Goal: Information Seeking & Learning: Compare options

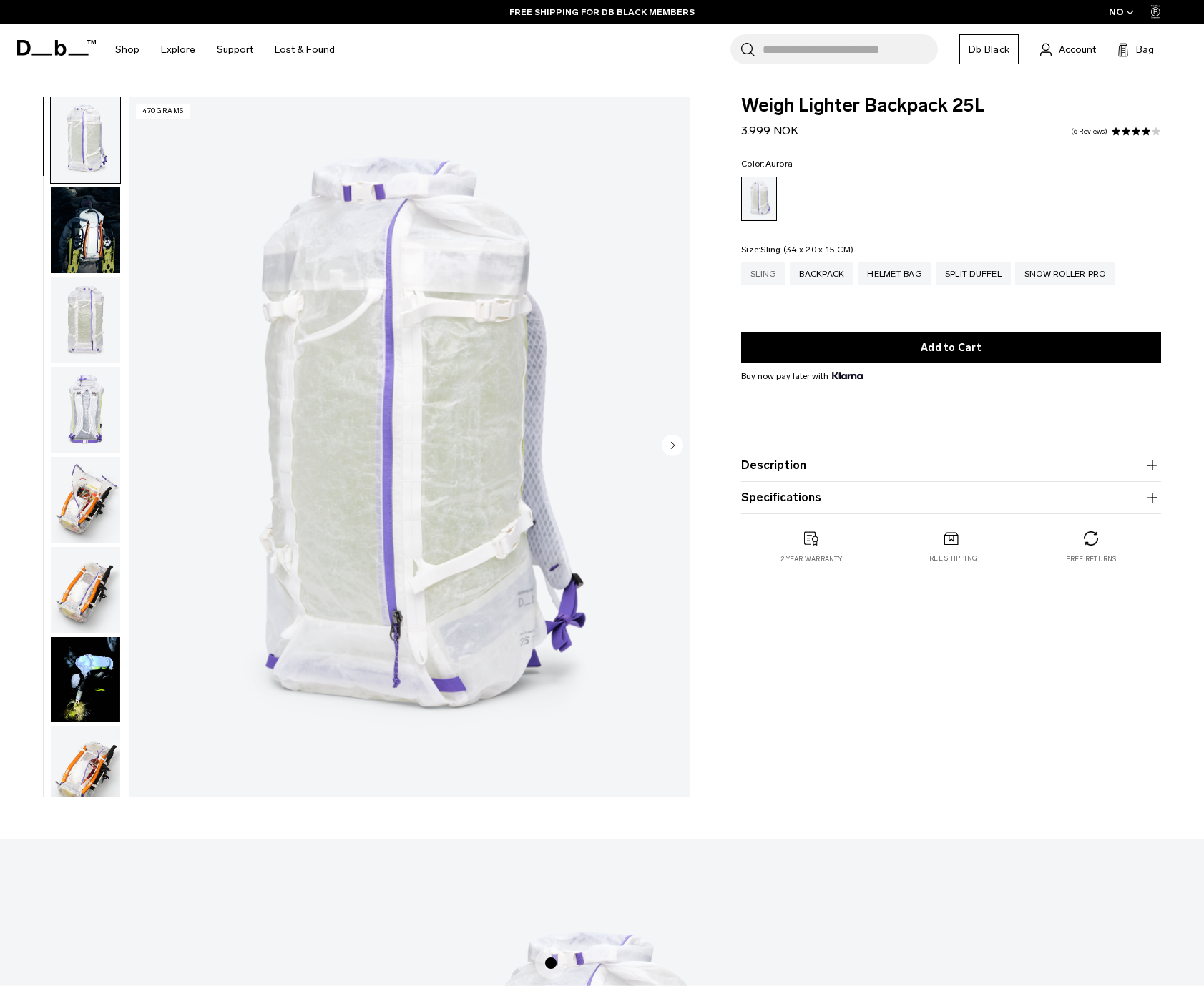
click at [781, 272] on div "Sling" at bounding box center [763, 274] width 44 height 23
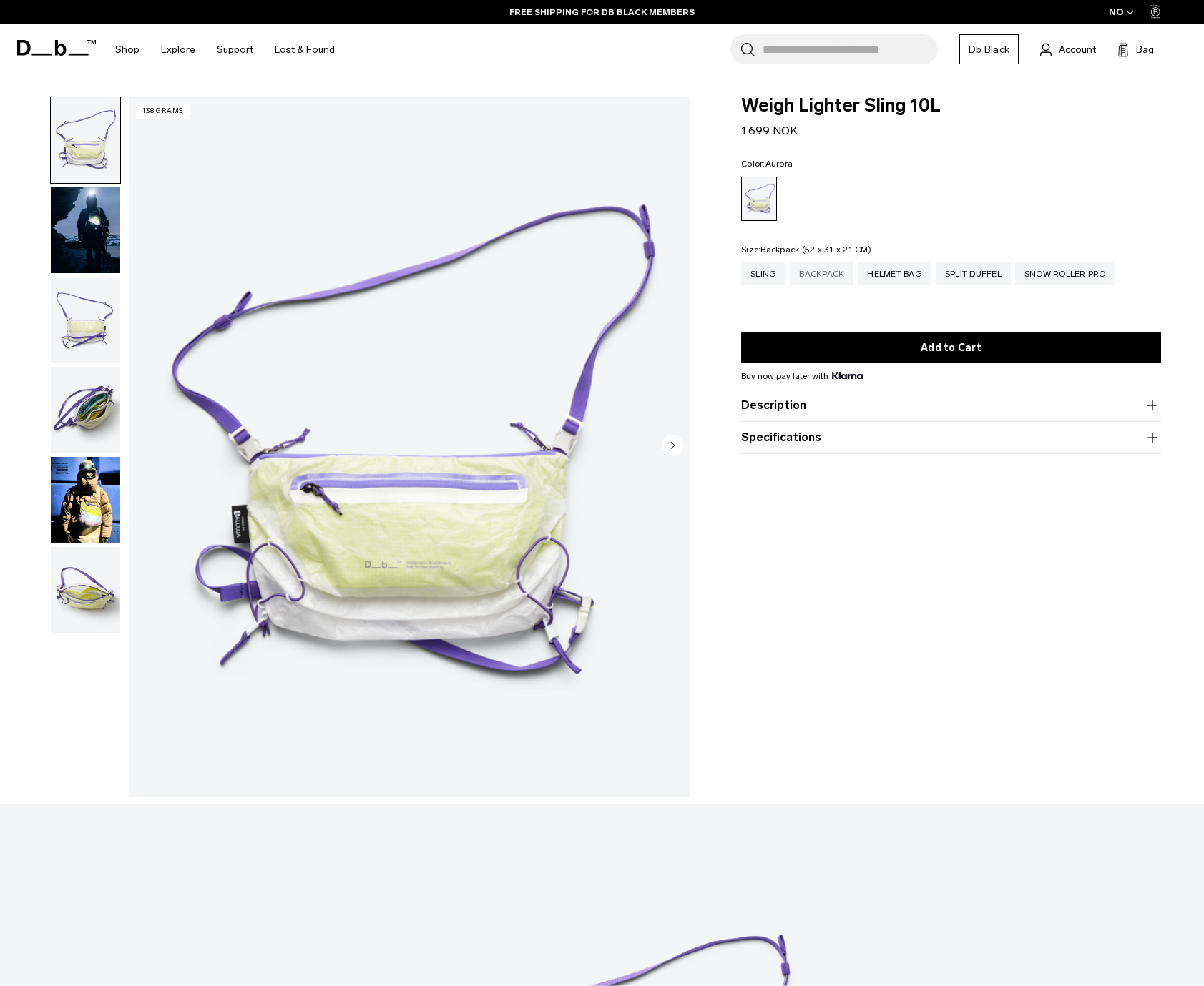
click at [836, 280] on div "Backpack" at bounding box center [822, 274] width 64 height 23
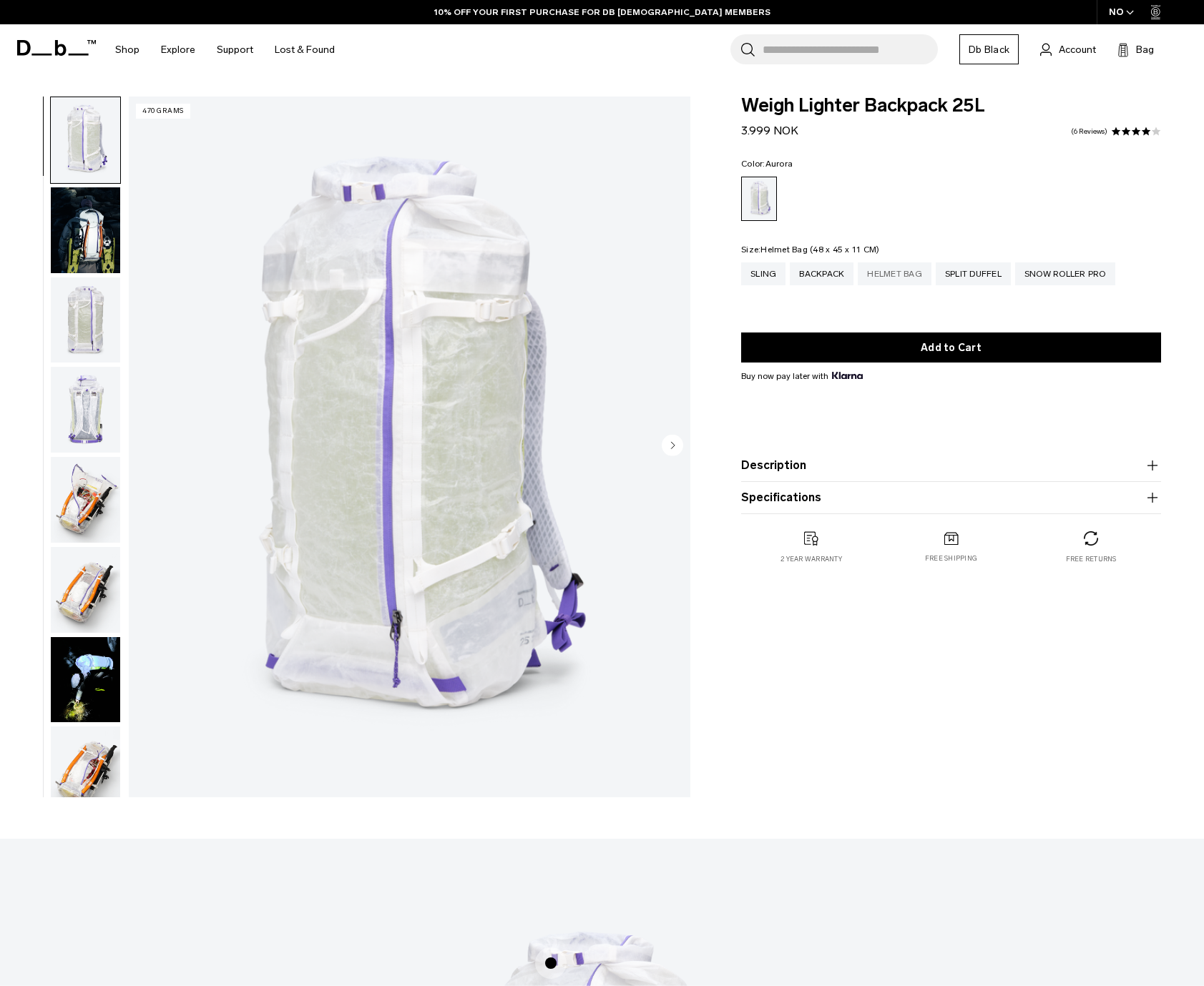
click at [886, 283] on div "Helmet Bag" at bounding box center [895, 274] width 73 height 23
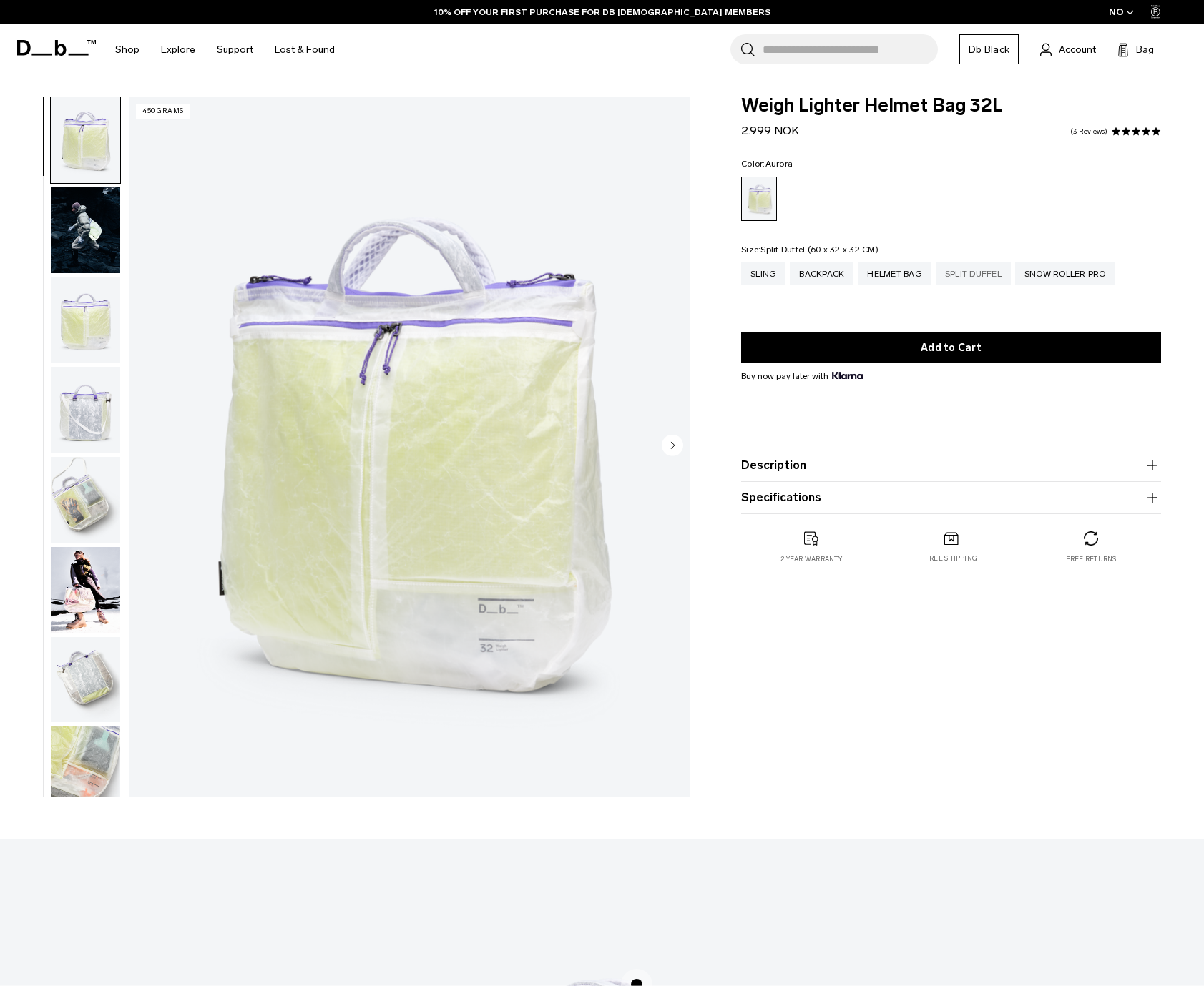
click at [993, 272] on div "Split Duffel" at bounding box center [973, 274] width 75 height 23
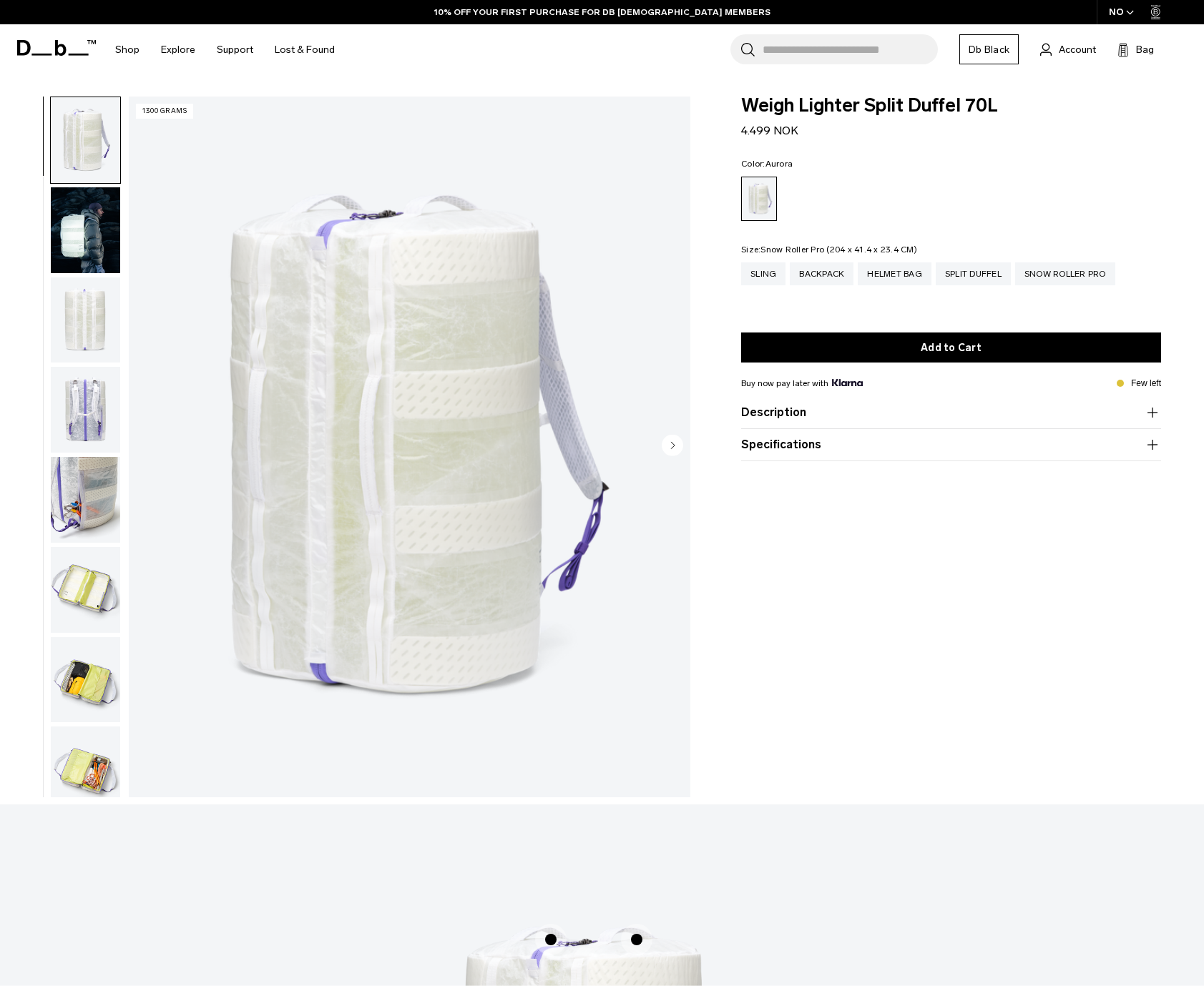
click at [1080, 276] on div "Snow Roller Pro" at bounding box center [1066, 274] width 100 height 23
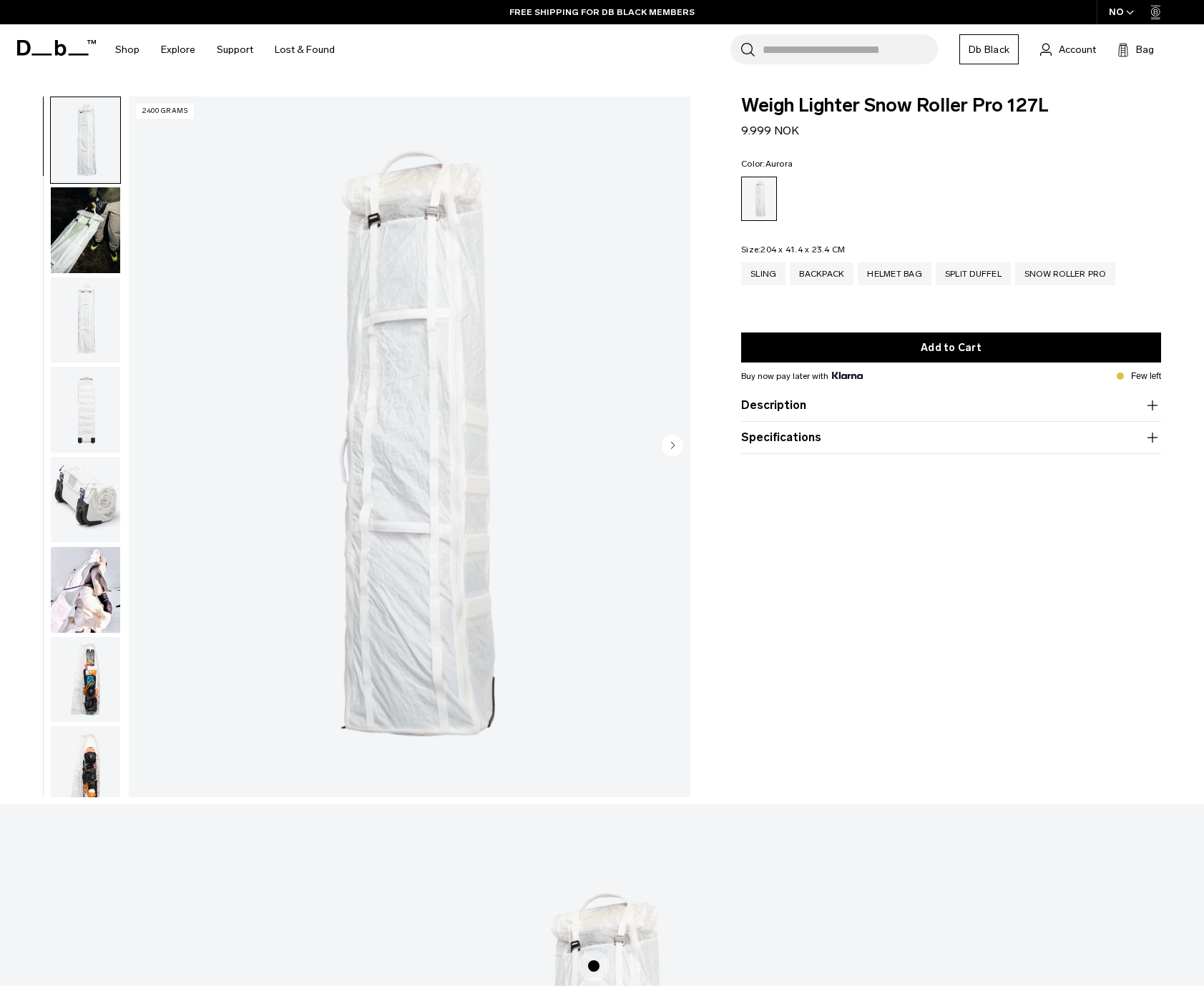
click at [99, 257] on img "button" at bounding box center [86, 230] width 70 height 86
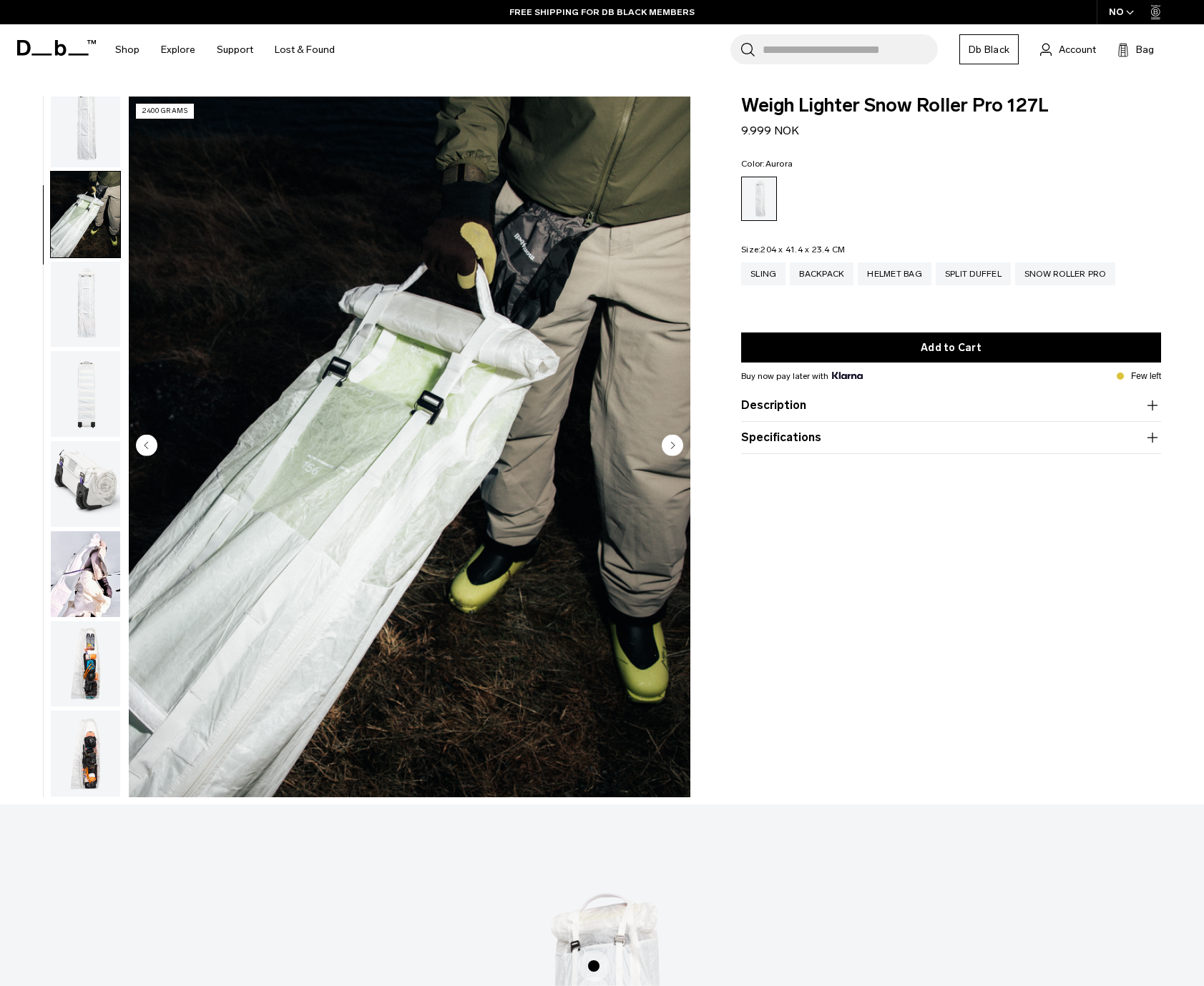
click at [95, 311] on img "button" at bounding box center [86, 304] width 70 height 86
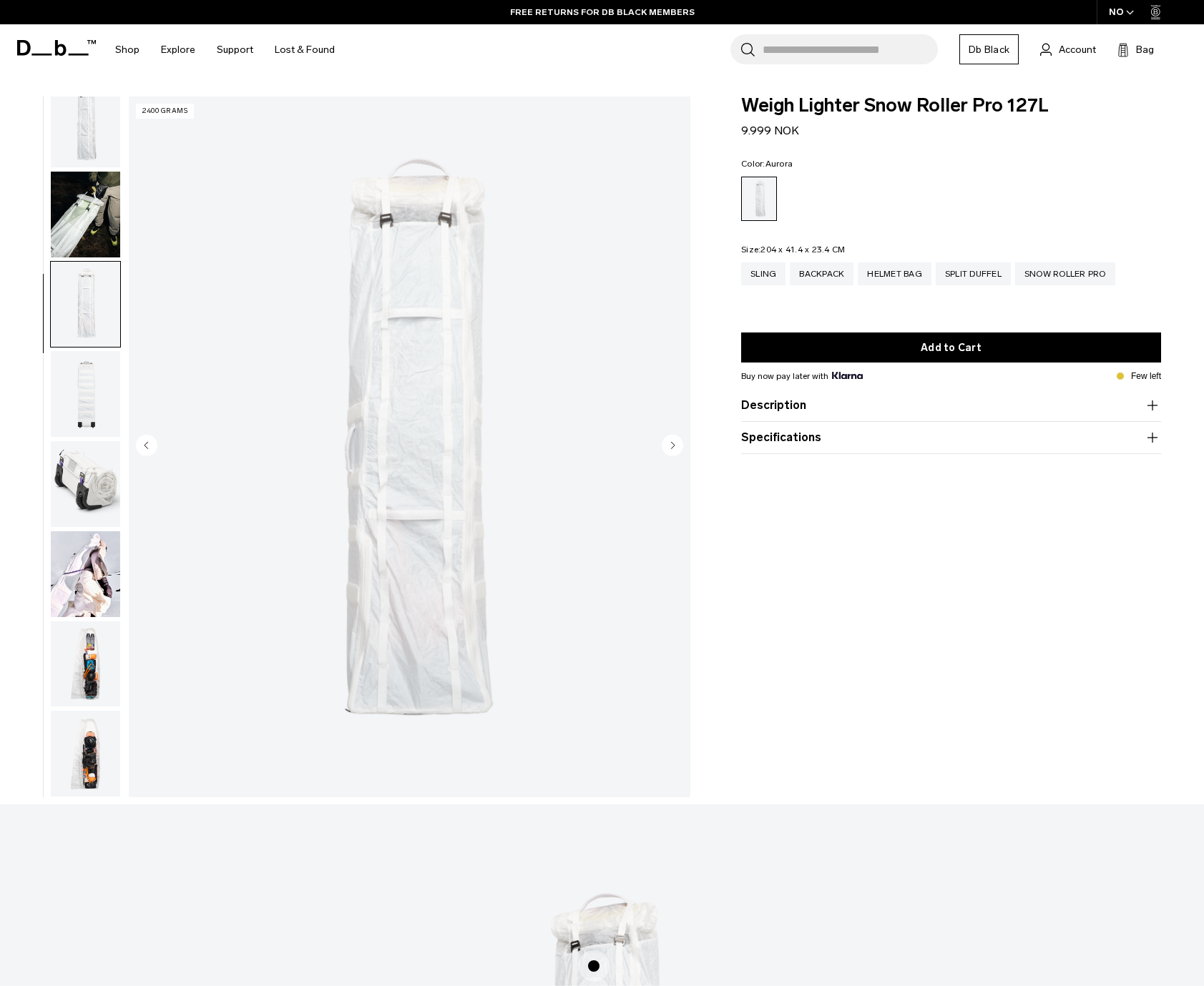
click at [95, 364] on img "button" at bounding box center [86, 394] width 70 height 86
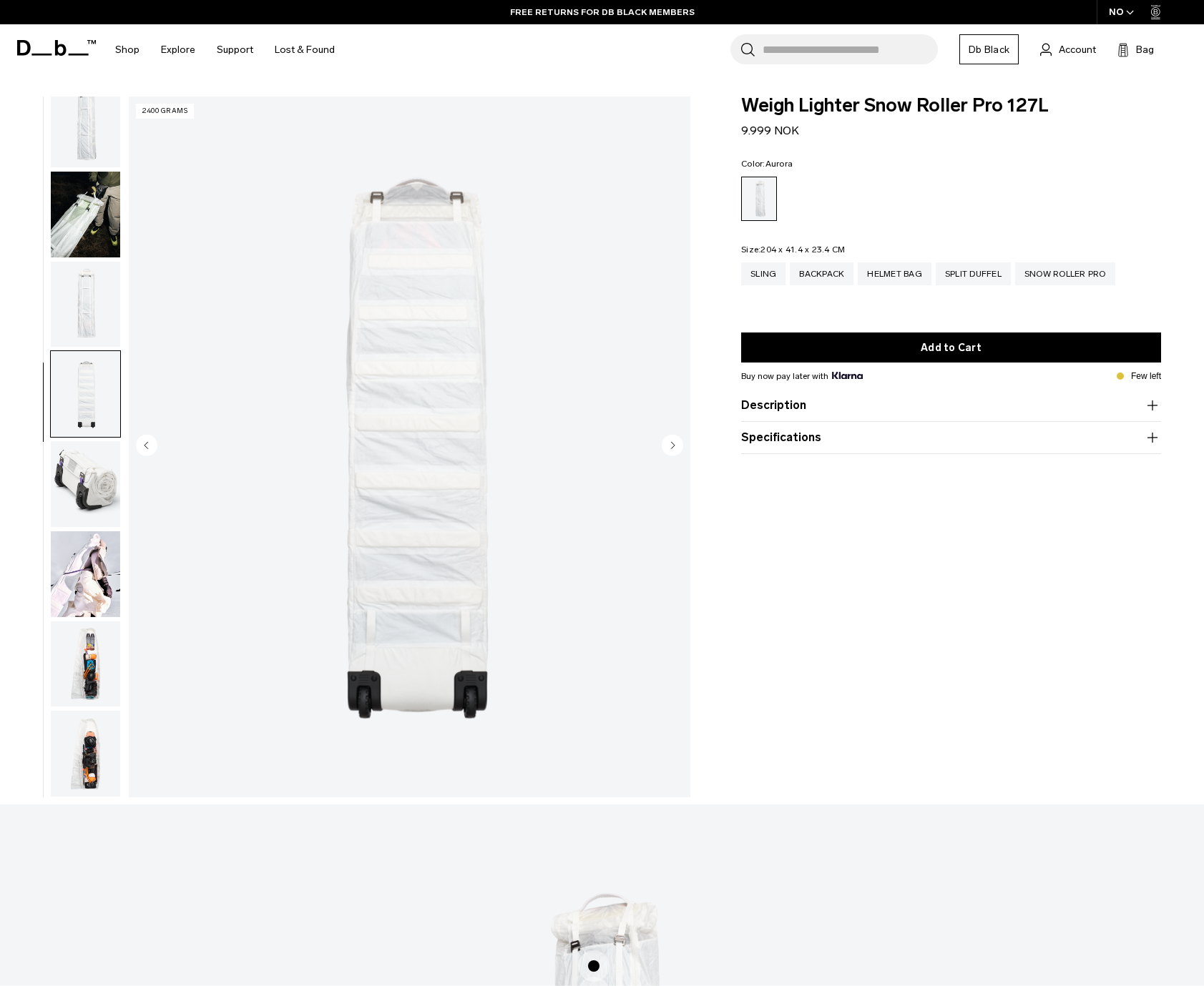
click at [91, 499] on img "button" at bounding box center [86, 484] width 70 height 86
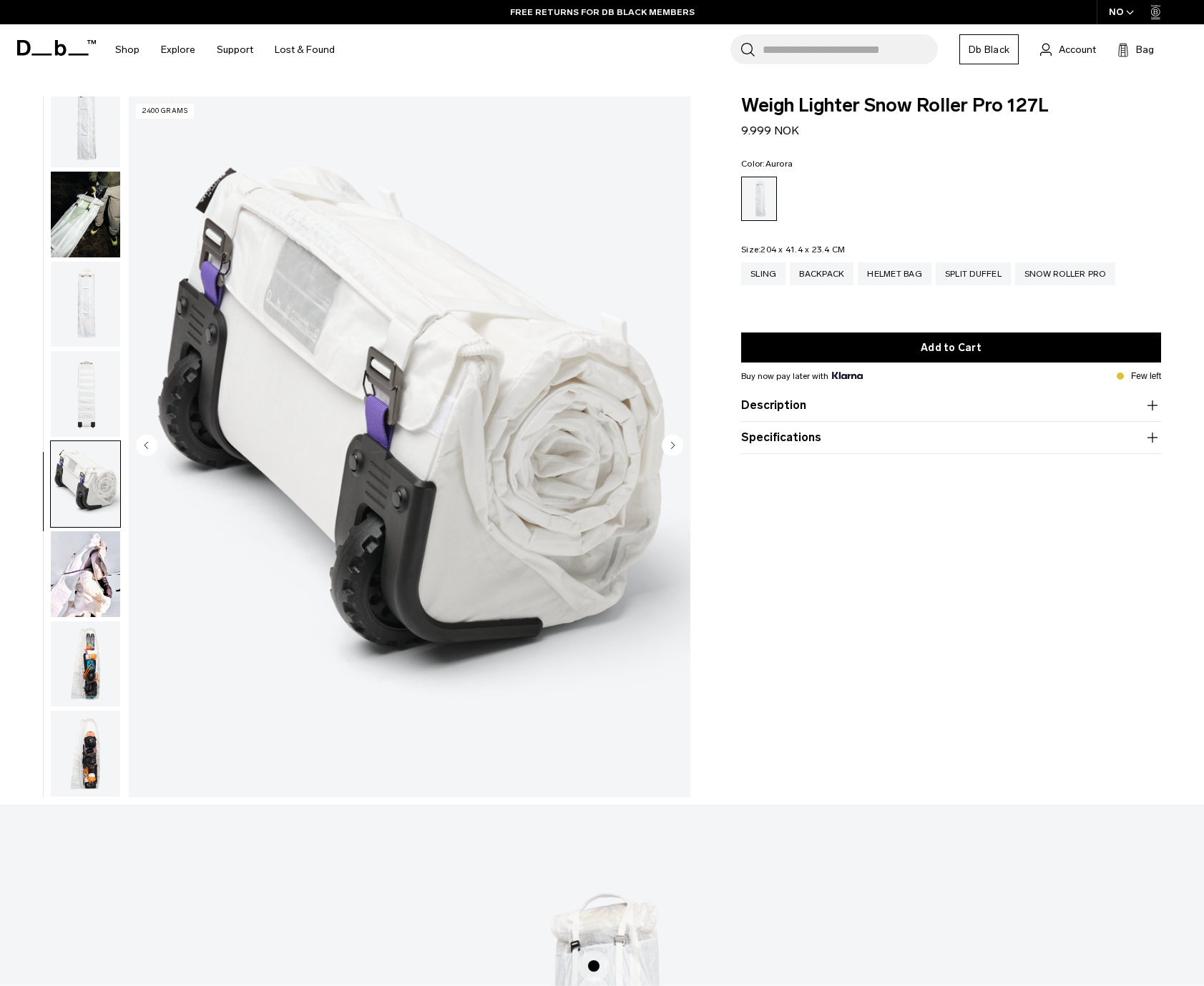
click at [100, 558] on img "button" at bounding box center [86, 574] width 70 height 86
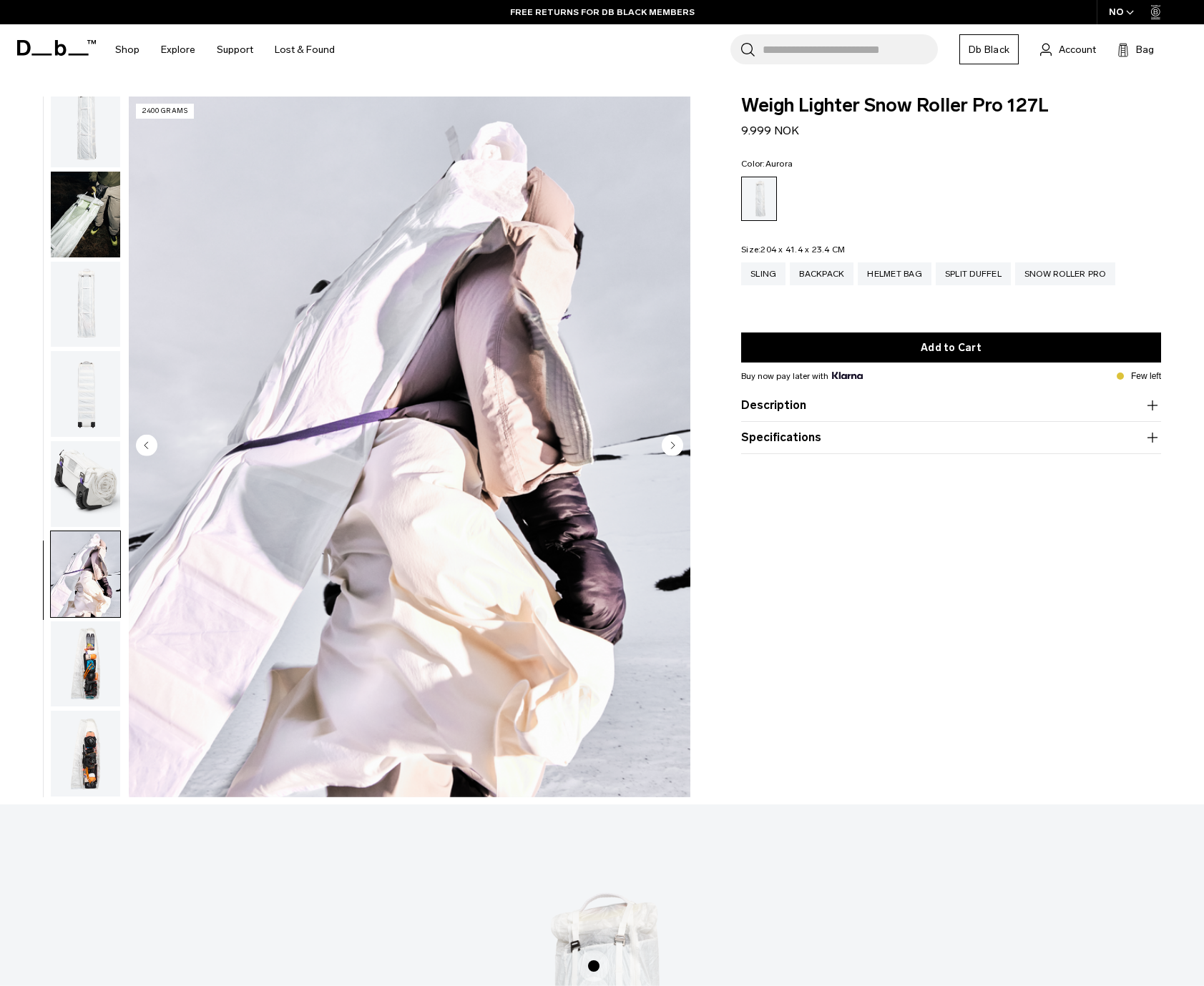
click at [87, 663] on img "button" at bounding box center [86, 664] width 70 height 86
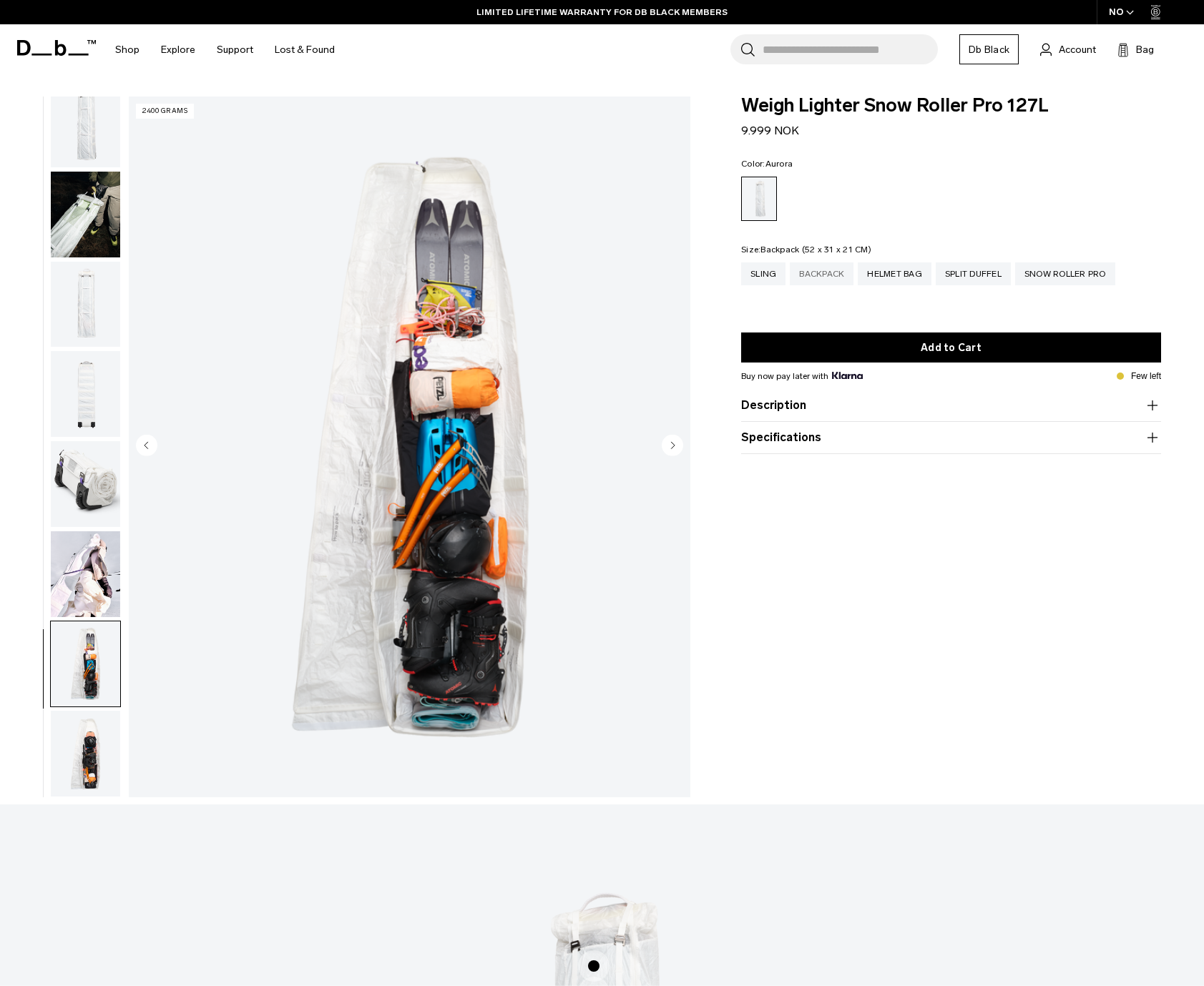
click at [836, 272] on div "Backpack" at bounding box center [822, 274] width 64 height 23
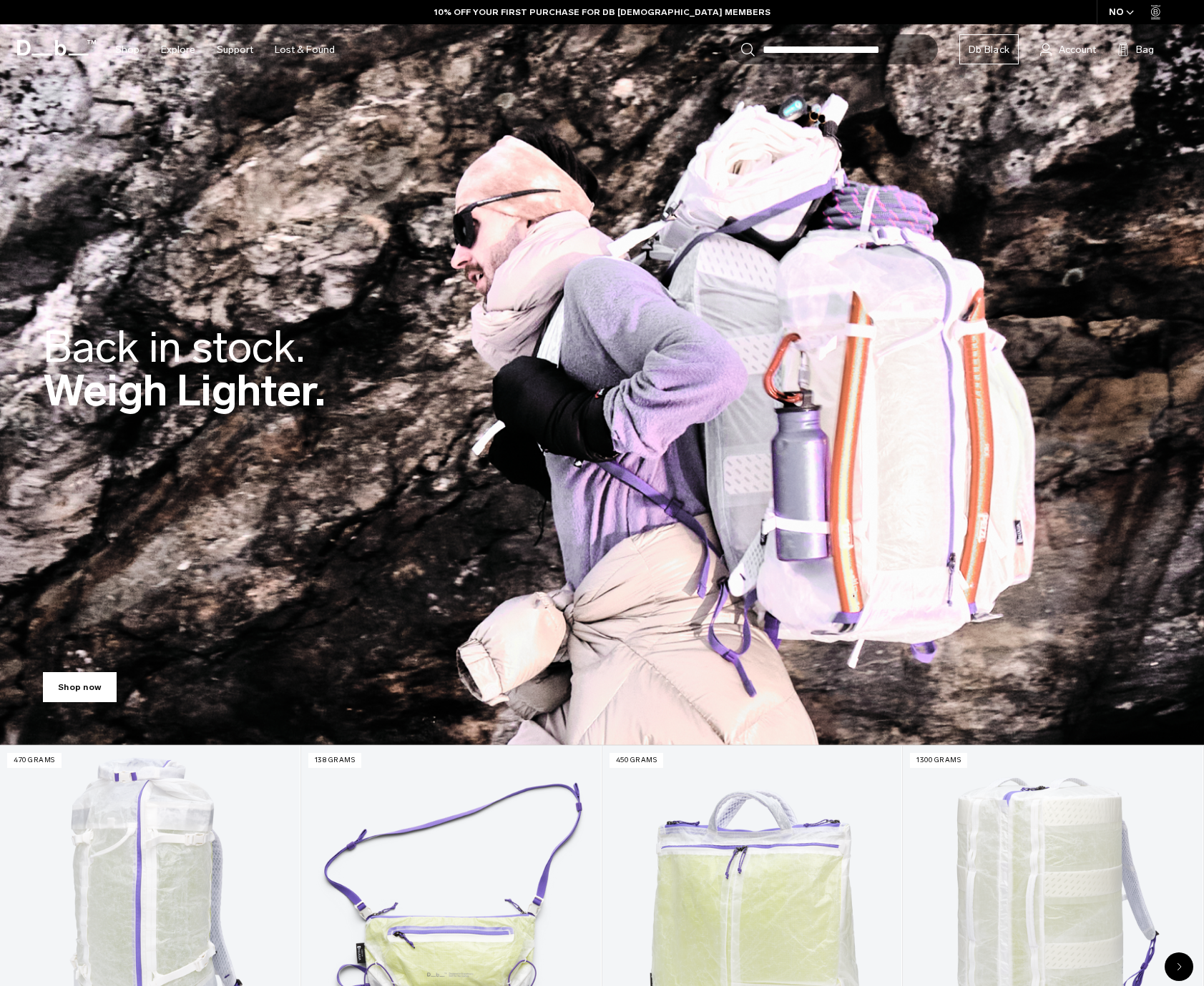
click at [88, 697] on link "Shop now" at bounding box center [80, 687] width 73 height 30
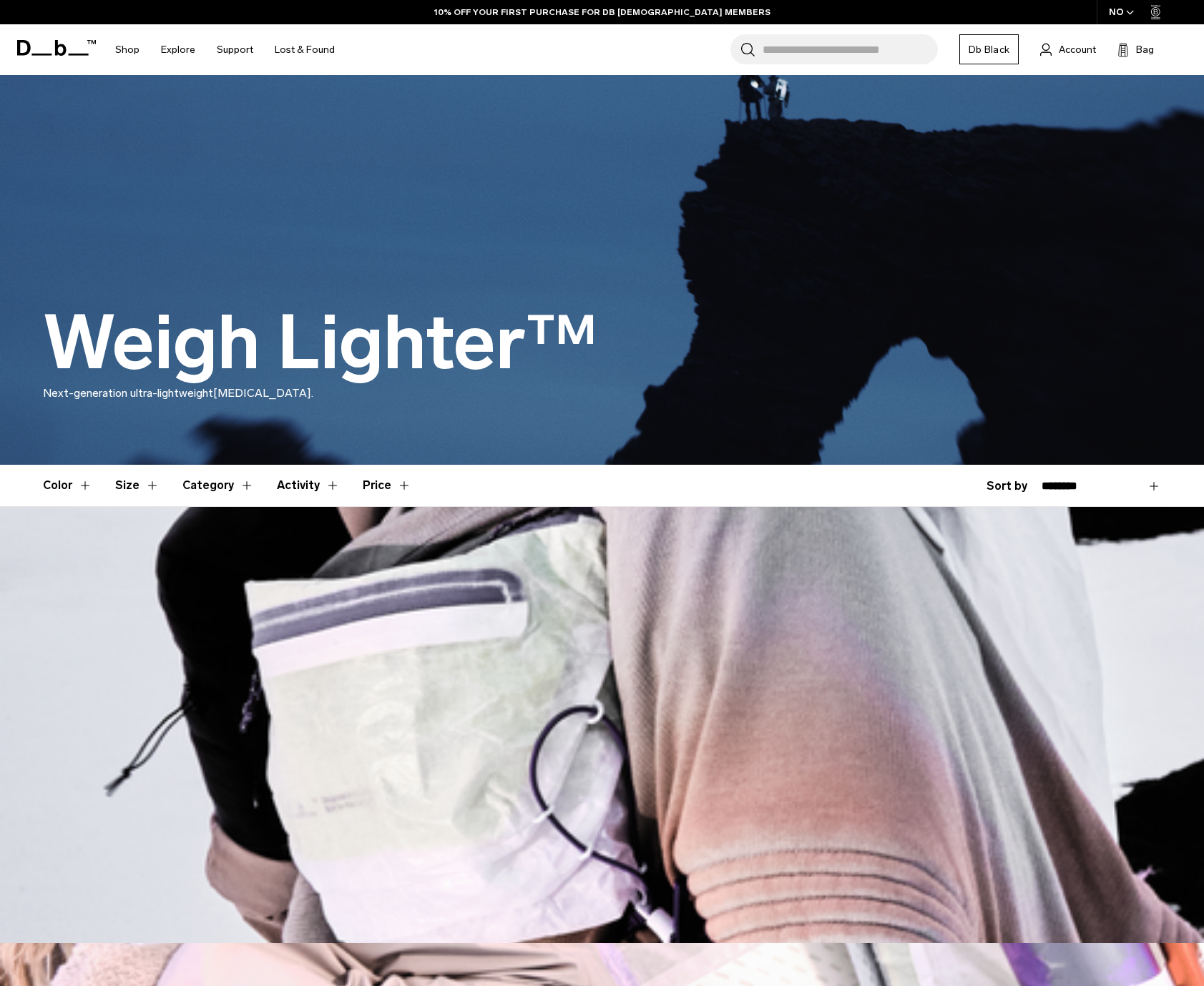
click at [1131, 9] on span "button" at bounding box center [1130, 12] width 8 height 10
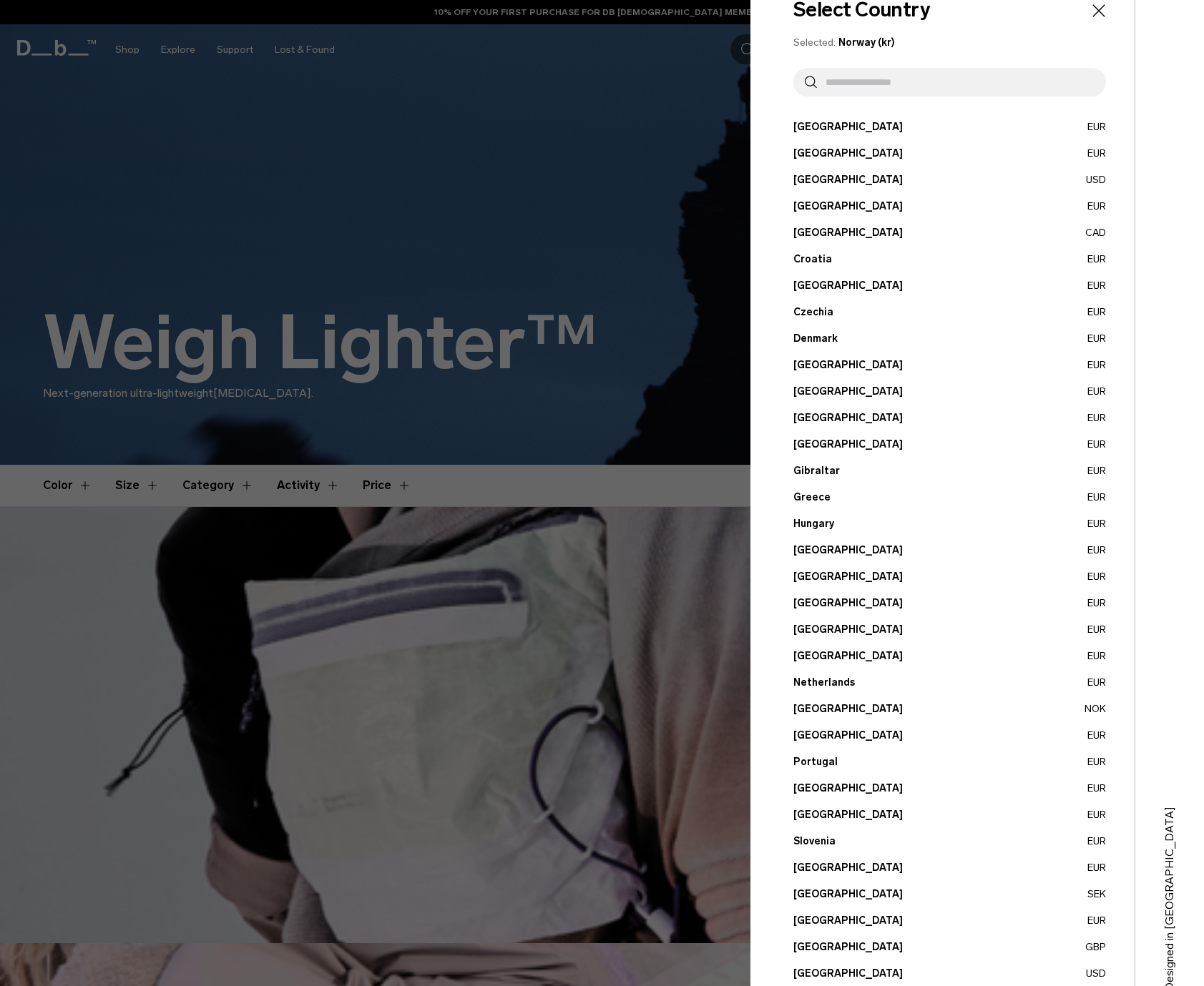
scroll to position [69, 0]
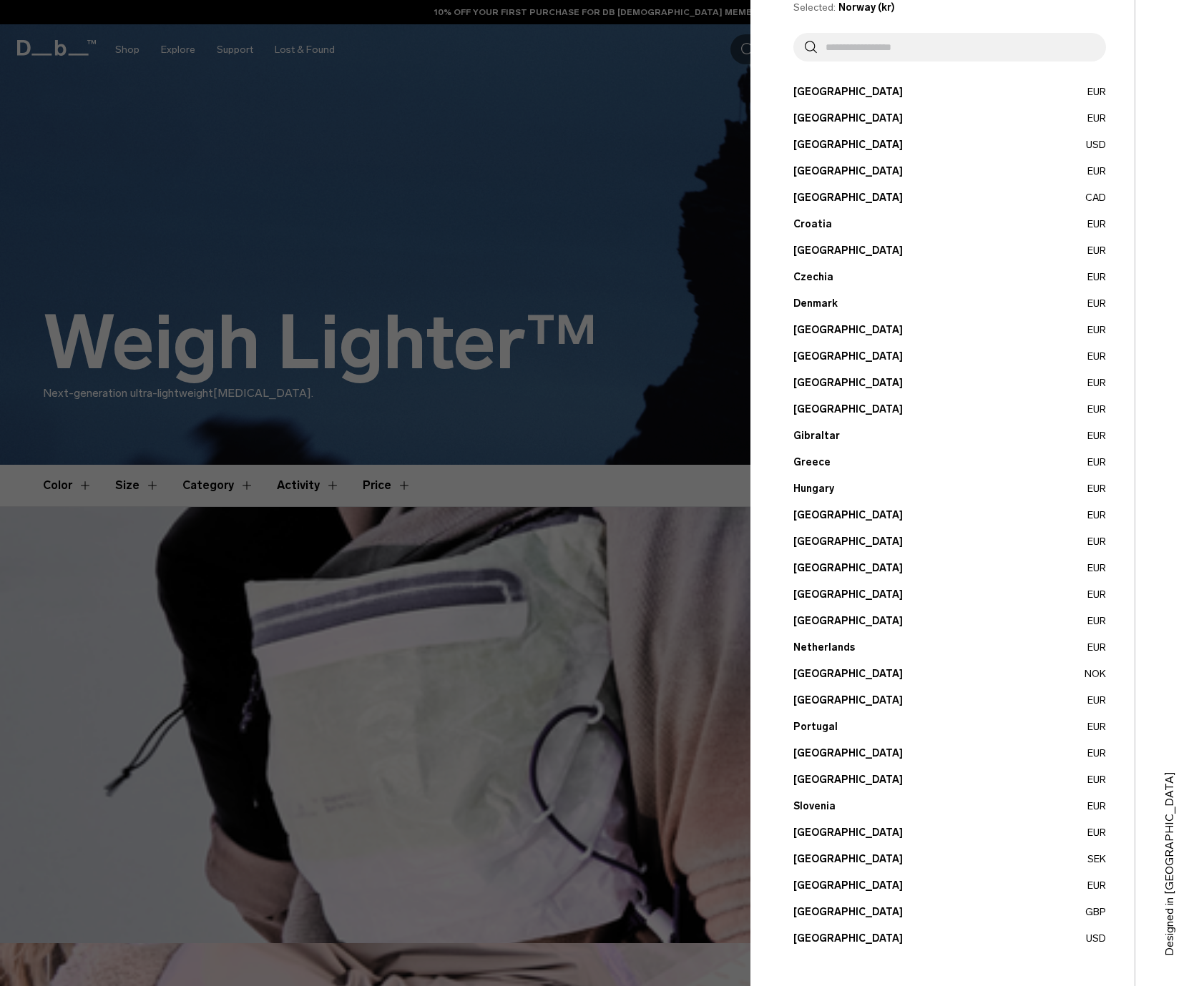
click at [826, 938] on button "[GEOGRAPHIC_DATA] USD" at bounding box center [950, 939] width 313 height 15
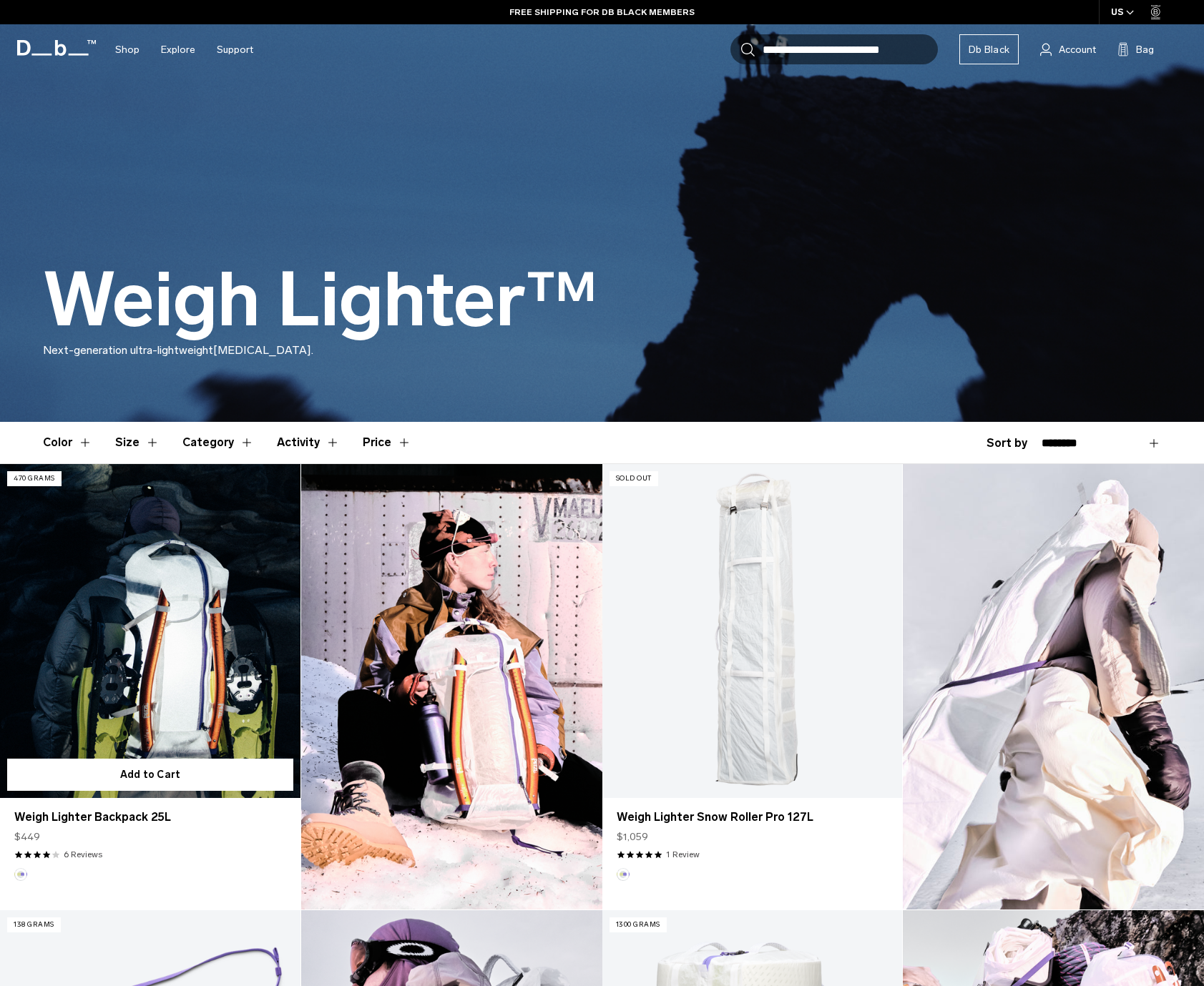
scroll to position [162, 0]
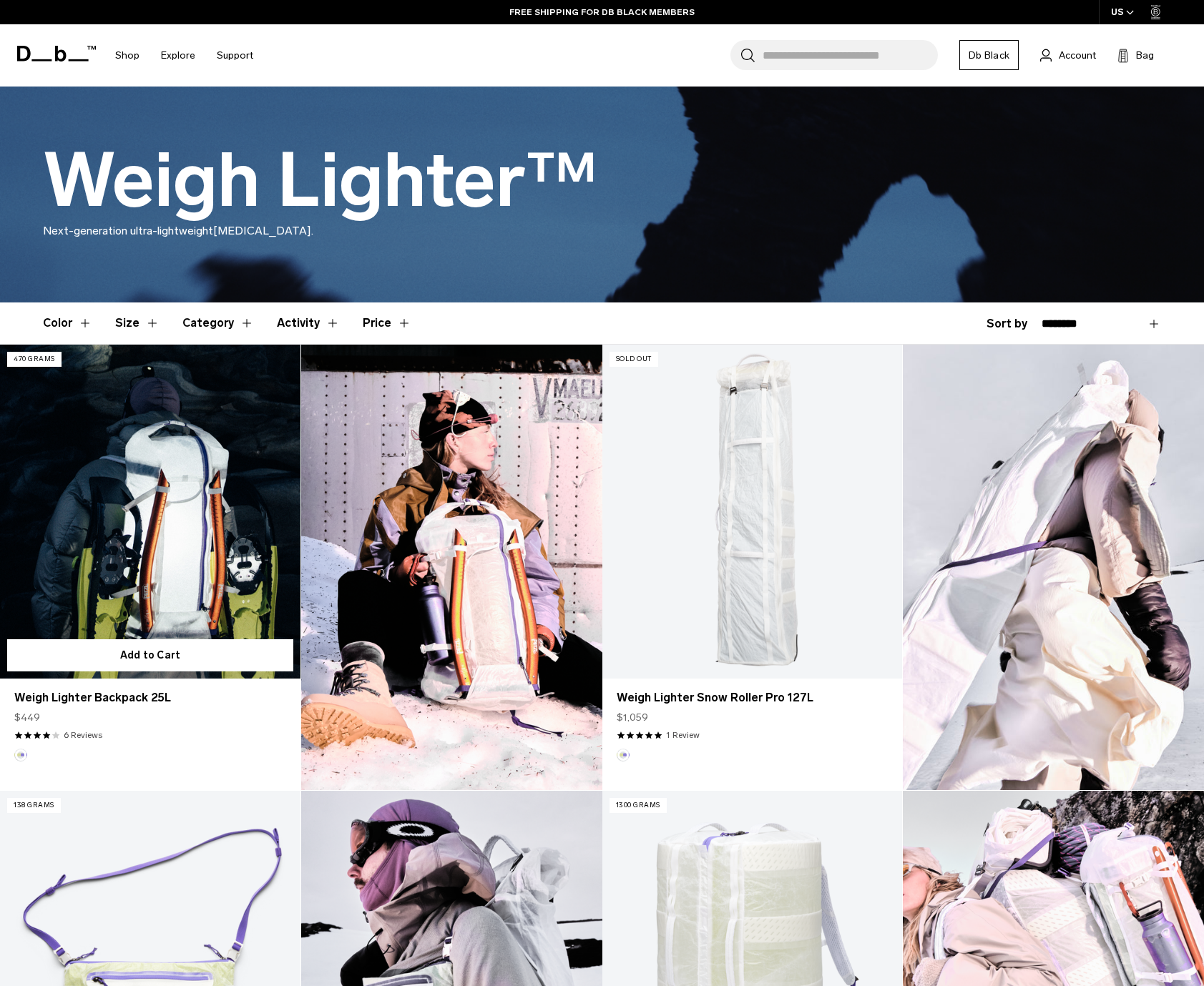
click at [177, 483] on link "Weigh Lighter Backpack 25L" at bounding box center [150, 511] width 301 height 333
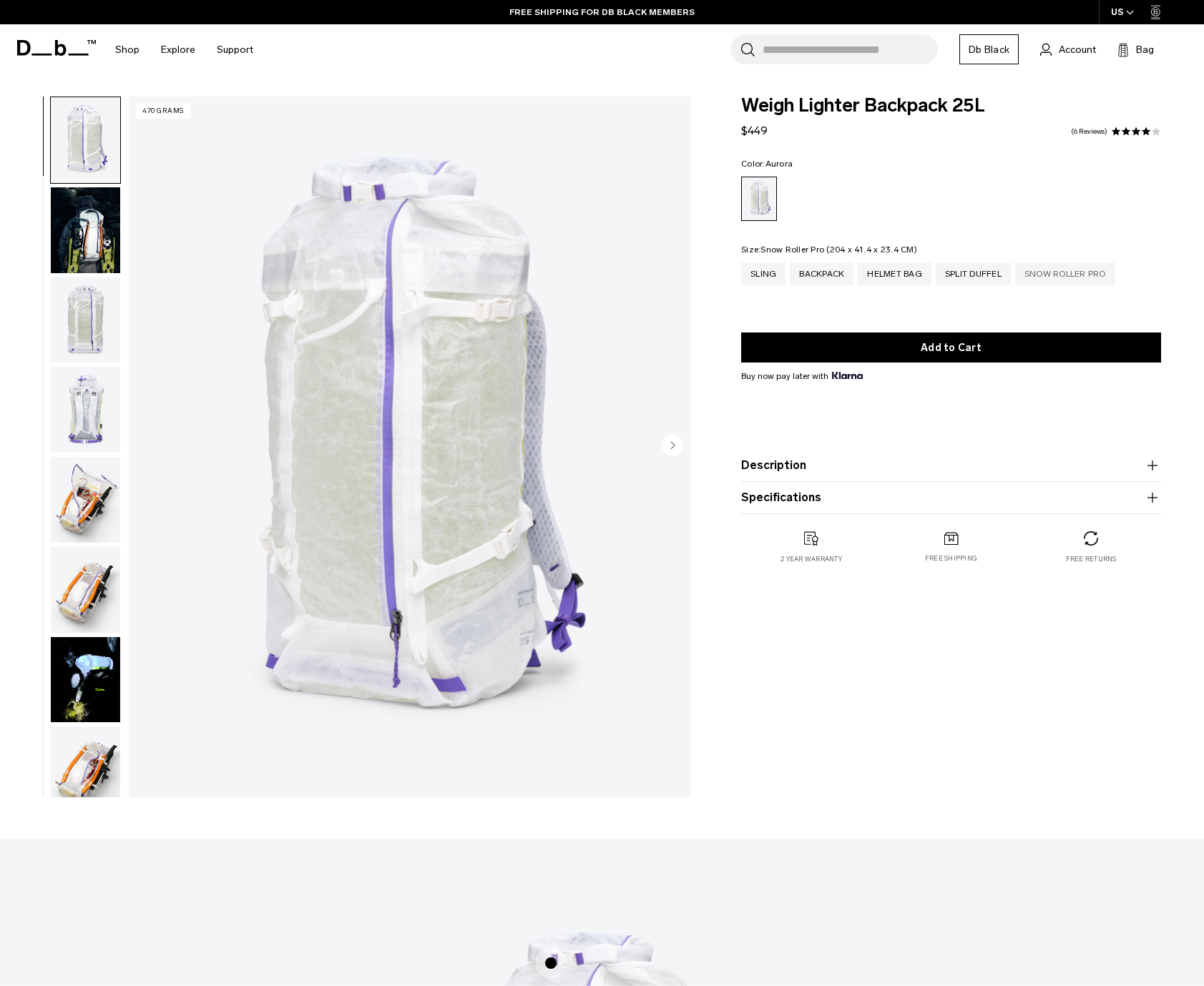
click at [1076, 276] on div "Snow Roller Pro" at bounding box center [1066, 274] width 100 height 23
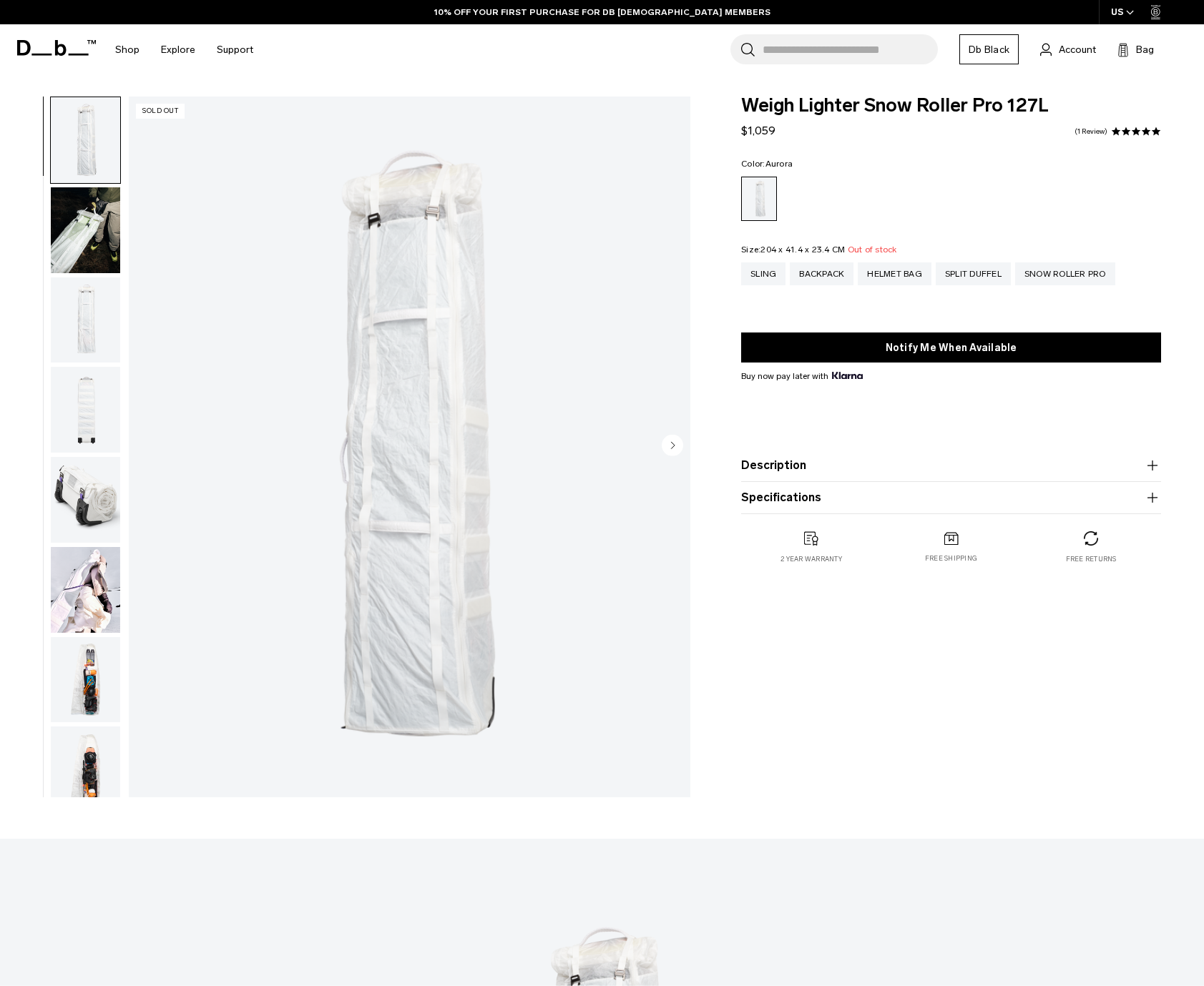
click at [674, 454] on circle "Next slide" at bounding box center [673, 445] width 22 height 22
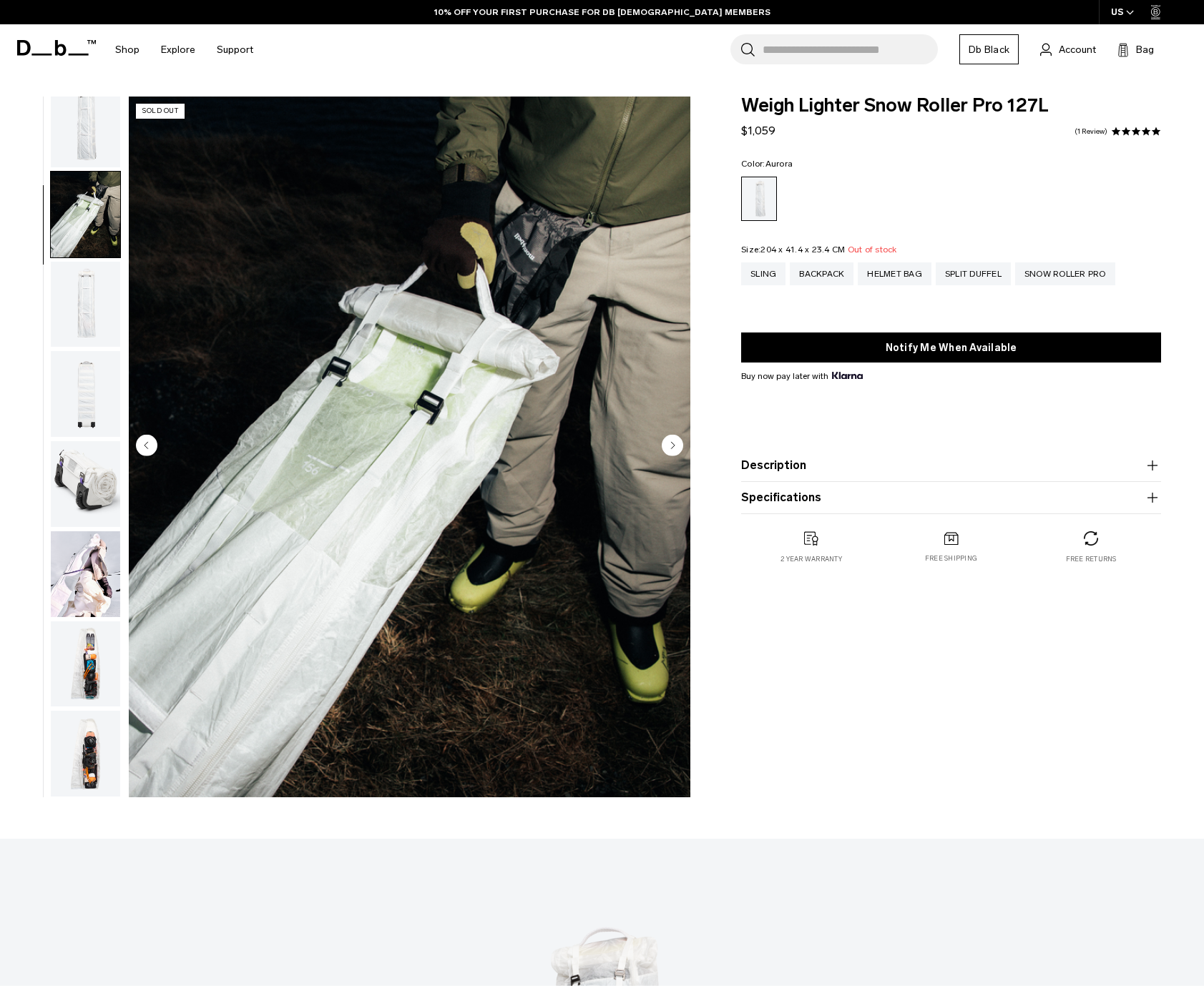
click at [674, 454] on circle "Next slide" at bounding box center [673, 445] width 22 height 22
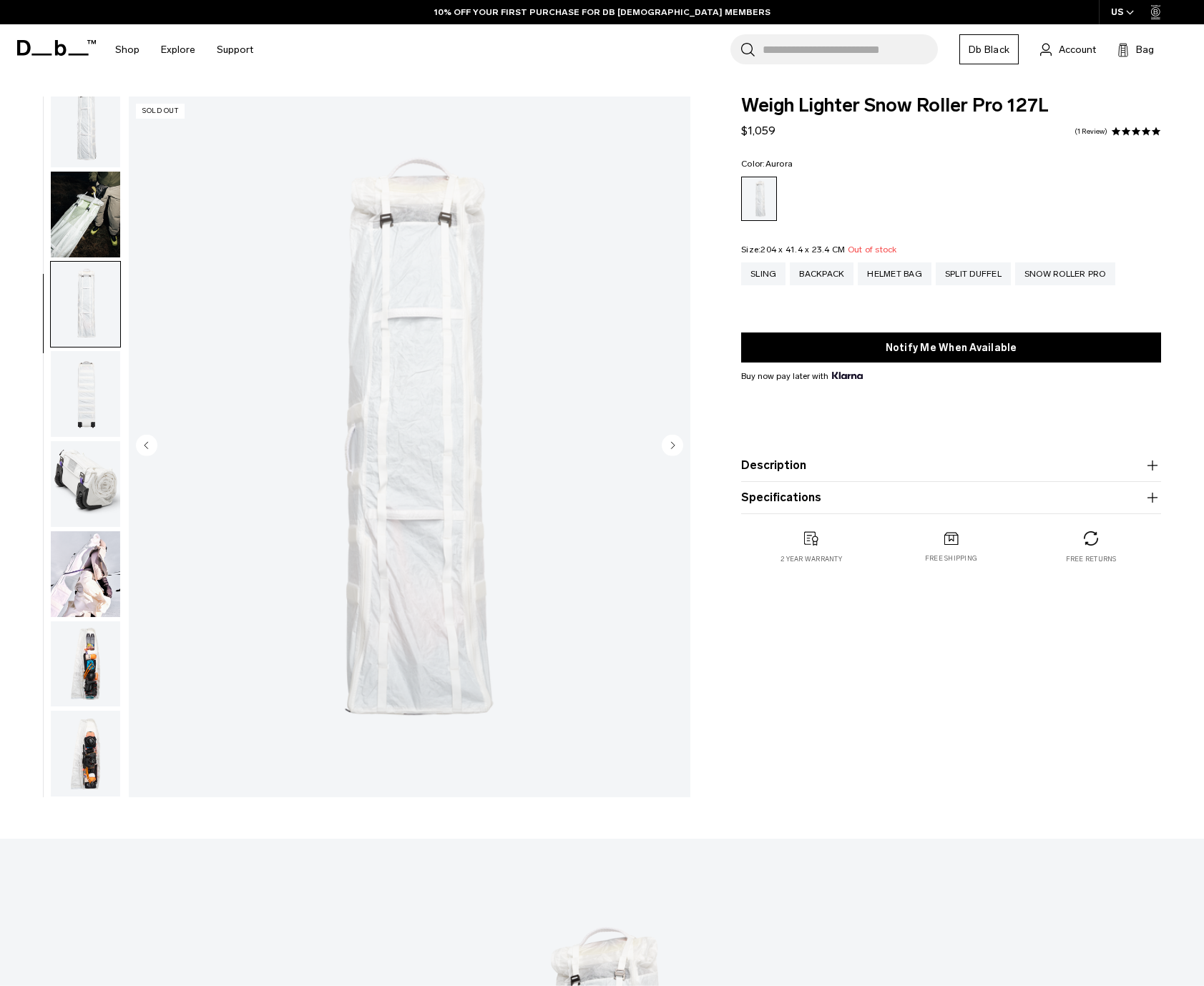
click at [674, 454] on circle "Next slide" at bounding box center [673, 445] width 22 height 22
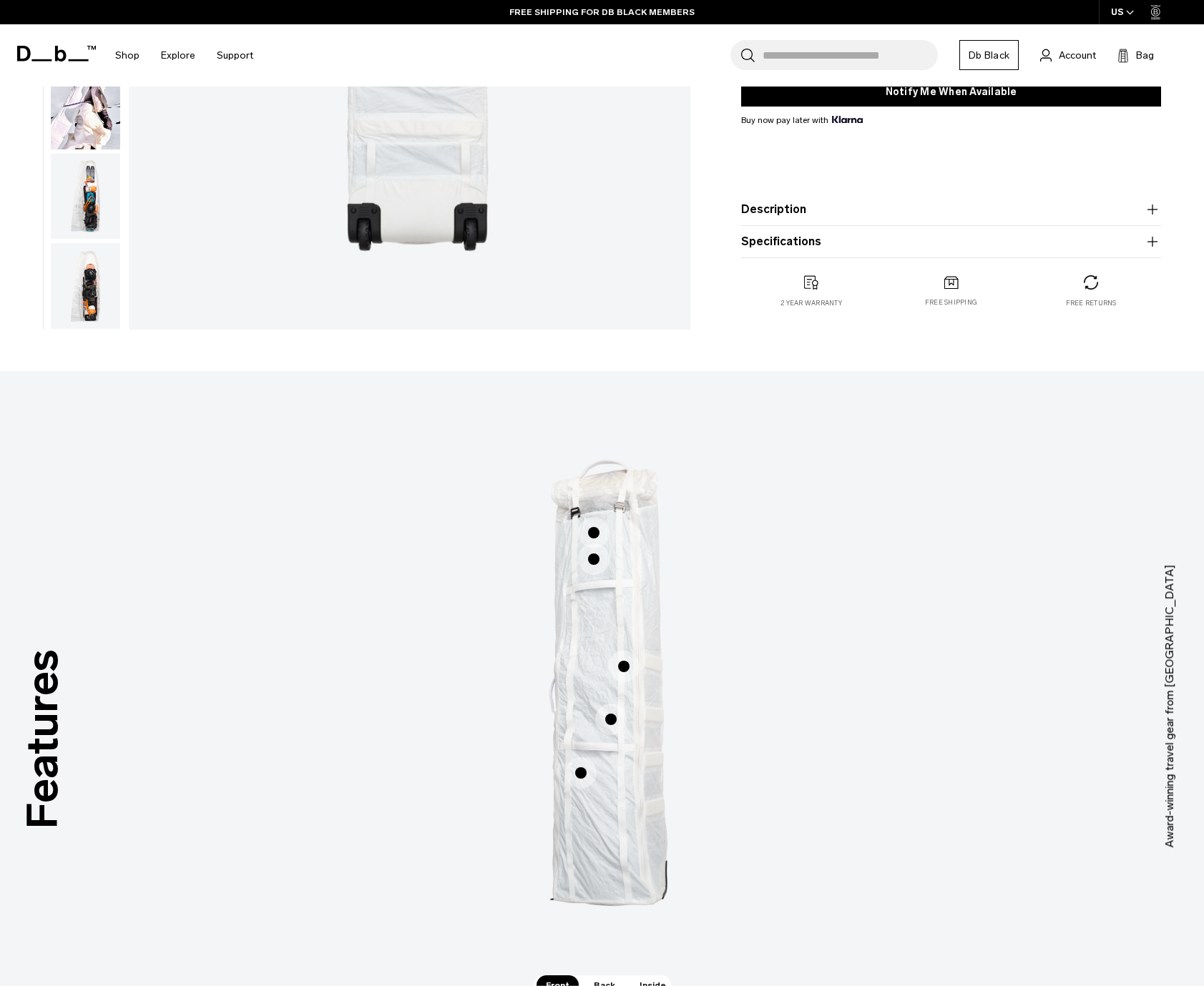
scroll to position [0, 0]
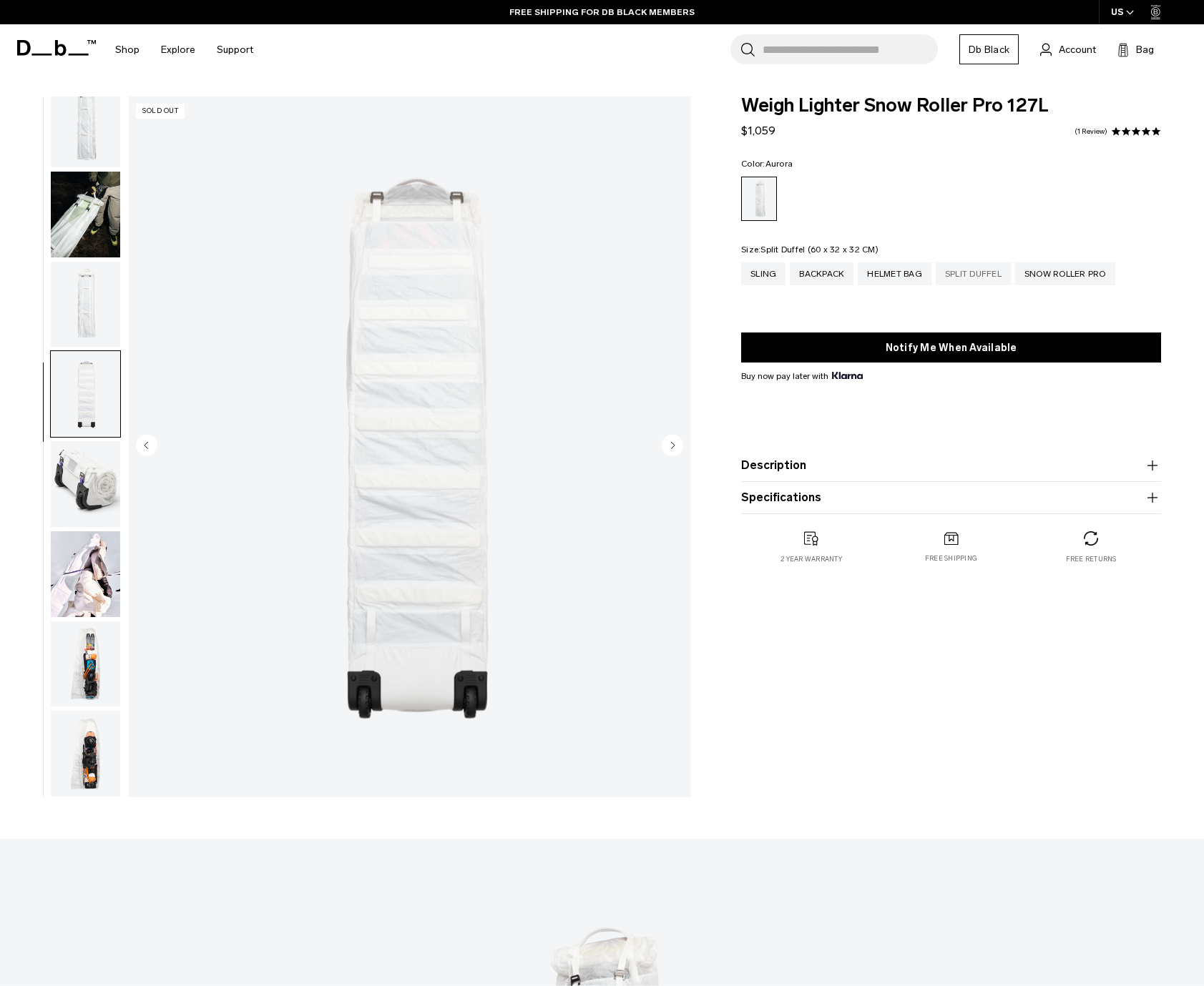
click at [971, 283] on div "Split Duffel" at bounding box center [973, 274] width 75 height 23
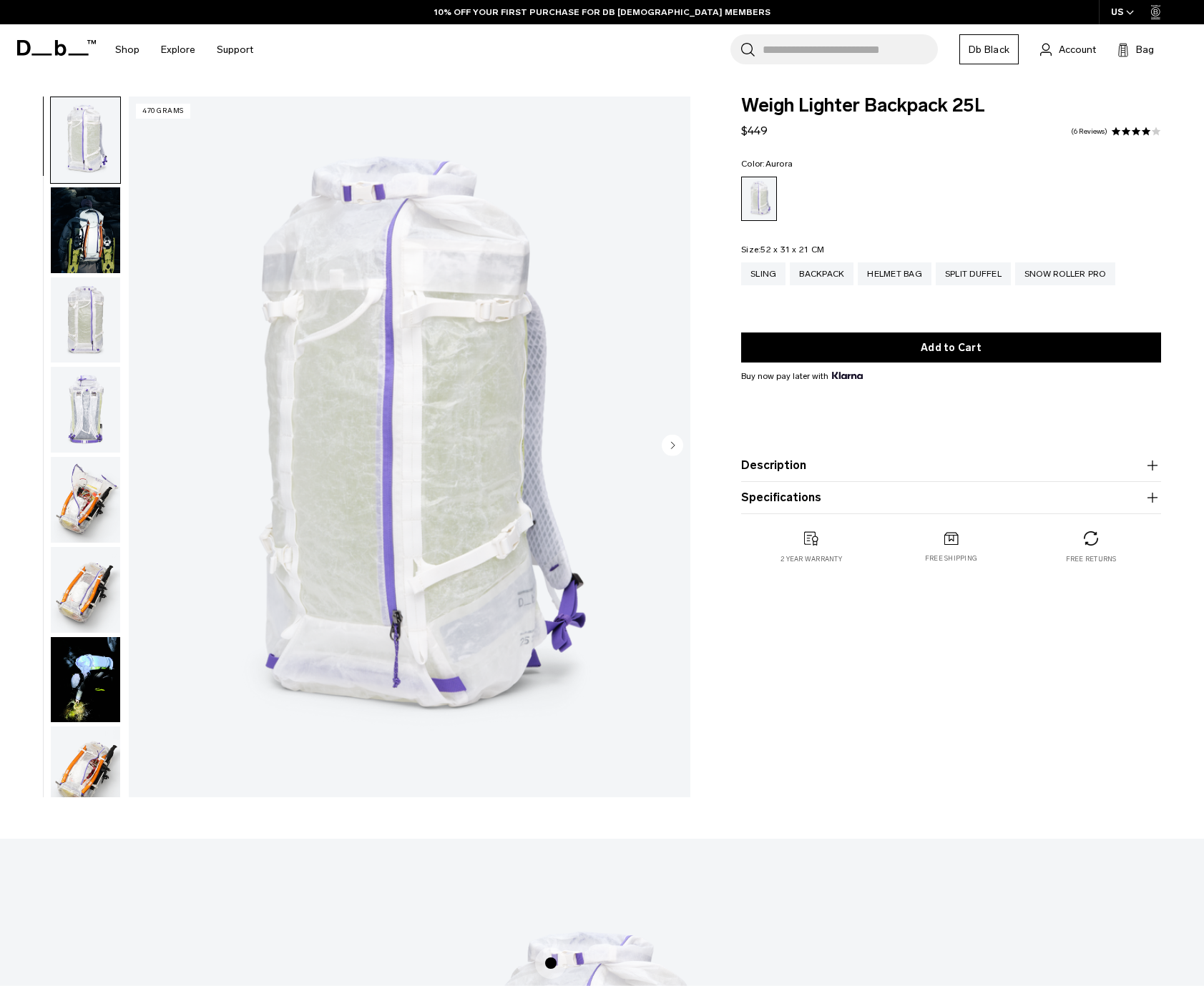
click at [668, 445] on circle "Next slide" at bounding box center [673, 445] width 22 height 22
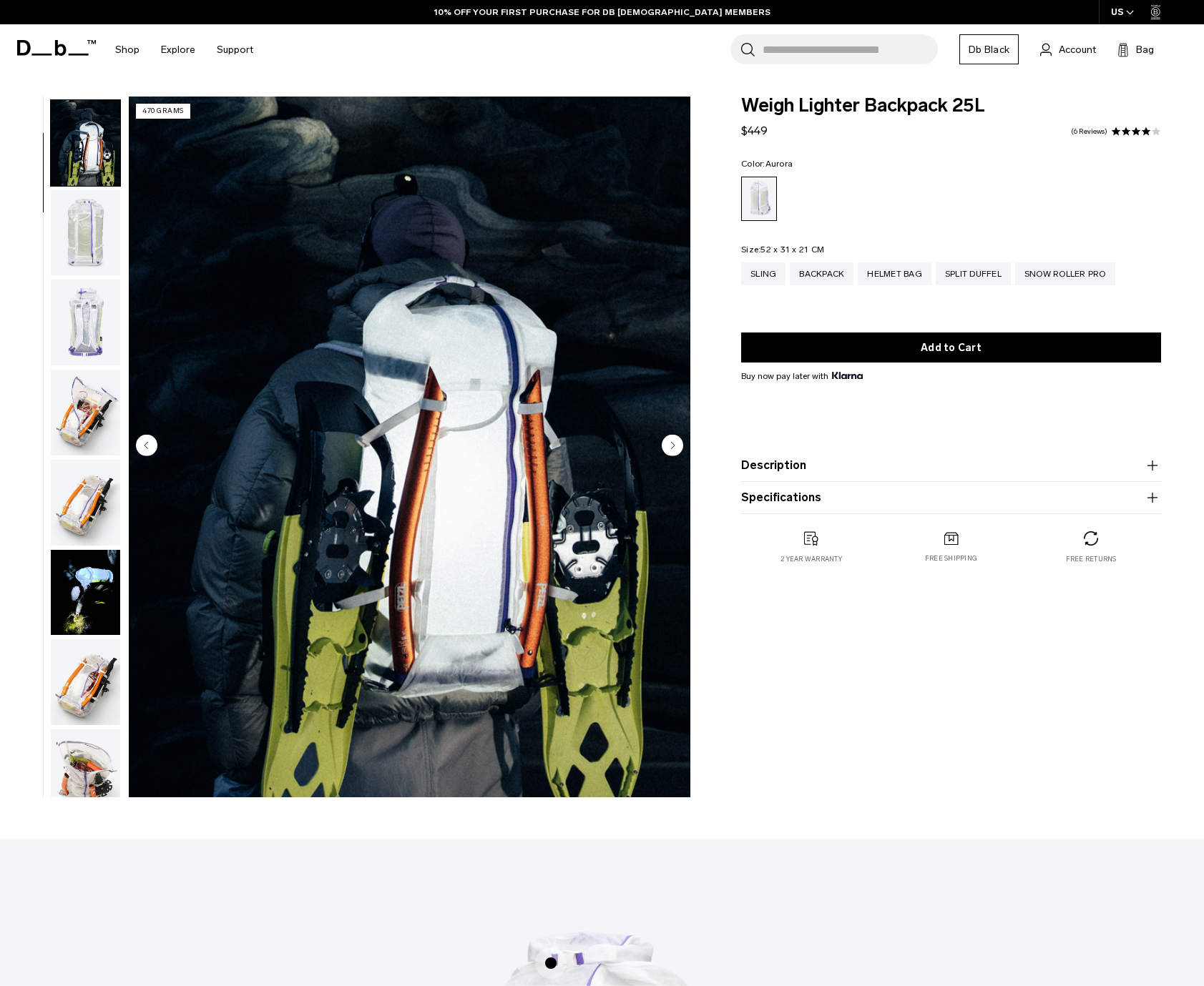
scroll to position [90, 0]
click at [668, 445] on circle "Next slide" at bounding box center [673, 445] width 22 height 22
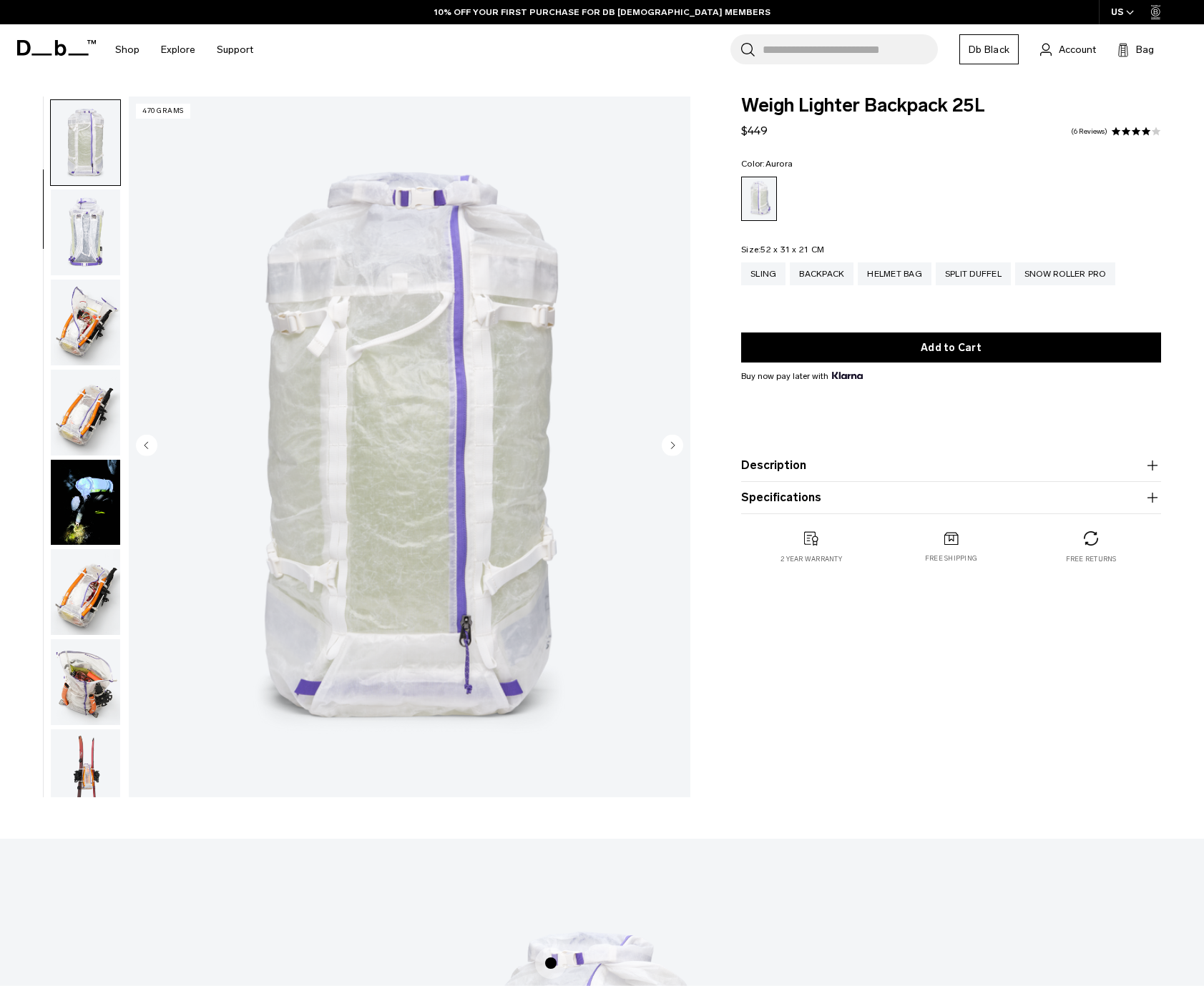
scroll to position [180, 0]
click at [671, 445] on circle "Next slide" at bounding box center [673, 445] width 22 height 22
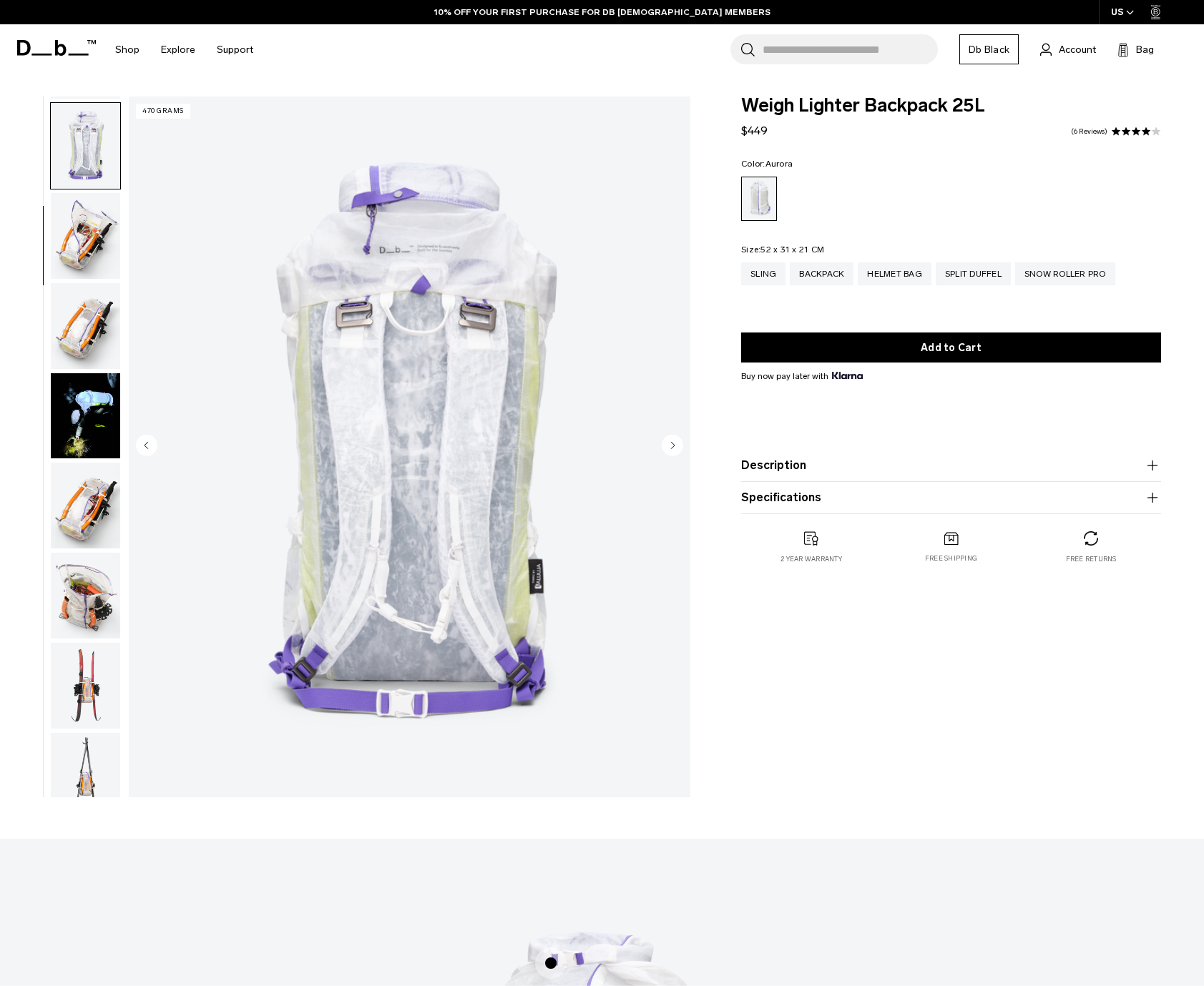
scroll to position [269, 0]
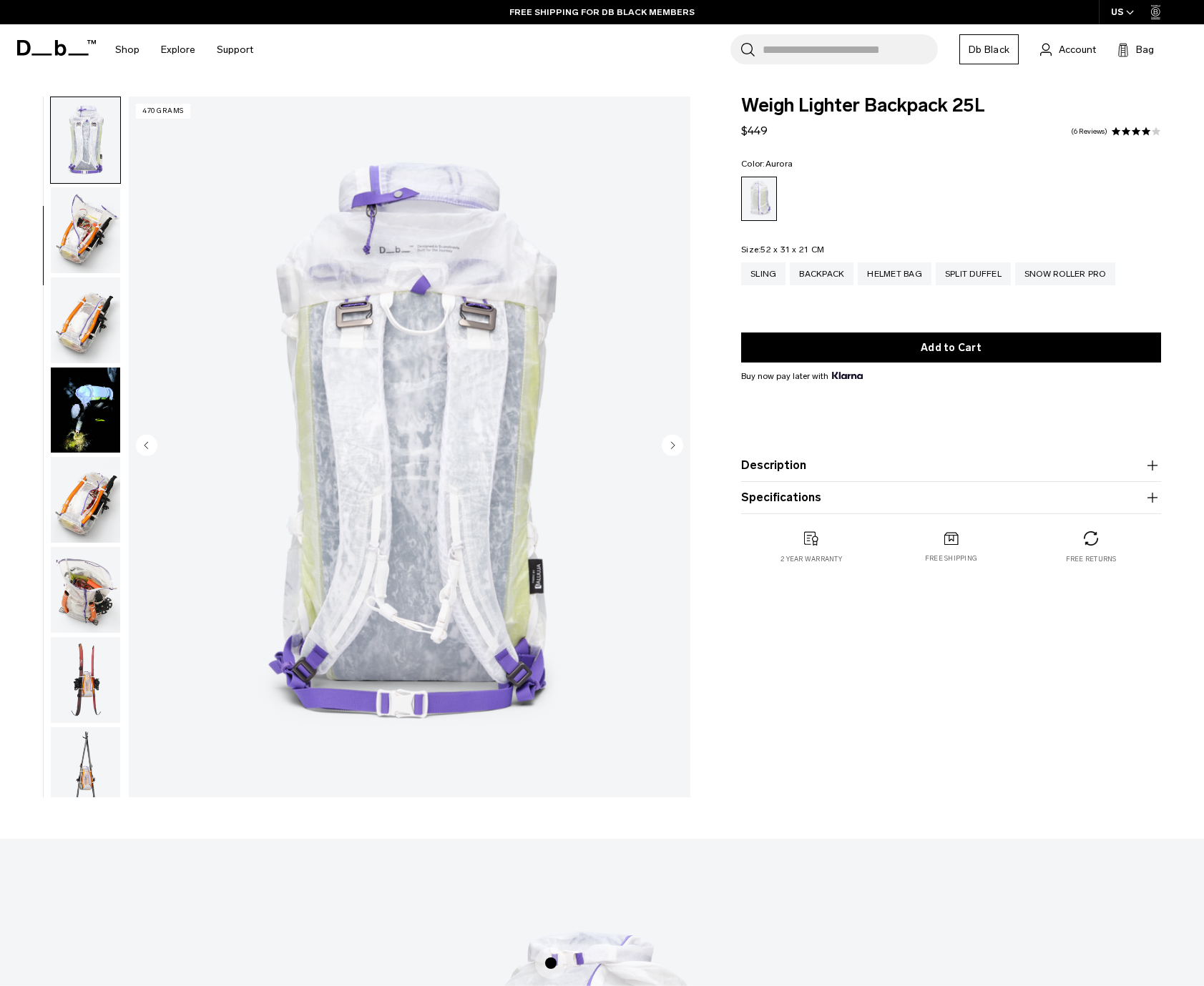
click at [671, 445] on circle "Next slide" at bounding box center [673, 445] width 22 height 22
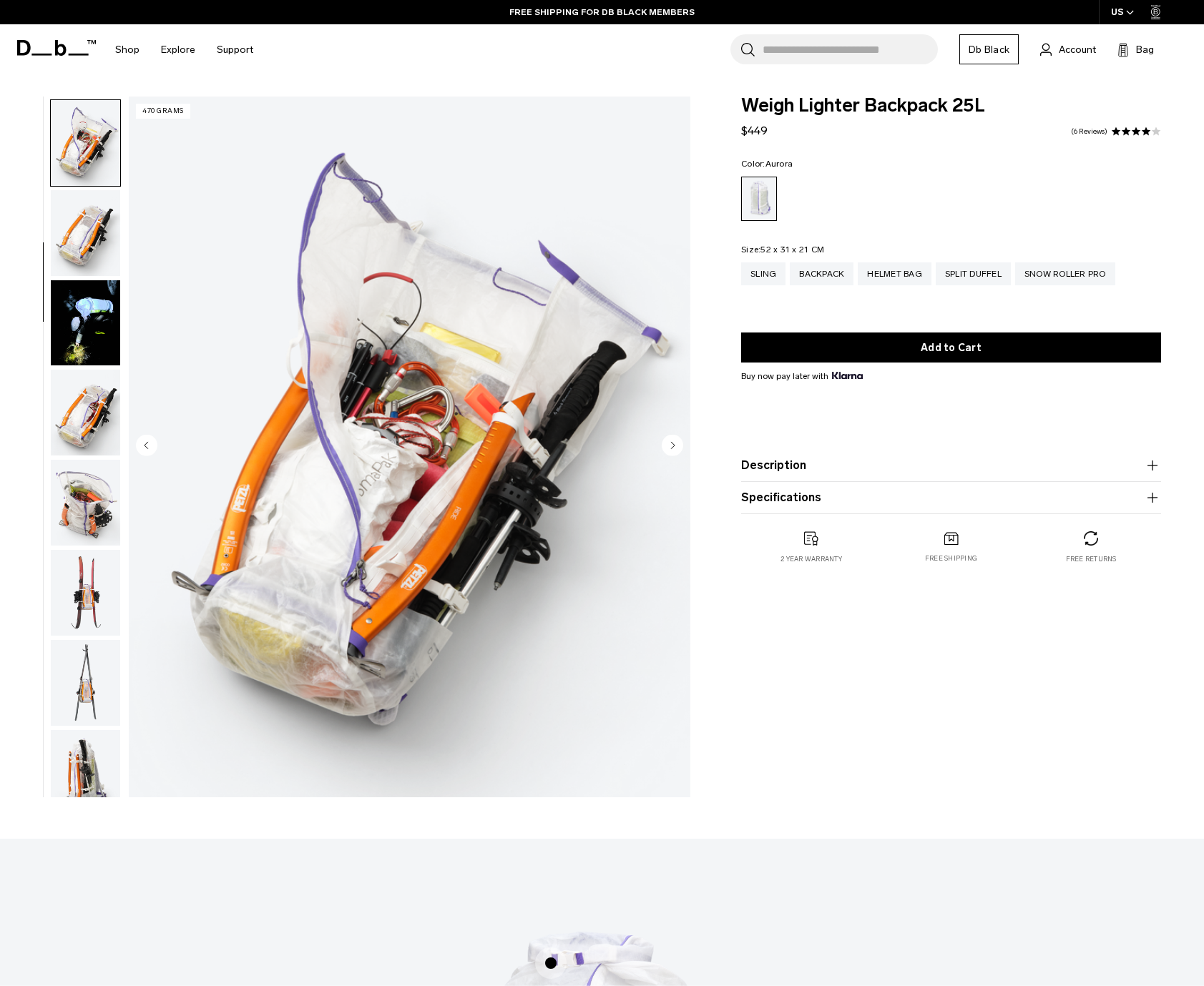
scroll to position [360, 0]
click at [677, 454] on circle "Next slide" at bounding box center [673, 445] width 22 height 22
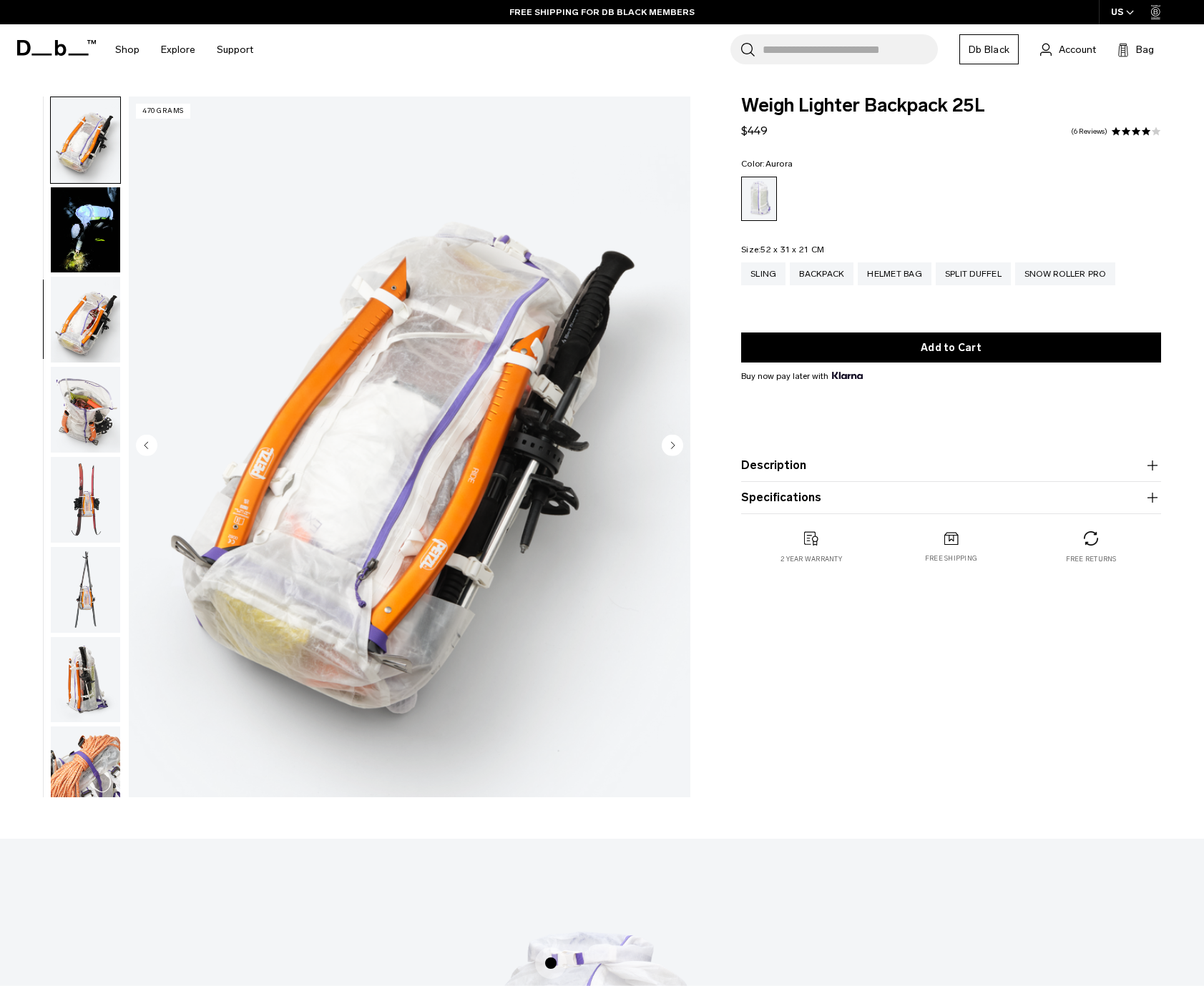
click at [677, 454] on circle "Next slide" at bounding box center [673, 445] width 22 height 22
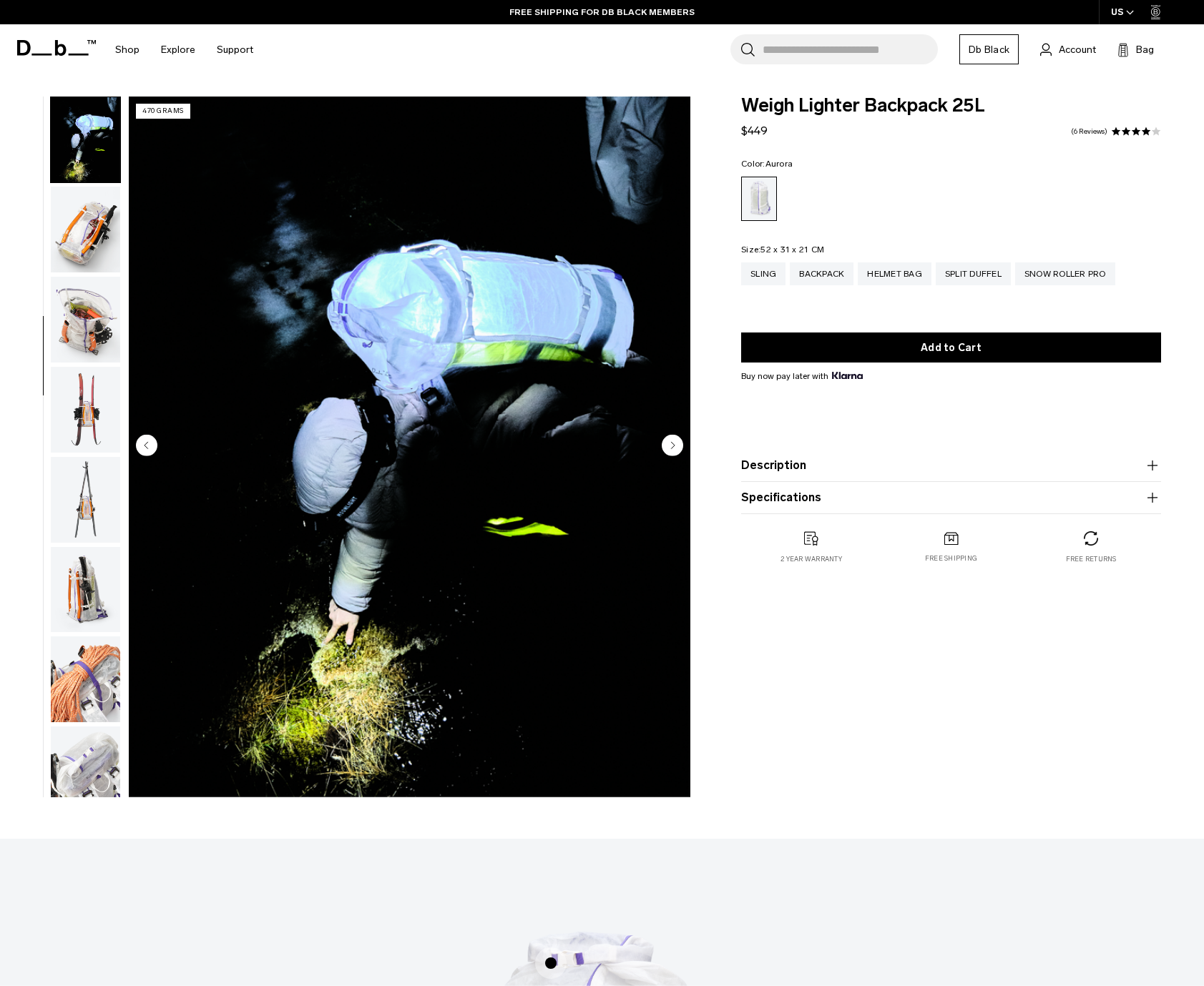
click at [677, 454] on circle "Next slide" at bounding box center [673, 445] width 22 height 22
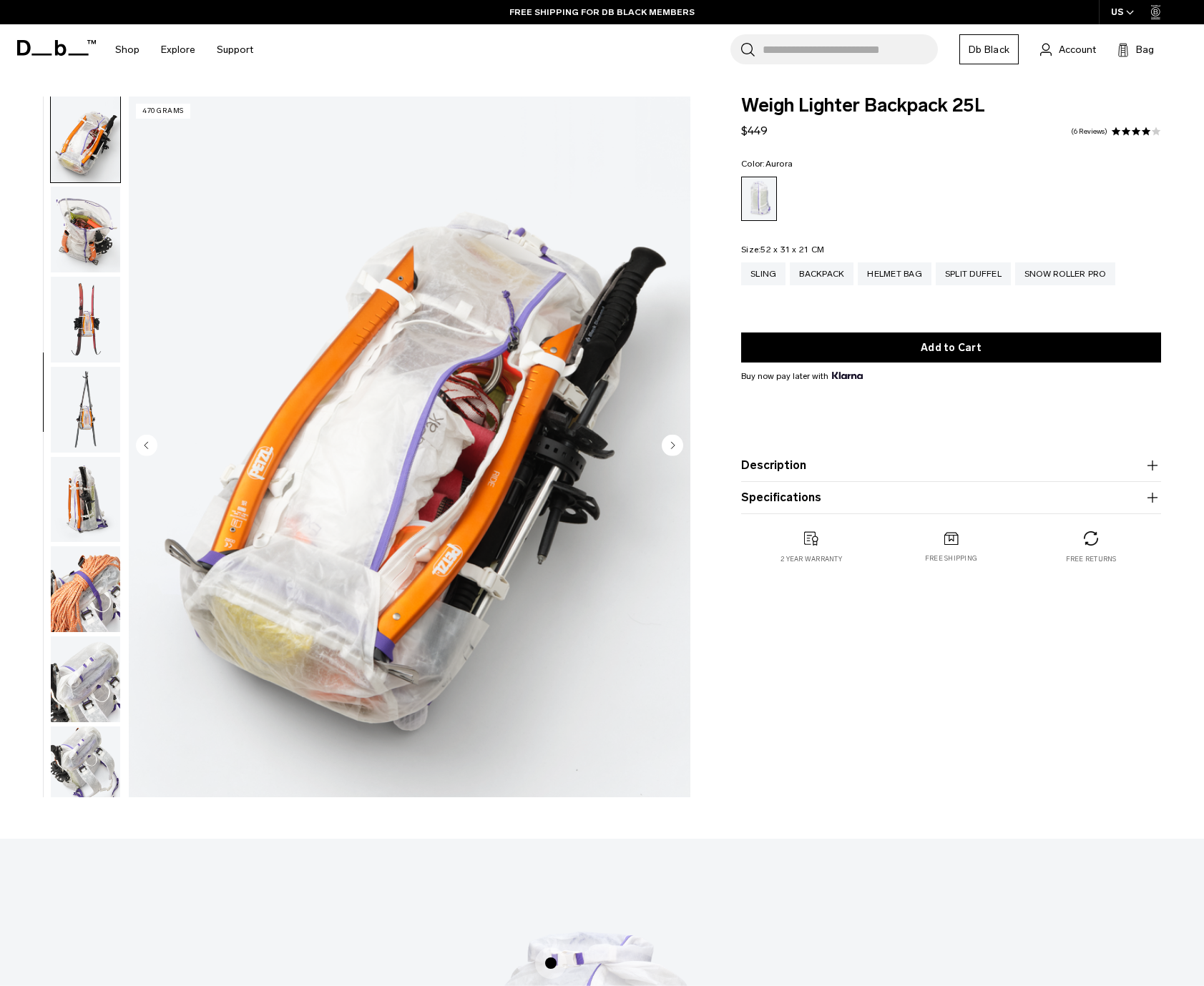
click at [677, 454] on circle "Next slide" at bounding box center [673, 445] width 22 height 22
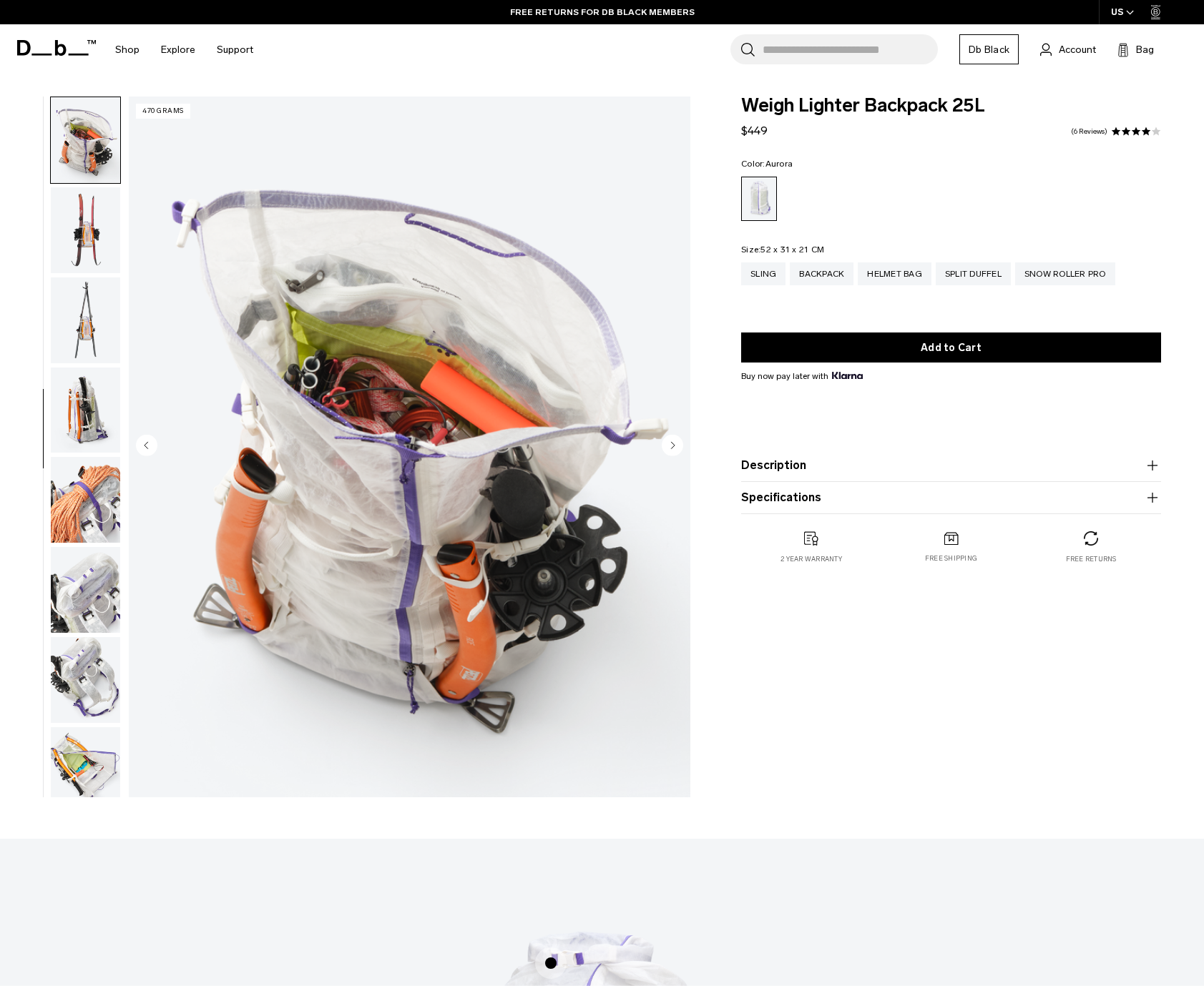
click at [677, 454] on circle "Next slide" at bounding box center [673, 445] width 22 height 22
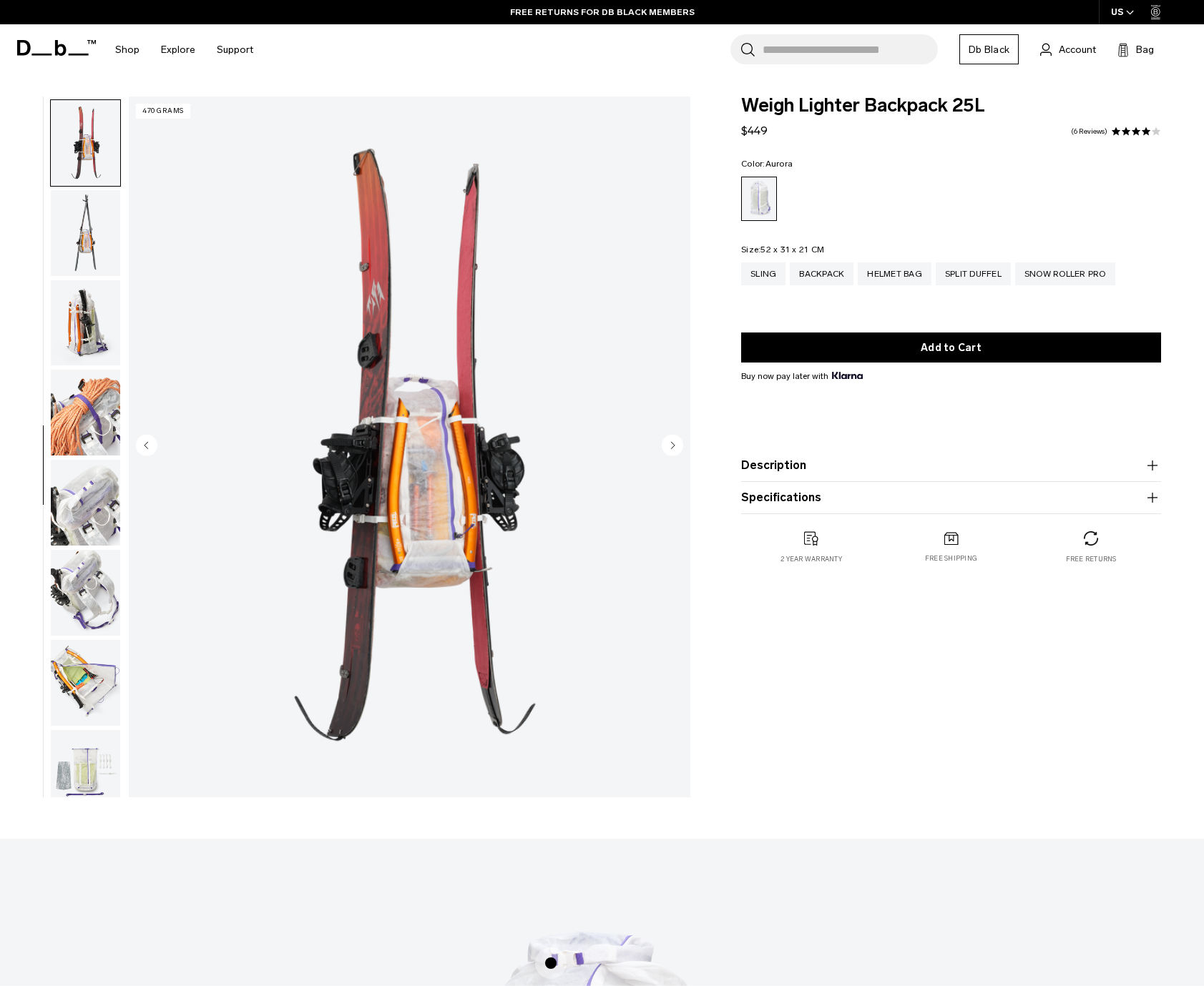
scroll to position [810, 0]
click at [677, 454] on circle "Next slide" at bounding box center [673, 445] width 22 height 22
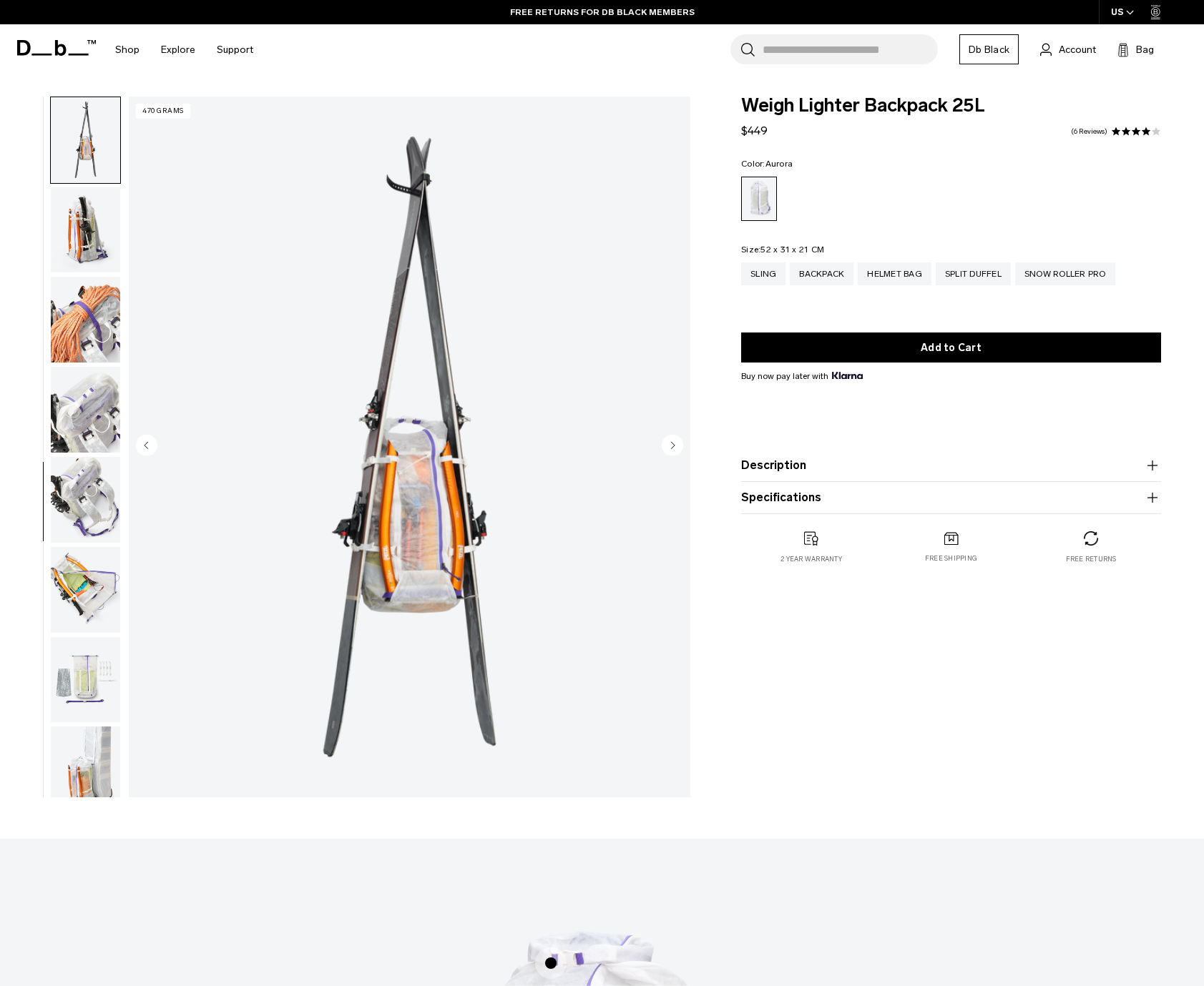
click at [677, 454] on circle "Next slide" at bounding box center [673, 445] width 22 height 22
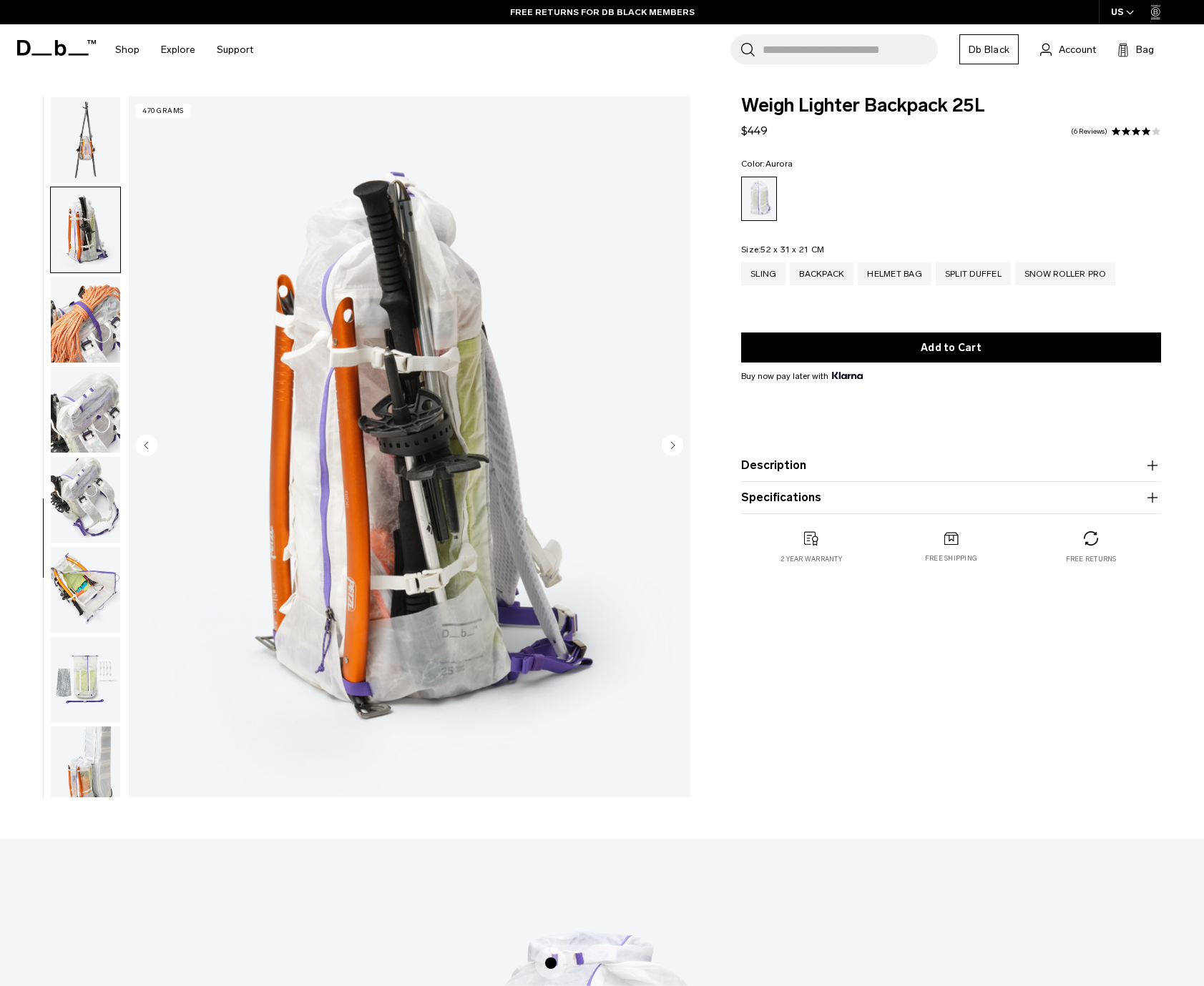
scroll to position [915, 0]
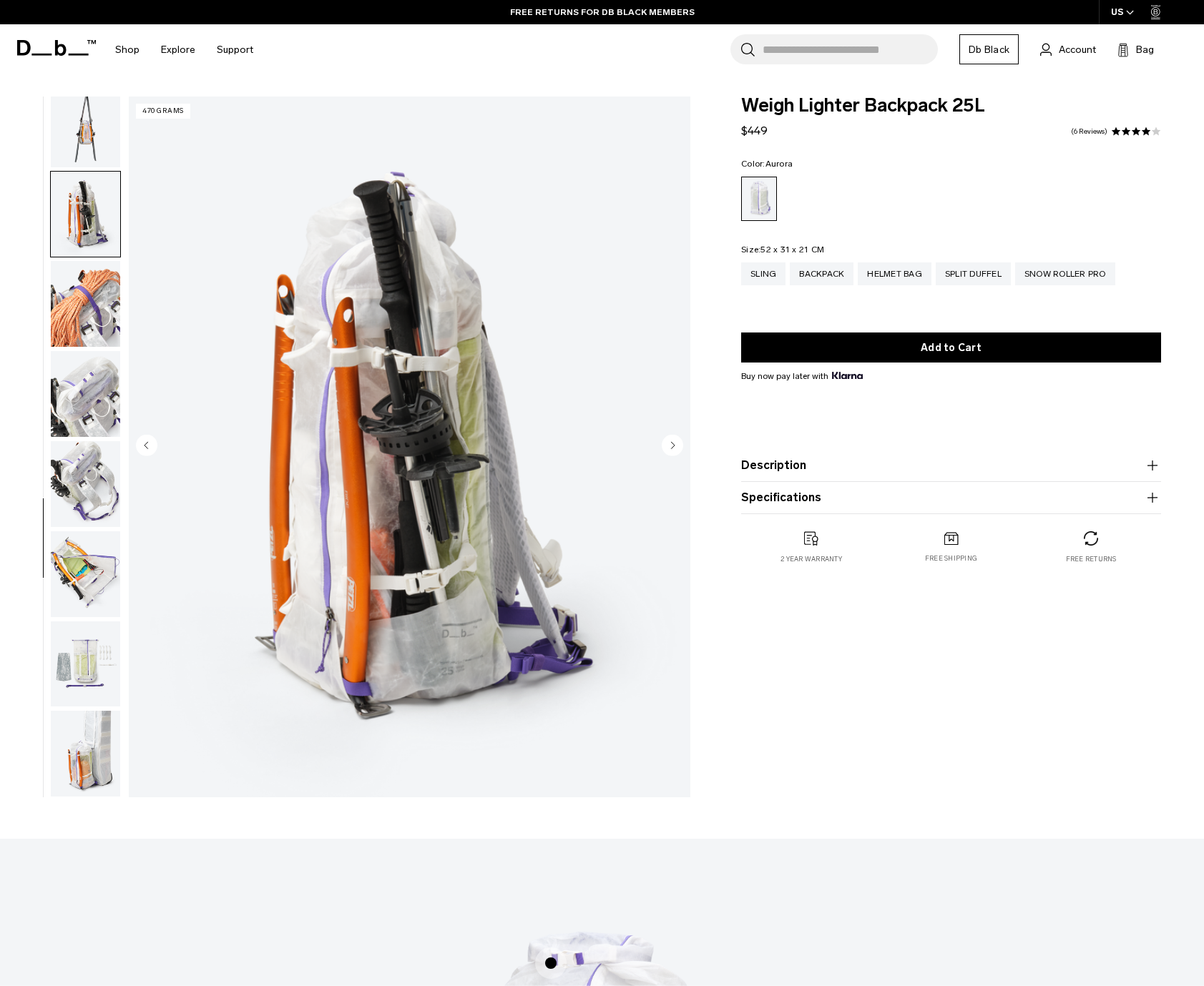
click at [677, 454] on circle "Next slide" at bounding box center [673, 445] width 22 height 22
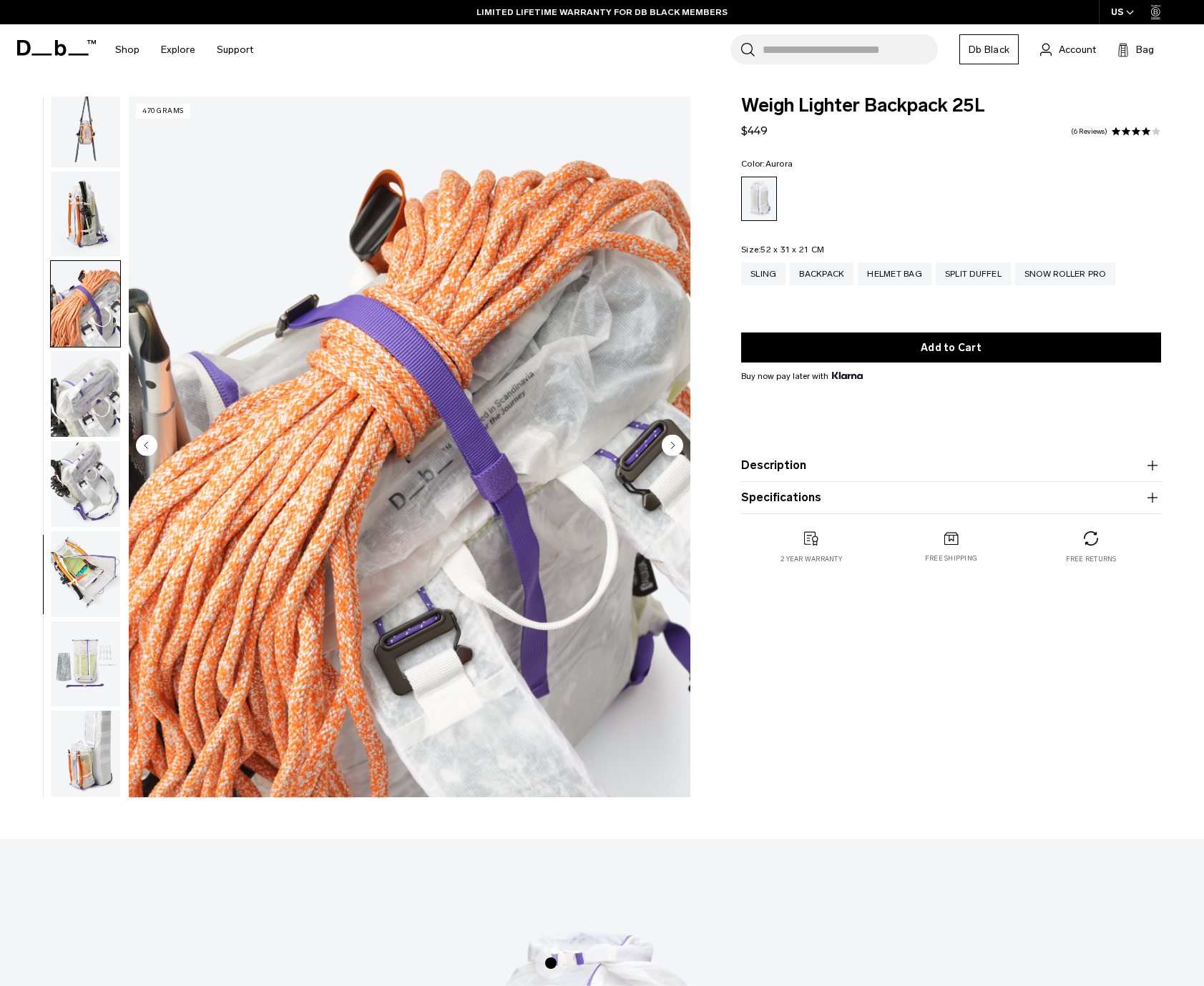
click at [677, 454] on circle "Next slide" at bounding box center [673, 445] width 22 height 22
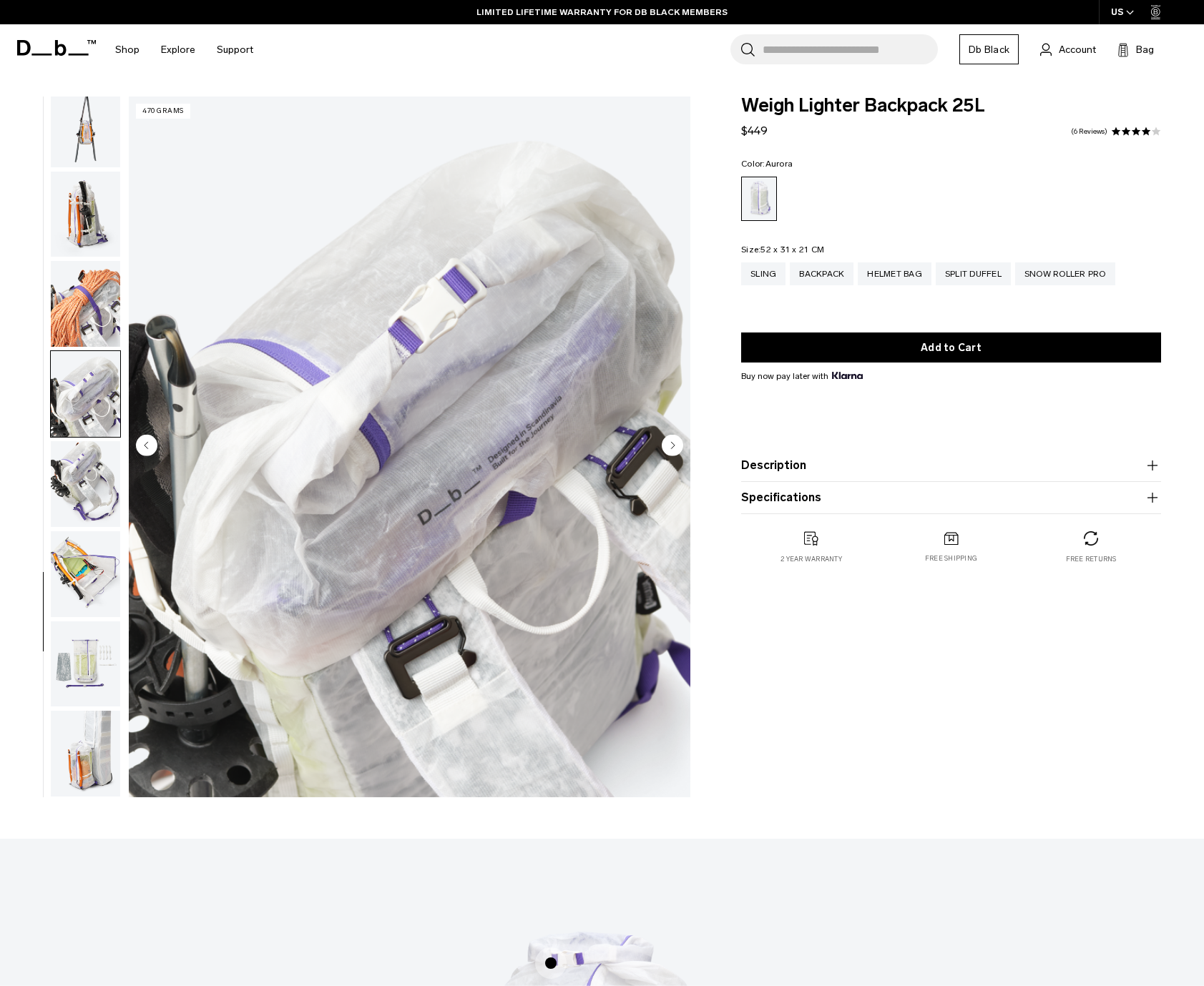
click at [677, 454] on circle "Next slide" at bounding box center [673, 445] width 22 height 22
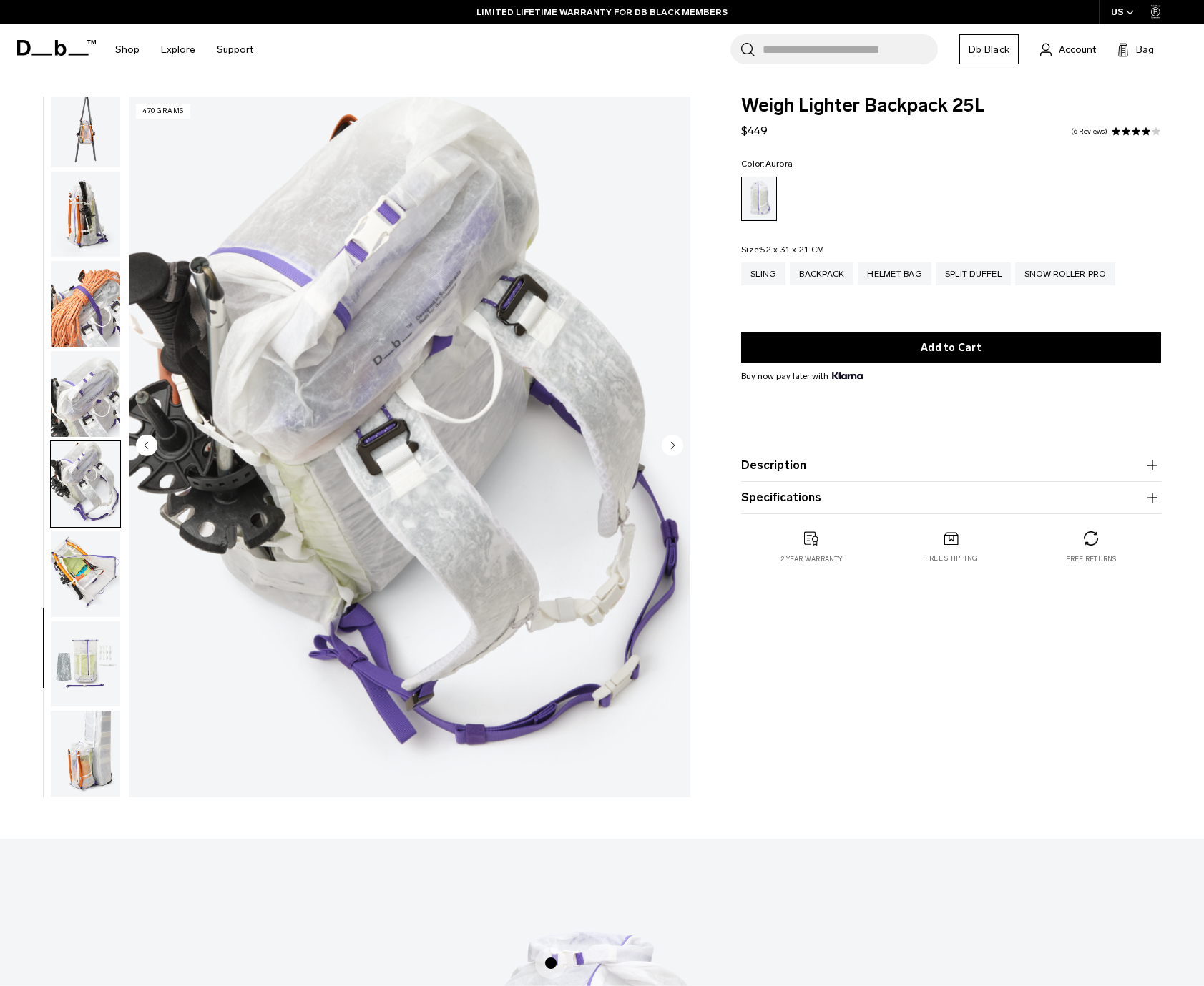
click at [677, 454] on circle "Next slide" at bounding box center [673, 445] width 22 height 22
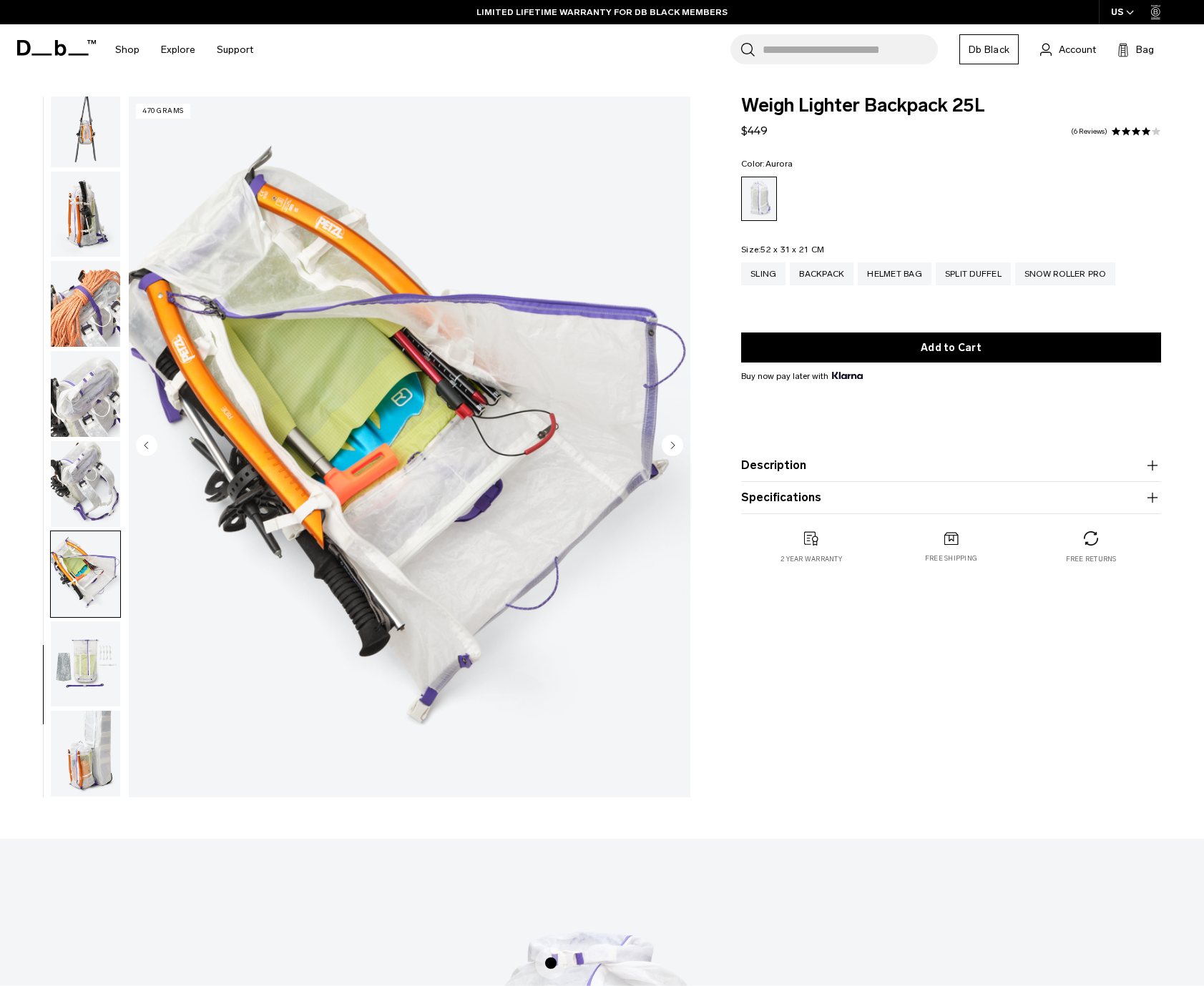
click at [677, 454] on circle "Next slide" at bounding box center [673, 445] width 22 height 22
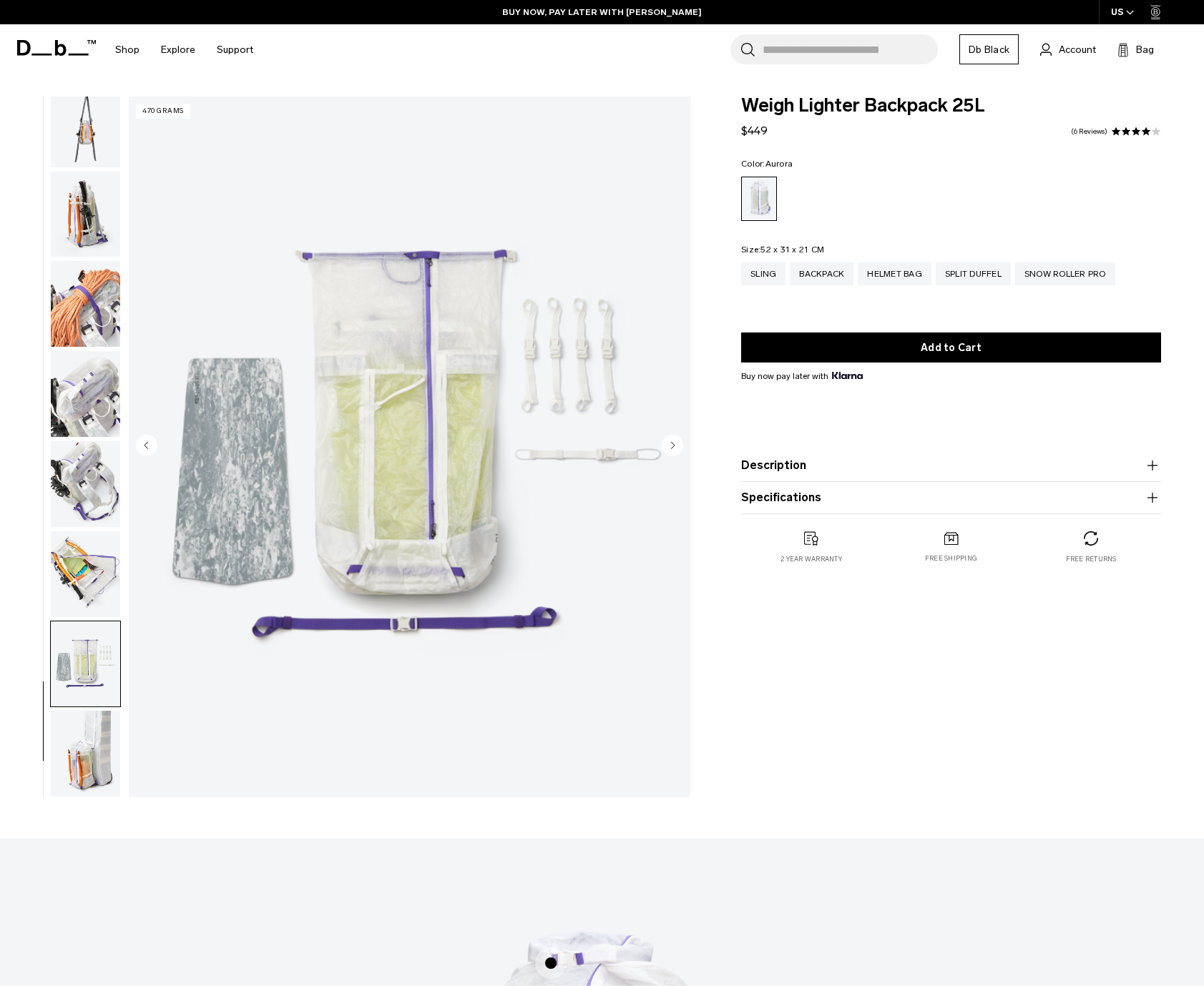
click at [677, 454] on circle "Next slide" at bounding box center [673, 445] width 22 height 22
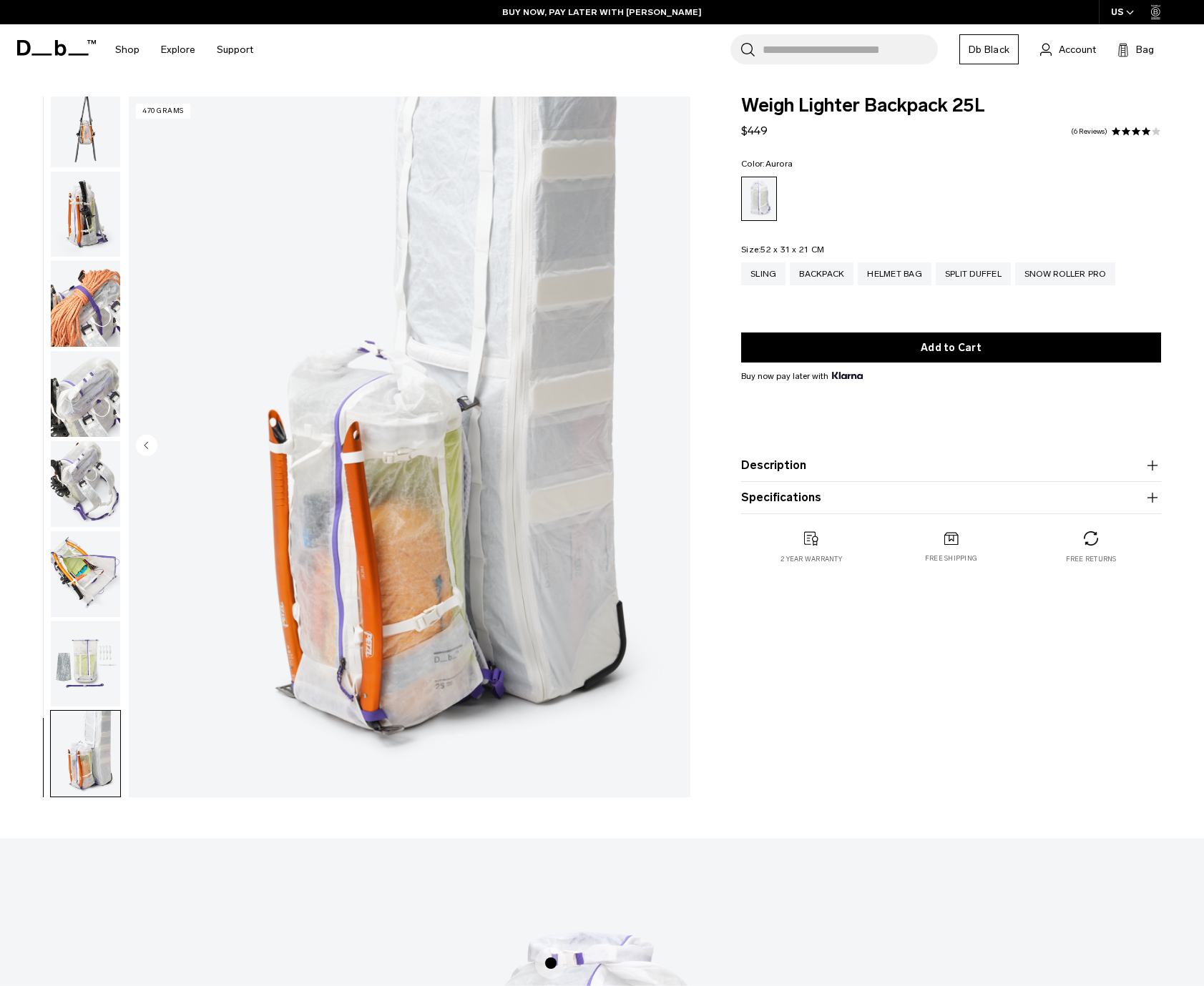
click at [675, 447] on img "18 / 18" at bounding box center [410, 447] width 561 height 701
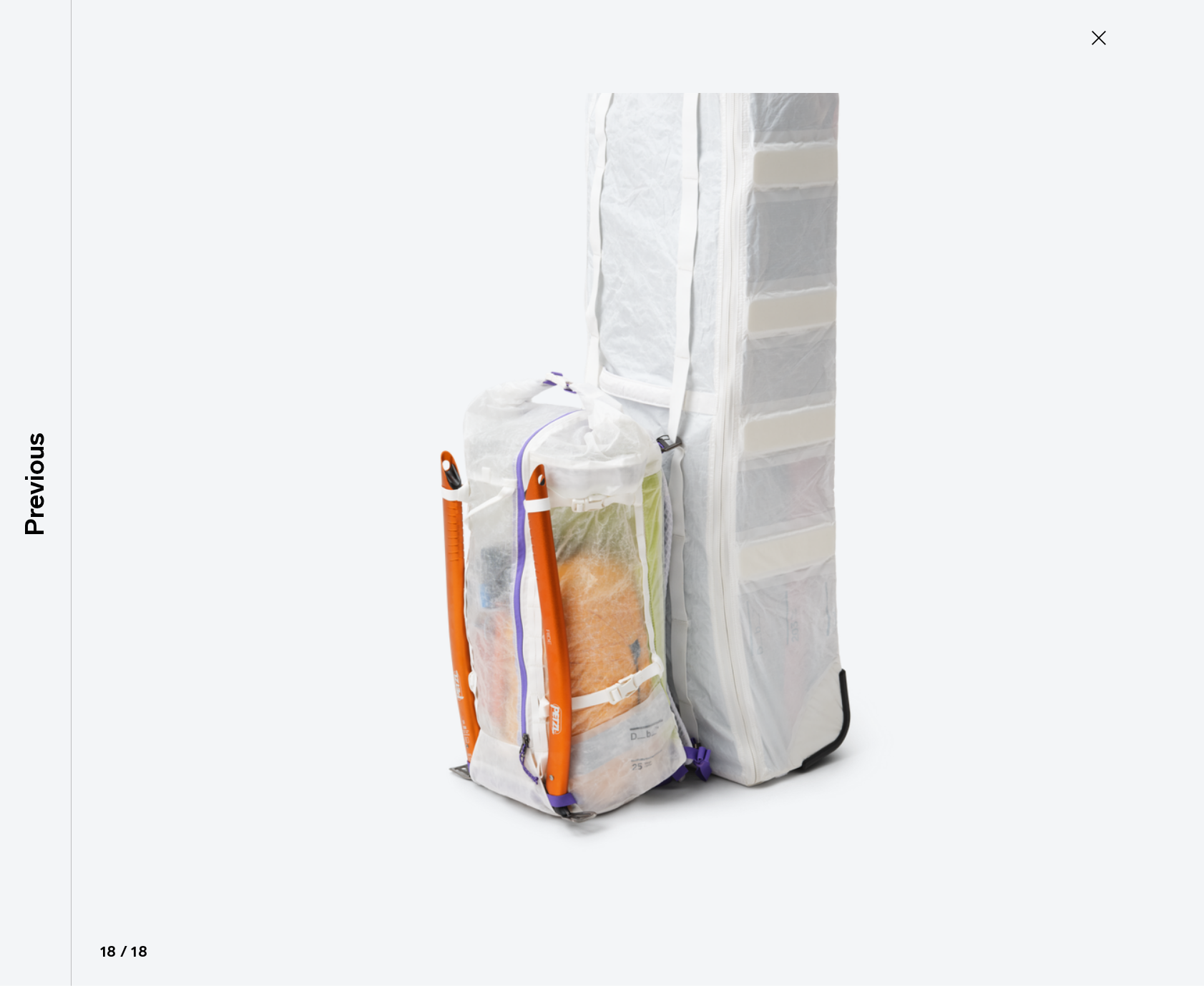
click at [1101, 40] on icon at bounding box center [1098, 38] width 14 height 14
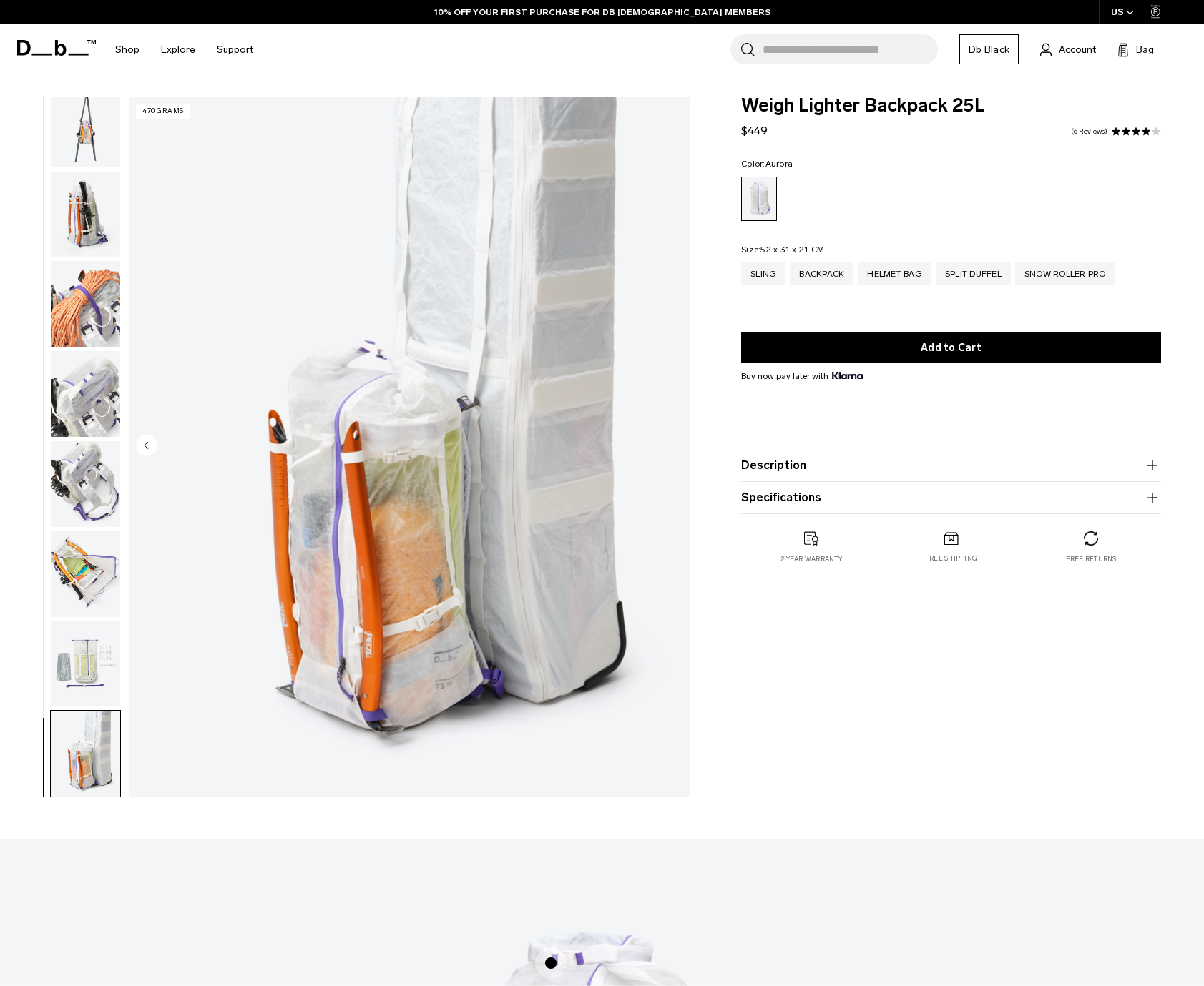
click at [792, 458] on button "Description" at bounding box center [952, 465] width 420 height 17
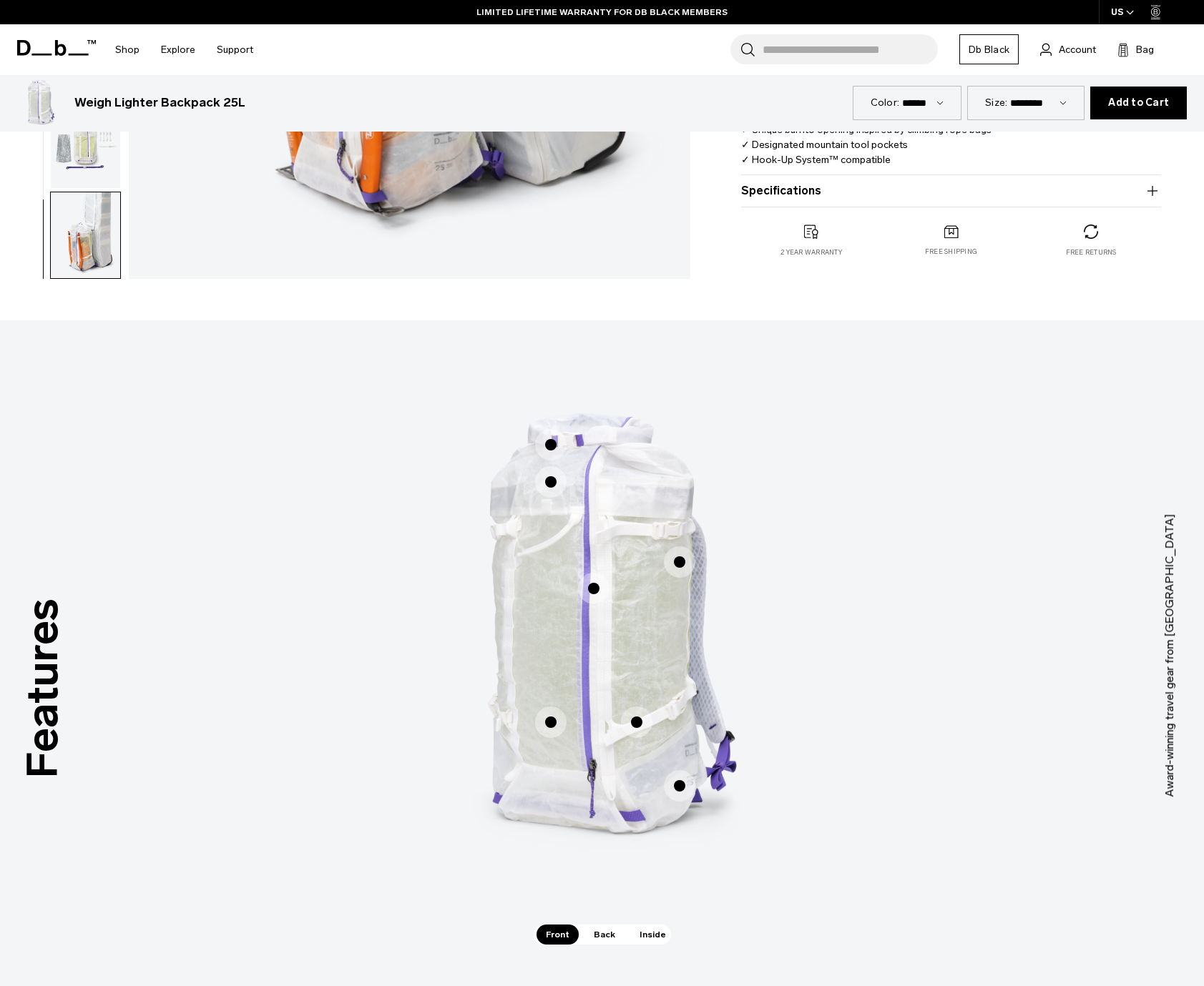
scroll to position [683, 0]
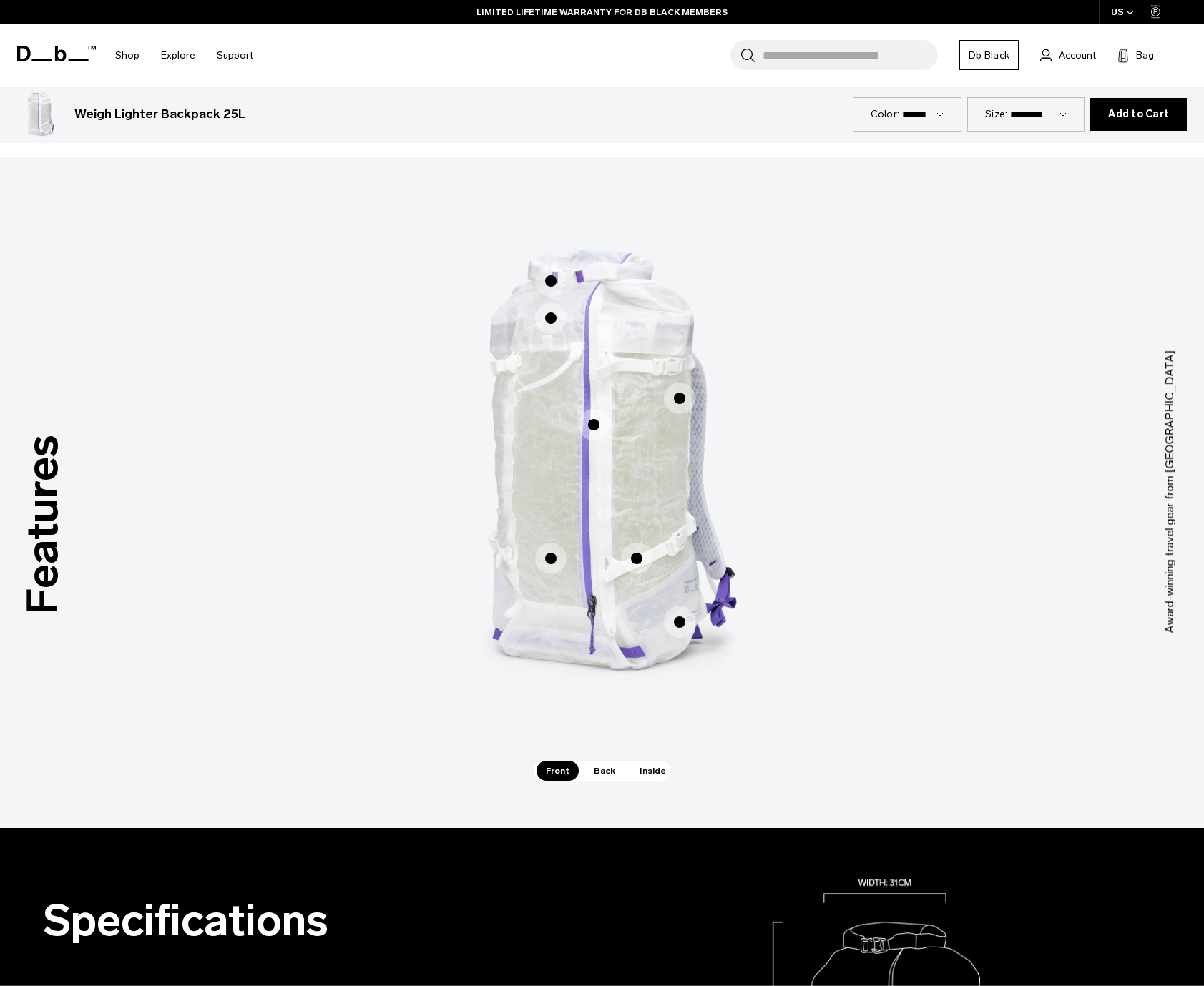
click at [593, 775] on span "Back" at bounding box center [604, 770] width 41 height 20
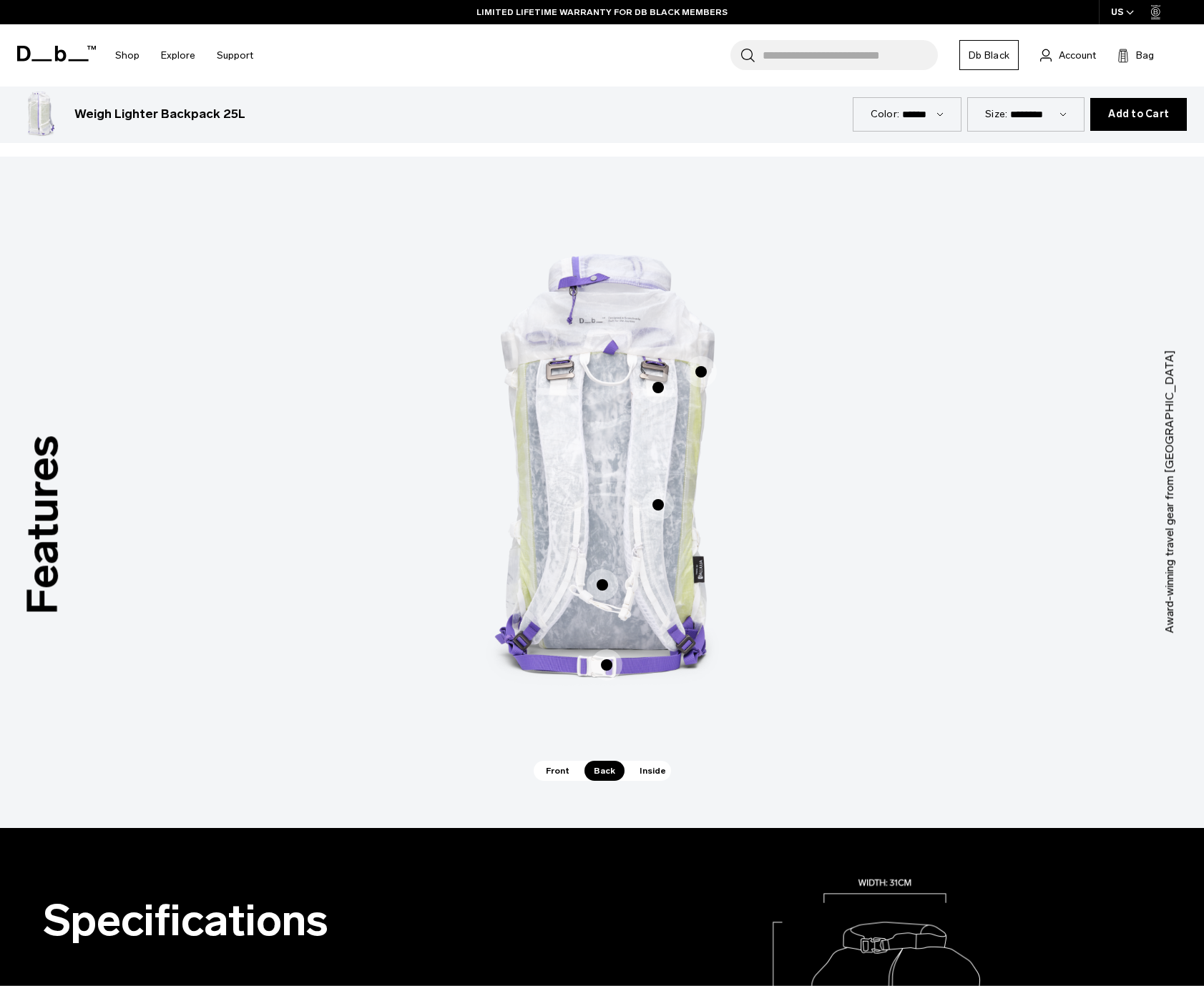
click at [653, 770] on span "Inside" at bounding box center [653, 770] width 45 height 20
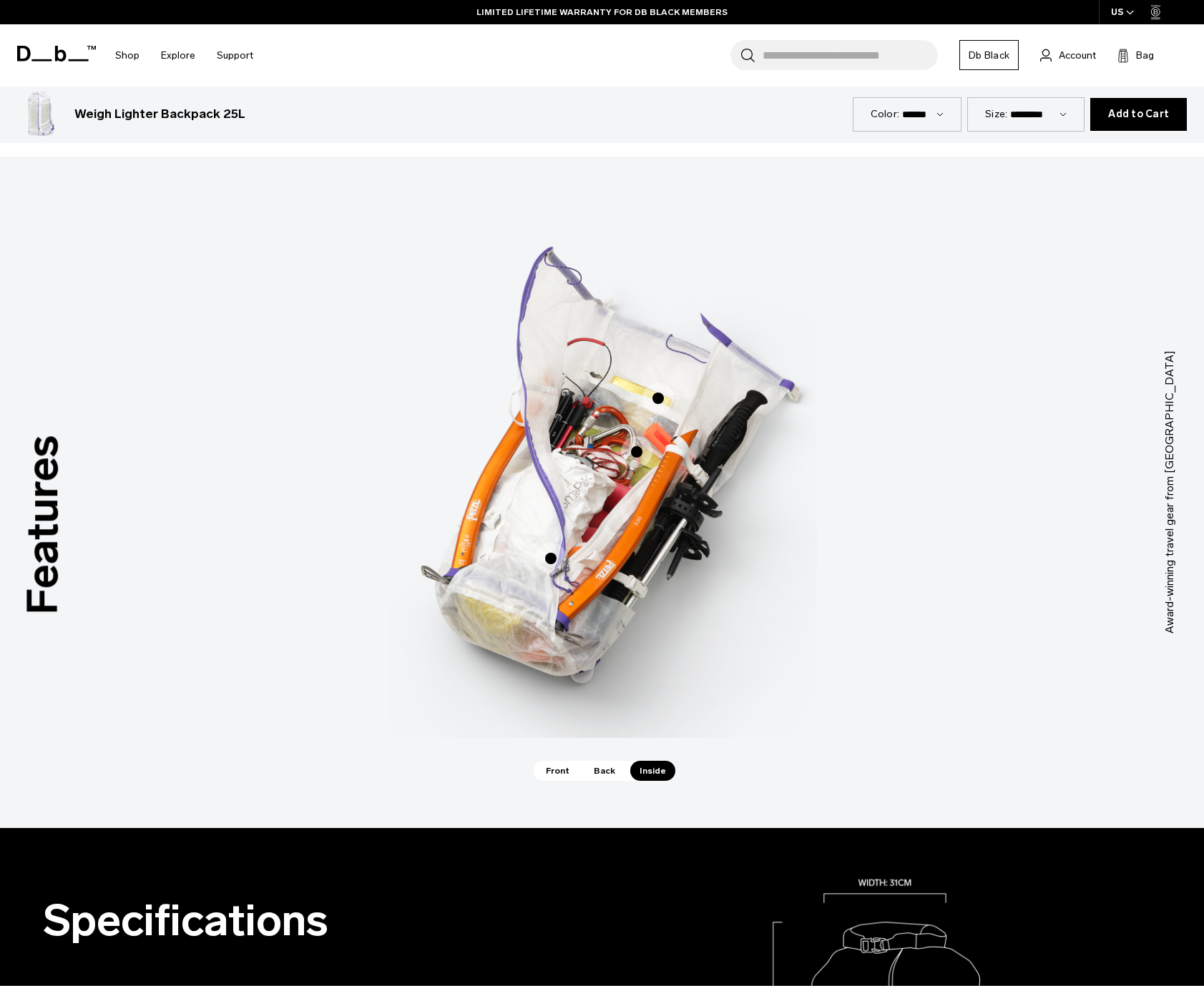
click at [570, 773] on span "Front" at bounding box center [558, 770] width 42 height 20
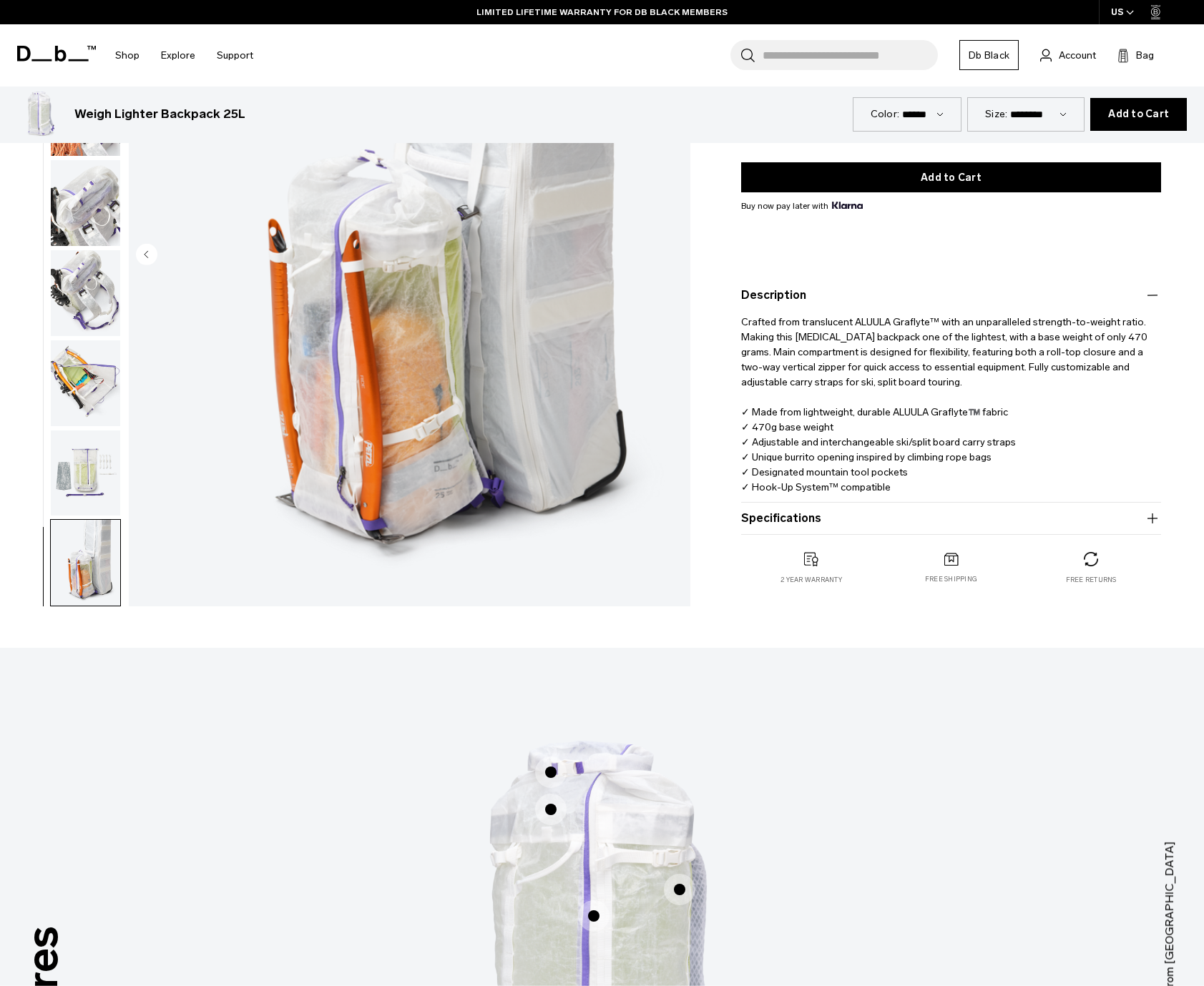
scroll to position [0, 0]
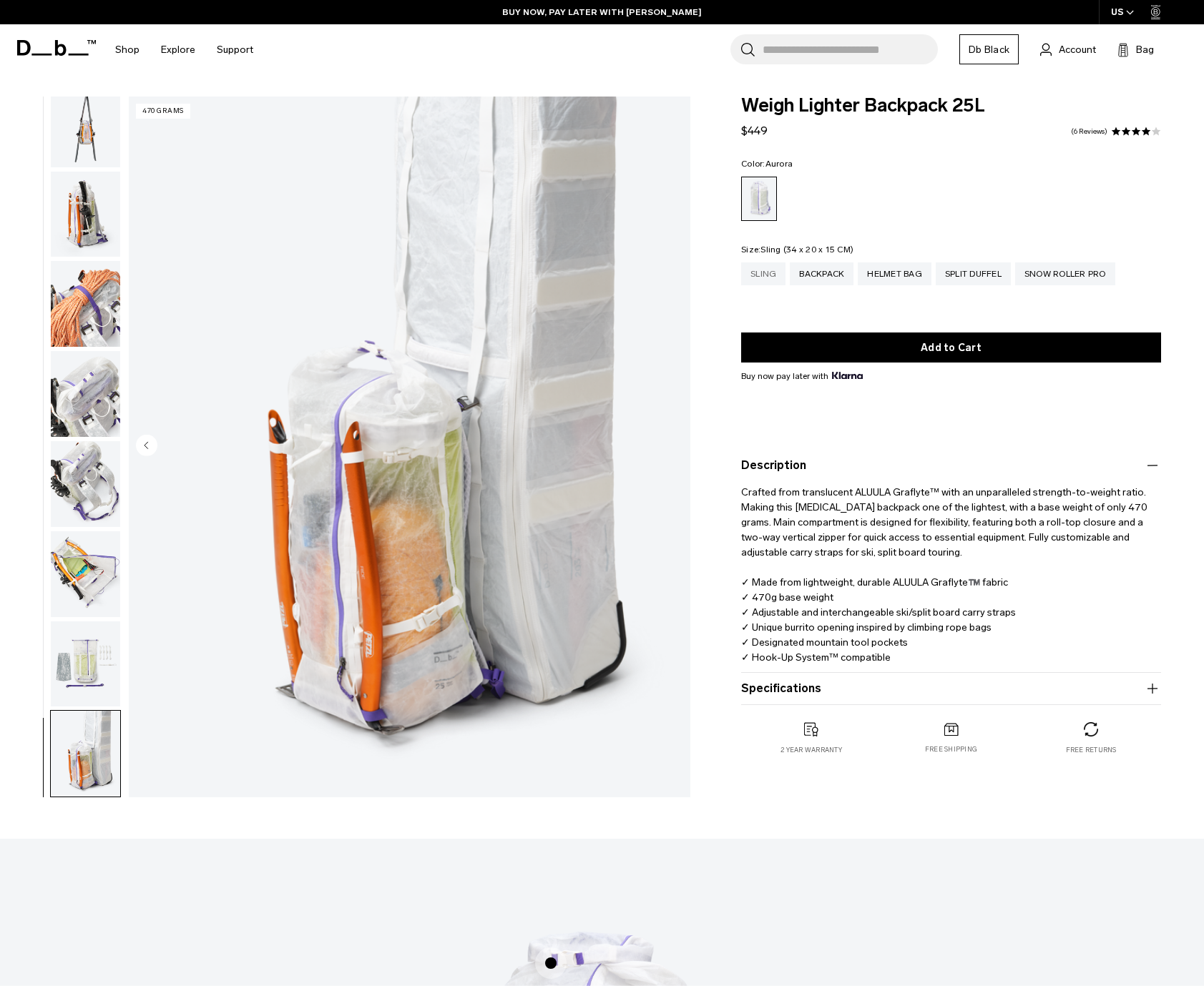
click at [756, 276] on div "Sling" at bounding box center [763, 274] width 44 height 23
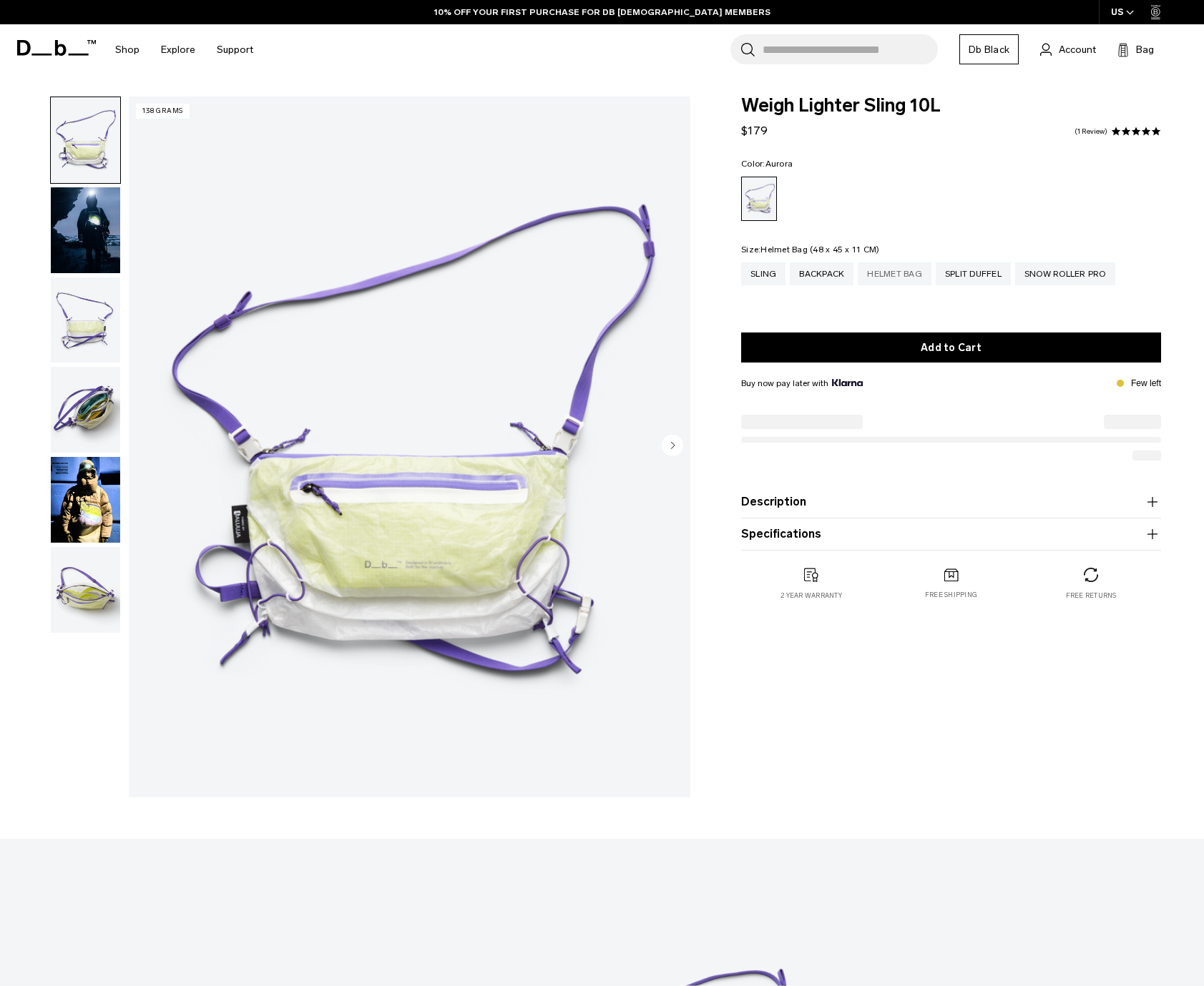
click at [912, 283] on div "Helmet Bag" at bounding box center [895, 274] width 73 height 23
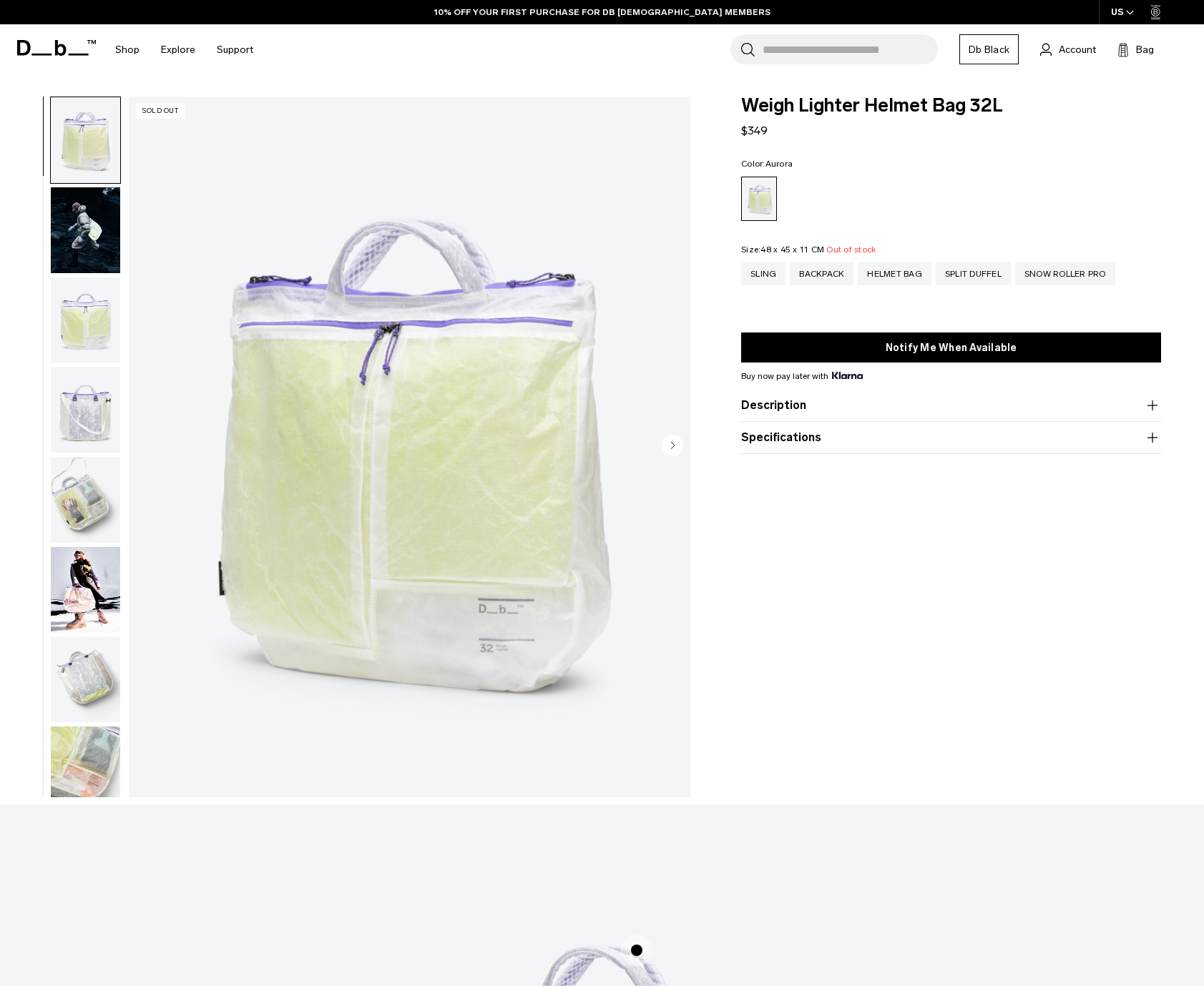
click at [90, 213] on img "button" at bounding box center [86, 230] width 70 height 86
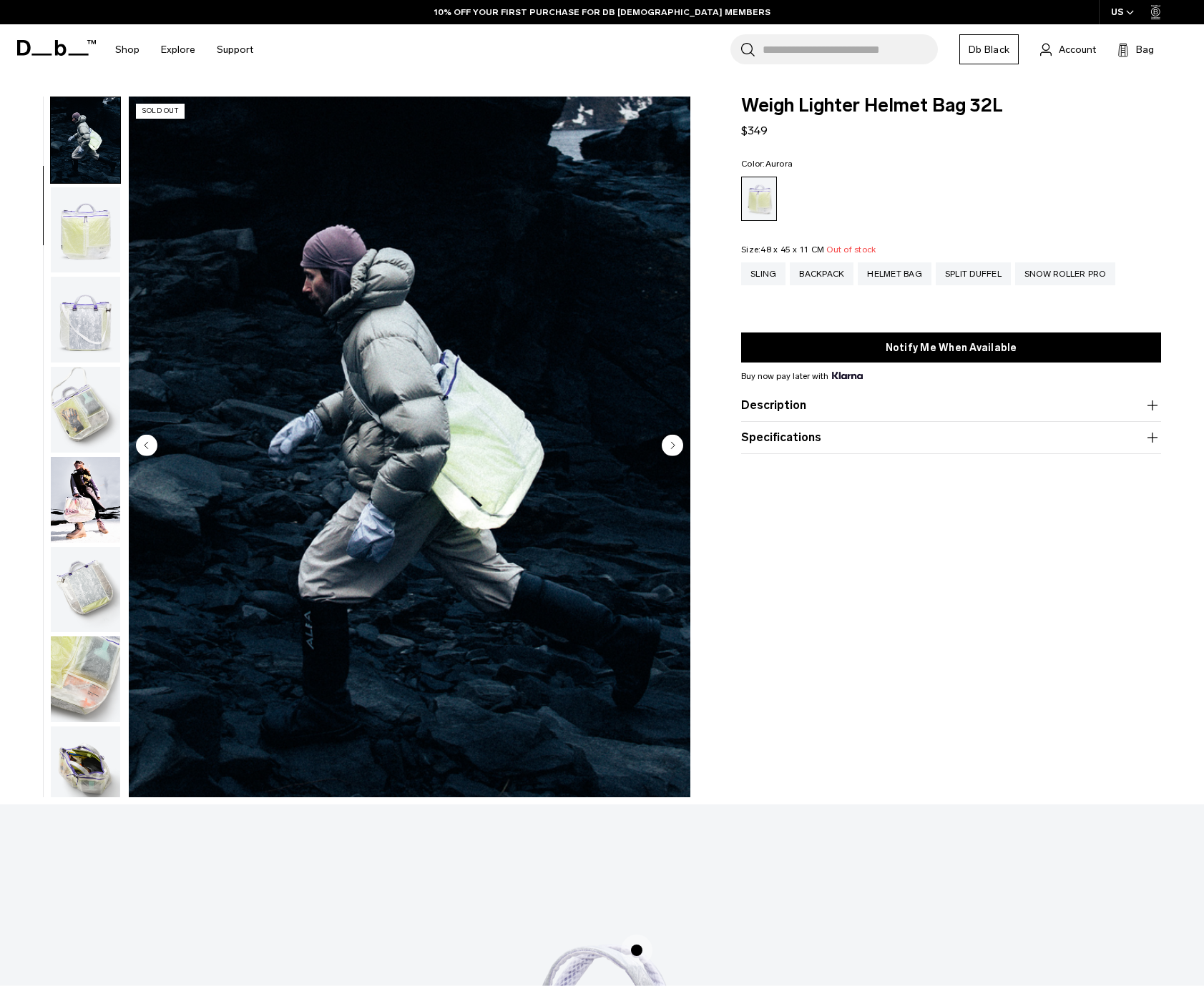
click at [91, 222] on img "button" at bounding box center [86, 230] width 70 height 86
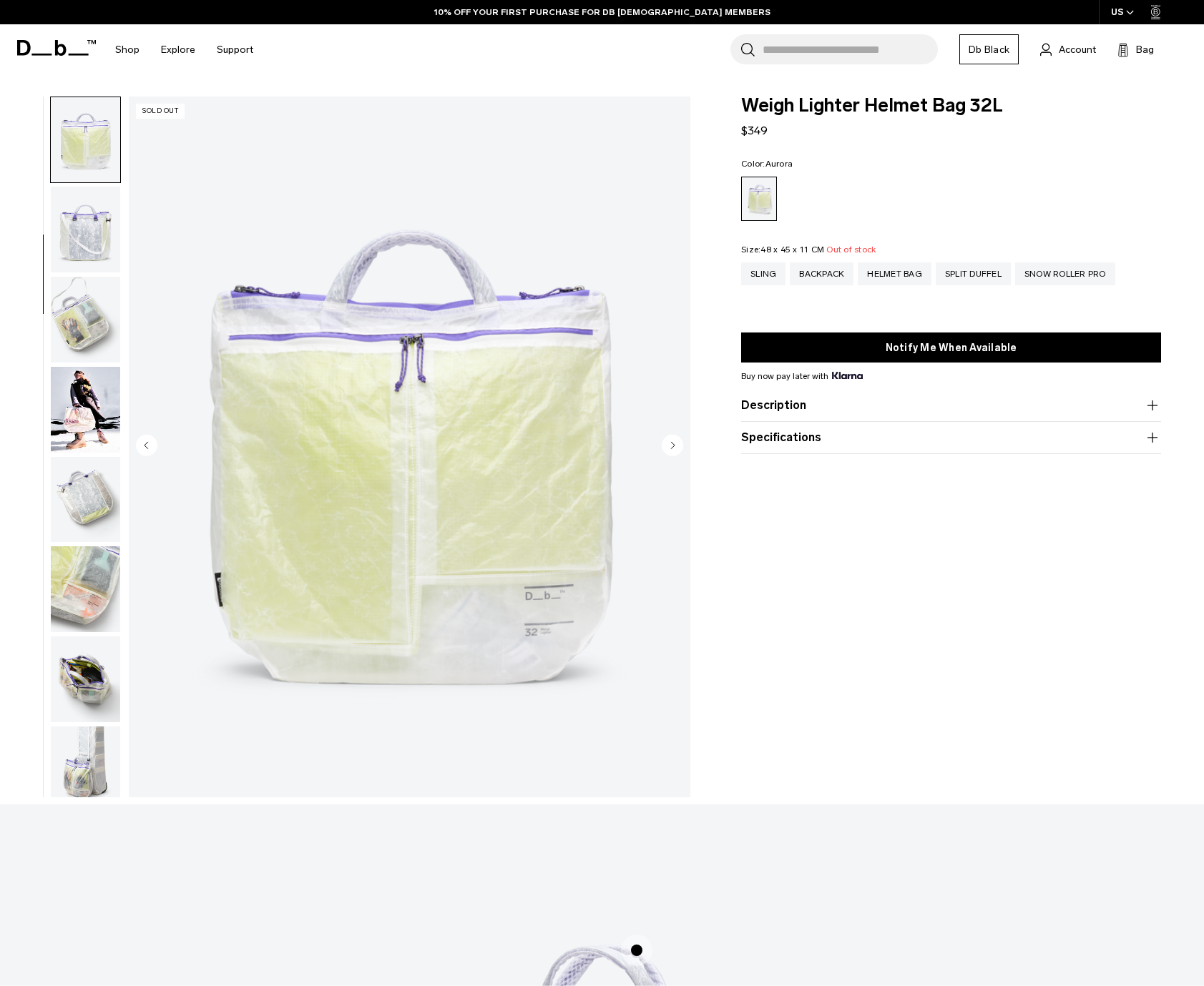
click at [94, 254] on img "button" at bounding box center [86, 229] width 70 height 86
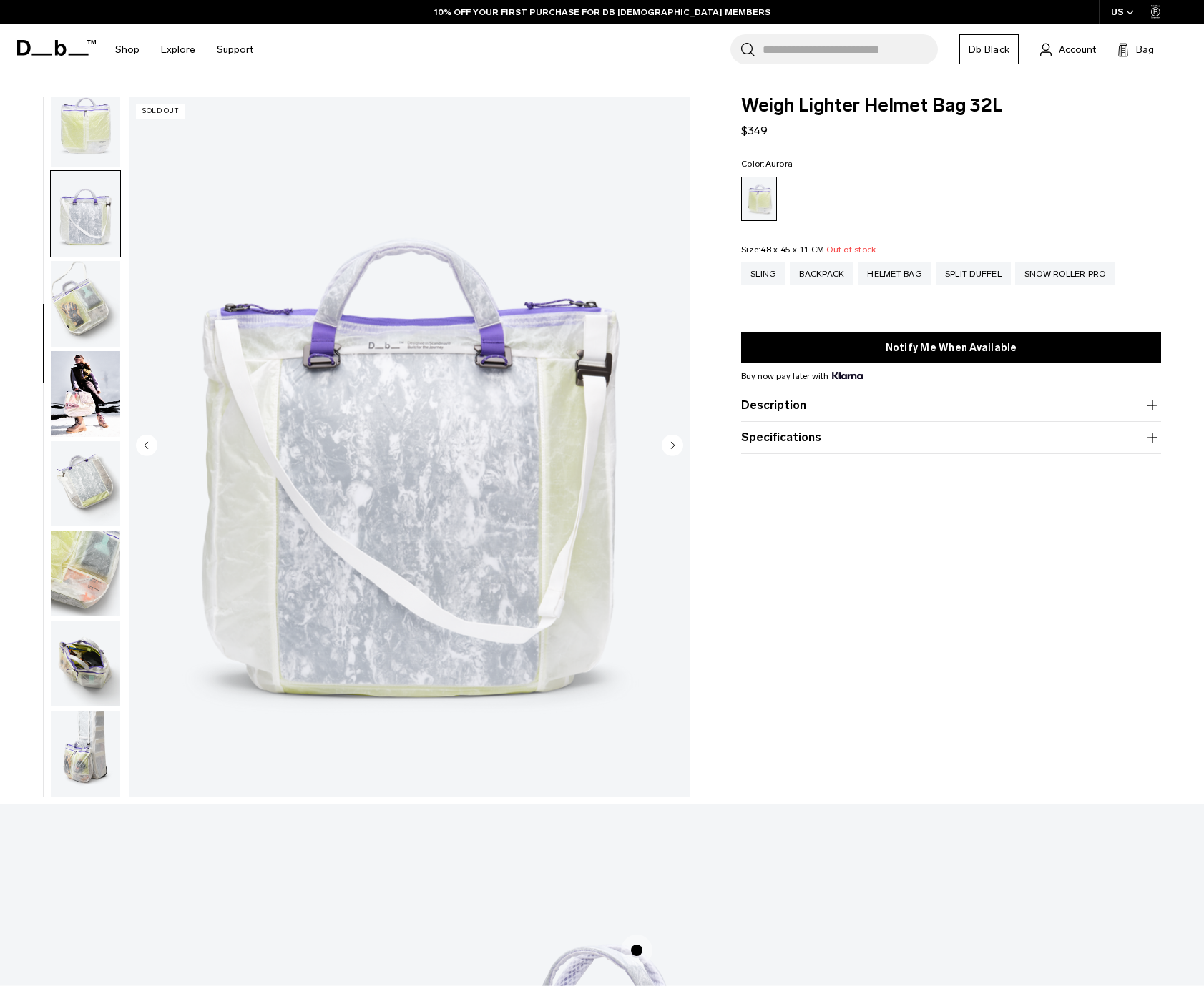
click at [91, 291] on img "button" at bounding box center [86, 303] width 70 height 86
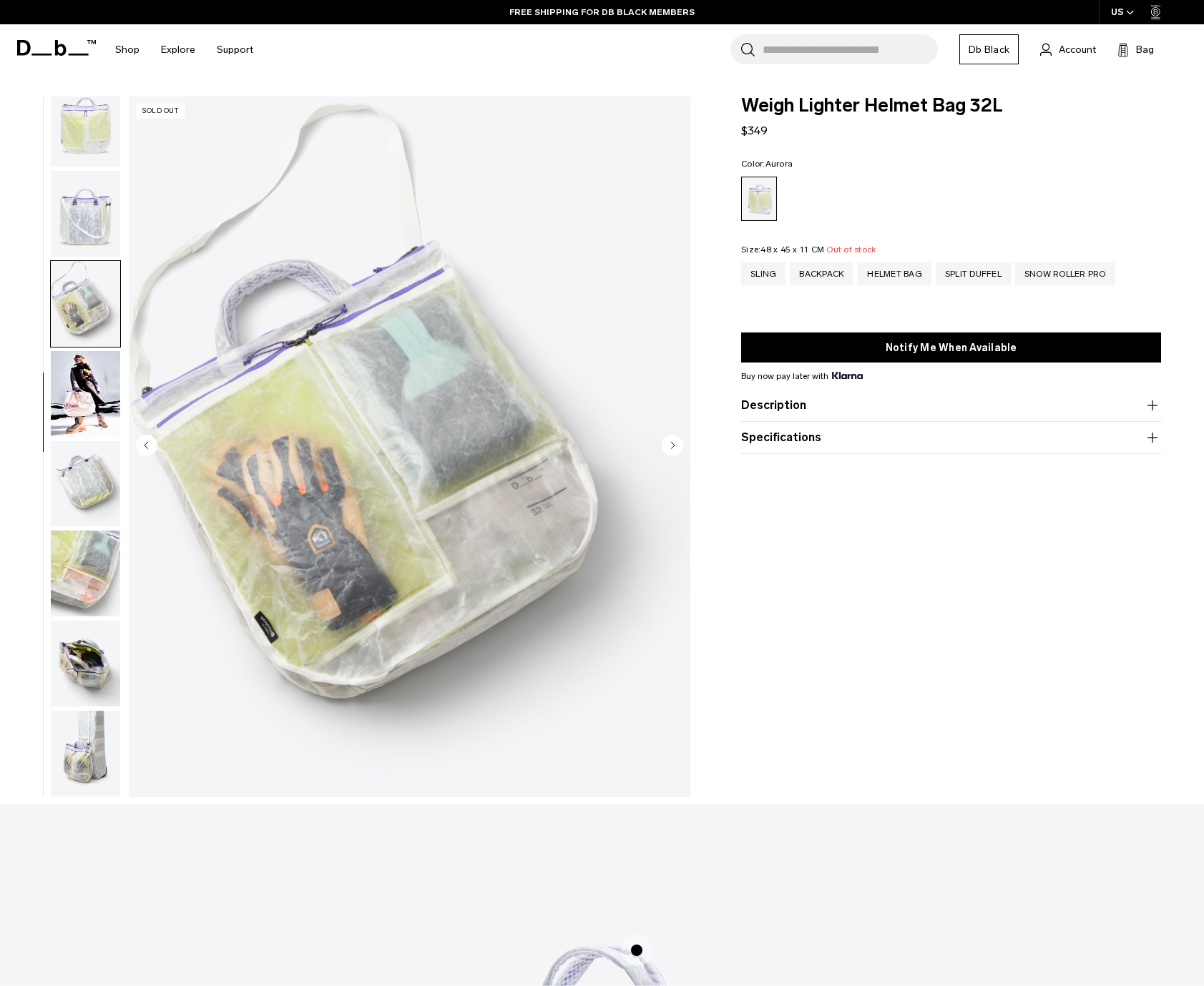
click at [90, 400] on img "button" at bounding box center [86, 394] width 70 height 86
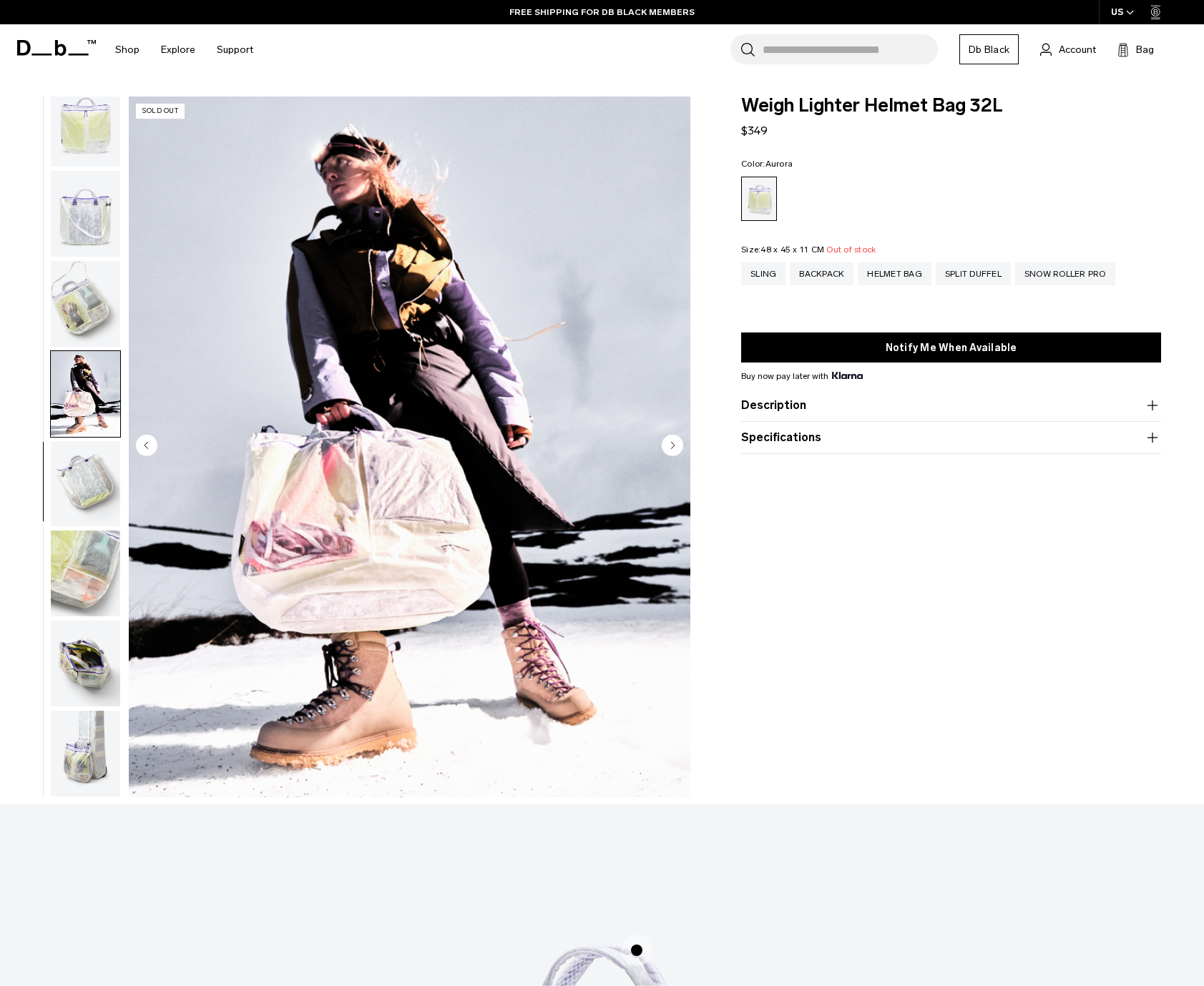
scroll to position [0, 0]
click at [84, 450] on img "button" at bounding box center [86, 484] width 70 height 86
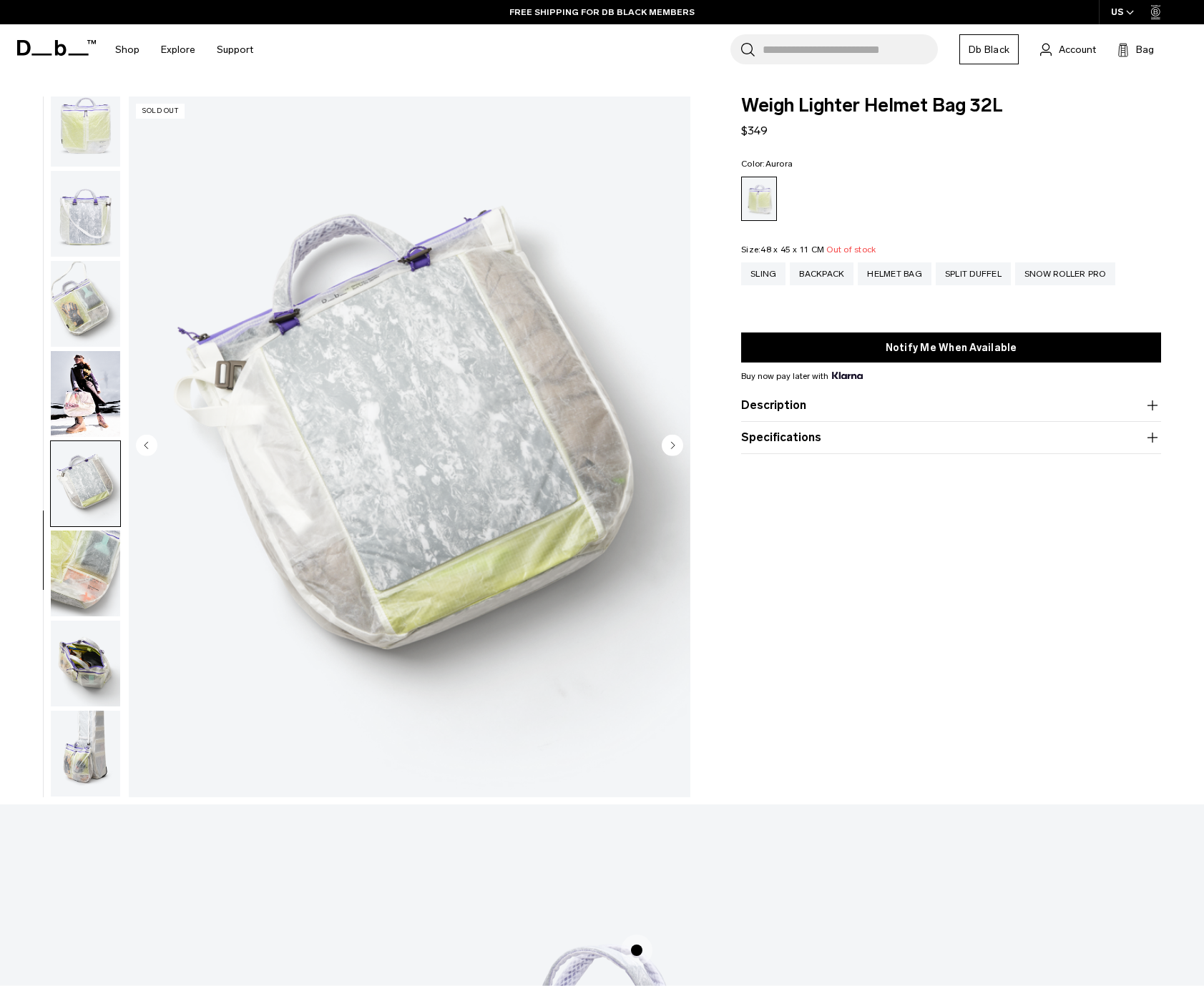
click at [93, 548] on img "button" at bounding box center [86, 574] width 70 height 86
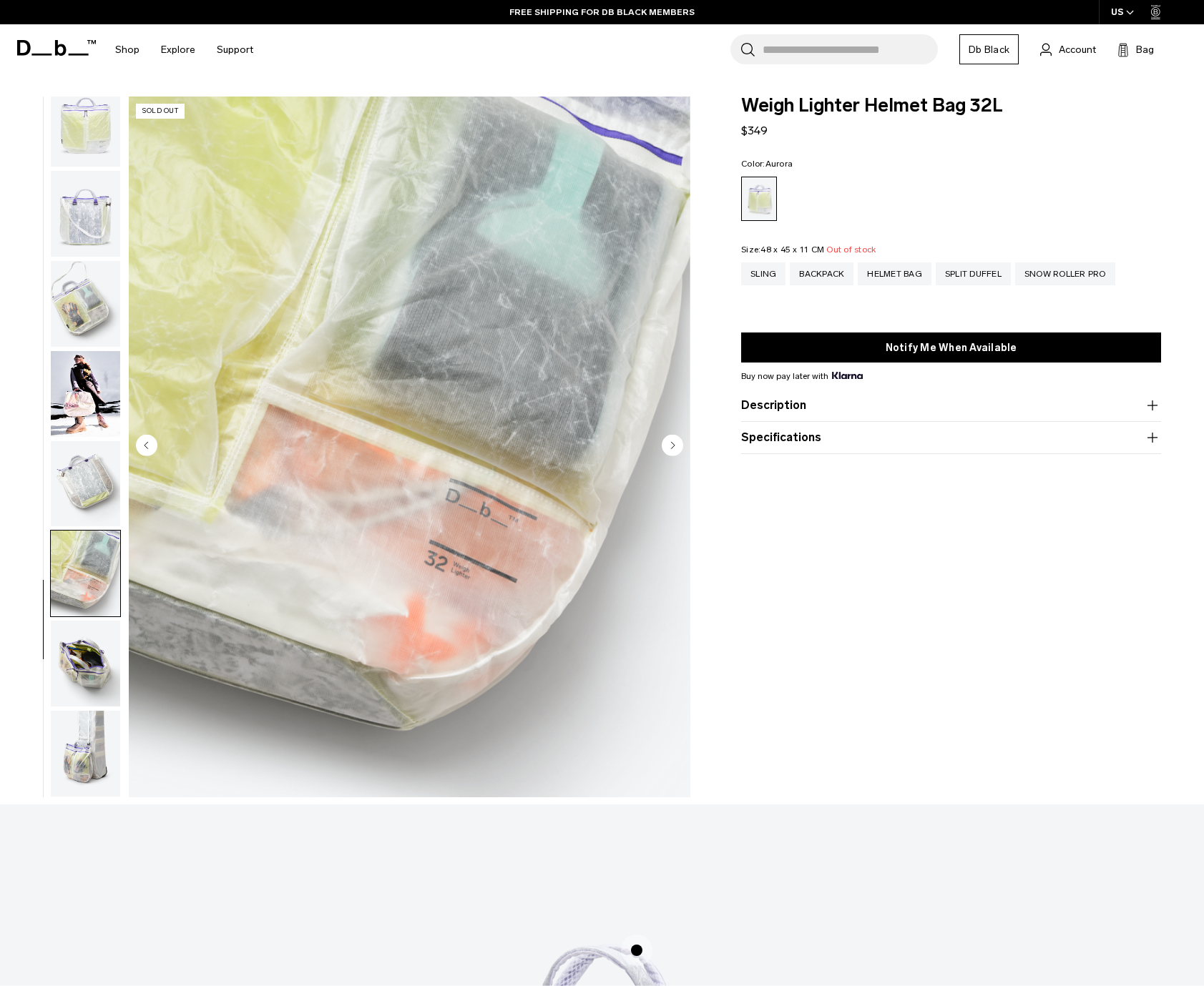
click at [93, 665] on img "button" at bounding box center [86, 663] width 70 height 86
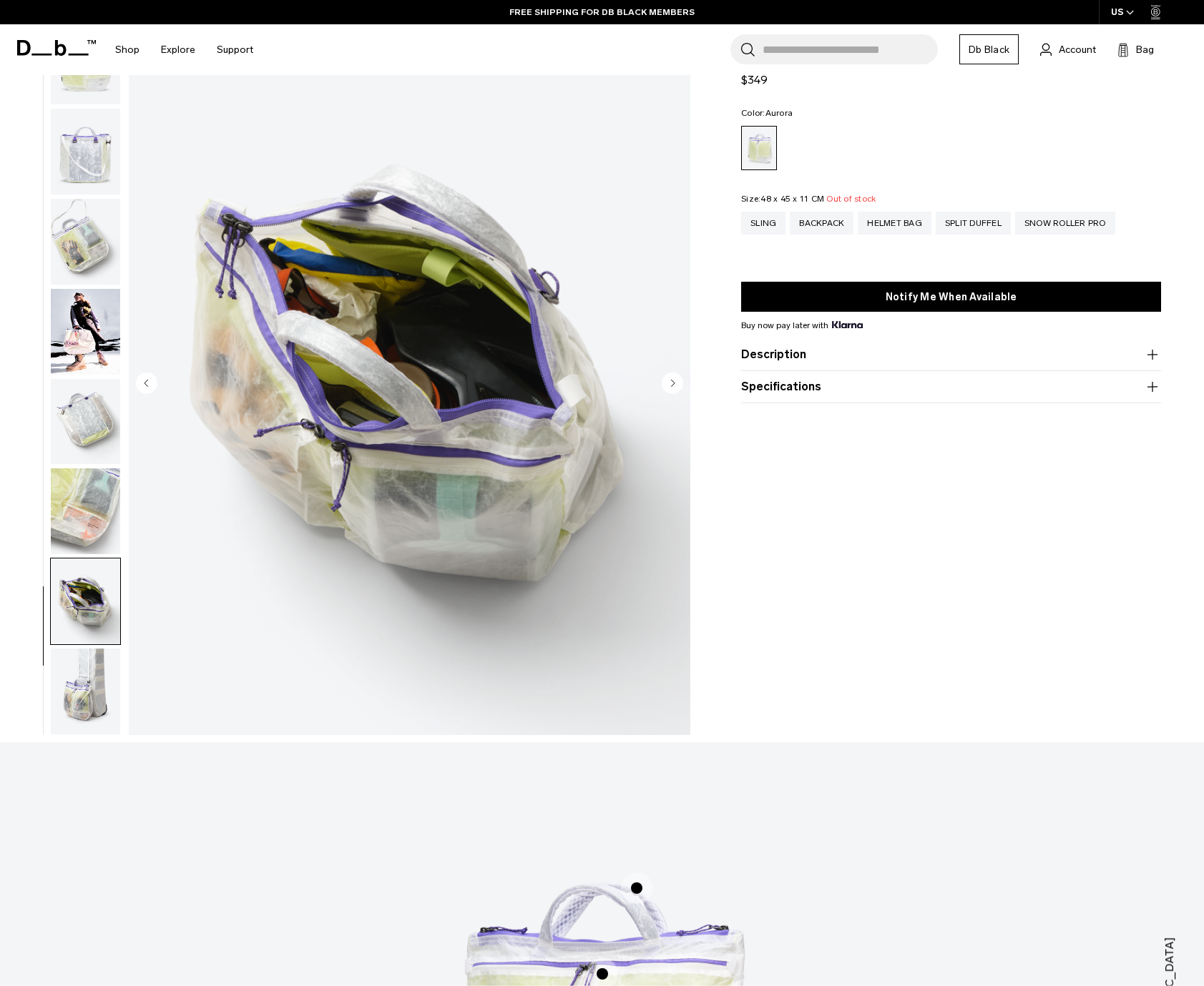
scroll to position [63, 0]
click at [86, 678] on img "button" at bounding box center [86, 690] width 70 height 86
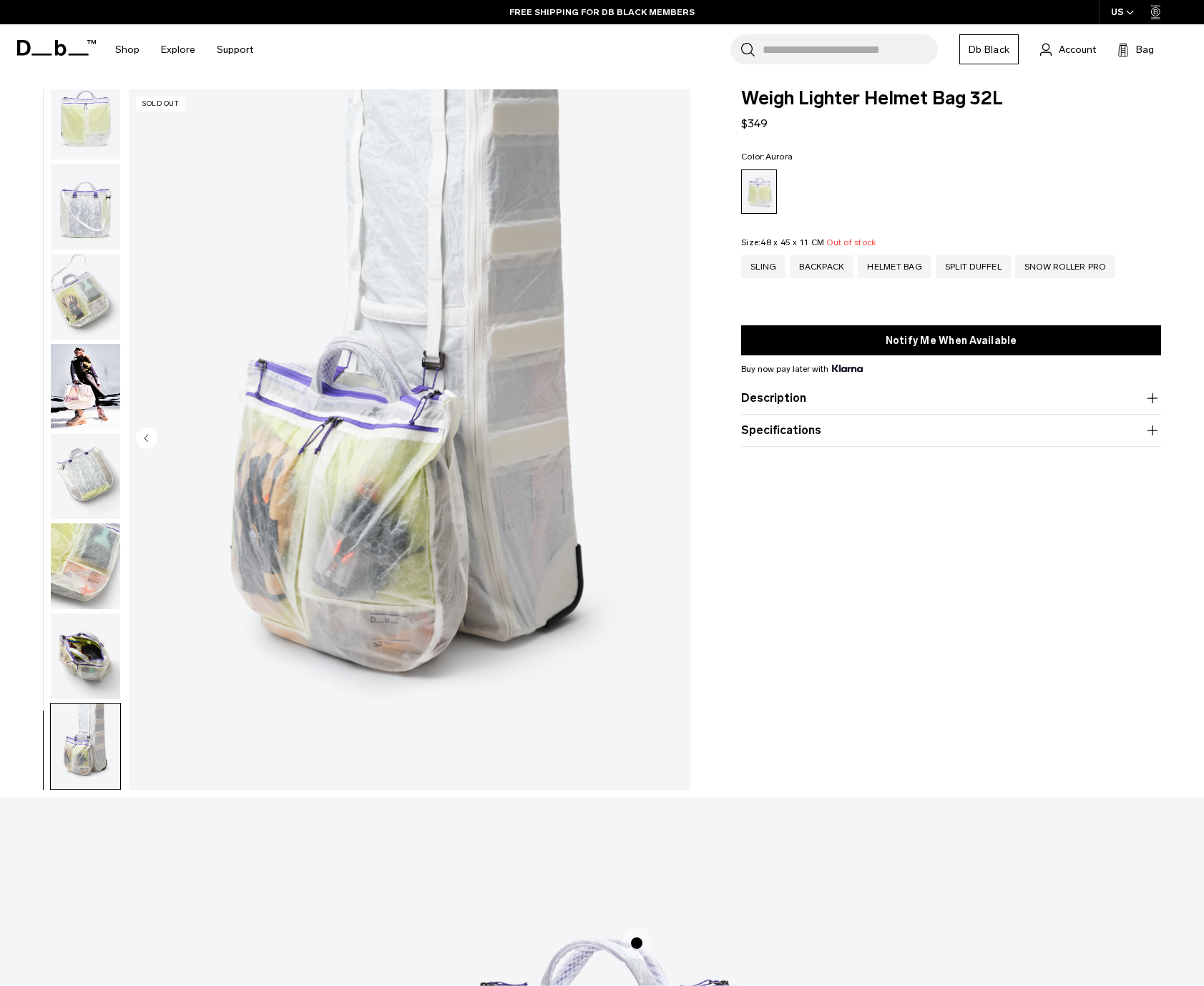
scroll to position [0, 0]
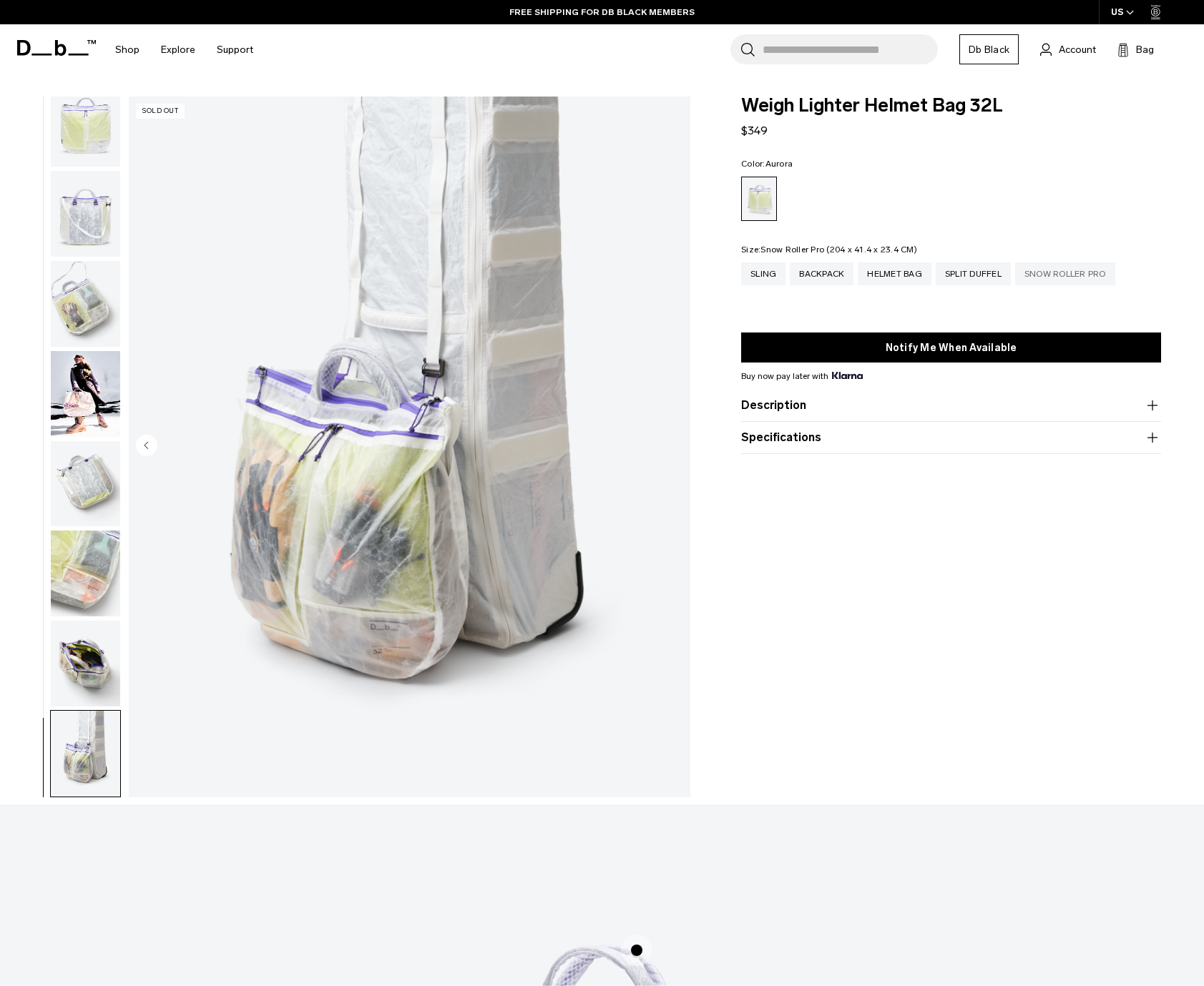
click at [1073, 282] on div "Snow Roller Pro" at bounding box center [1066, 274] width 100 height 23
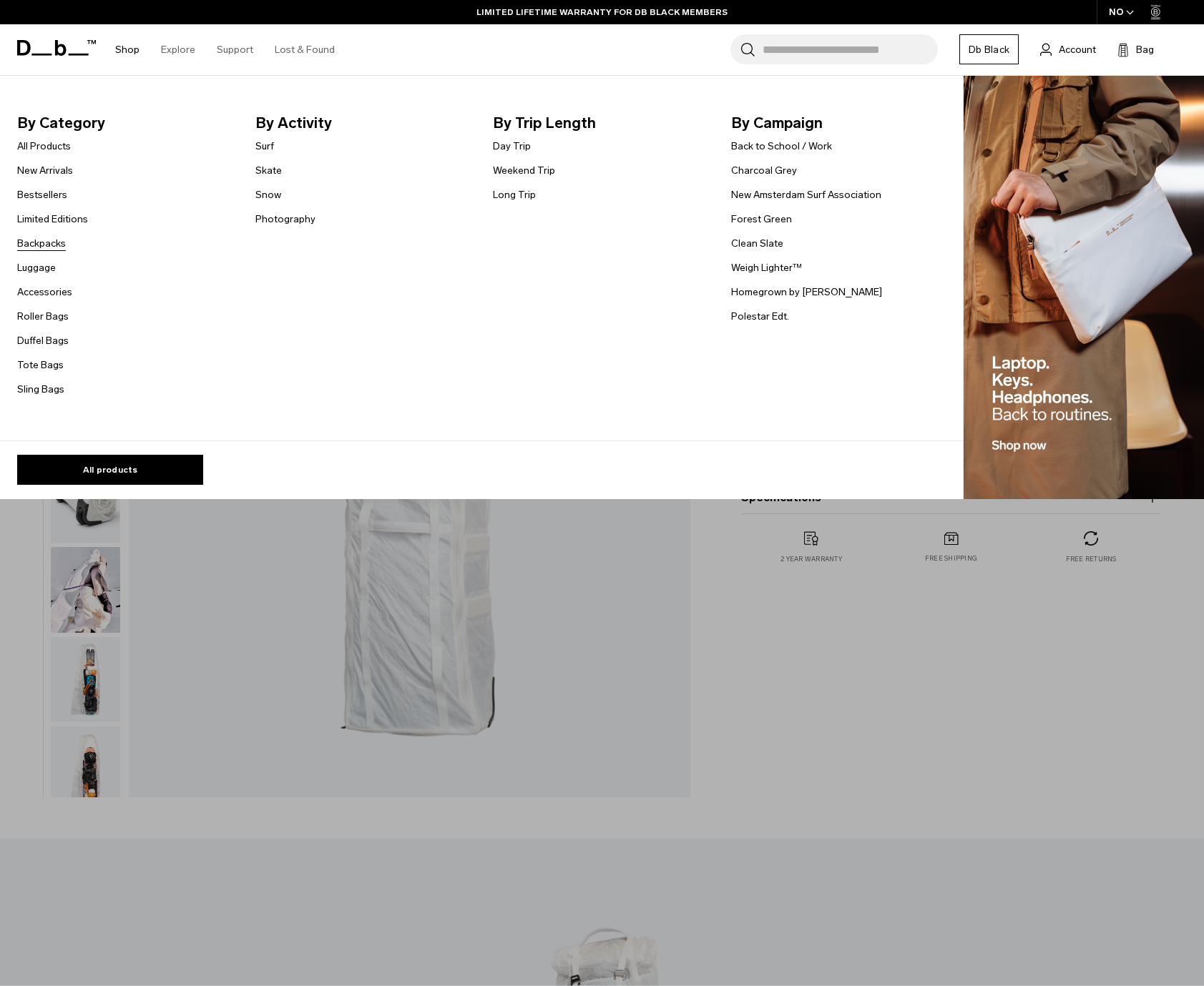
click at [51, 242] on link "Backpacks" at bounding box center [41, 244] width 49 height 15
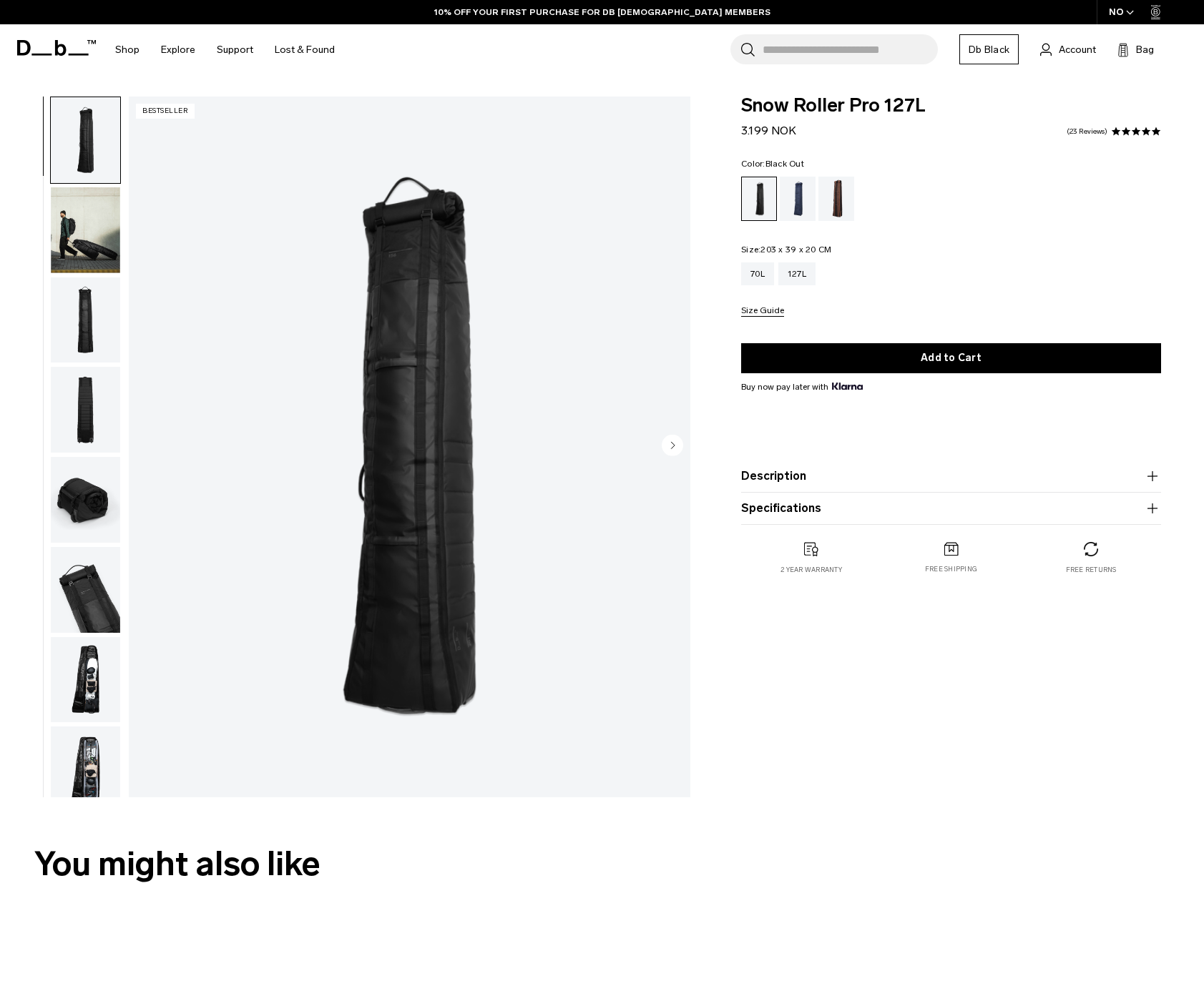
click at [777, 473] on button "Description" at bounding box center [952, 477] width 420 height 17
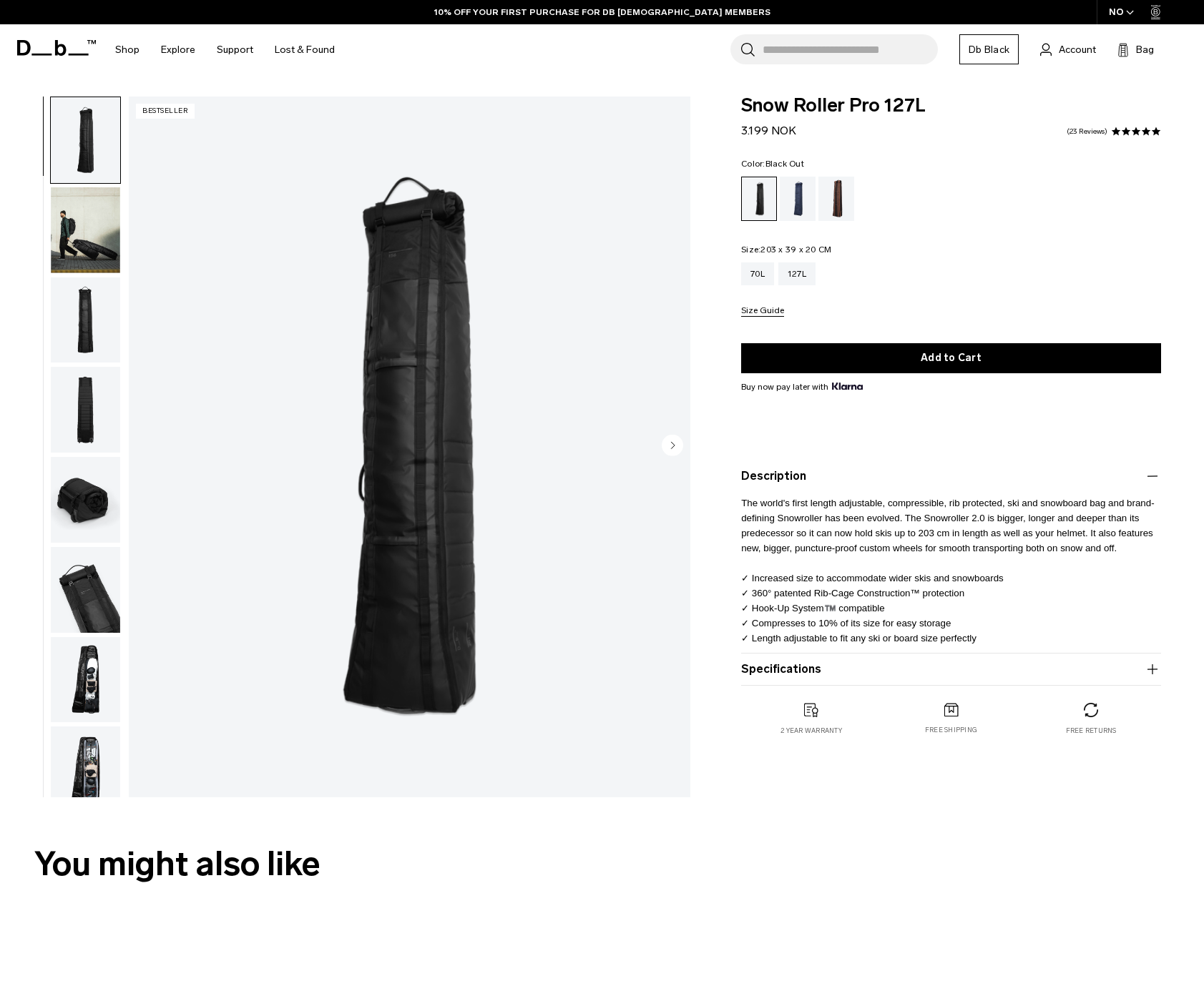
click at [777, 658] on product-accordion "Specifications Volume 127 Litres Dimensions 203 x 39 x 20 CM (H x W x D) Weight…" at bounding box center [952, 670] width 420 height 32
click at [781, 671] on button "Specifications" at bounding box center [952, 670] width 420 height 17
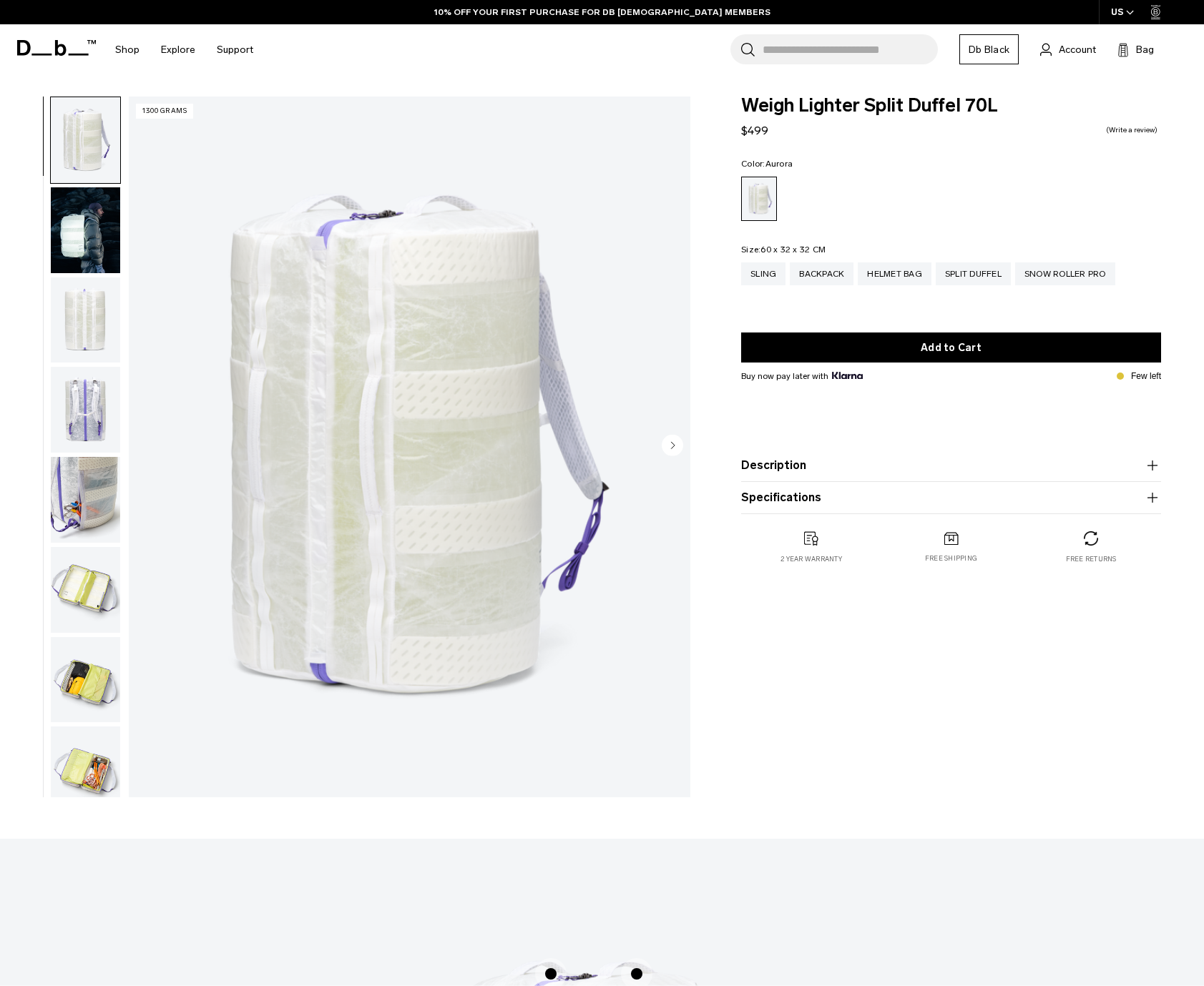
click at [788, 474] on button "Description" at bounding box center [952, 465] width 420 height 17
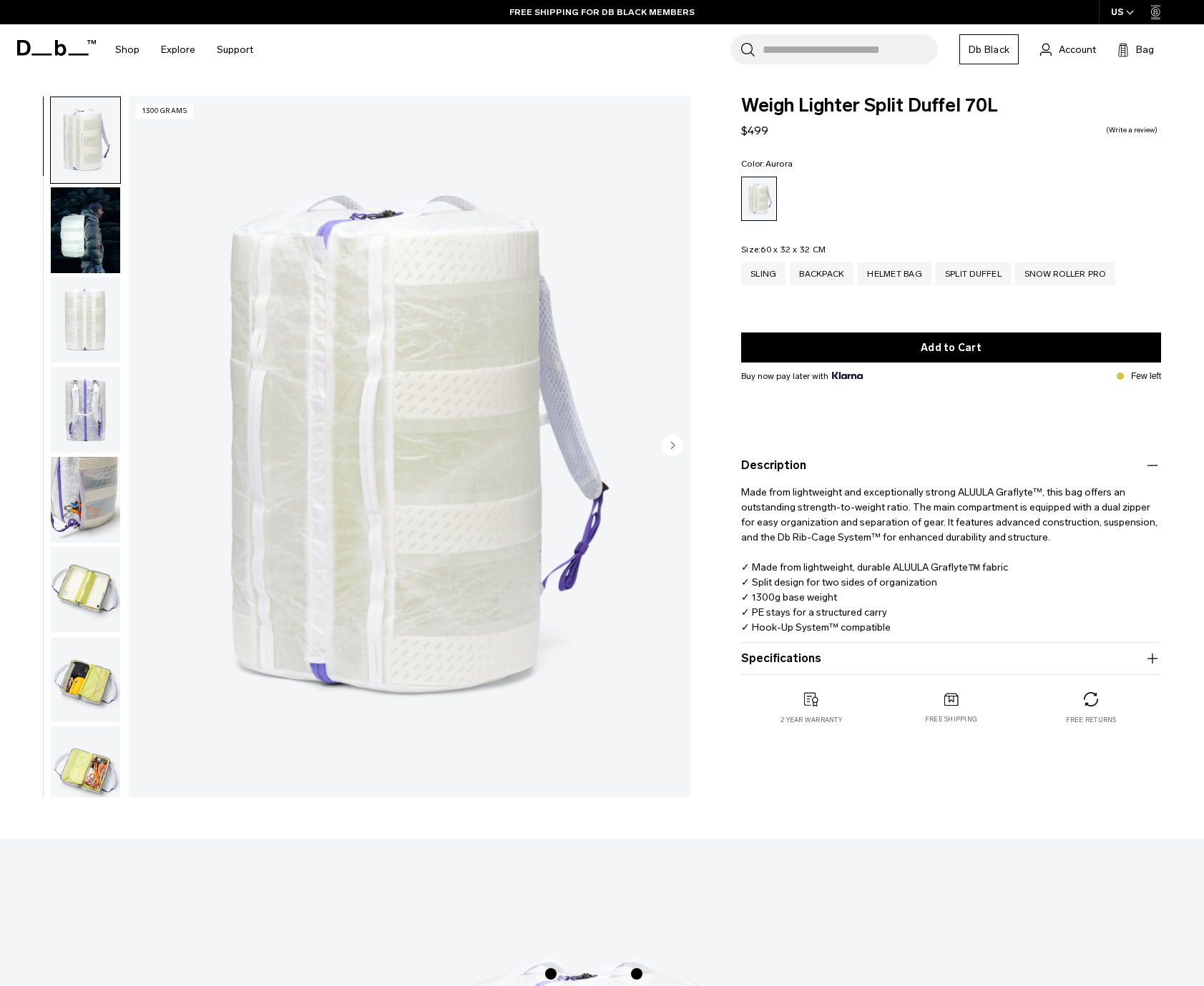
click at [118, 234] on img "button" at bounding box center [86, 230] width 70 height 86
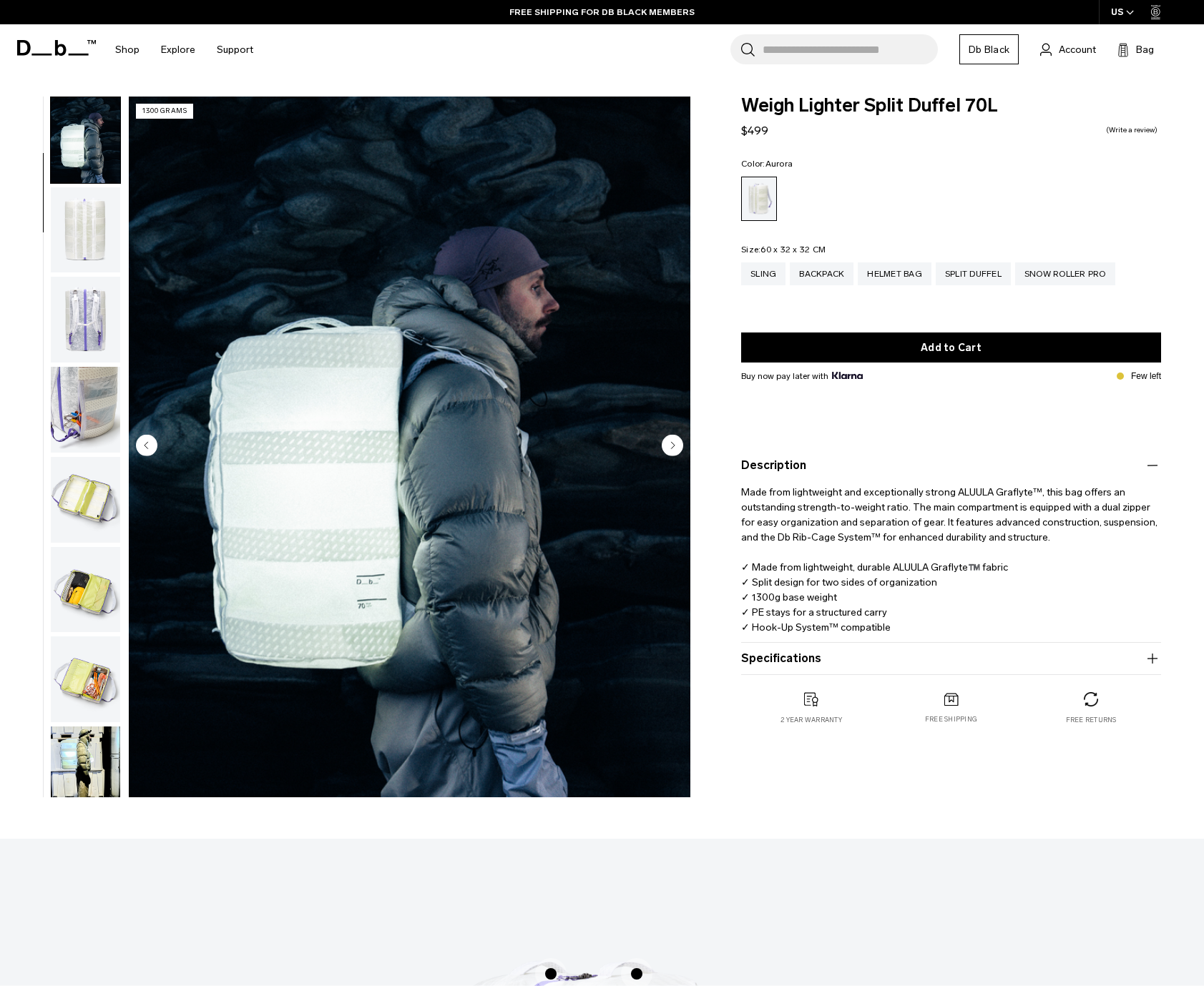
click at [82, 272] on img "button" at bounding box center [86, 230] width 70 height 86
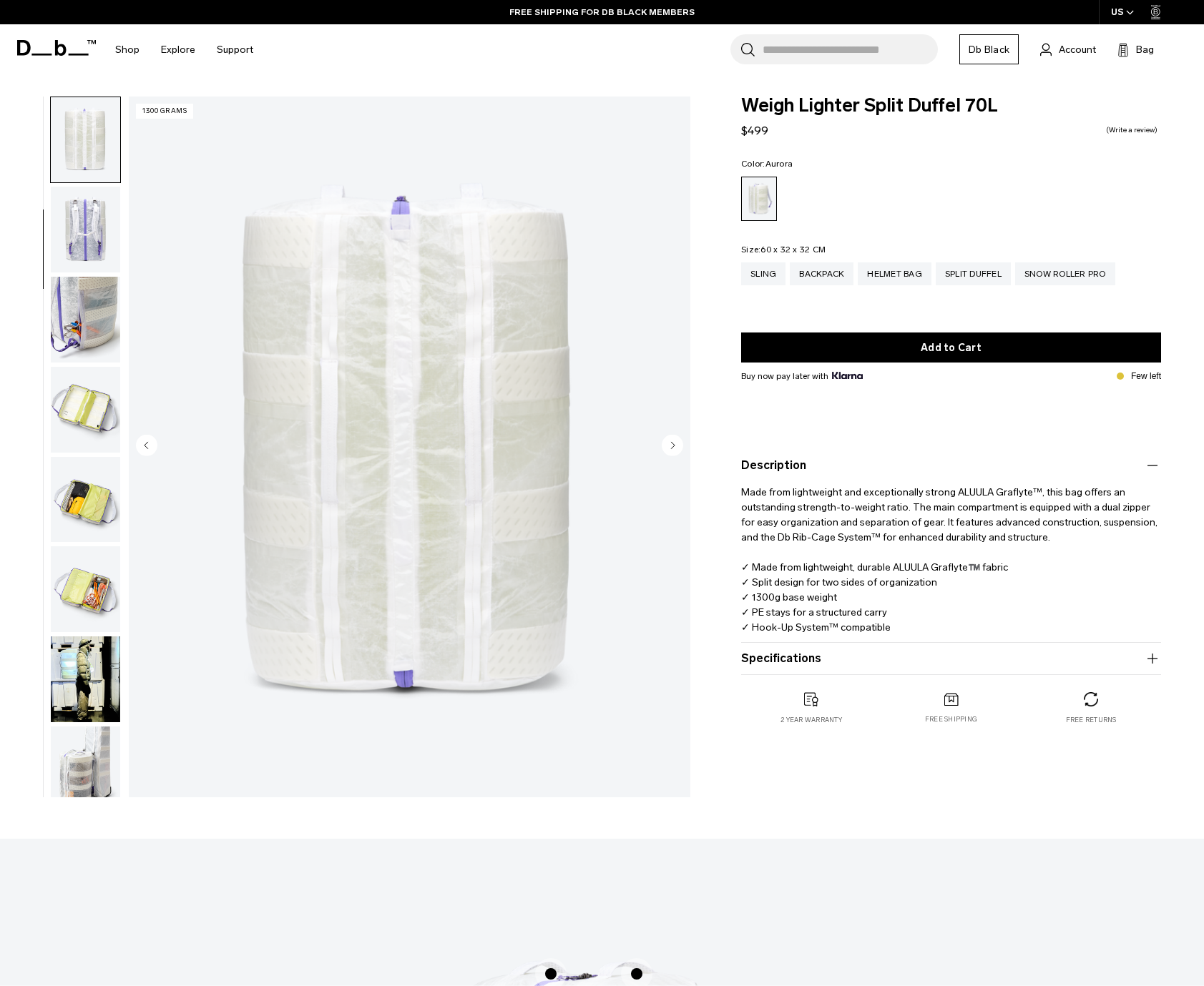
click at [79, 308] on img "button" at bounding box center [86, 319] width 70 height 86
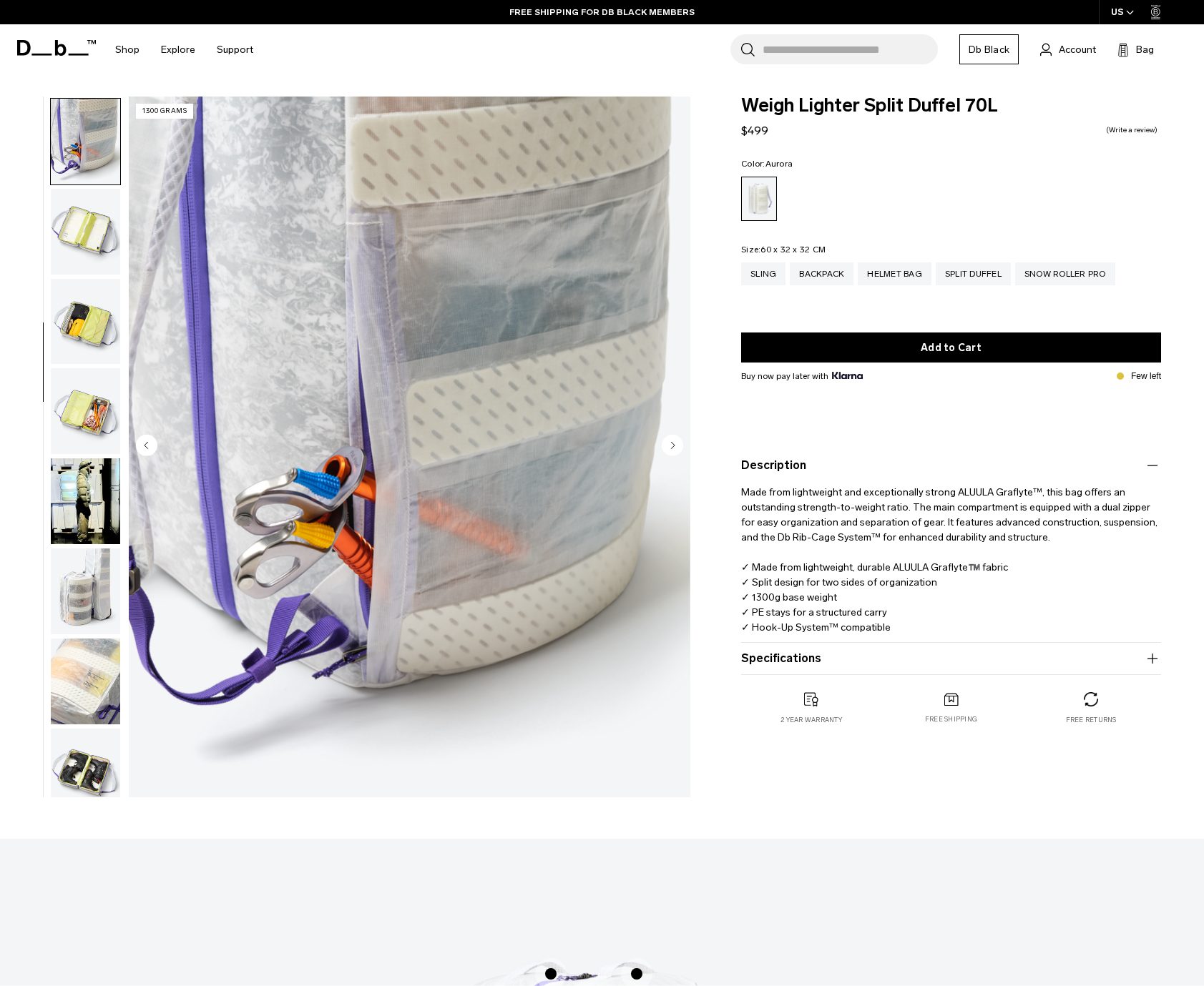
scroll to position [360, 0]
click at [85, 246] on img "button" at bounding box center [86, 230] width 70 height 86
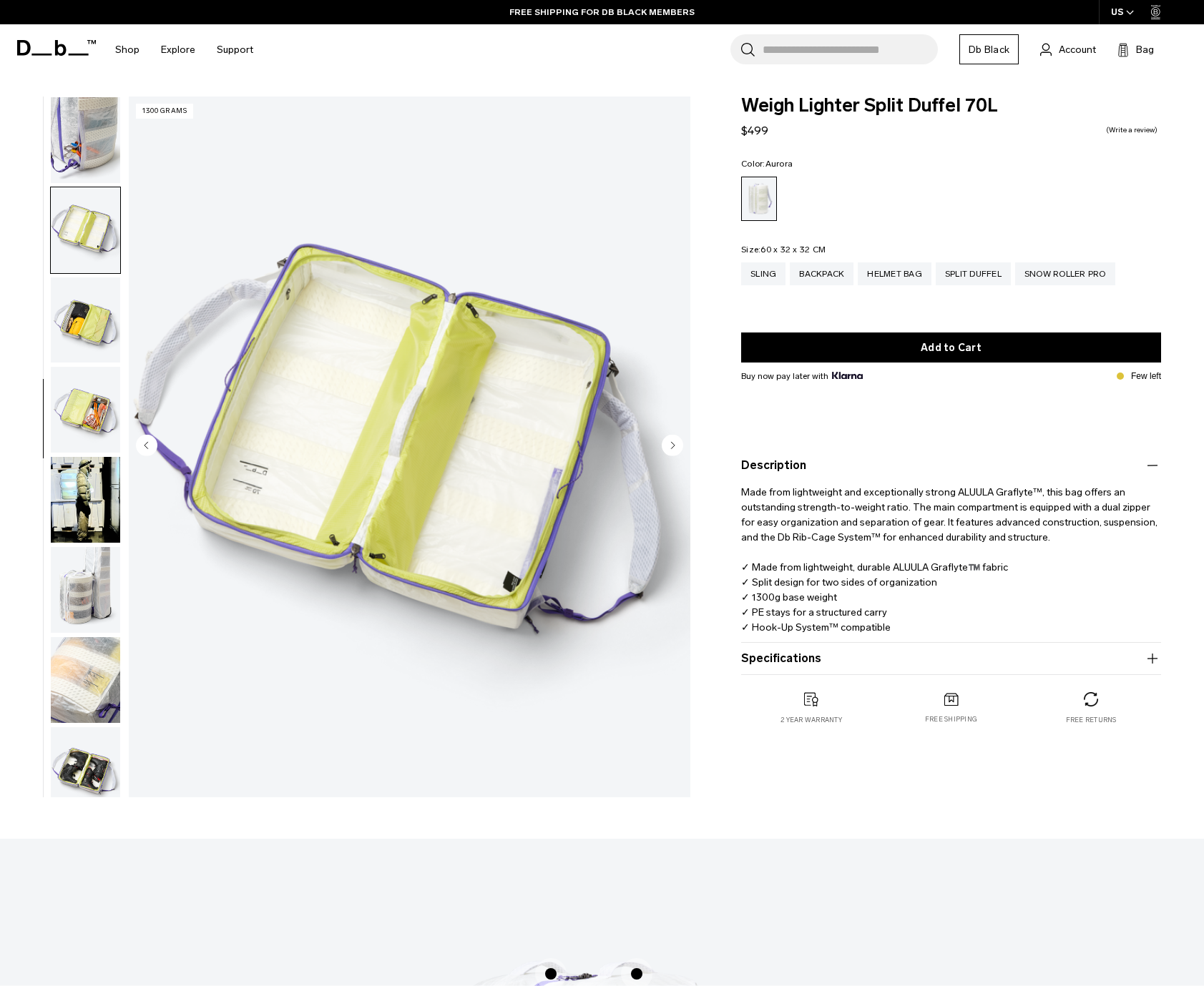
scroll to position [376, 0]
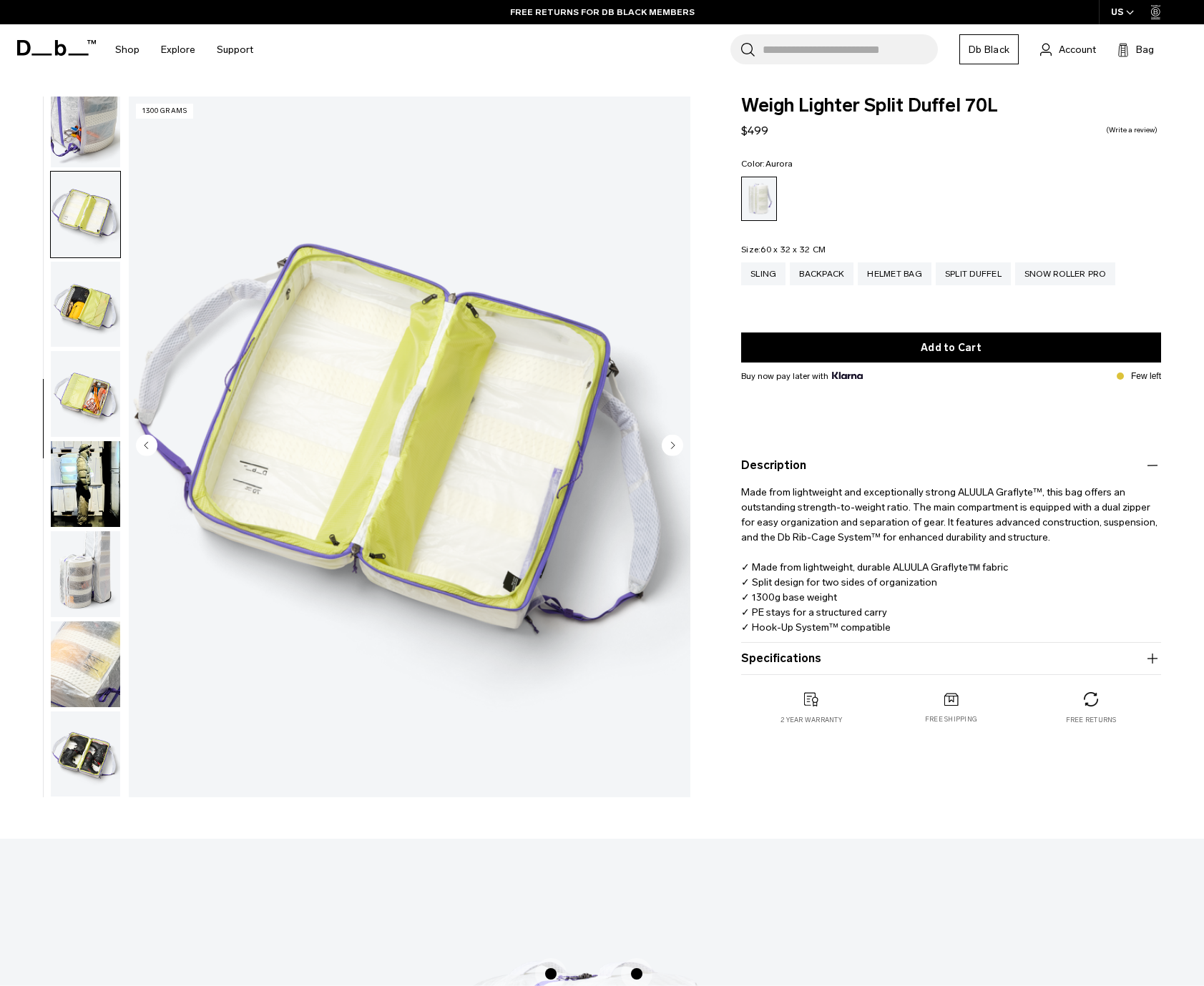
click at [83, 288] on img "button" at bounding box center [86, 304] width 70 height 86
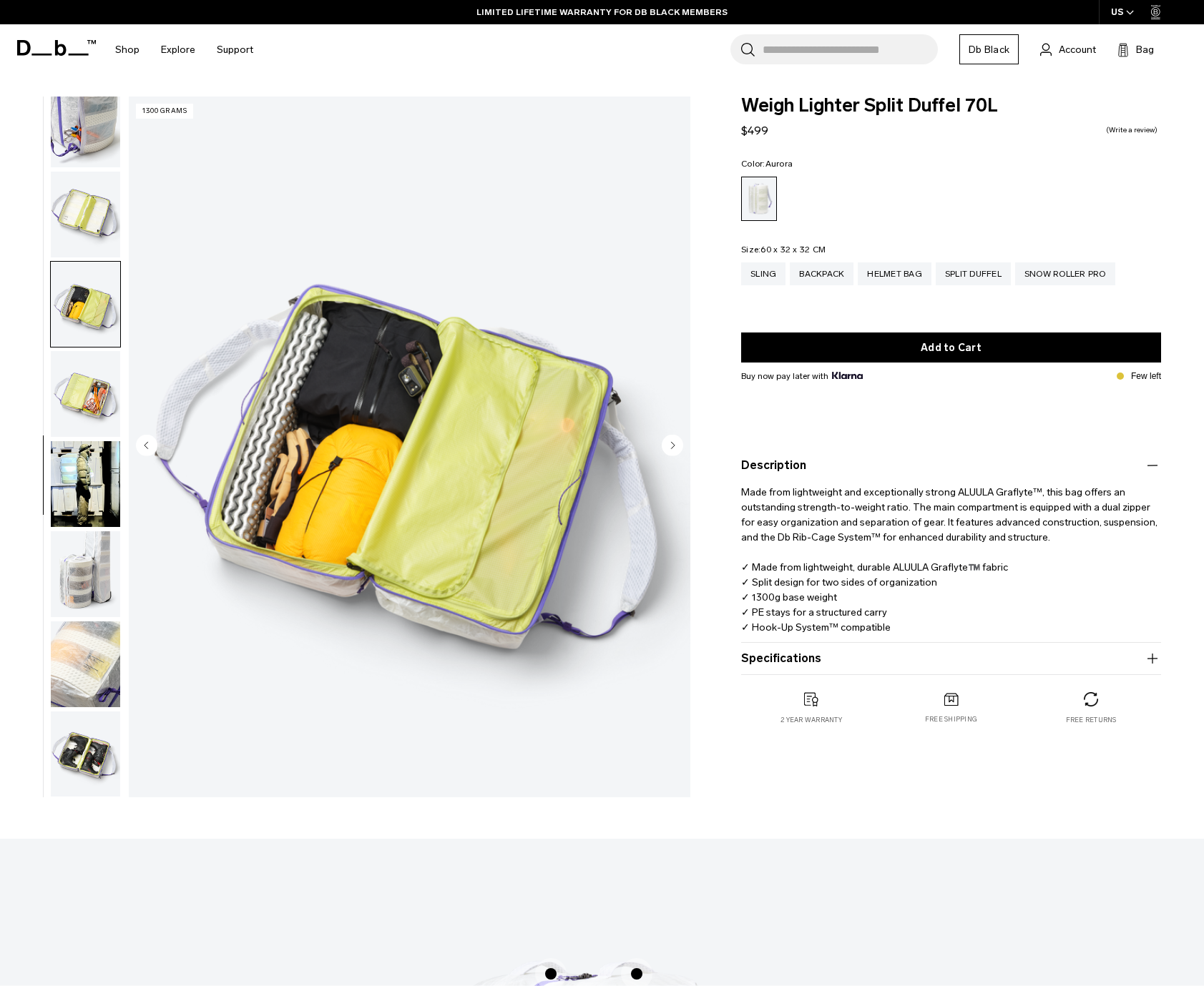
click at [97, 403] on img "button" at bounding box center [86, 394] width 70 height 86
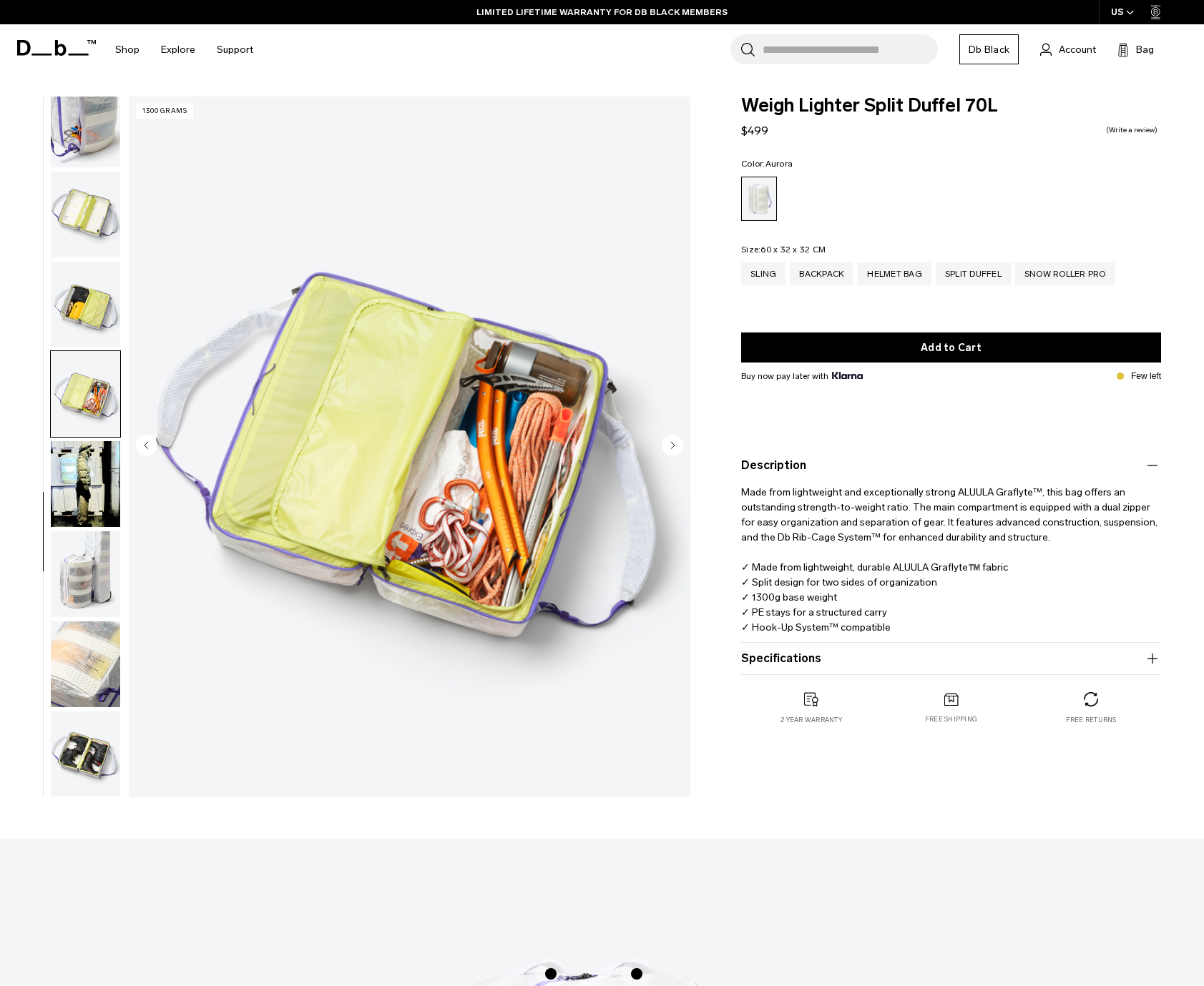
click at [85, 469] on img "button" at bounding box center [86, 484] width 70 height 86
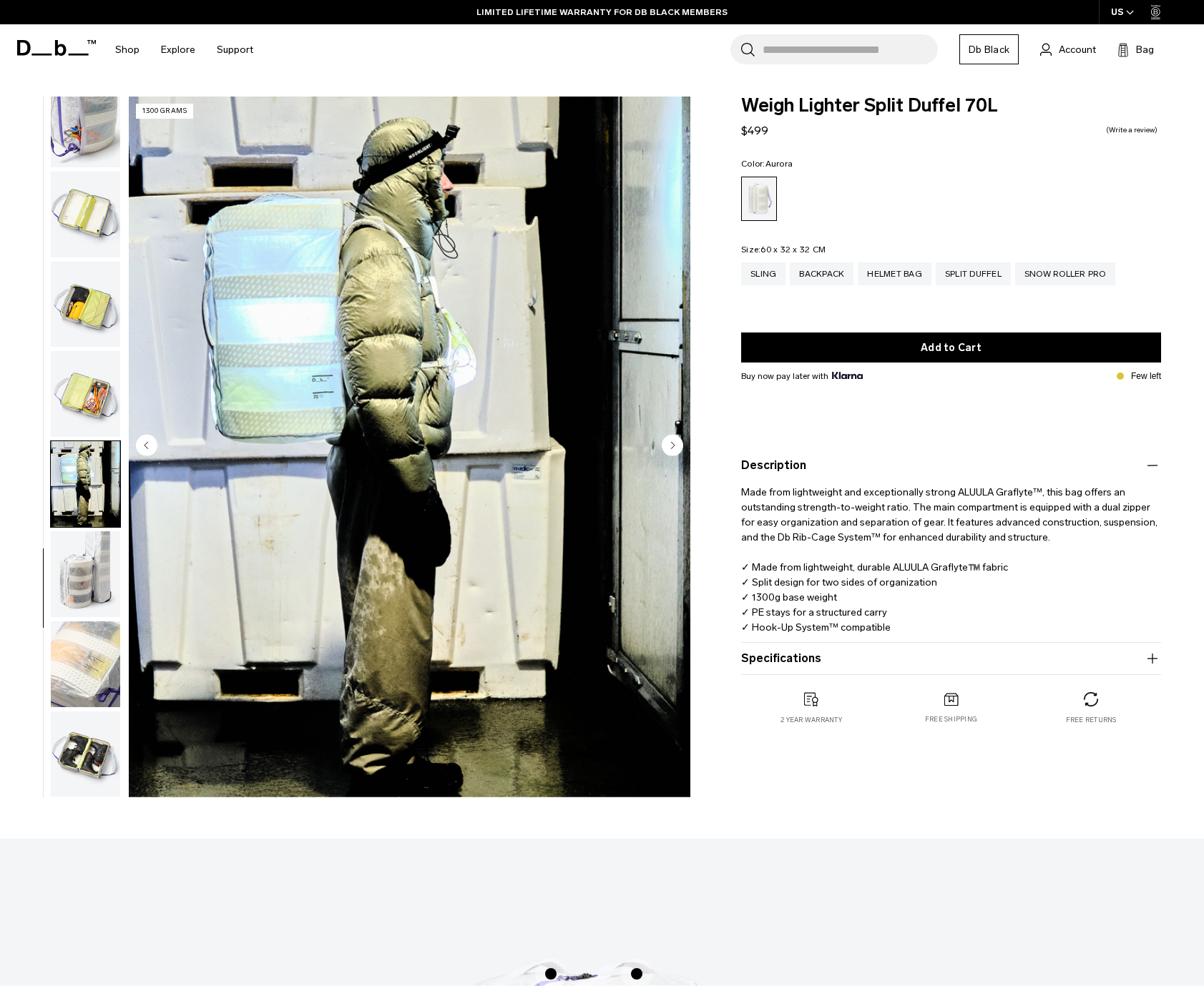
click at [79, 563] on img "button" at bounding box center [86, 574] width 70 height 86
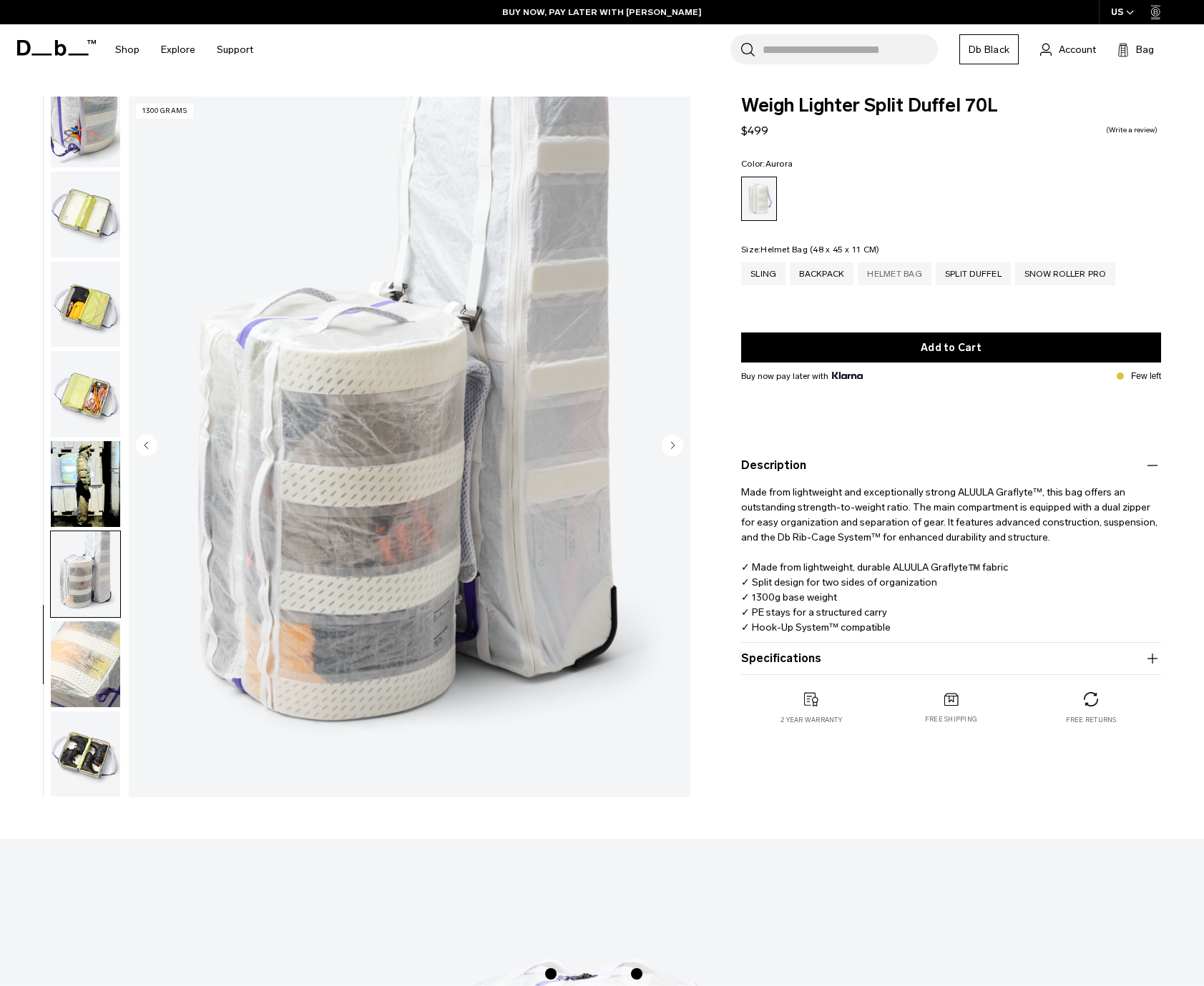
click at [900, 278] on div "Helmet Bag" at bounding box center [895, 274] width 73 height 23
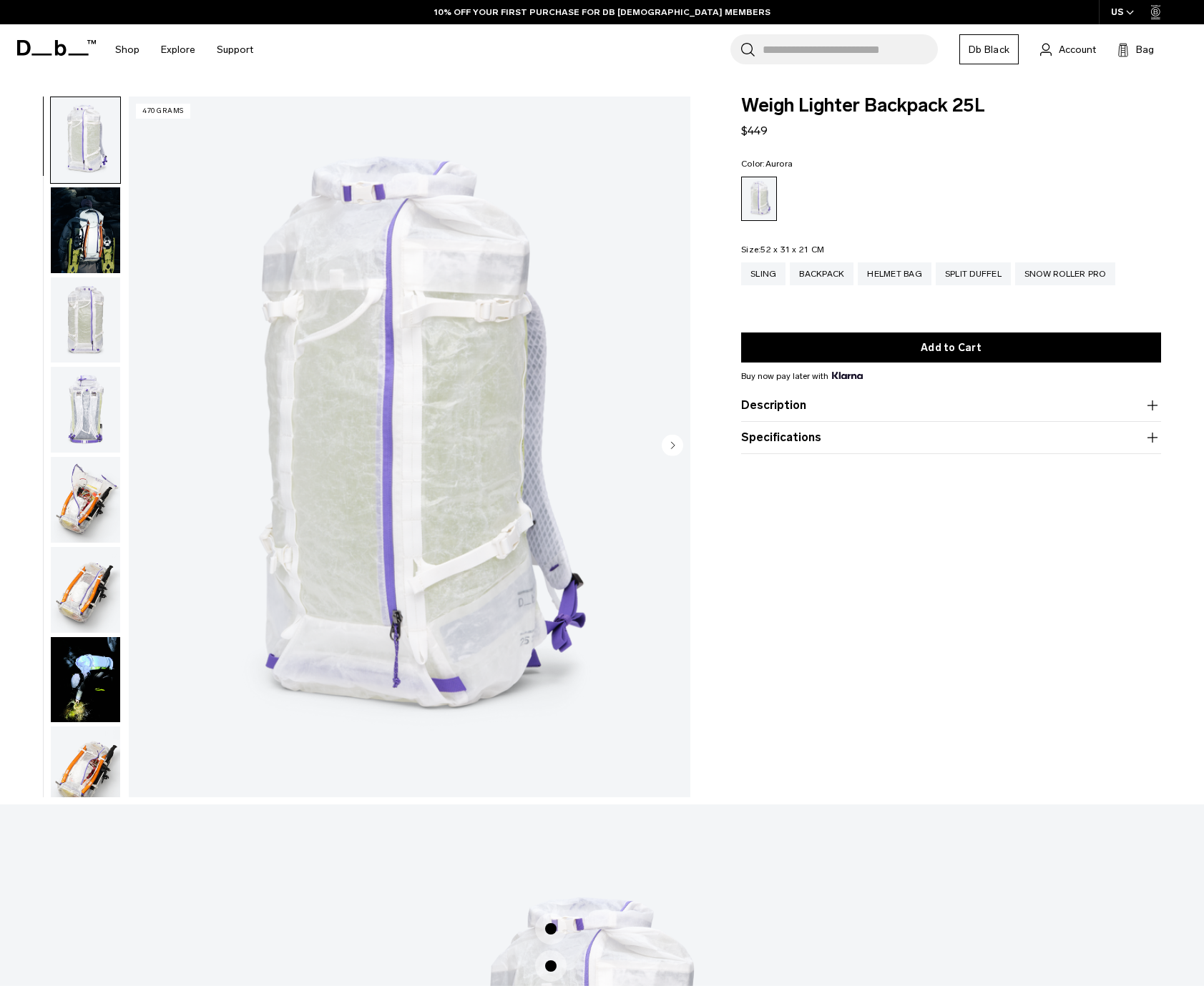
click at [93, 234] on img "button" at bounding box center [86, 230] width 70 height 86
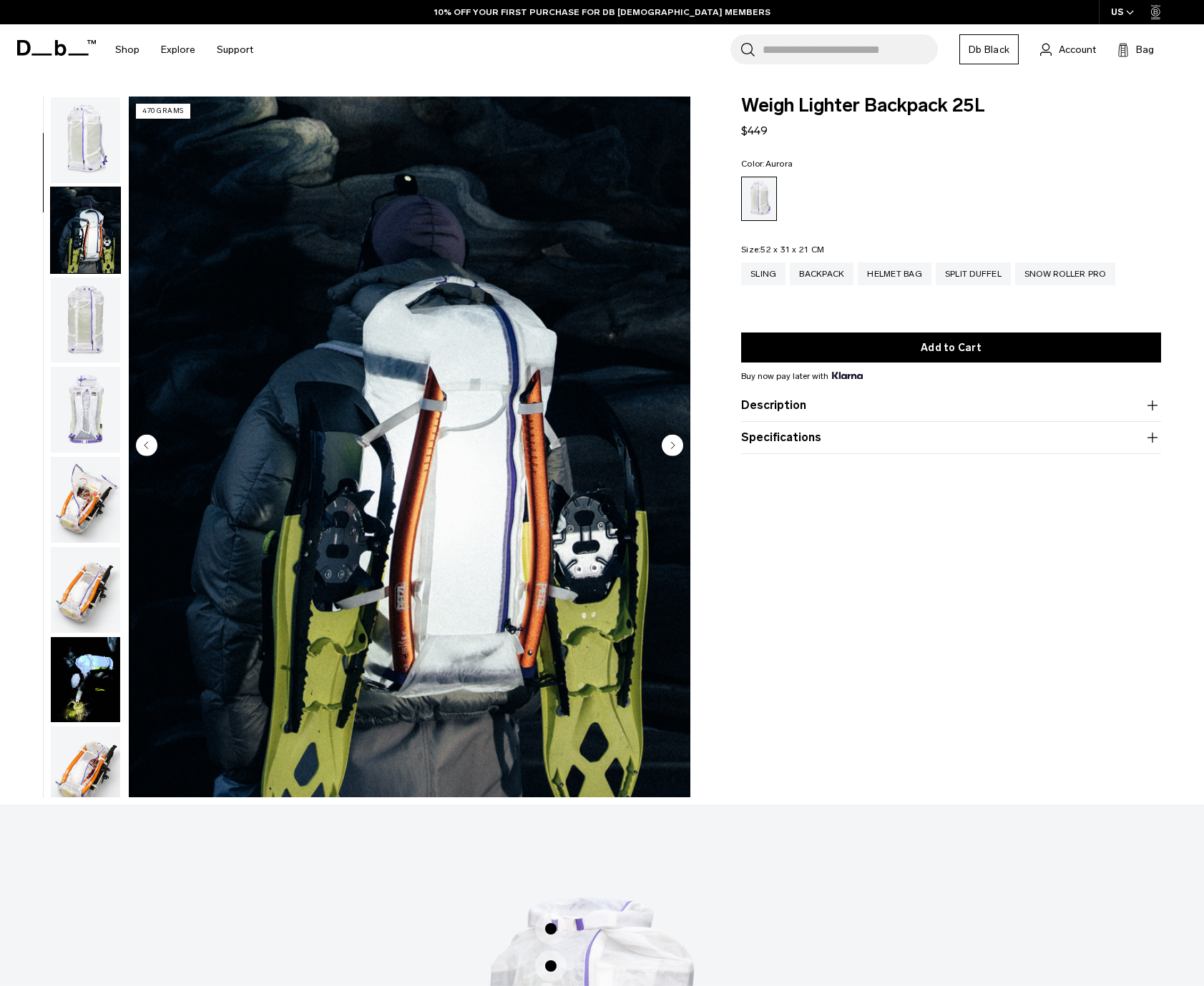
click at [89, 163] on img "button" at bounding box center [86, 139] width 70 height 86
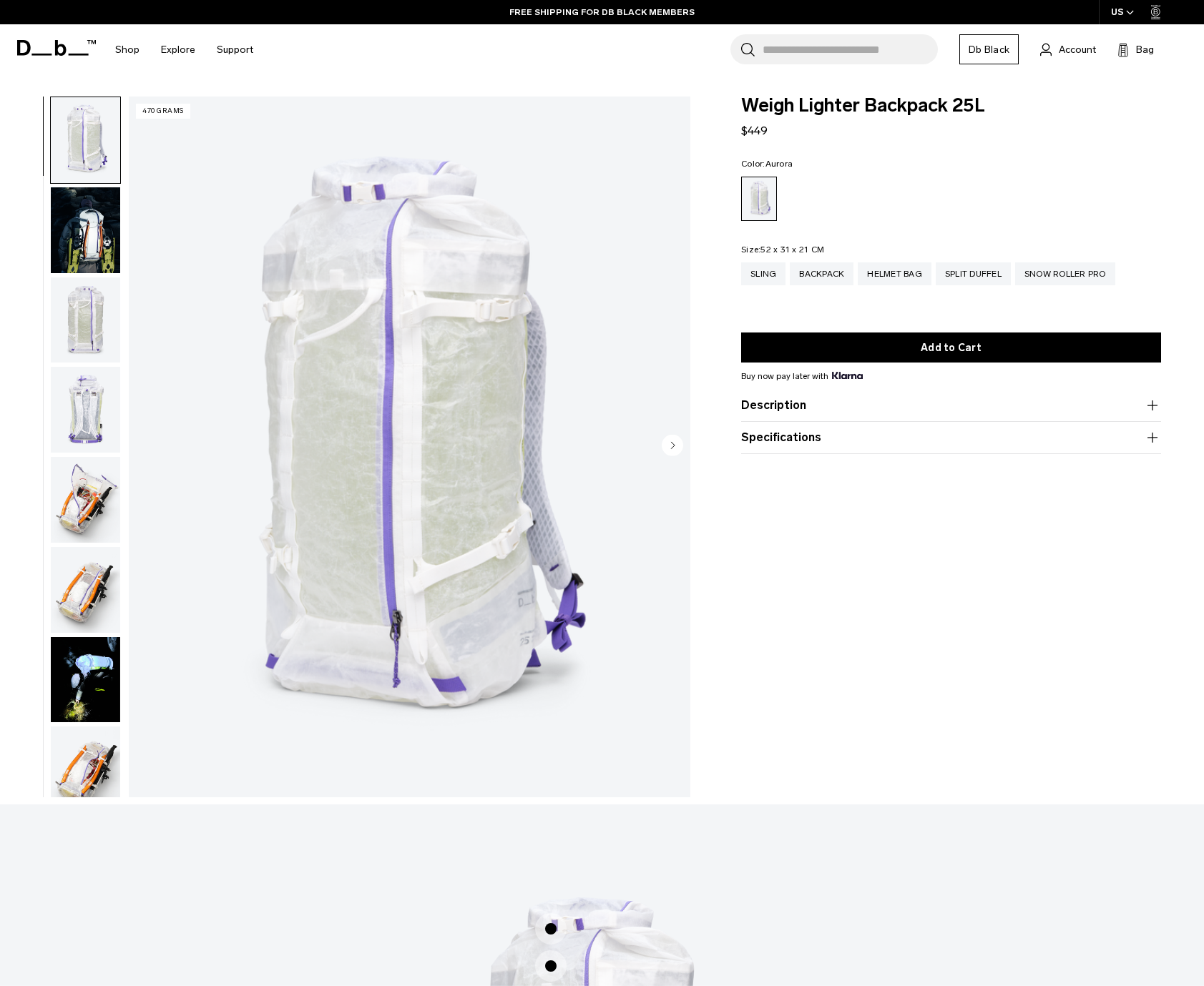
click at [88, 223] on img "button" at bounding box center [86, 230] width 70 height 86
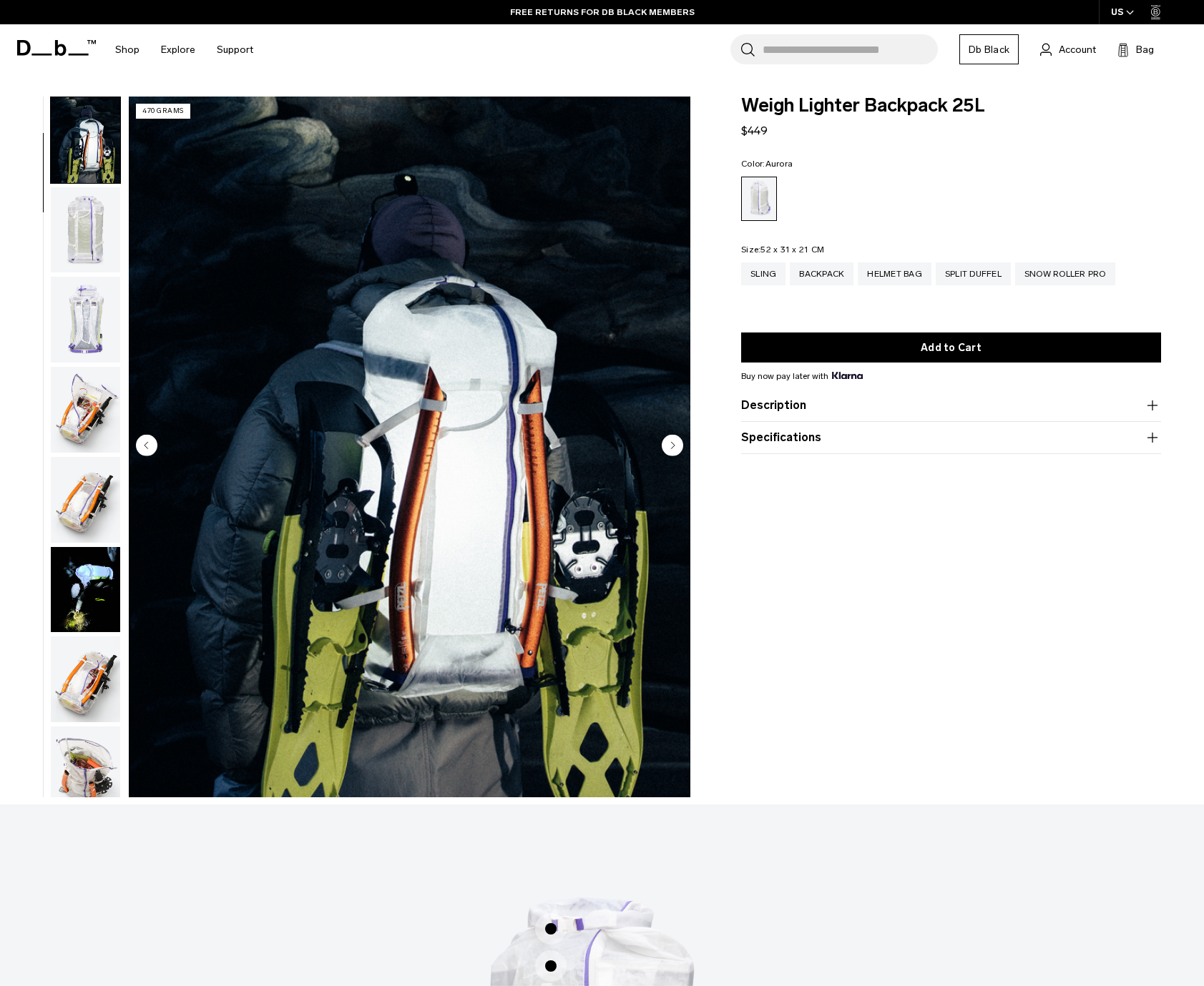
click at [93, 260] on img "button" at bounding box center [86, 230] width 70 height 86
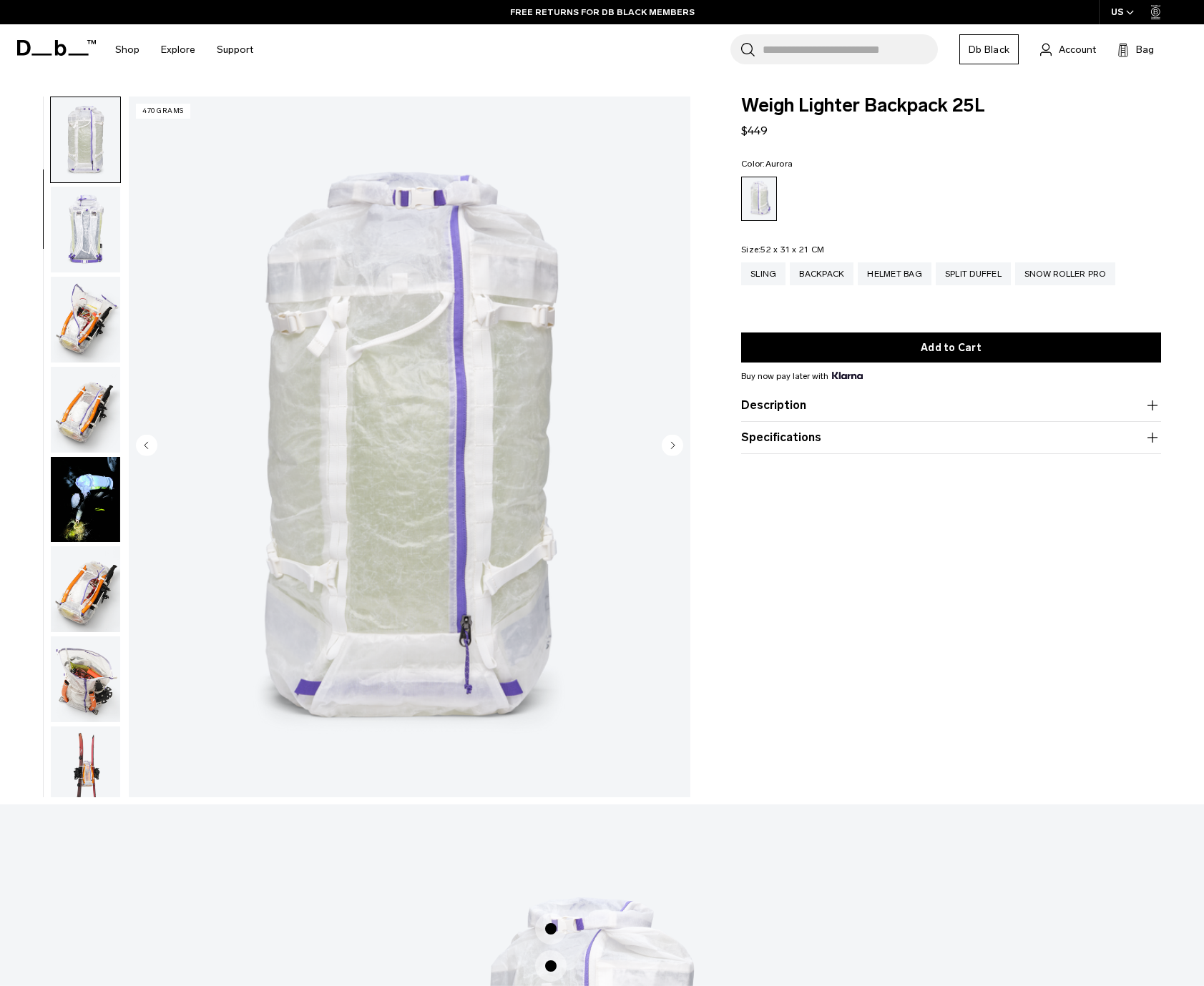
click at [94, 254] on img "button" at bounding box center [86, 229] width 70 height 86
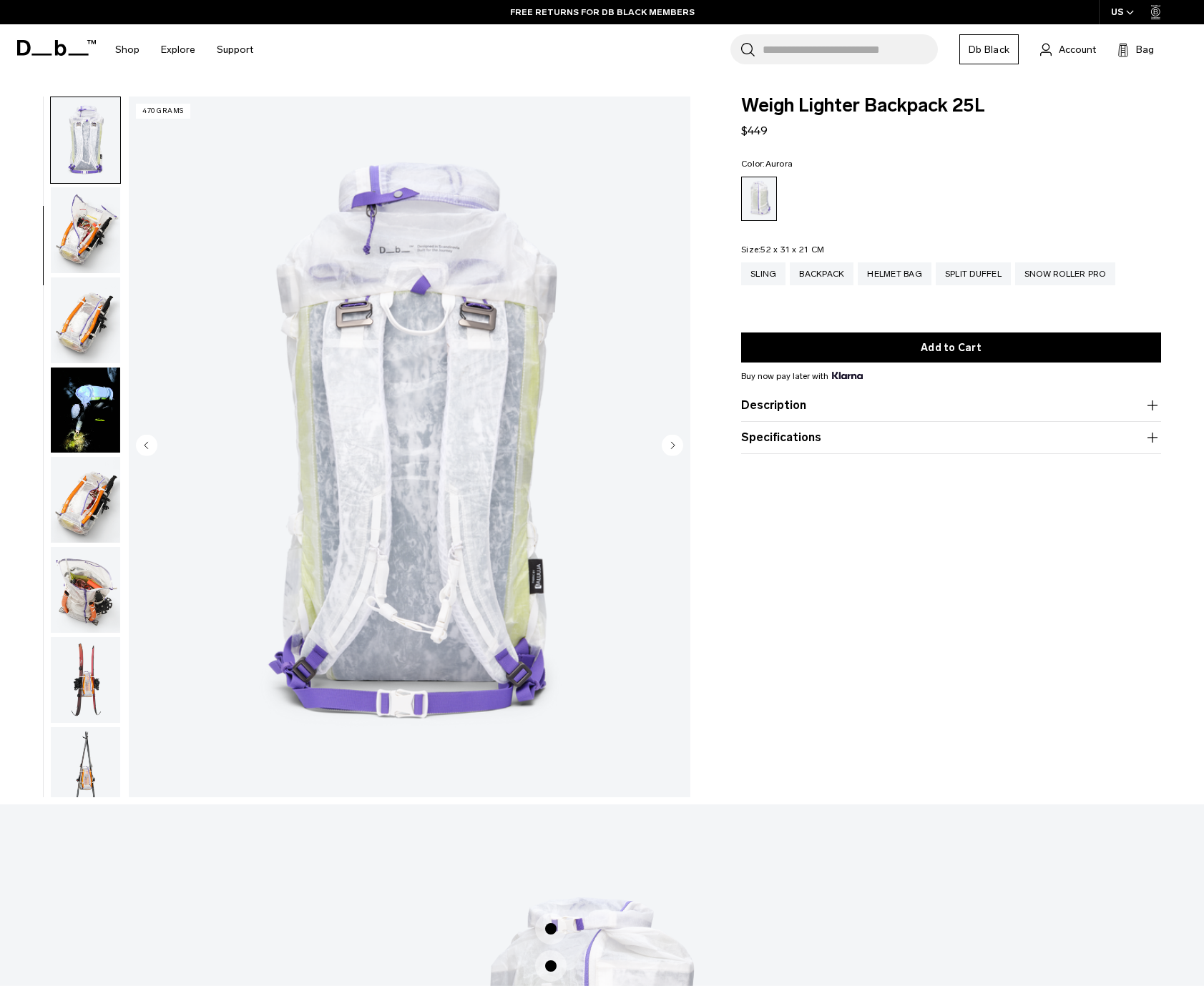
click at [89, 241] on img "button" at bounding box center [86, 230] width 70 height 86
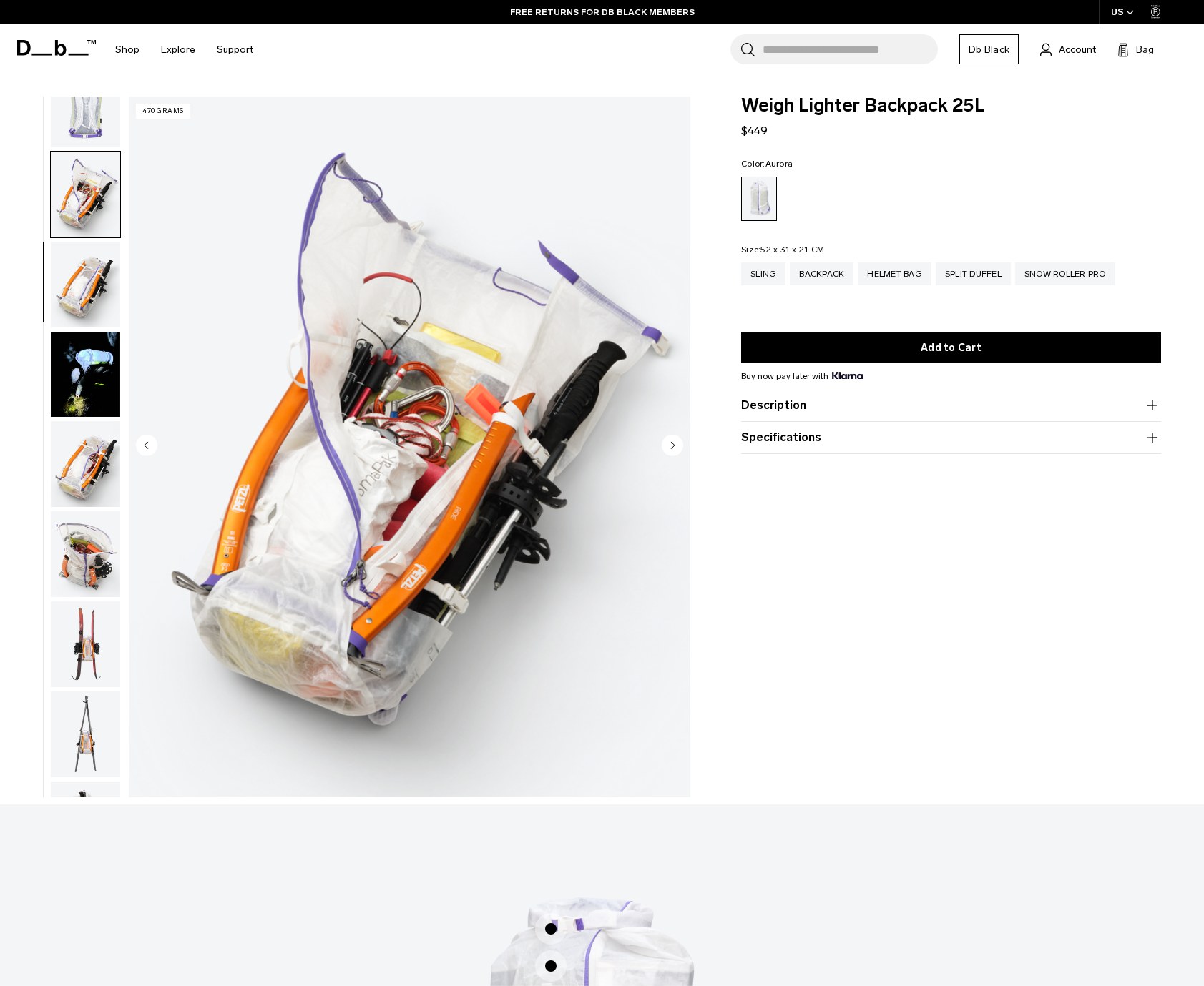
scroll to position [360, 0]
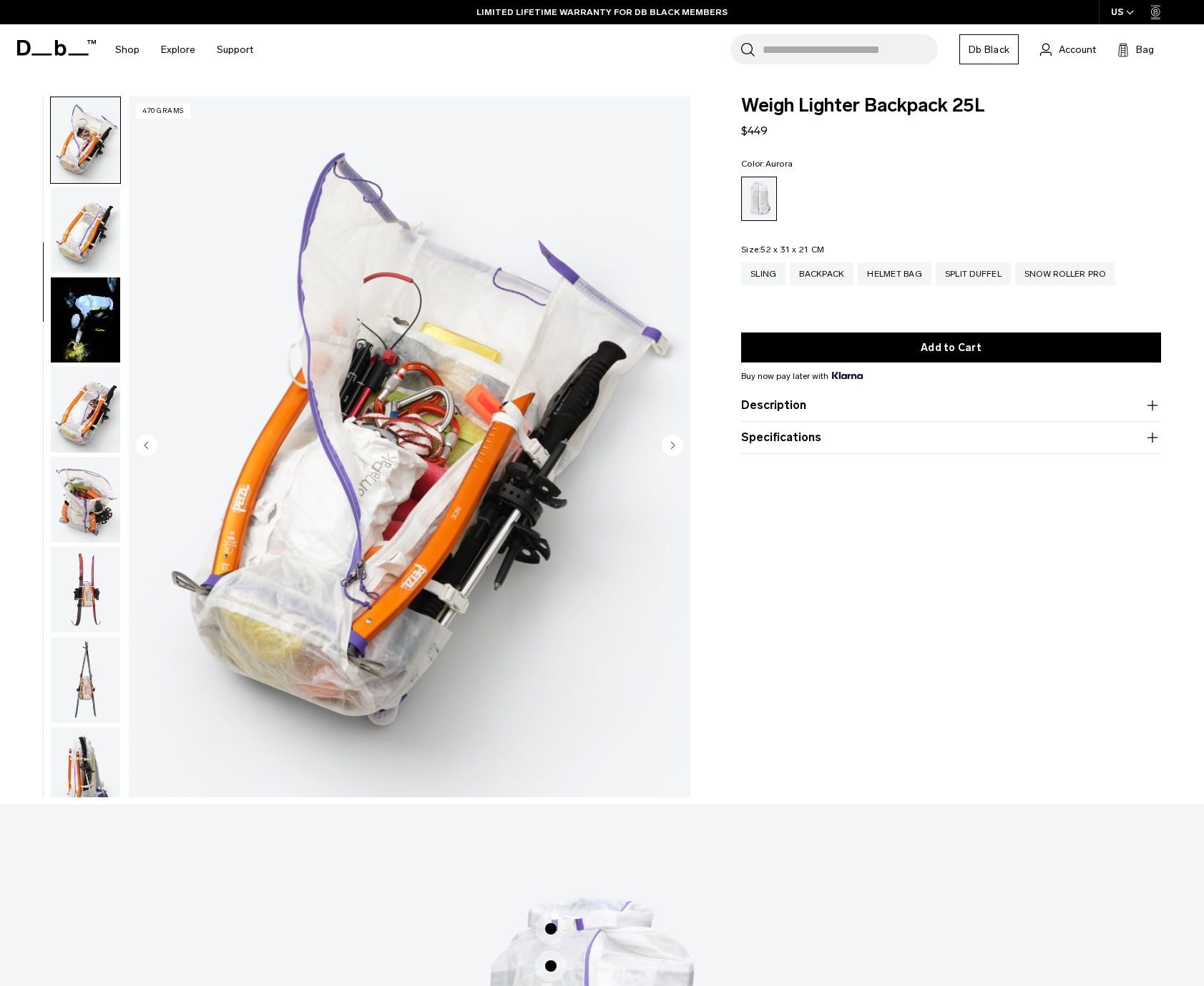
click at [673, 444] on icon "Next slide" at bounding box center [674, 445] width 4 height 7
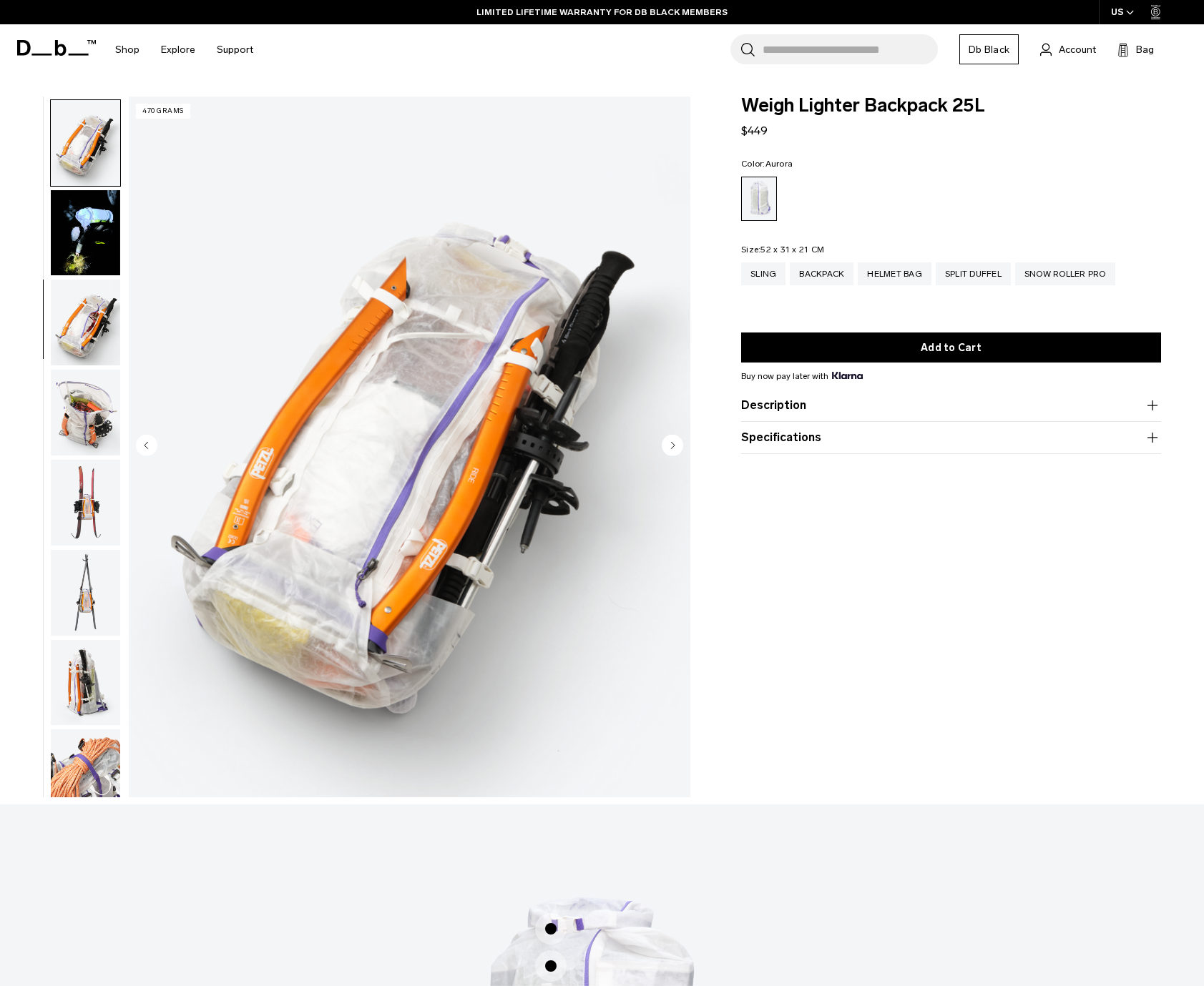
scroll to position [450, 0]
click at [674, 443] on circle "Next slide" at bounding box center [673, 445] width 22 height 22
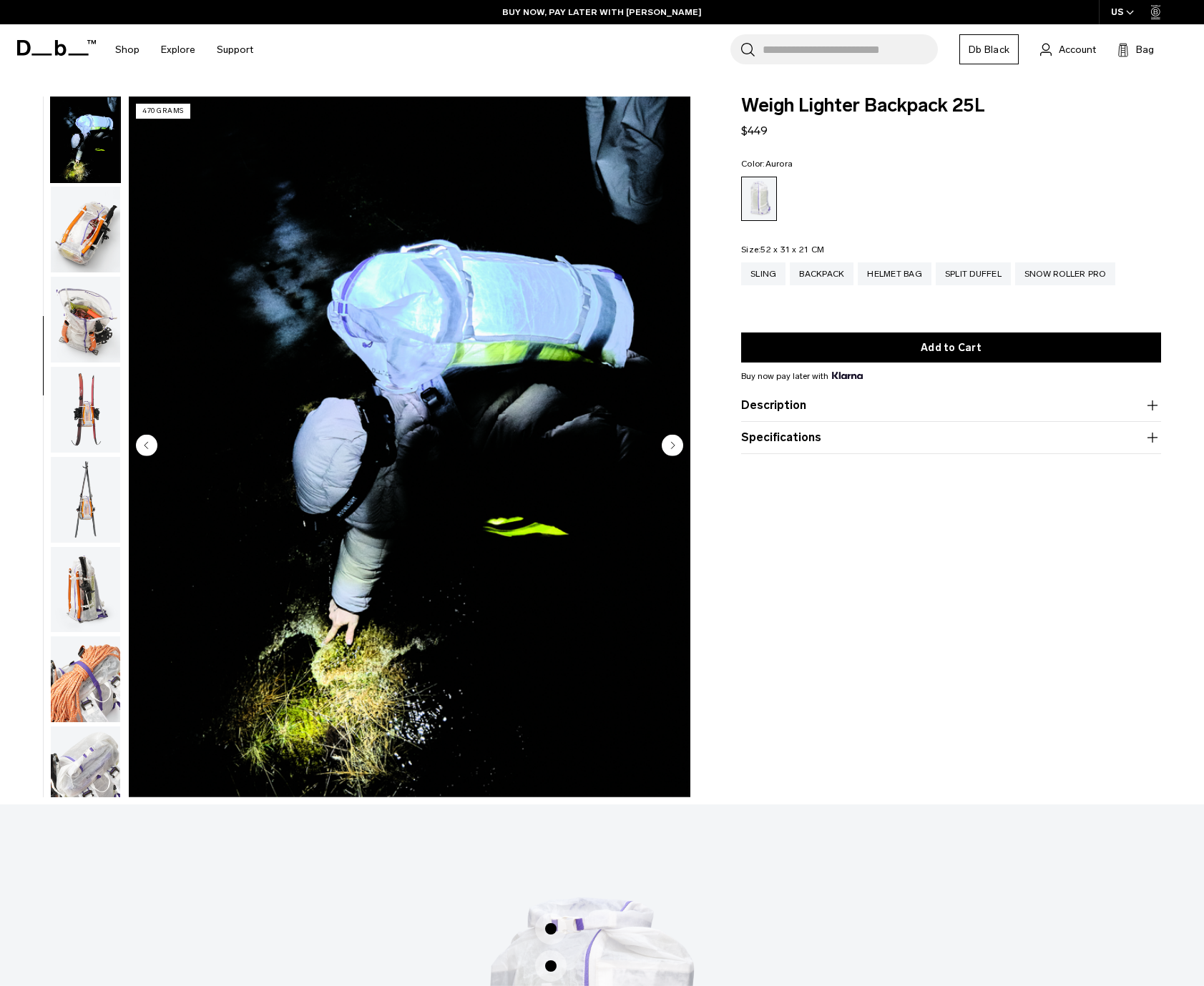
click at [674, 443] on circle "Next slide" at bounding box center [673, 445] width 22 height 22
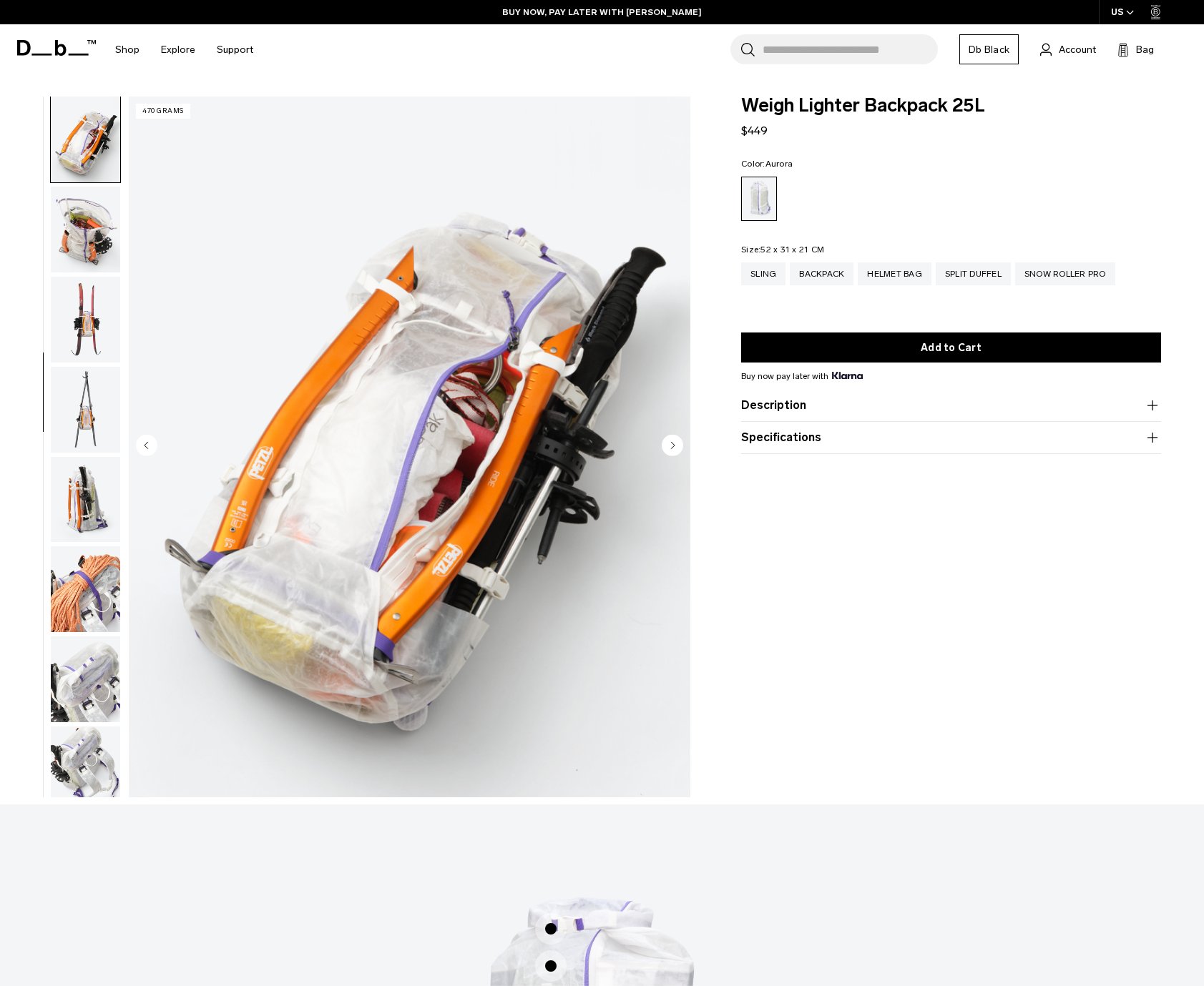
click at [150, 447] on circle "Previous slide" at bounding box center [146, 445] width 22 height 22
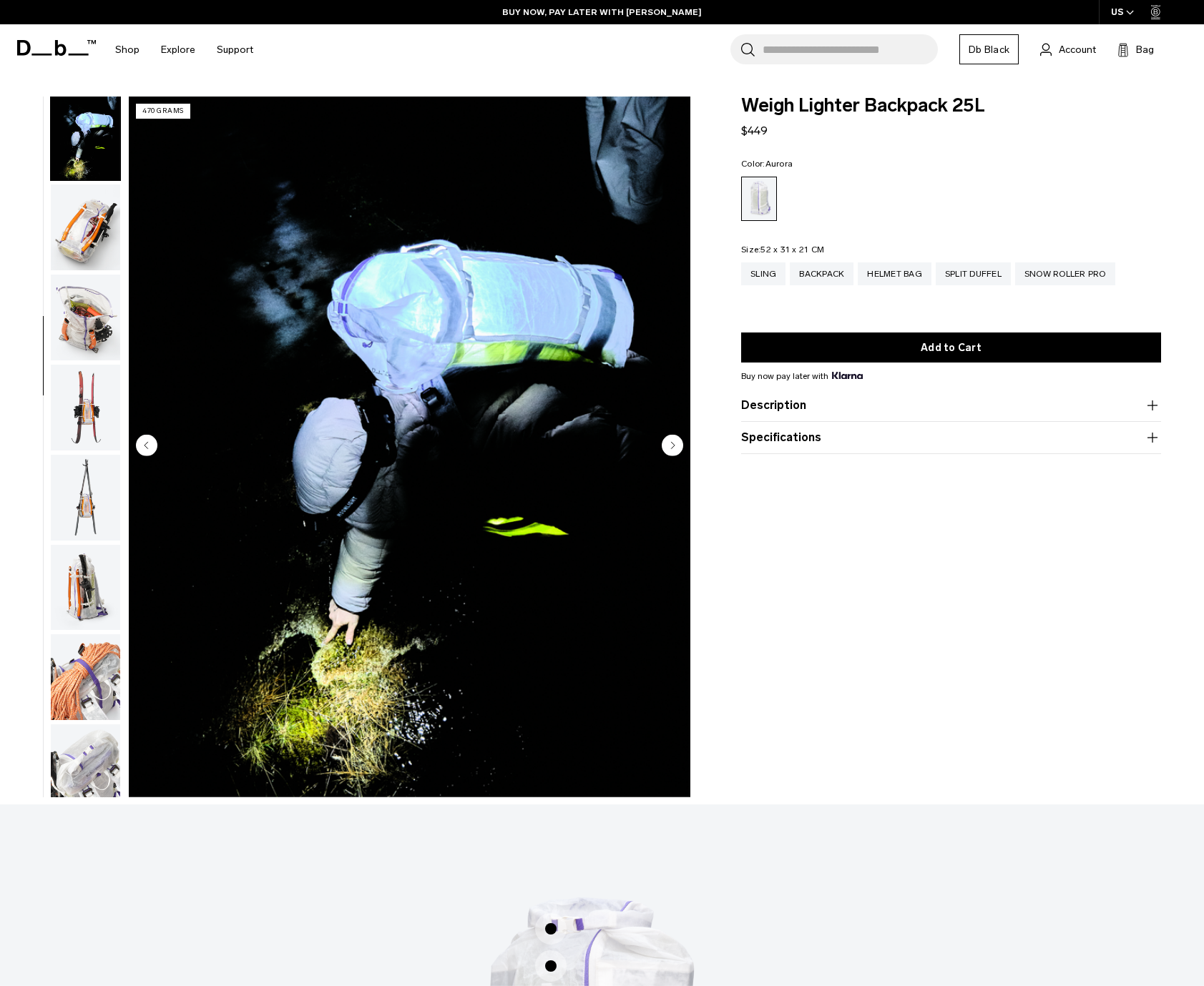
scroll to position [540, 0]
click at [676, 445] on circle "Next slide" at bounding box center [673, 445] width 22 height 22
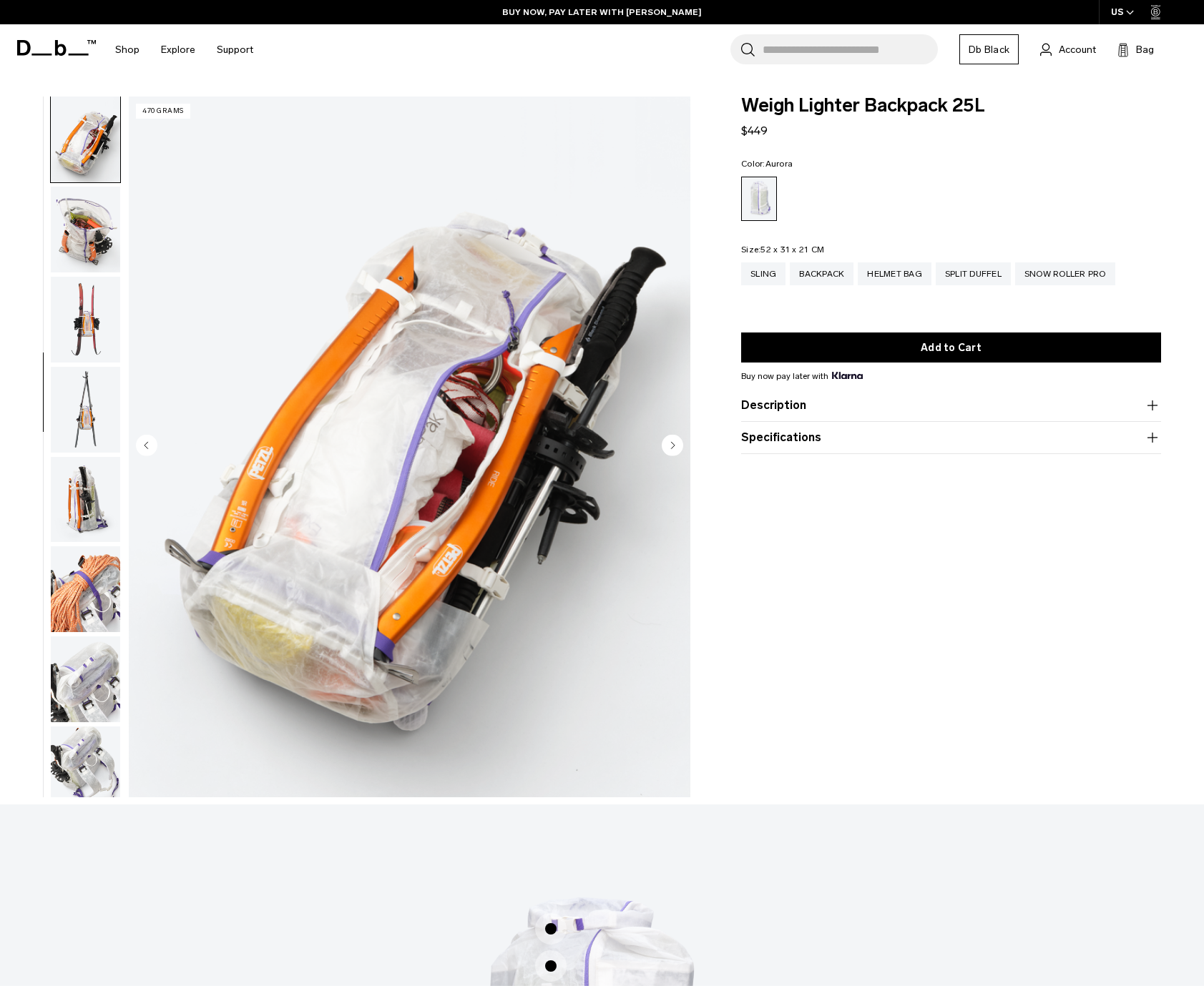
click at [676, 445] on circle "Next slide" at bounding box center [673, 445] width 22 height 22
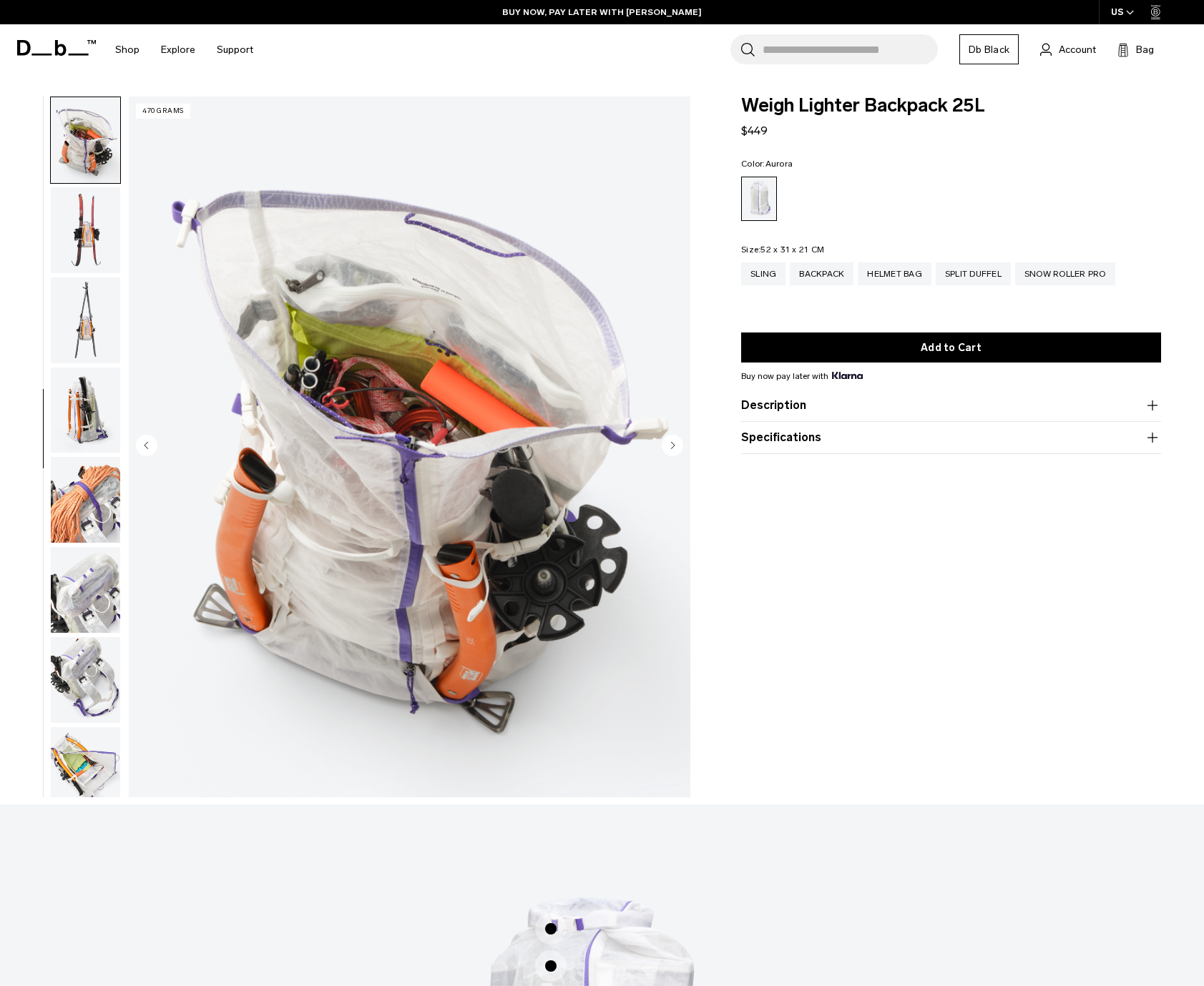
click at [676, 445] on circle "Next slide" at bounding box center [673, 445] width 22 height 22
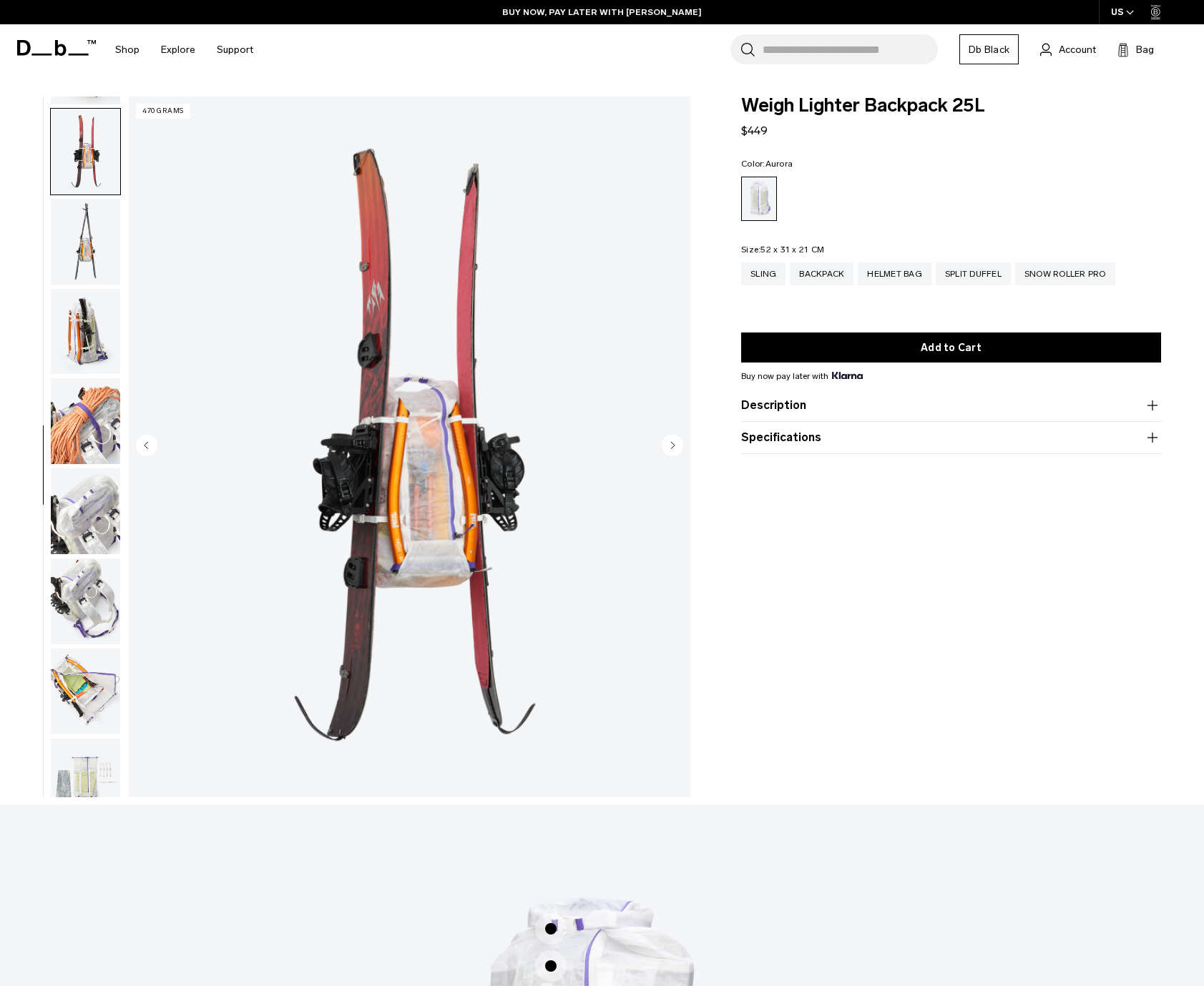
scroll to position [810, 0]
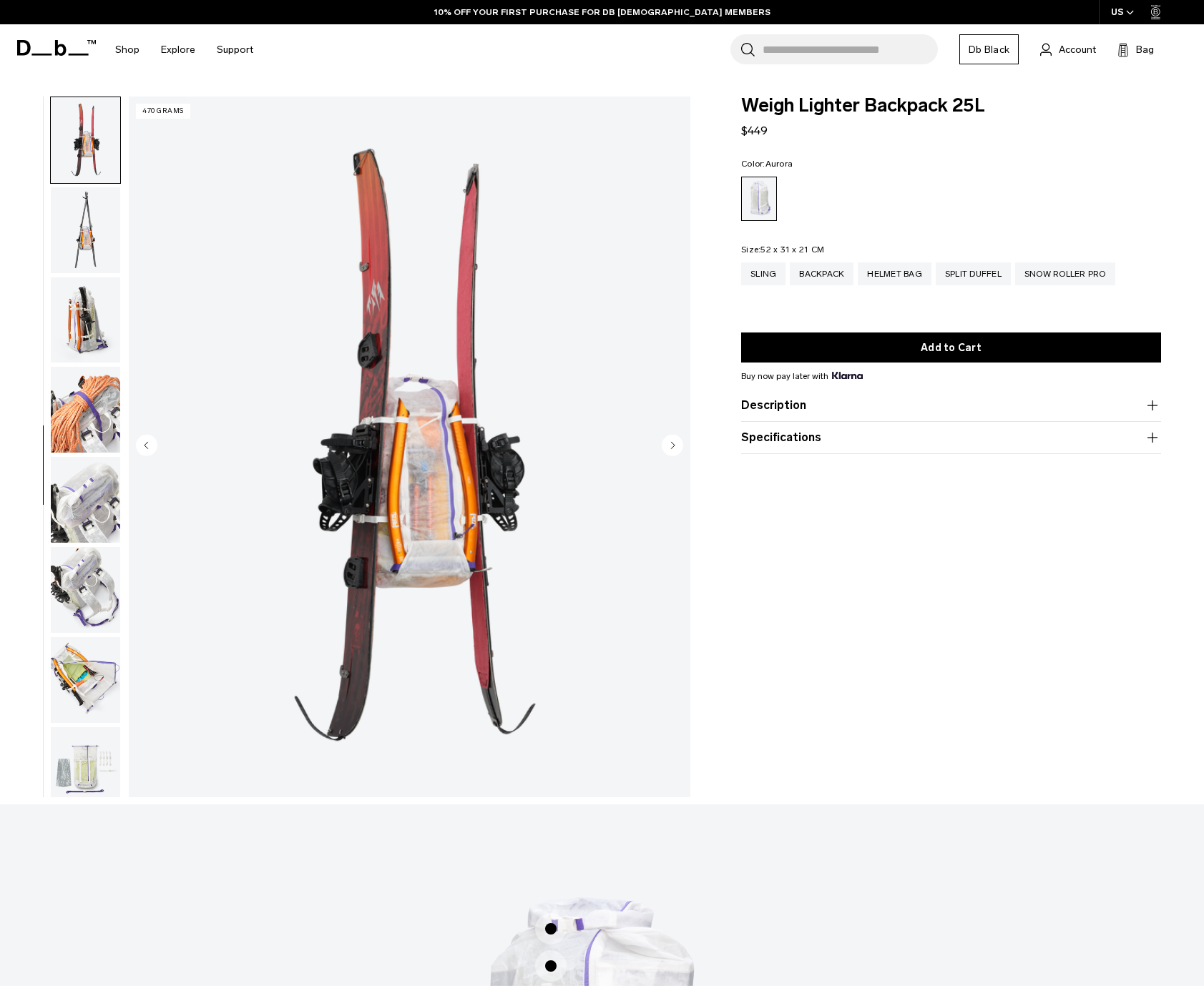
click at [676, 445] on circle "Next slide" at bounding box center [673, 445] width 22 height 22
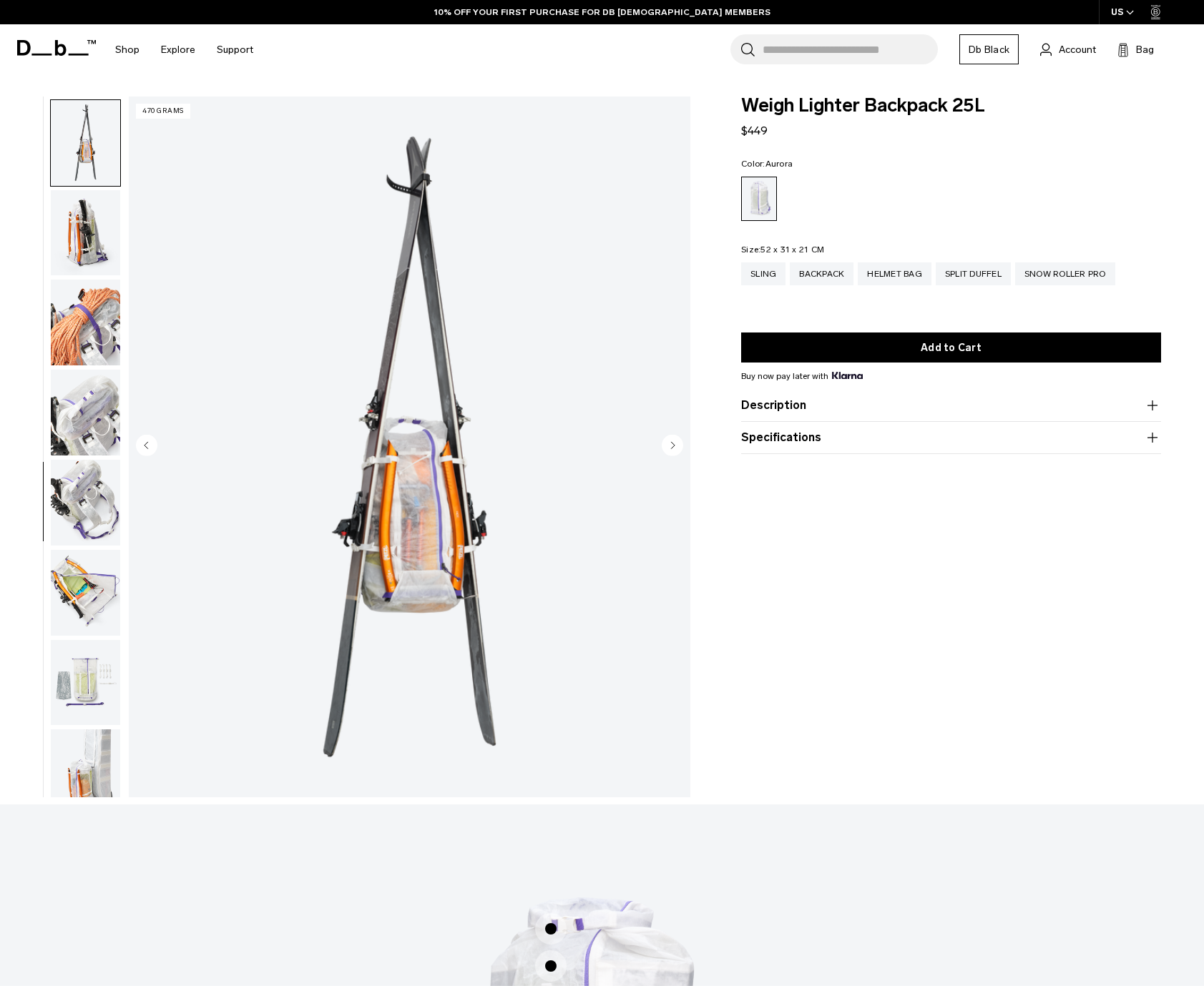
scroll to position [899, 0]
click at [676, 445] on circle "Next slide" at bounding box center [673, 445] width 22 height 22
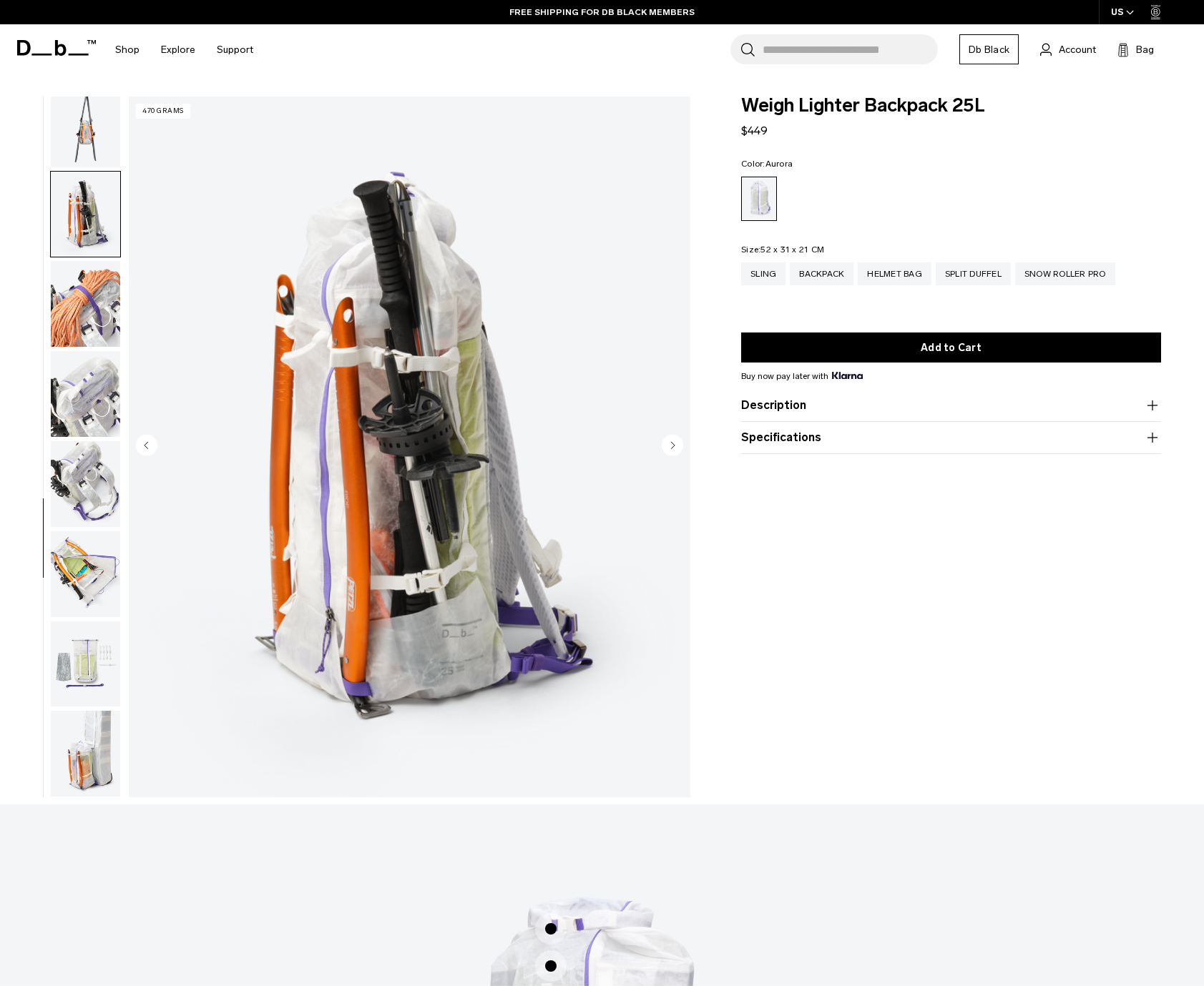
click at [676, 445] on circle "Next slide" at bounding box center [673, 445] width 22 height 22
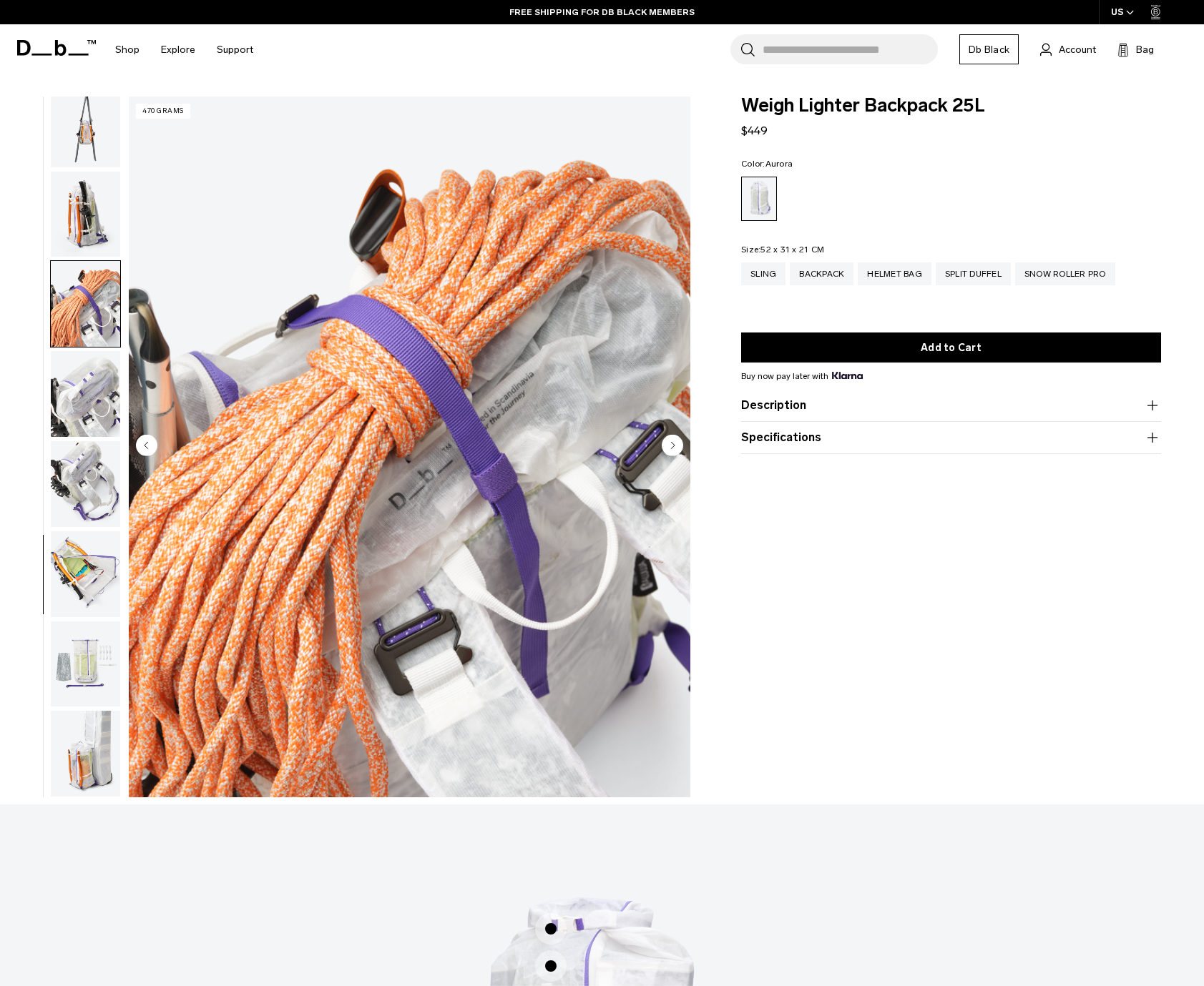
click at [676, 445] on circle "Next slide" at bounding box center [673, 445] width 22 height 22
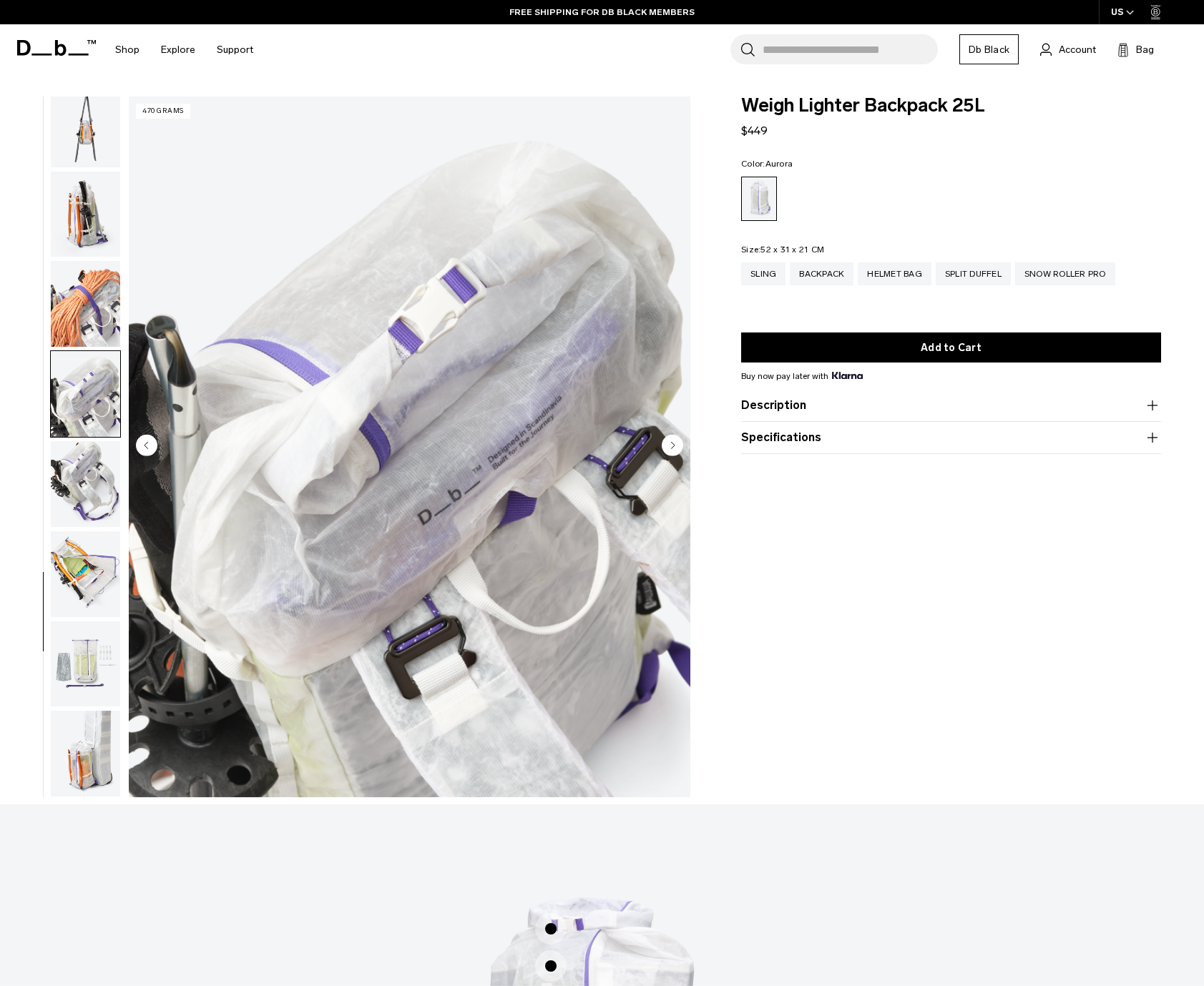
click at [676, 445] on circle "Next slide" at bounding box center [673, 445] width 22 height 22
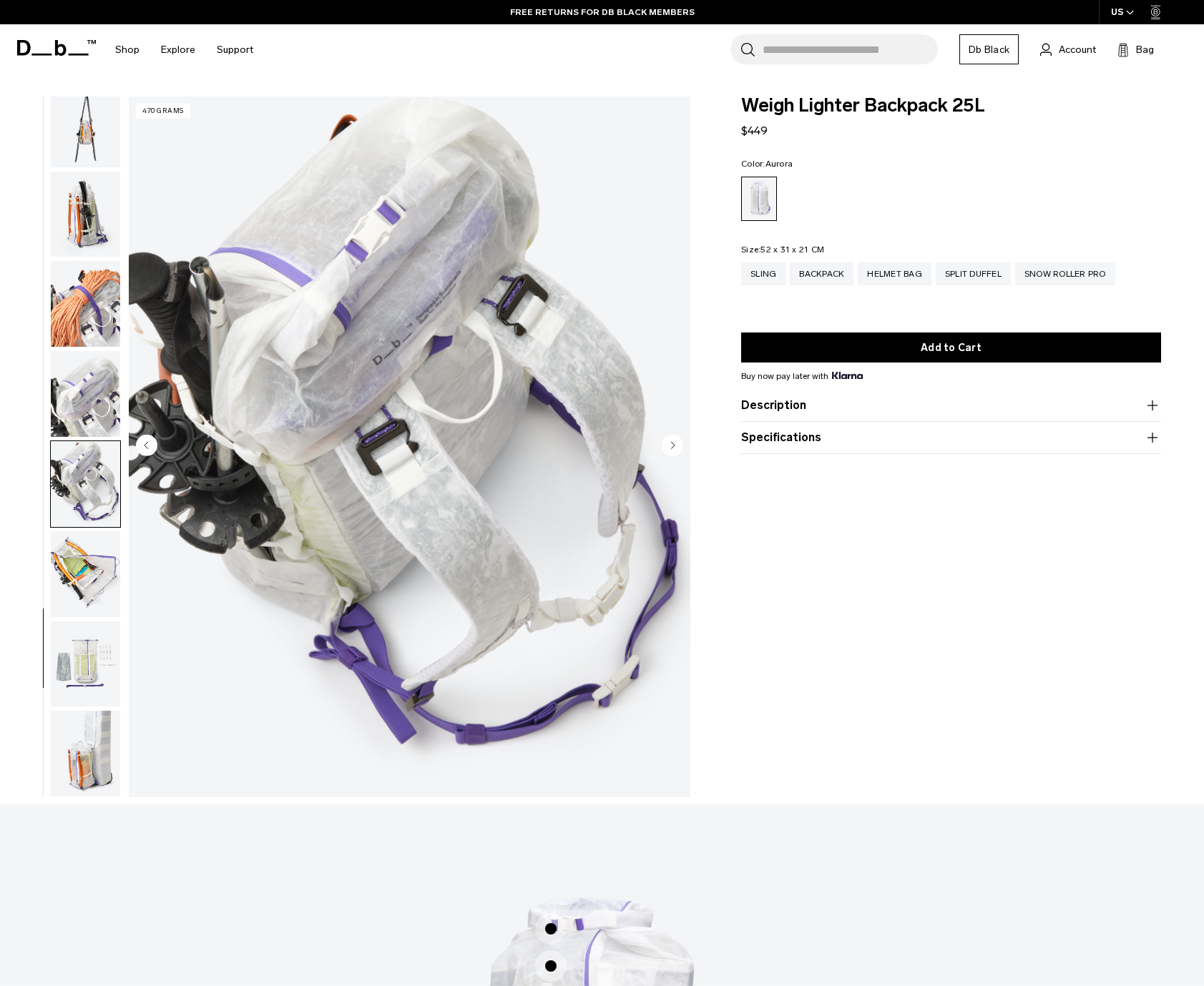
click at [676, 445] on circle "Next slide" at bounding box center [673, 445] width 22 height 22
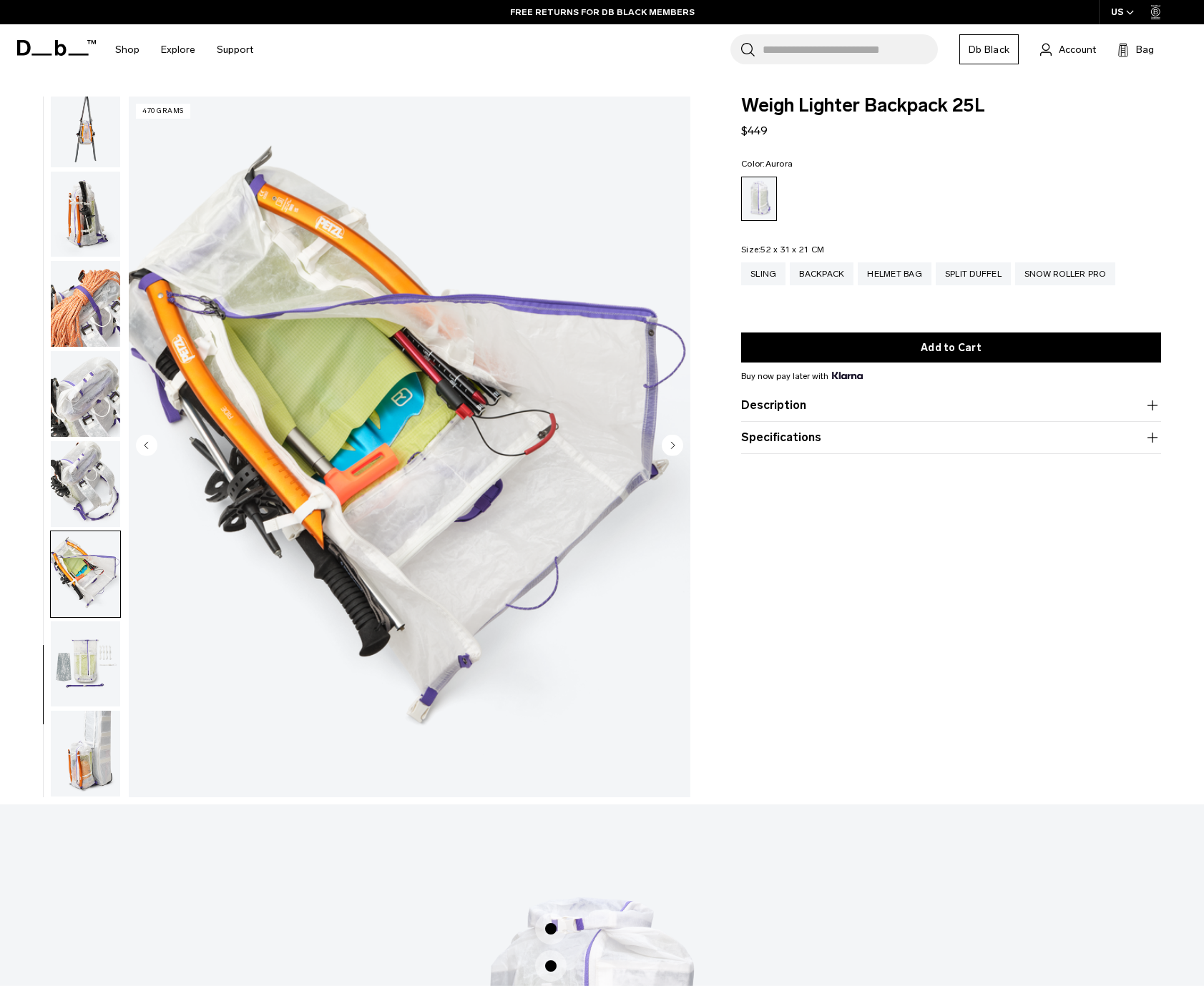
click at [154, 452] on circle "Previous slide" at bounding box center [146, 445] width 22 height 22
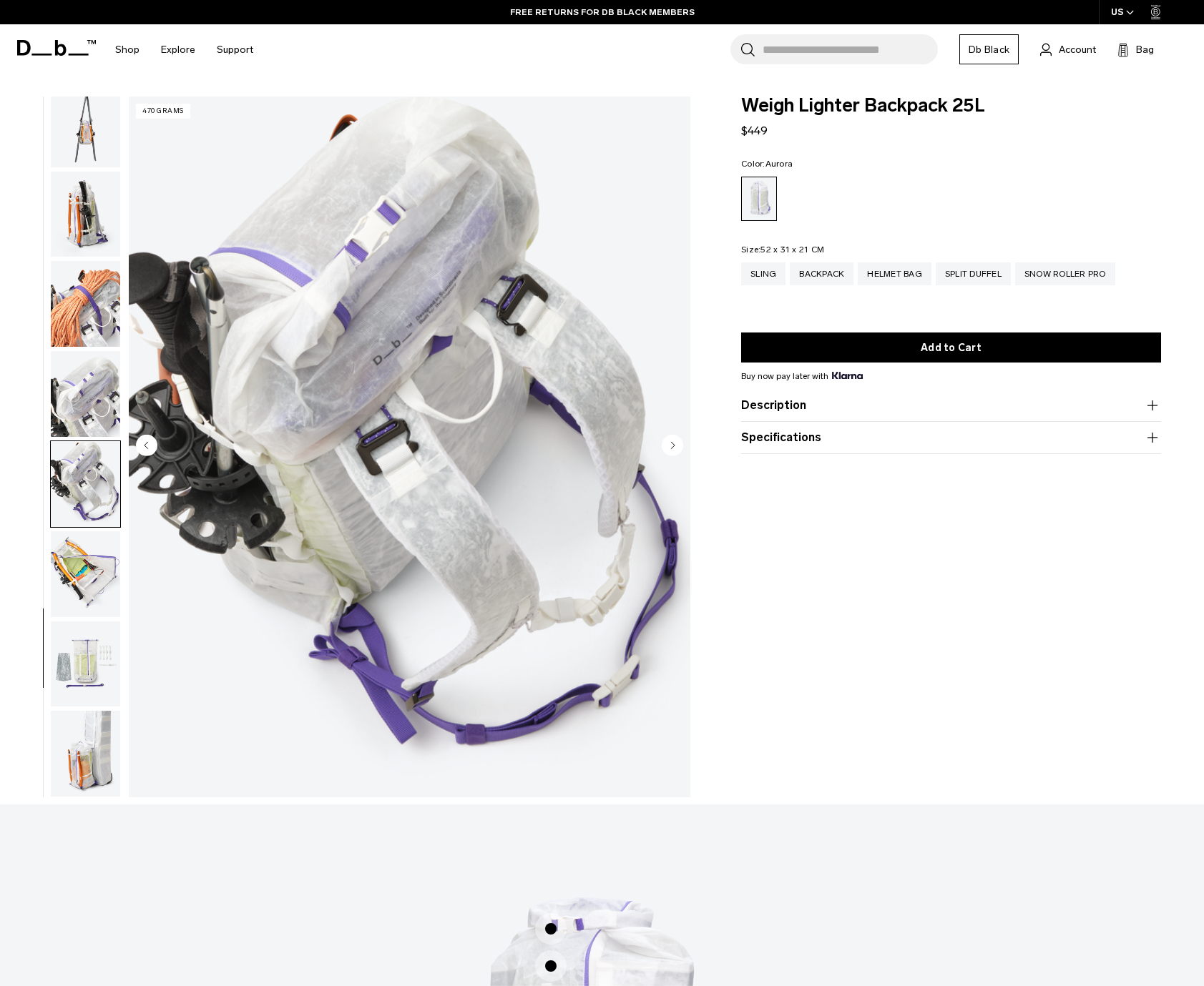
click at [672, 453] on circle "Next slide" at bounding box center [673, 445] width 22 height 22
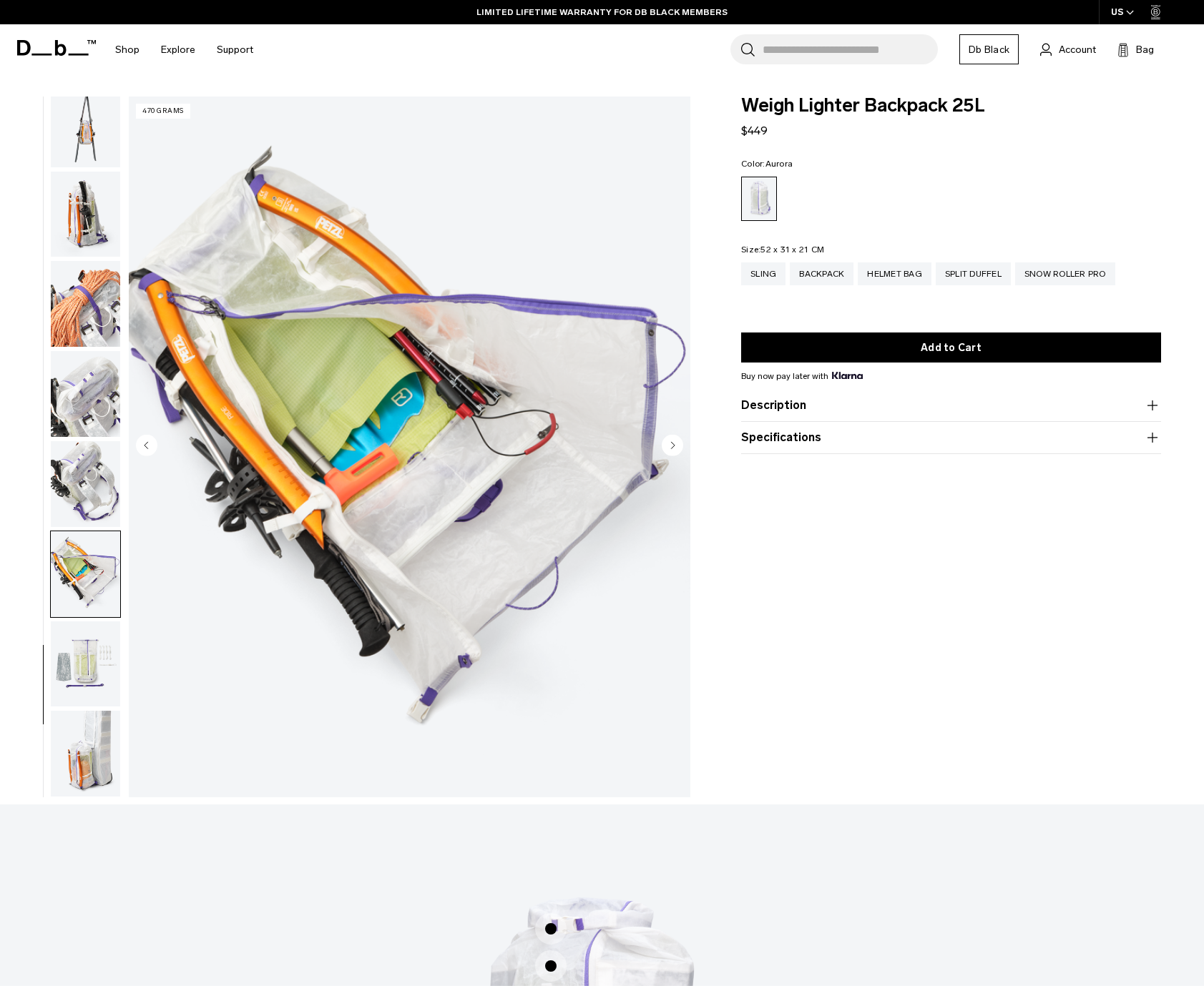
click at [144, 449] on circle "Previous slide" at bounding box center [146, 445] width 22 height 22
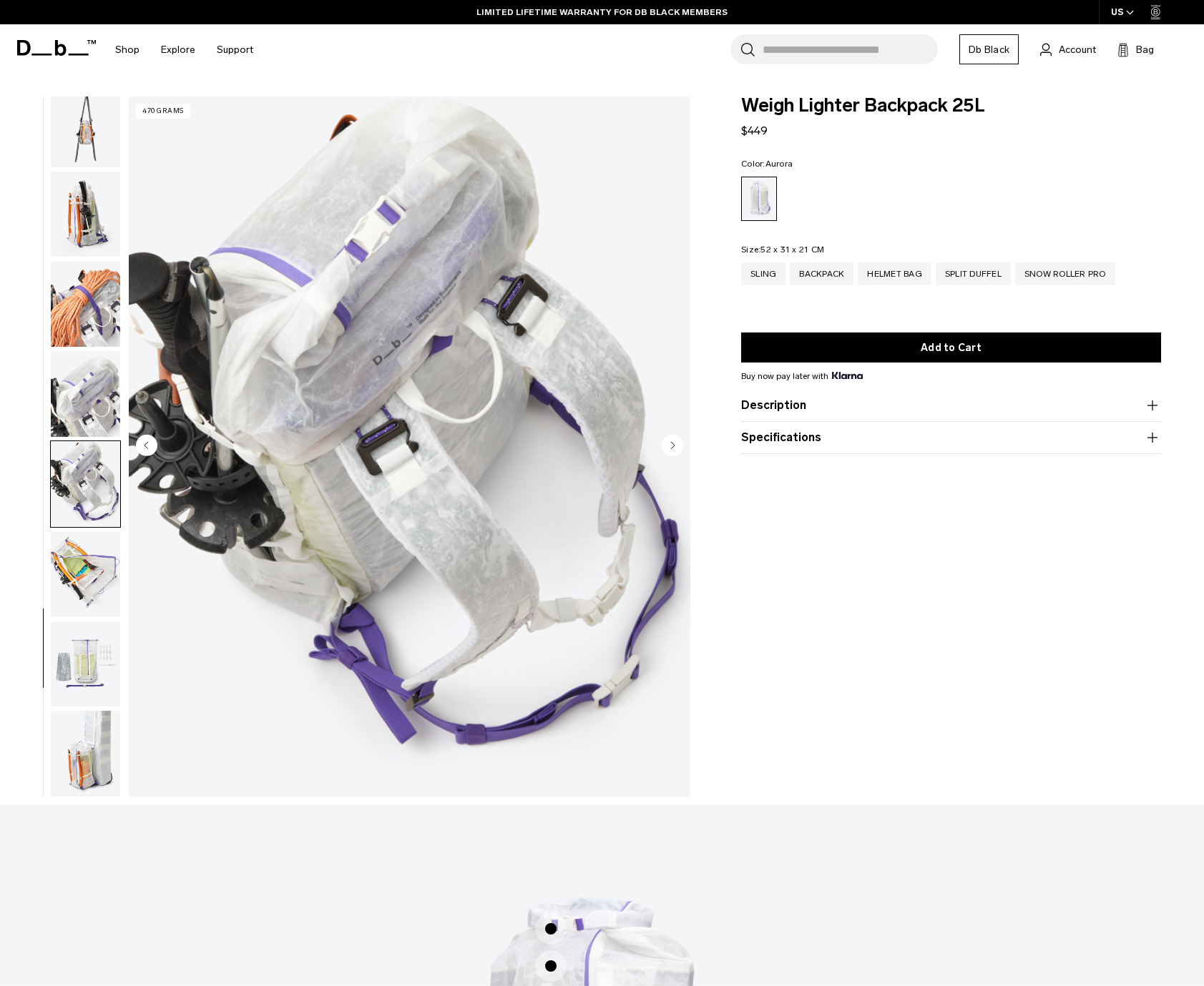
click at [779, 409] on button "Description" at bounding box center [952, 406] width 420 height 17
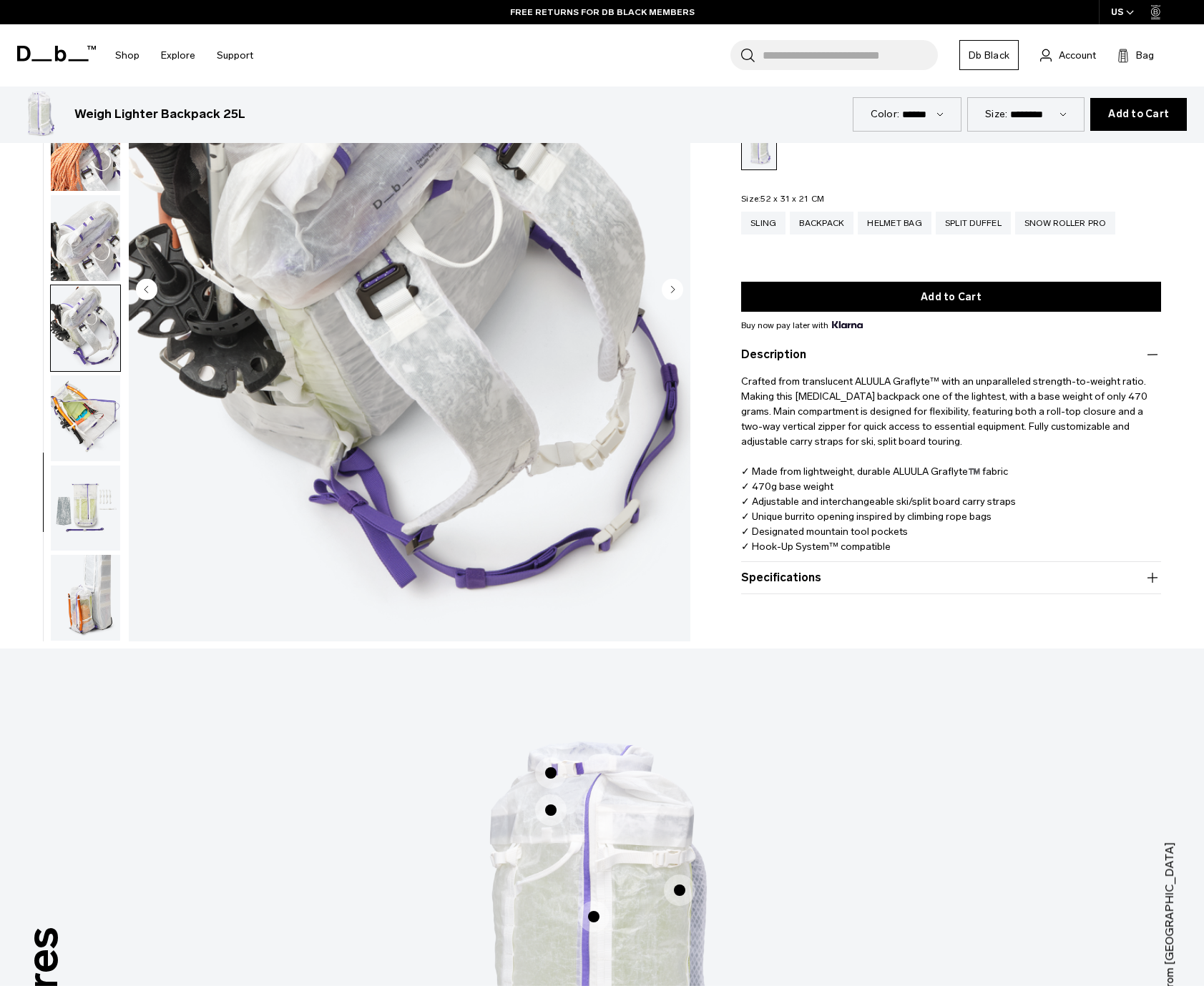
scroll to position [0, 0]
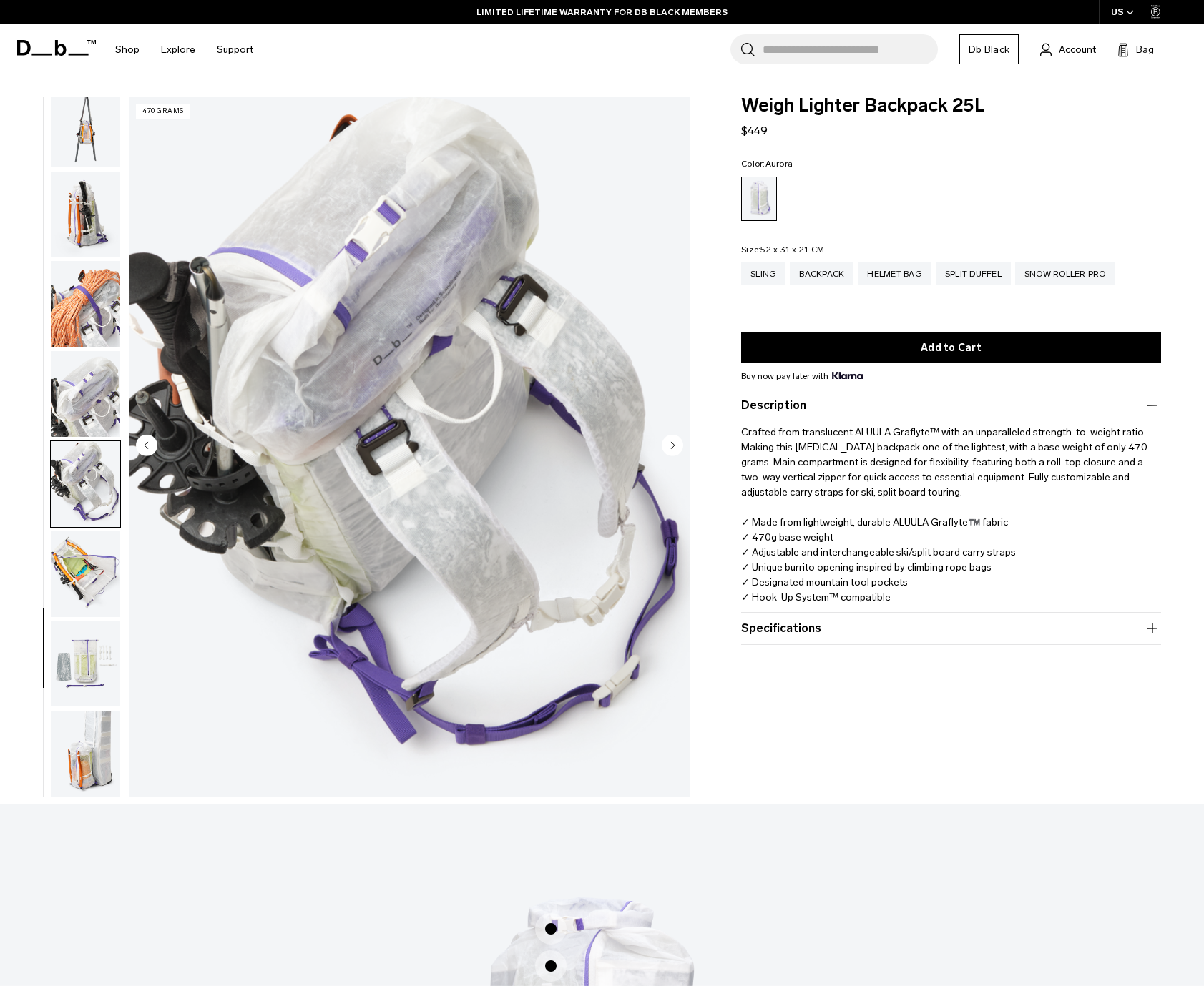
click at [88, 606] on img "button" at bounding box center [86, 574] width 70 height 86
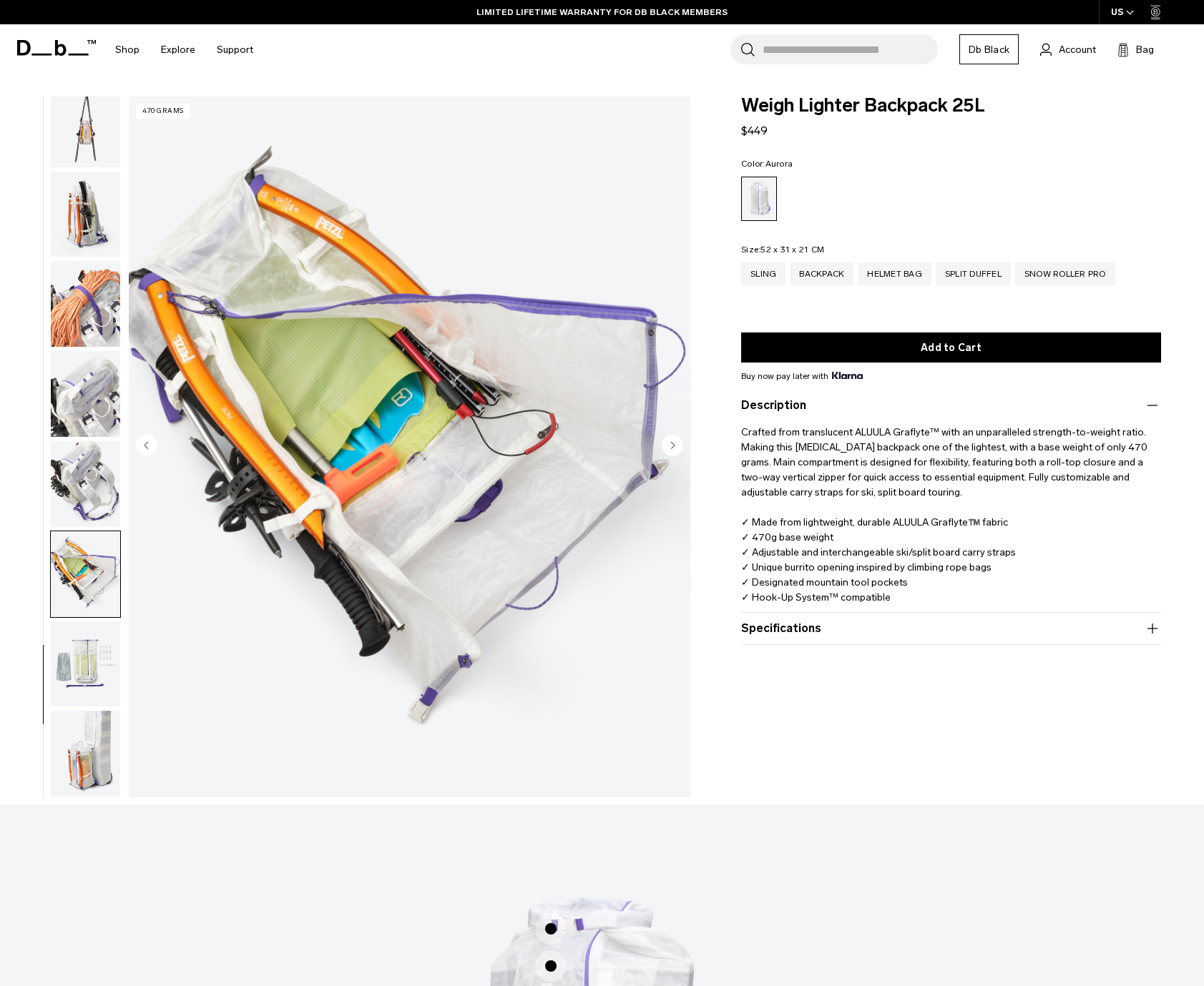
click at [88, 640] on img "button" at bounding box center [86, 664] width 70 height 86
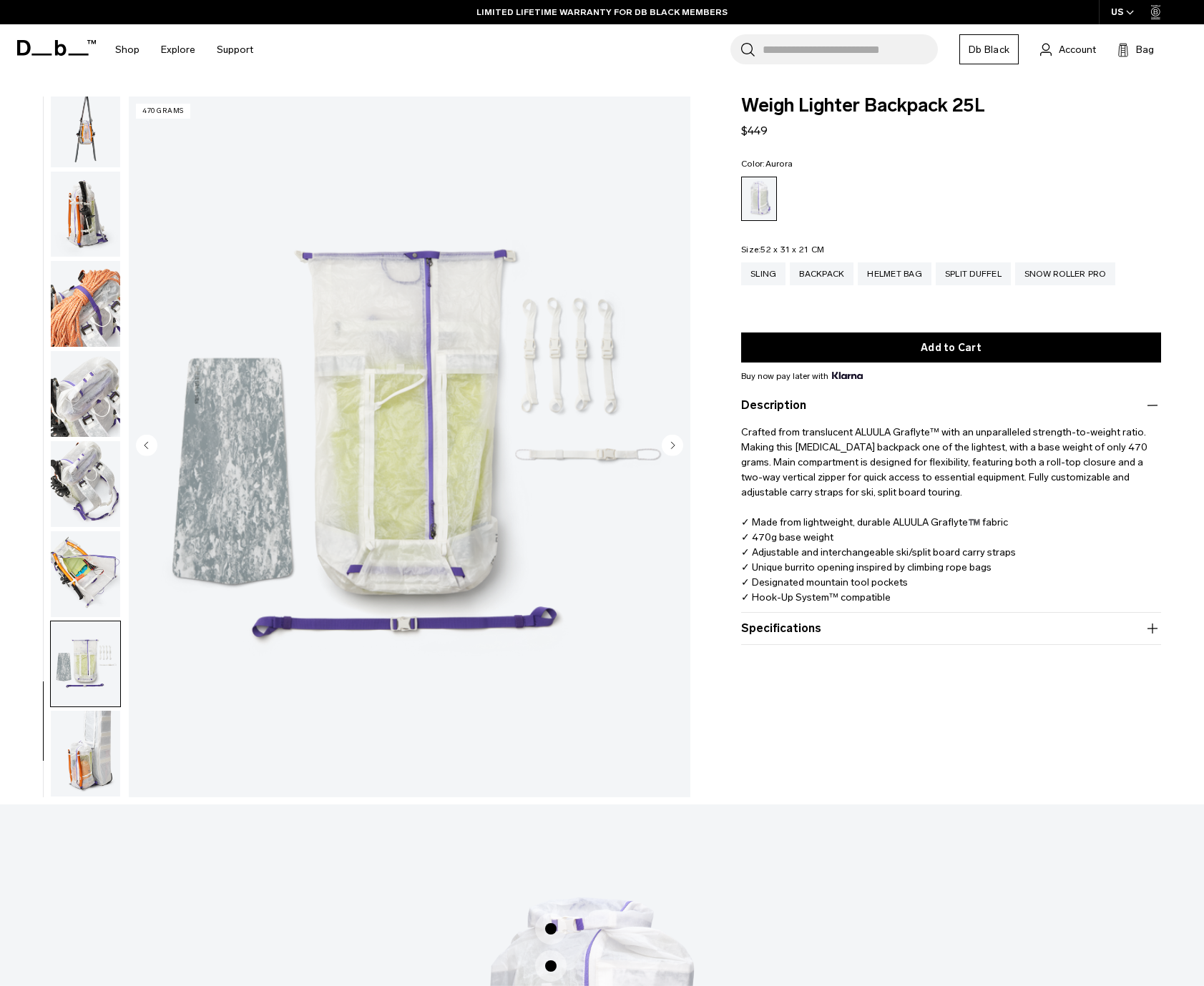
click at [88, 640] on img "button" at bounding box center [86, 664] width 70 height 86
click at [84, 586] on img "button" at bounding box center [86, 574] width 70 height 86
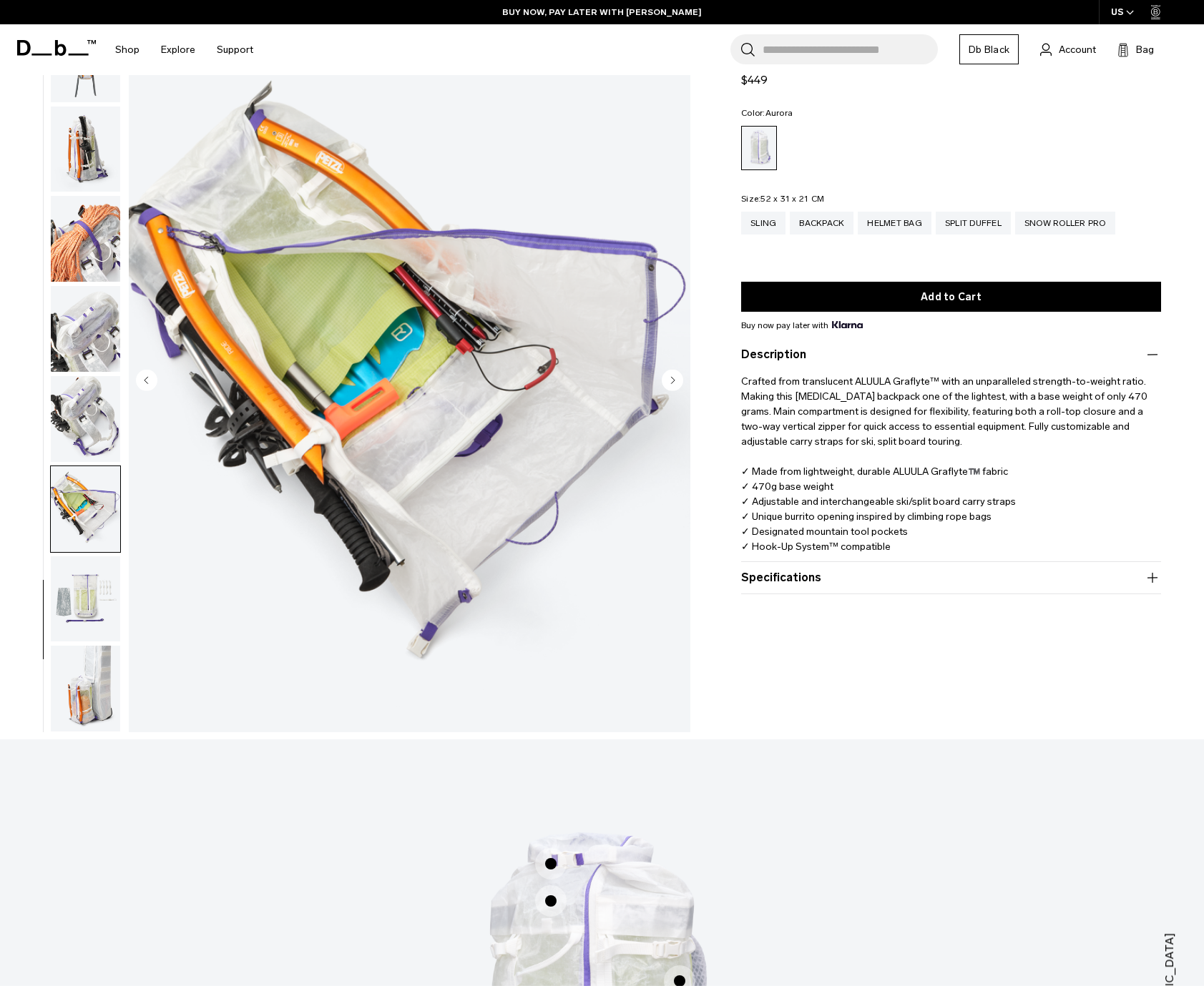
scroll to position [96, 0]
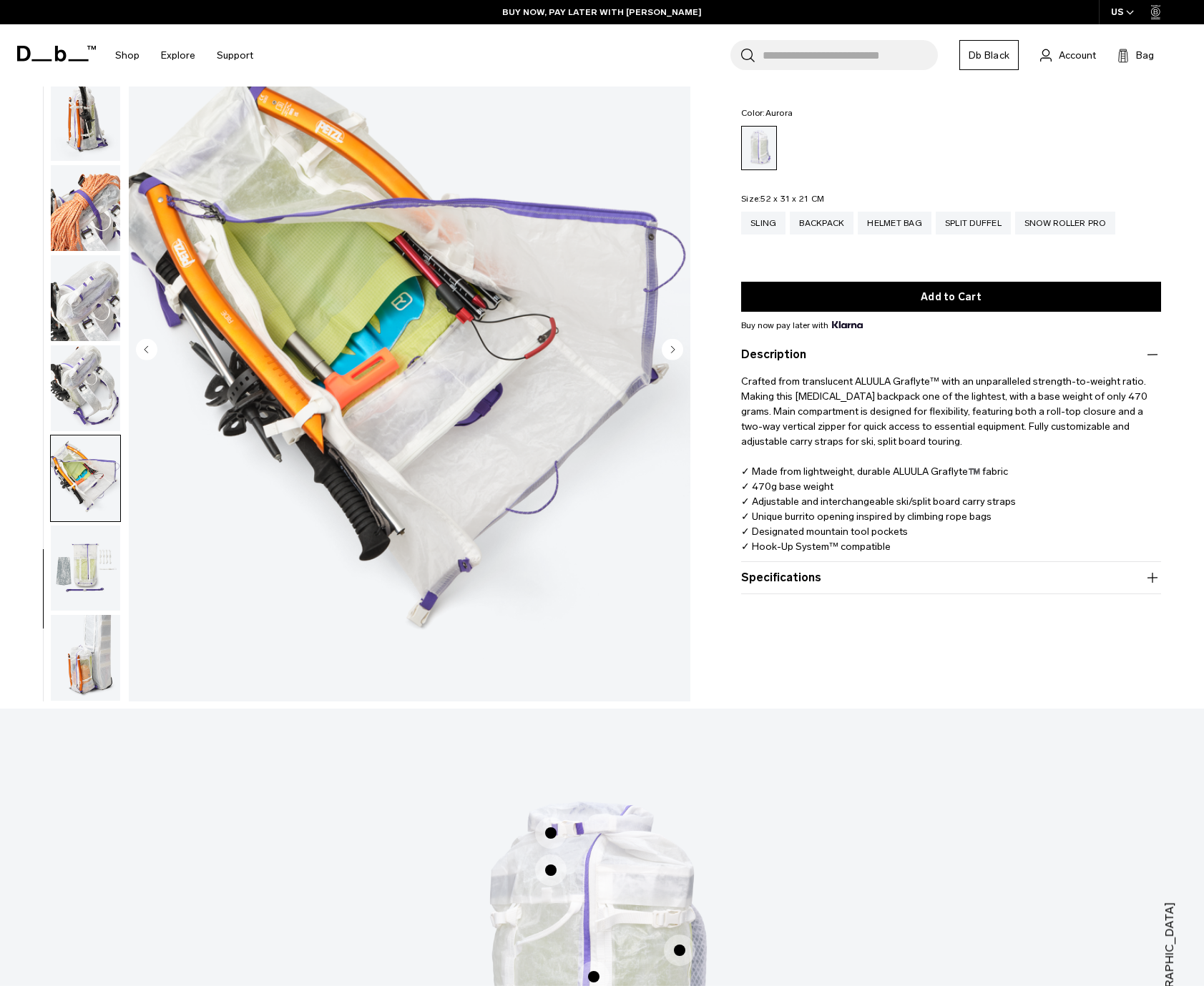
click at [100, 634] on img "button" at bounding box center [86, 657] width 70 height 86
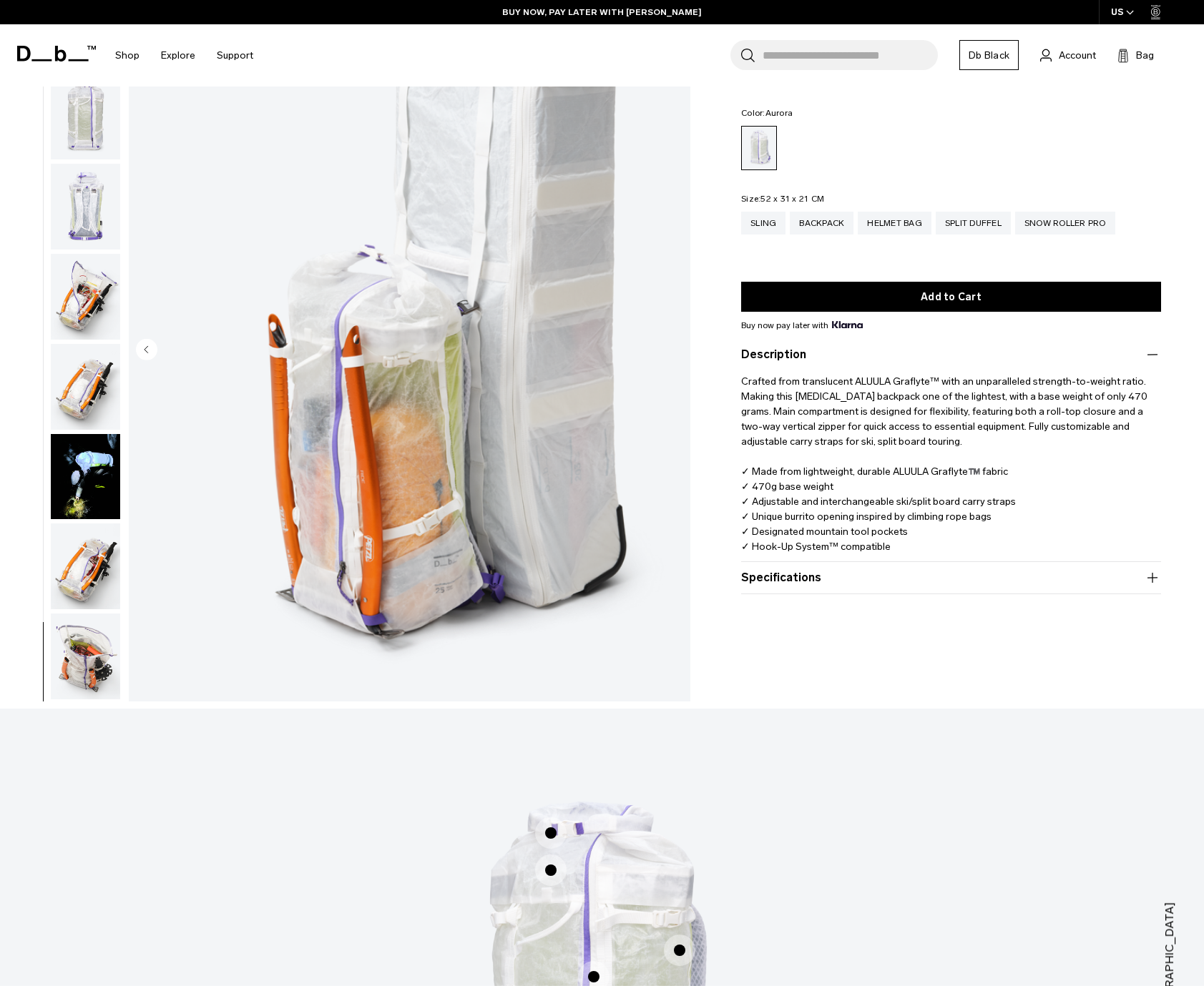
scroll to position [0, 0]
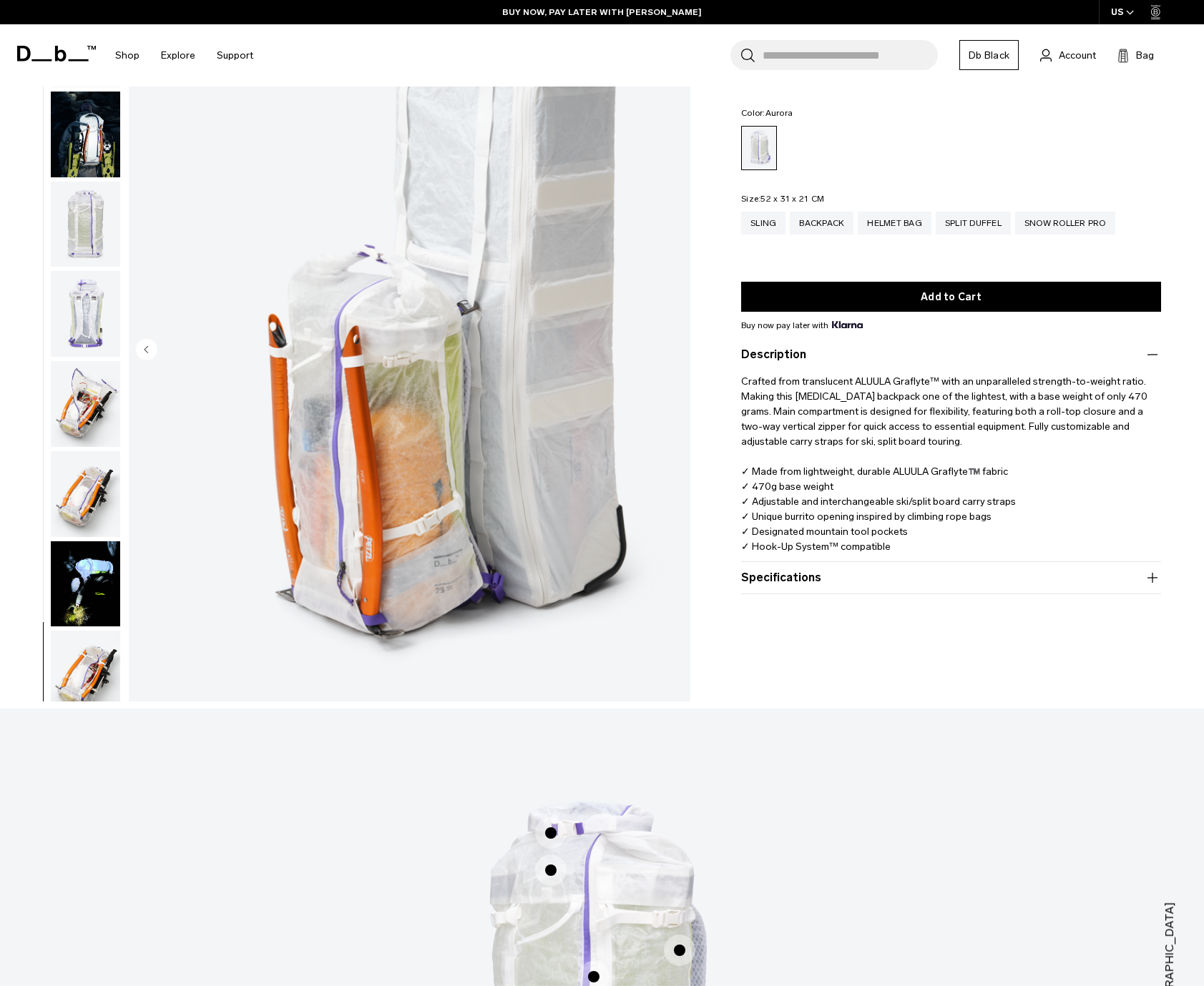
click at [80, 145] on img "button" at bounding box center [86, 134] width 70 height 86
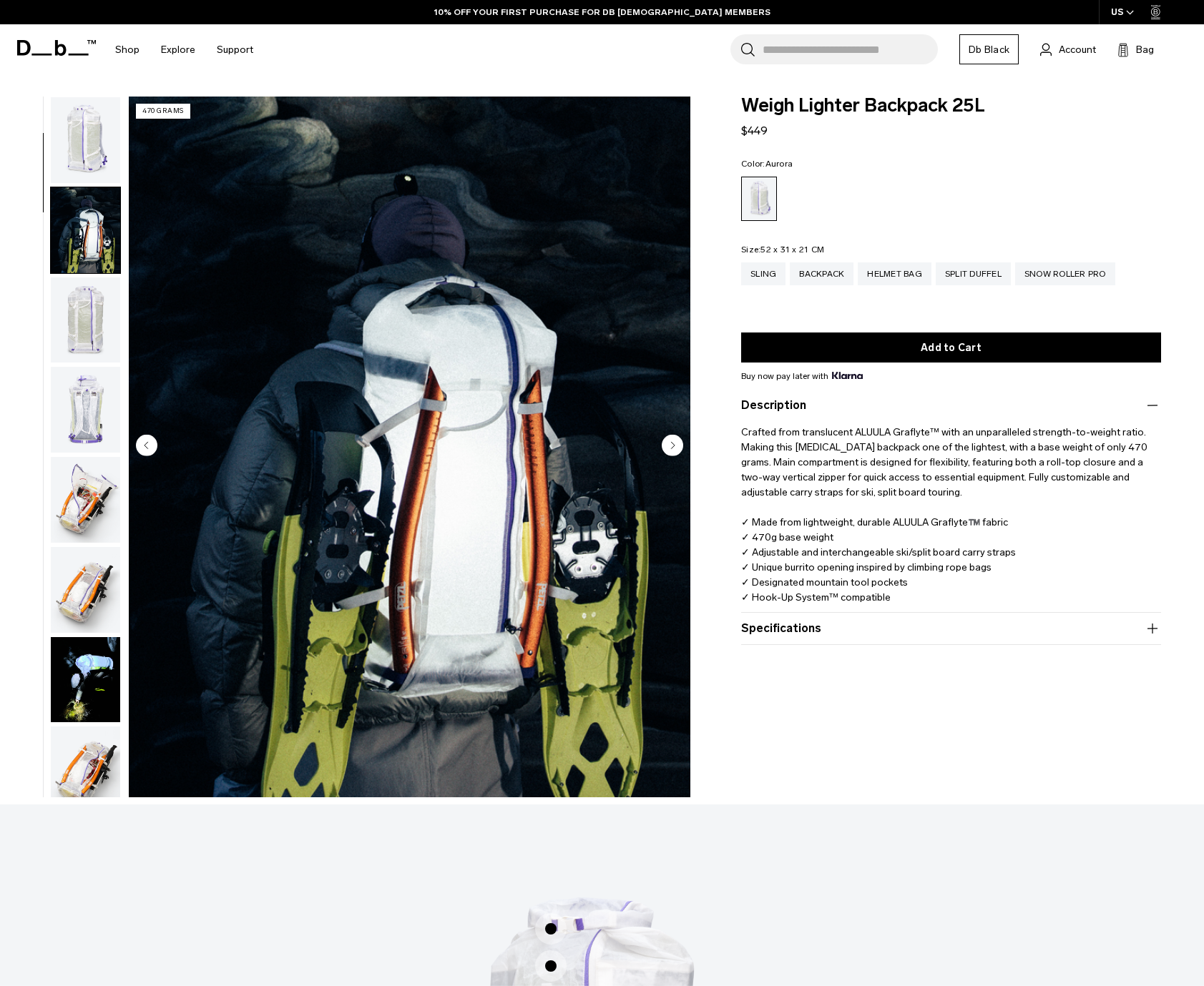
click at [71, 141] on img "button" at bounding box center [86, 139] width 70 height 86
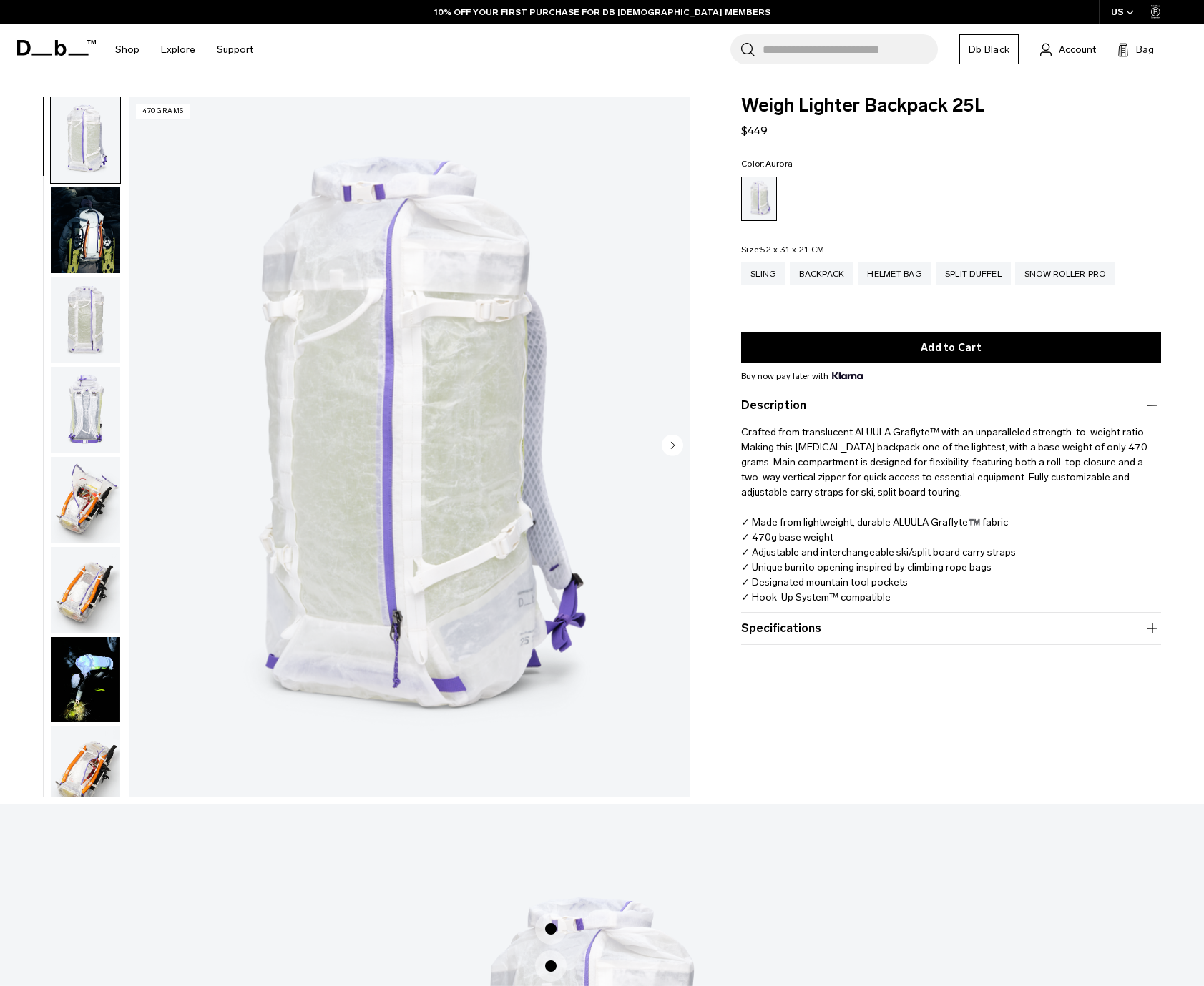
click at [95, 218] on img "button" at bounding box center [86, 230] width 70 height 86
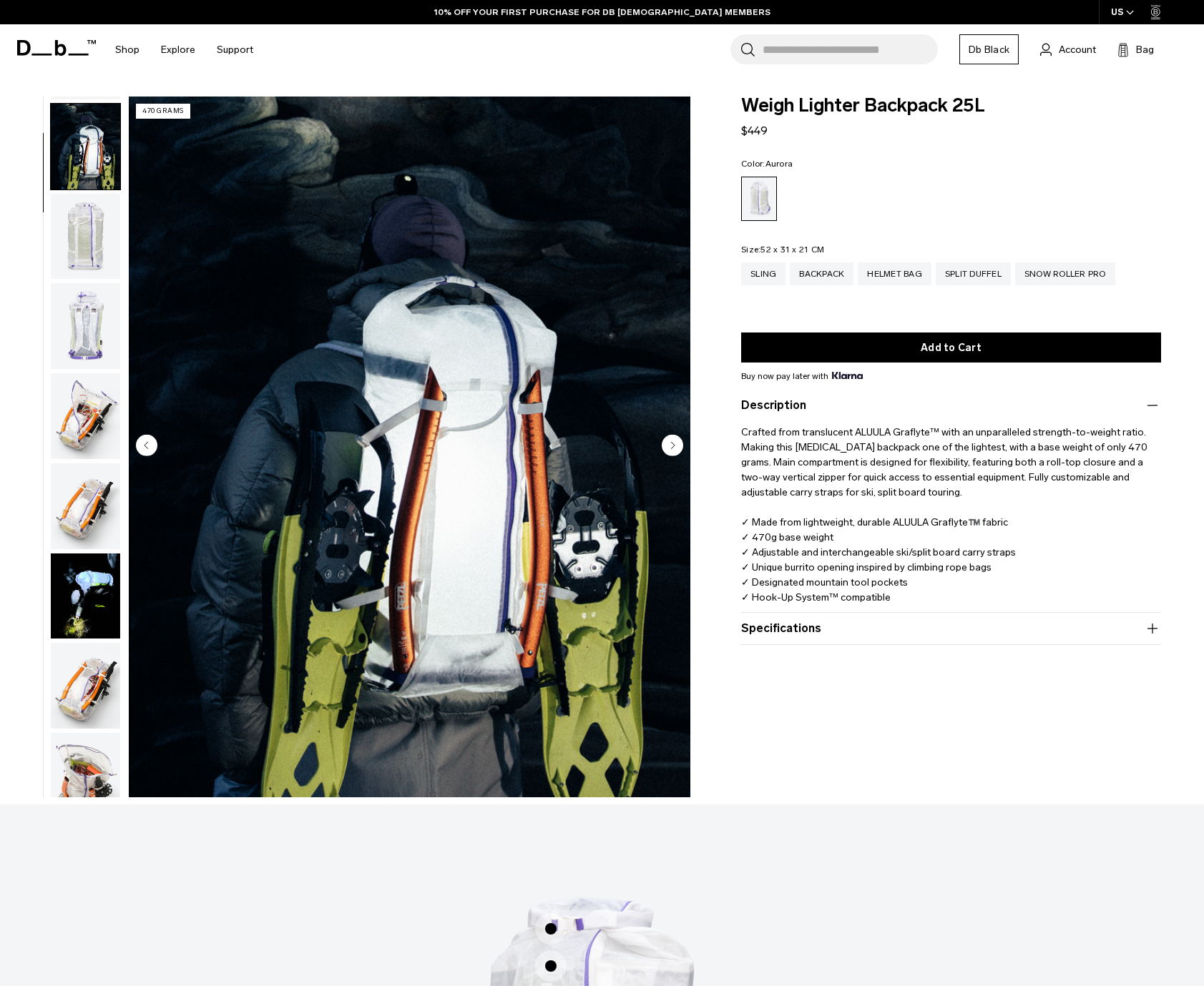
scroll to position [90, 0]
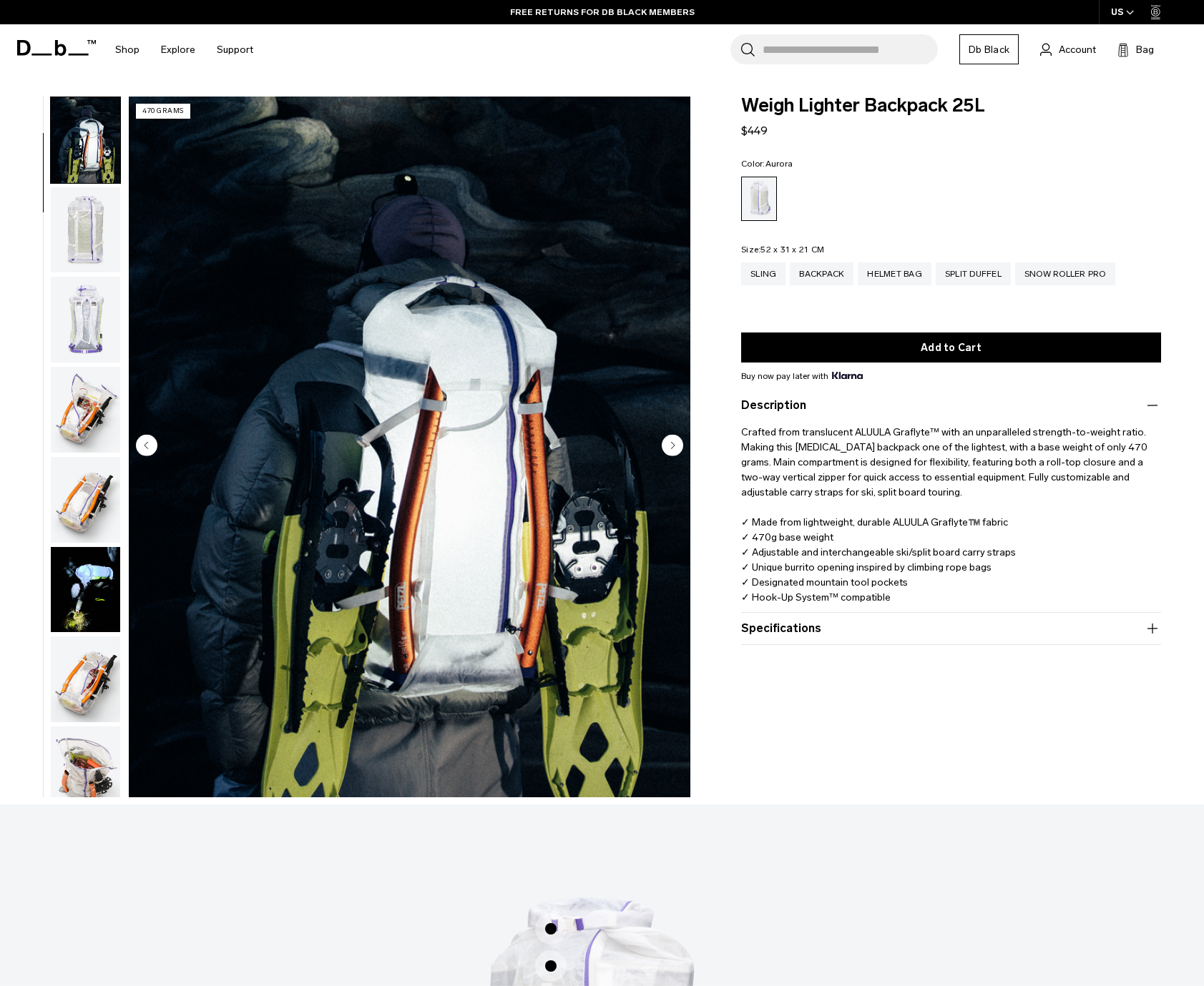
click at [681, 443] on circle "Next slide" at bounding box center [673, 445] width 22 height 22
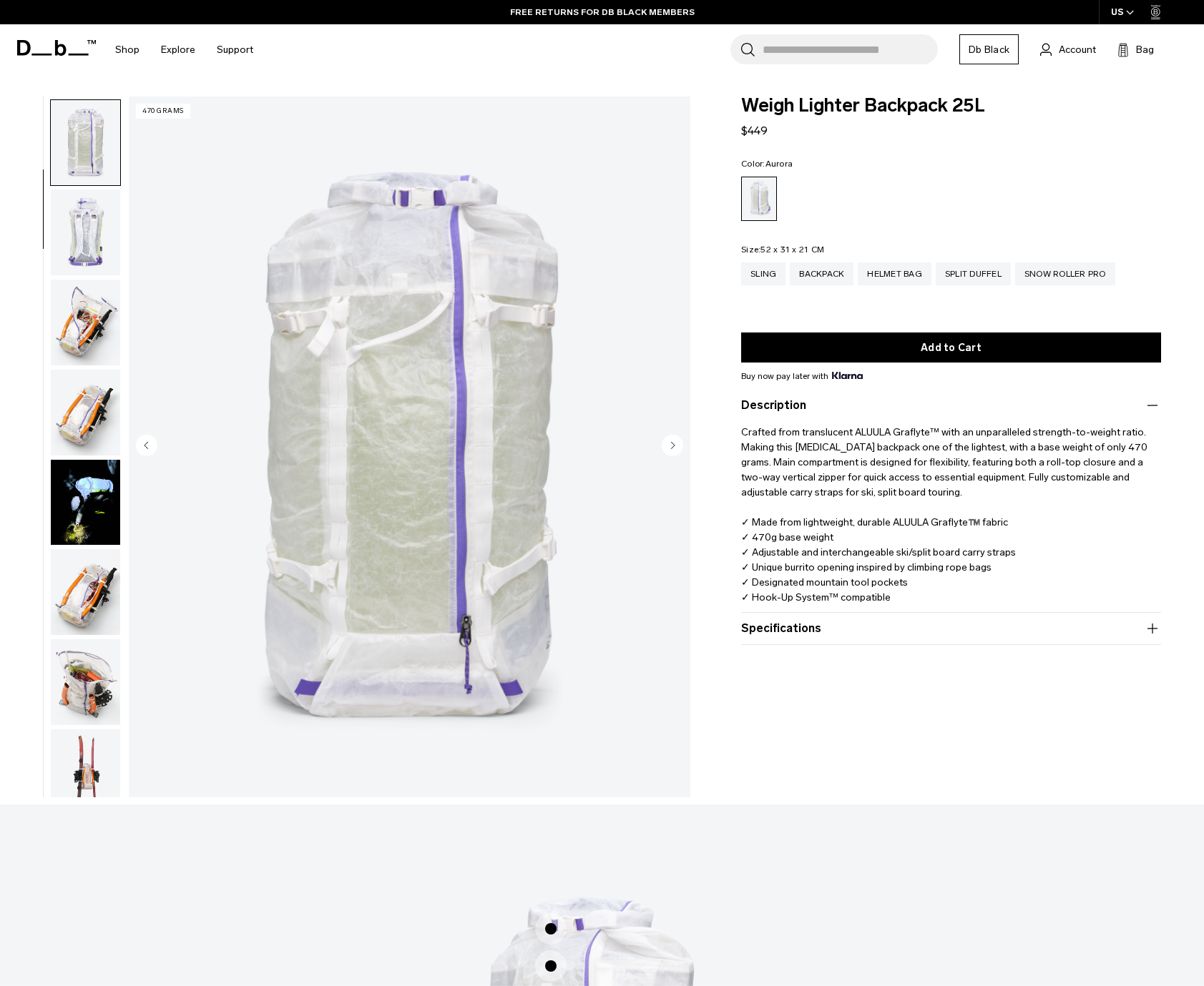
scroll to position [180, 0]
click at [681, 448] on circle "Next slide" at bounding box center [673, 445] width 22 height 22
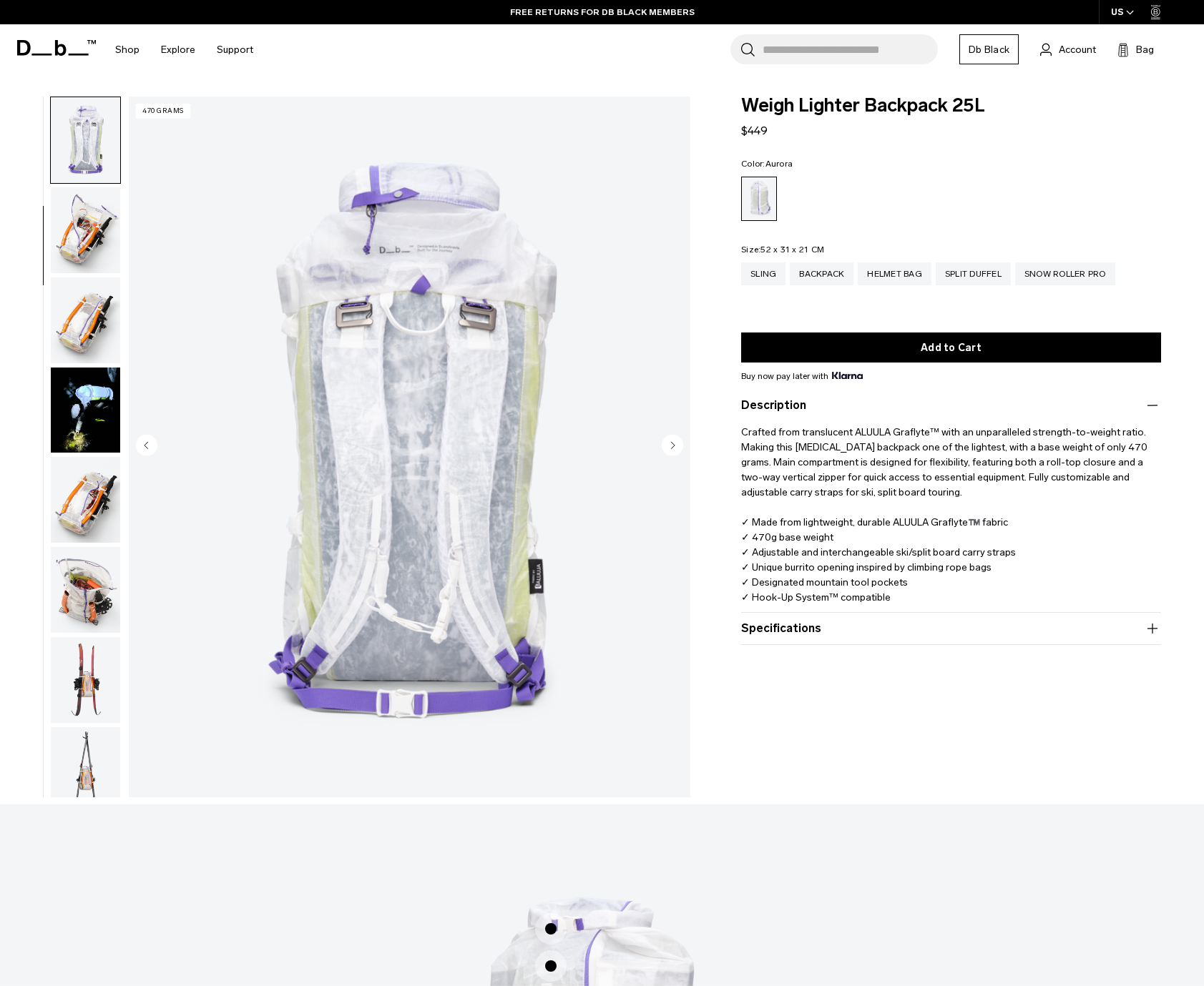
click at [674, 447] on circle "Next slide" at bounding box center [673, 445] width 22 height 22
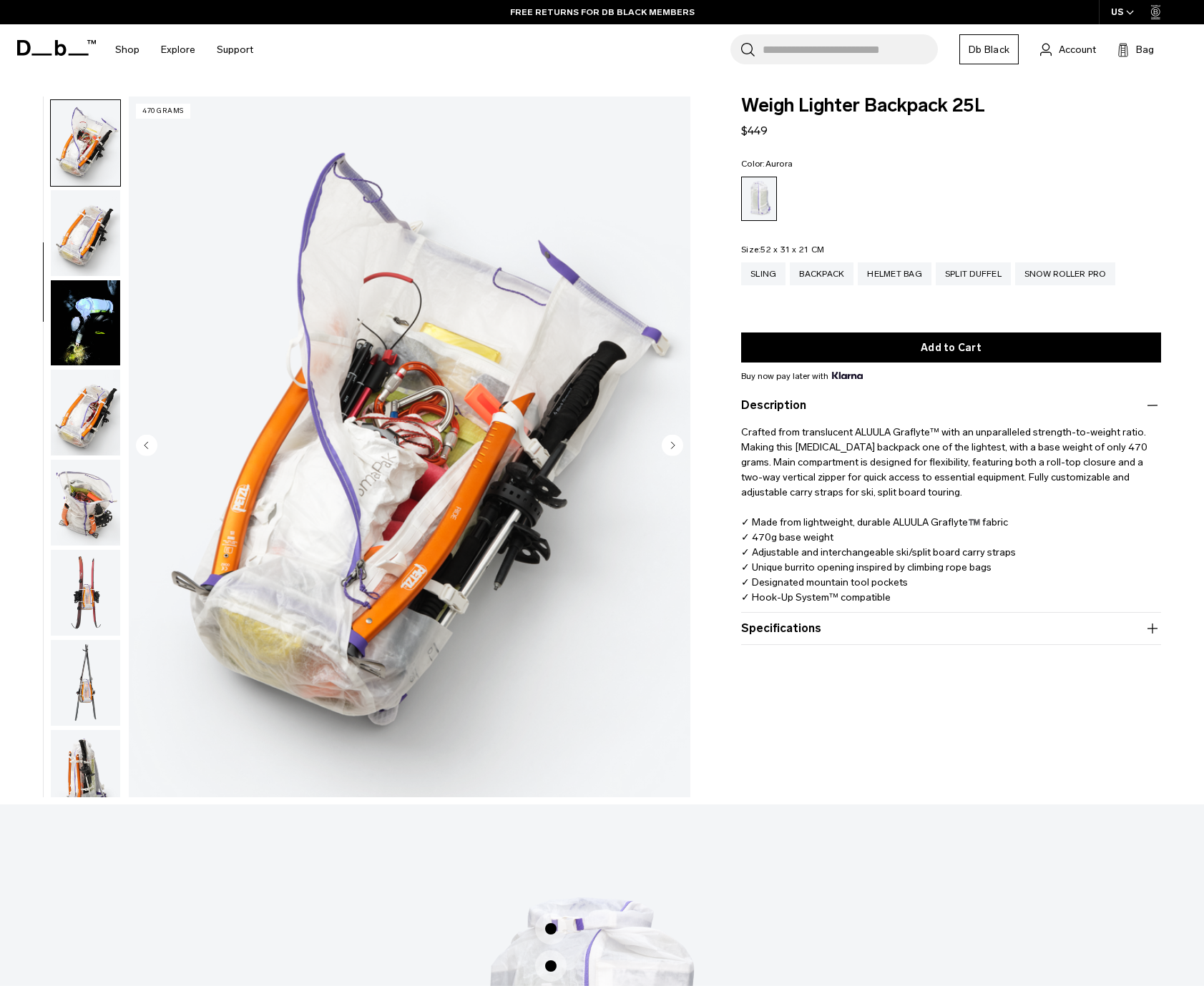
scroll to position [360, 0]
click at [676, 445] on circle "Next slide" at bounding box center [673, 445] width 22 height 22
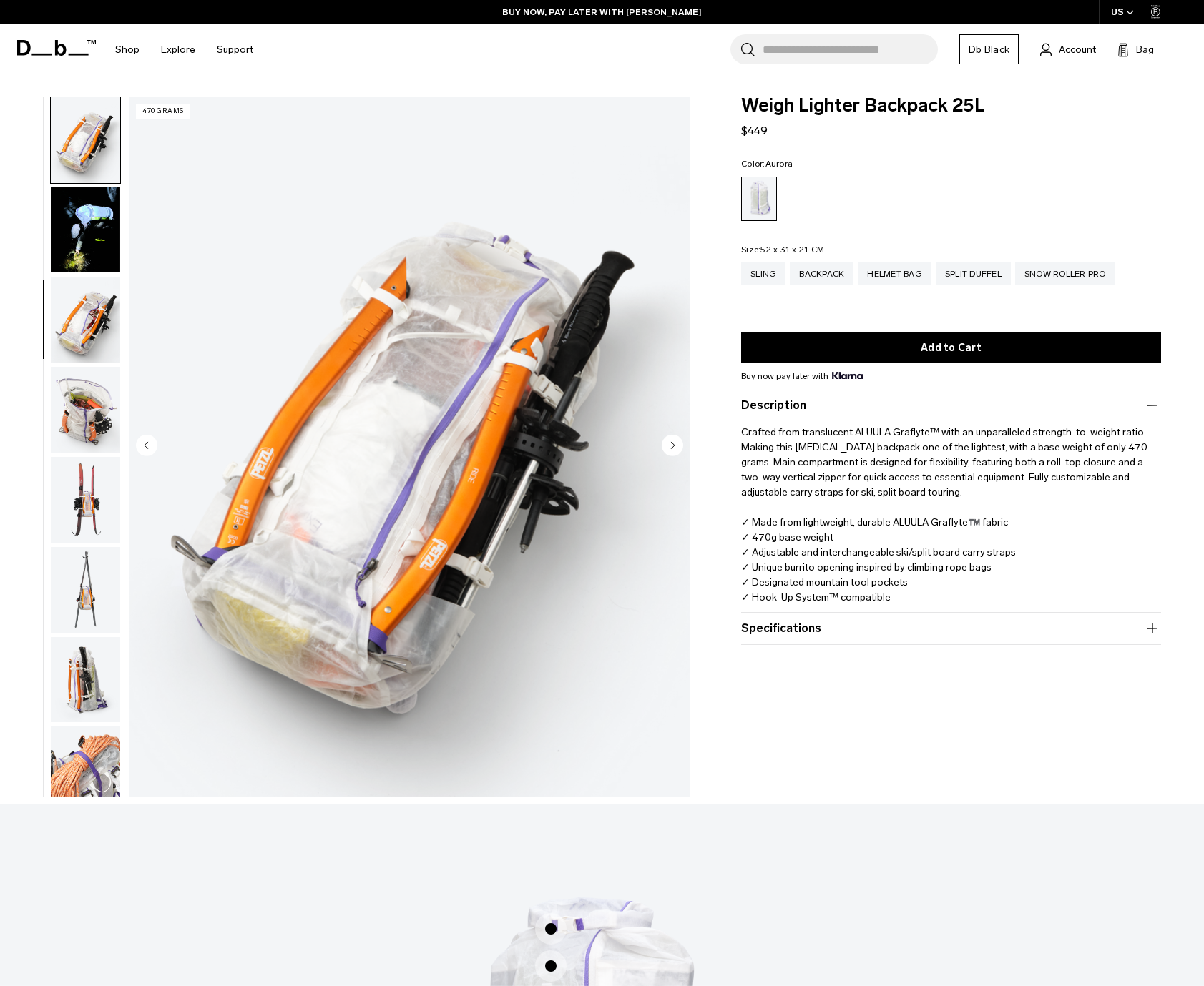
click at [676, 445] on circle "Next slide" at bounding box center [673, 445] width 22 height 22
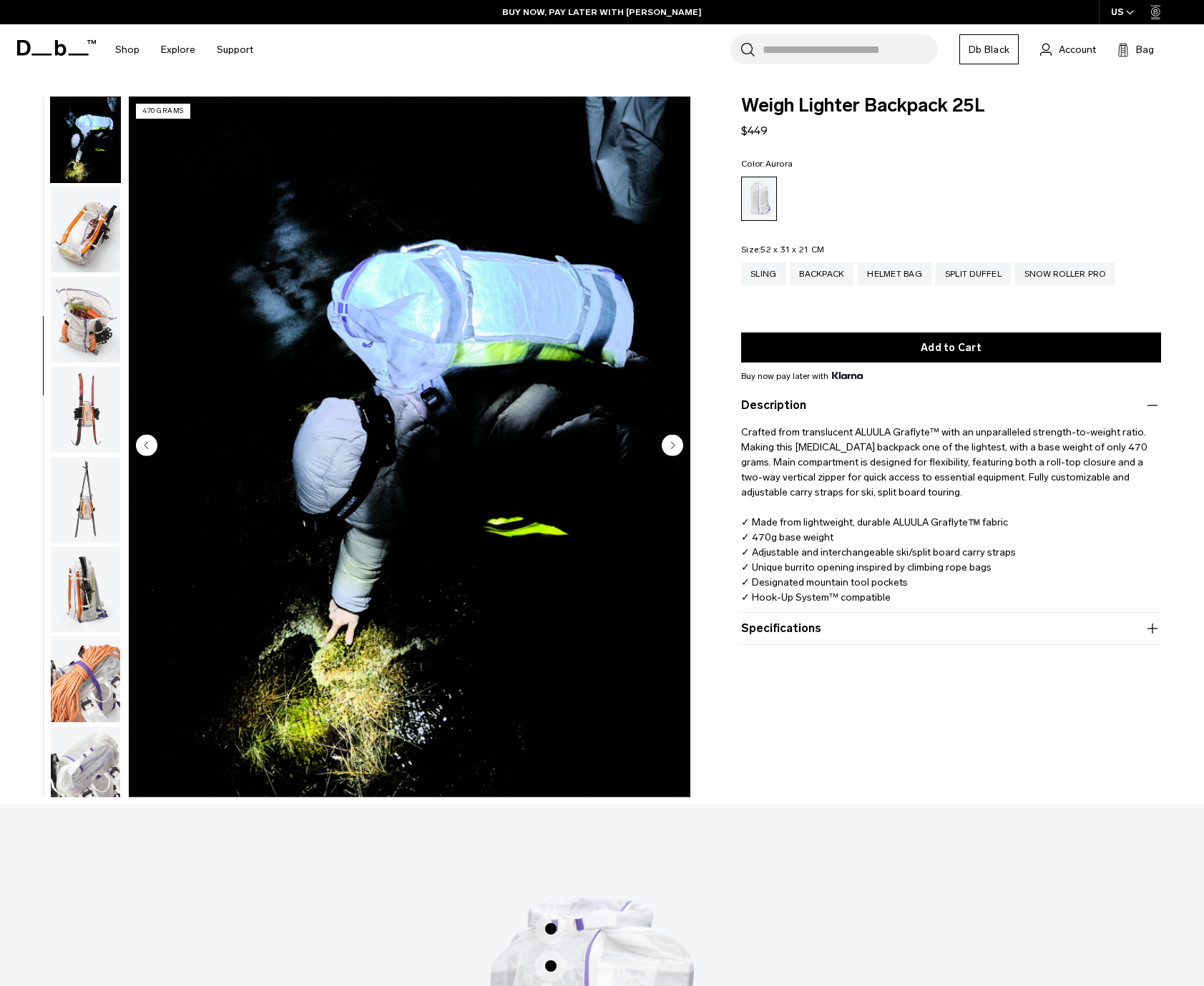
click at [676, 445] on circle "Next slide" at bounding box center [673, 445] width 22 height 22
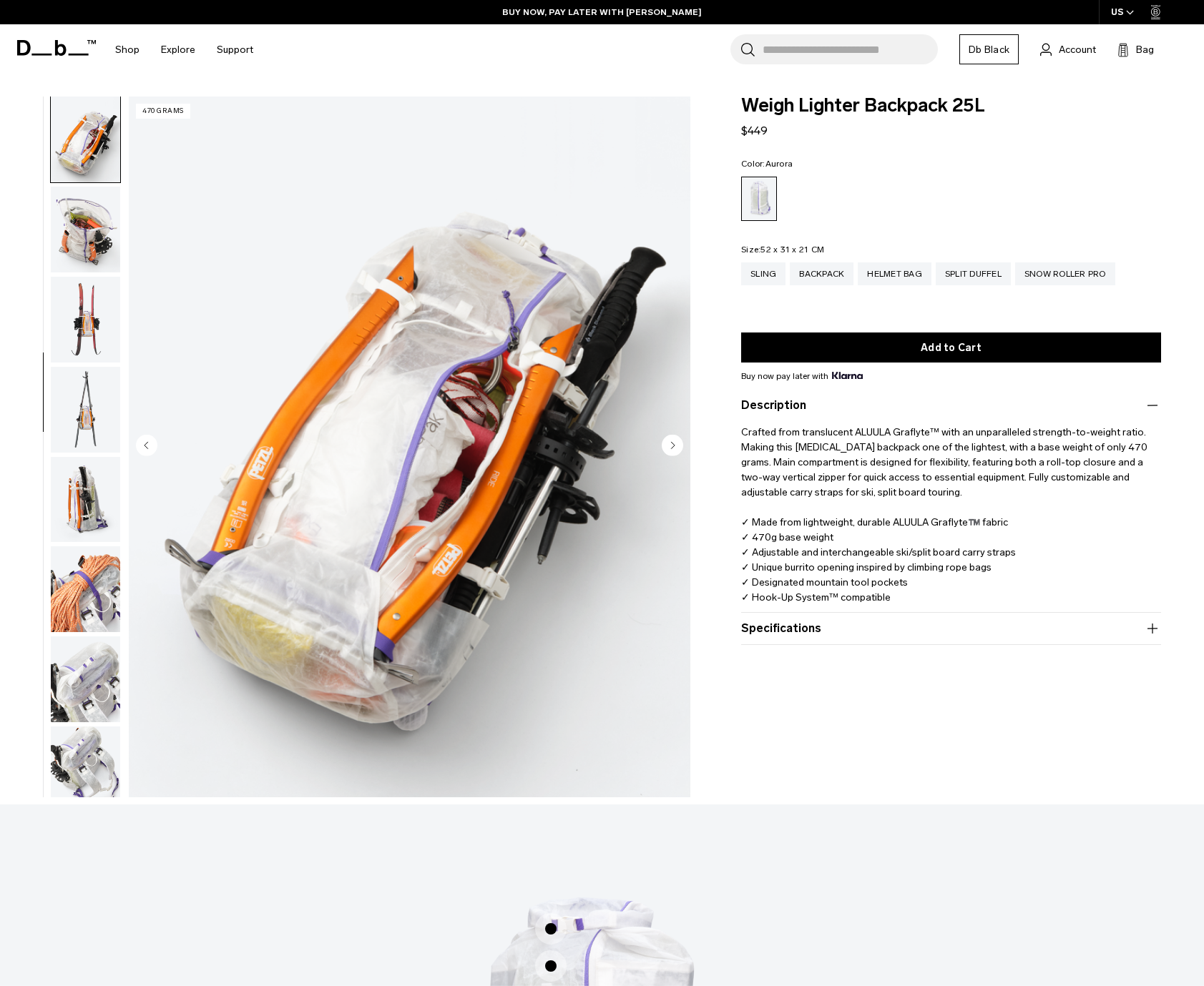
click at [676, 445] on circle "Next slide" at bounding box center [673, 445] width 22 height 22
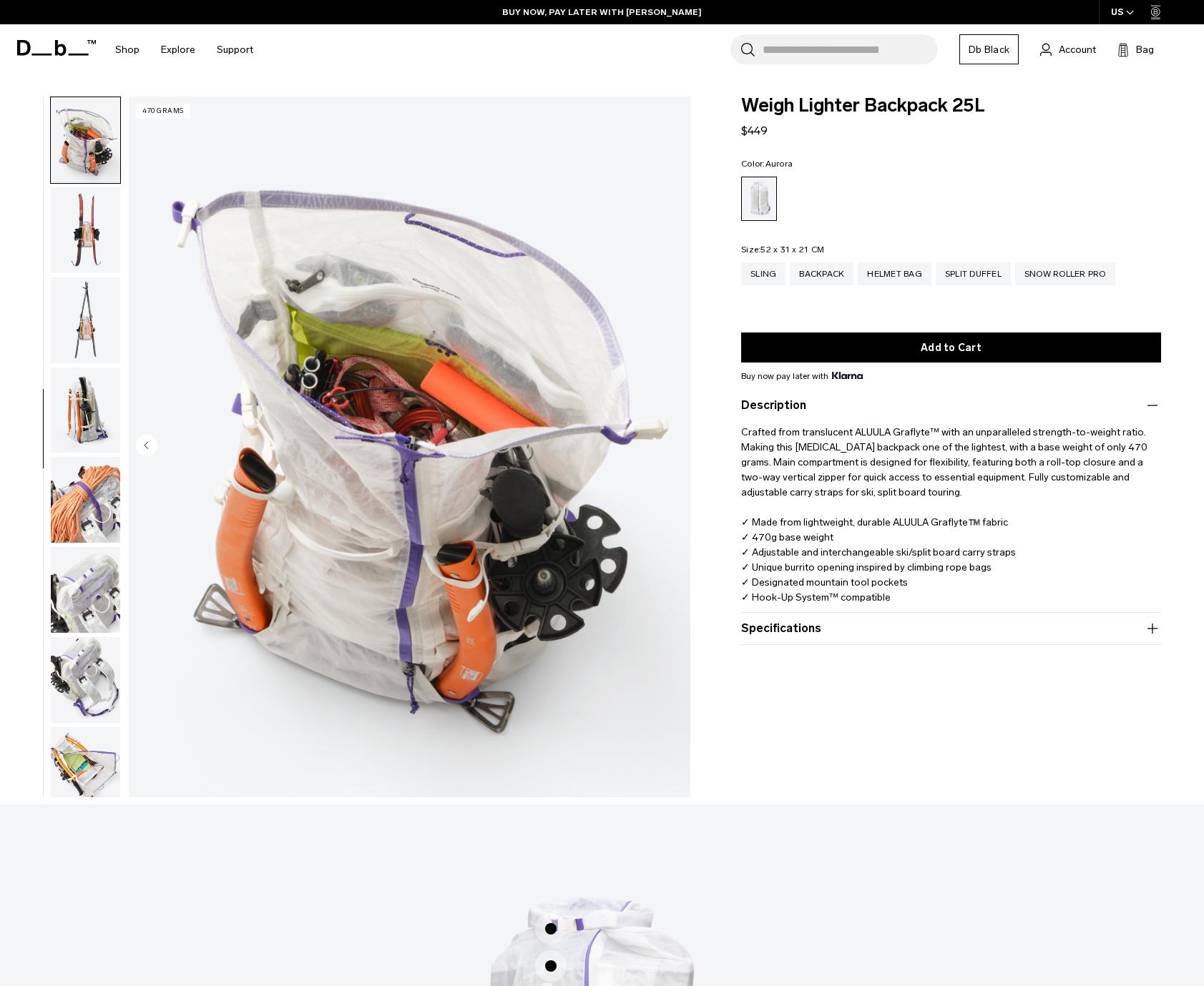
click at [676, 445] on circle "Next slide" at bounding box center [673, 445] width 22 height 22
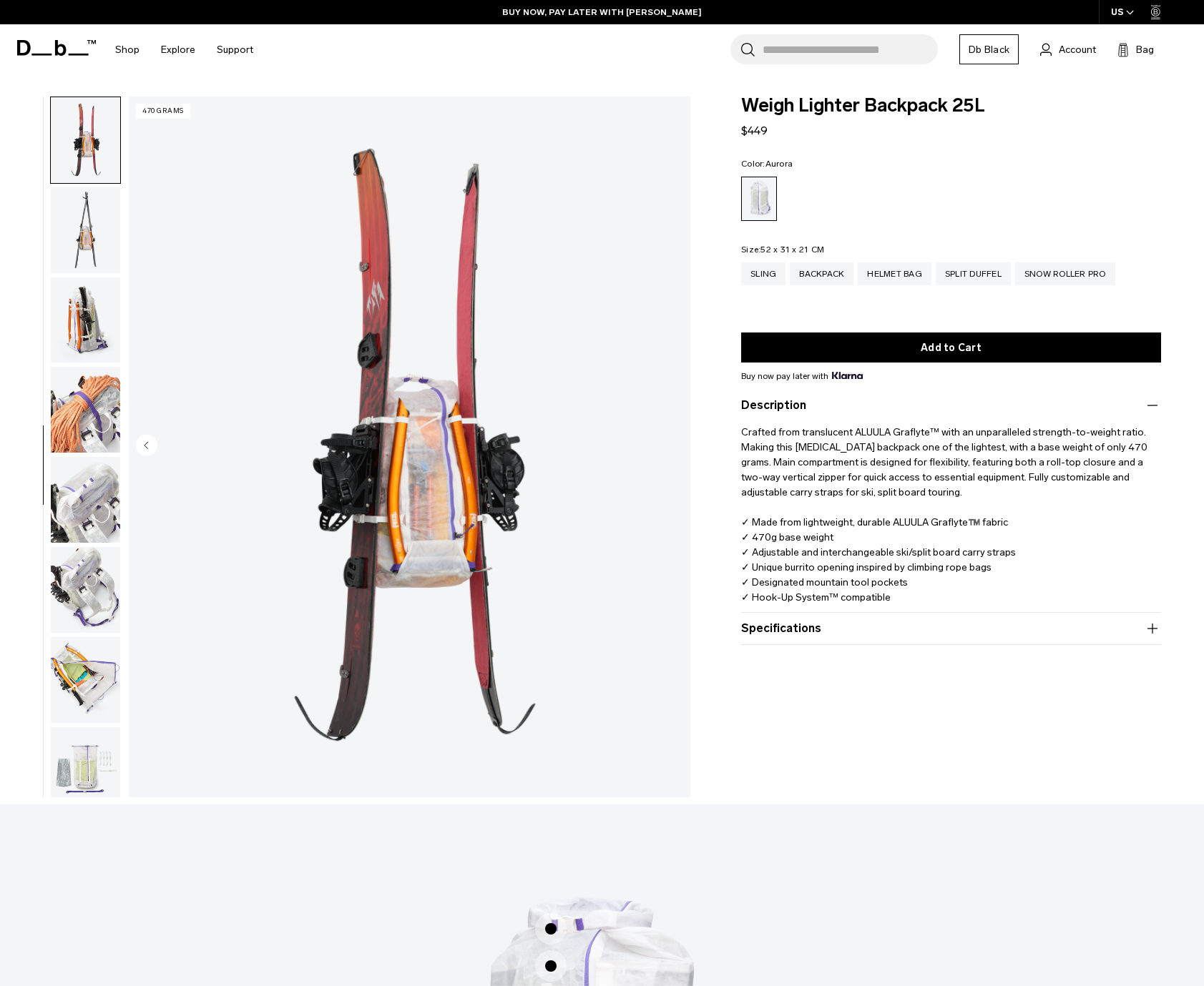
click at [676, 445] on circle "Next slide" at bounding box center [673, 445] width 22 height 22
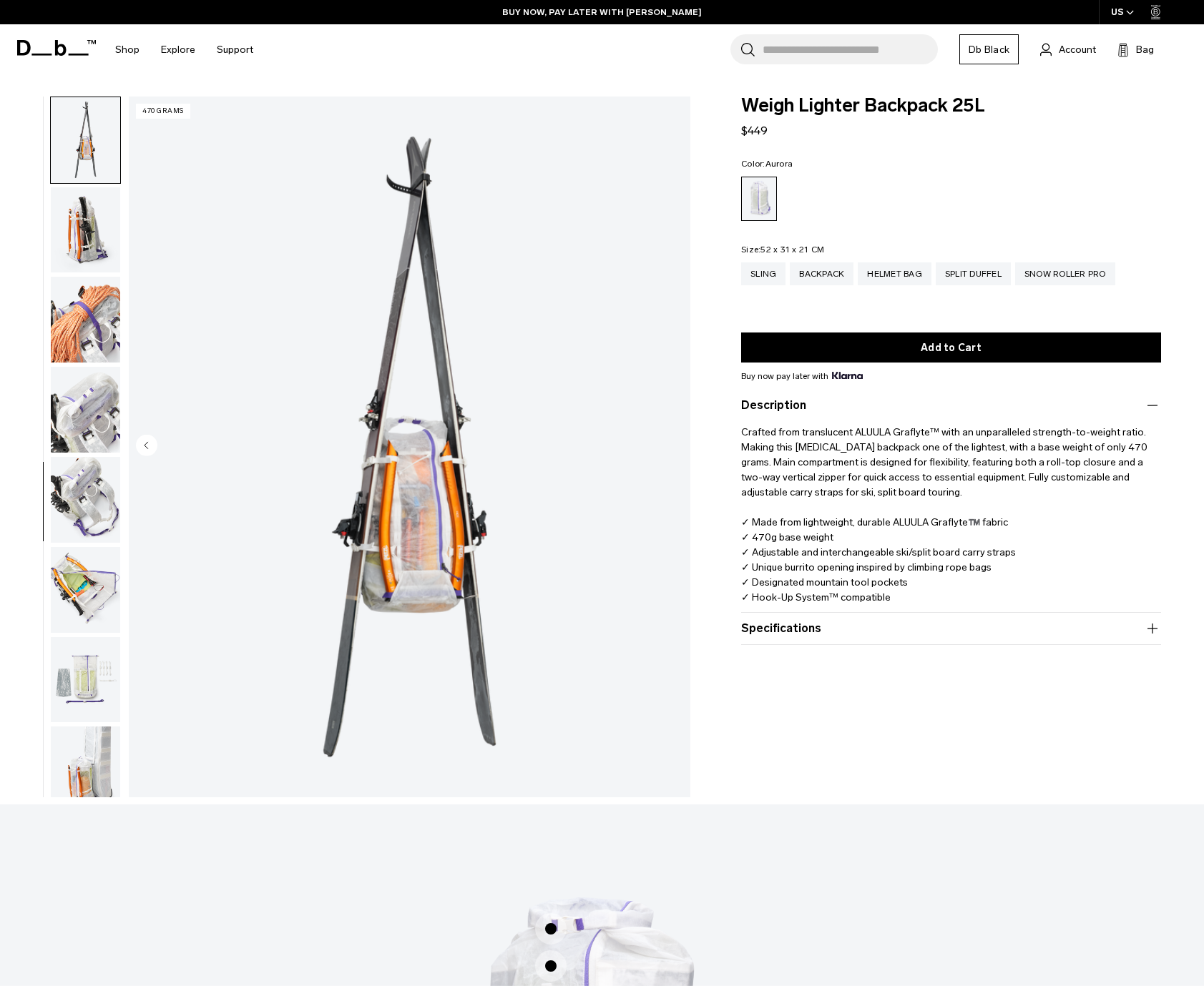
click at [676, 445] on circle "Next slide" at bounding box center [673, 445] width 22 height 22
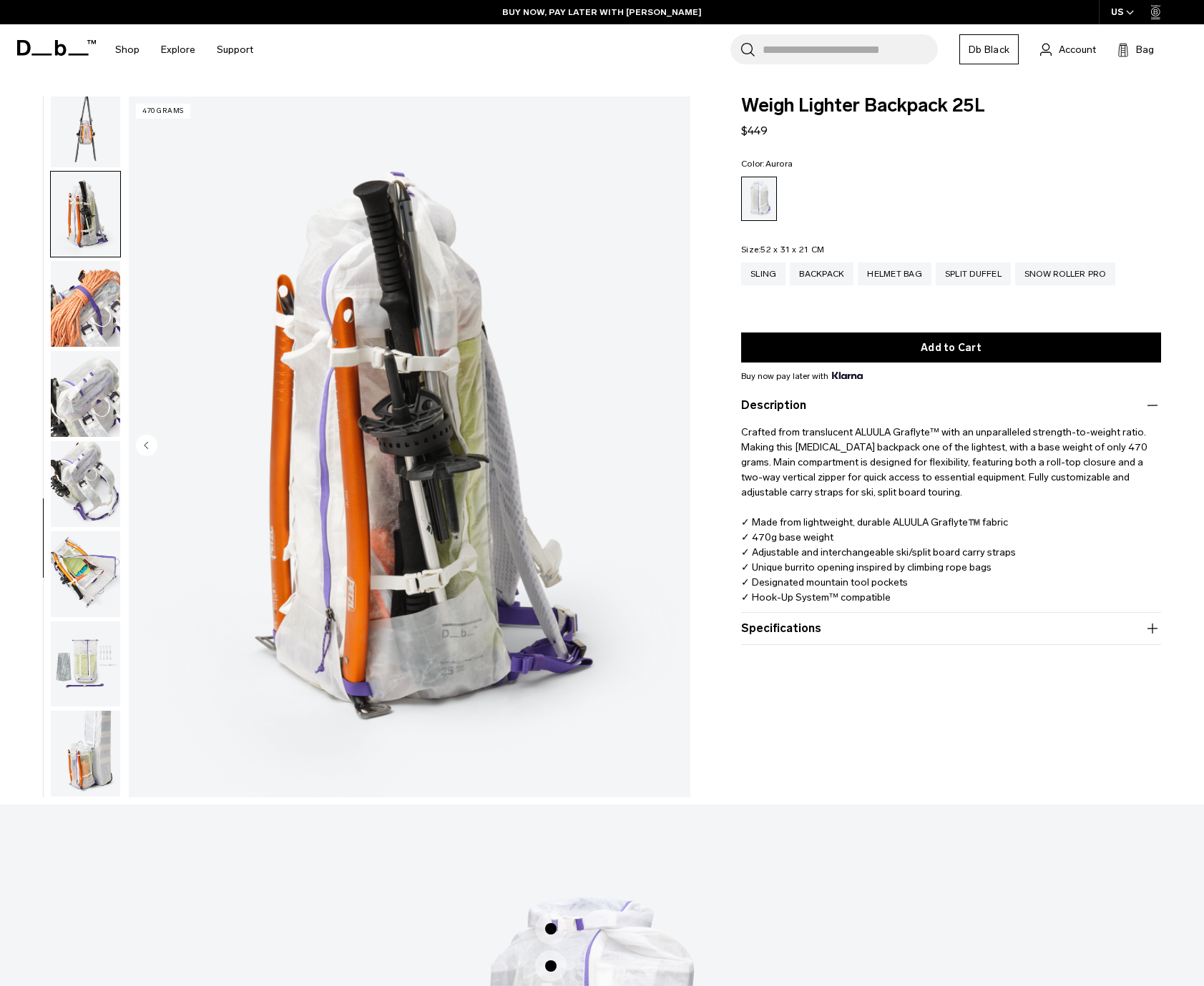
click at [676, 445] on circle "Next slide" at bounding box center [673, 445] width 22 height 22
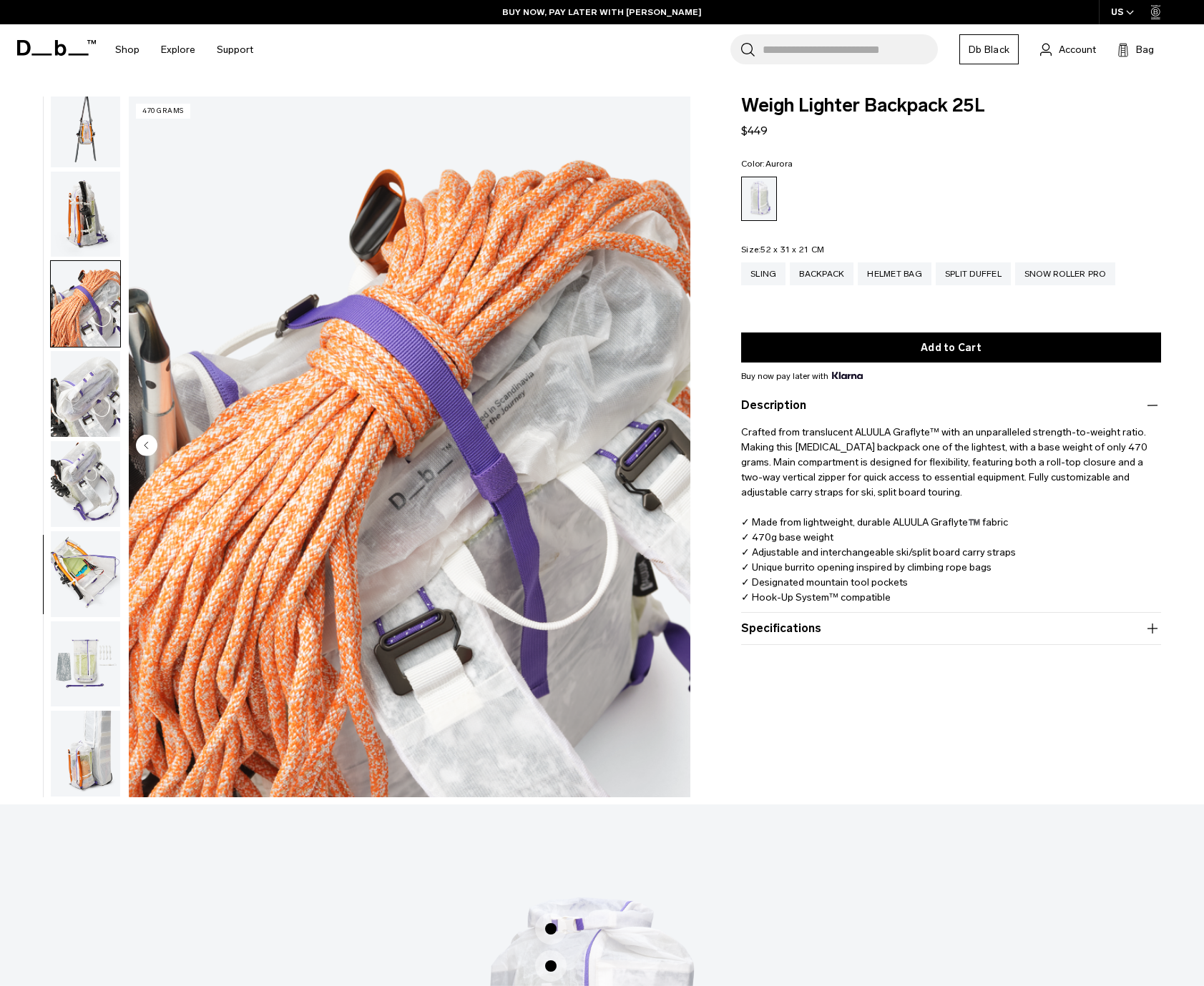
click at [676, 445] on circle "Next slide" at bounding box center [673, 445] width 22 height 22
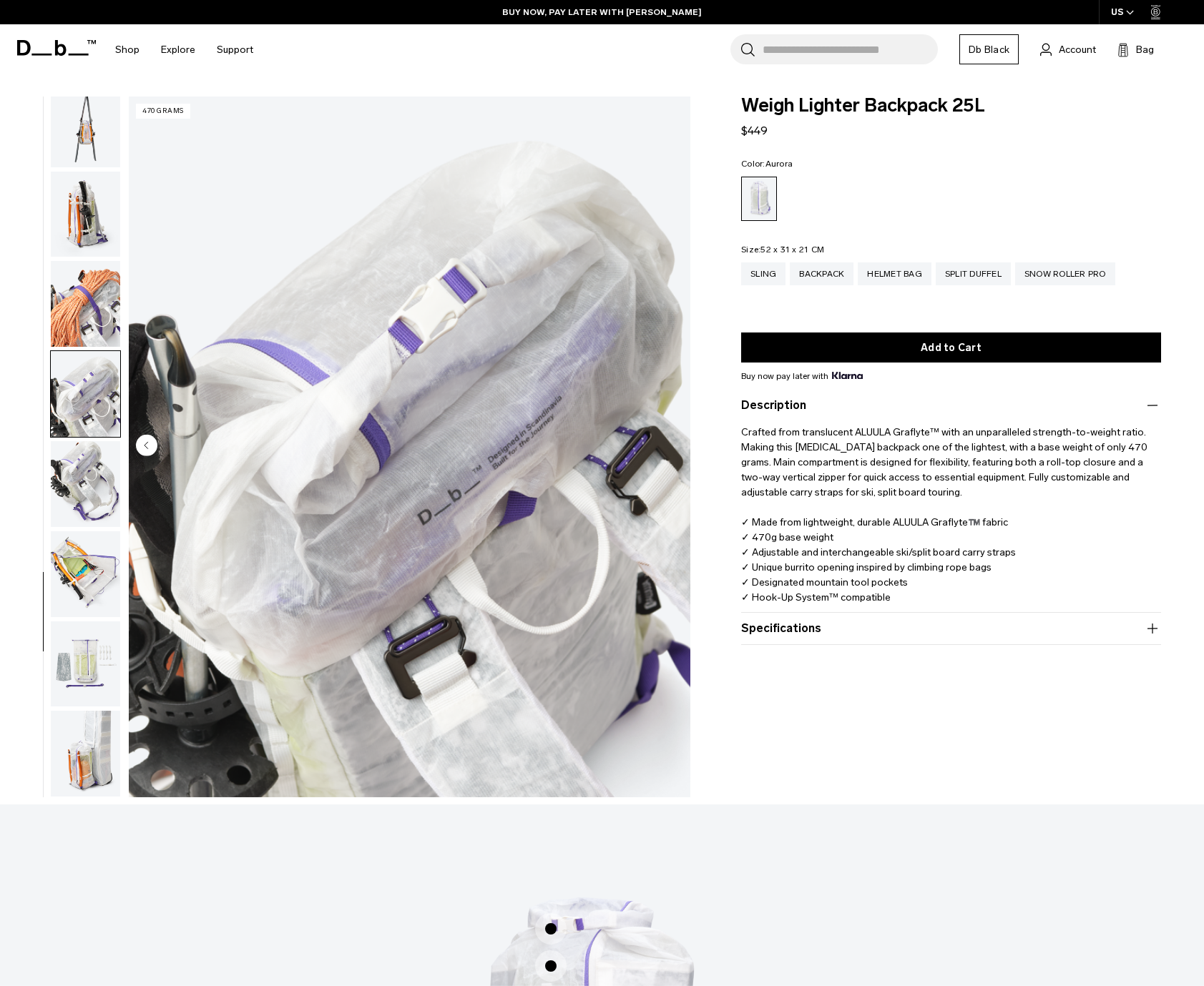
click at [680, 445] on circle "Next slide" at bounding box center [673, 445] width 22 height 22
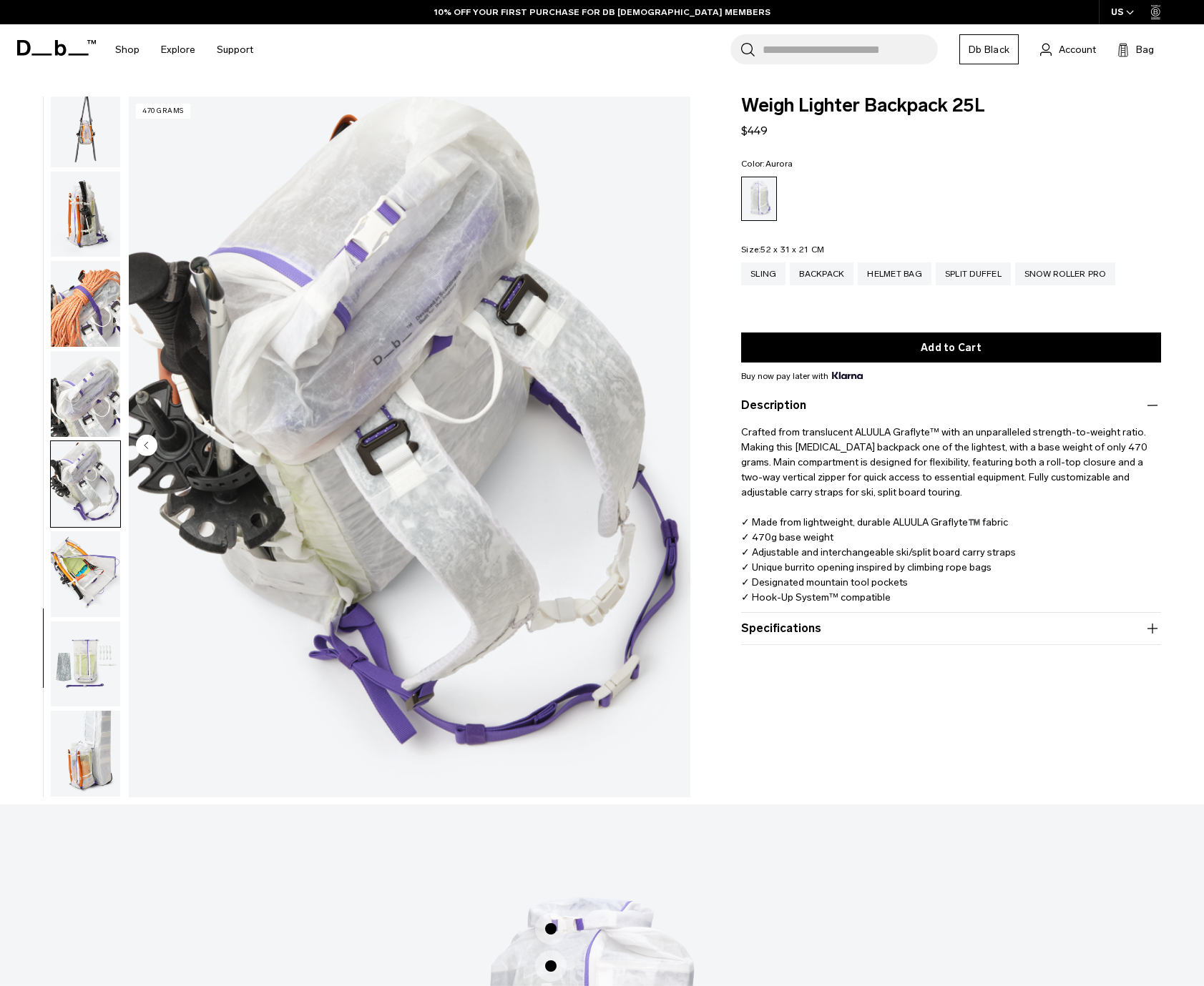
click at [147, 456] on circle "Previous slide" at bounding box center [146, 445] width 22 height 22
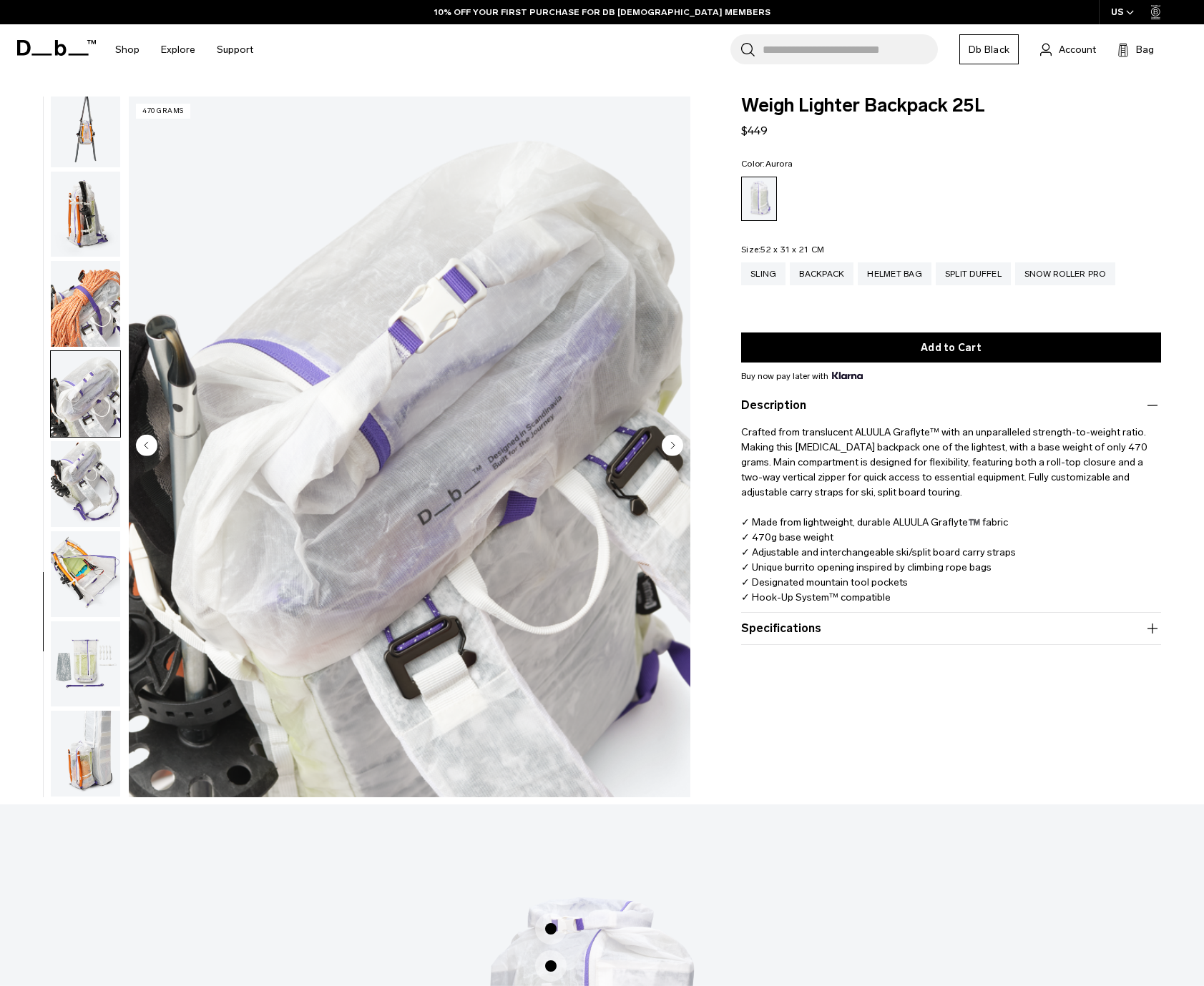
click at [149, 453] on circle "Previous slide" at bounding box center [146, 445] width 22 height 22
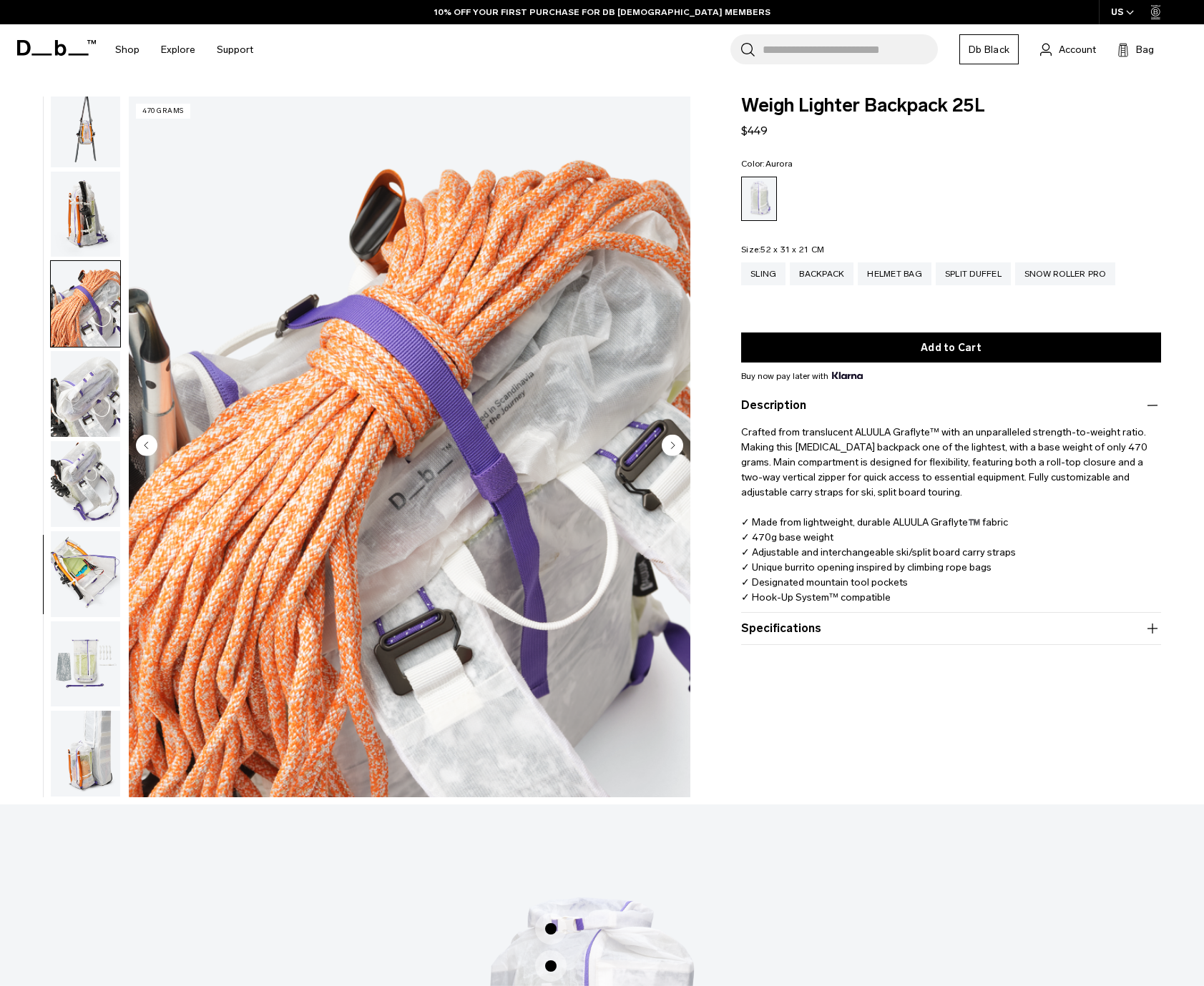
click at [667, 444] on circle "Next slide" at bounding box center [673, 445] width 22 height 22
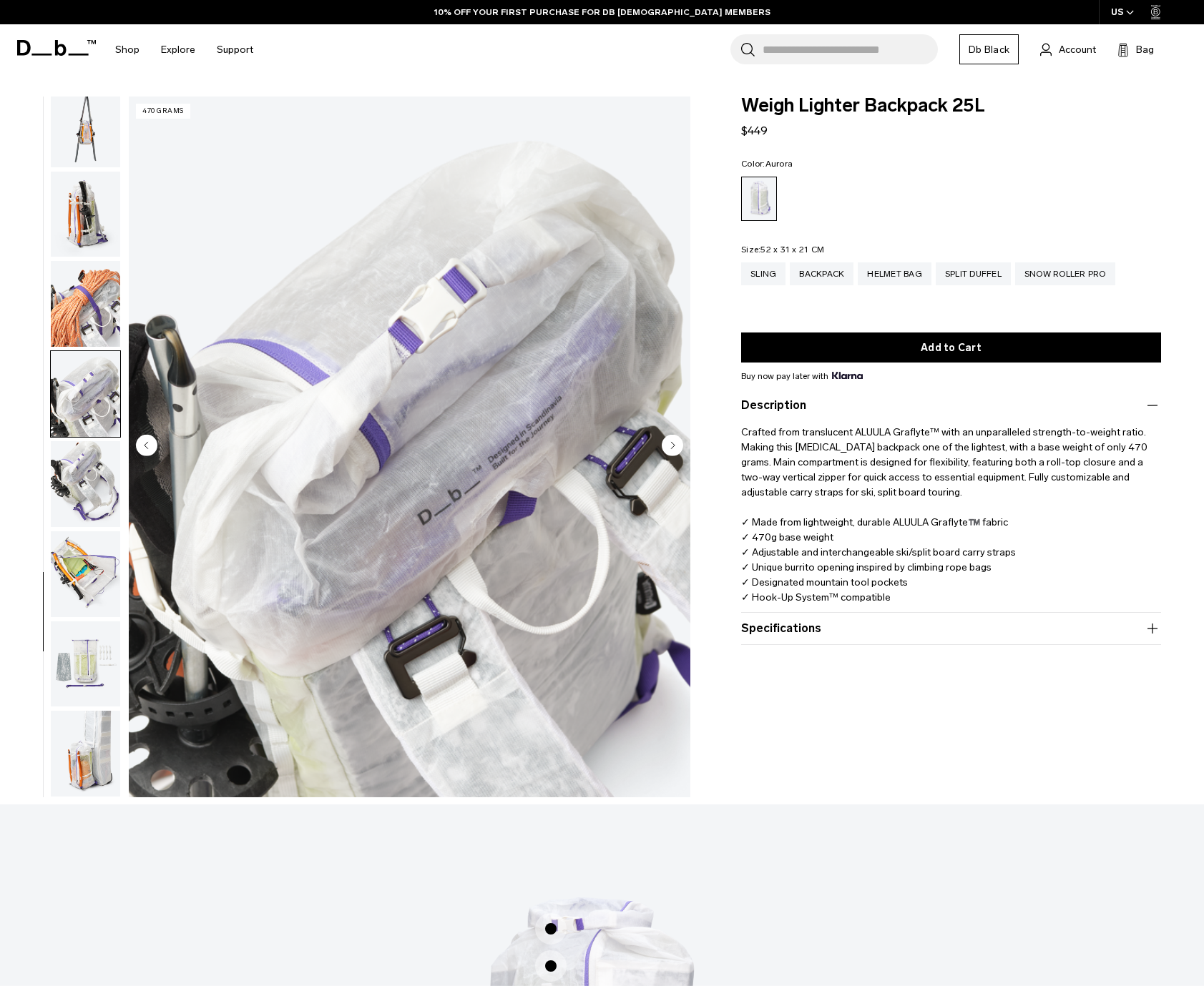
click at [668, 442] on circle "Next slide" at bounding box center [673, 445] width 22 height 22
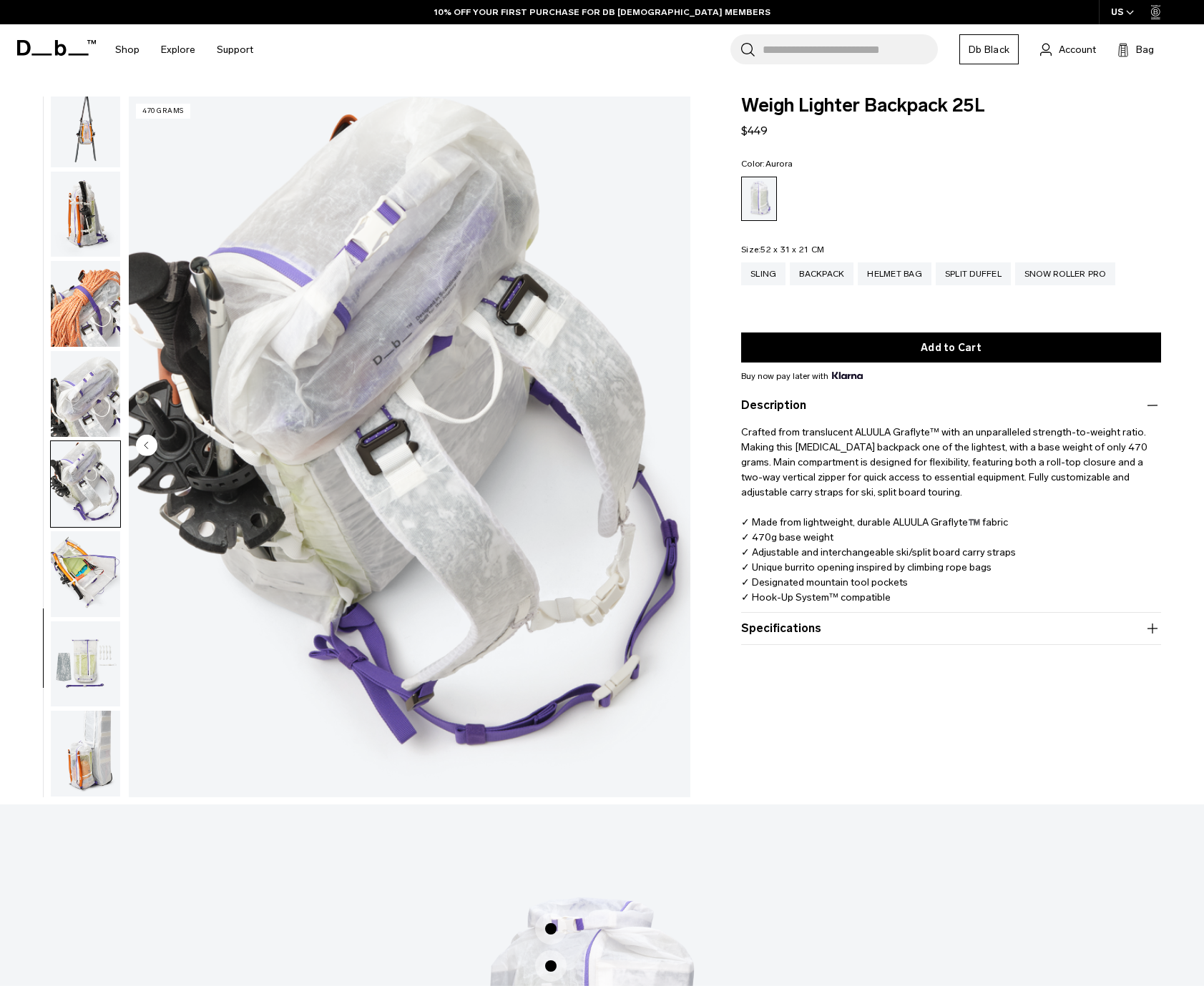
click at [668, 442] on circle "Next slide" at bounding box center [673, 445] width 22 height 22
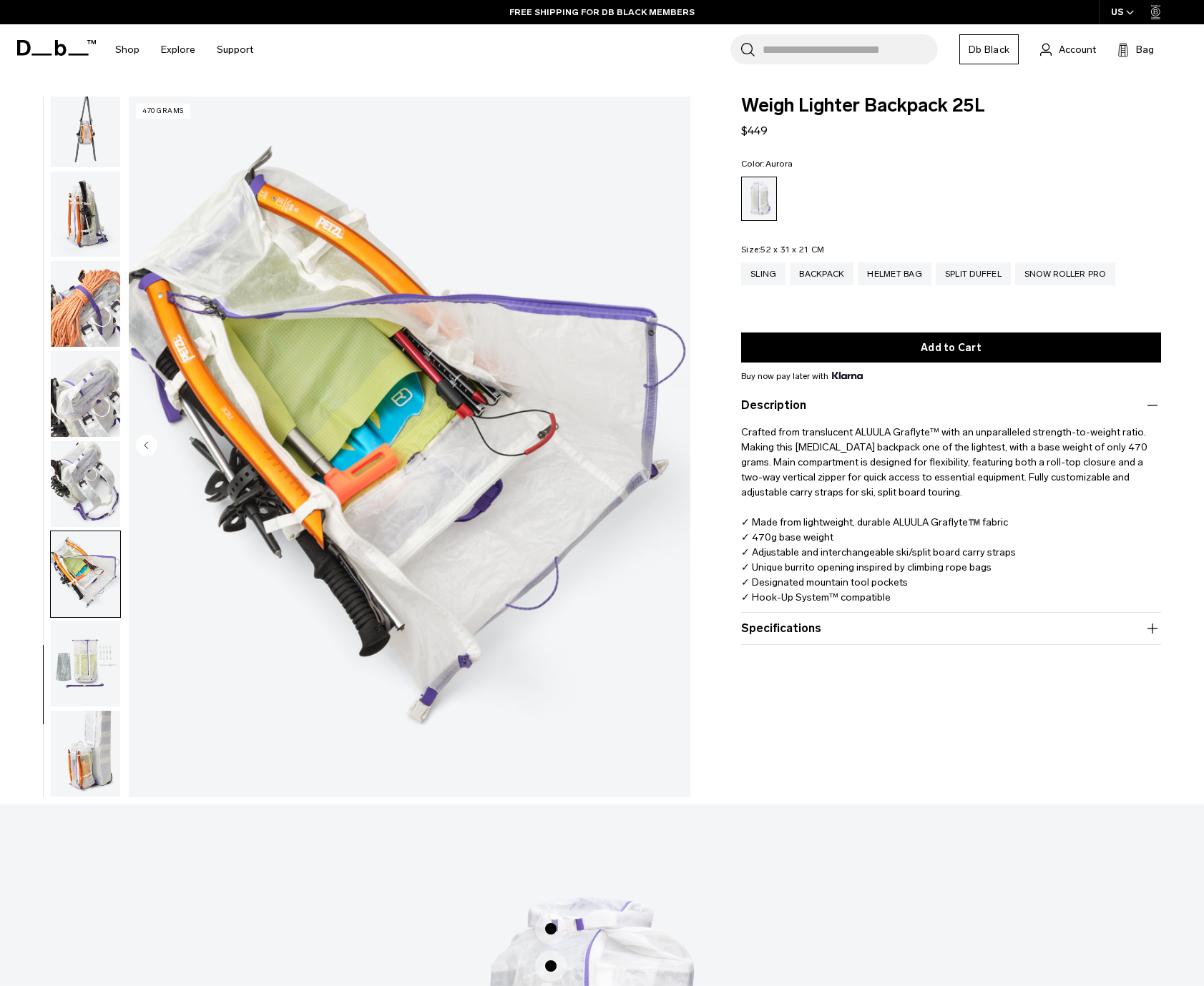
click at [668, 442] on circle "Next slide" at bounding box center [673, 445] width 22 height 22
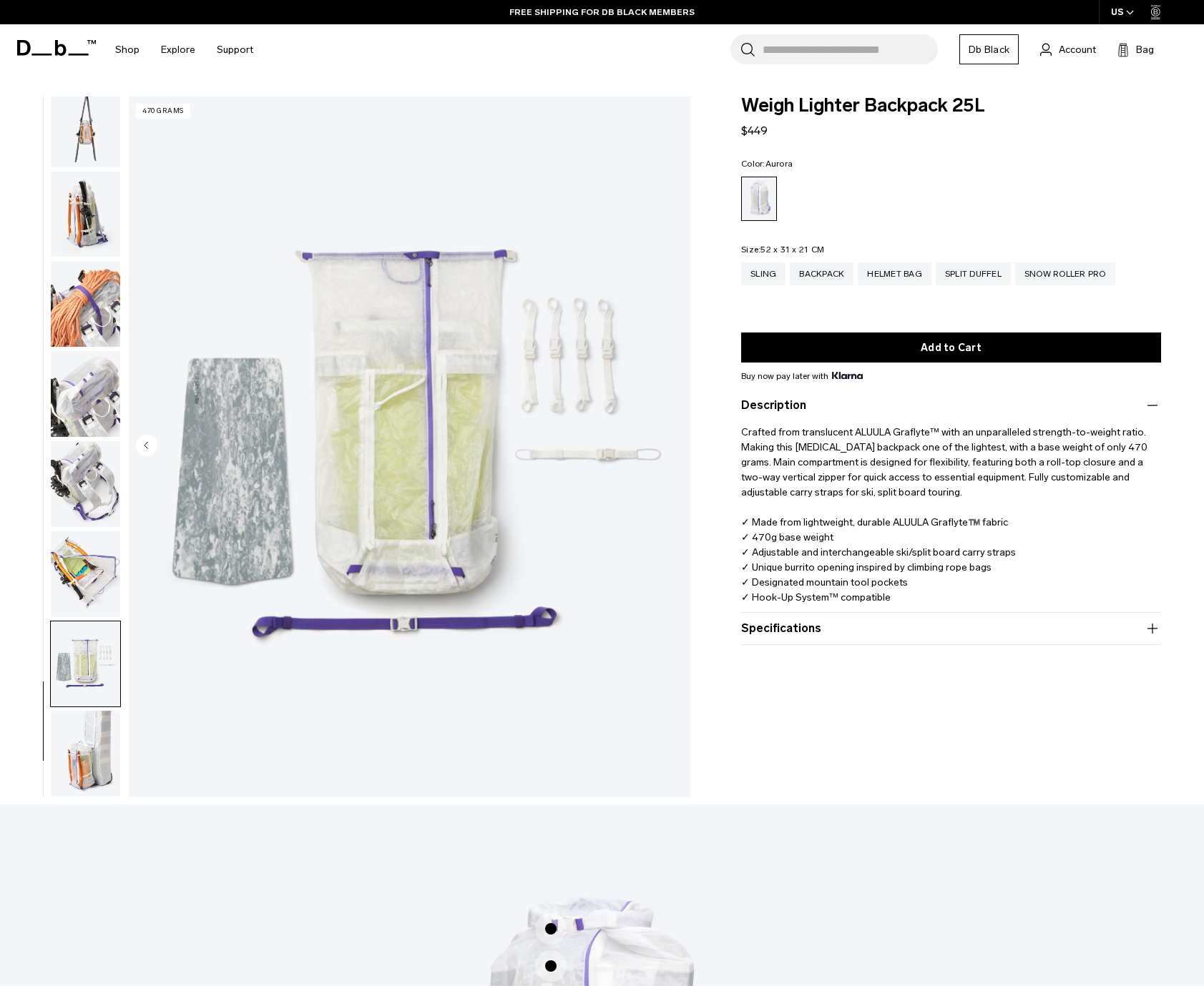
click at [671, 442] on circle "Next slide" at bounding box center [673, 445] width 22 height 22
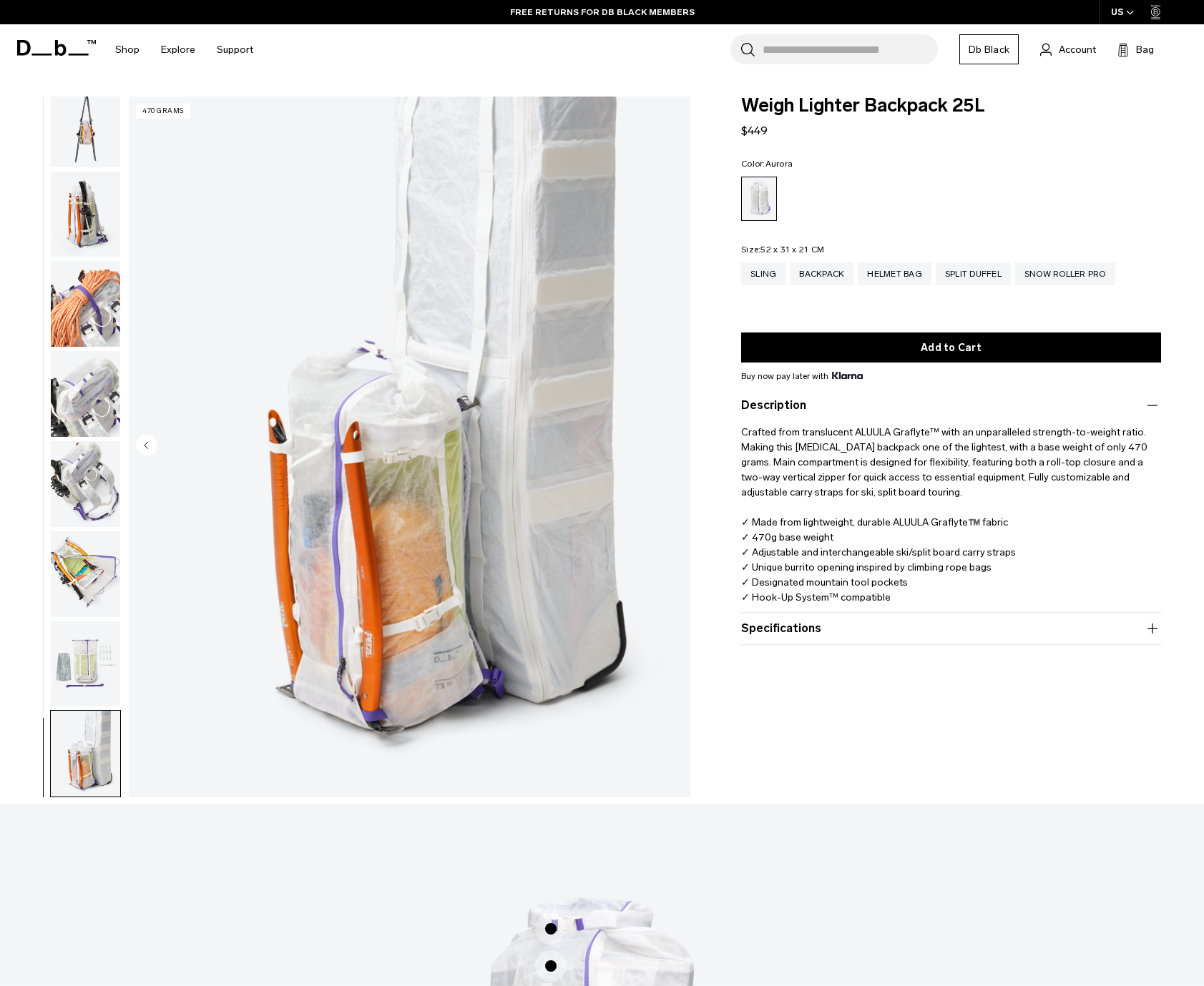
click at [671, 442] on img "18 / 18" at bounding box center [410, 447] width 561 height 701
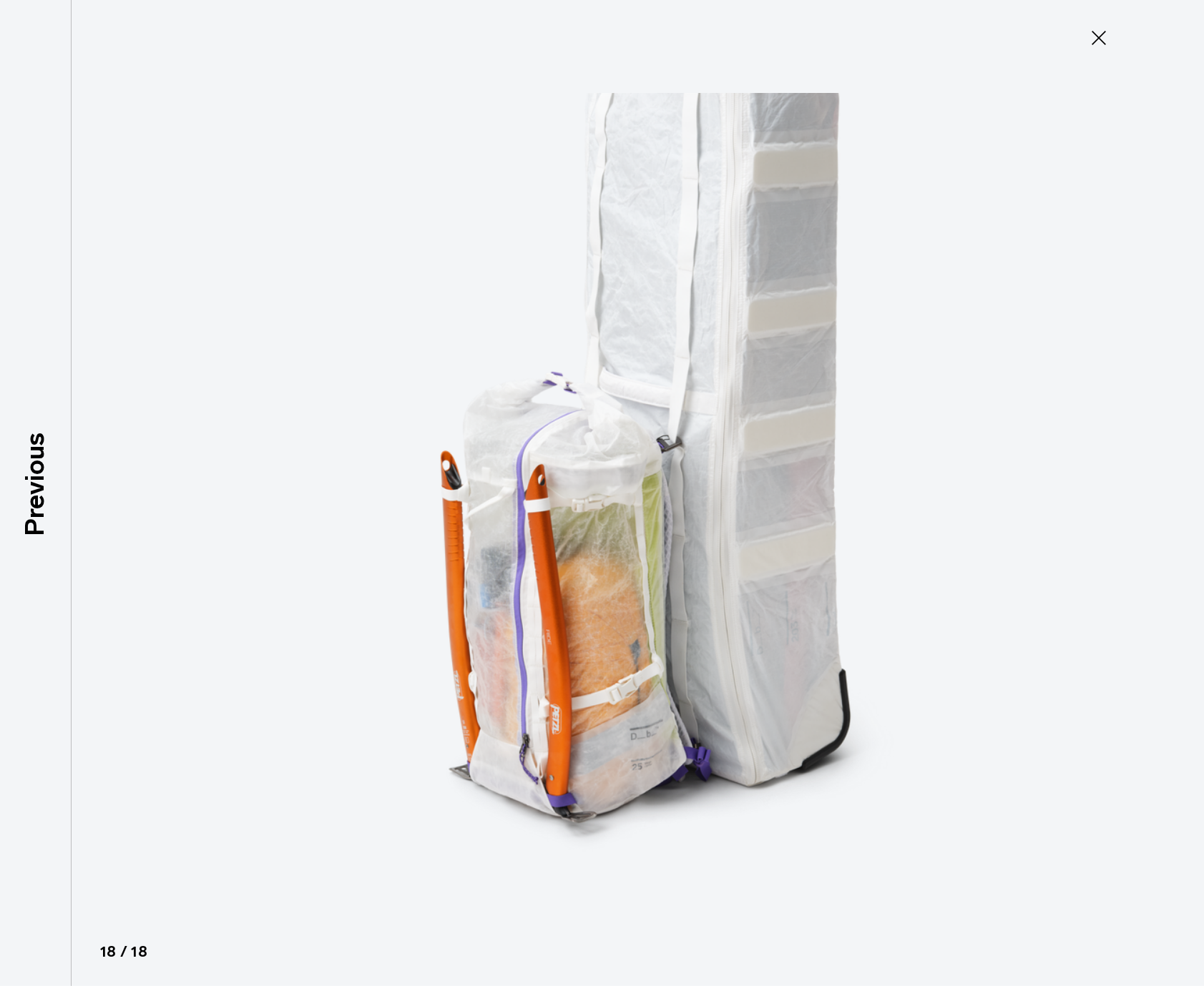
click at [671, 442] on img at bounding box center [603, 493] width 644 height 986
click at [106, 453] on div at bounding box center [602, 493] width 1204 height 986
click at [1101, 41] on icon at bounding box center [1098, 38] width 23 height 23
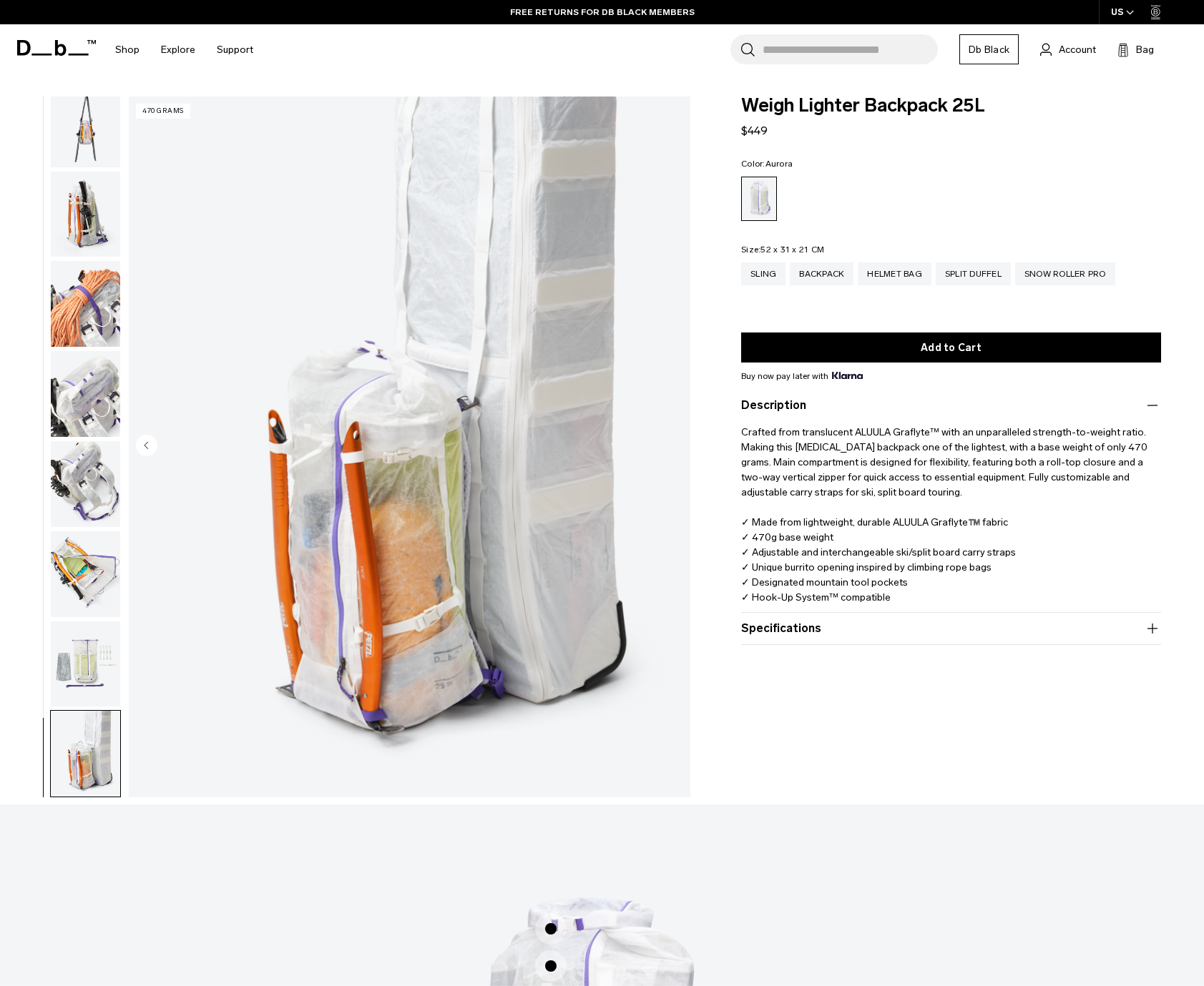
click at [145, 443] on circle "Previous slide" at bounding box center [146, 445] width 22 height 22
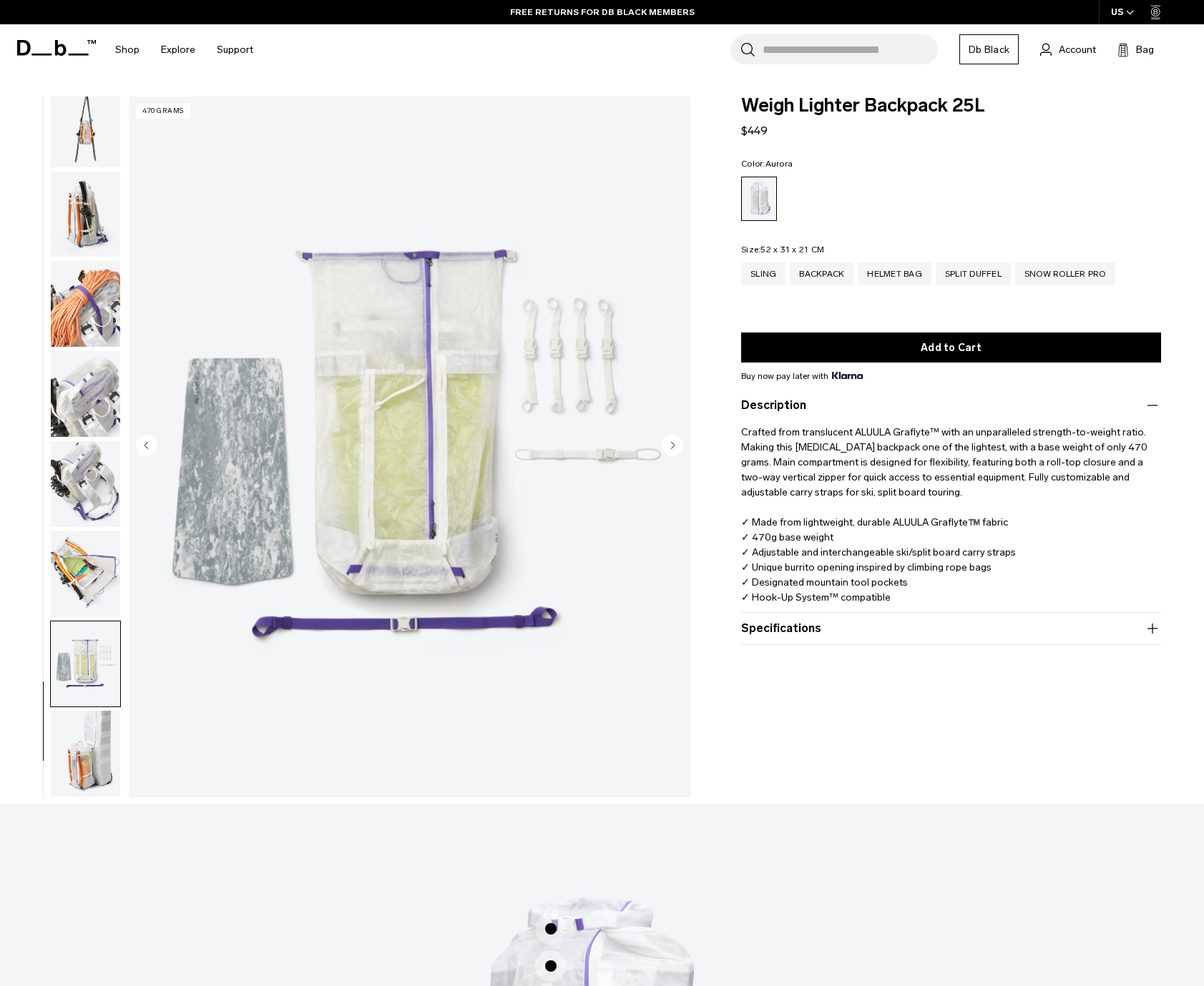
click at [145, 443] on circle "Previous slide" at bounding box center [146, 445] width 22 height 22
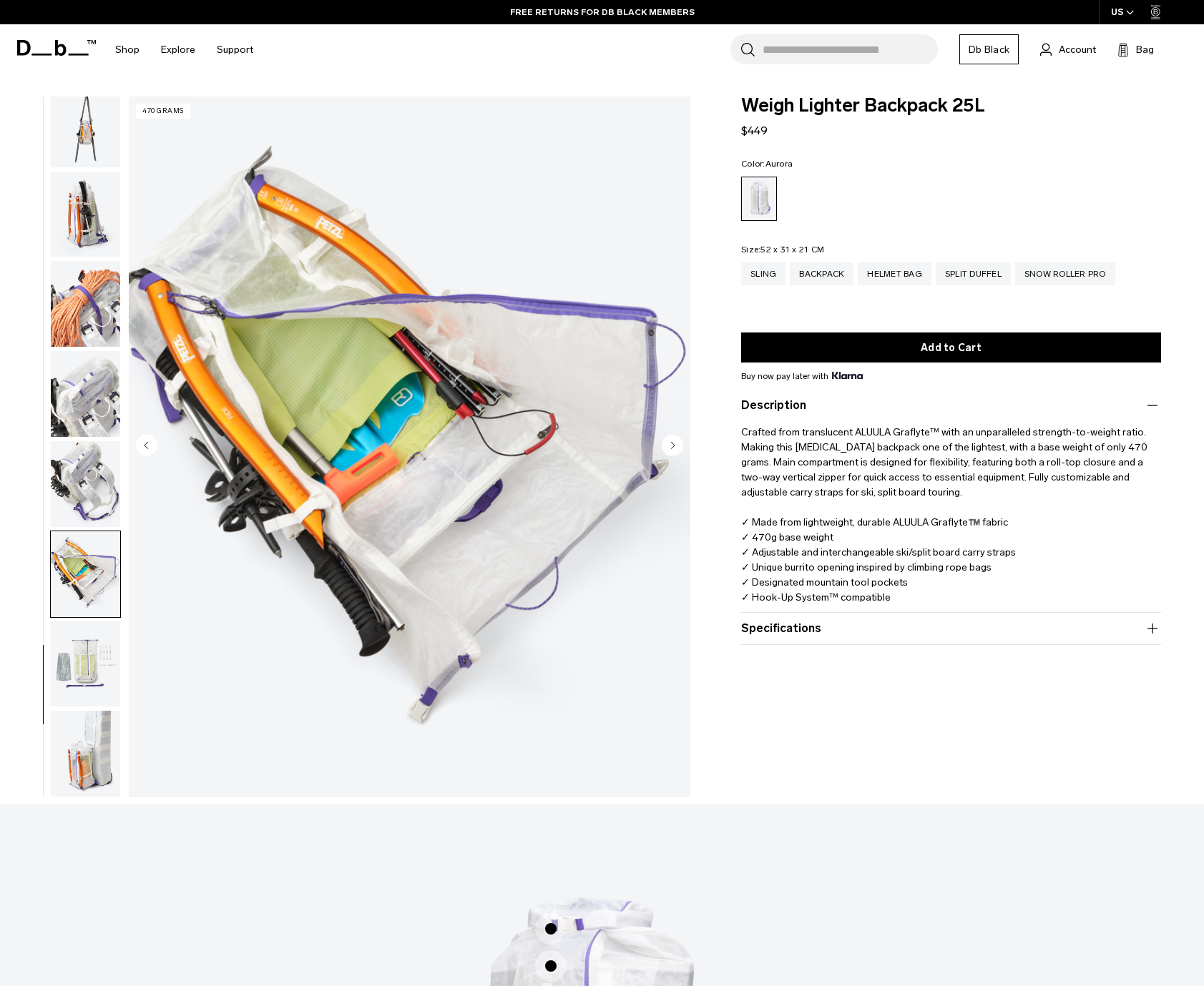
click at [145, 443] on circle "Previous slide" at bounding box center [146, 445] width 22 height 22
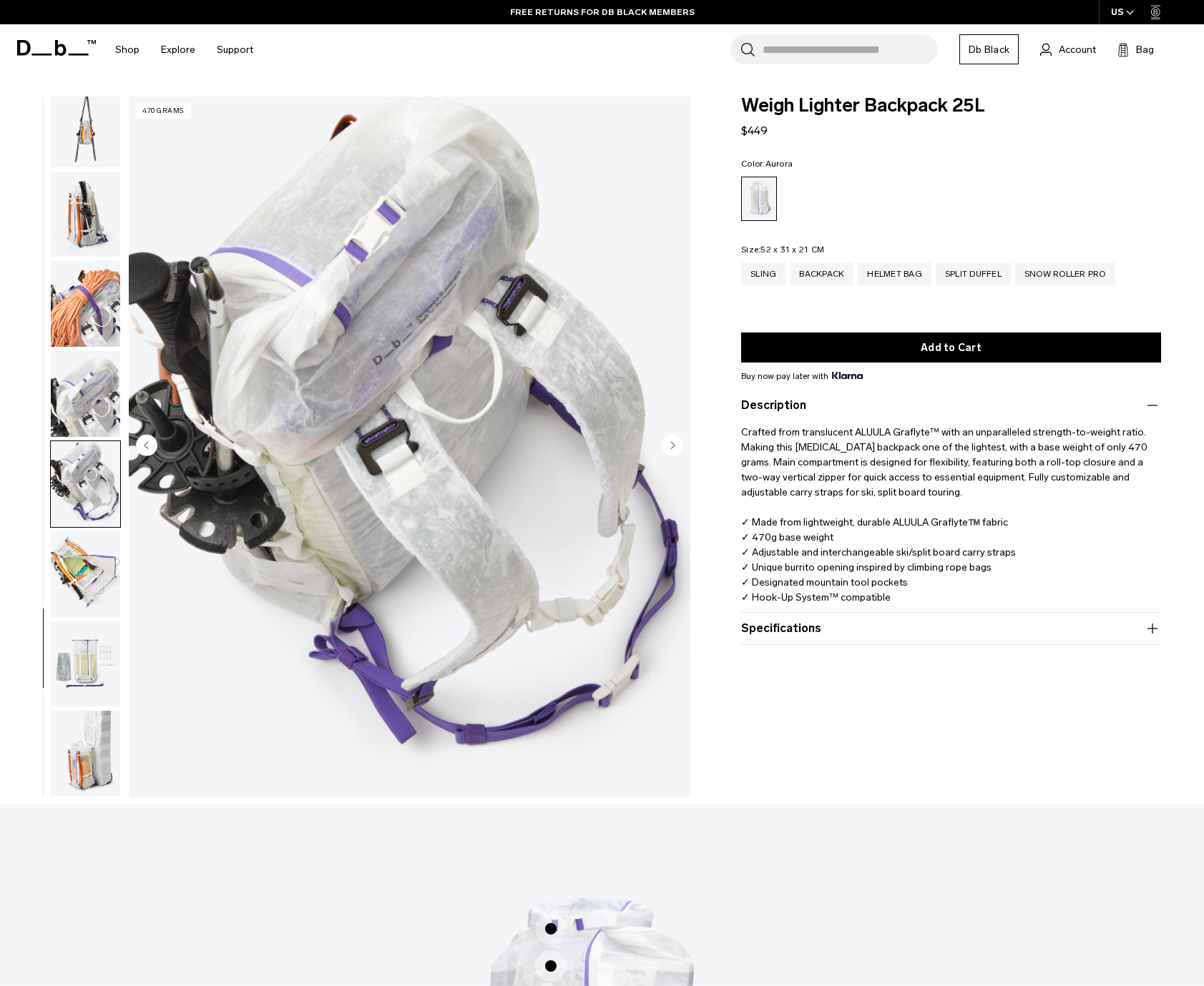
click at [145, 443] on circle "Previous slide" at bounding box center [146, 445] width 22 height 22
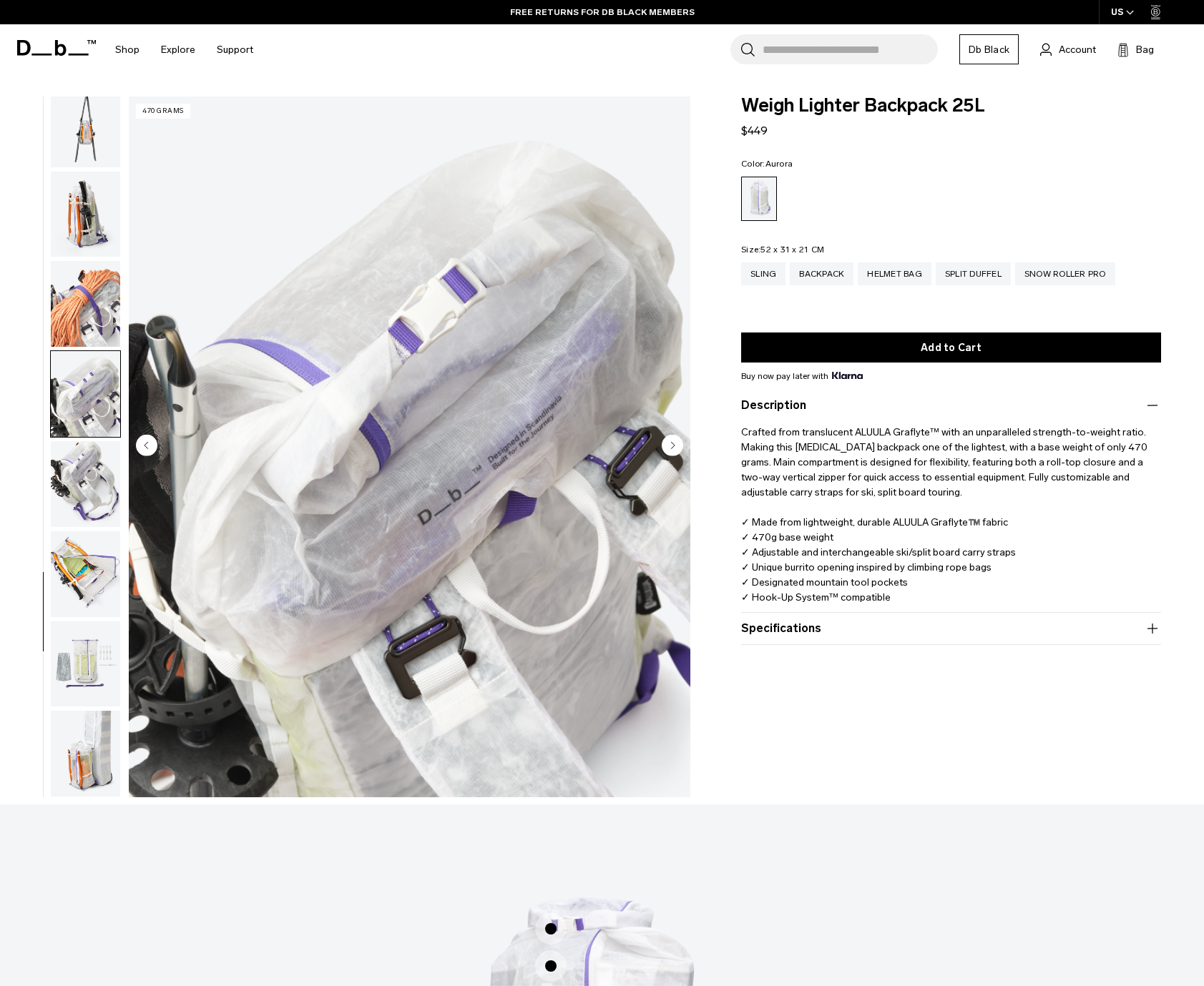
click at [145, 443] on circle "Previous slide" at bounding box center [146, 445] width 22 height 22
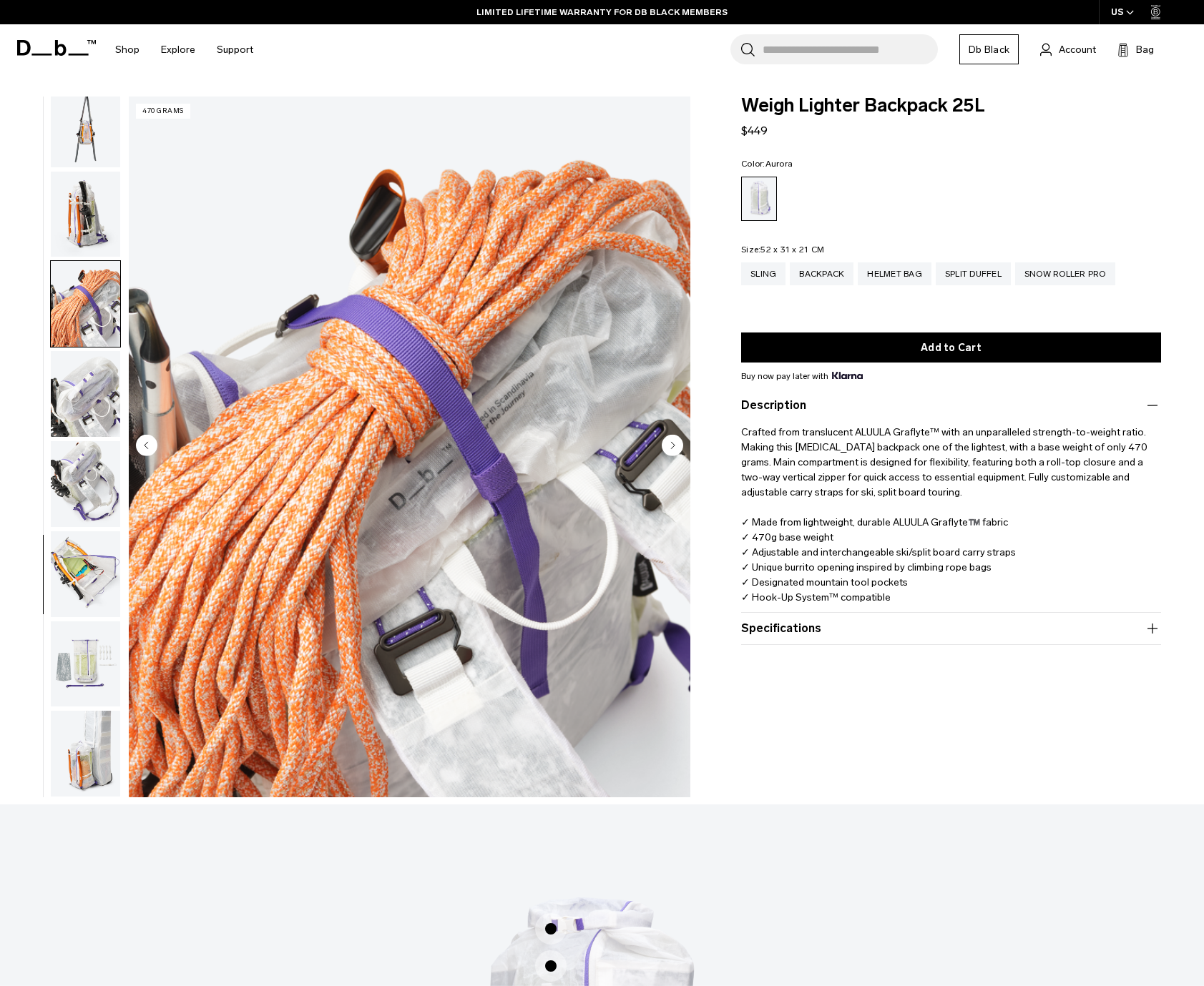
click at [147, 442] on circle "Previous slide" at bounding box center [146, 445] width 22 height 22
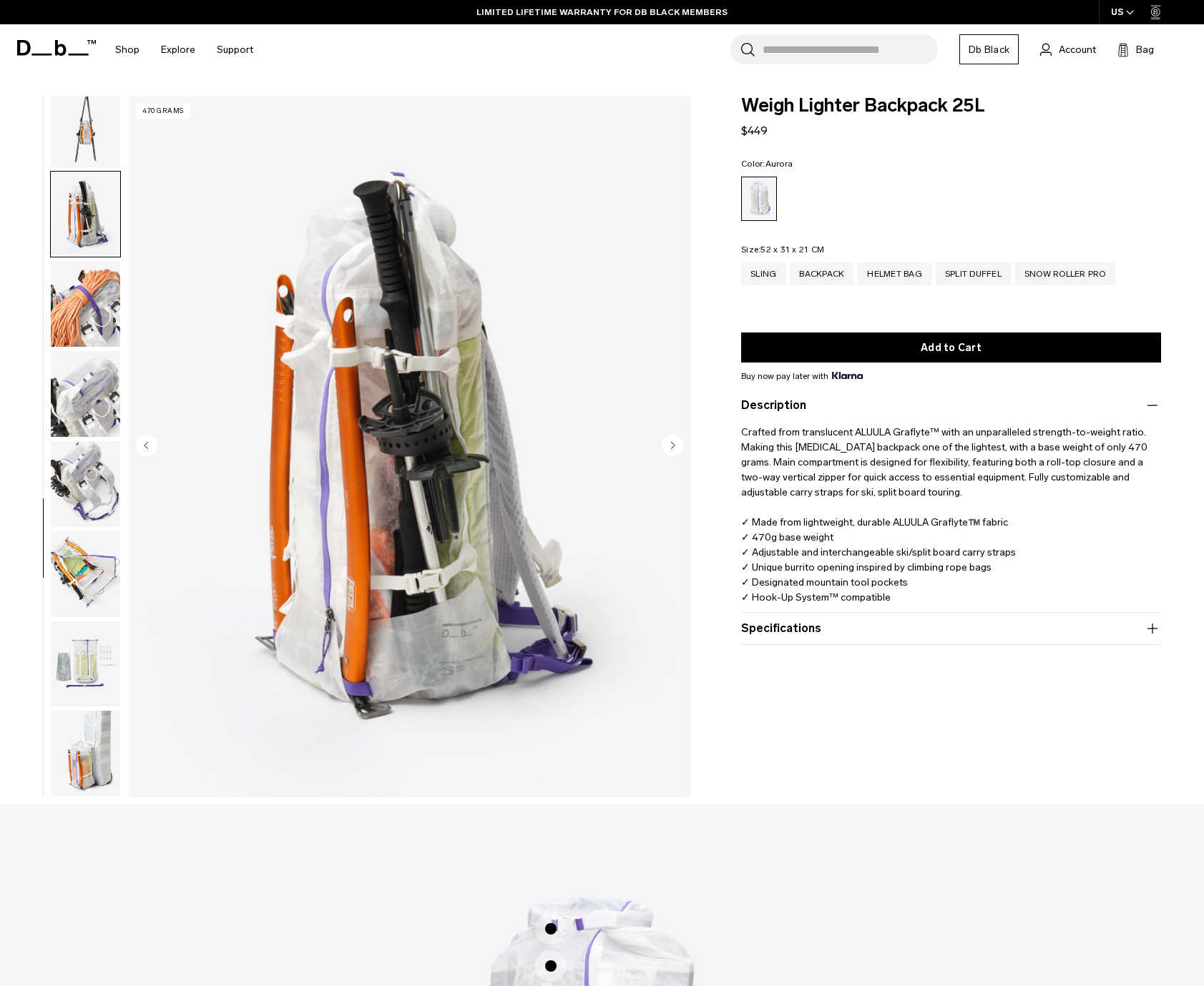
click at [147, 442] on circle "Previous slide" at bounding box center [146, 445] width 22 height 22
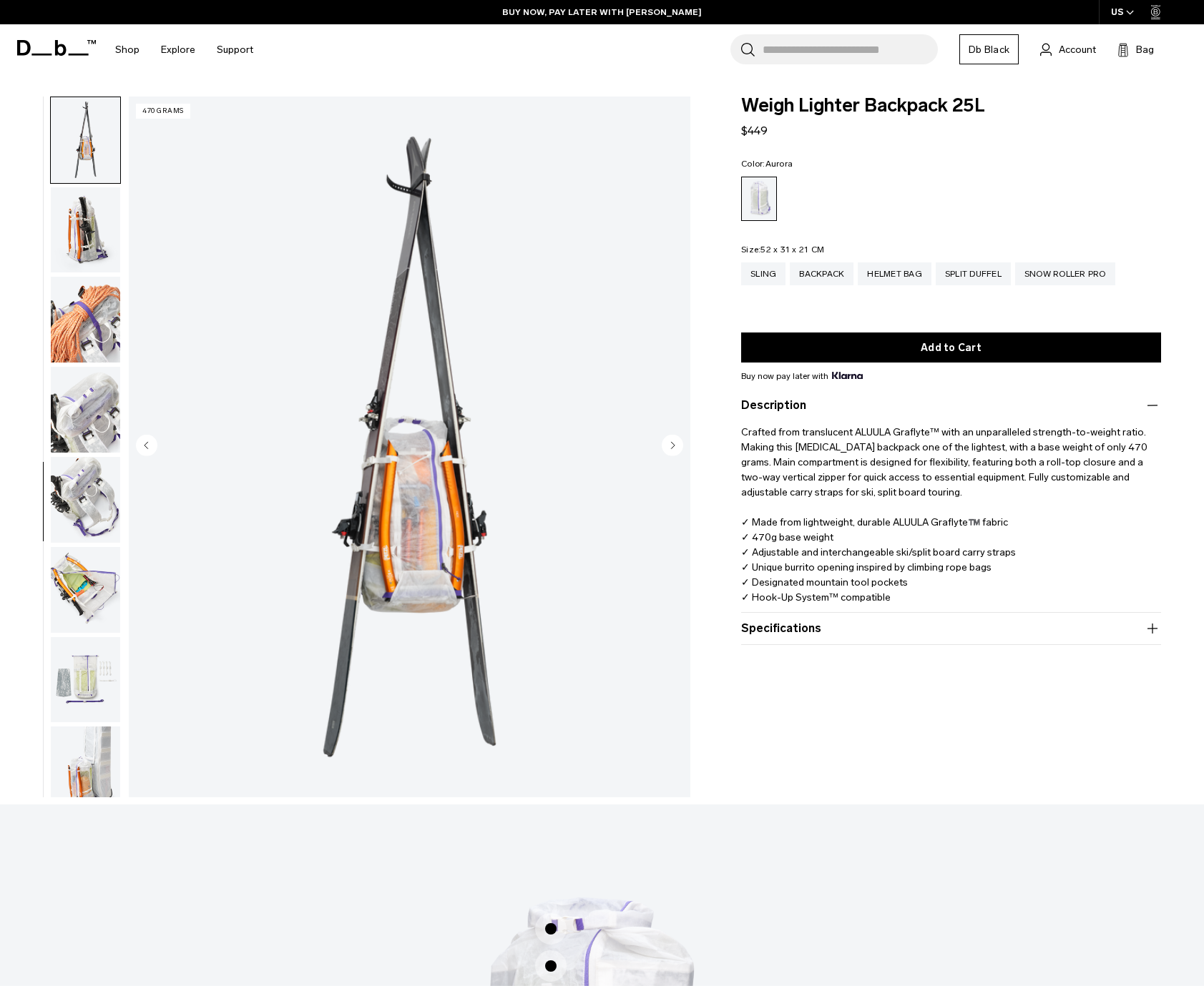
click at [149, 441] on circle "Previous slide" at bounding box center [146, 445] width 22 height 22
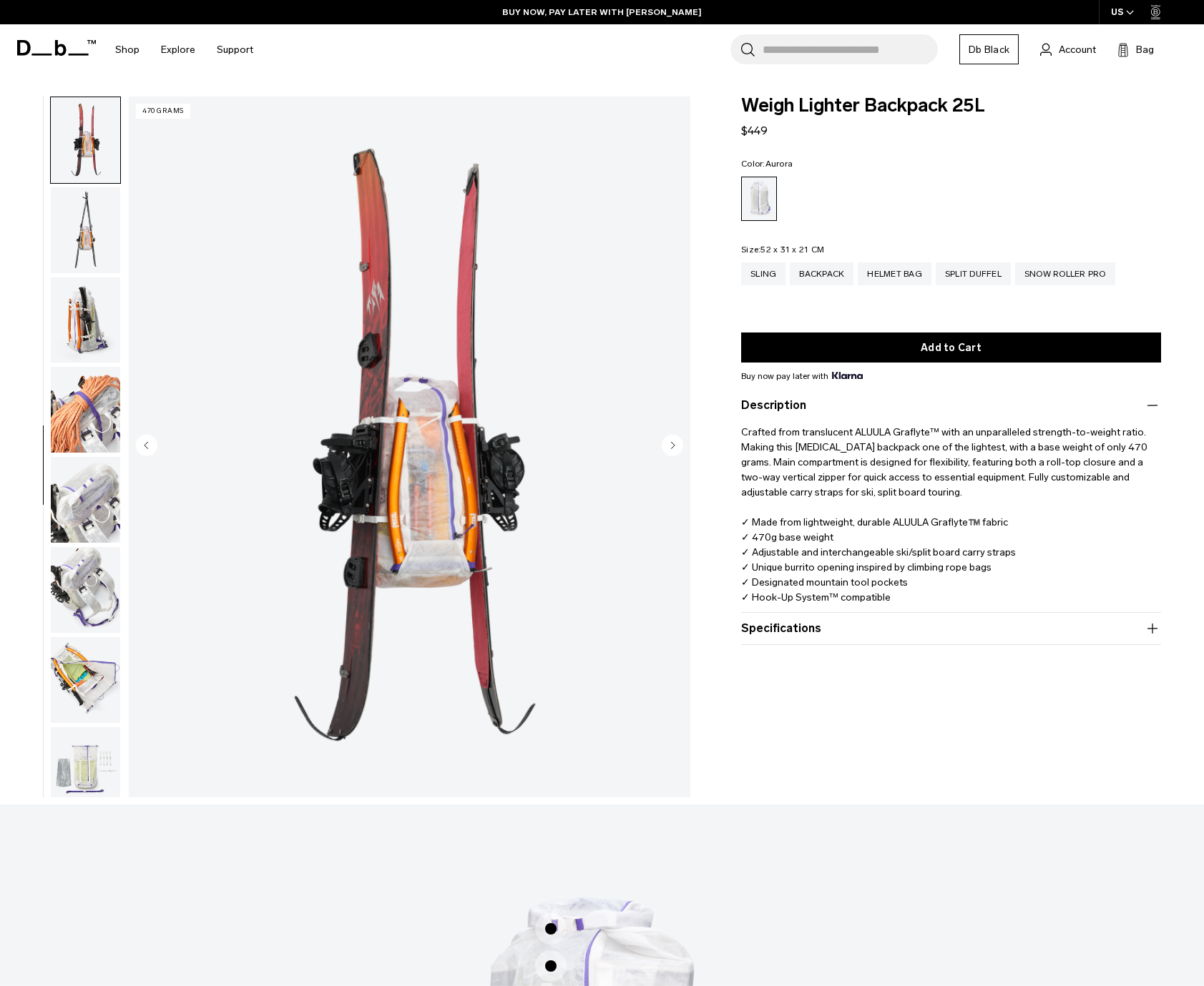
click at [149, 441] on circle "Previous slide" at bounding box center [146, 445] width 22 height 22
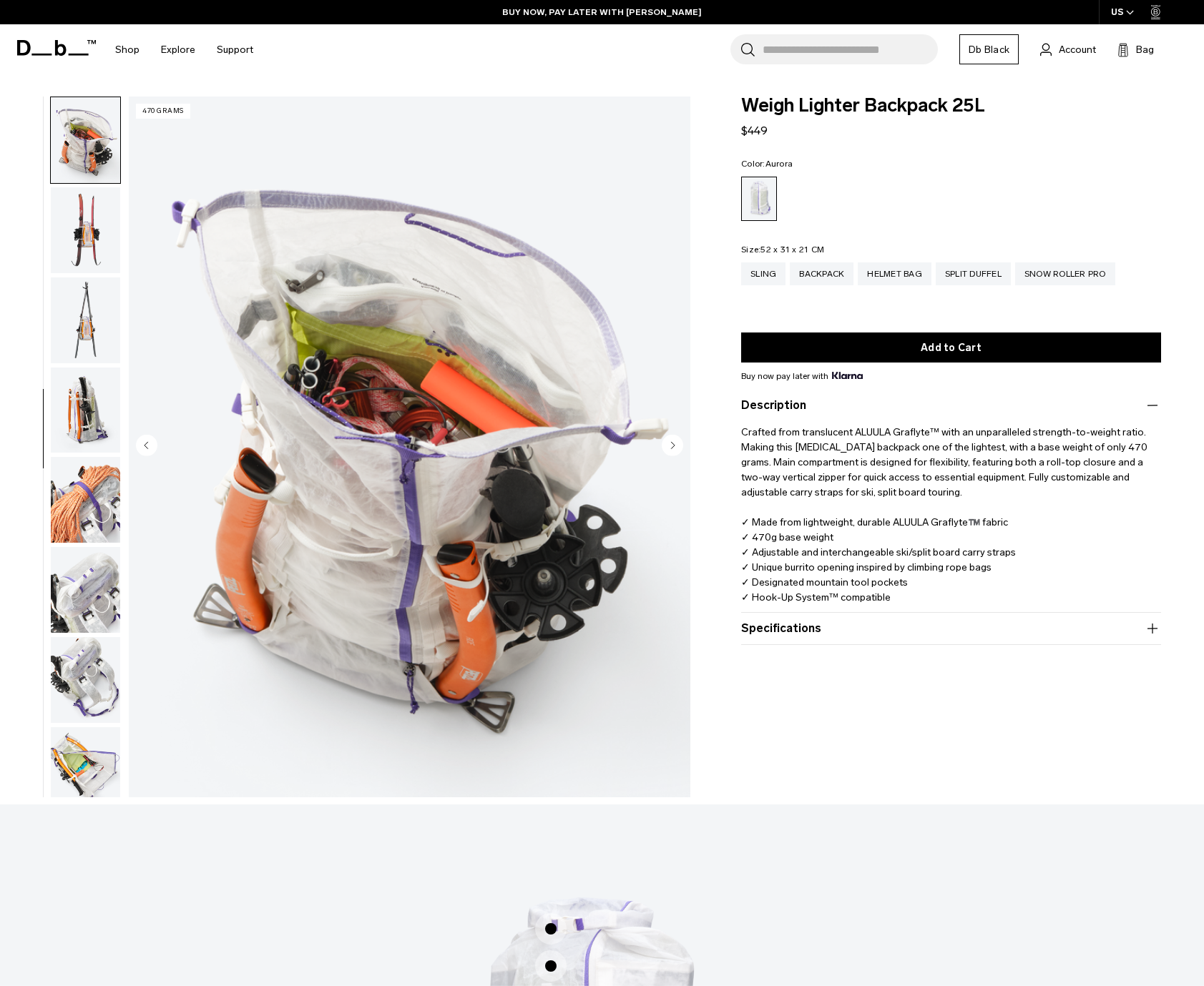
click at [149, 441] on circle "Previous slide" at bounding box center [146, 445] width 22 height 22
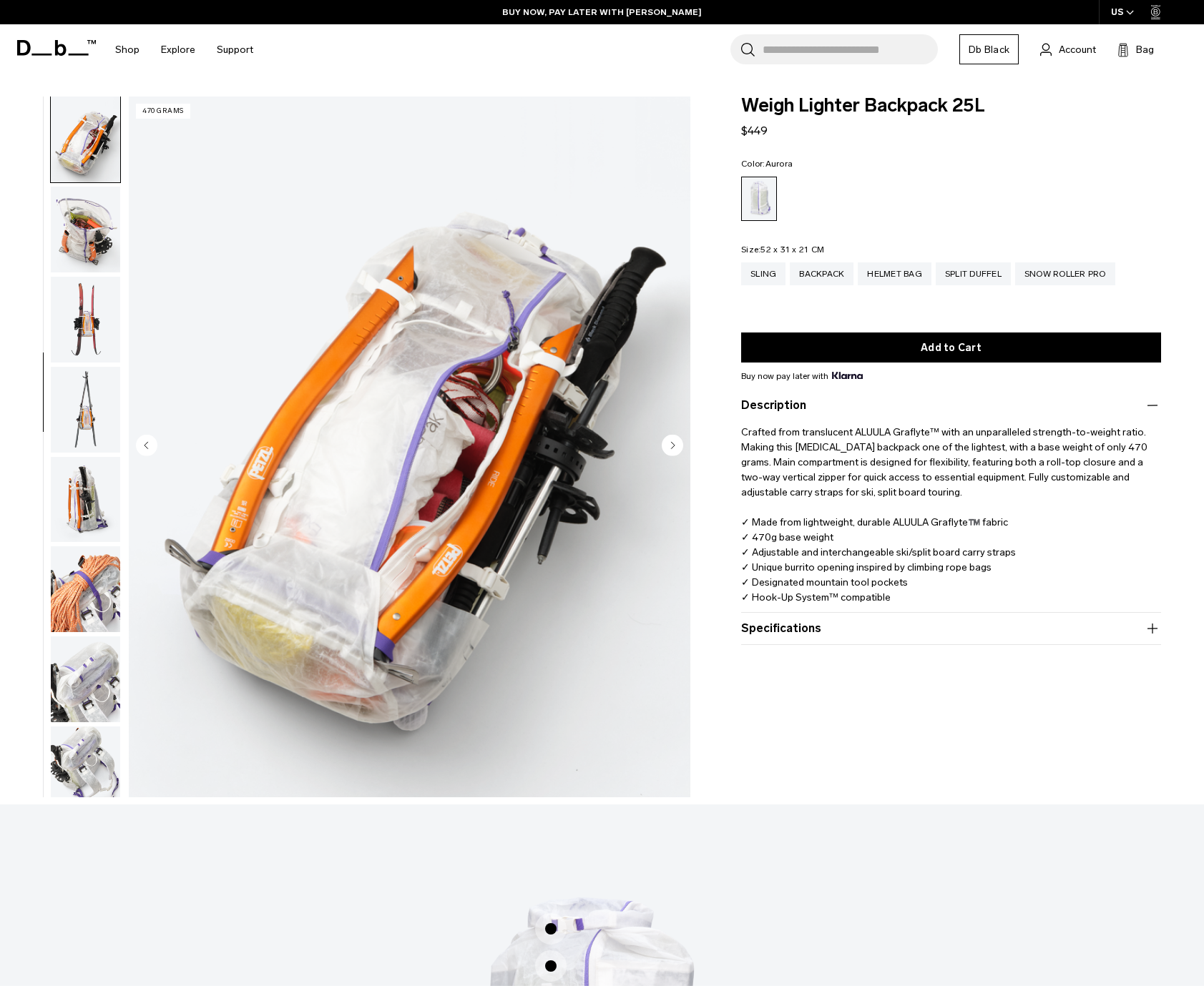
click at [149, 441] on circle "Previous slide" at bounding box center [146, 445] width 22 height 22
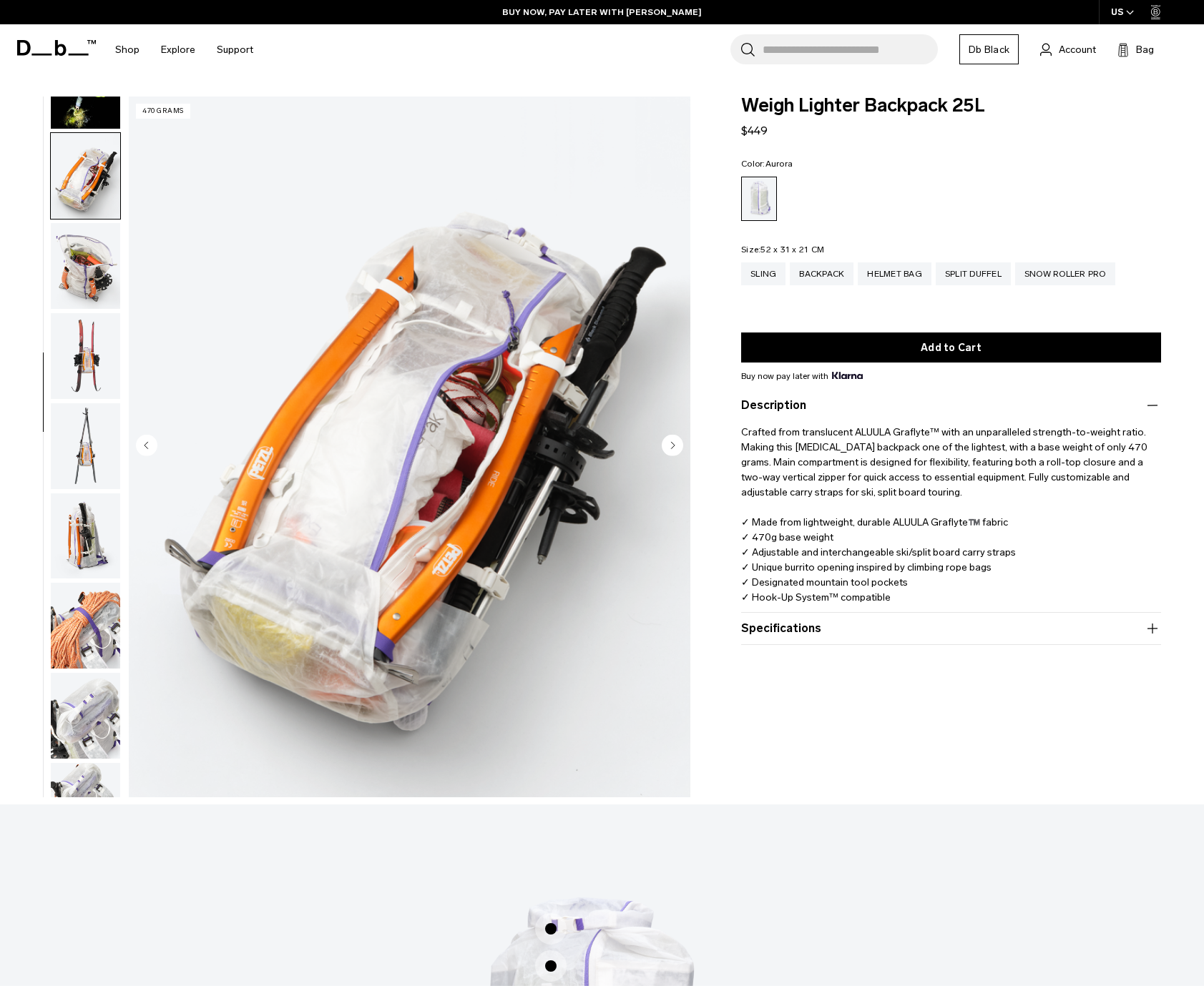
click at [149, 441] on circle "Previous slide" at bounding box center [146, 445] width 22 height 22
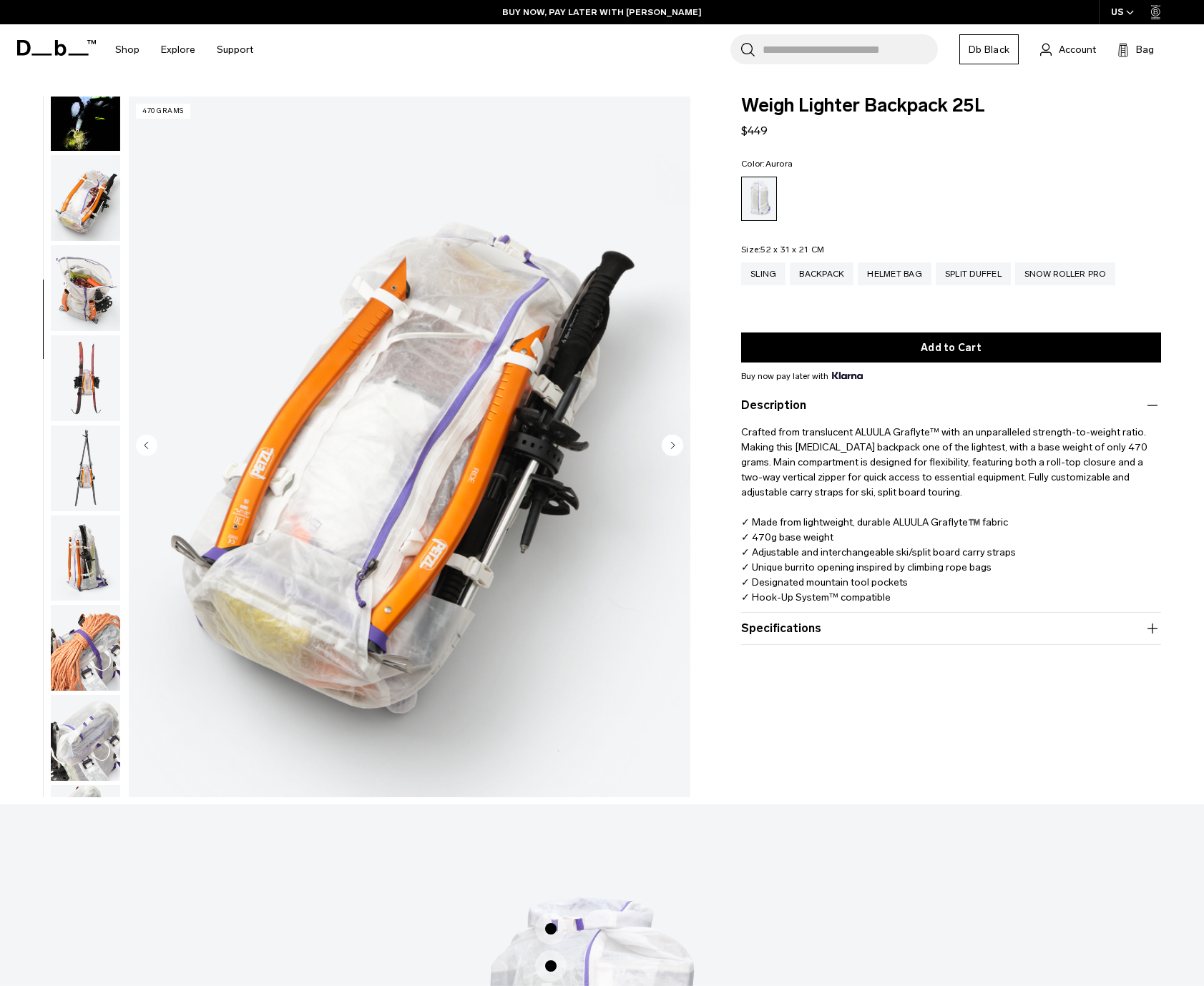
click at [149, 441] on circle "Previous slide" at bounding box center [146, 445] width 22 height 22
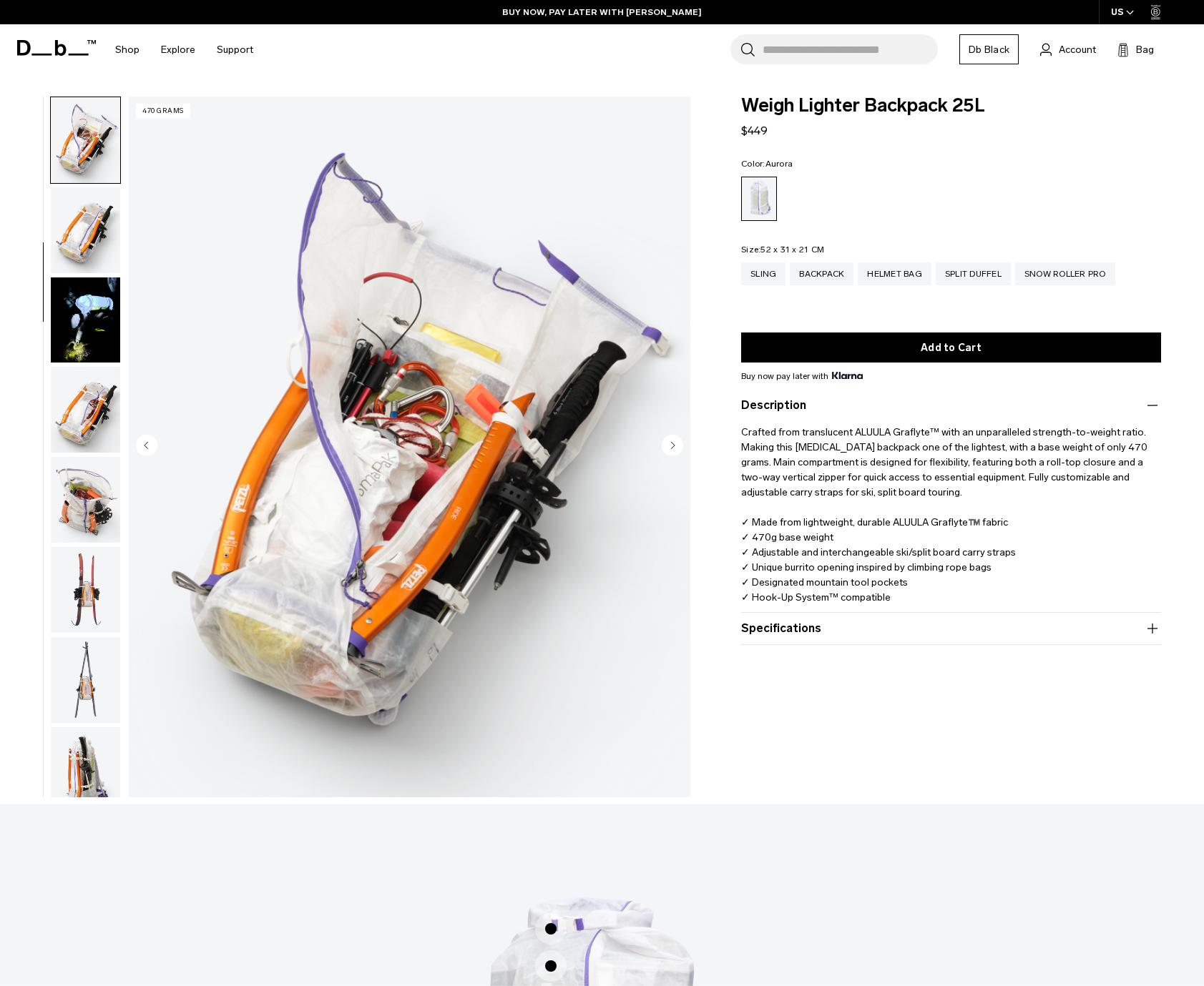
click at [679, 445] on circle "Next slide" at bounding box center [673, 445] width 22 height 22
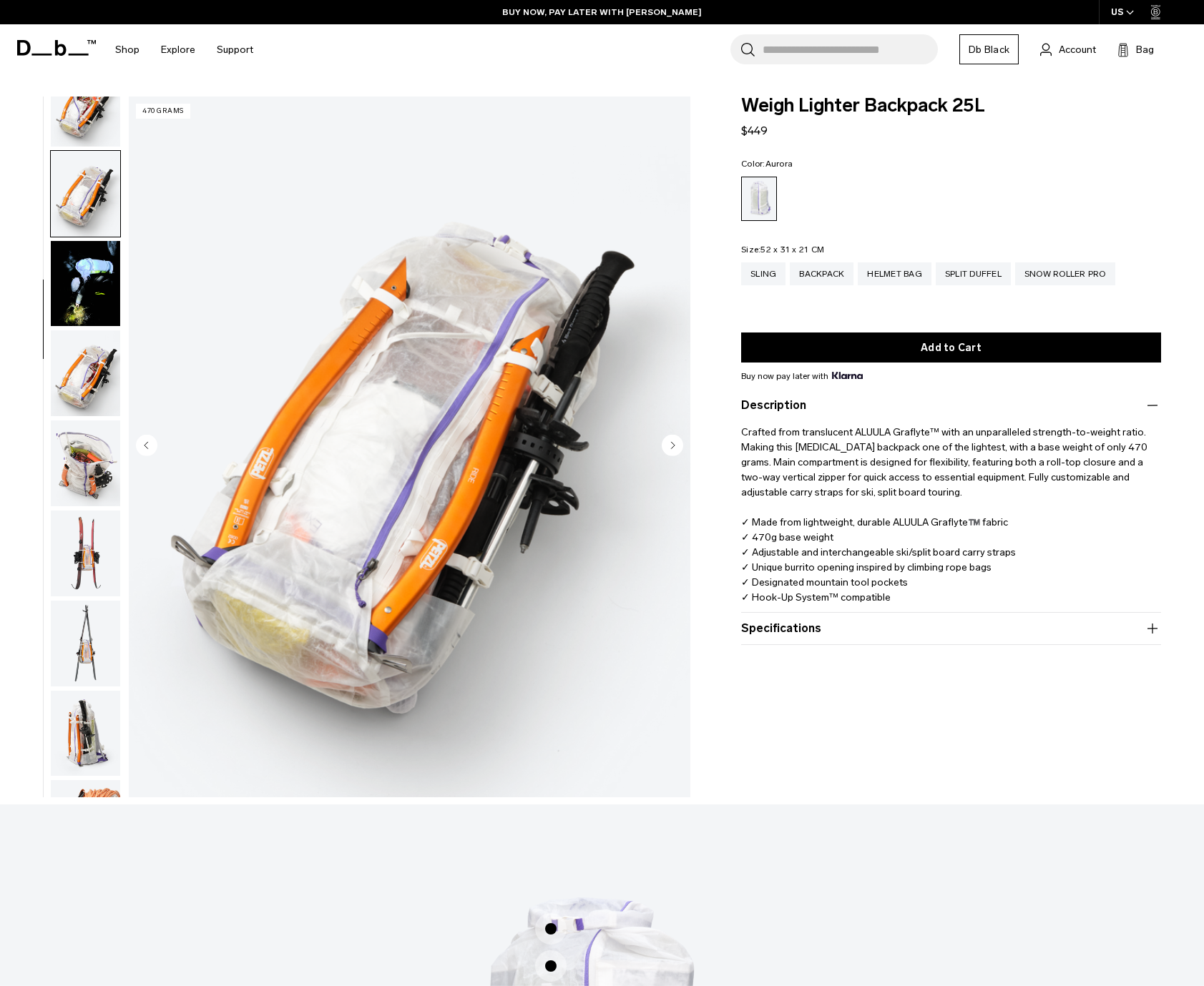
click at [679, 445] on circle "Next slide" at bounding box center [673, 445] width 22 height 22
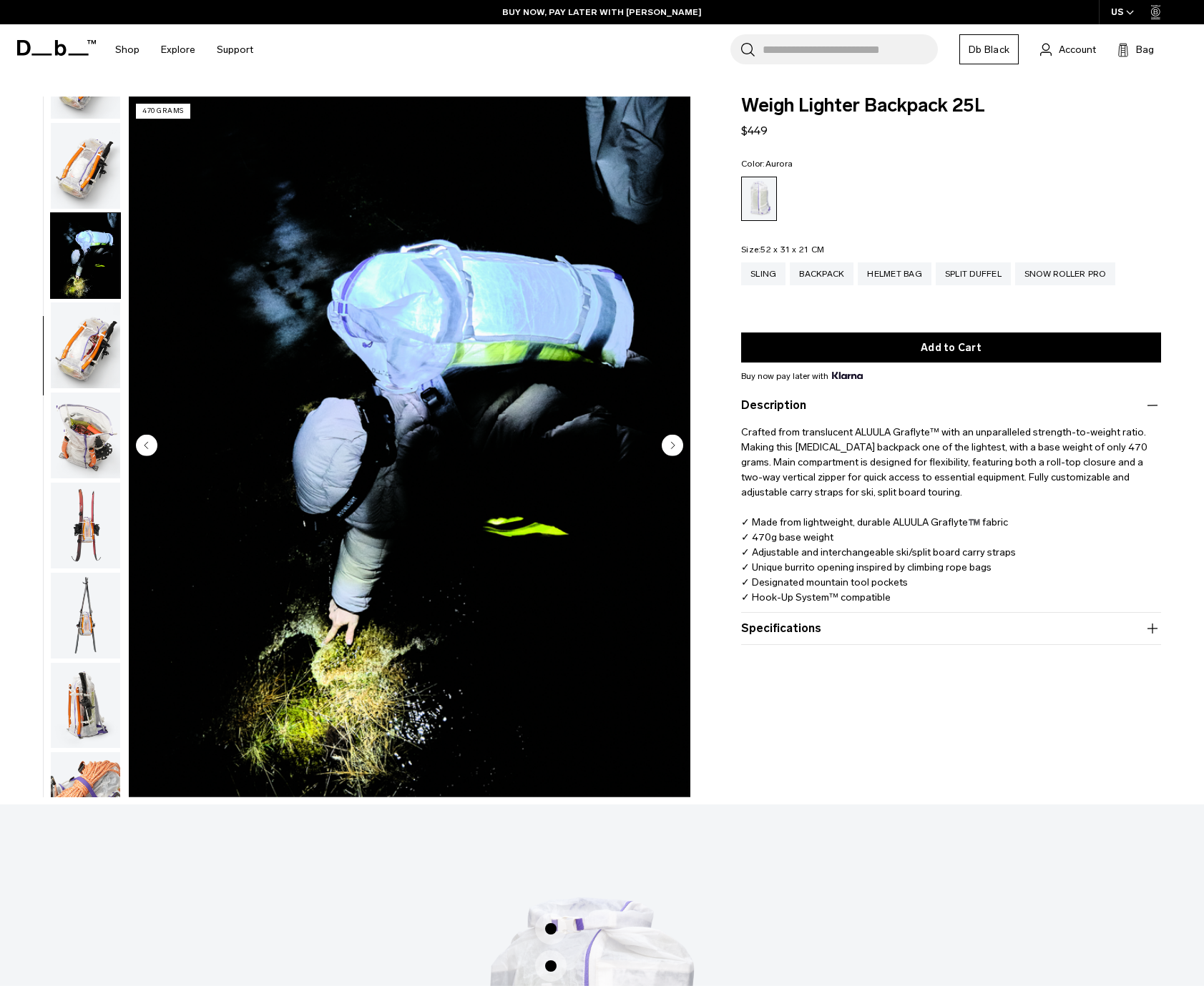
scroll to position [540, 0]
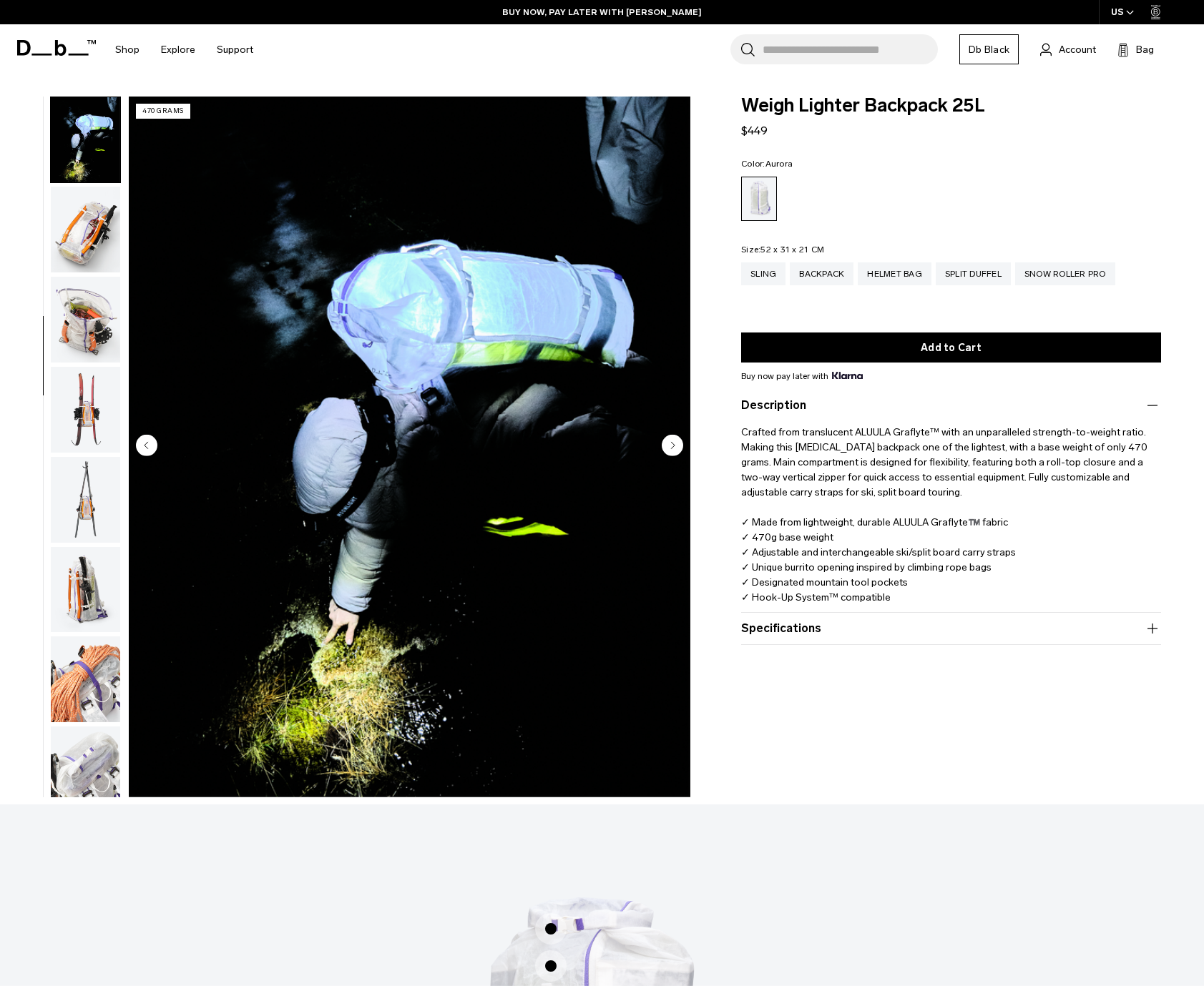
click at [150, 443] on circle "Previous slide" at bounding box center [146, 445] width 22 height 22
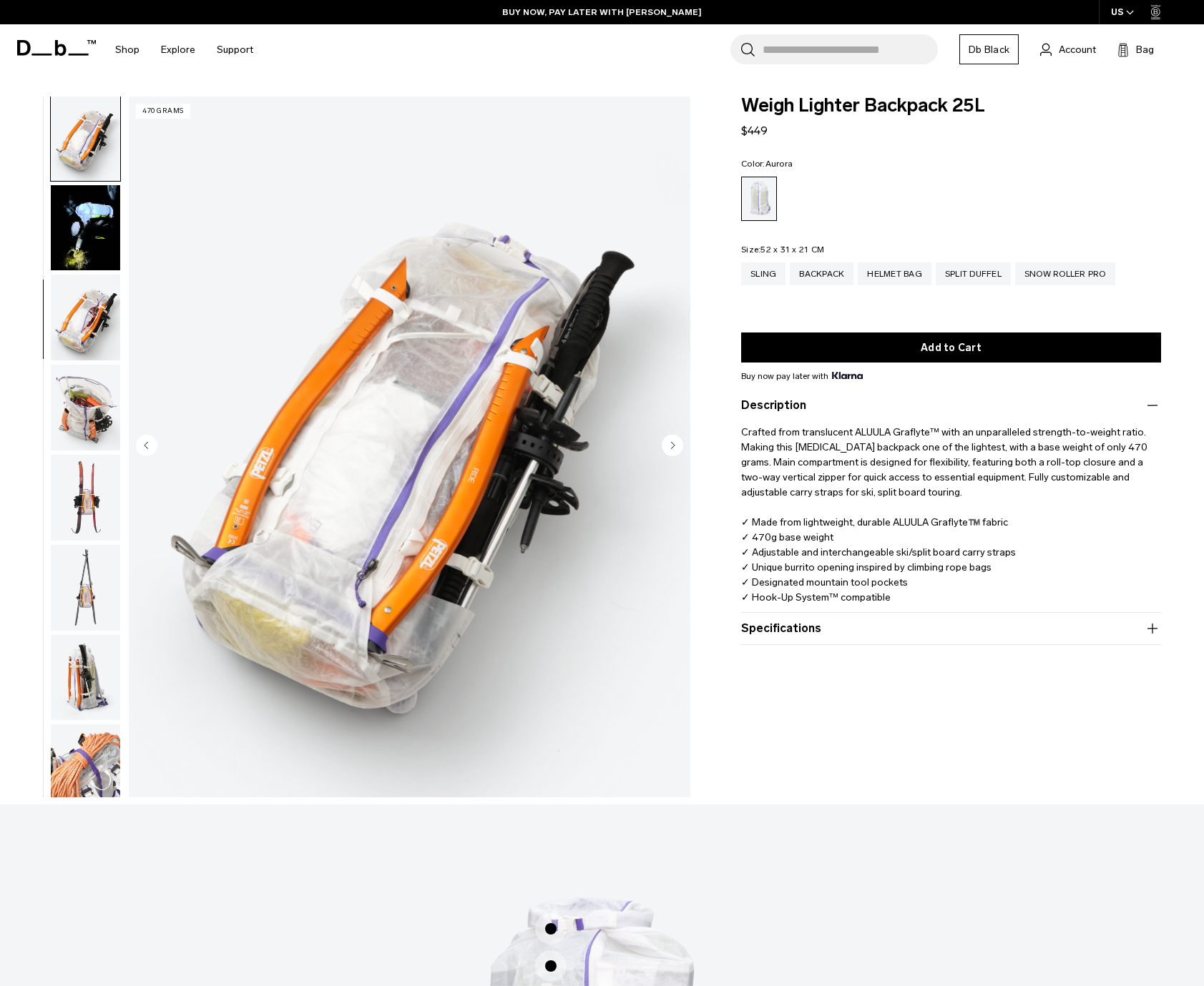
click at [150, 443] on circle "Previous slide" at bounding box center [146, 445] width 22 height 22
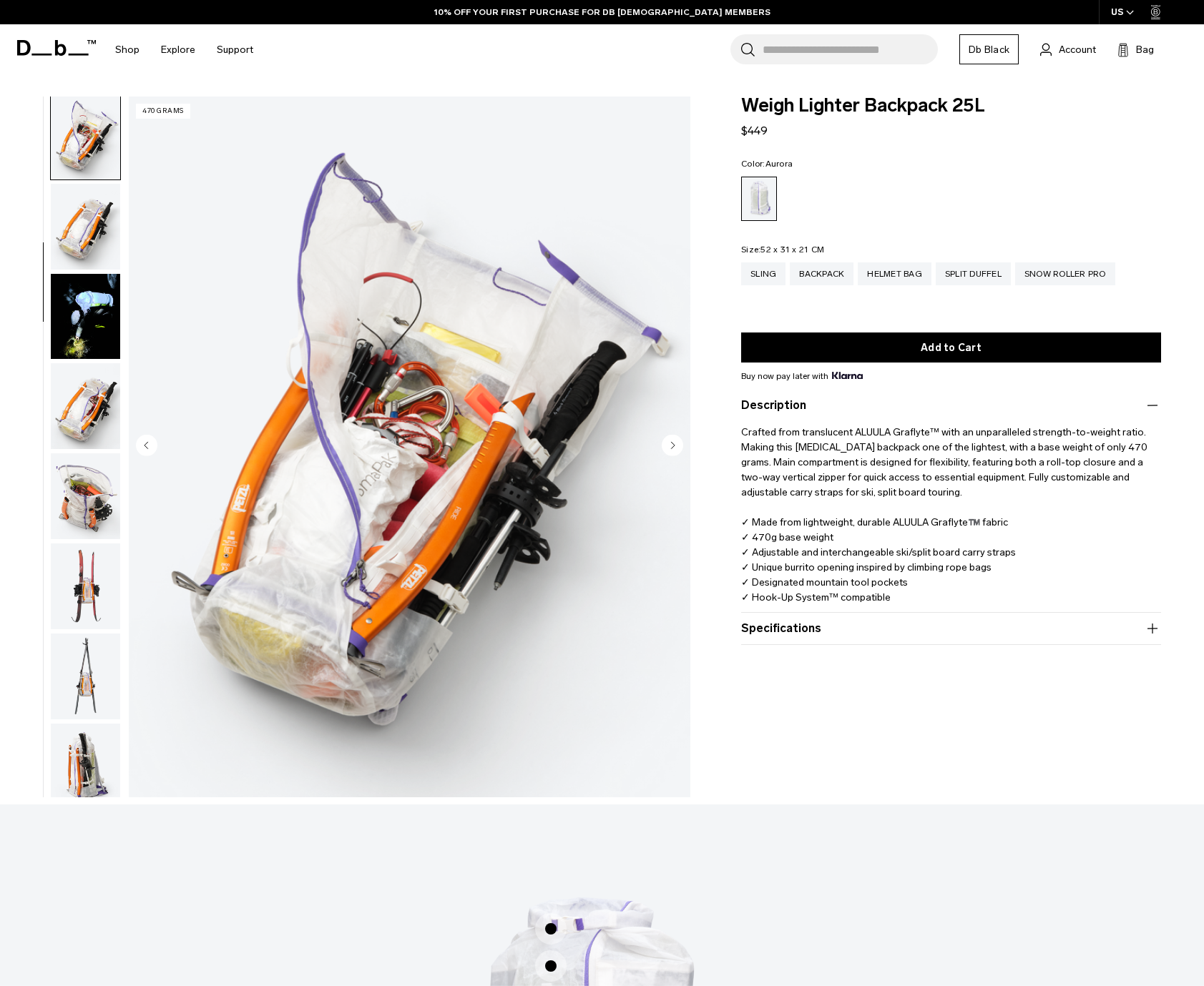
click at [150, 443] on circle "Previous slide" at bounding box center [146, 445] width 22 height 22
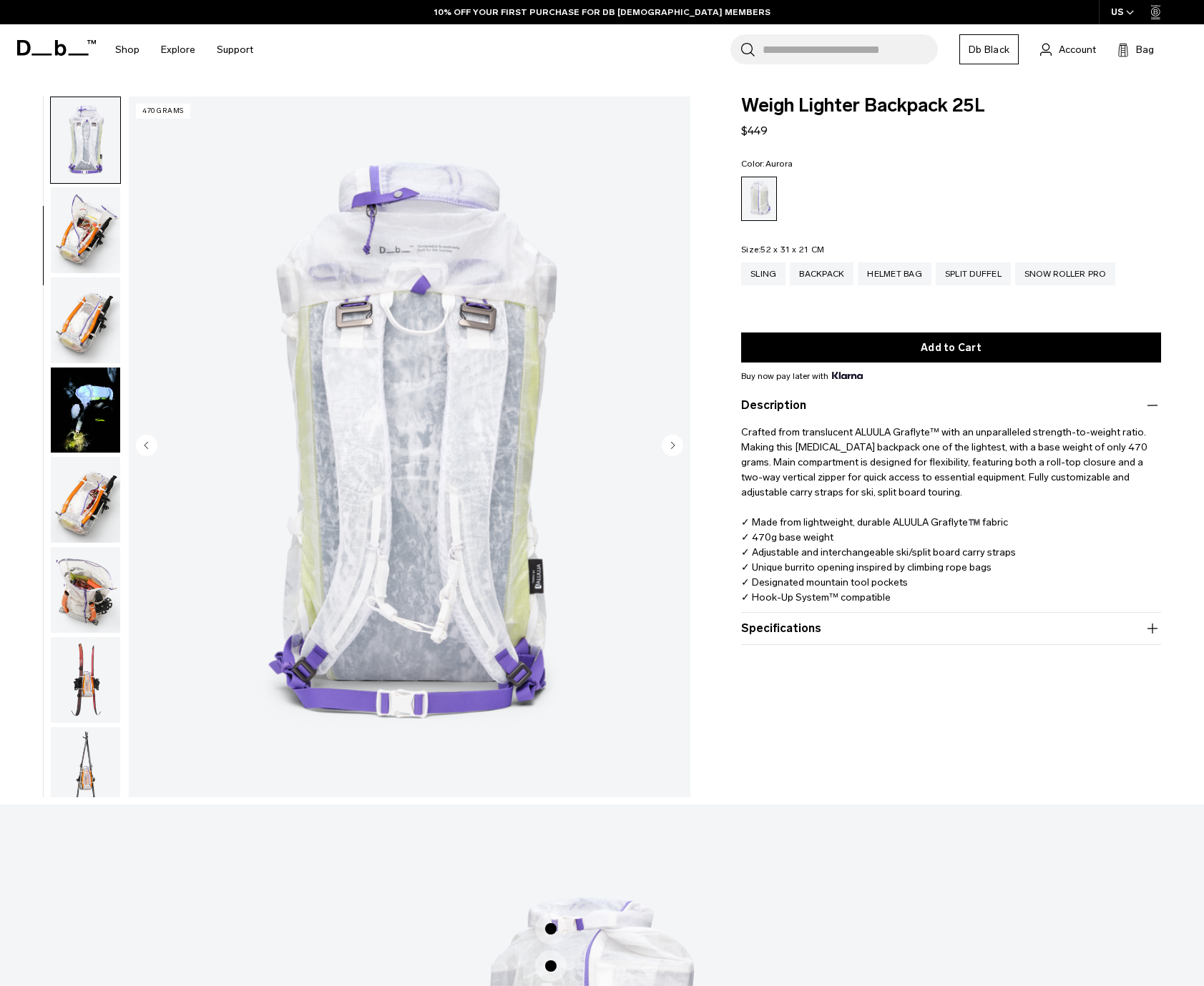
click at [150, 443] on circle "Previous slide" at bounding box center [146, 445] width 22 height 22
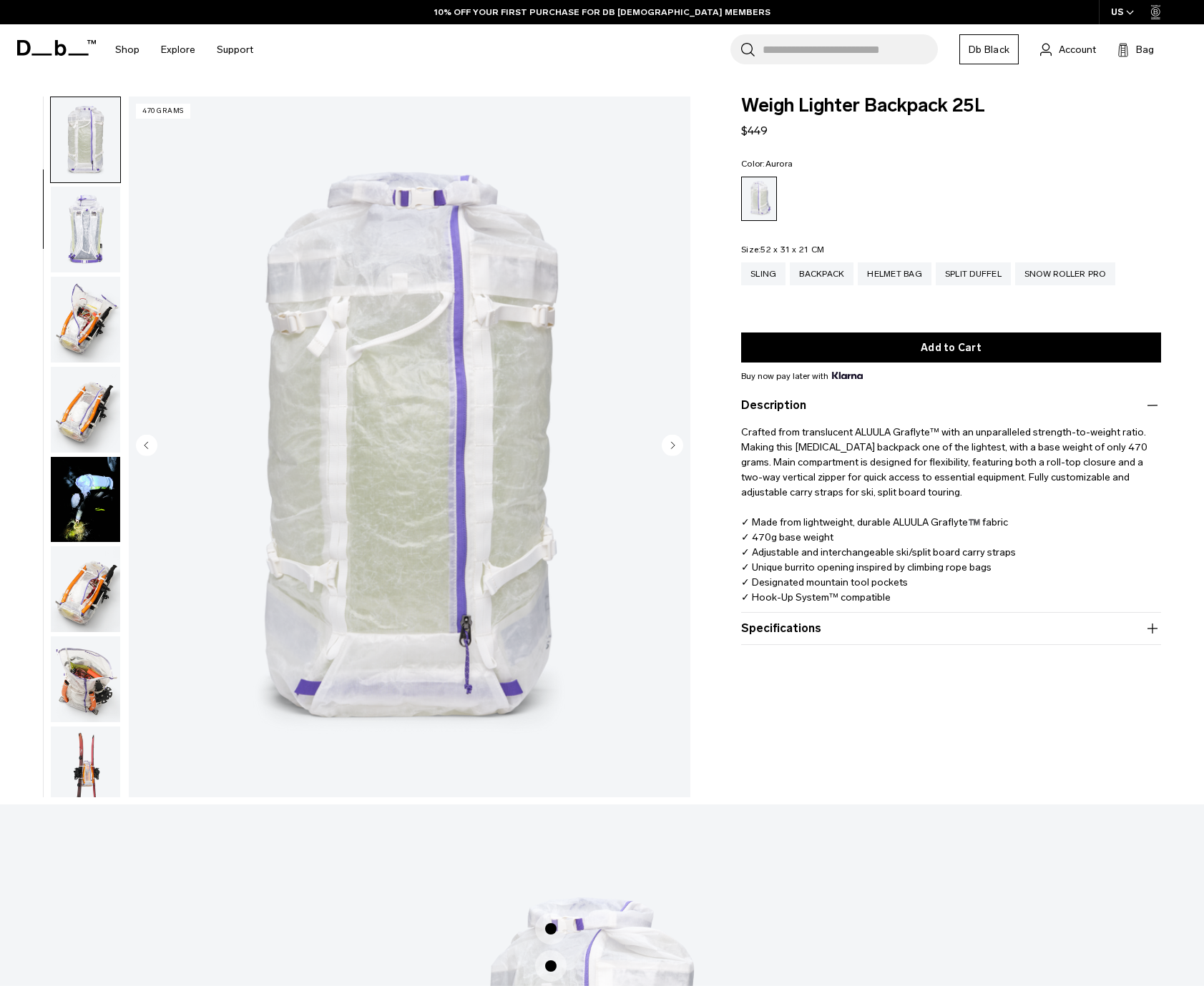
click at [150, 443] on circle "Previous slide" at bounding box center [146, 445] width 22 height 22
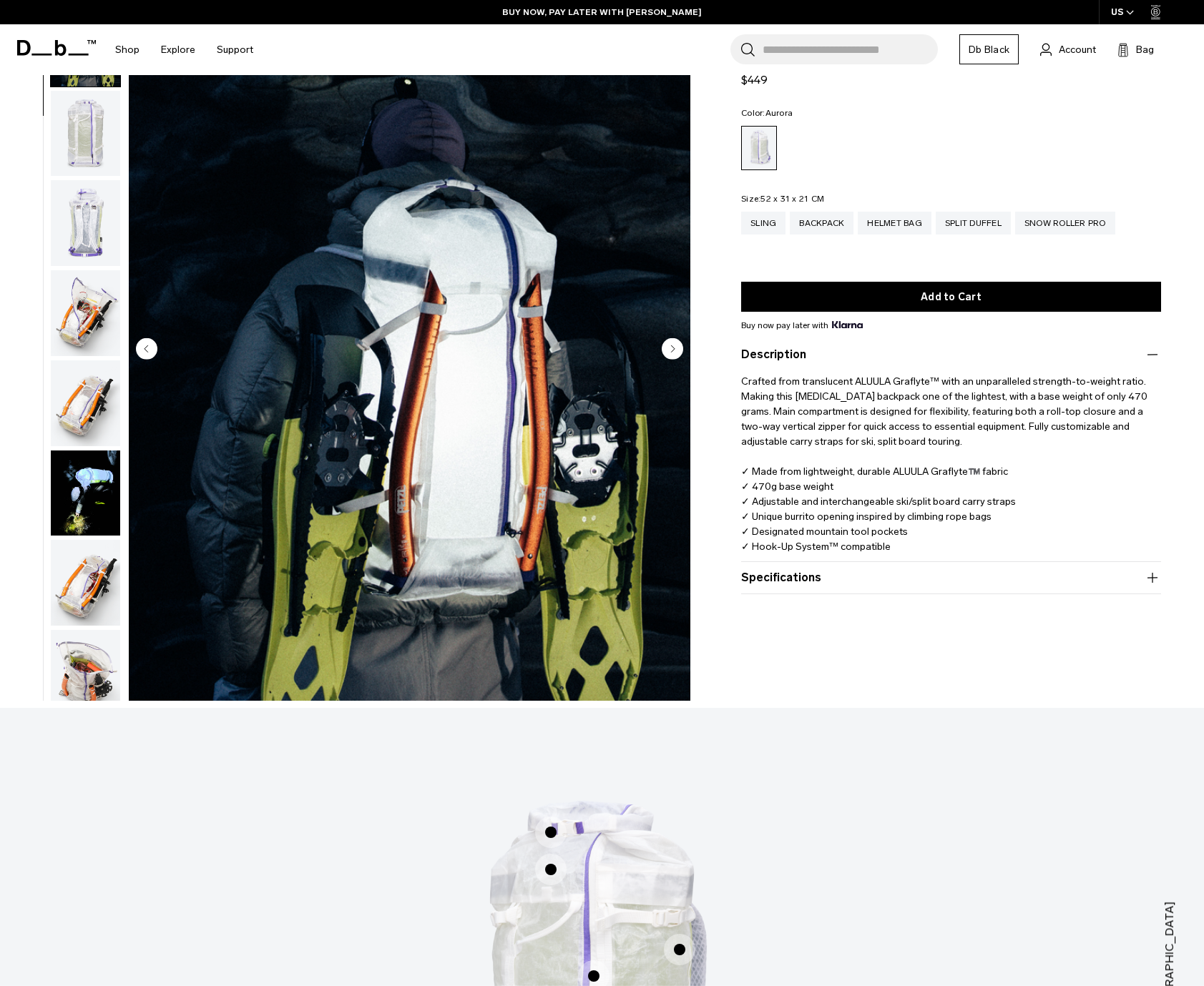
scroll to position [0, 0]
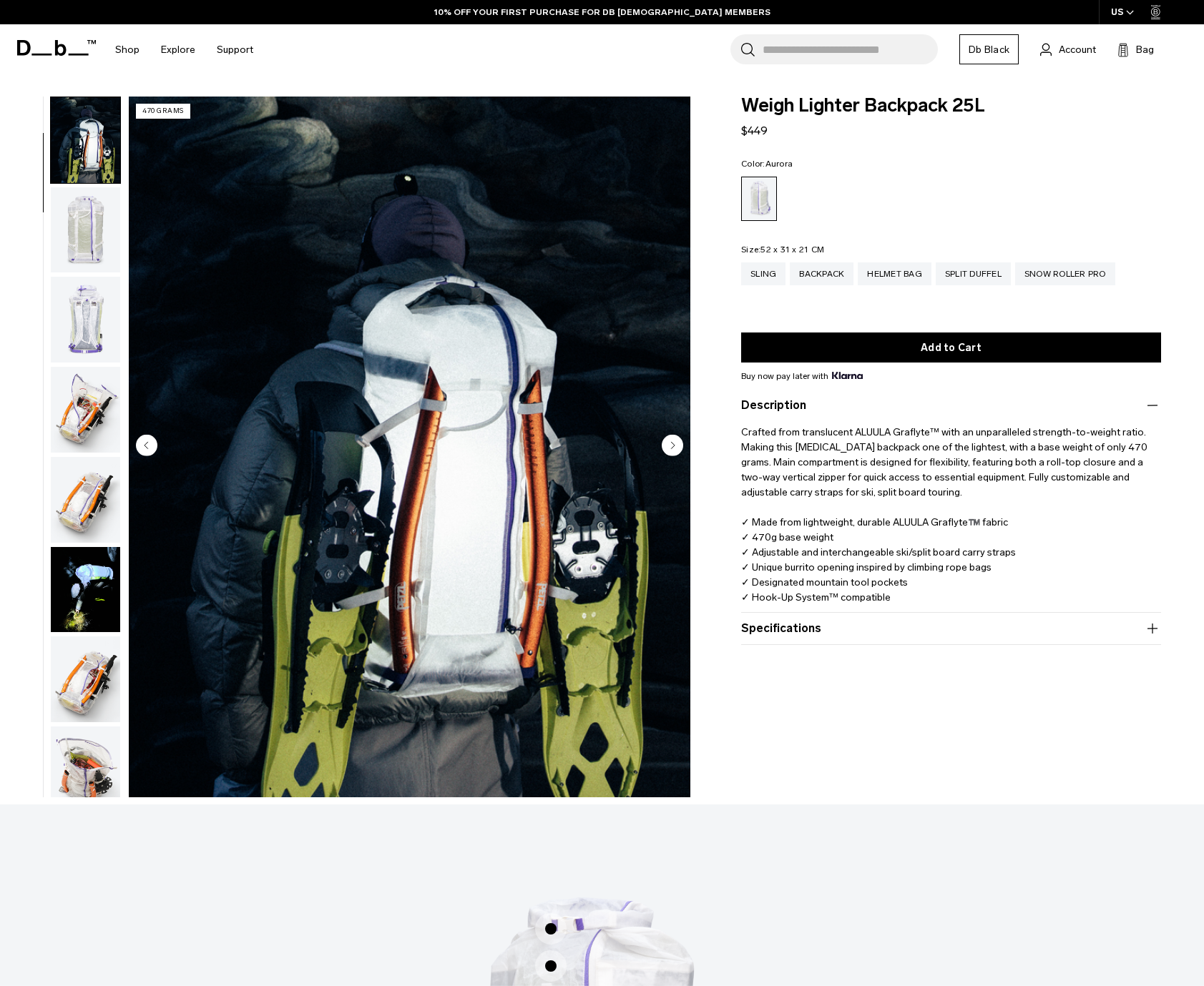
click at [76, 516] on img "button" at bounding box center [86, 499] width 70 height 86
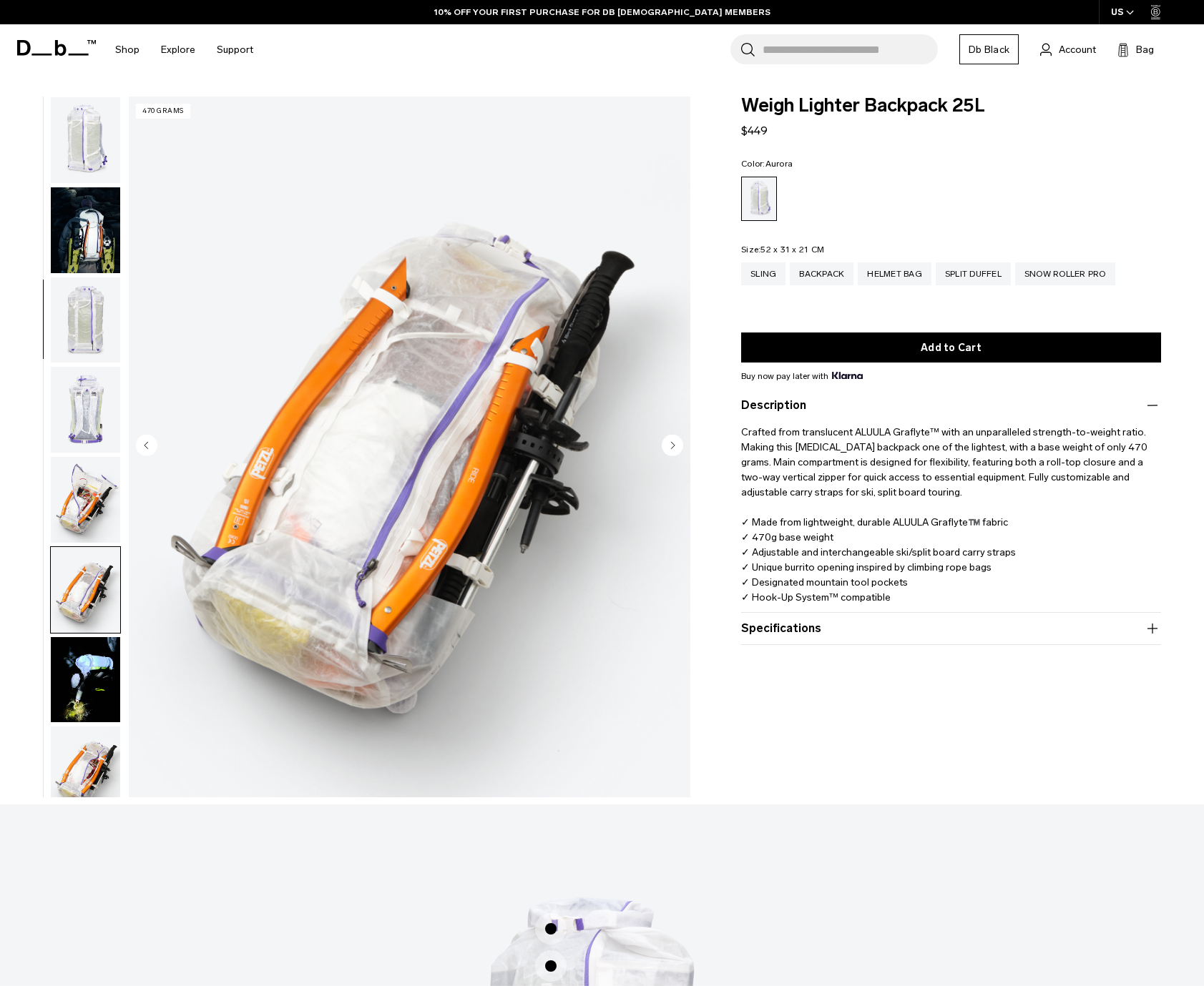
click at [76, 108] on img "button" at bounding box center [86, 139] width 70 height 86
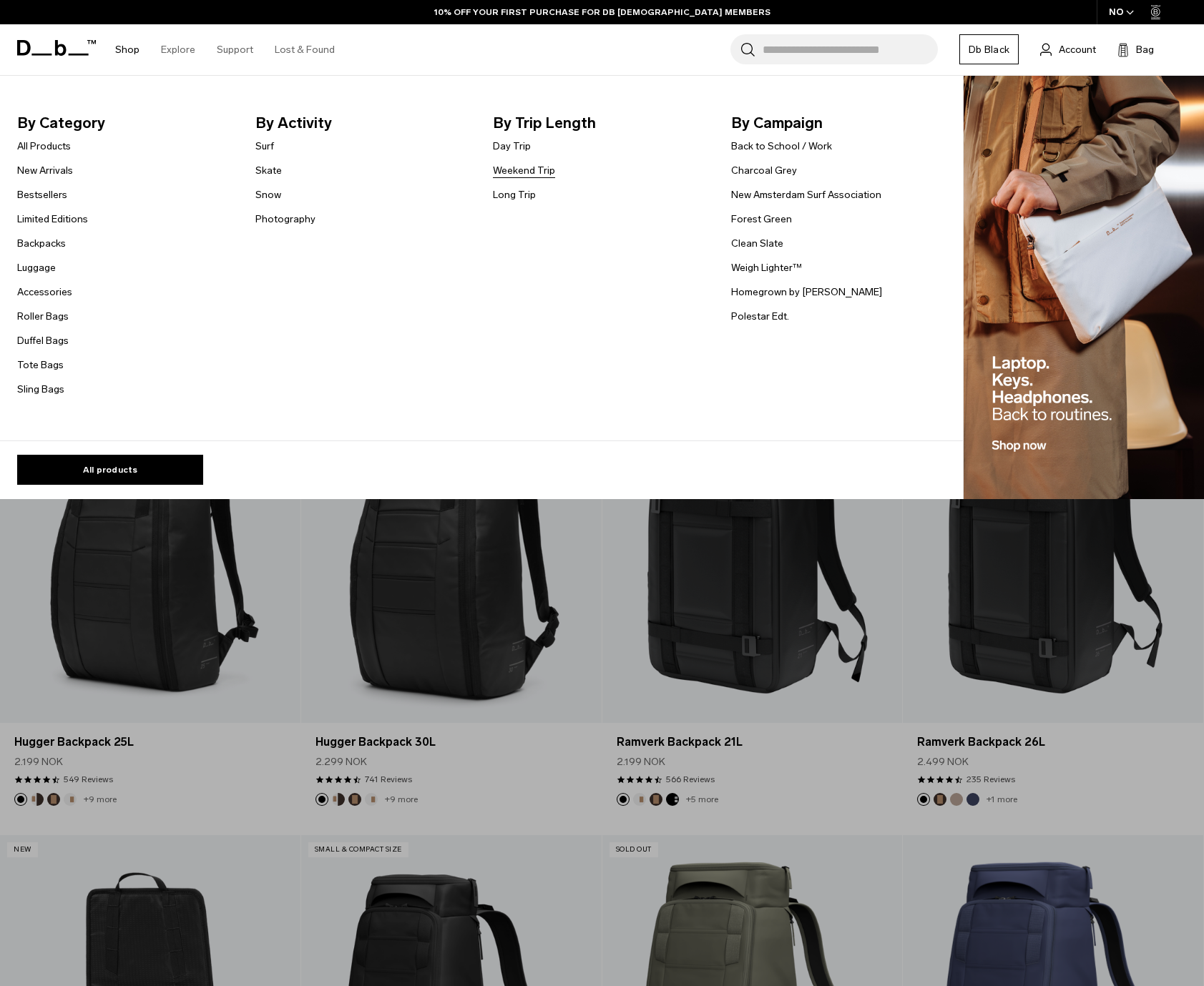
click at [545, 169] on link "Weekend Trip" at bounding box center [524, 170] width 62 height 15
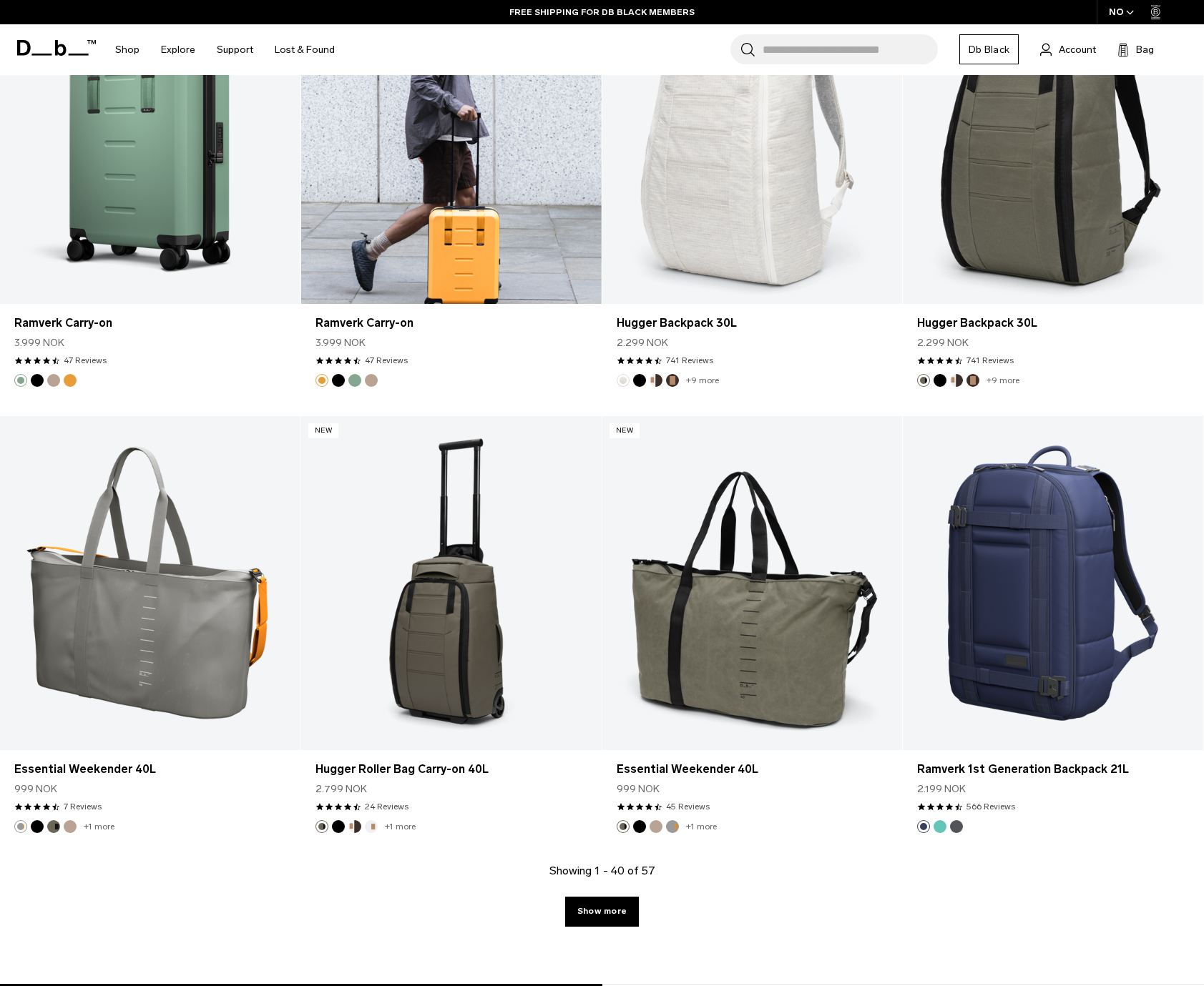
scroll to position [4007, 0]
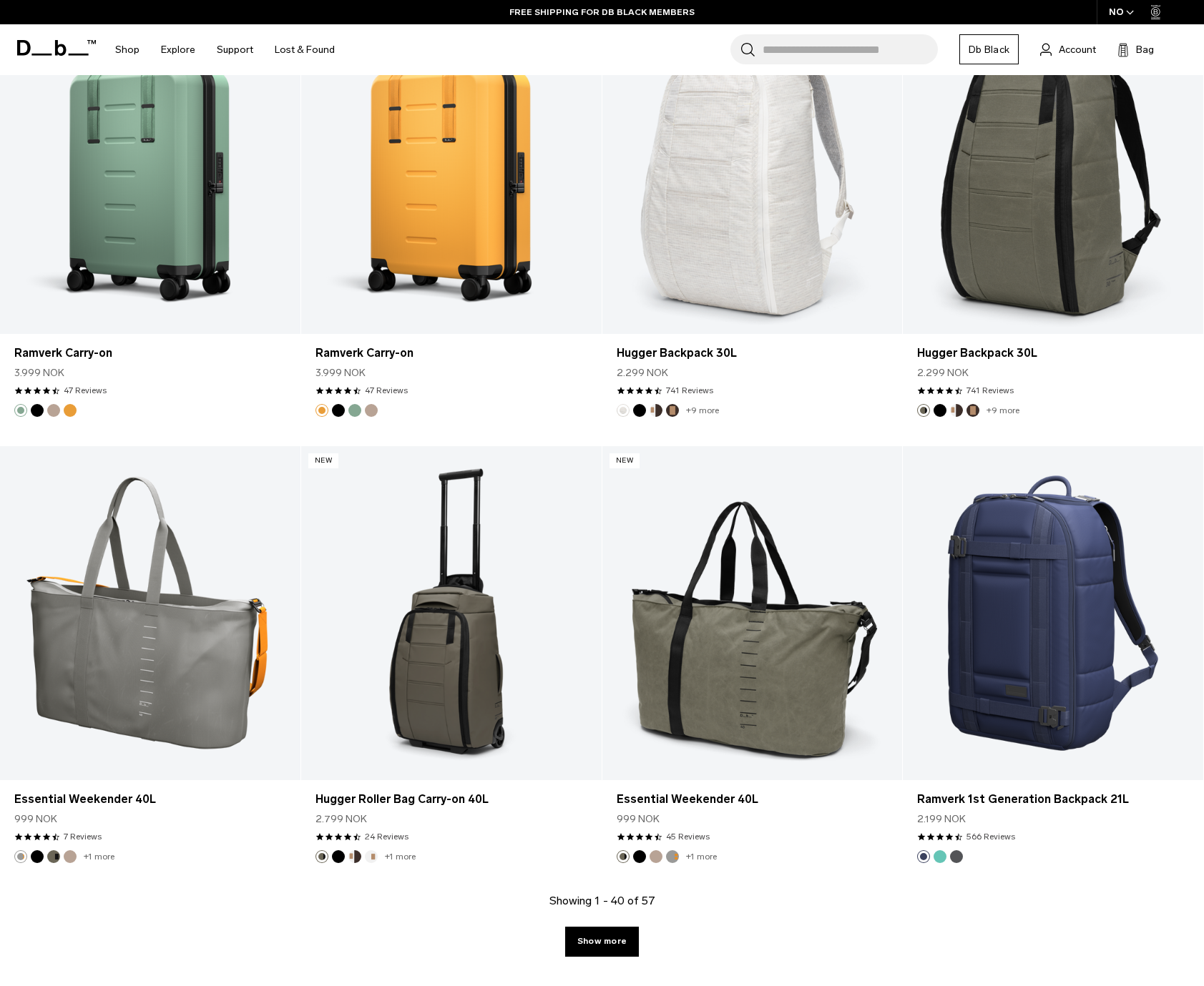
click at [1133, 15] on icon "button" at bounding box center [1130, 12] width 8 height 5
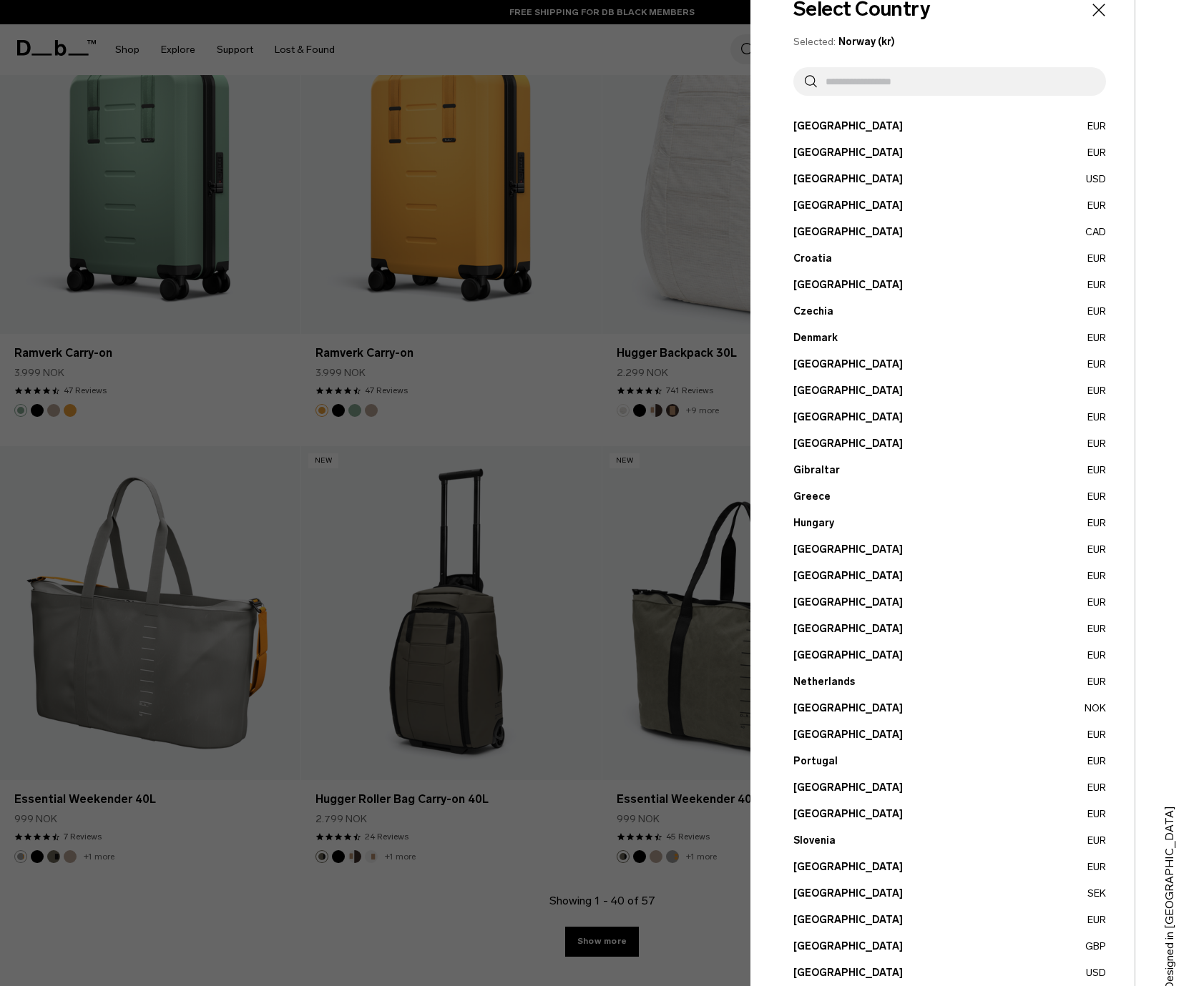
scroll to position [69, 0]
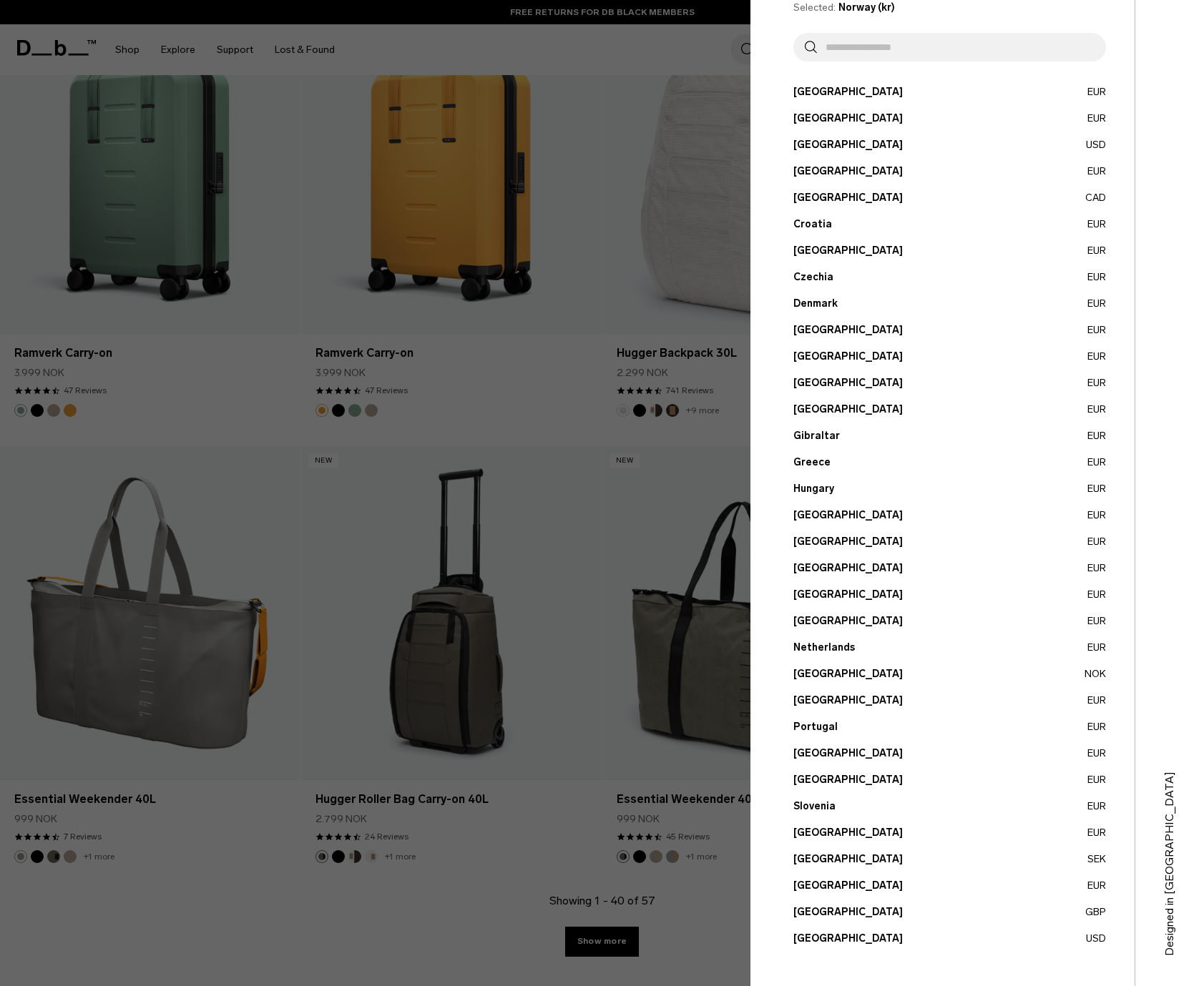
click at [824, 945] on button "United States USD" at bounding box center [950, 939] width 313 height 15
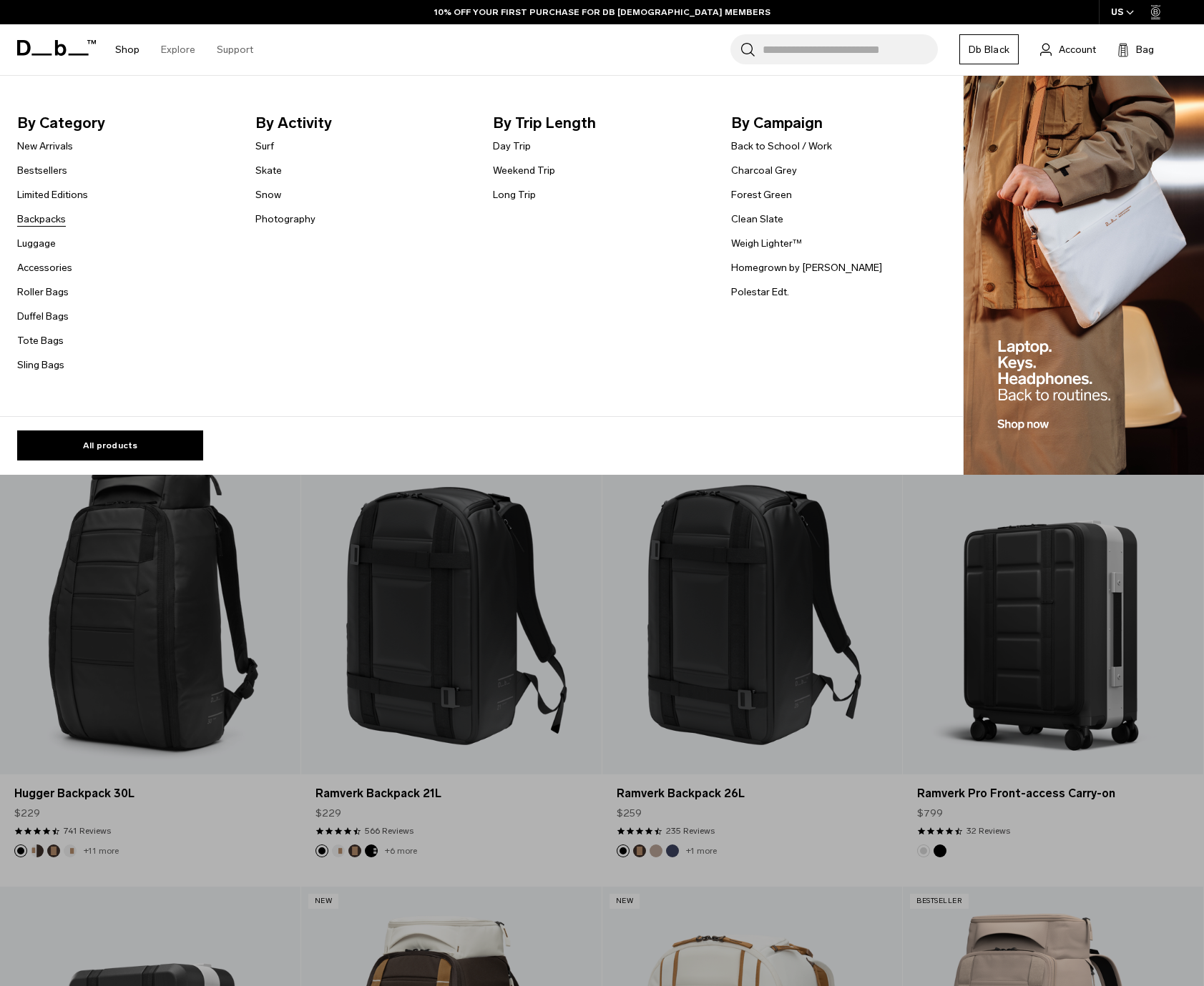
click at [41, 224] on link "Backpacks" at bounding box center [41, 219] width 49 height 15
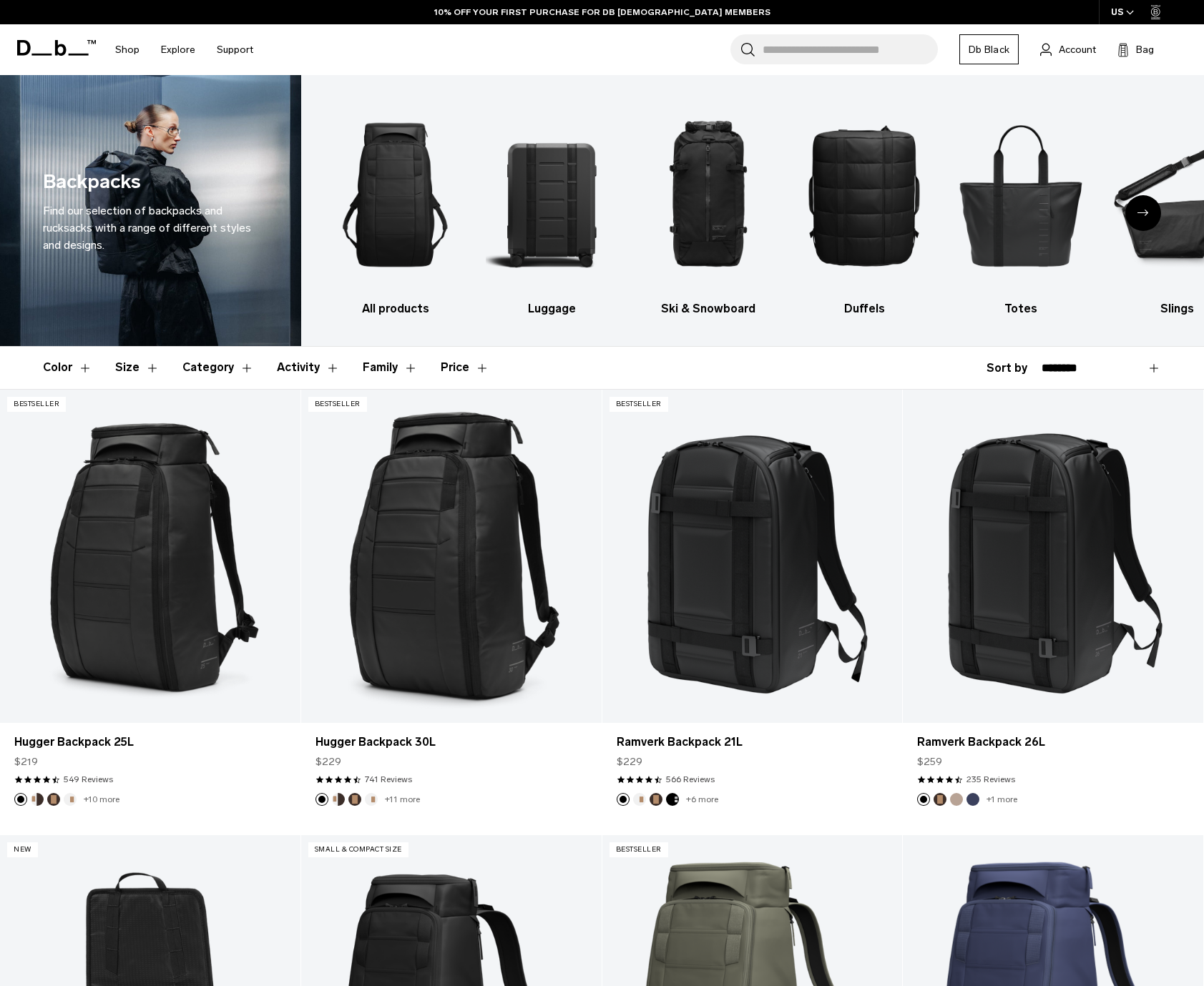
click at [1147, 214] on icon "Next slide" at bounding box center [1144, 213] width 11 height 7
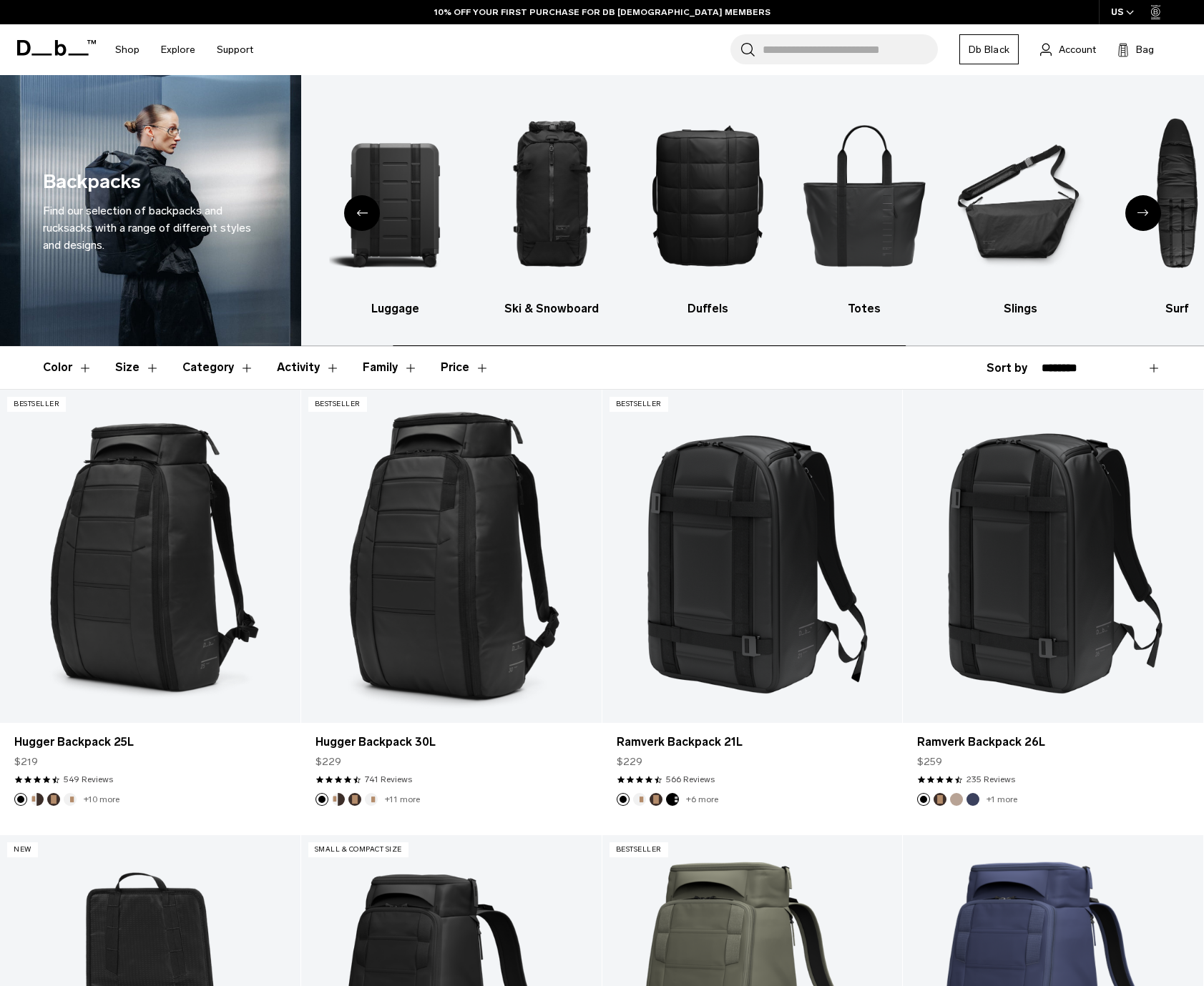
click at [1147, 214] on icon "Next slide" at bounding box center [1144, 213] width 11 height 7
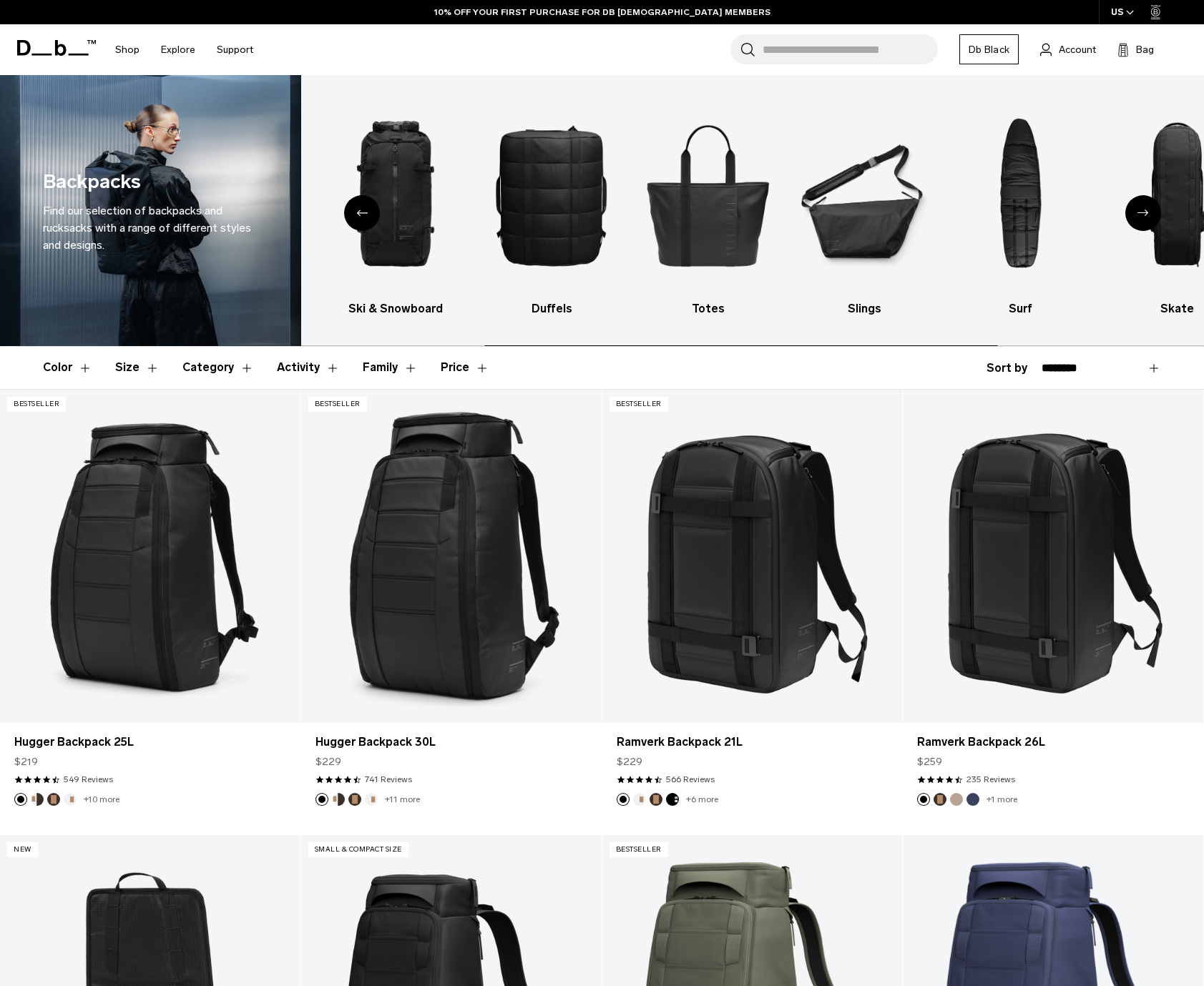
click at [1147, 213] on icon "Next slide" at bounding box center [1144, 213] width 11 height 7
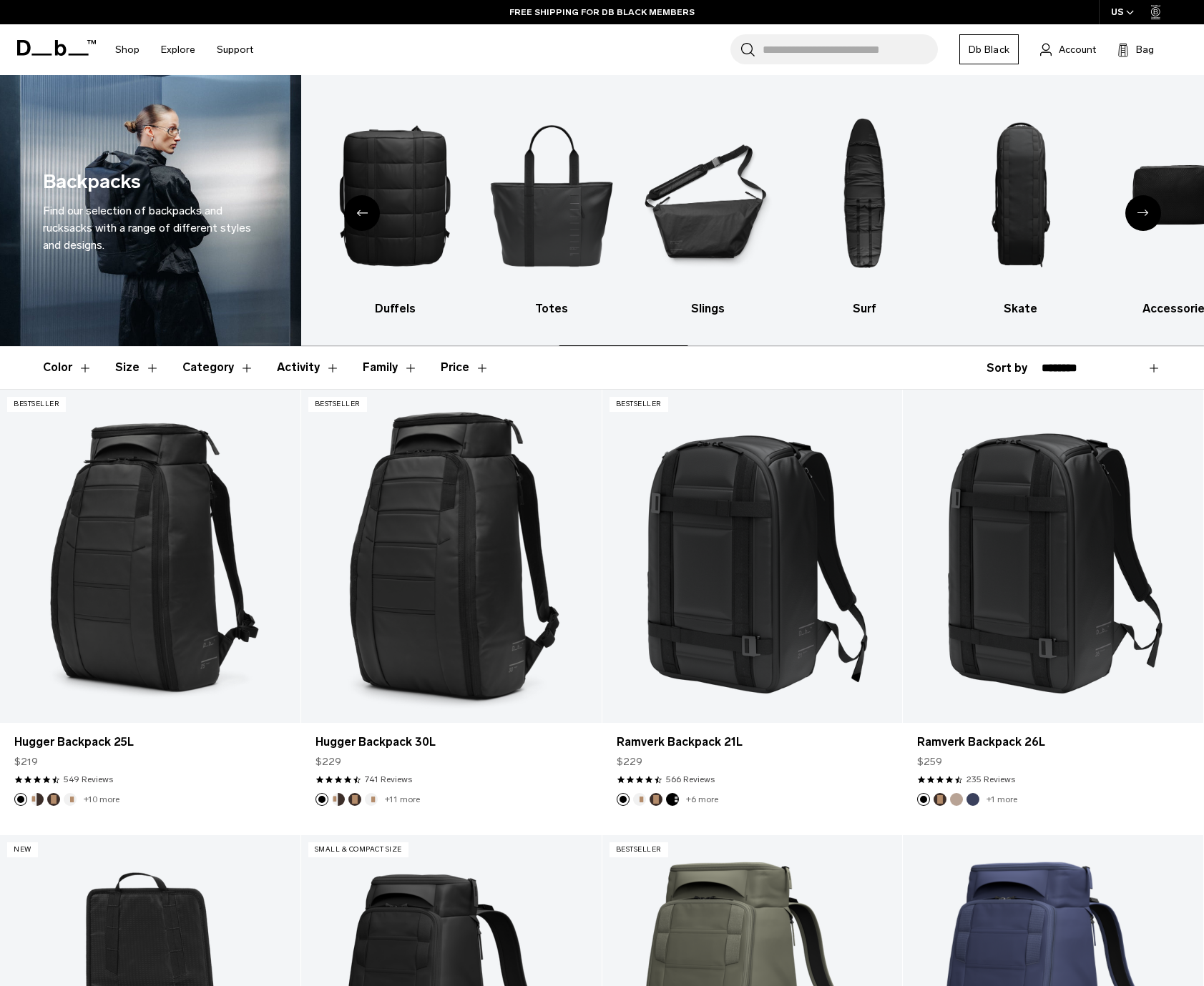
click at [1147, 213] on icon "Next slide" at bounding box center [1144, 213] width 11 height 7
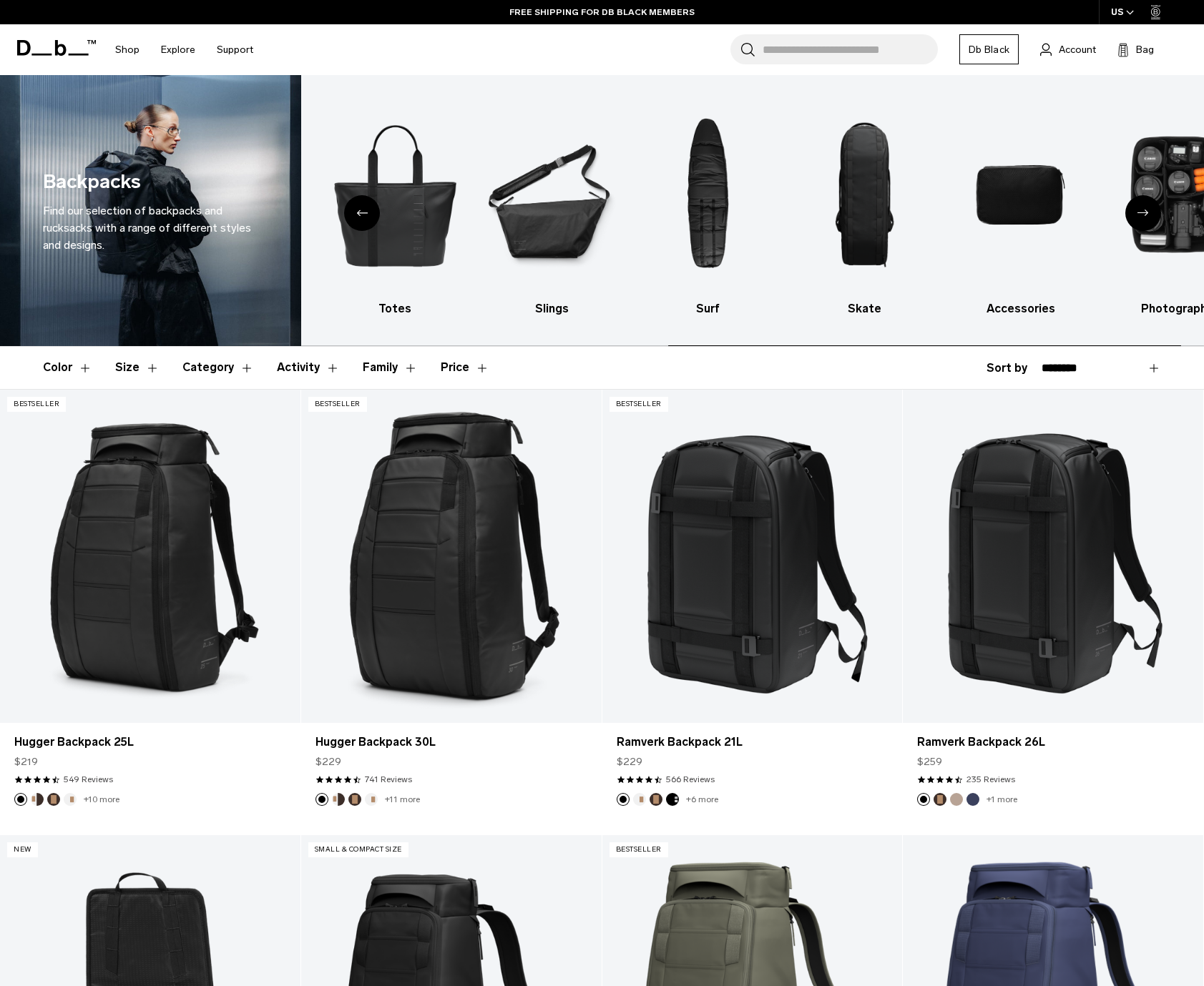
click at [1147, 213] on icon "Next slide" at bounding box center [1144, 213] width 11 height 7
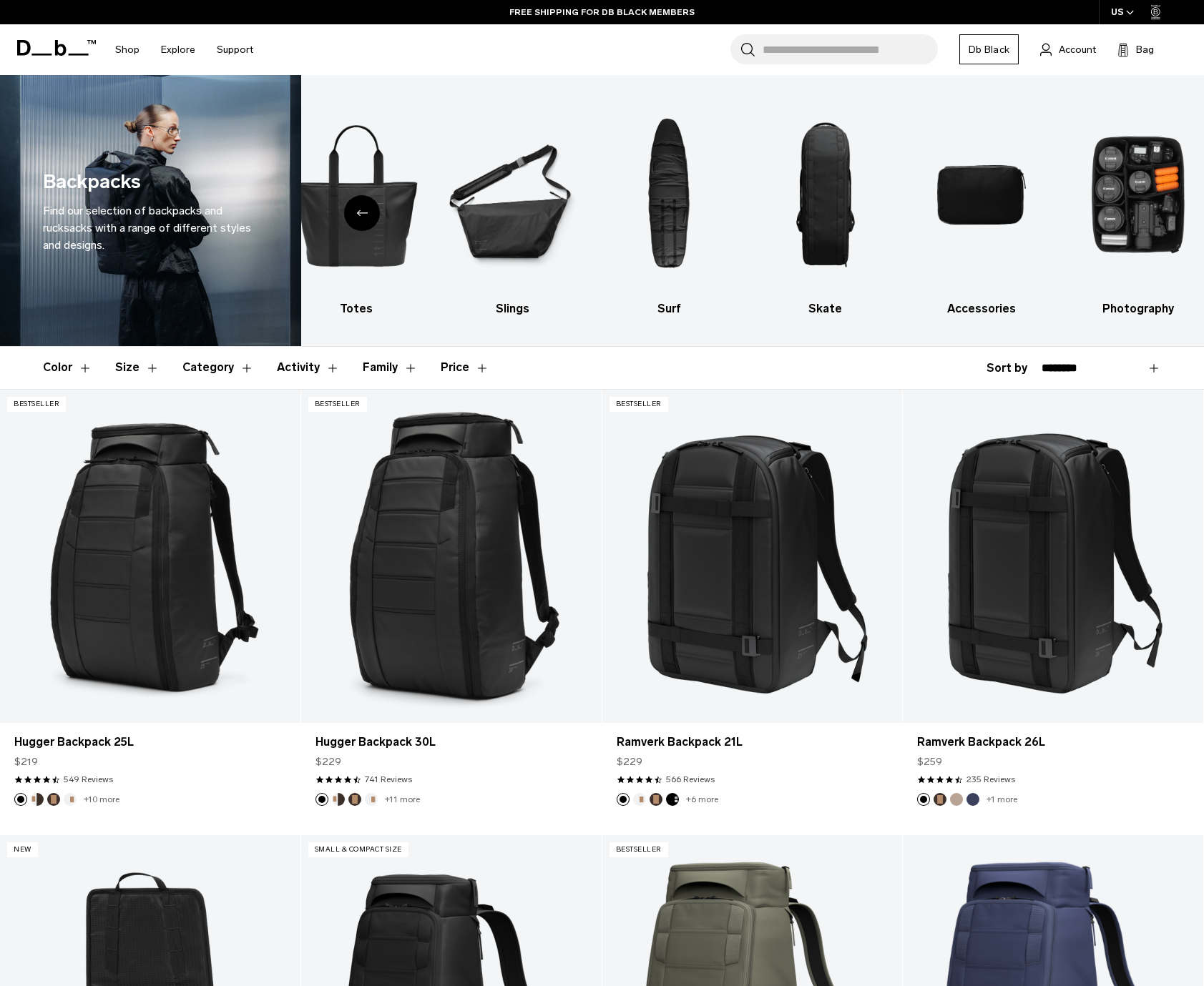
click at [365, 217] on div "Previous slide" at bounding box center [362, 213] width 36 height 36
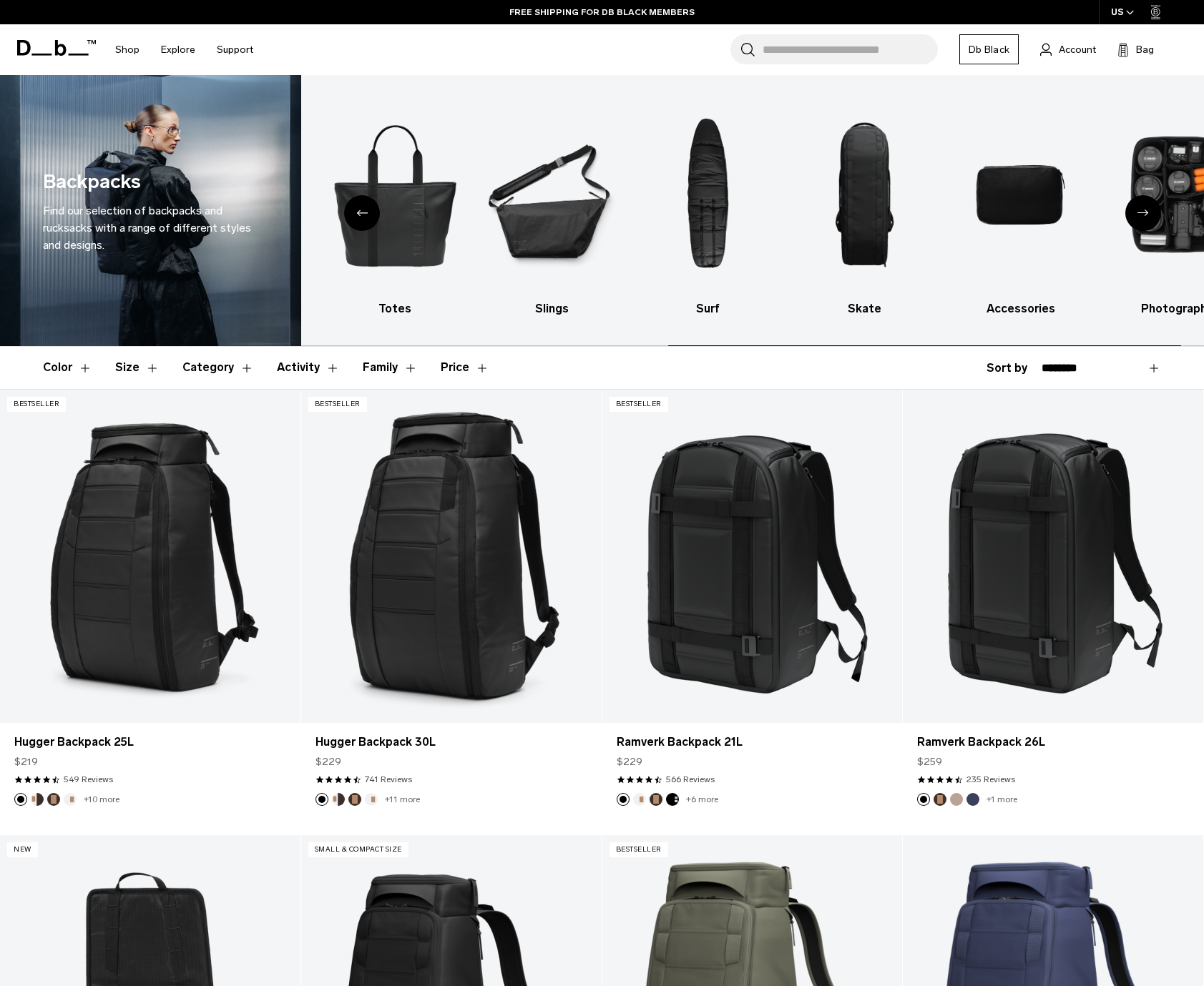
click at [365, 217] on div "Previous slide" at bounding box center [362, 213] width 36 height 36
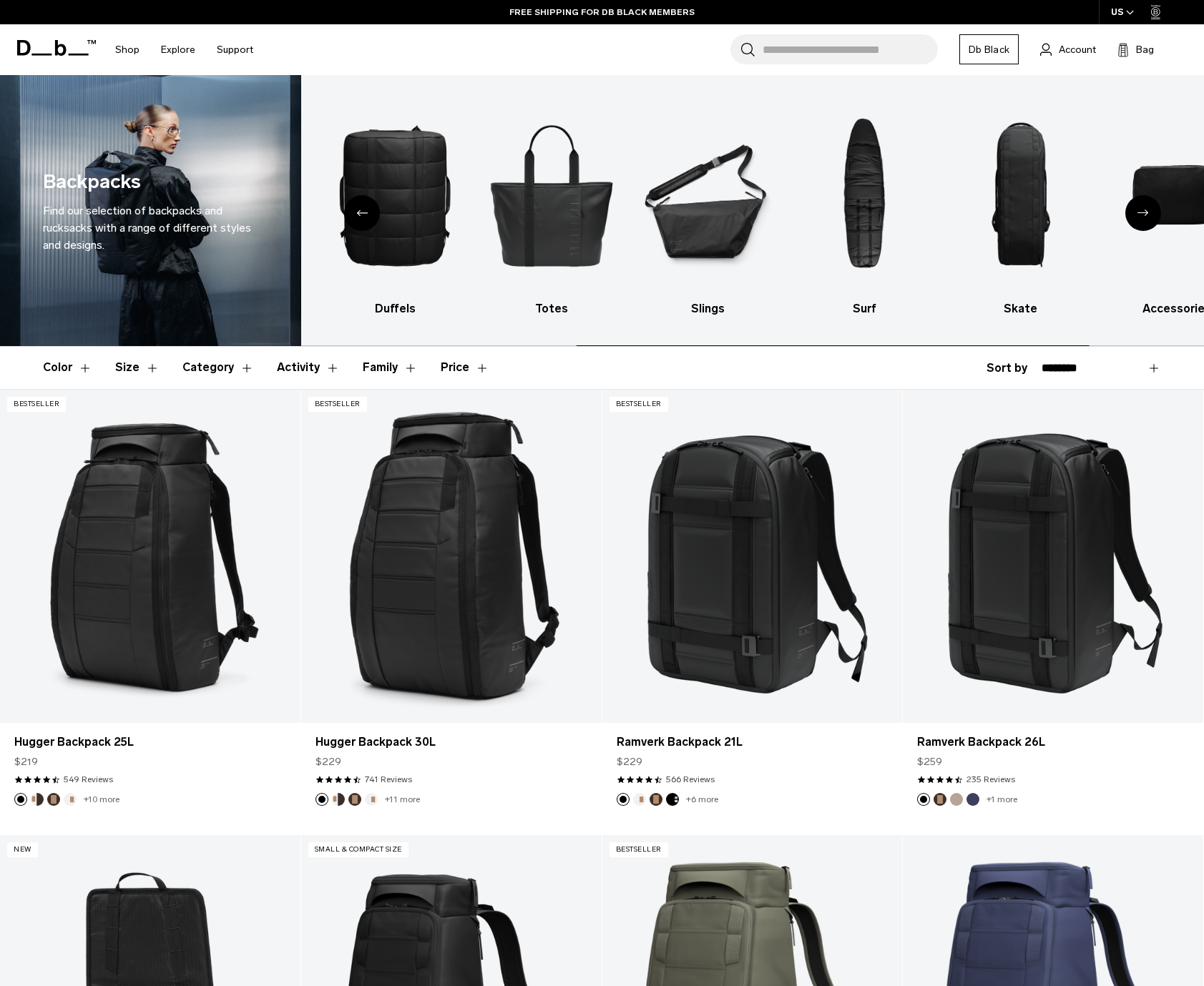
click at [364, 216] on icon "Previous slide" at bounding box center [362, 213] width 11 height 7
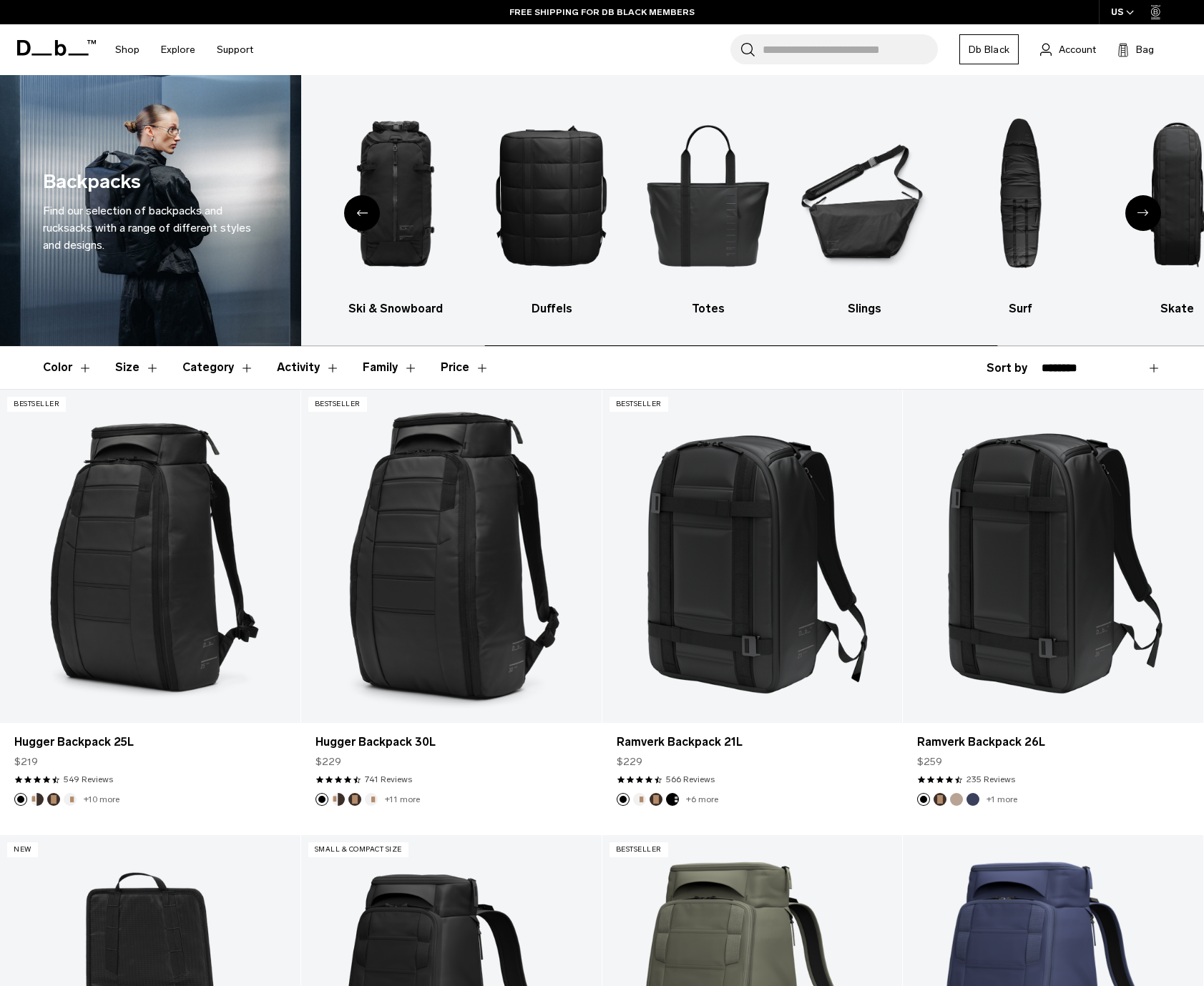
click at [362, 215] on icon "Previous slide" at bounding box center [362, 213] width 11 height 7
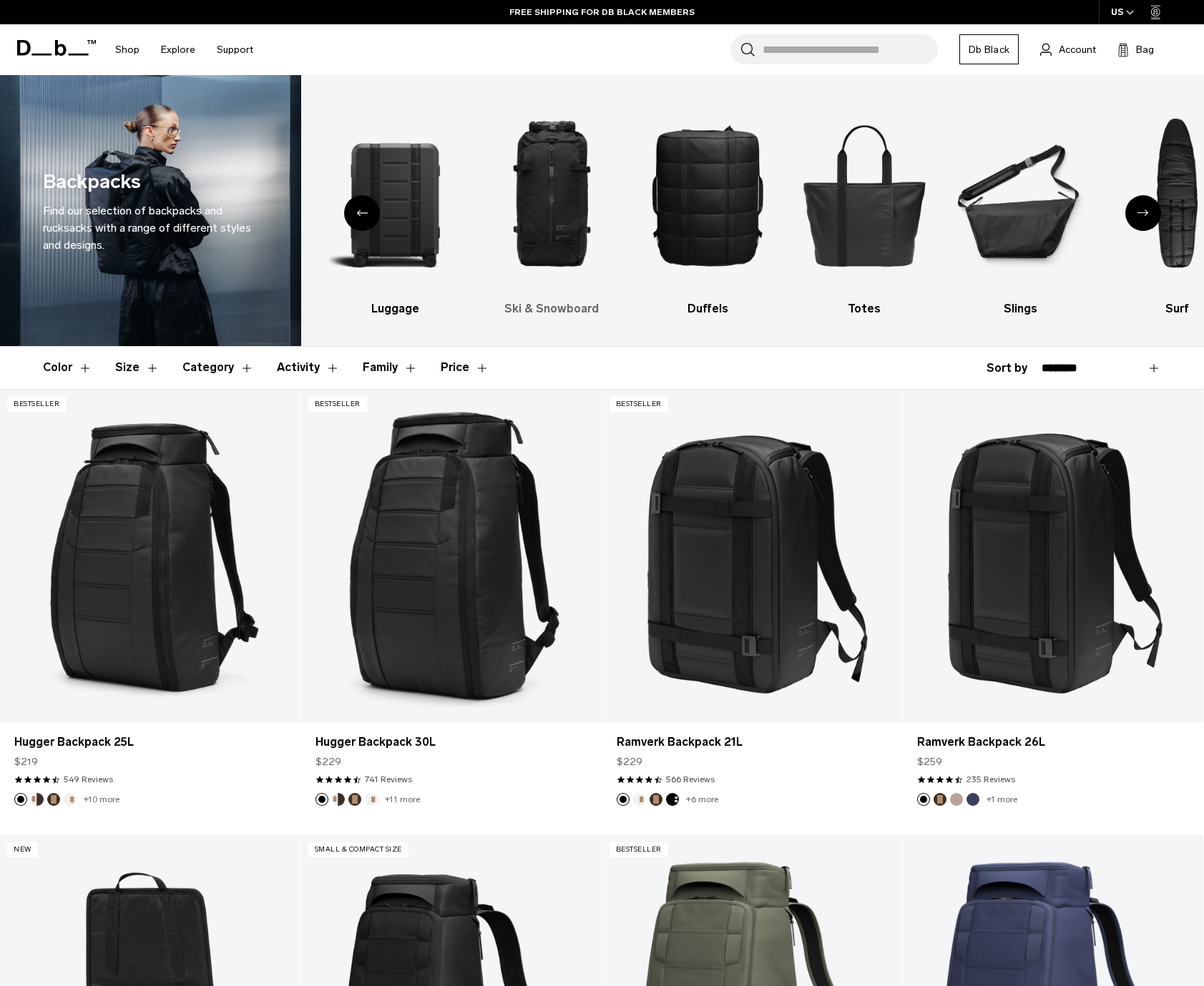
click at [555, 191] on img "3 / 10" at bounding box center [552, 195] width 132 height 197
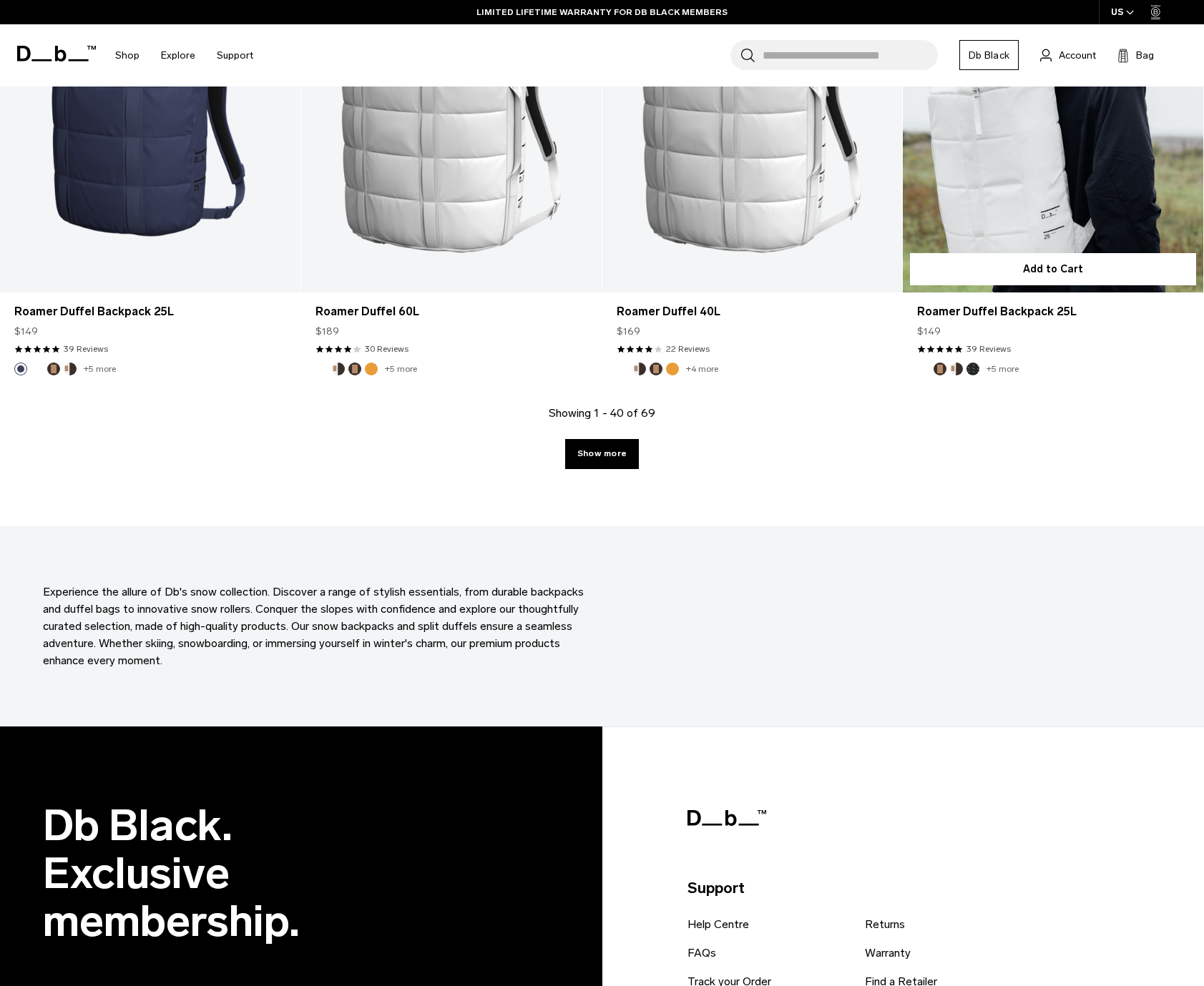
scroll to position [3773, 0]
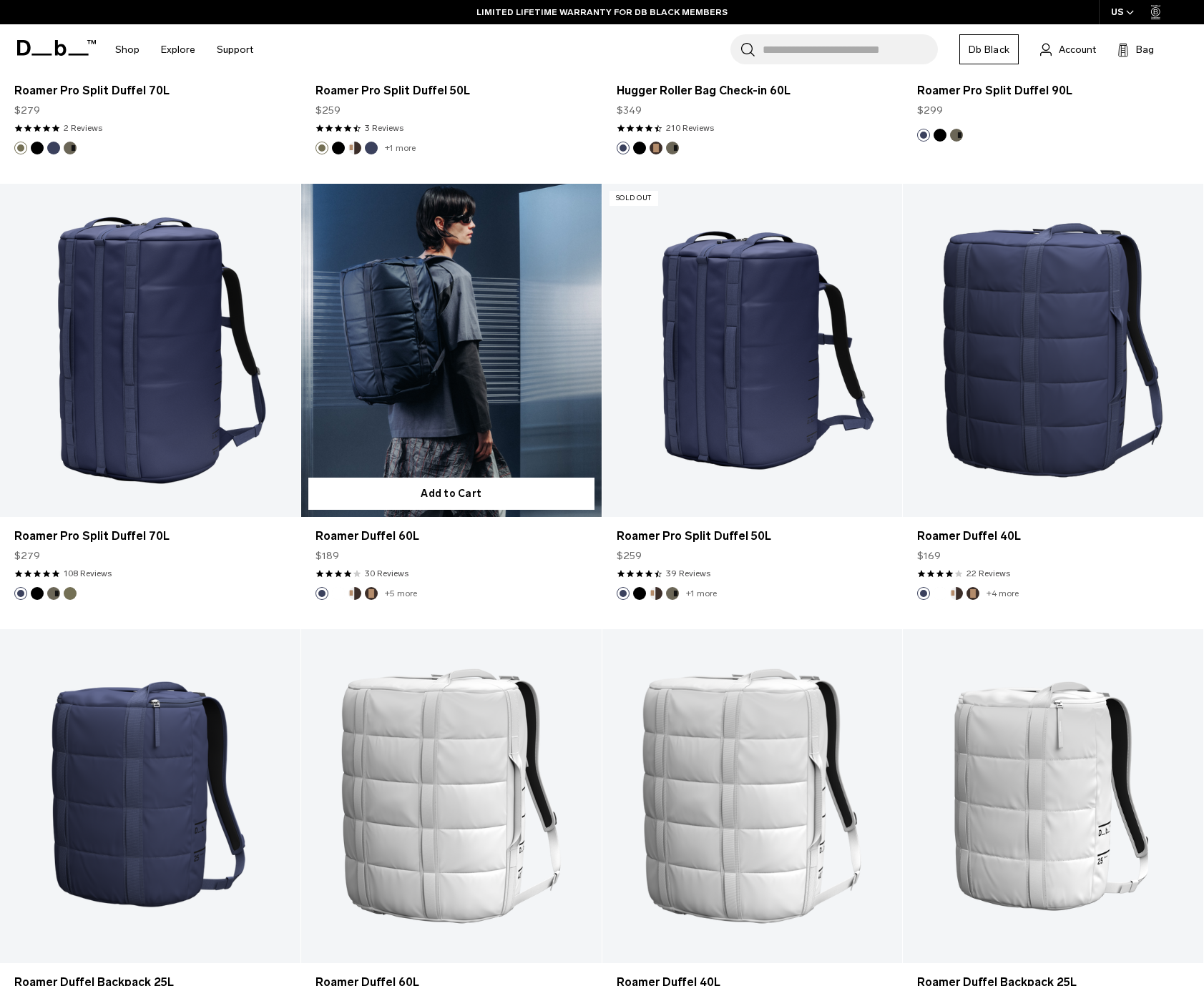
click at [357, 594] on button "Cappuccino" at bounding box center [355, 594] width 13 height 13
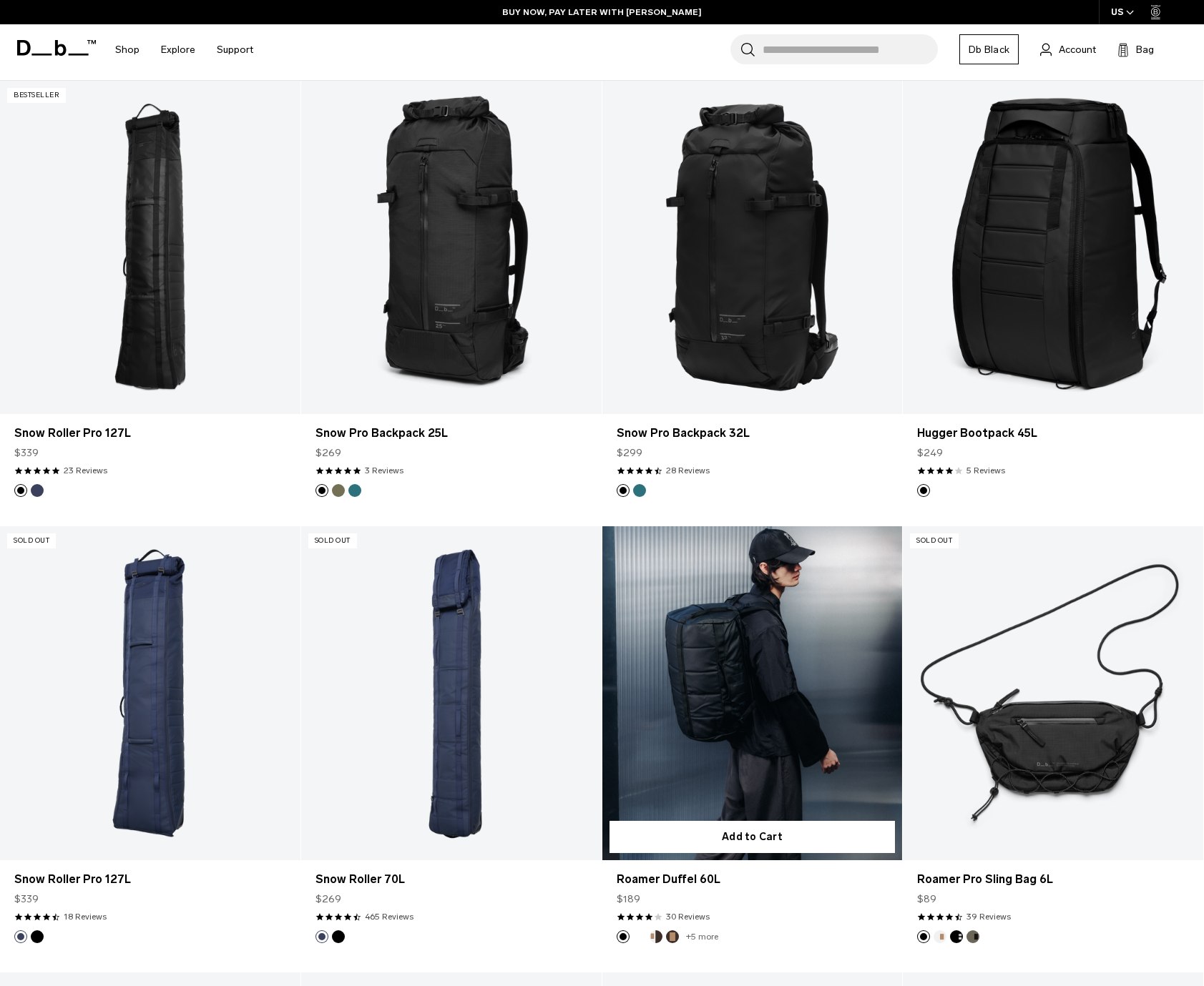
scroll to position [0, 0]
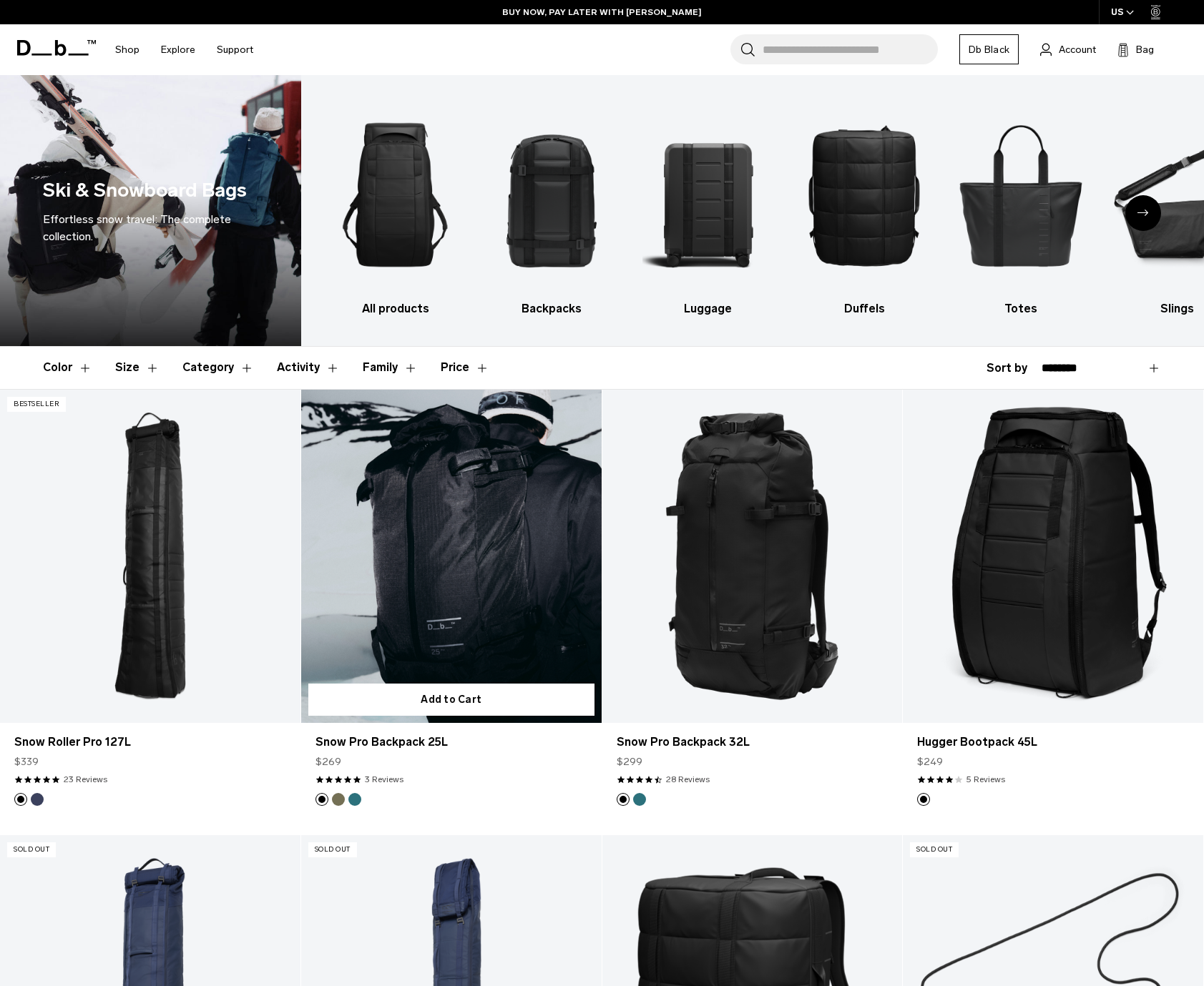
click at [490, 476] on link "Snow Pro Backpack 25L" at bounding box center [451, 557] width 301 height 333
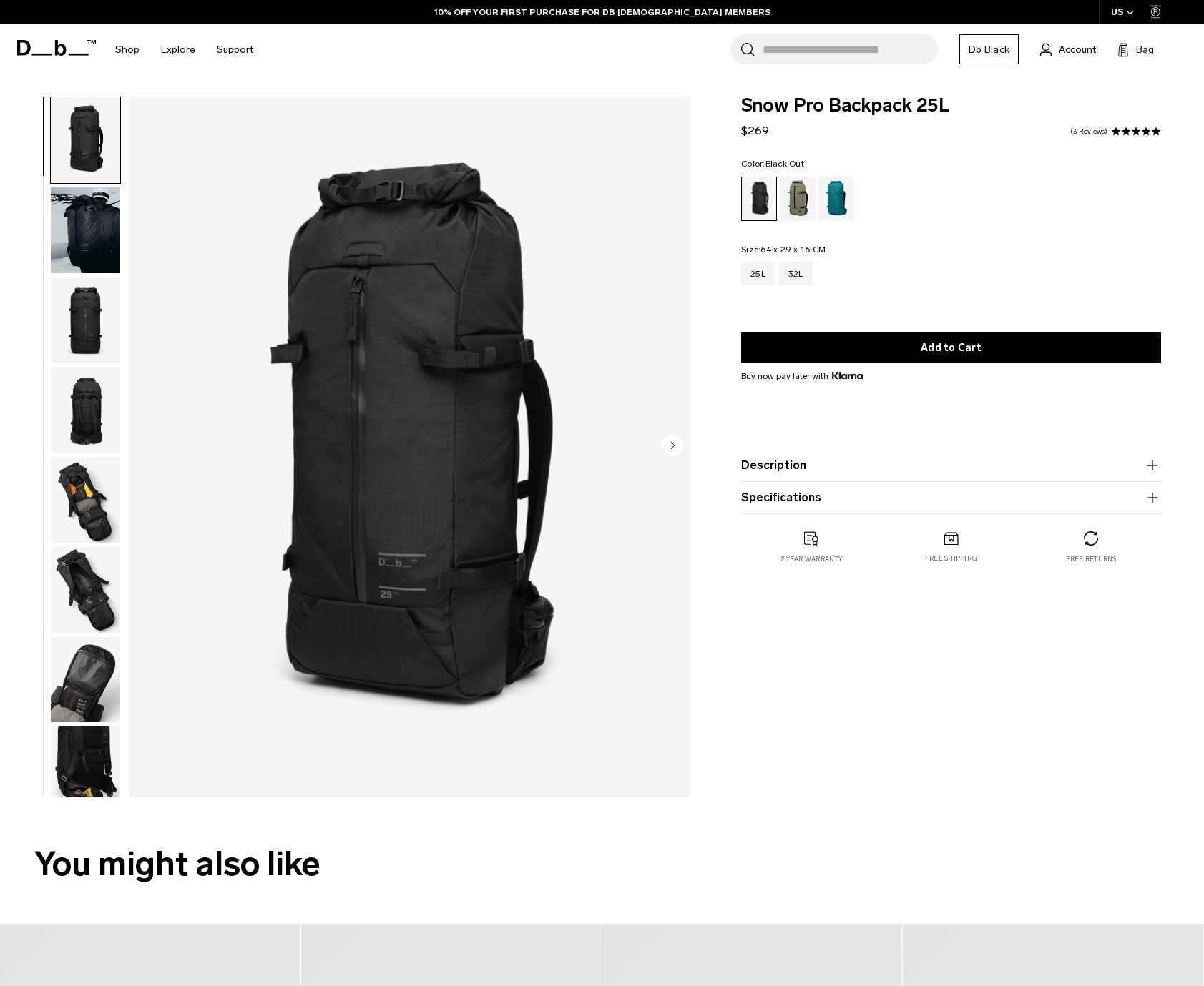
click at [782, 469] on button "Description" at bounding box center [952, 465] width 420 height 17
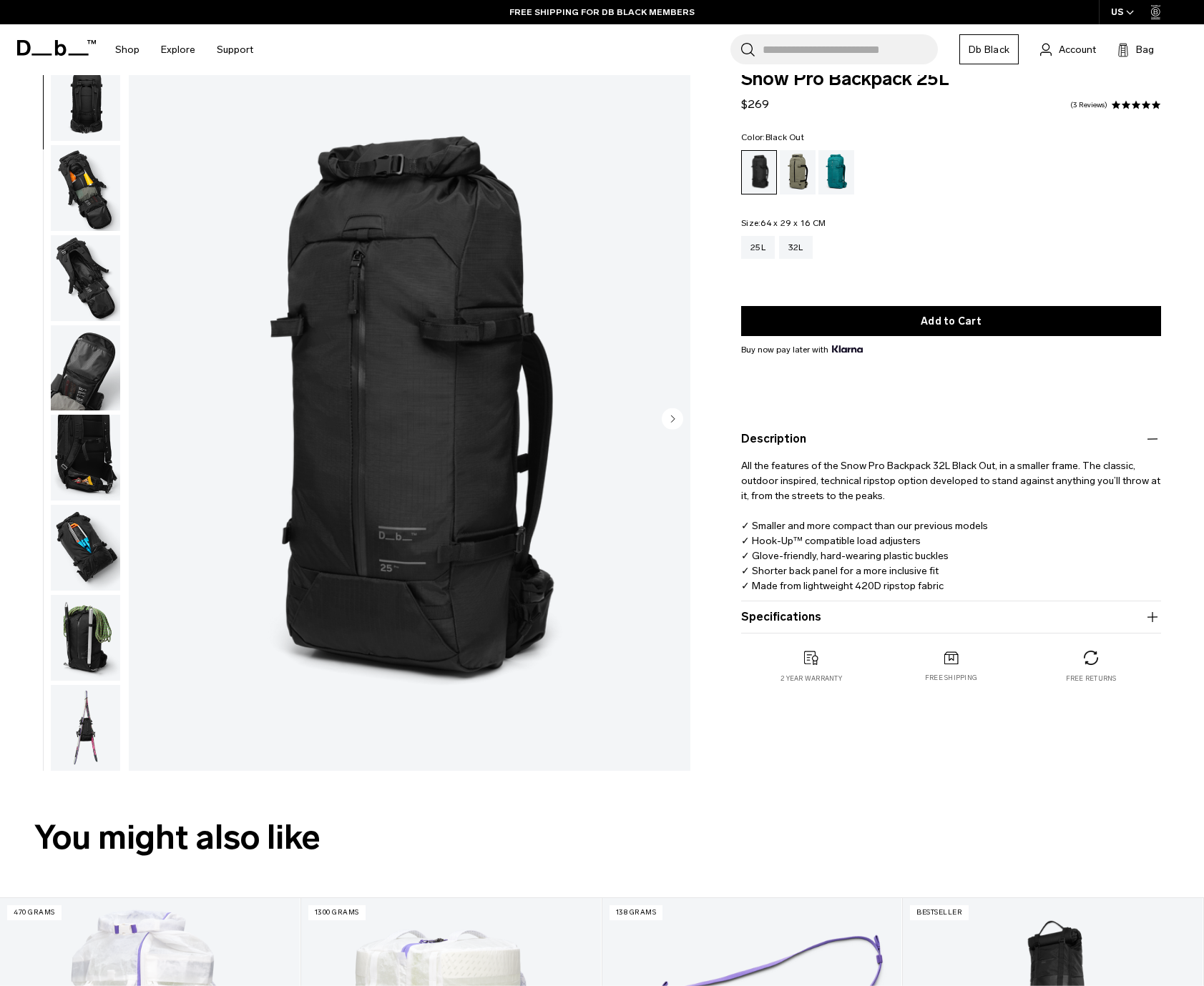
scroll to position [195, 0]
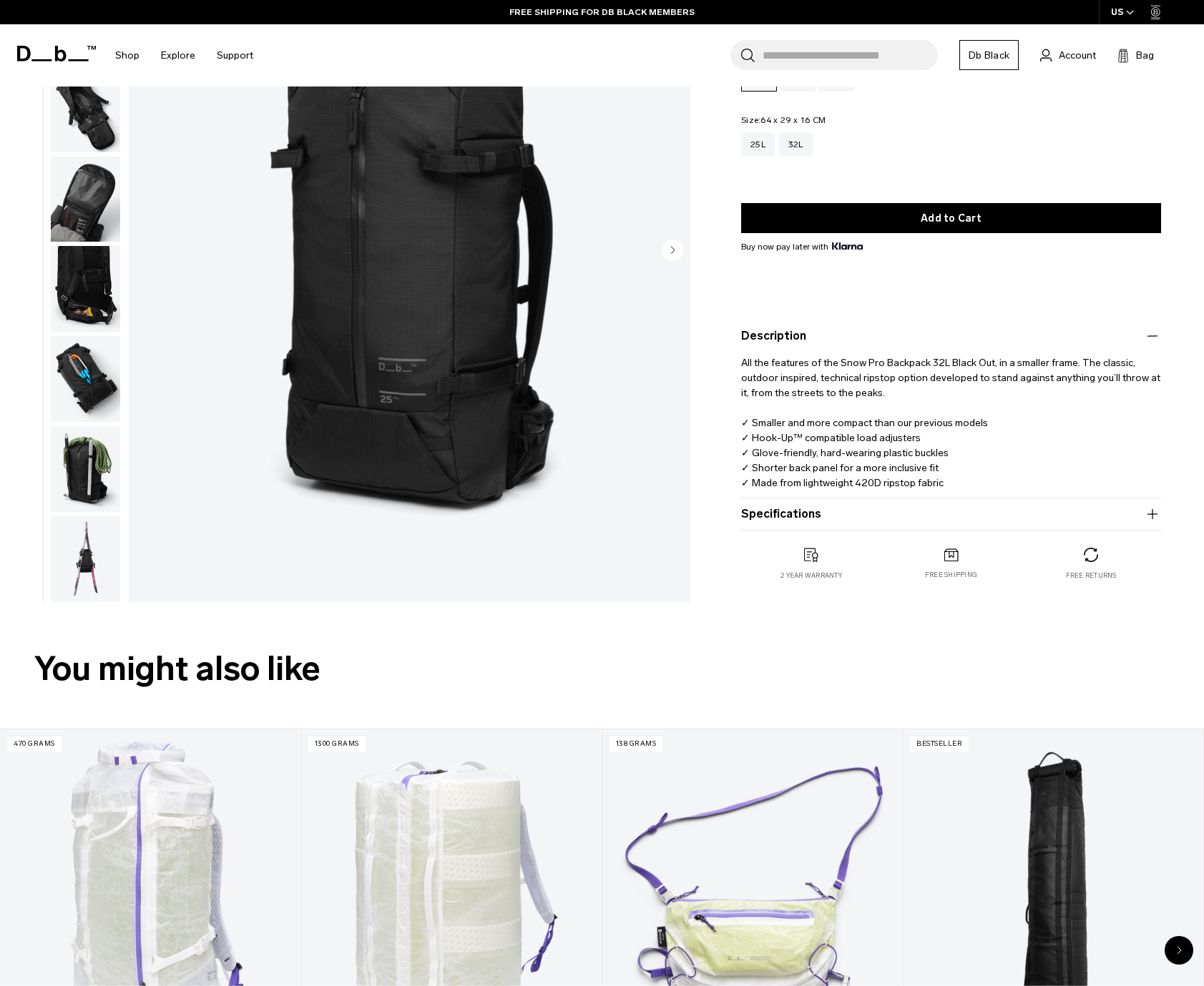
click at [79, 472] on img "button" at bounding box center [86, 469] width 70 height 86
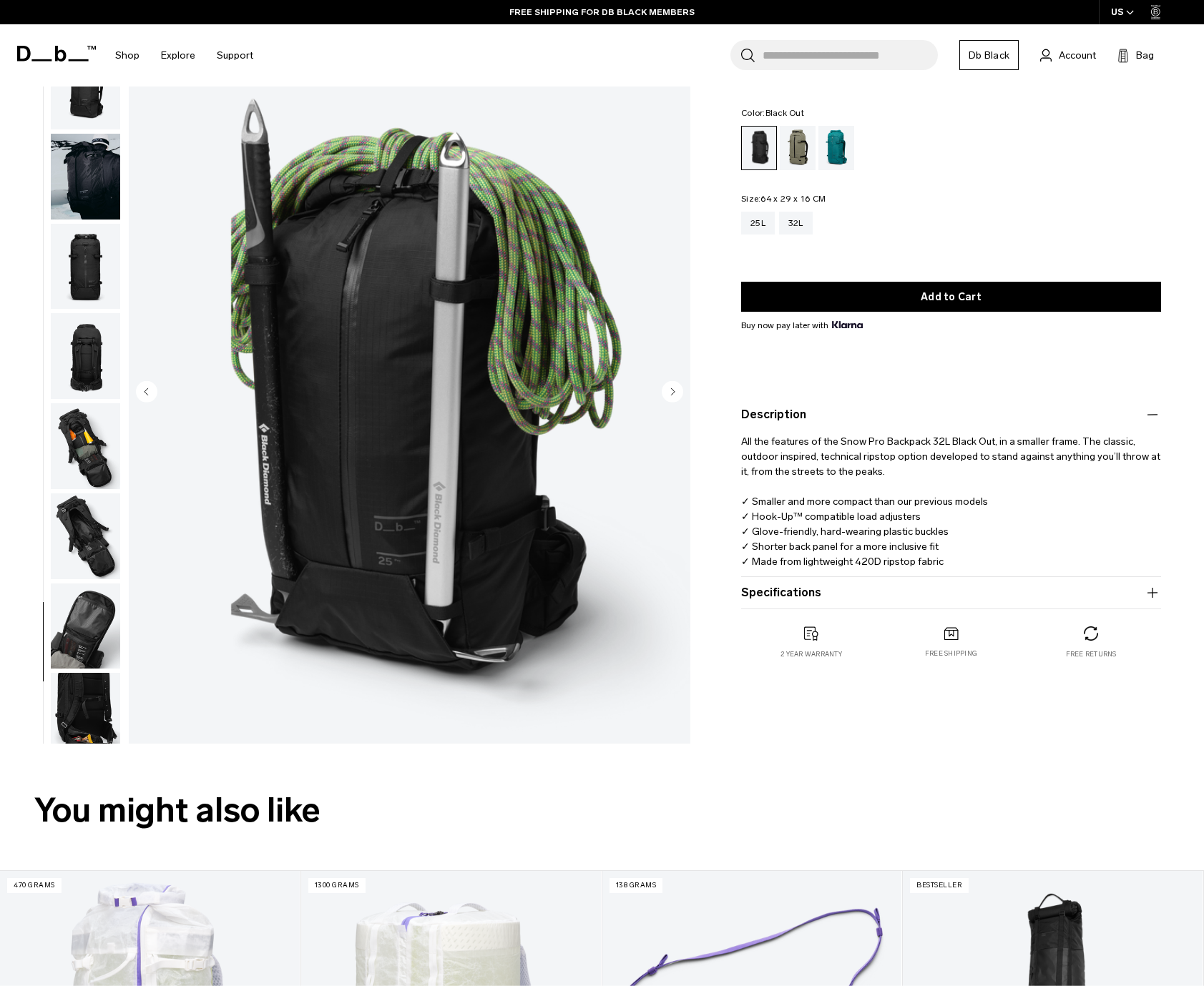
scroll to position [0, 0]
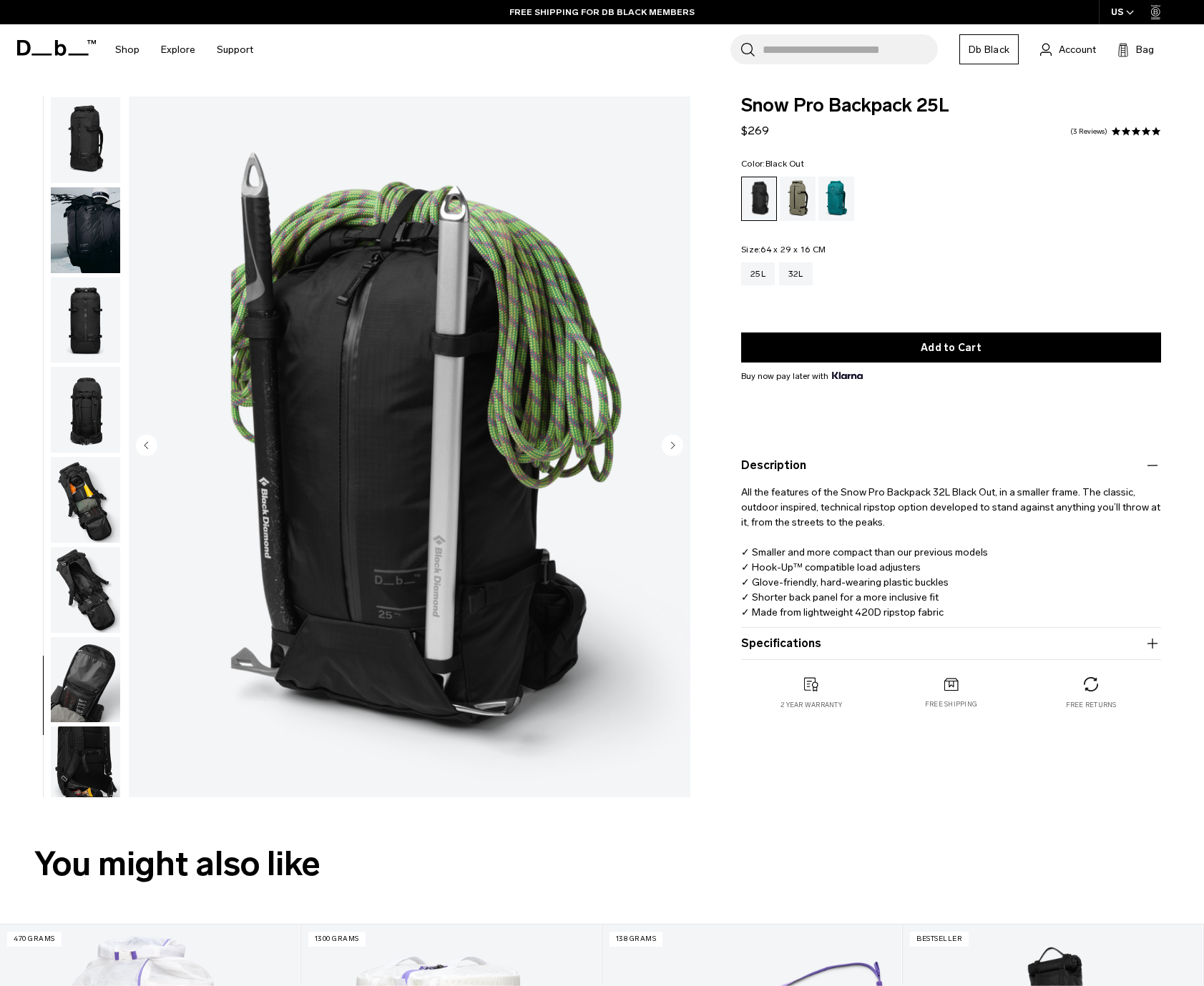
click at [85, 149] on img "button" at bounding box center [86, 139] width 70 height 86
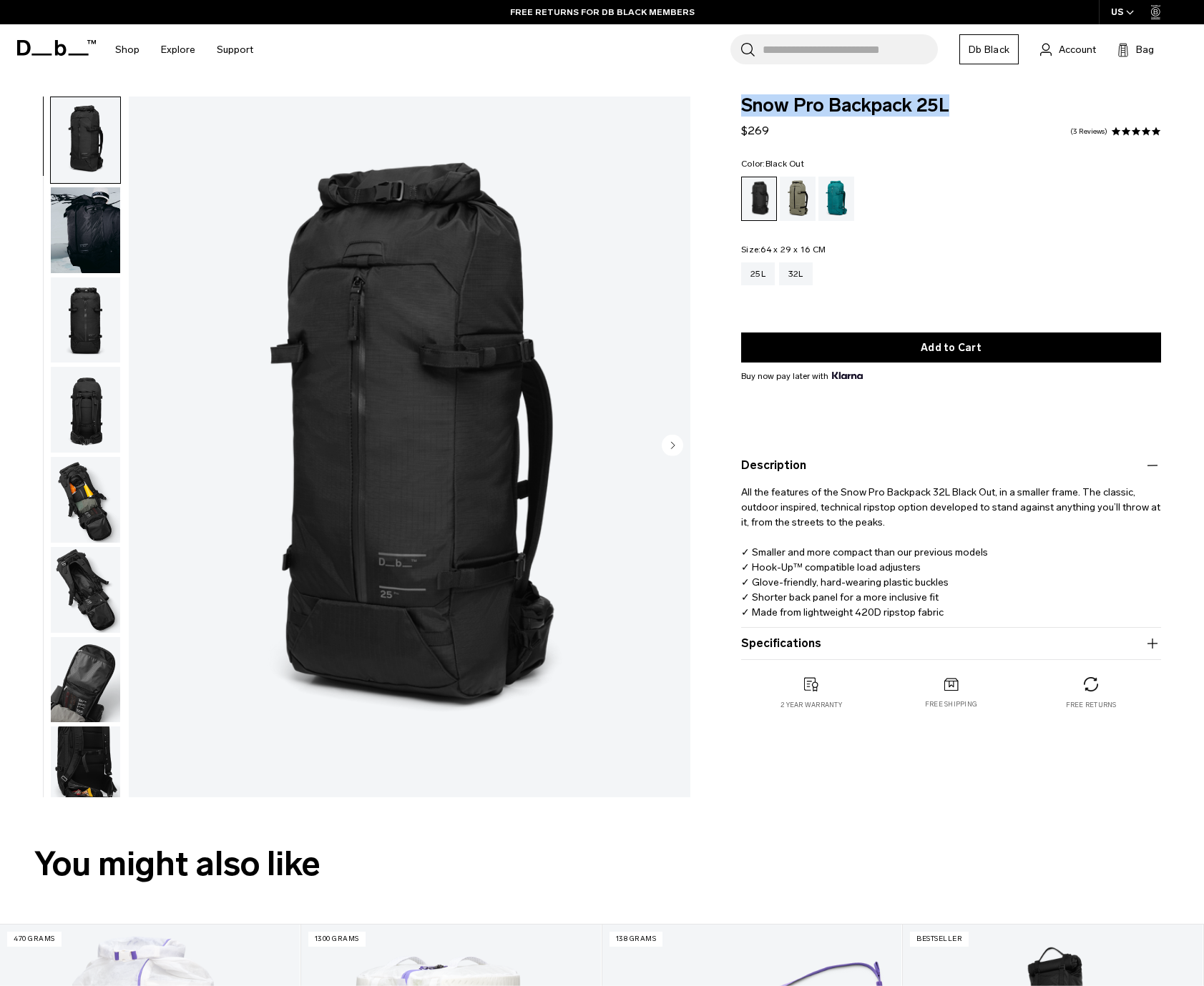
drag, startPoint x: 743, startPoint y: 100, endPoint x: 971, endPoint y: 111, distance: 228.3
click at [971, 111] on span "Snow Pro Backpack 25L" at bounding box center [952, 106] width 420 height 19
copy span "Snow Pro Backpack 25L"
click at [841, 651] on button "Specifications" at bounding box center [952, 643] width 420 height 17
click at [88, 380] on img "button" at bounding box center [86, 410] width 70 height 86
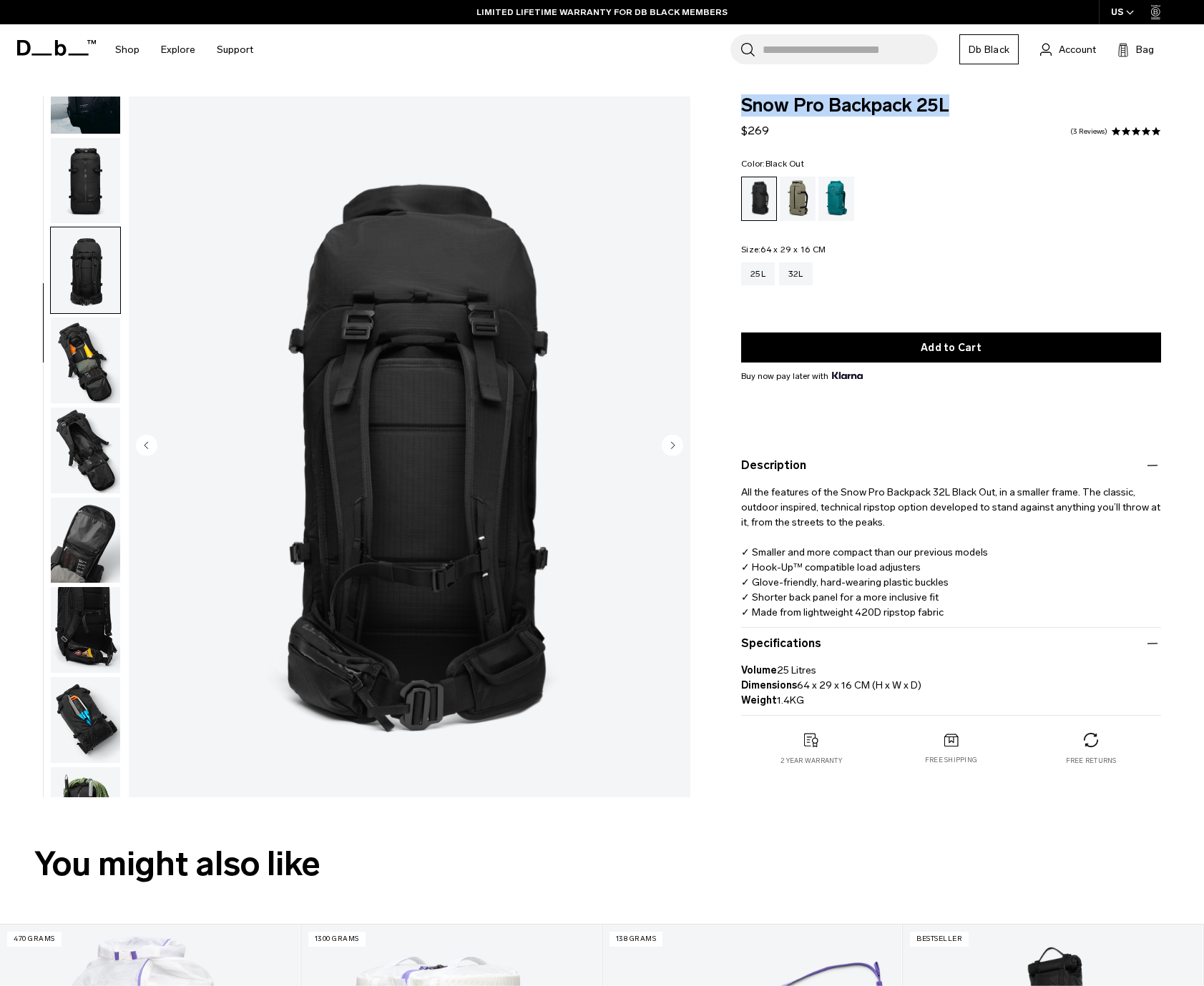
scroll to position [269, 0]
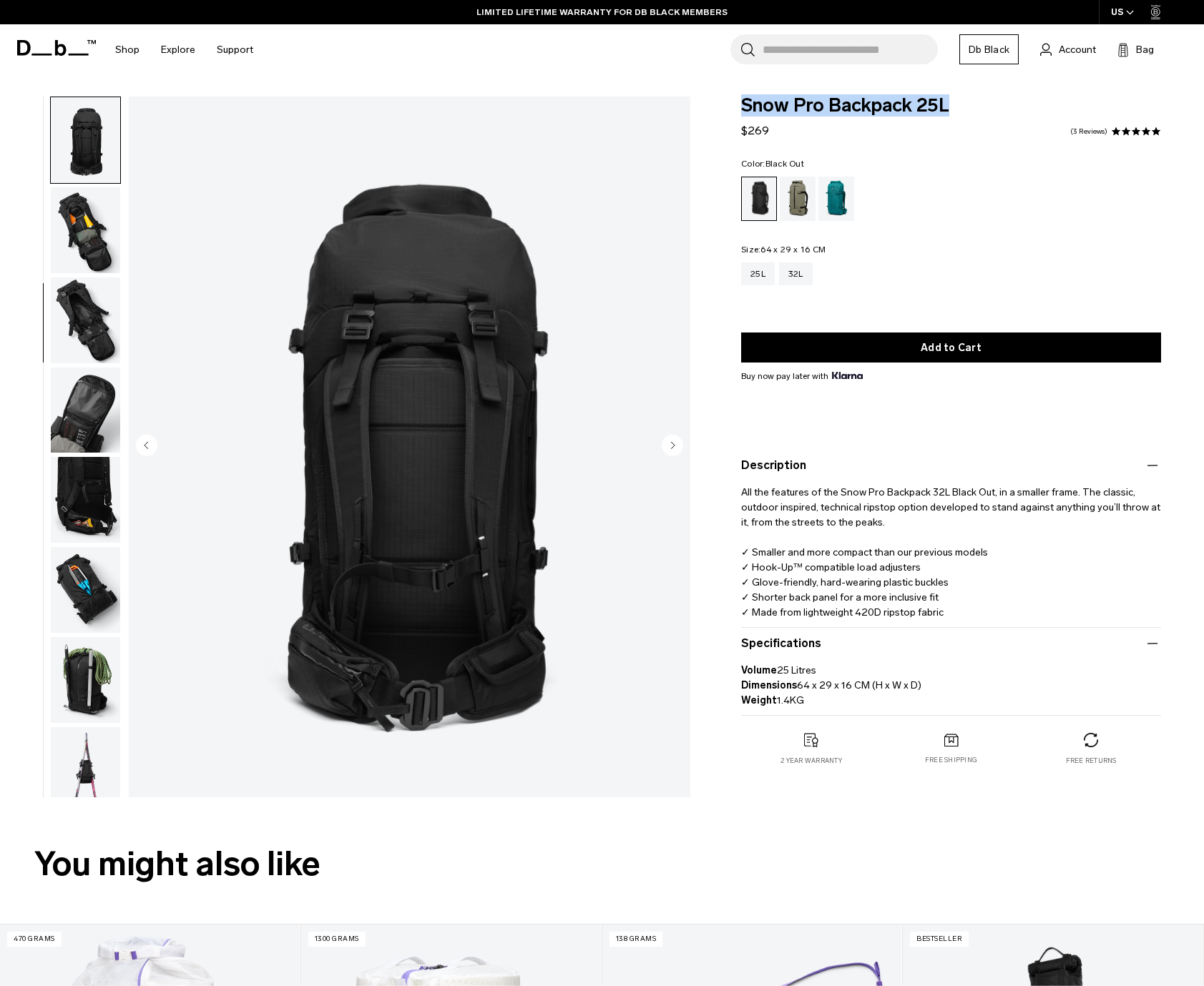
click at [89, 234] on img "button" at bounding box center [86, 230] width 70 height 86
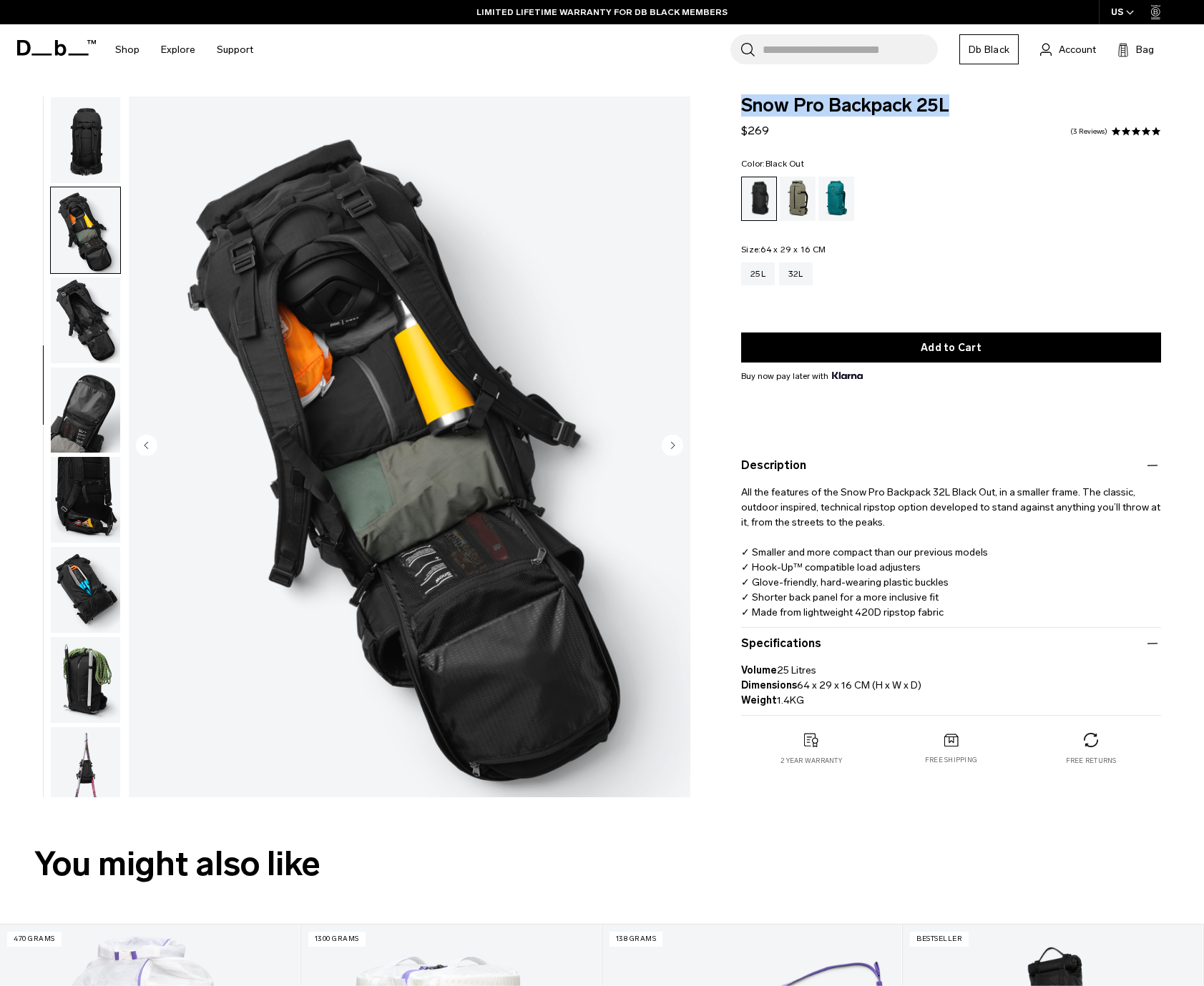
scroll to position [285, 0]
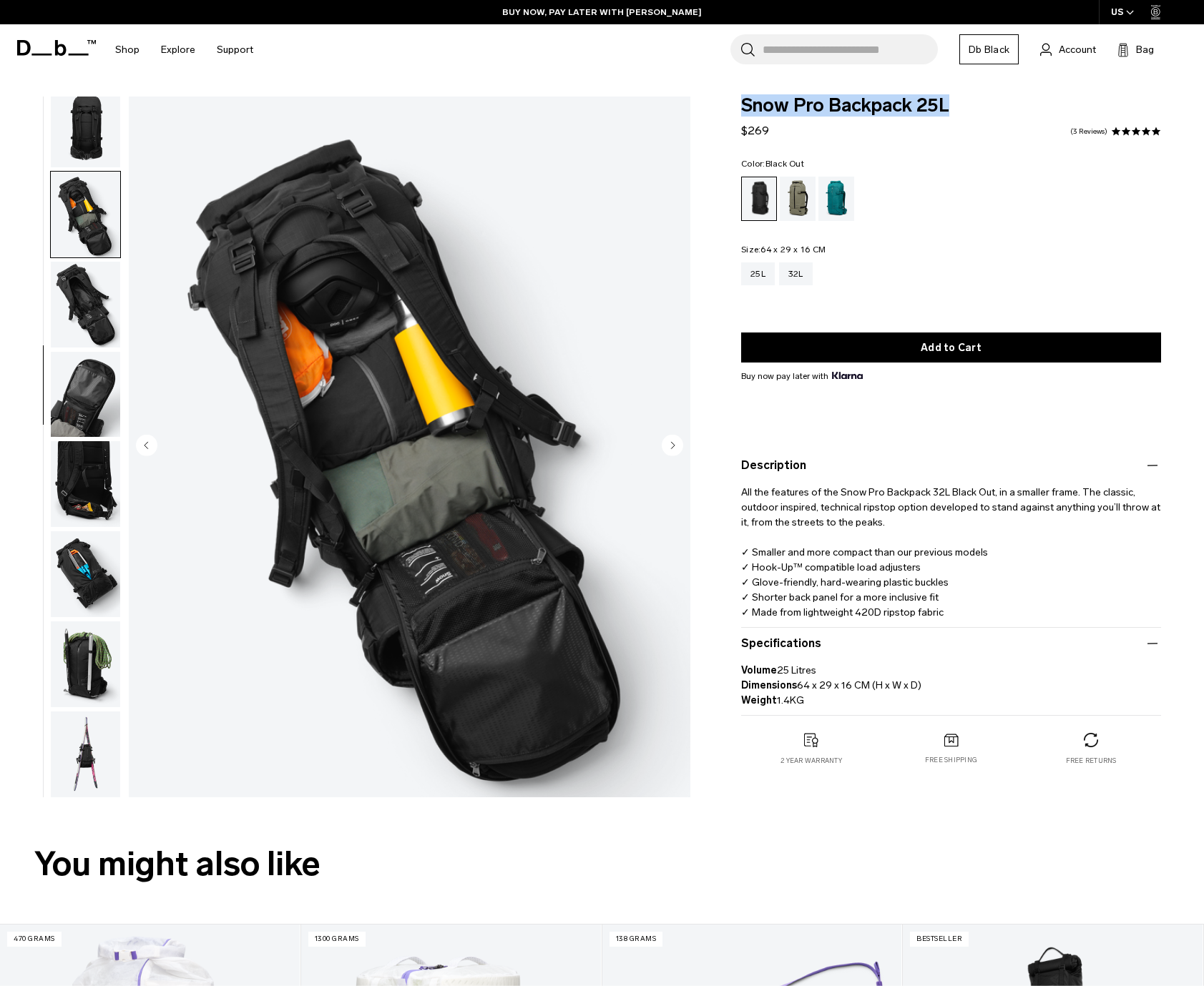
click at [85, 293] on img "button" at bounding box center [86, 304] width 70 height 86
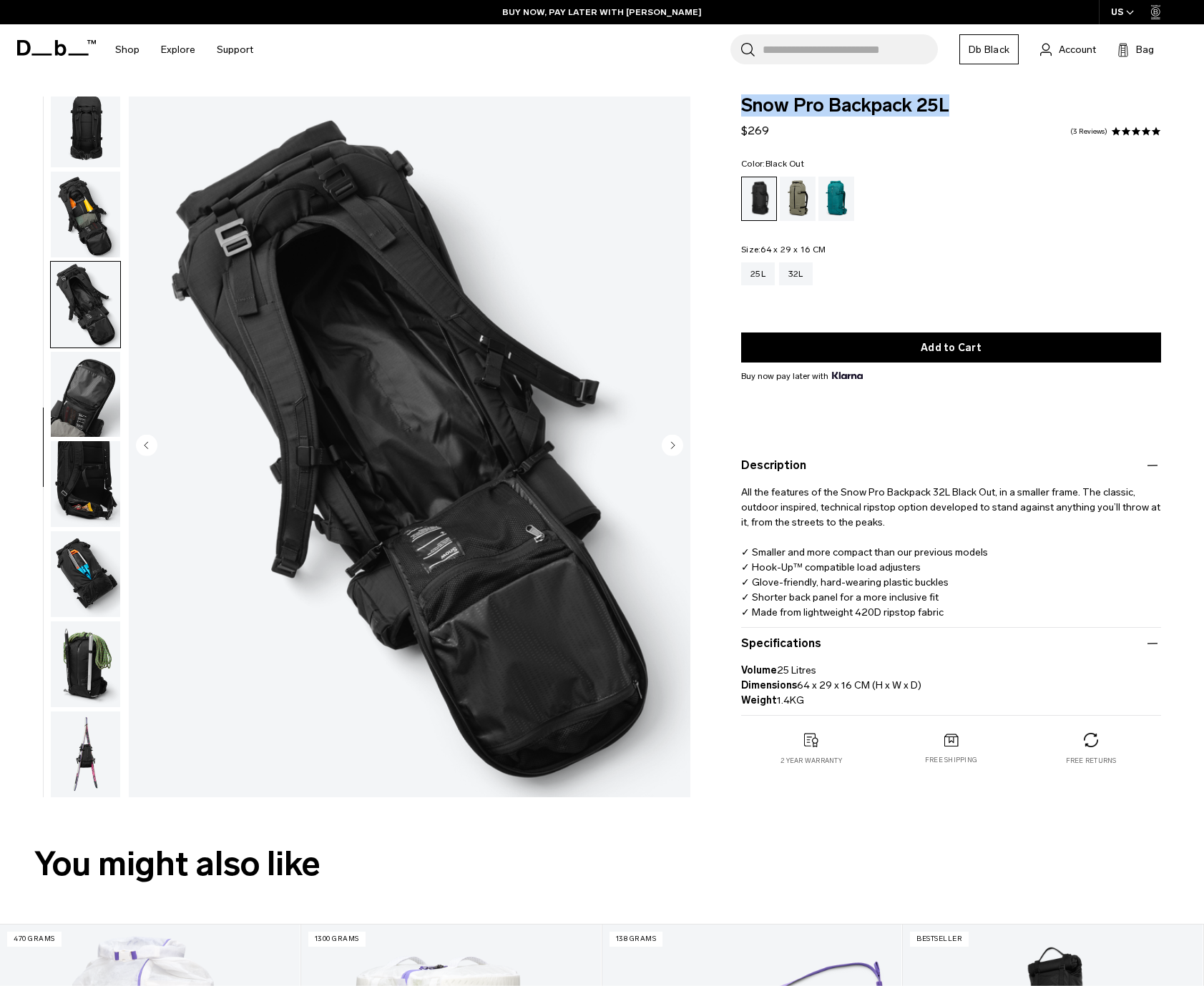
click at [83, 380] on img "button" at bounding box center [86, 395] width 70 height 86
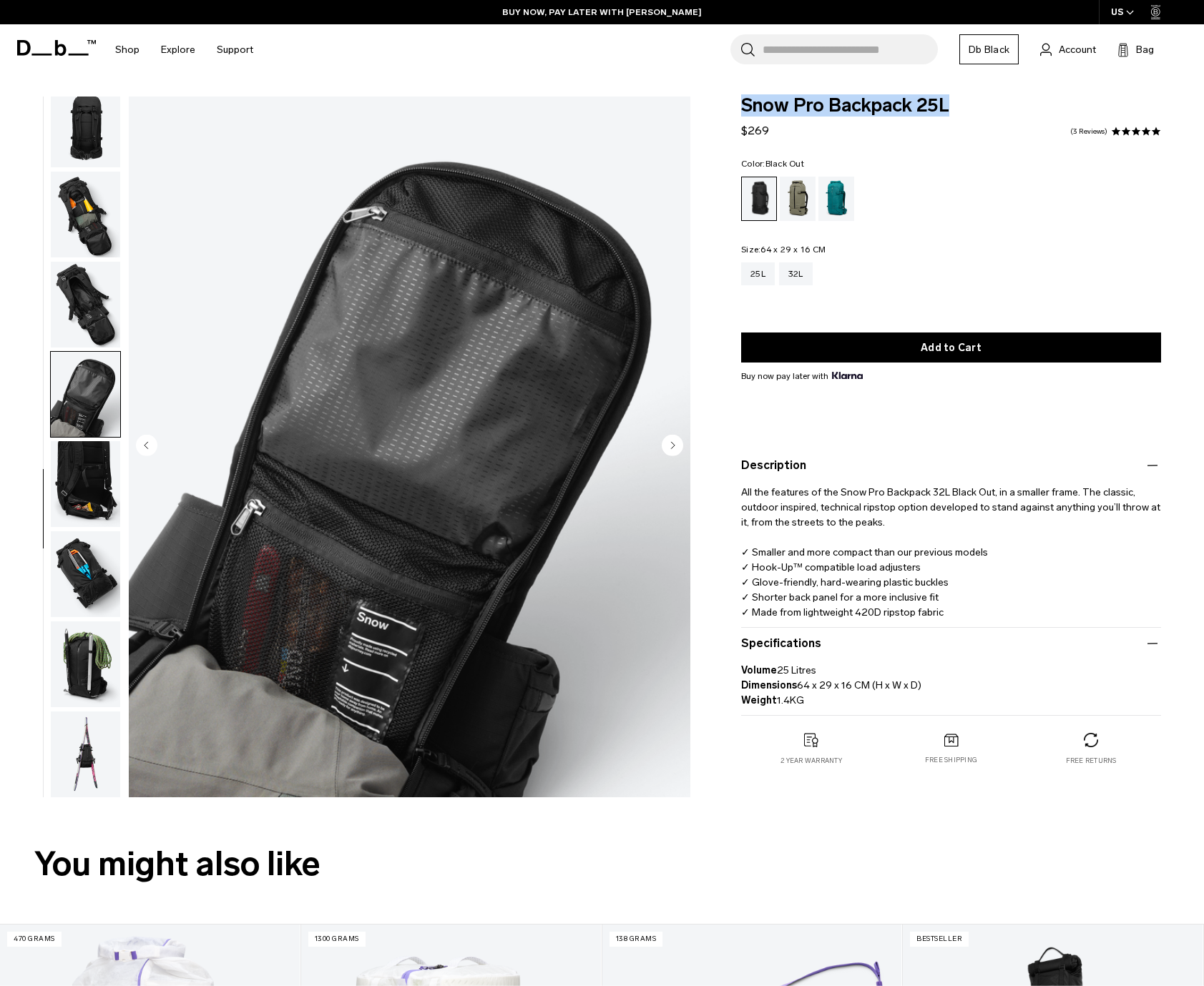
click at [88, 493] on img "button" at bounding box center [86, 484] width 70 height 86
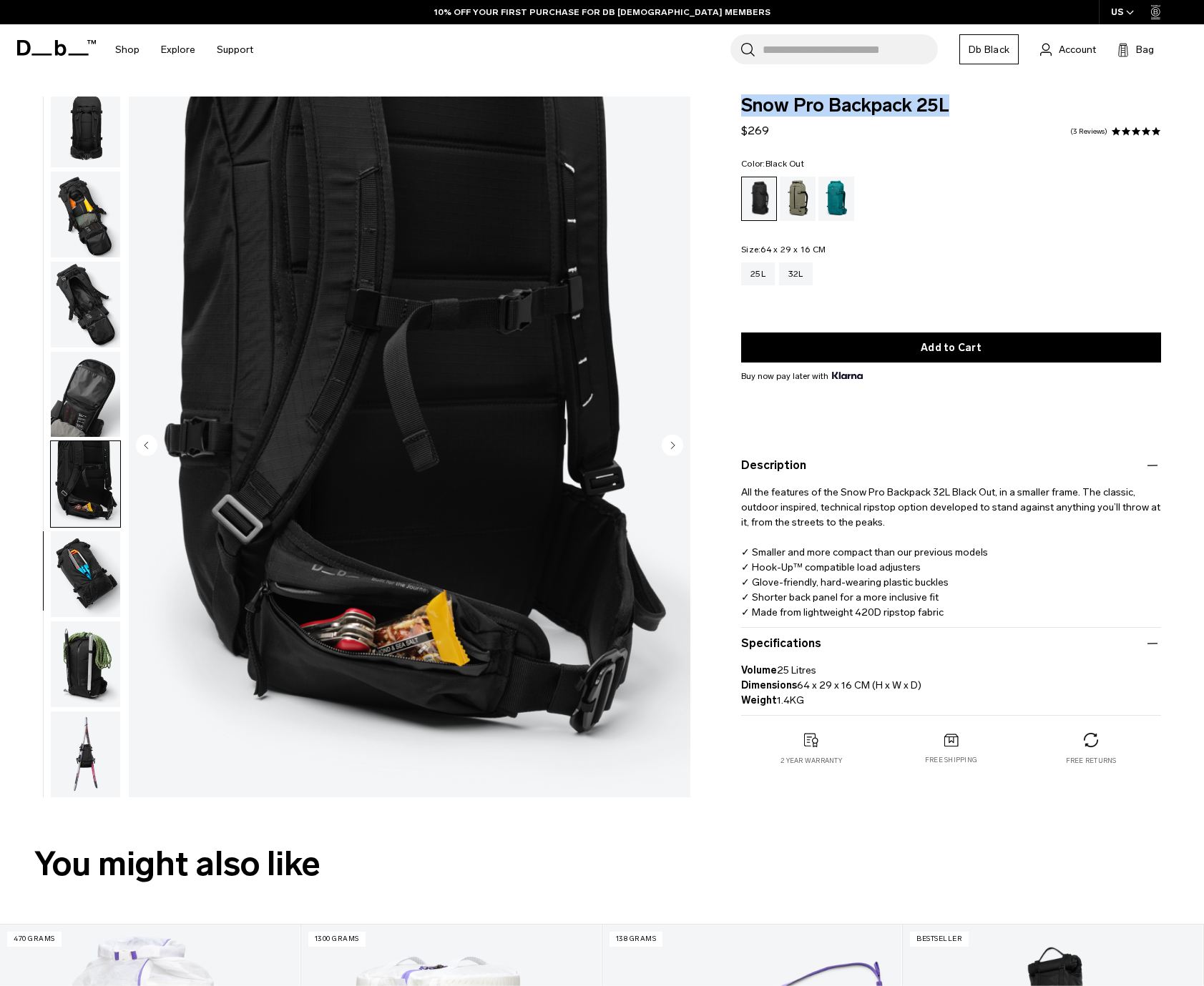
click at [85, 569] on img "button" at bounding box center [86, 574] width 70 height 86
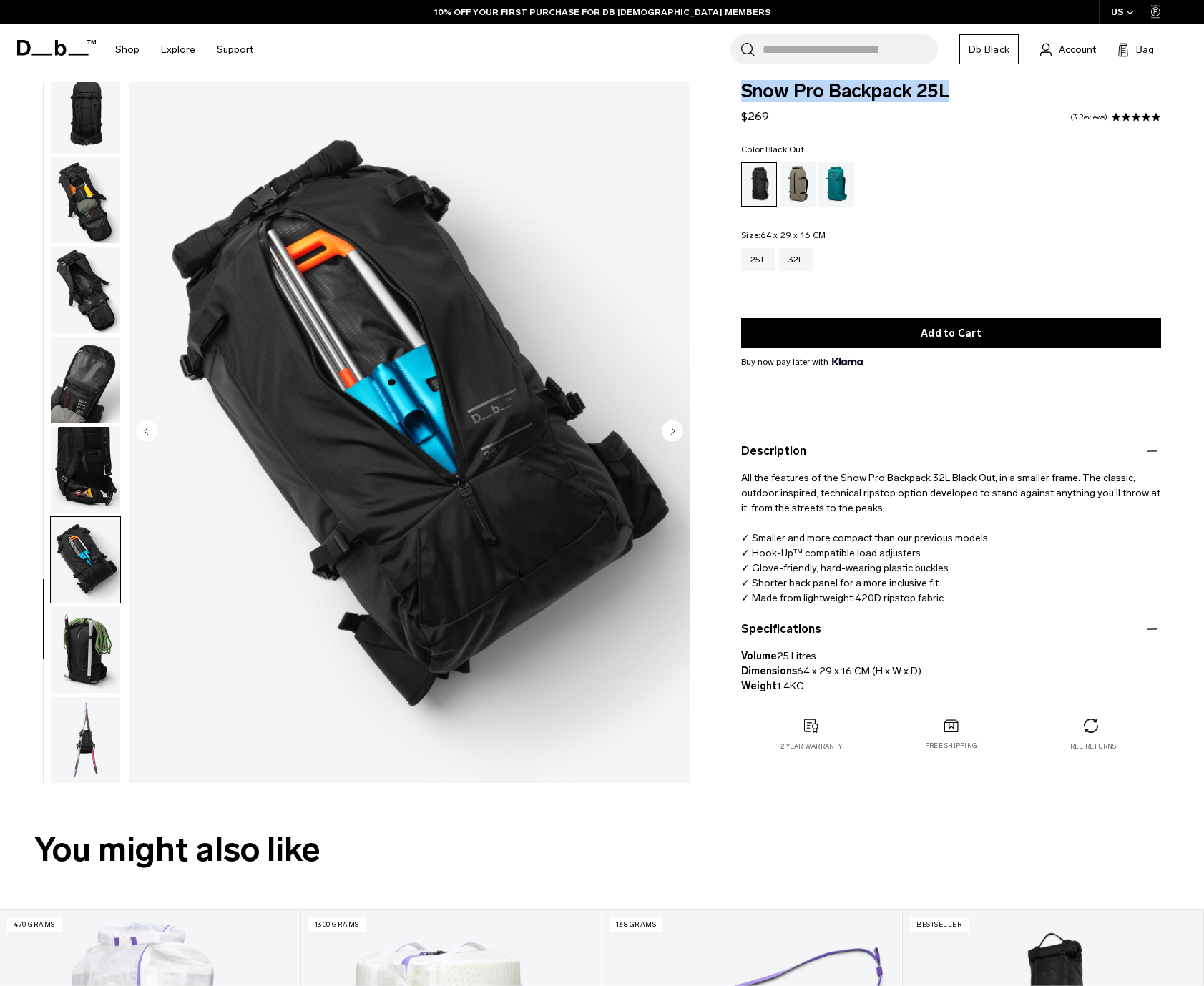
scroll to position [35, 0]
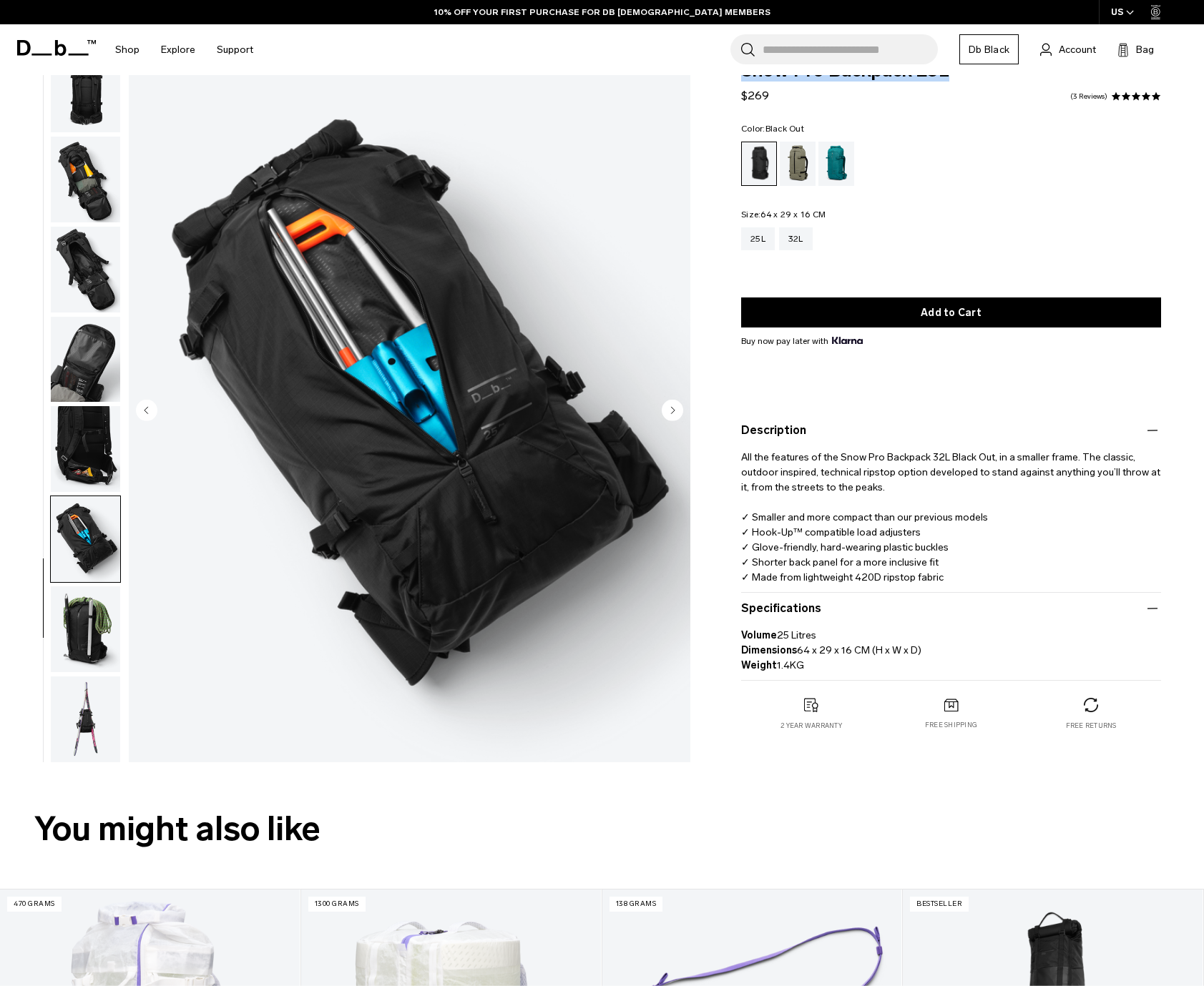
click at [75, 611] on img "button" at bounding box center [86, 629] width 70 height 86
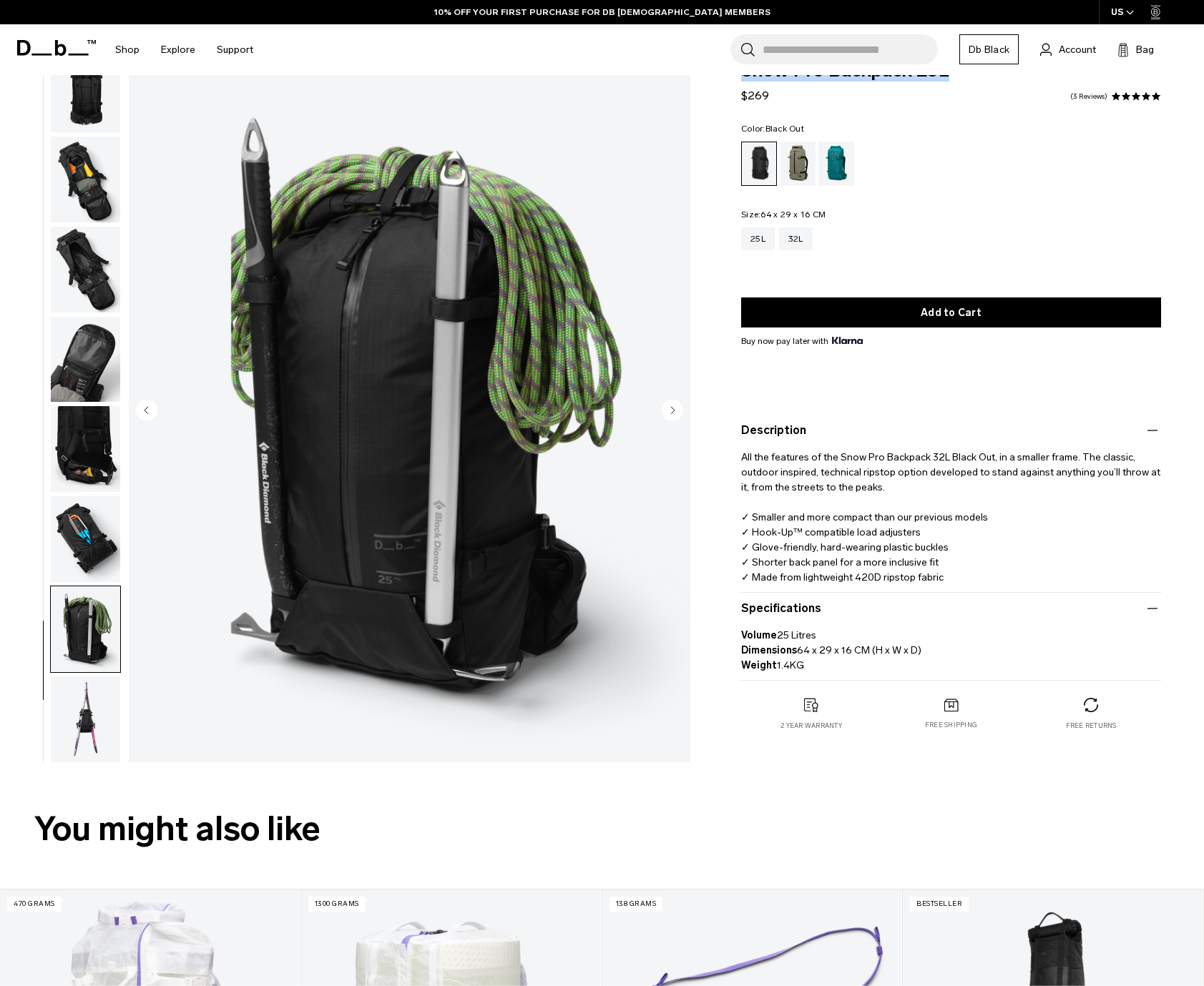
click at [85, 706] on img "button" at bounding box center [86, 719] width 70 height 86
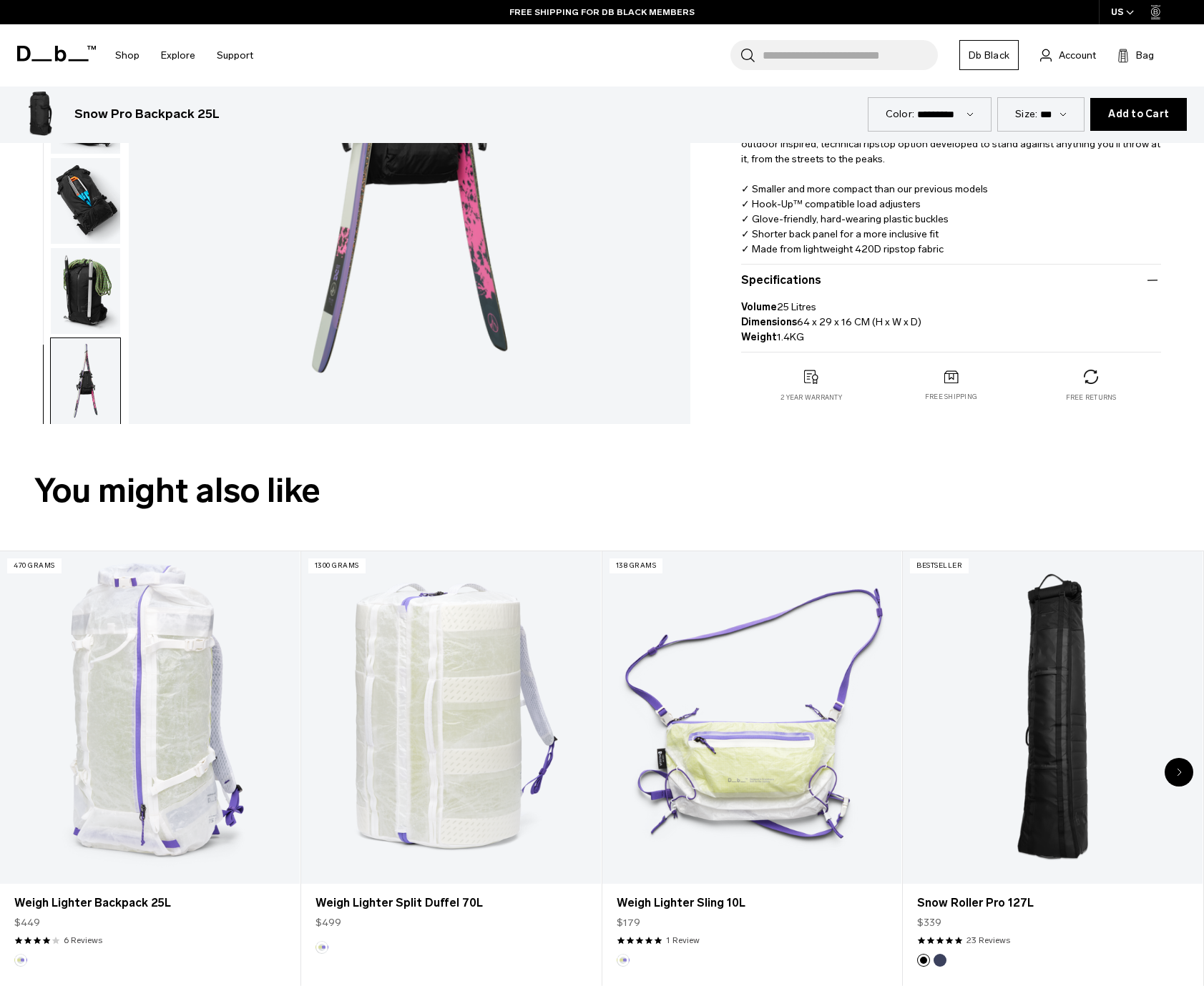
scroll to position [417, 0]
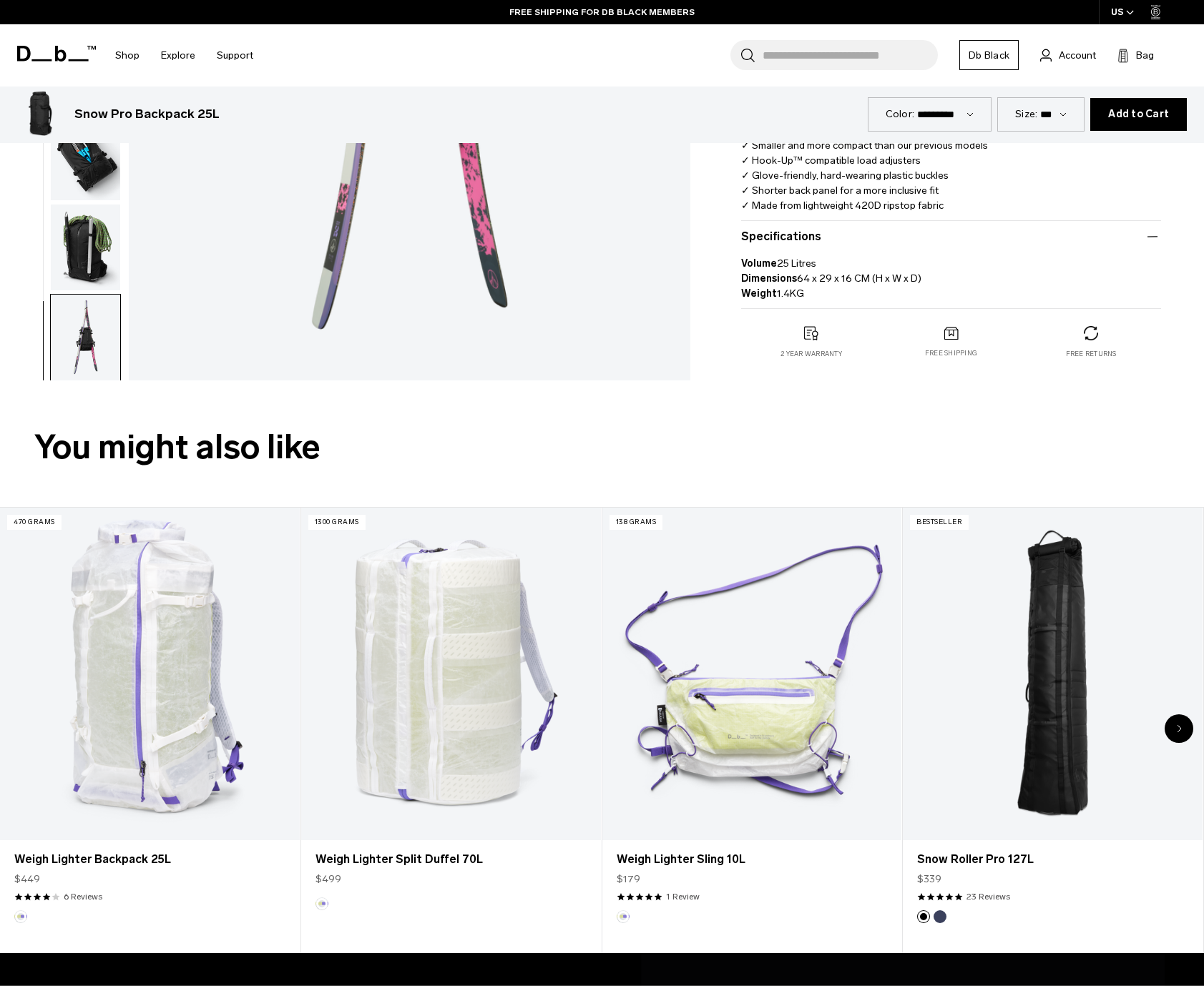
click at [1176, 722] on div "Next slide" at bounding box center [1179, 729] width 28 height 28
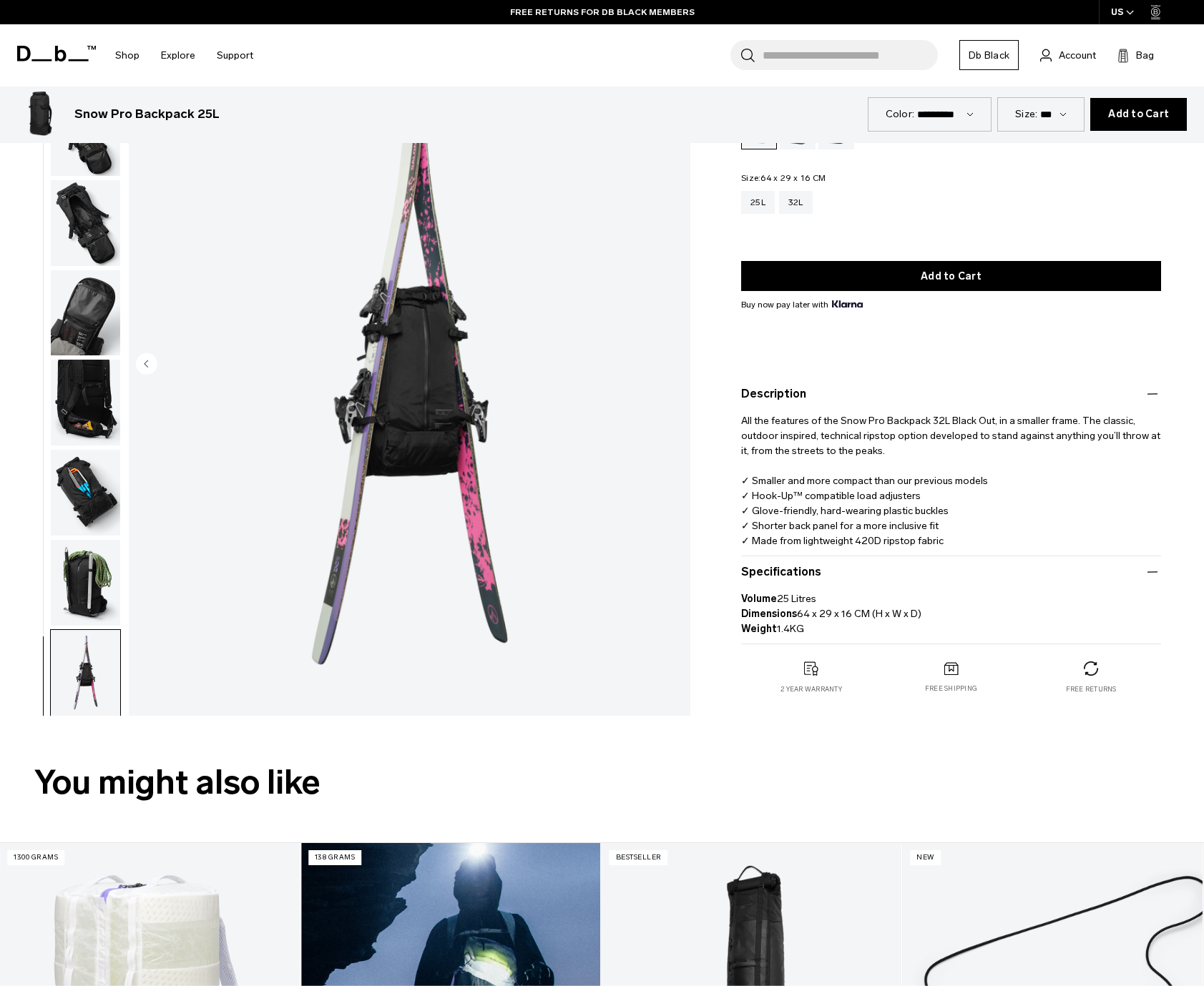
scroll to position [0, 0]
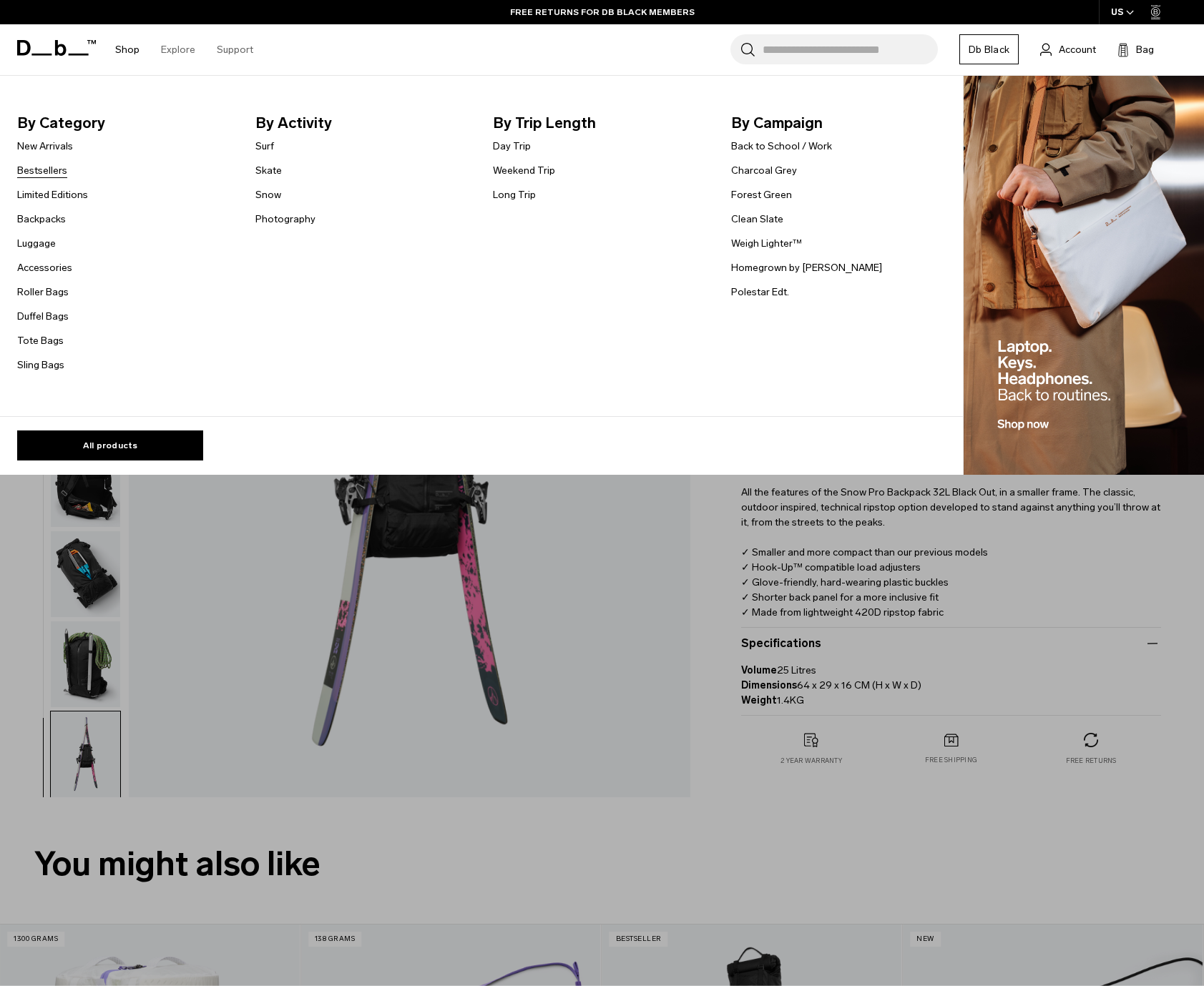
click at [44, 172] on link "Bestsellers" at bounding box center [41, 170] width 50 height 15
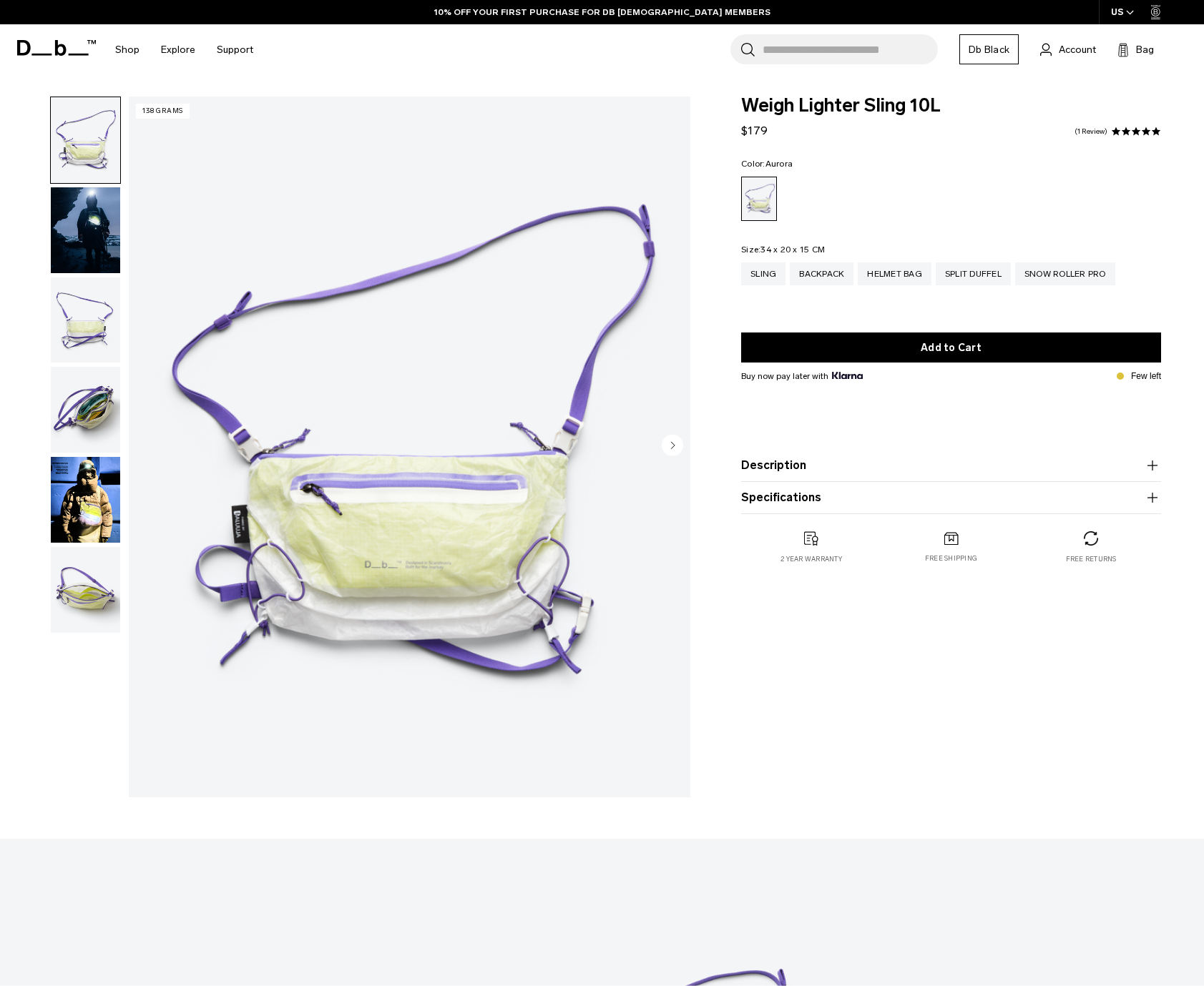
click at [88, 254] on img "button" at bounding box center [86, 230] width 70 height 86
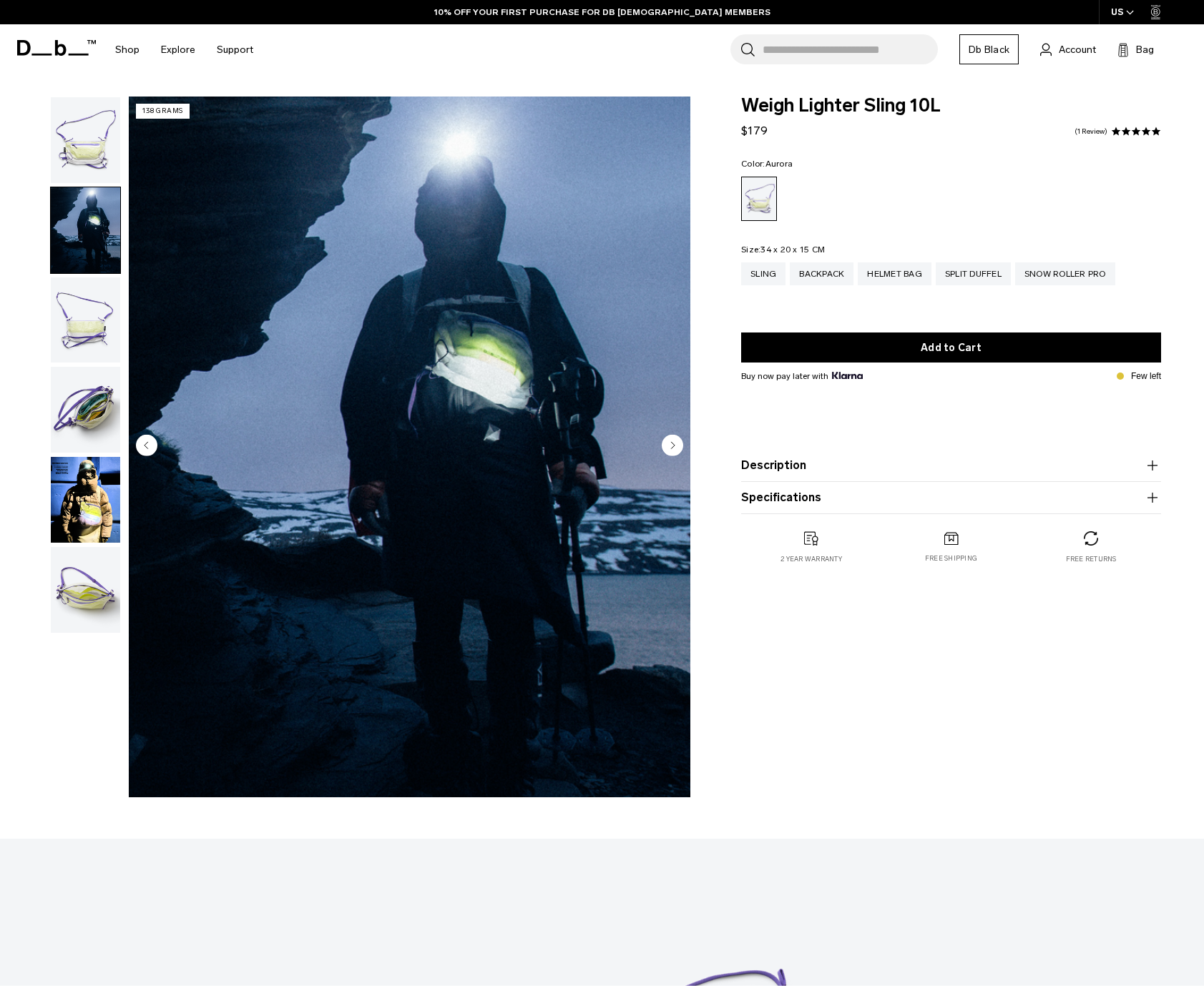
click at [74, 308] on img "button" at bounding box center [86, 320] width 70 height 86
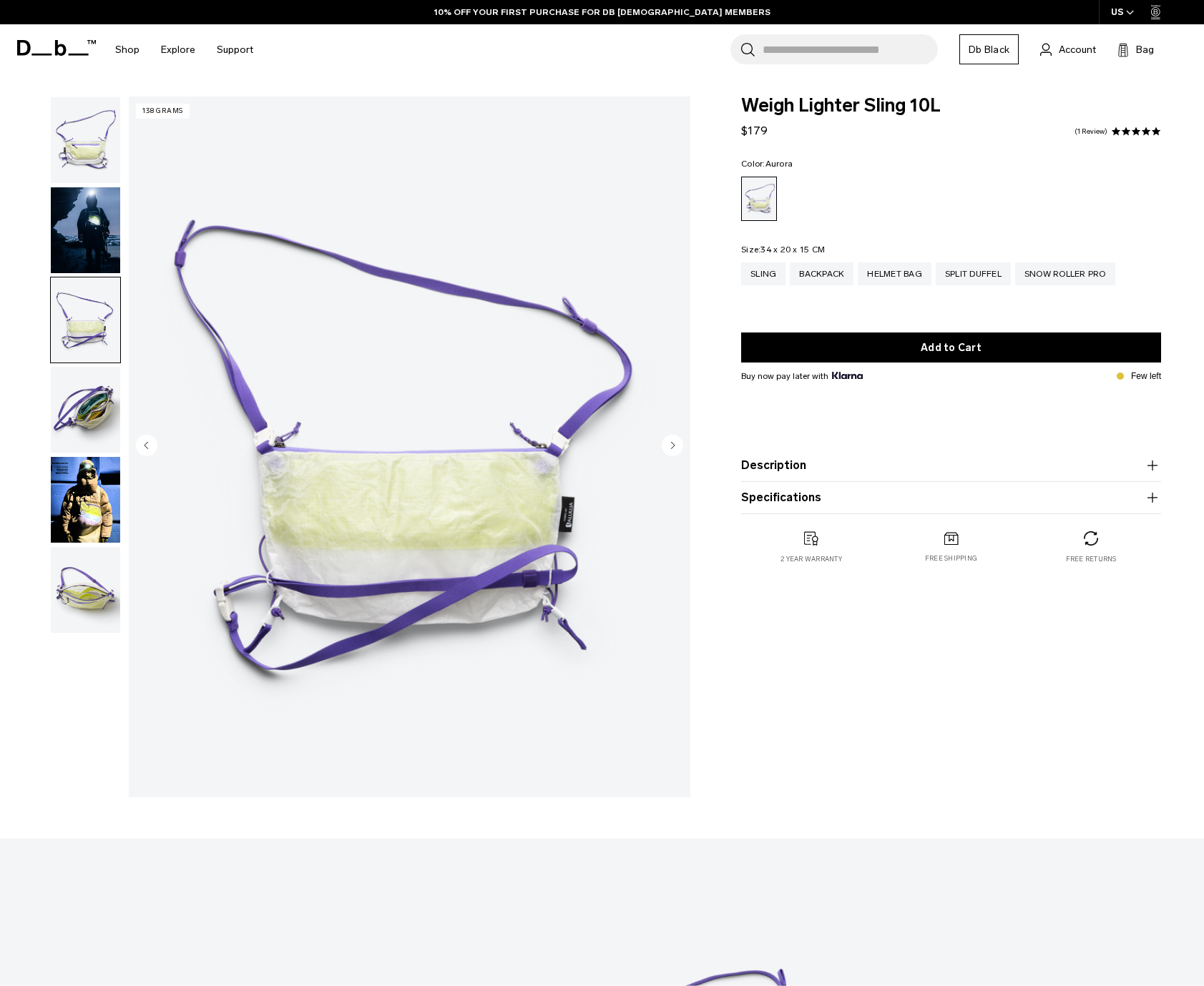
click at [87, 393] on img "button" at bounding box center [86, 410] width 70 height 86
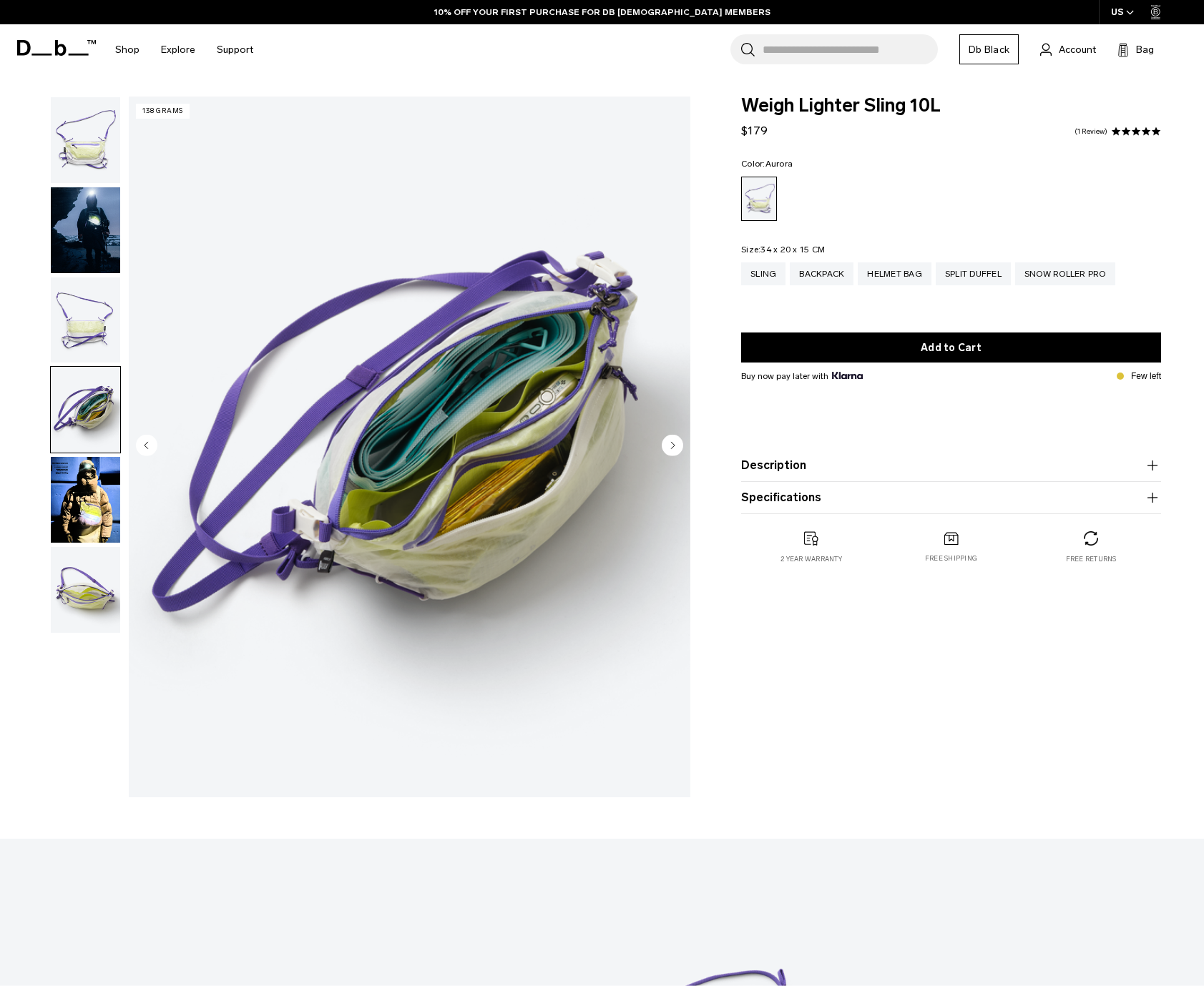
click at [76, 503] on img "button" at bounding box center [86, 499] width 70 height 86
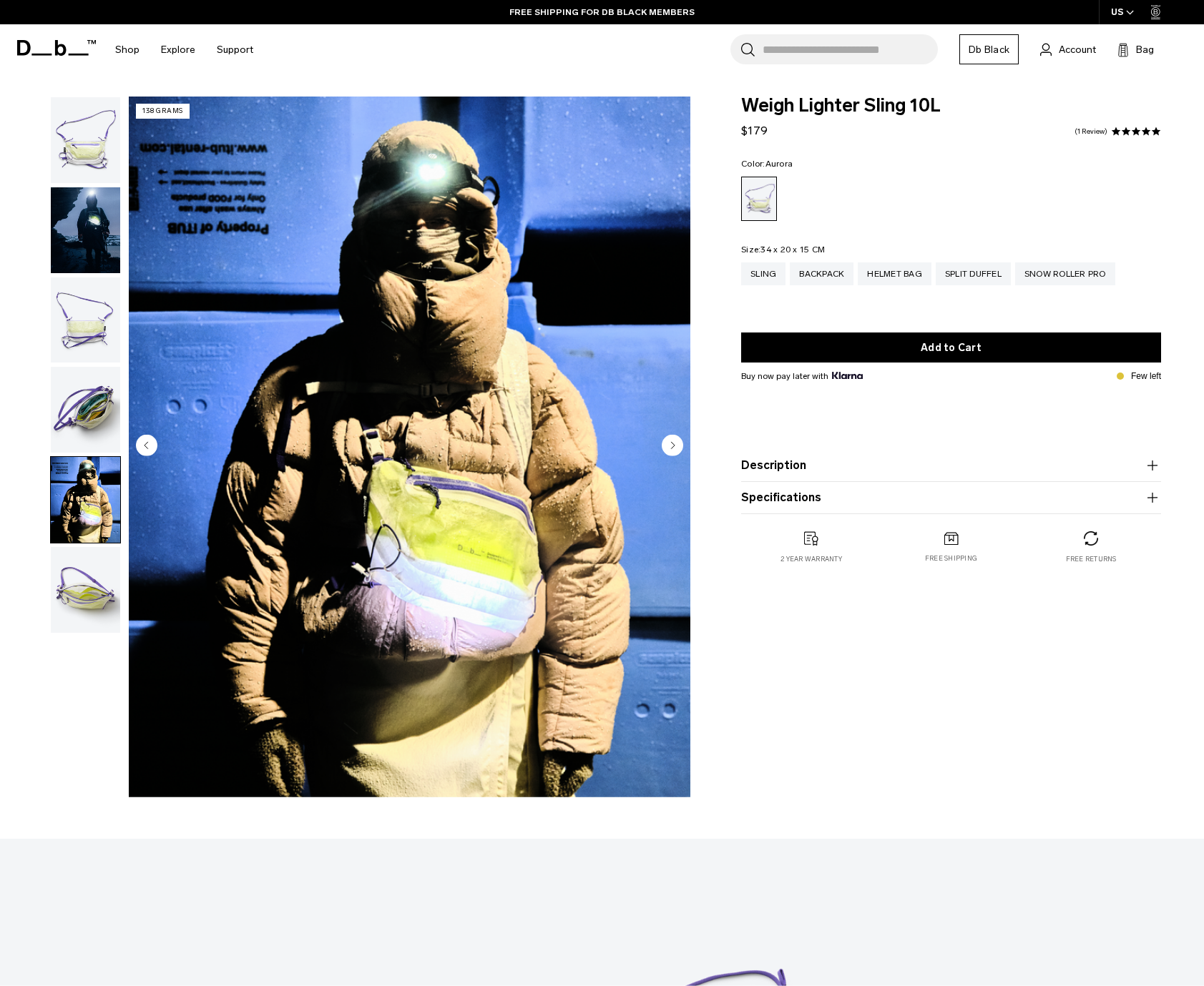
click at [100, 560] on img "button" at bounding box center [86, 590] width 70 height 86
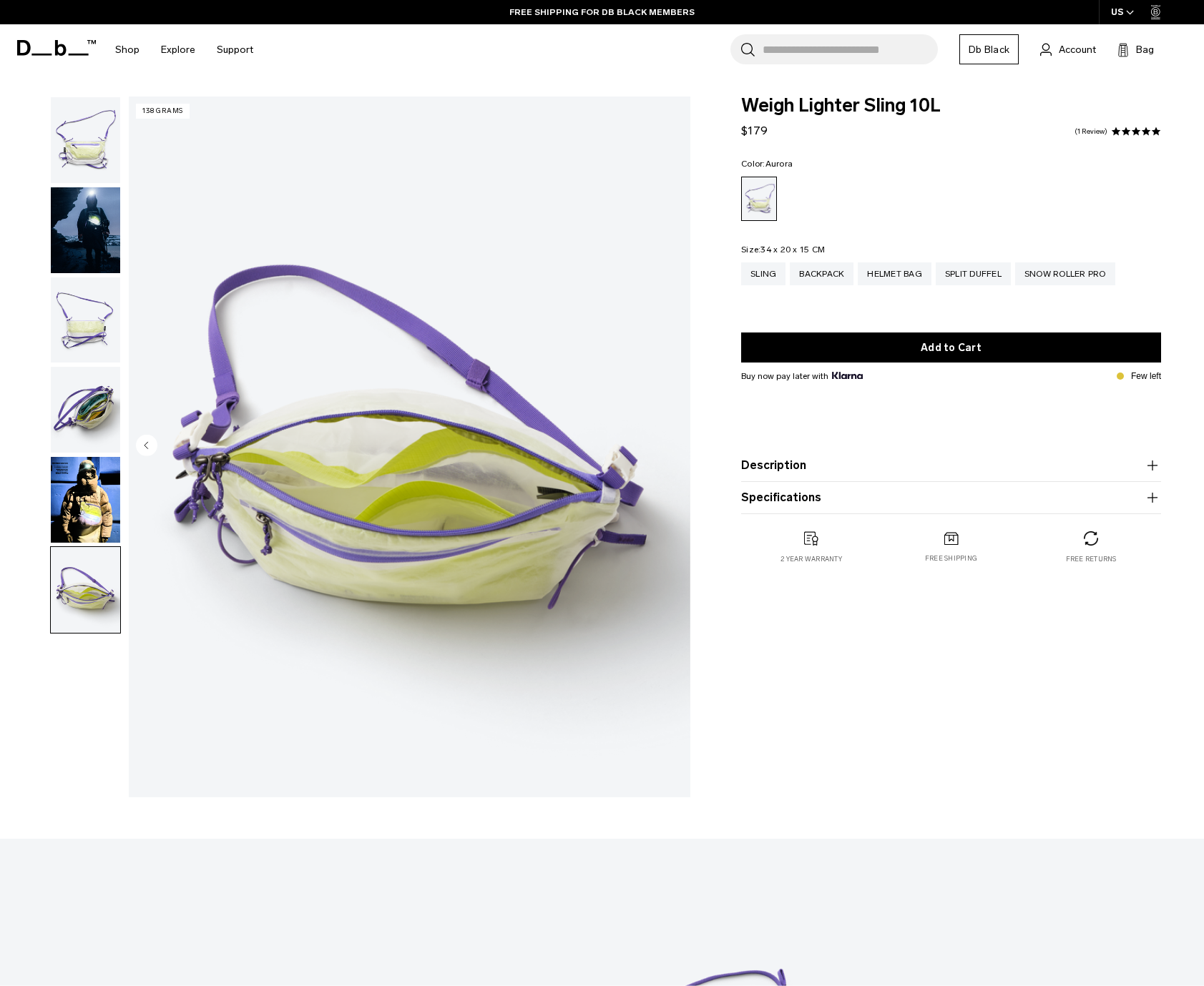
click at [75, 139] on img "button" at bounding box center [86, 139] width 70 height 86
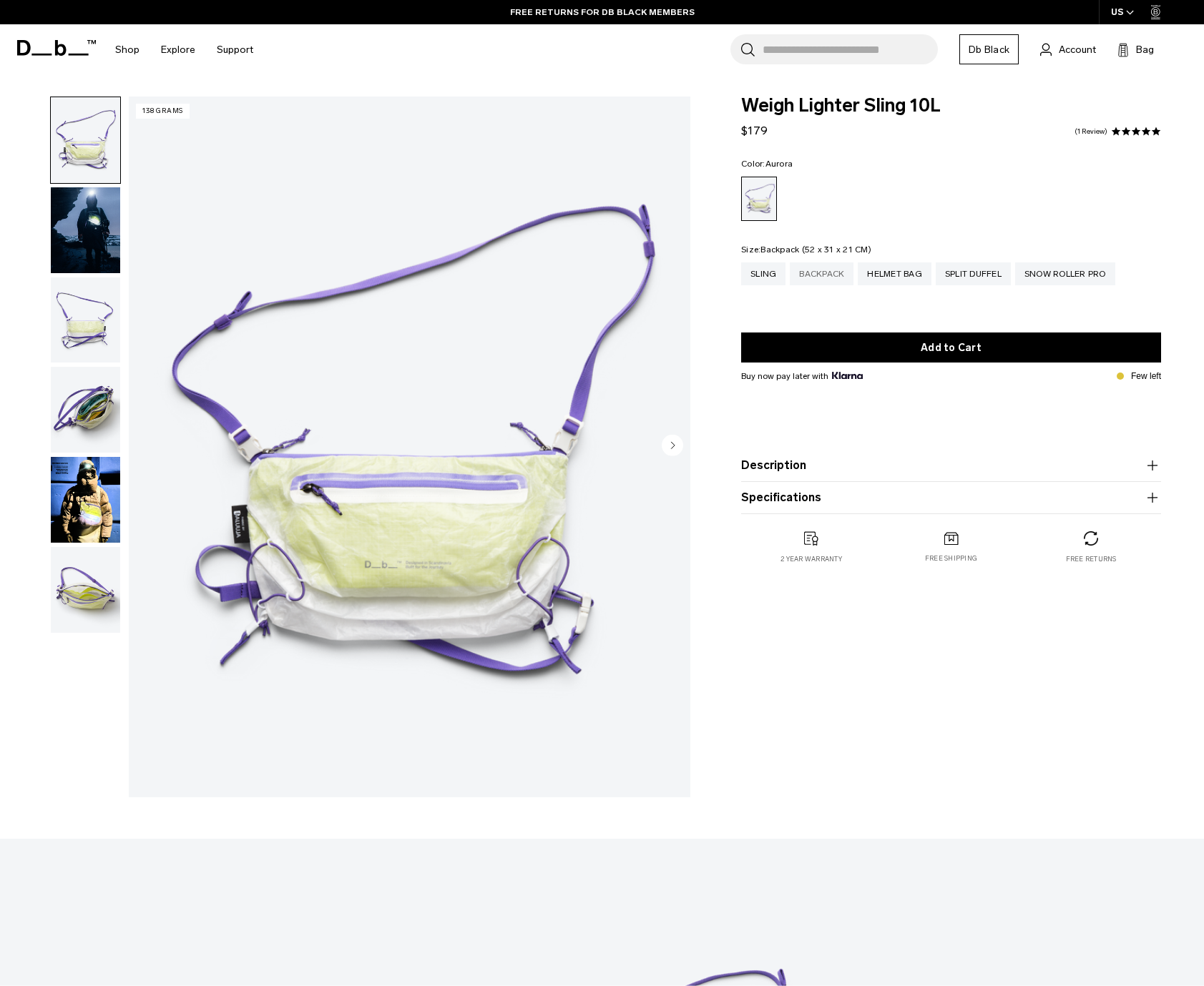
click at [820, 268] on div "Backpack" at bounding box center [822, 274] width 64 height 23
click at [905, 276] on div "Helmet Bag" at bounding box center [895, 274] width 73 height 23
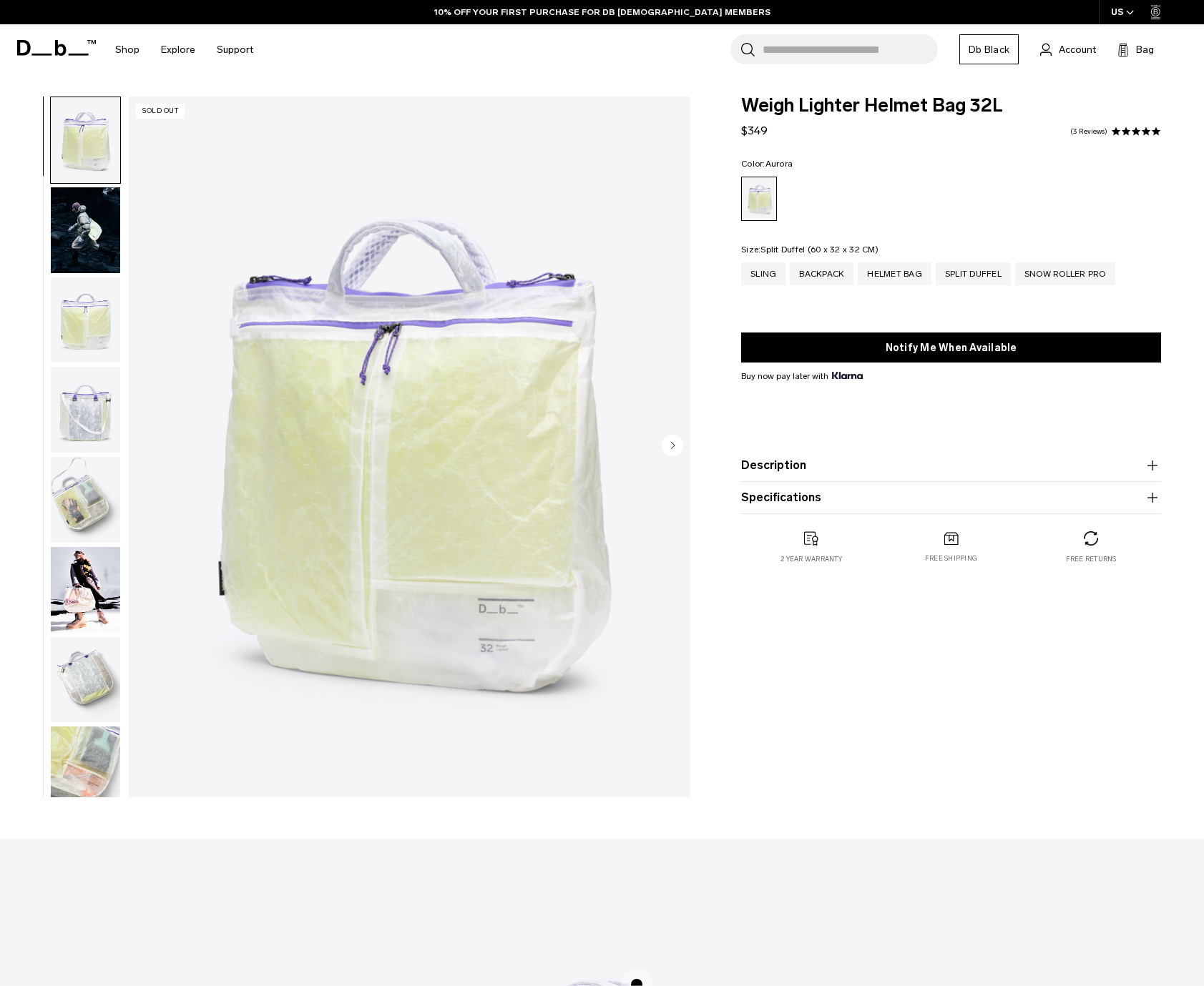
click at [971, 275] on div "Split Duffel" at bounding box center [973, 274] width 75 height 23
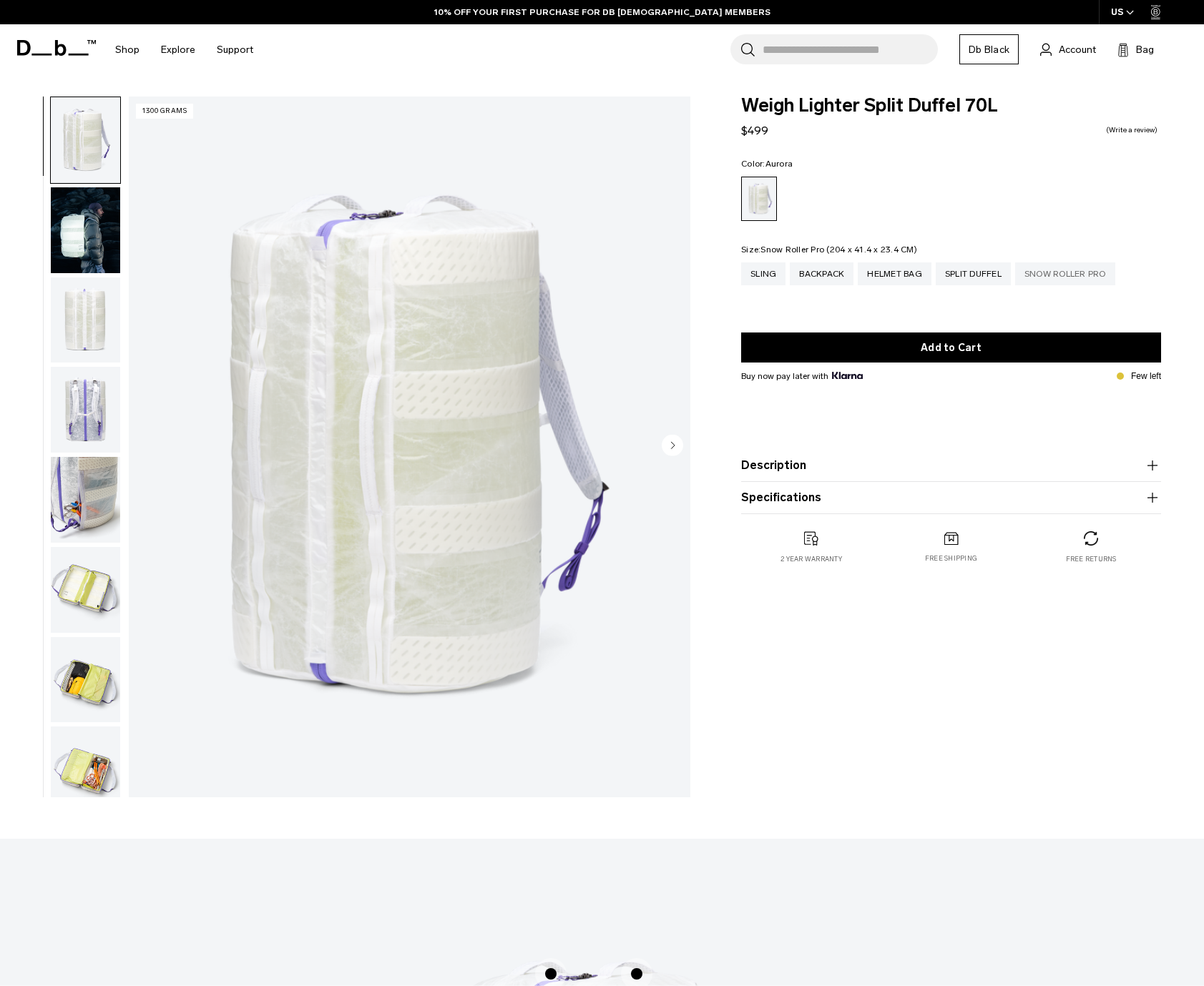
click at [1064, 278] on div "Snow Roller Pro" at bounding box center [1066, 274] width 100 height 23
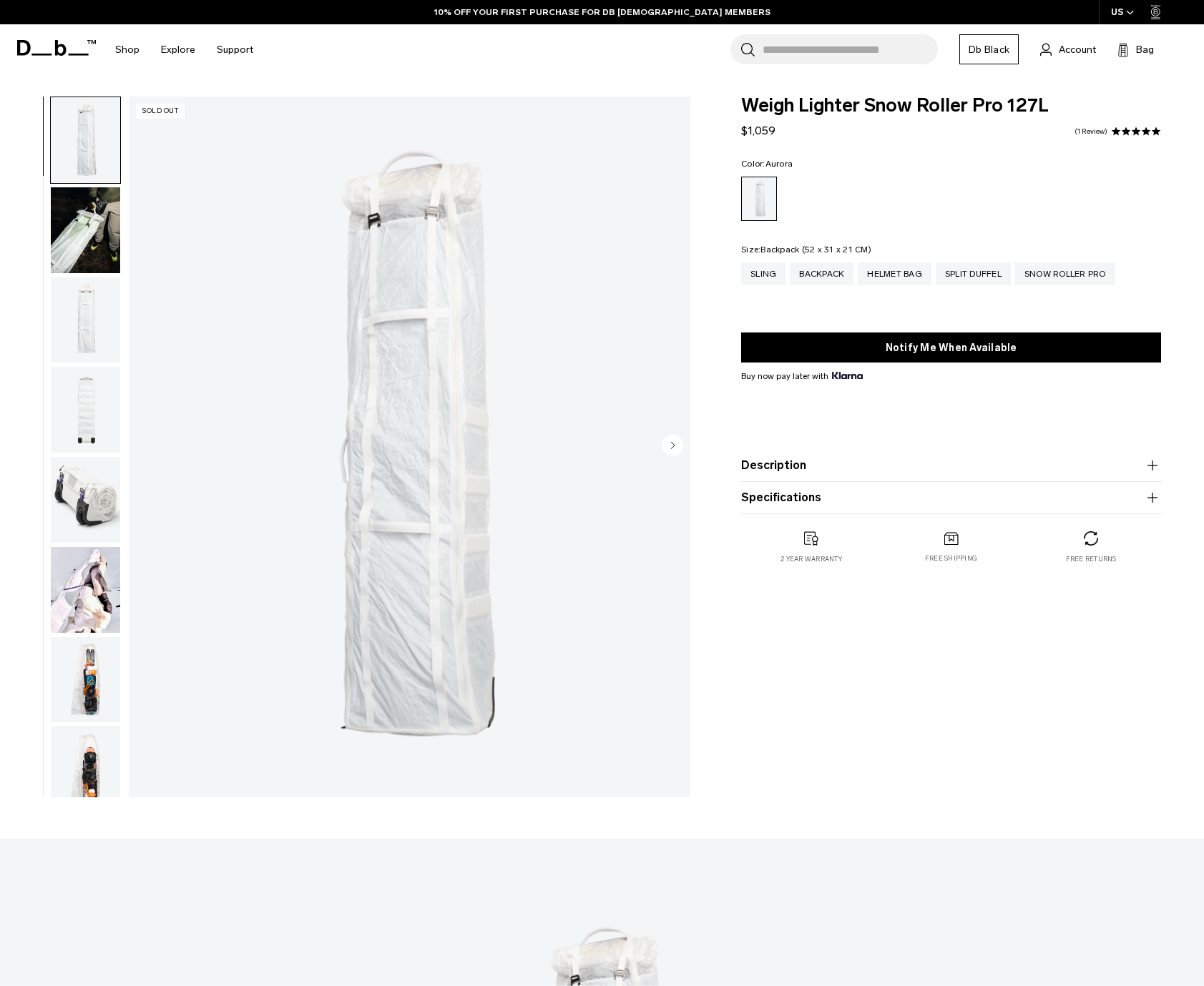
click at [831, 272] on div "Backpack" at bounding box center [822, 274] width 64 height 23
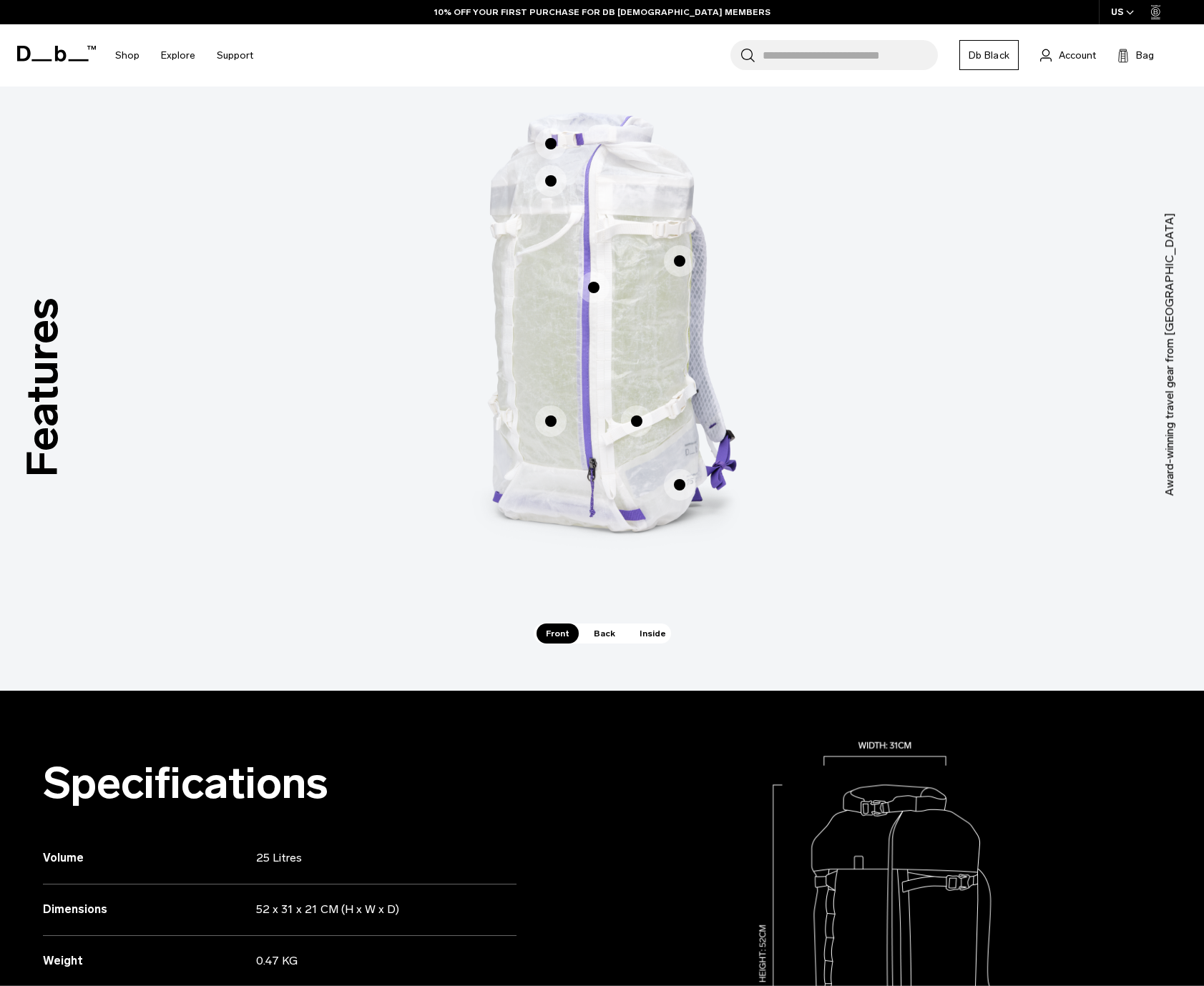
scroll to position [196, 0]
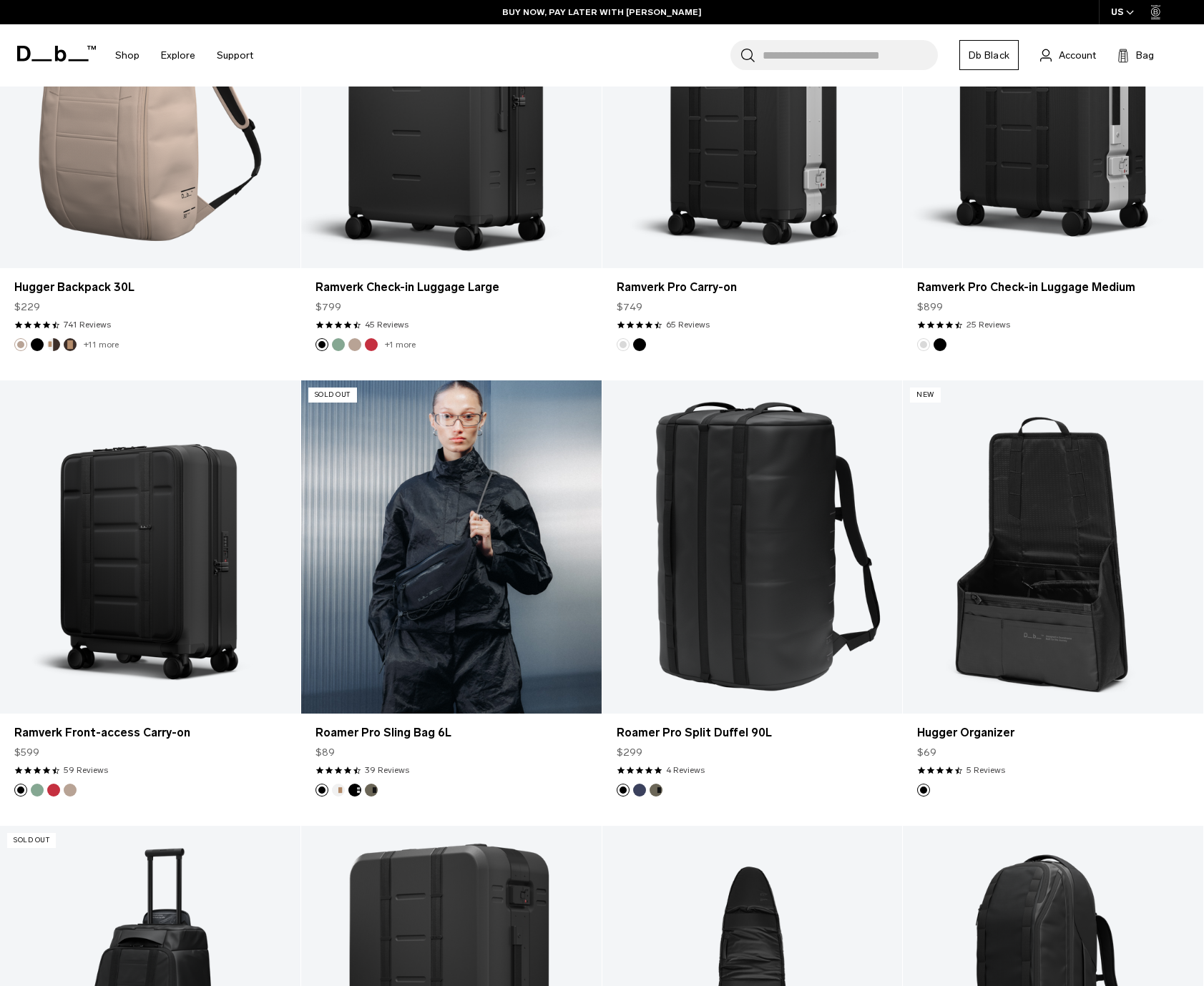
scroll to position [1592, 0]
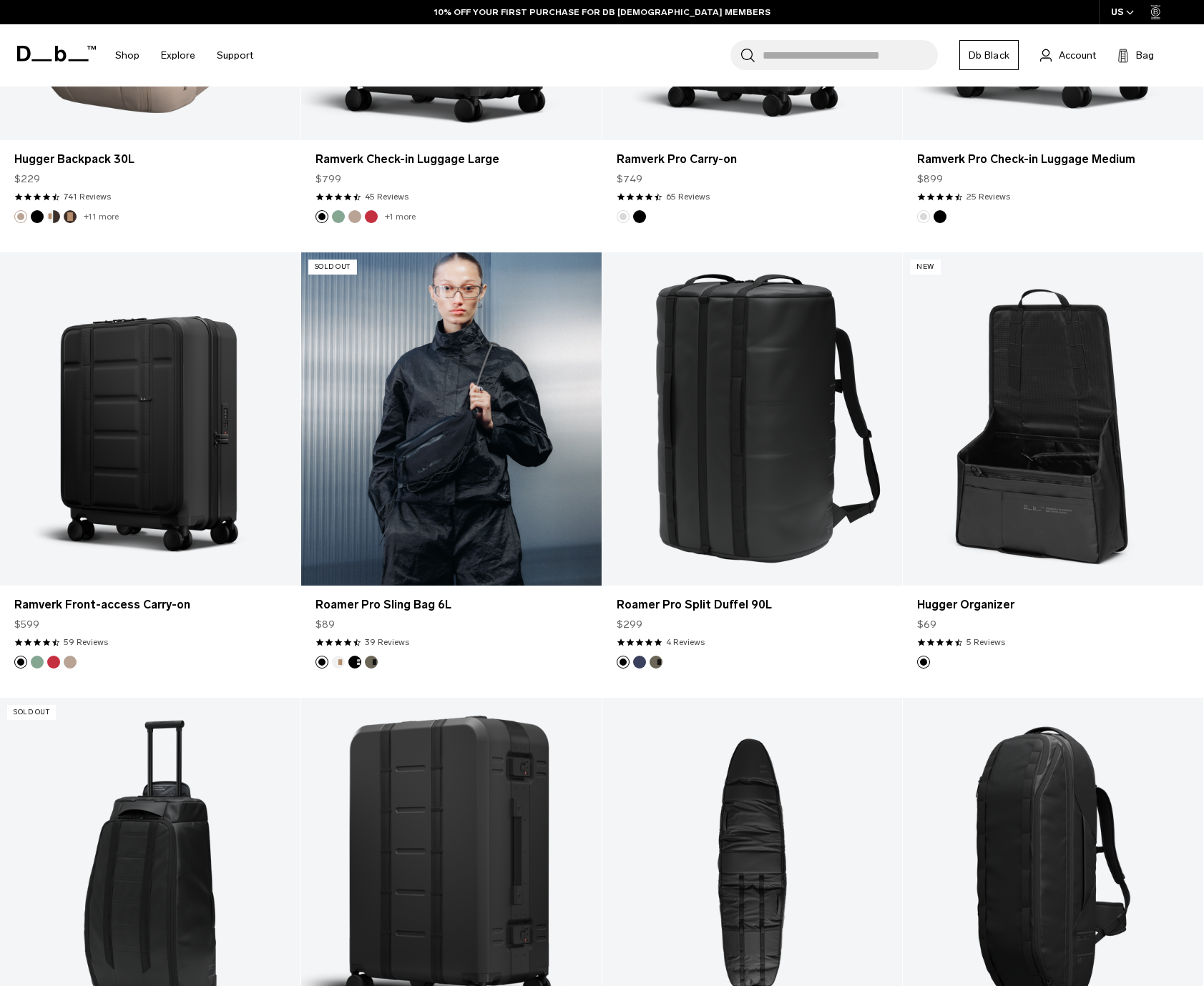
click at [334, 664] on button "Oatmilk" at bounding box center [338, 662] width 13 height 13
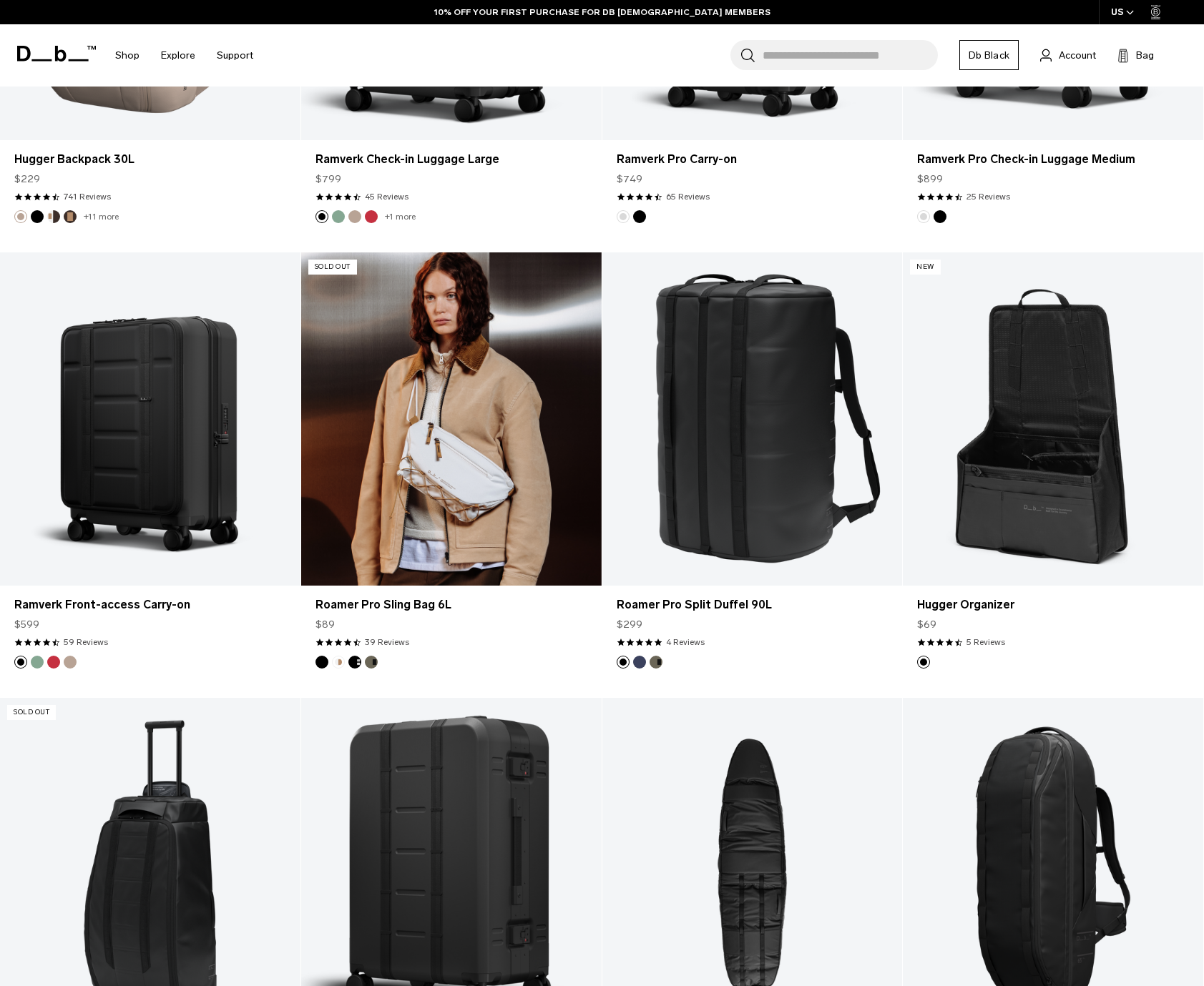
click at [357, 662] on button "Charcoal Grey" at bounding box center [355, 662] width 13 height 13
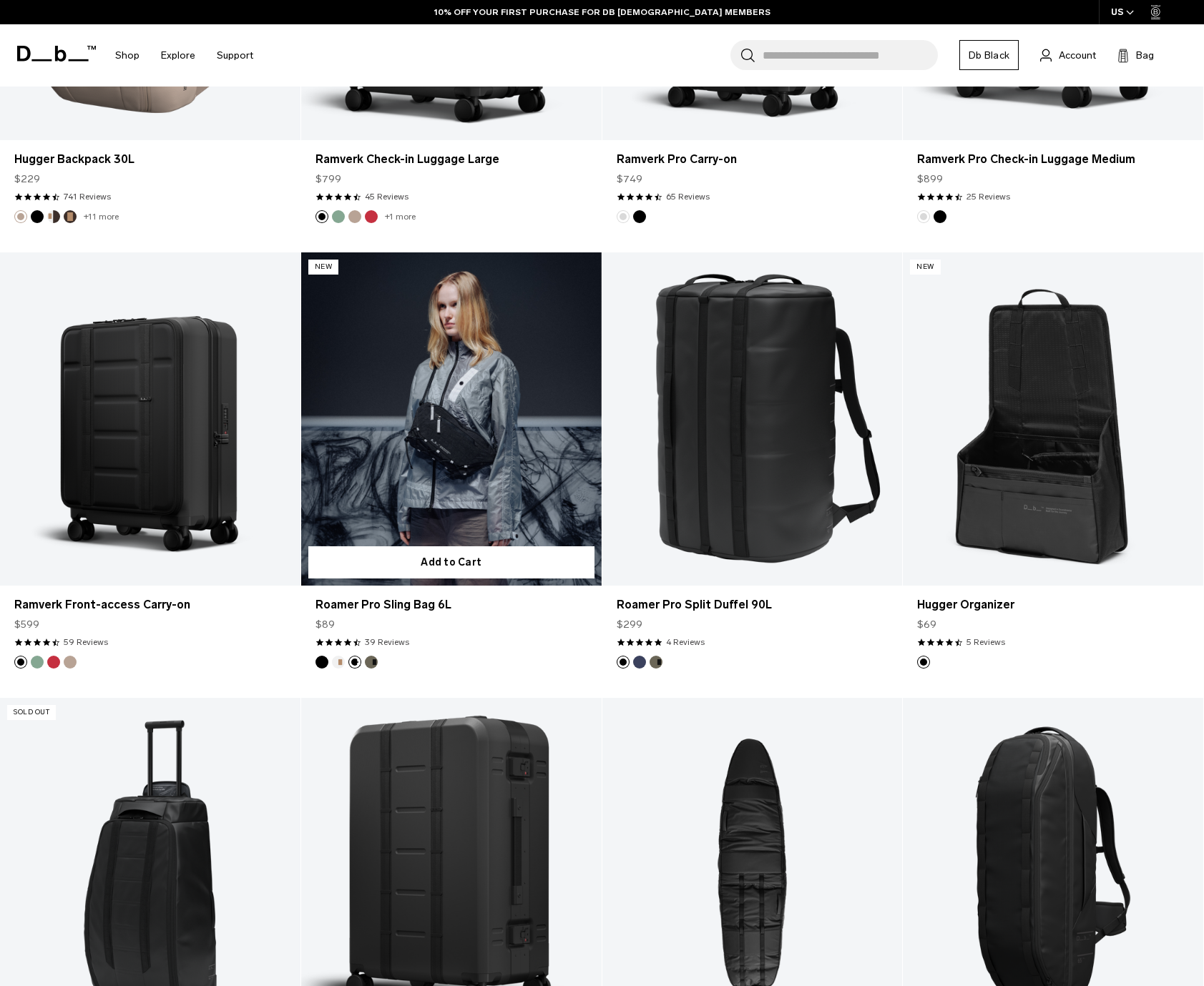
click at [373, 663] on button "Forest Green" at bounding box center [371, 662] width 13 height 13
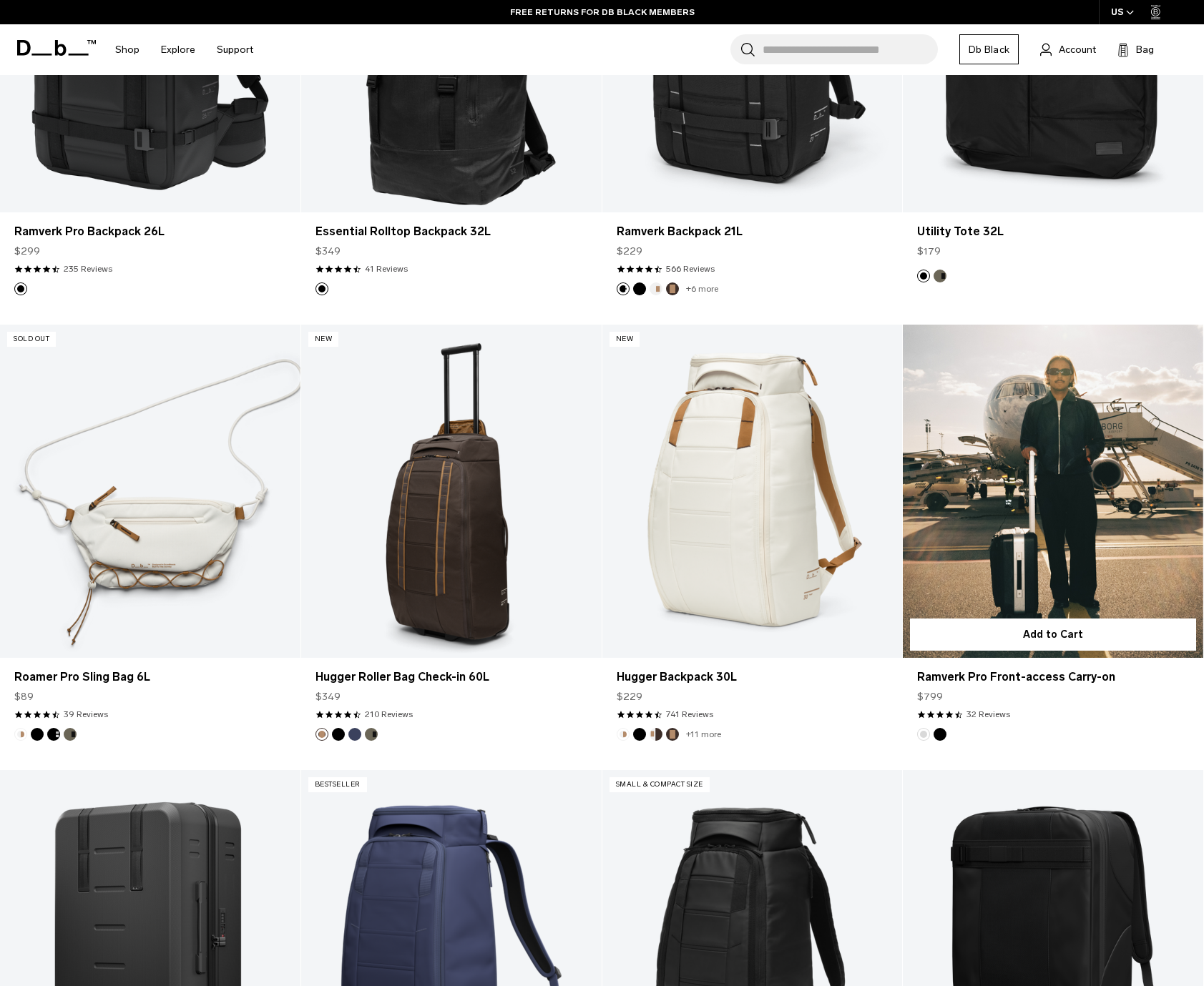
scroll to position [2833, 0]
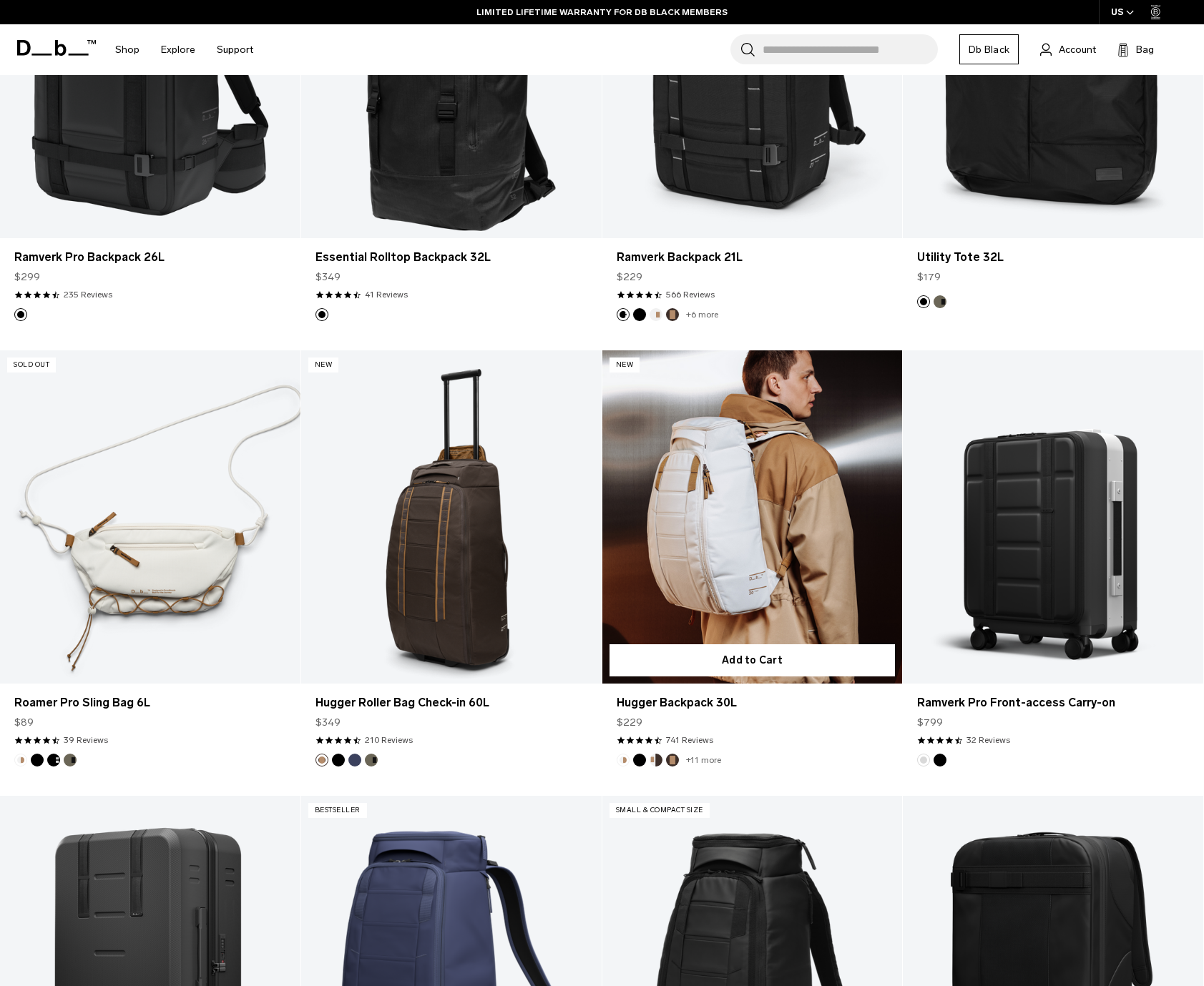
click at [823, 514] on link "Hugger Backpack 30L" at bounding box center [752, 517] width 301 height 333
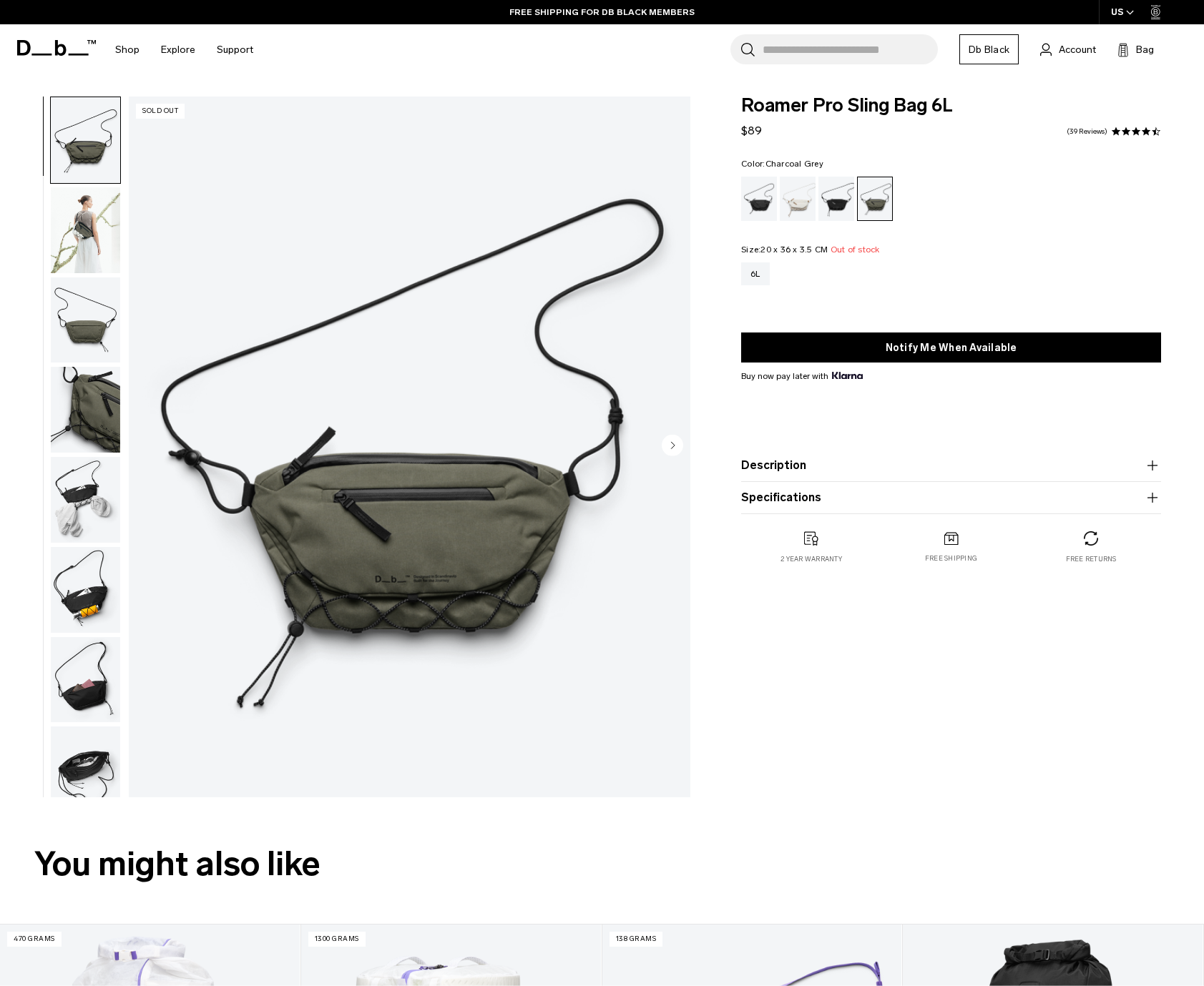
click at [820, 202] on div "Charcoal Grey" at bounding box center [837, 199] width 37 height 44
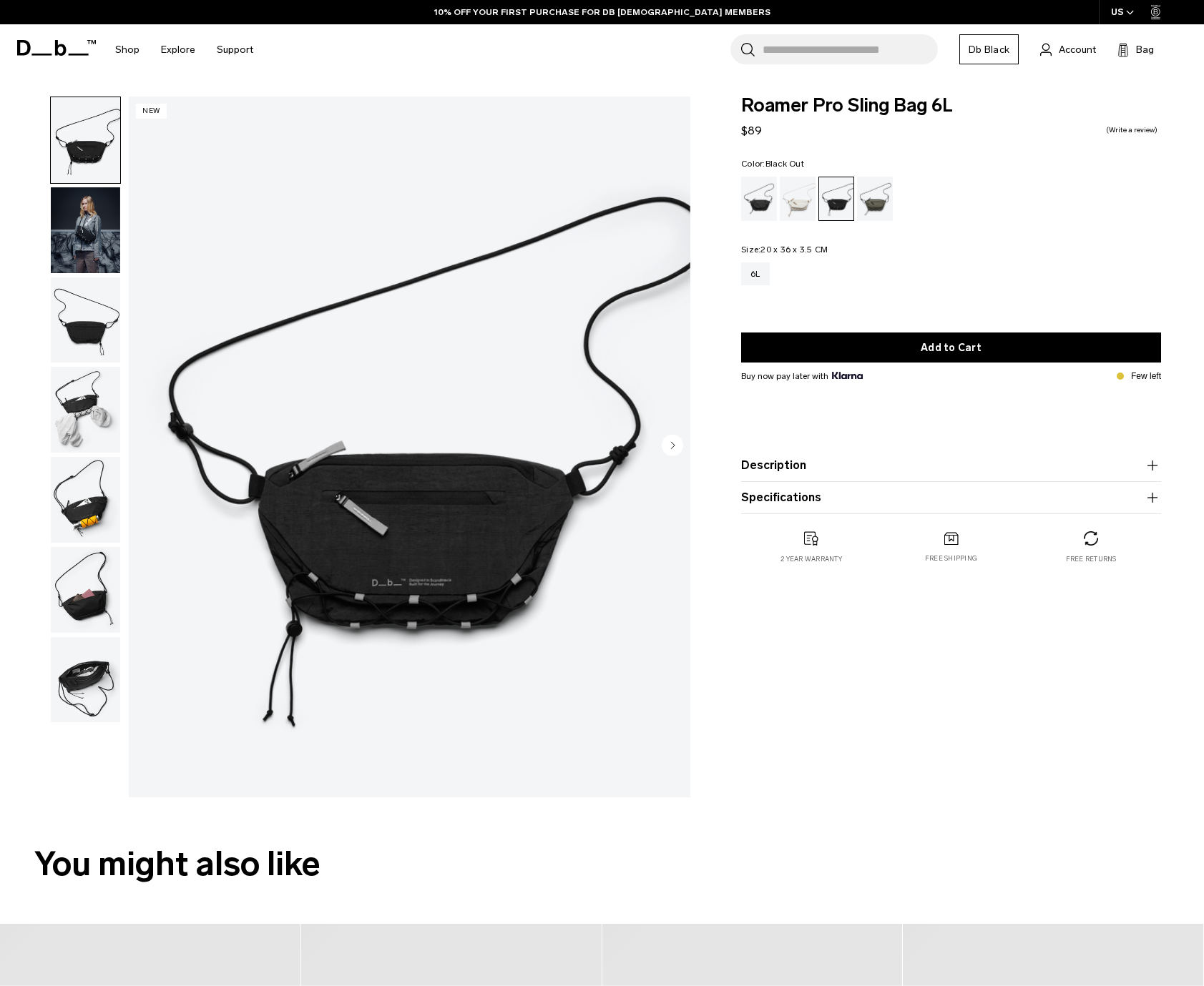
click at [754, 202] on div "Black Out" at bounding box center [759, 199] width 37 height 44
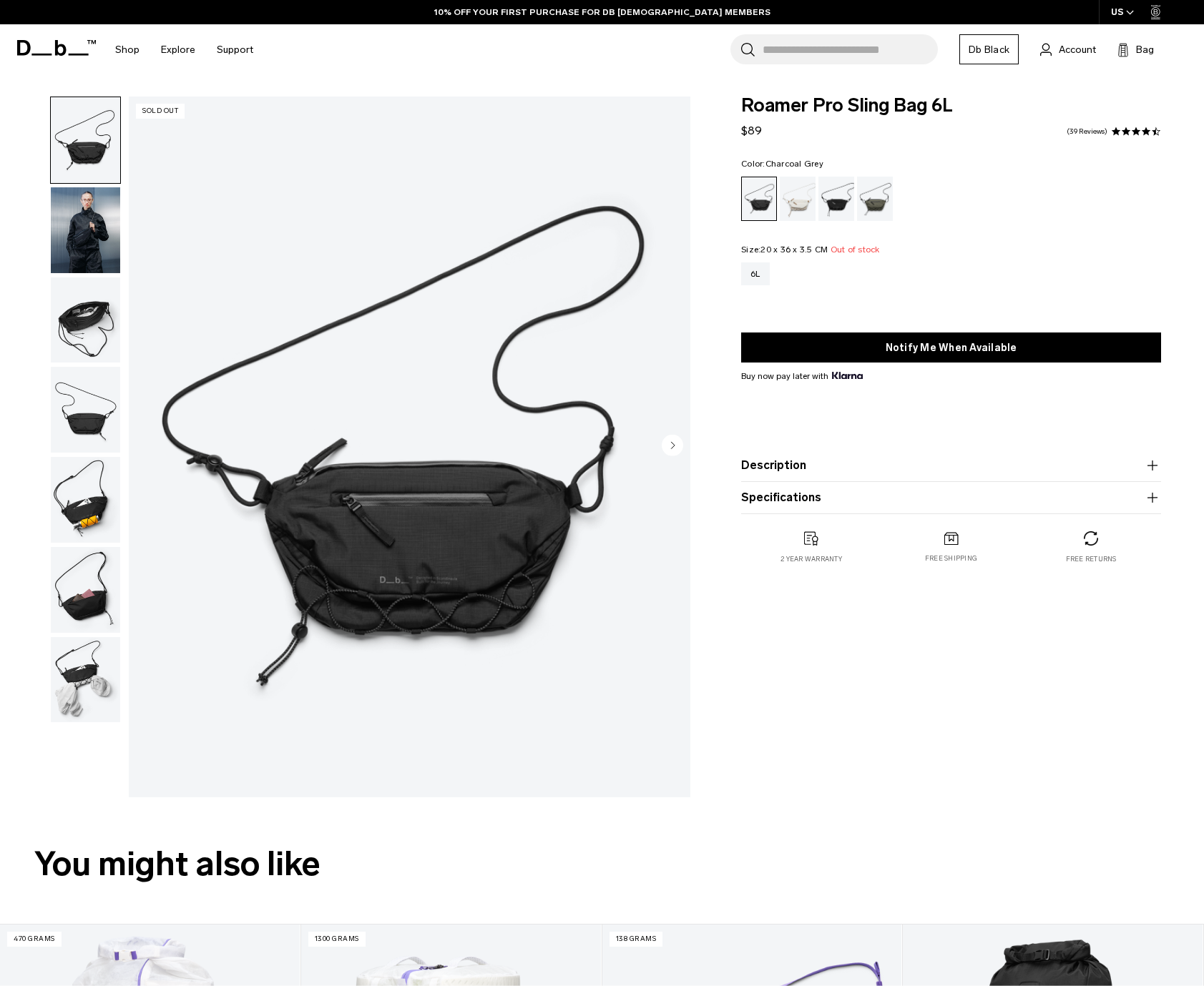
click at [824, 204] on div "Charcoal Grey" at bounding box center [837, 199] width 37 height 44
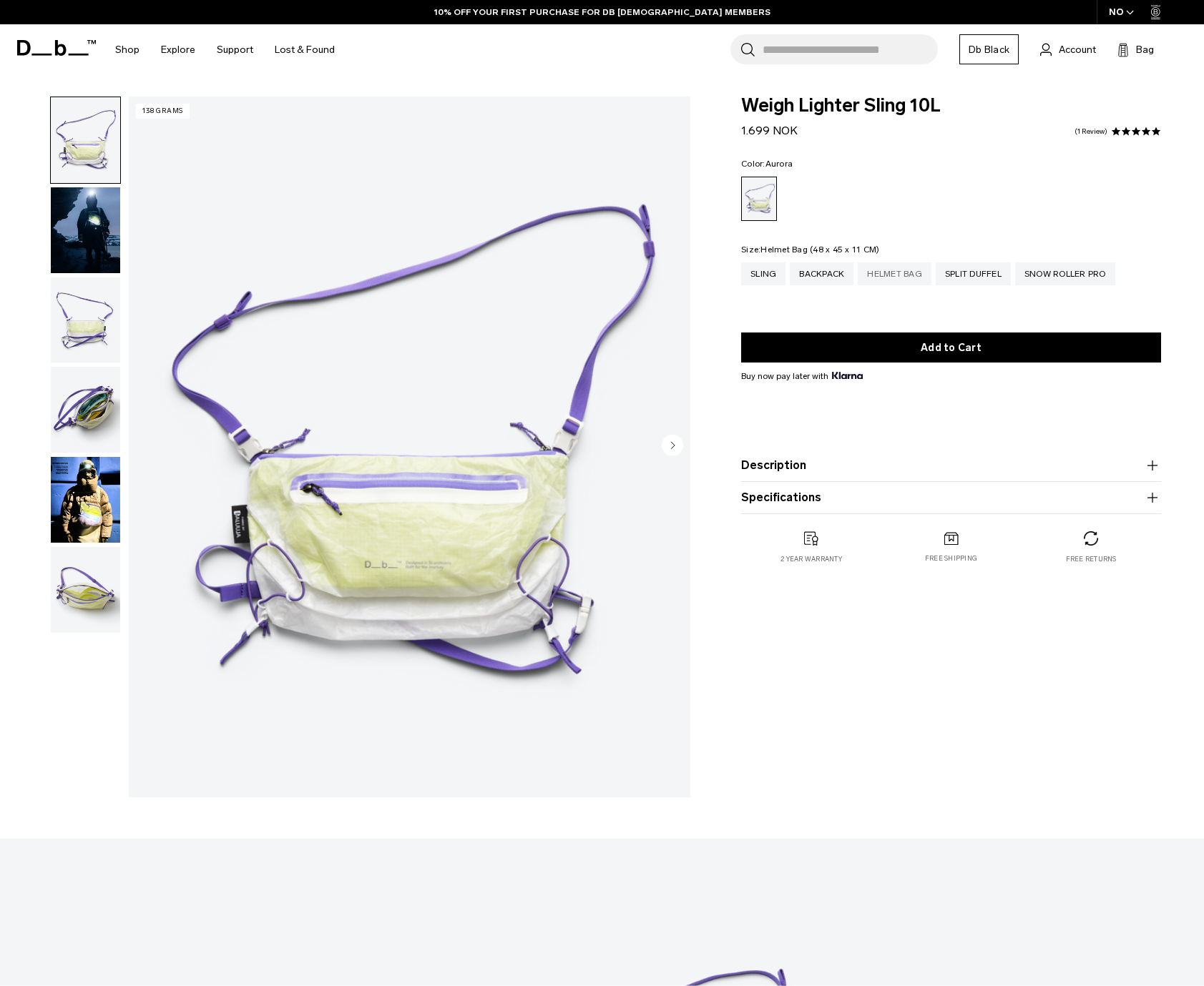
click at [898, 273] on div "Helmet Bag" at bounding box center [895, 274] width 73 height 23
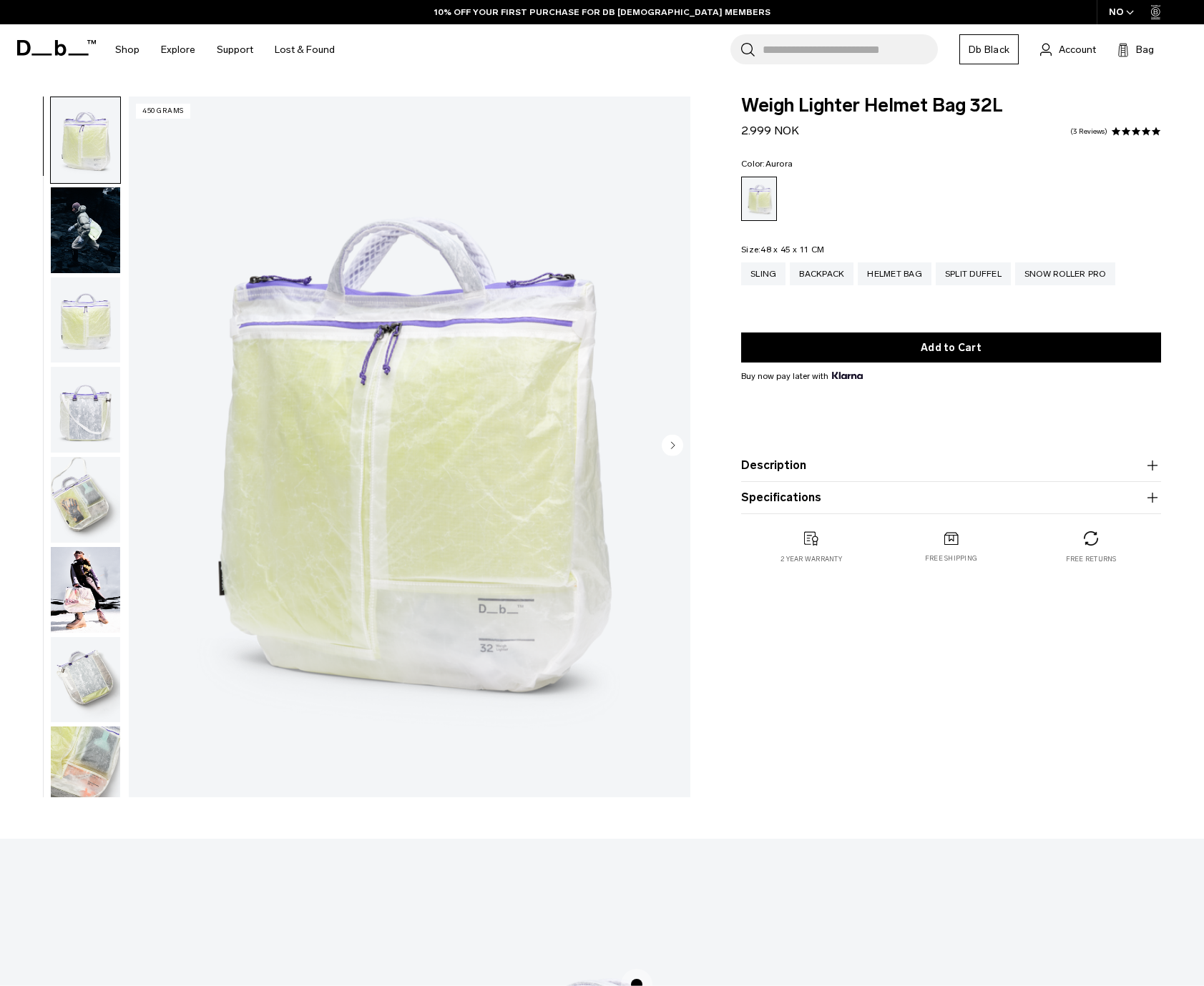
click at [1135, 7] on div "NO" at bounding box center [1121, 12] width 50 height 24
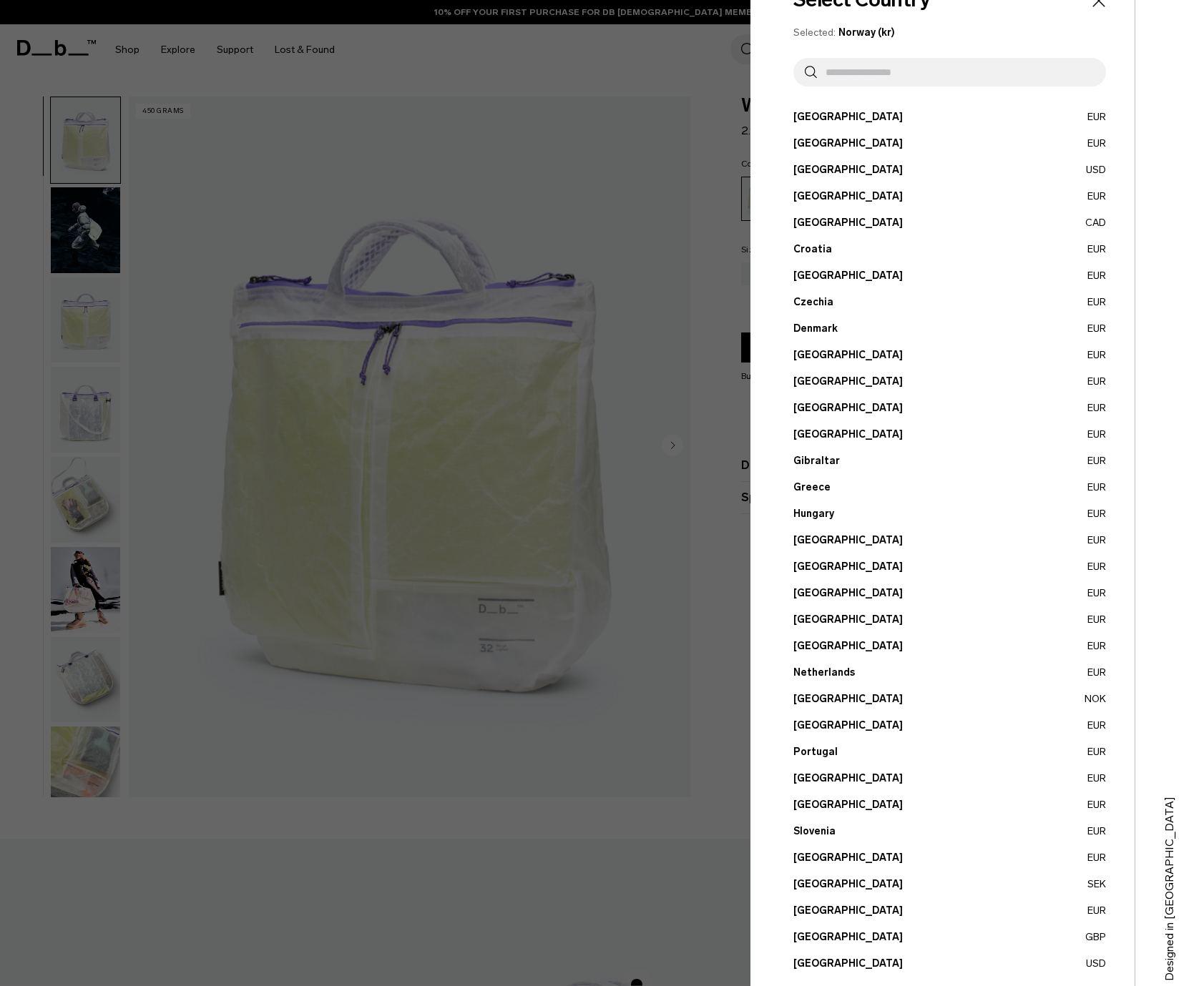
scroll to position [69, 0]
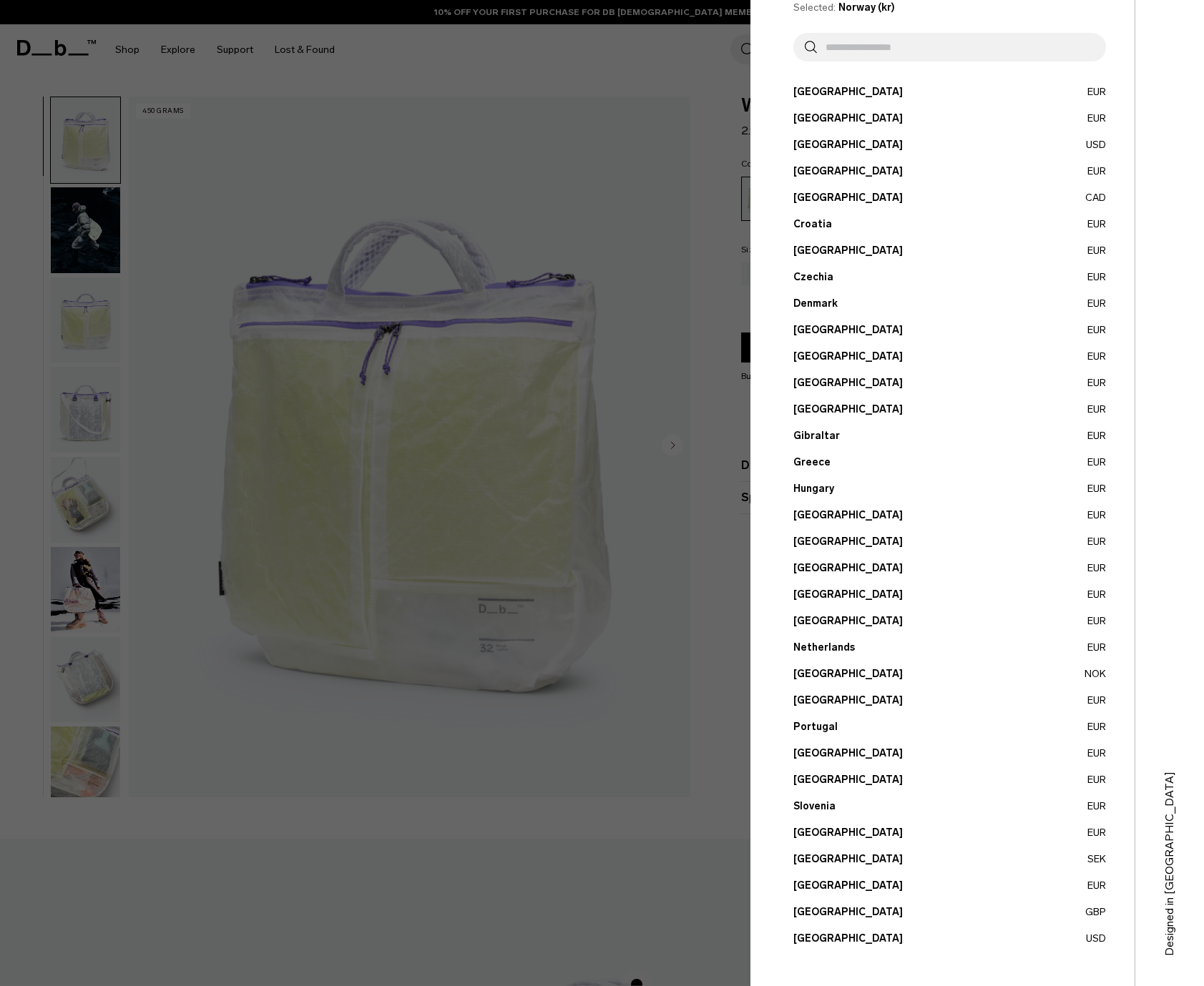
click at [838, 933] on button "United States USD" at bounding box center [950, 939] width 313 height 15
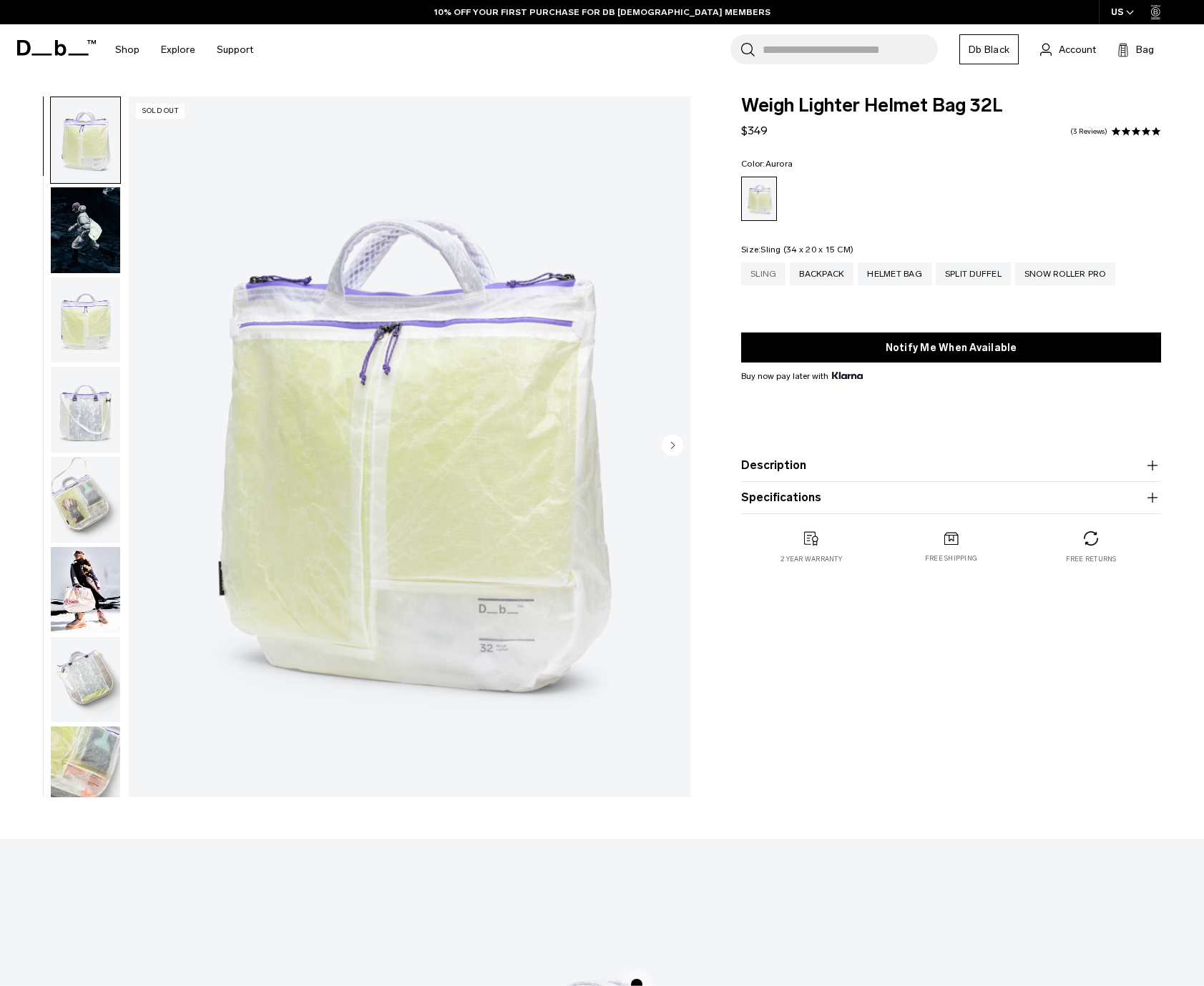
click at [755, 272] on div "Sling" at bounding box center [763, 274] width 44 height 23
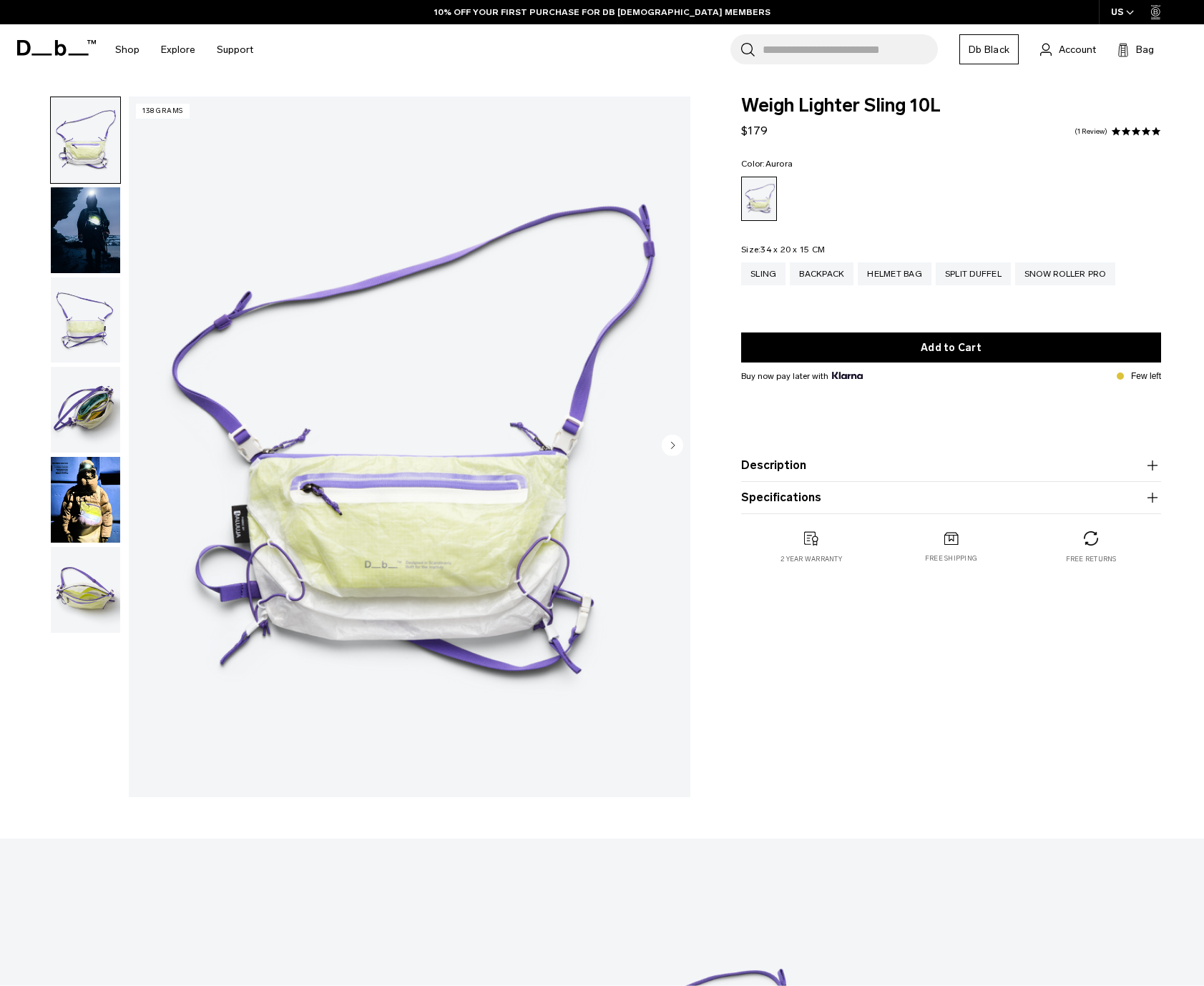
click at [667, 445] on circle "Next slide" at bounding box center [673, 445] width 22 height 22
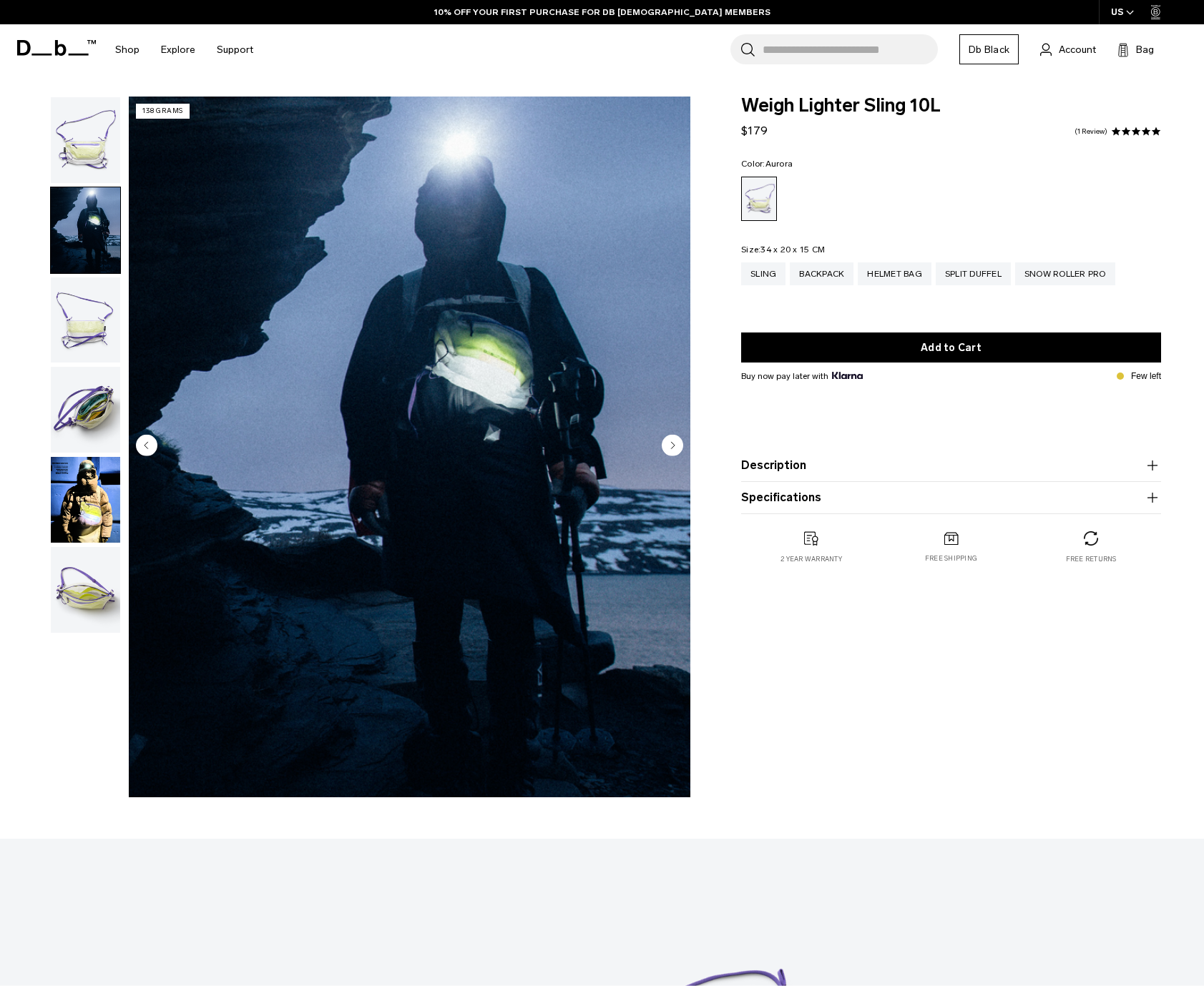
click at [667, 445] on circle "Next slide" at bounding box center [673, 445] width 22 height 22
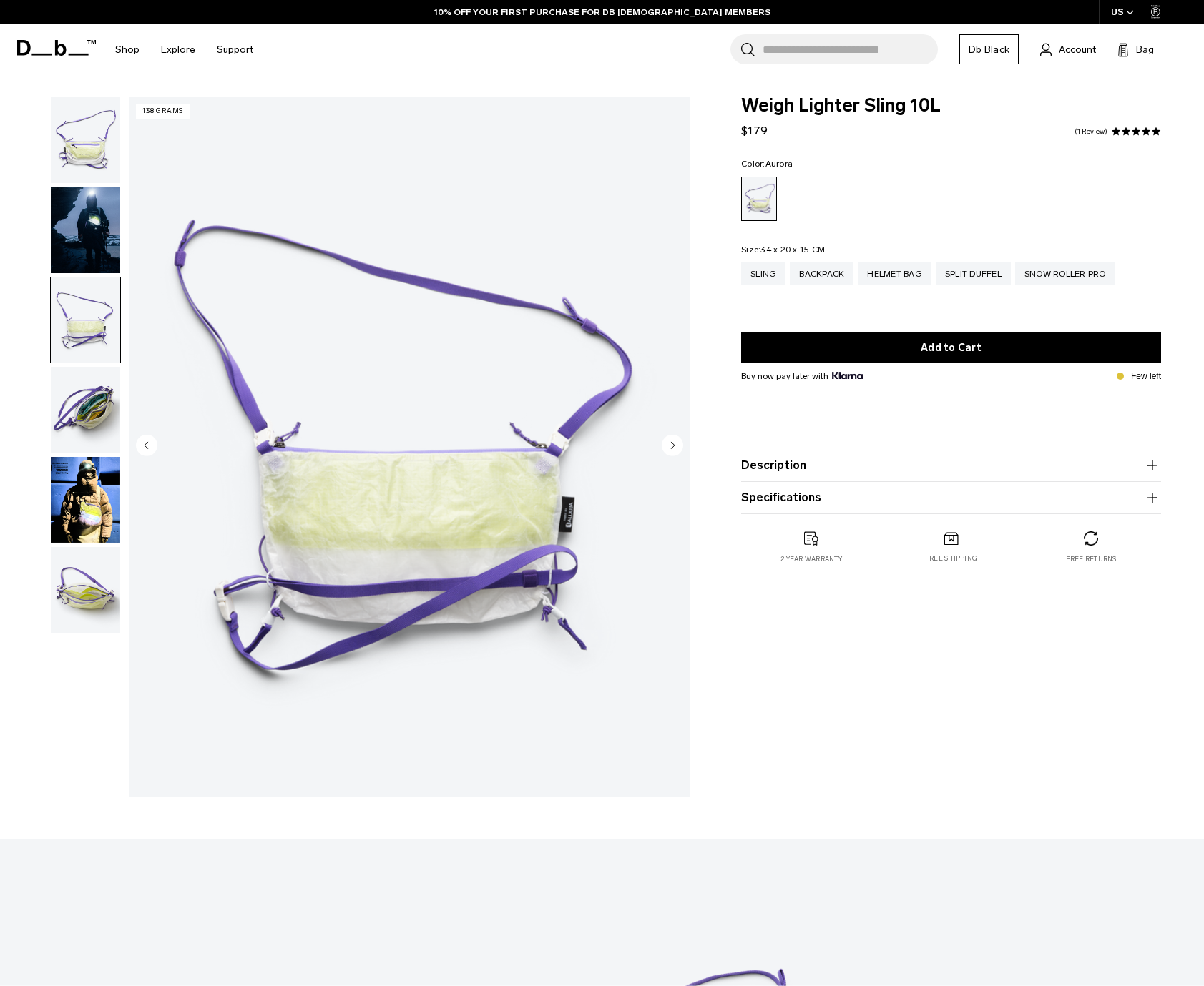
click at [668, 445] on circle "Next slide" at bounding box center [673, 445] width 22 height 22
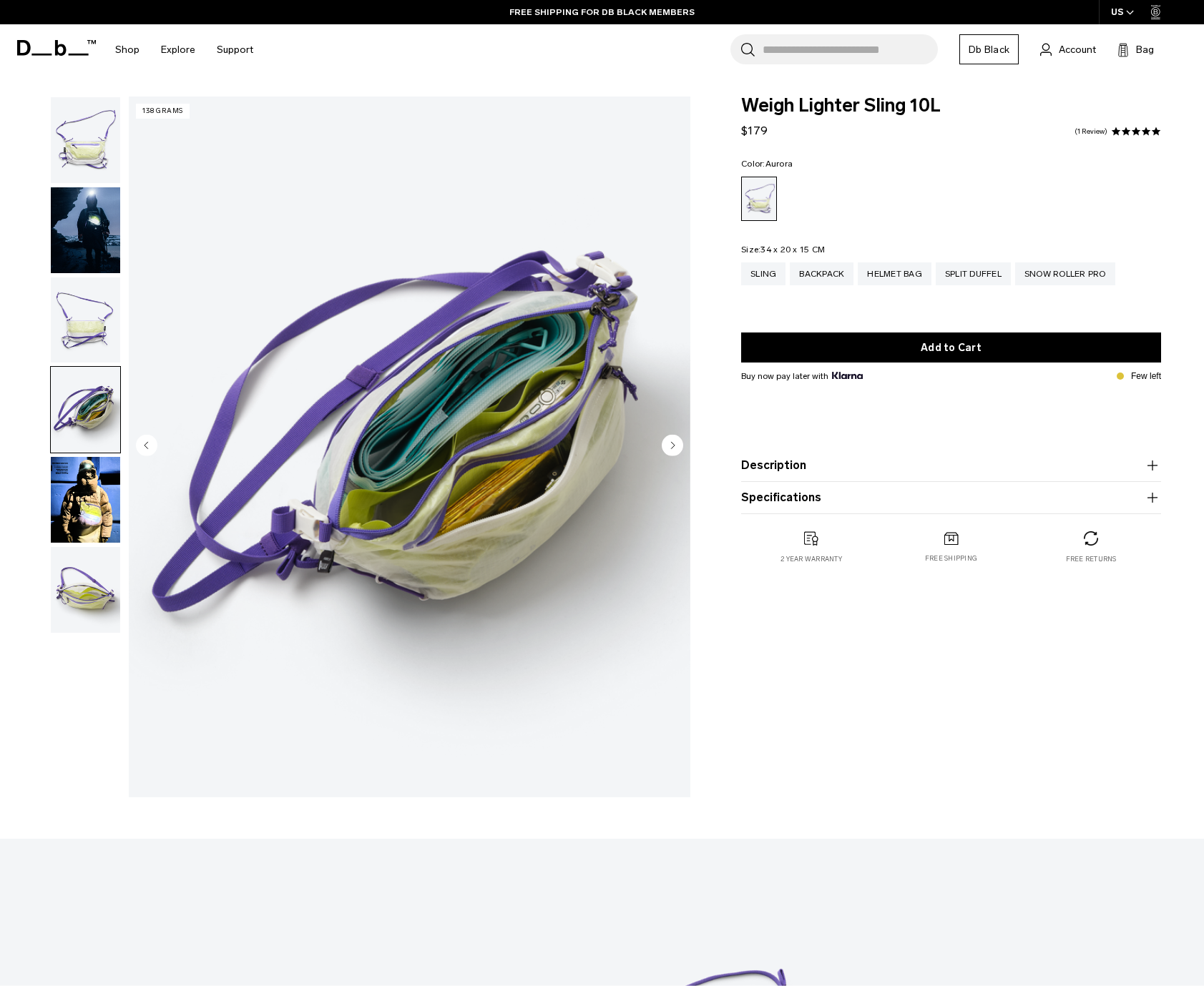
click at [668, 445] on circle "Next slide" at bounding box center [673, 445] width 22 height 22
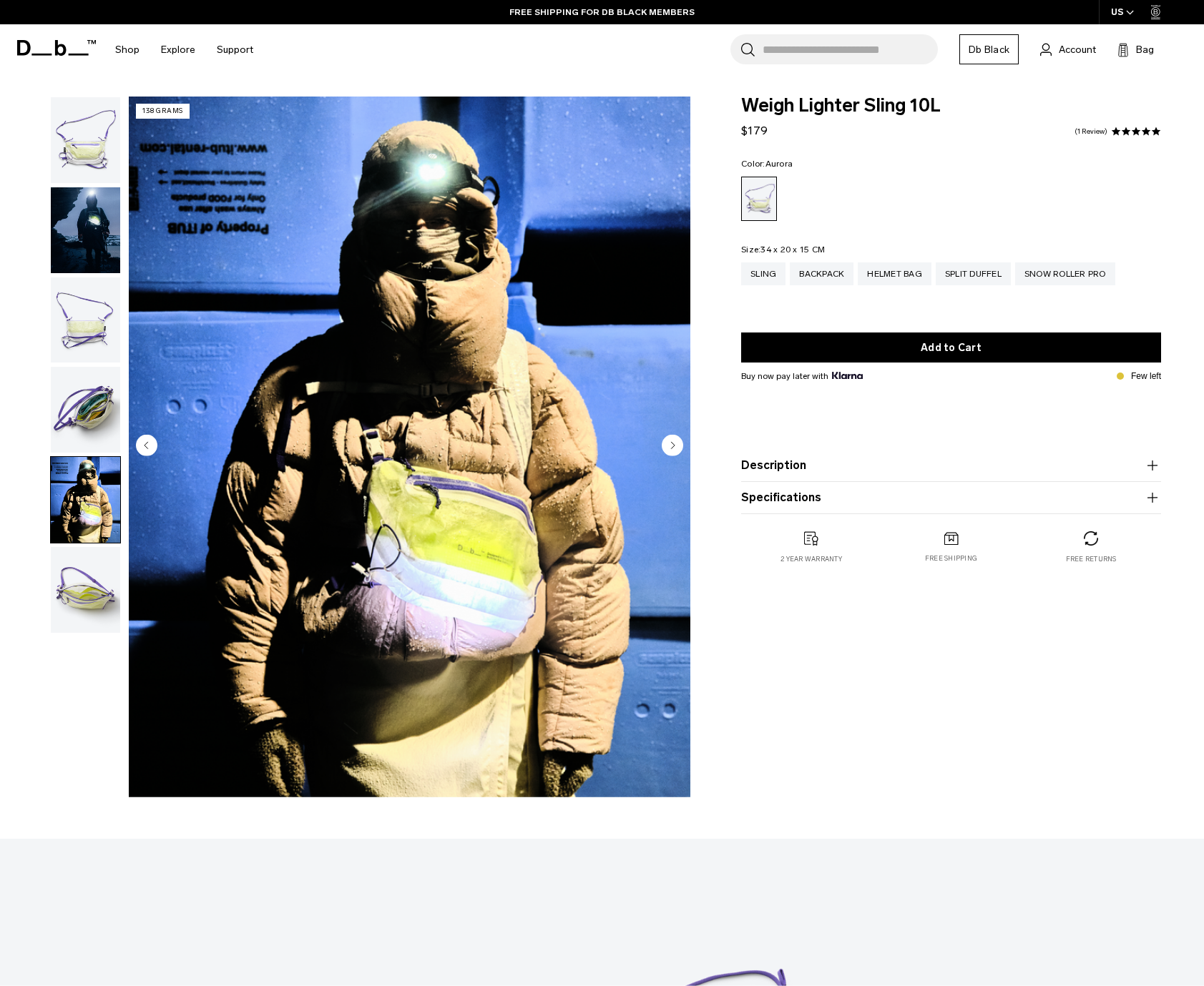
click at [668, 447] on circle "Next slide" at bounding box center [673, 445] width 22 height 22
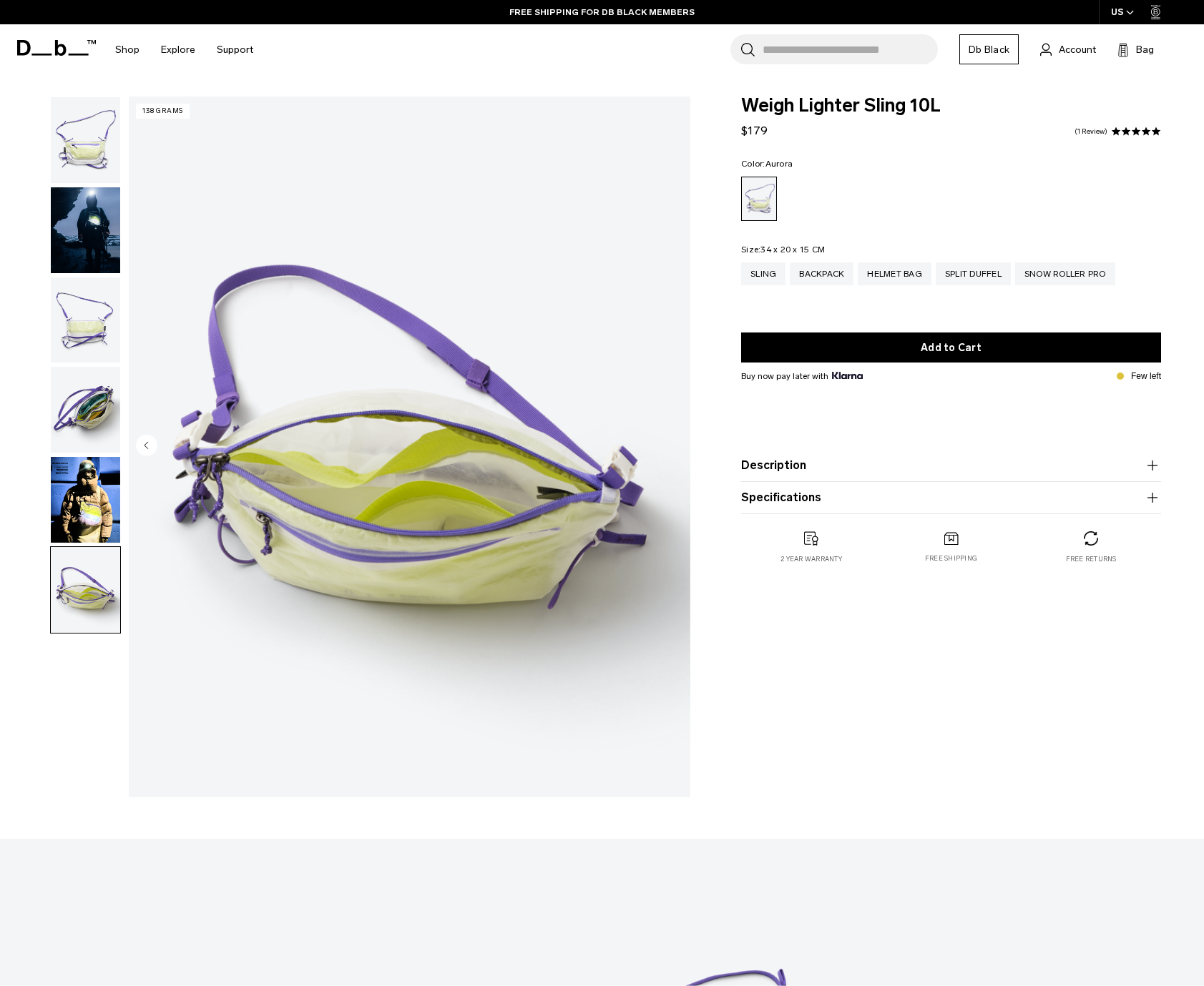
click at [668, 447] on img "6 / 6" at bounding box center [410, 447] width 561 height 701
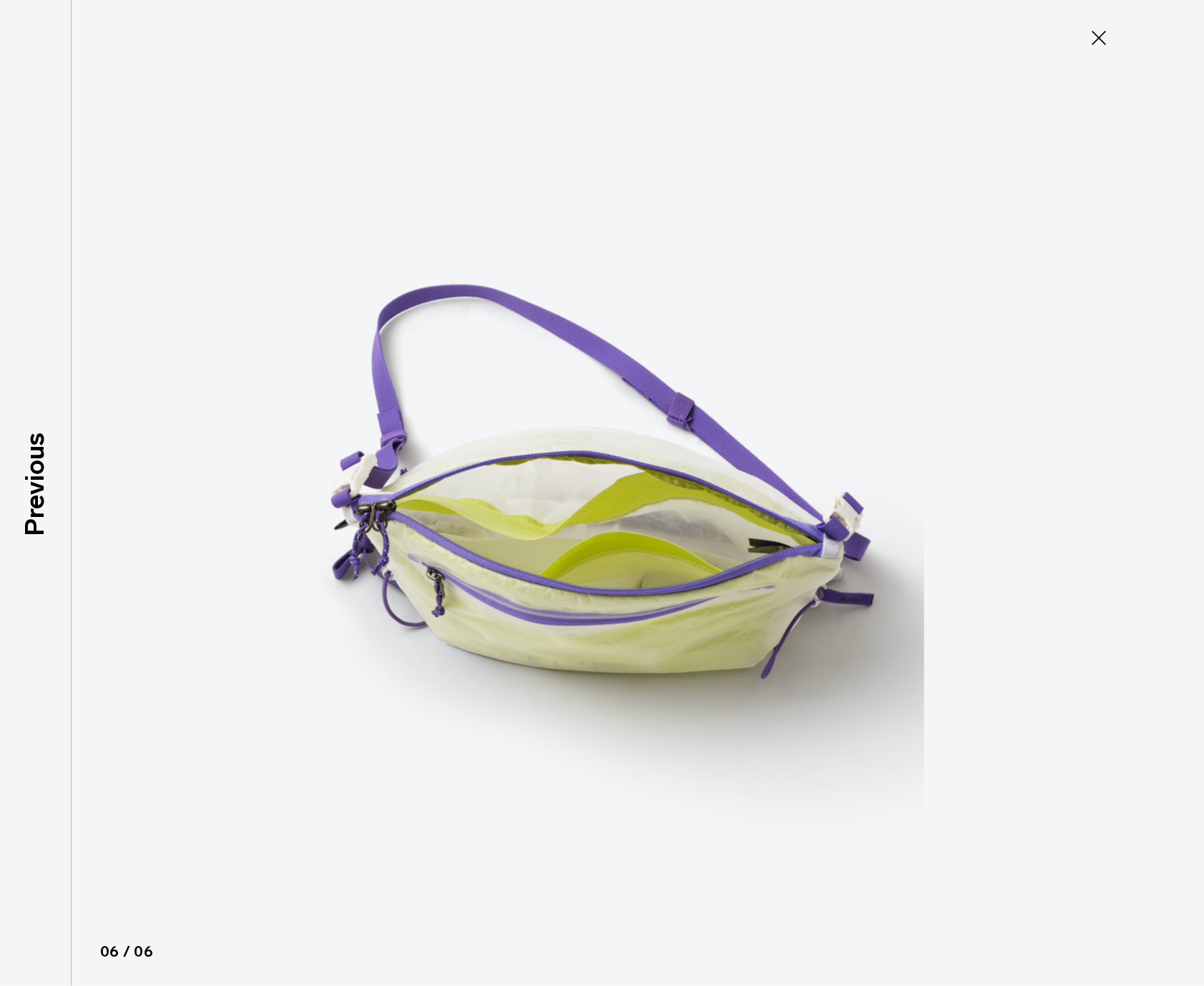
click at [1087, 42] on icon at bounding box center [1098, 38] width 23 height 23
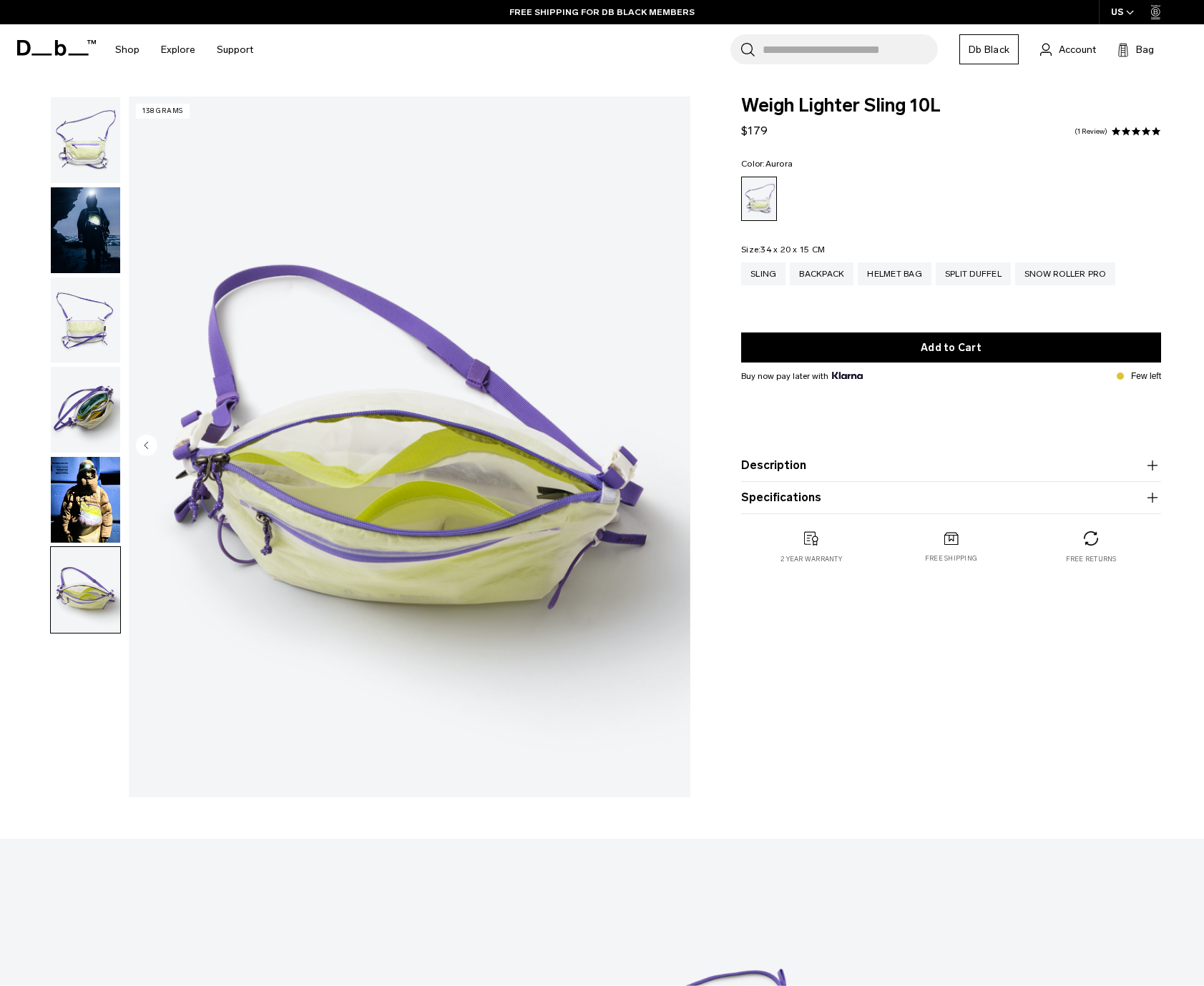
click at [95, 130] on img "button" at bounding box center [86, 139] width 70 height 86
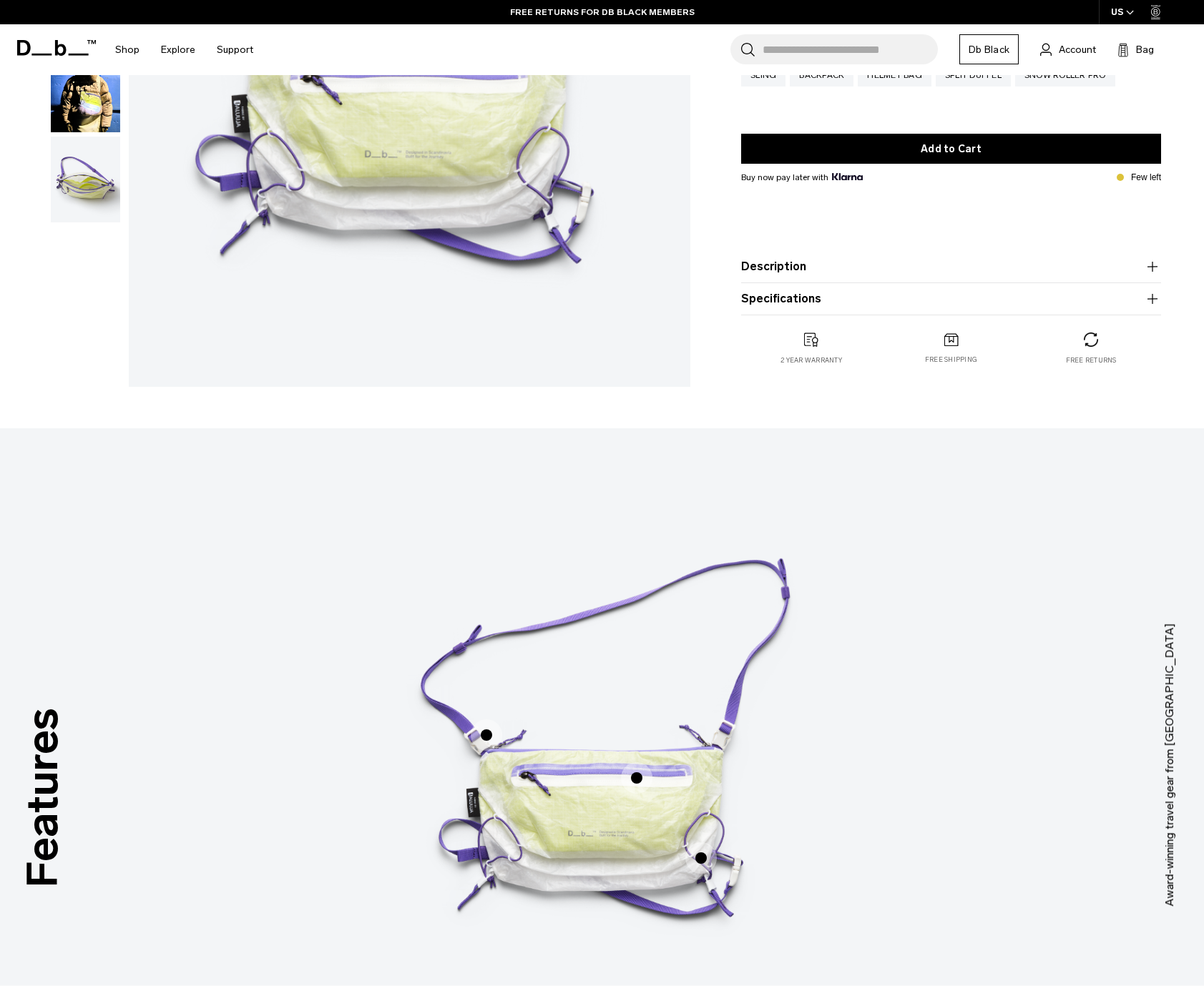
scroll to position [664, 0]
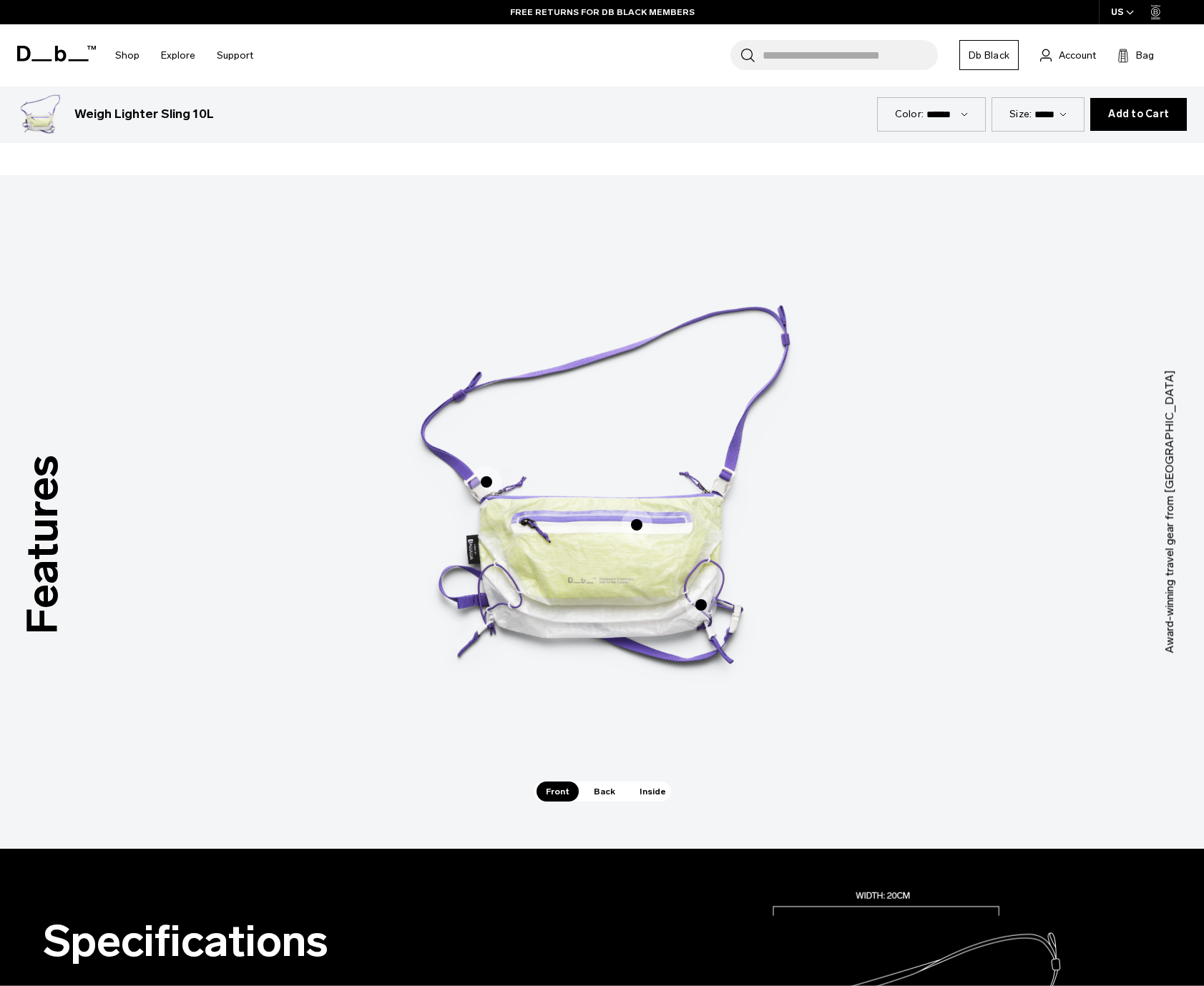
click at [594, 784] on span "Back" at bounding box center [604, 791] width 41 height 20
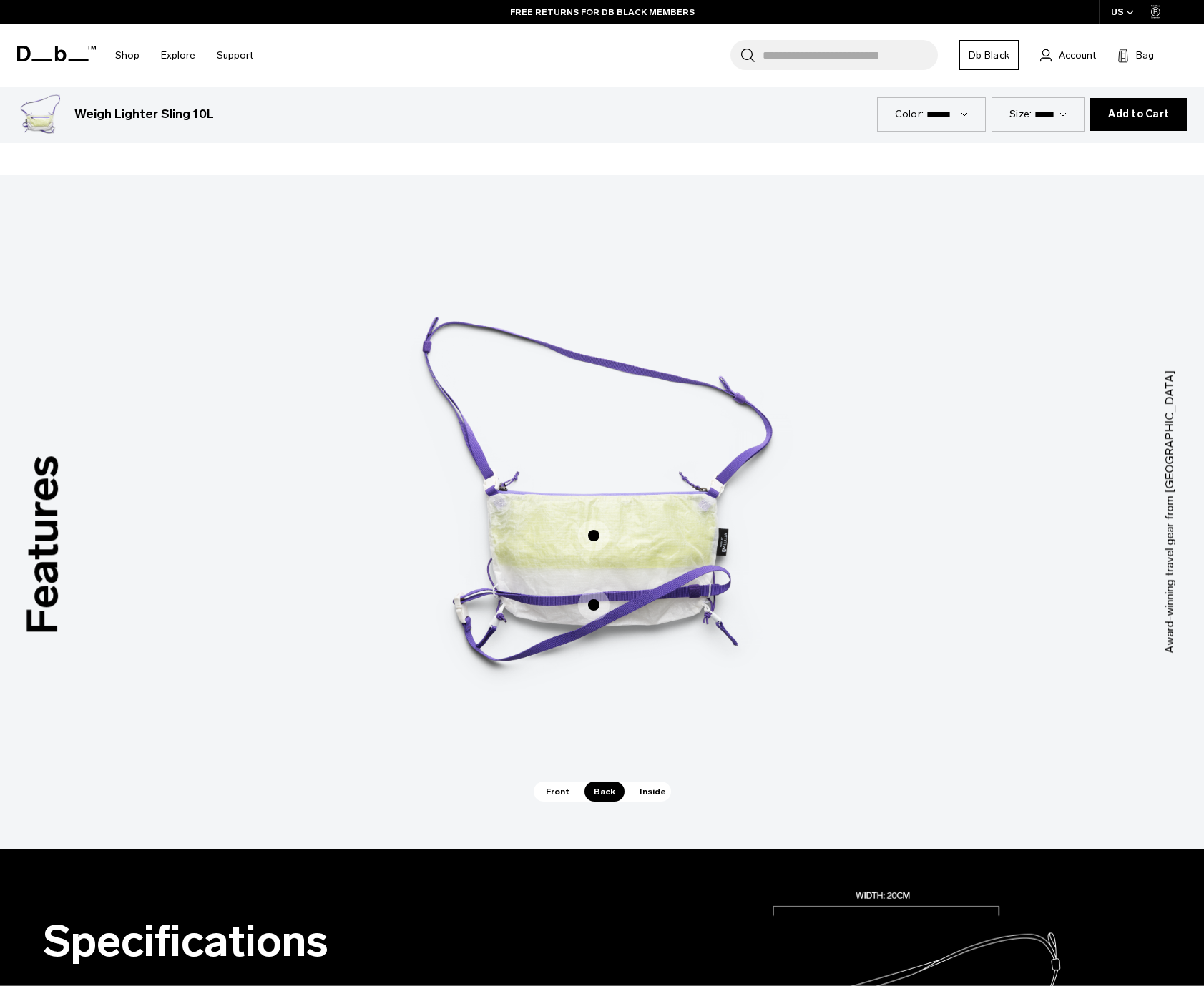
click at [638, 799] on span "Inside" at bounding box center [653, 791] width 45 height 20
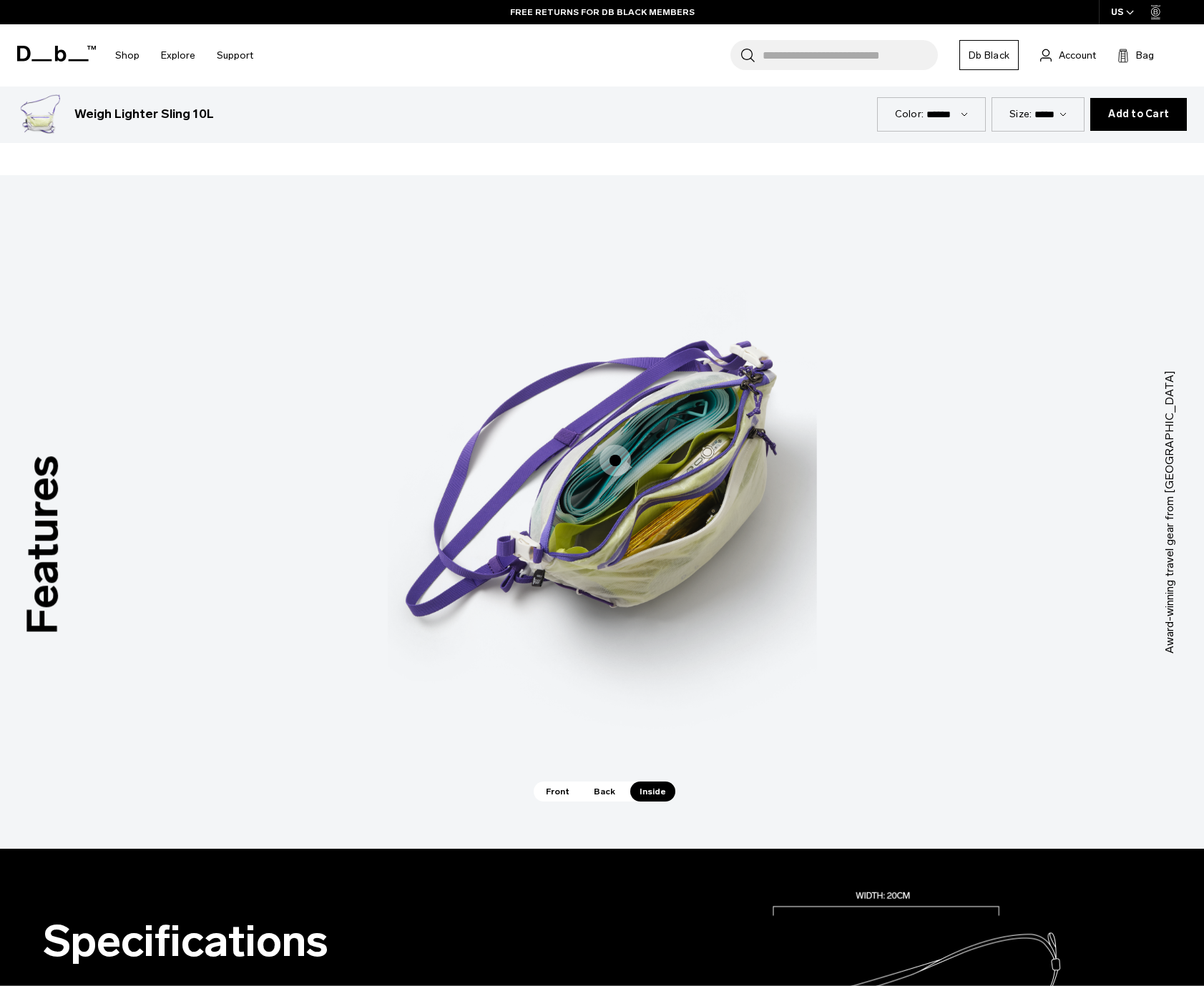
click at [620, 442] on img "3 / 3" at bounding box center [603, 491] width 430 height 537
click at [618, 457] on span "3 / 3" at bounding box center [614, 460] width 31 height 31
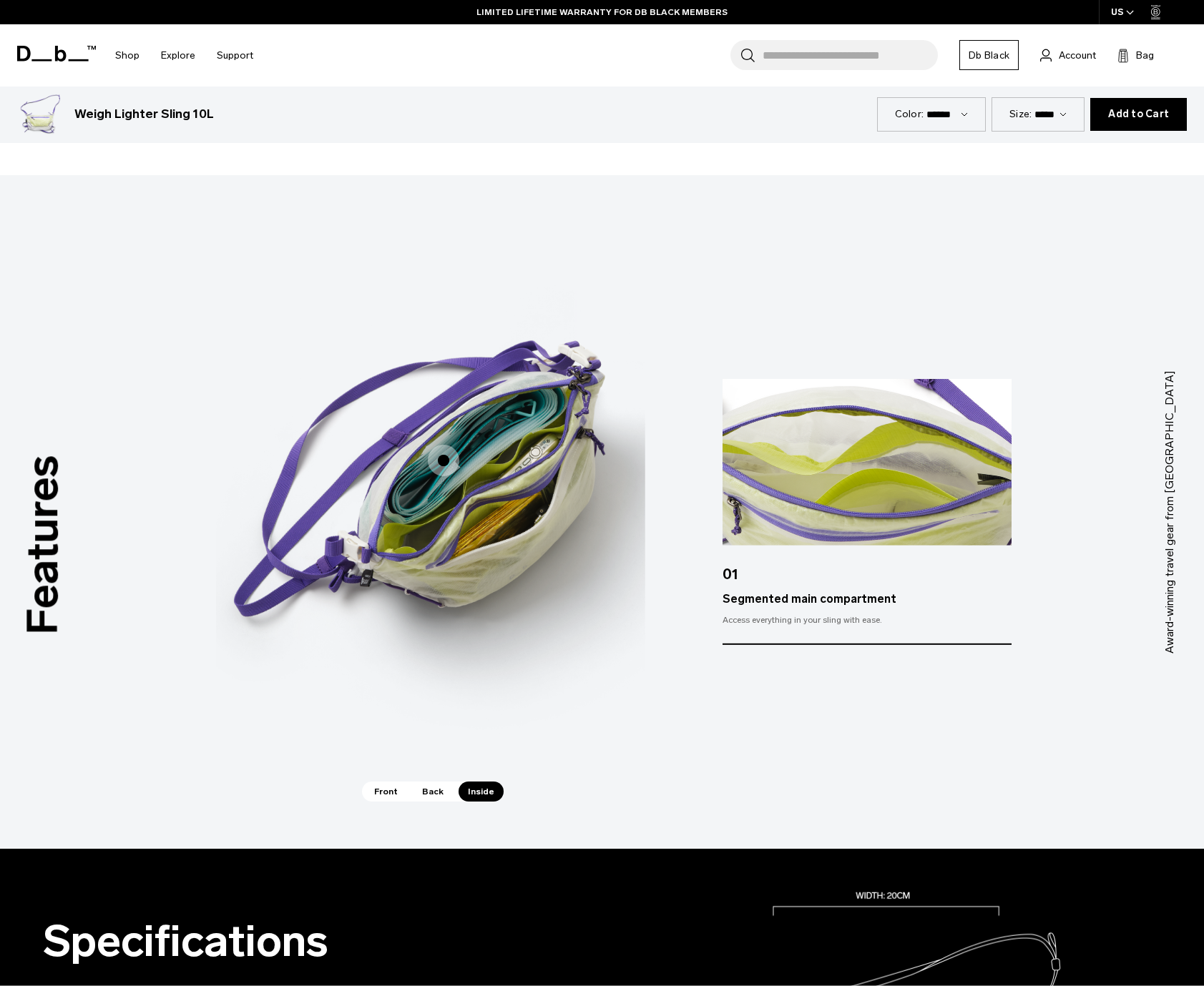
click at [384, 781] on div "Segmented main compartment Segmented main compartment" at bounding box center [431, 502] width 430 height 559
click at [380, 785] on span "Front" at bounding box center [385, 791] width 42 height 20
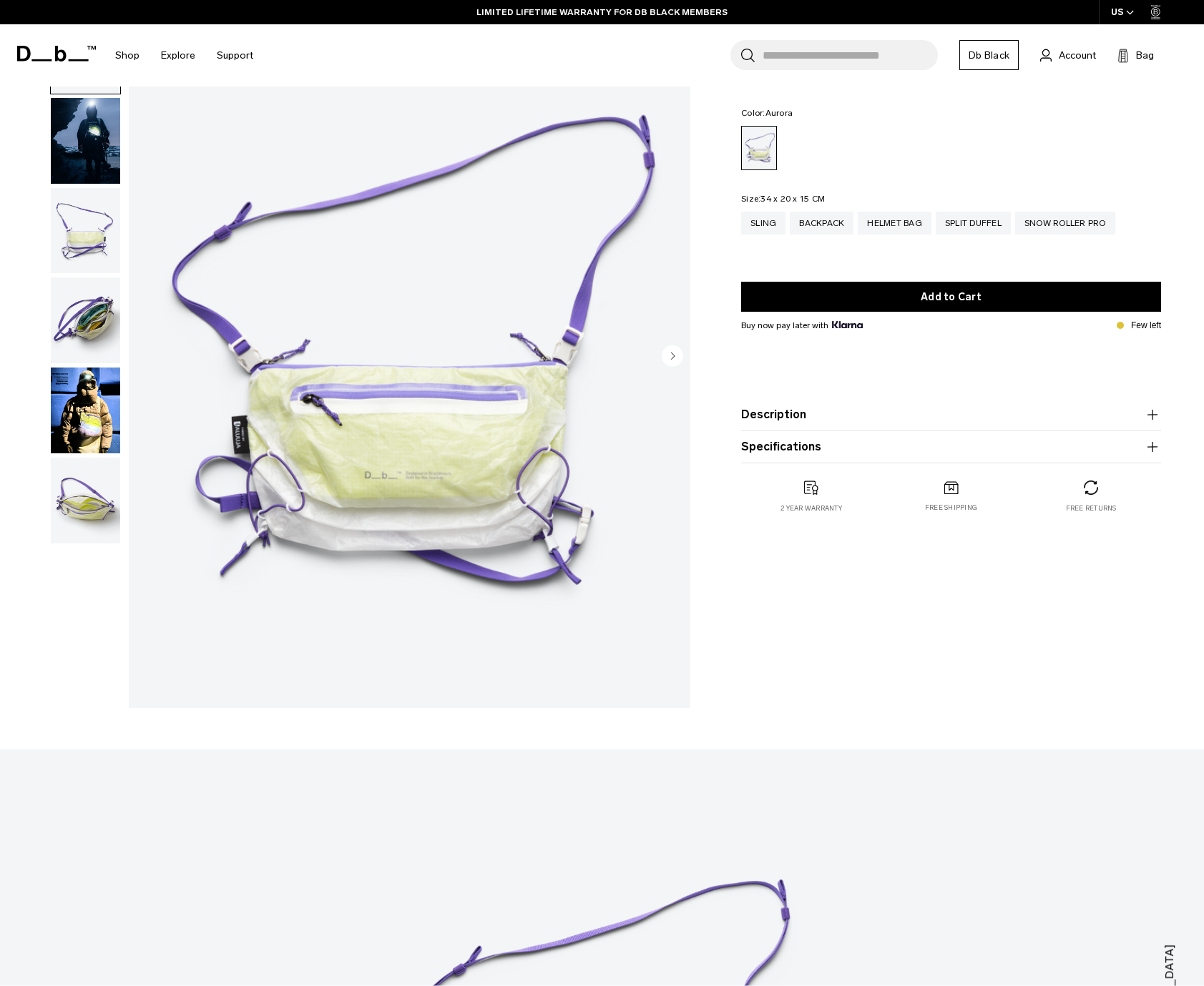
scroll to position [0, 0]
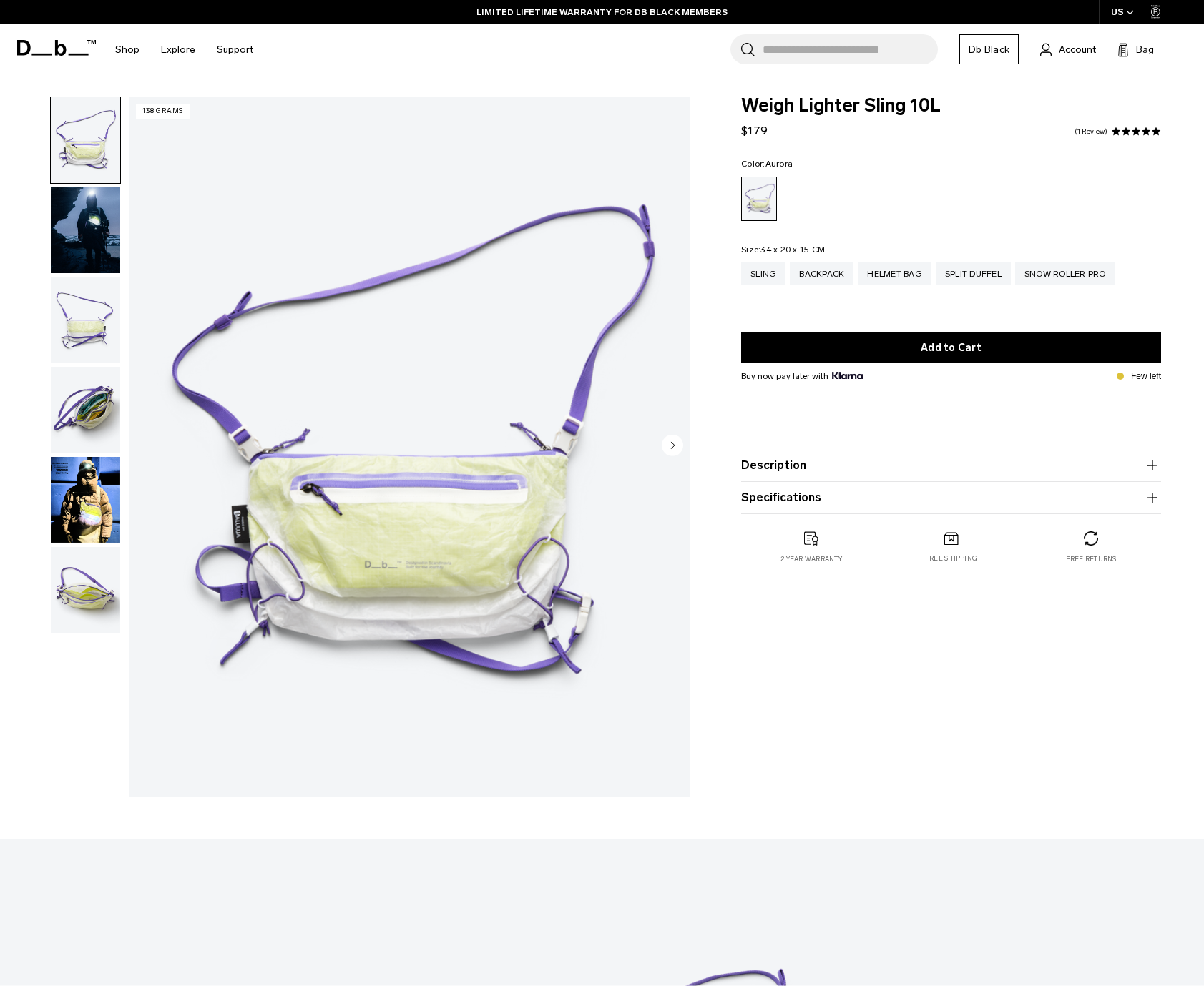
click at [106, 497] on img "button" at bounding box center [86, 499] width 70 height 86
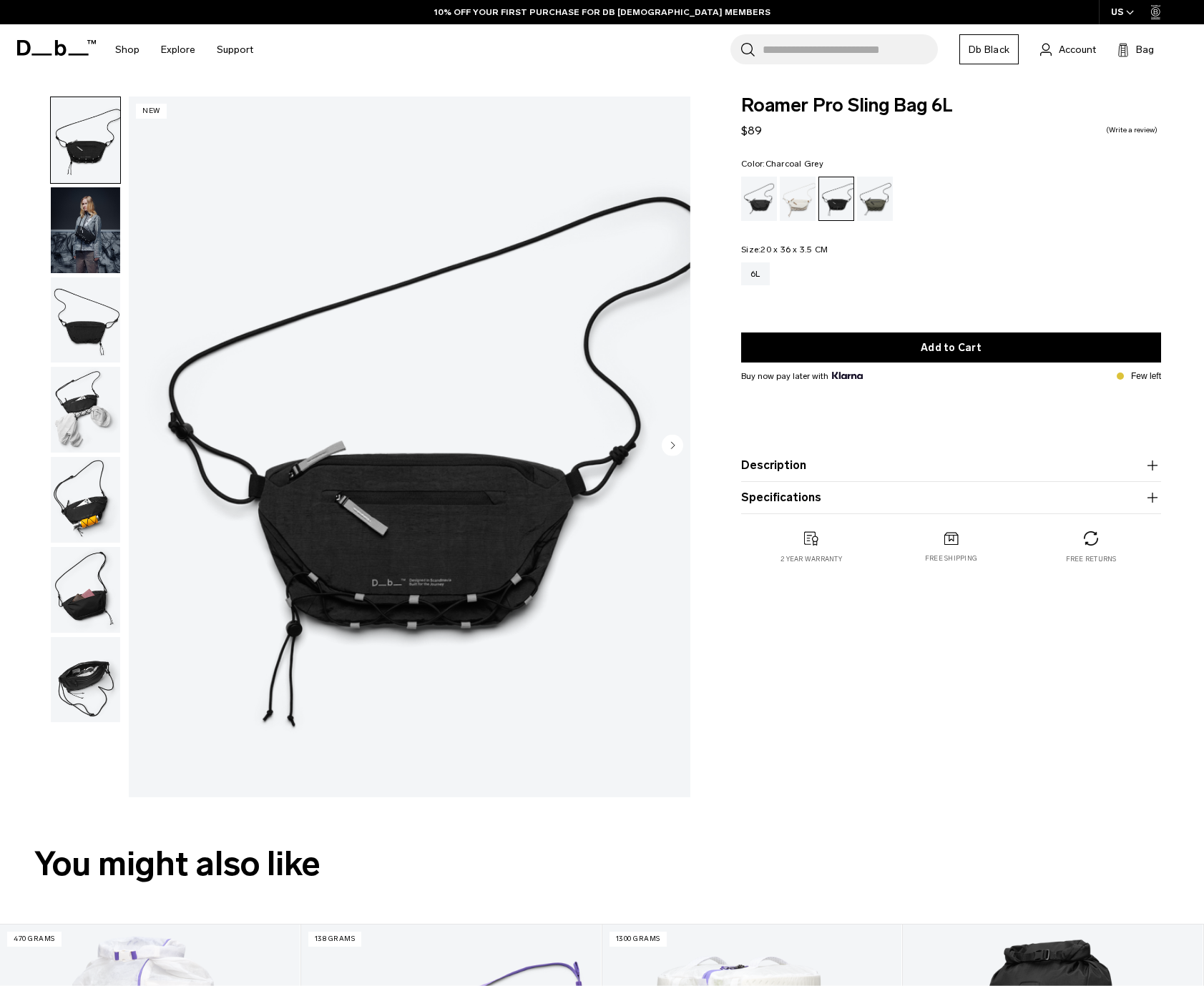
click at [93, 255] on img "button" at bounding box center [86, 230] width 70 height 86
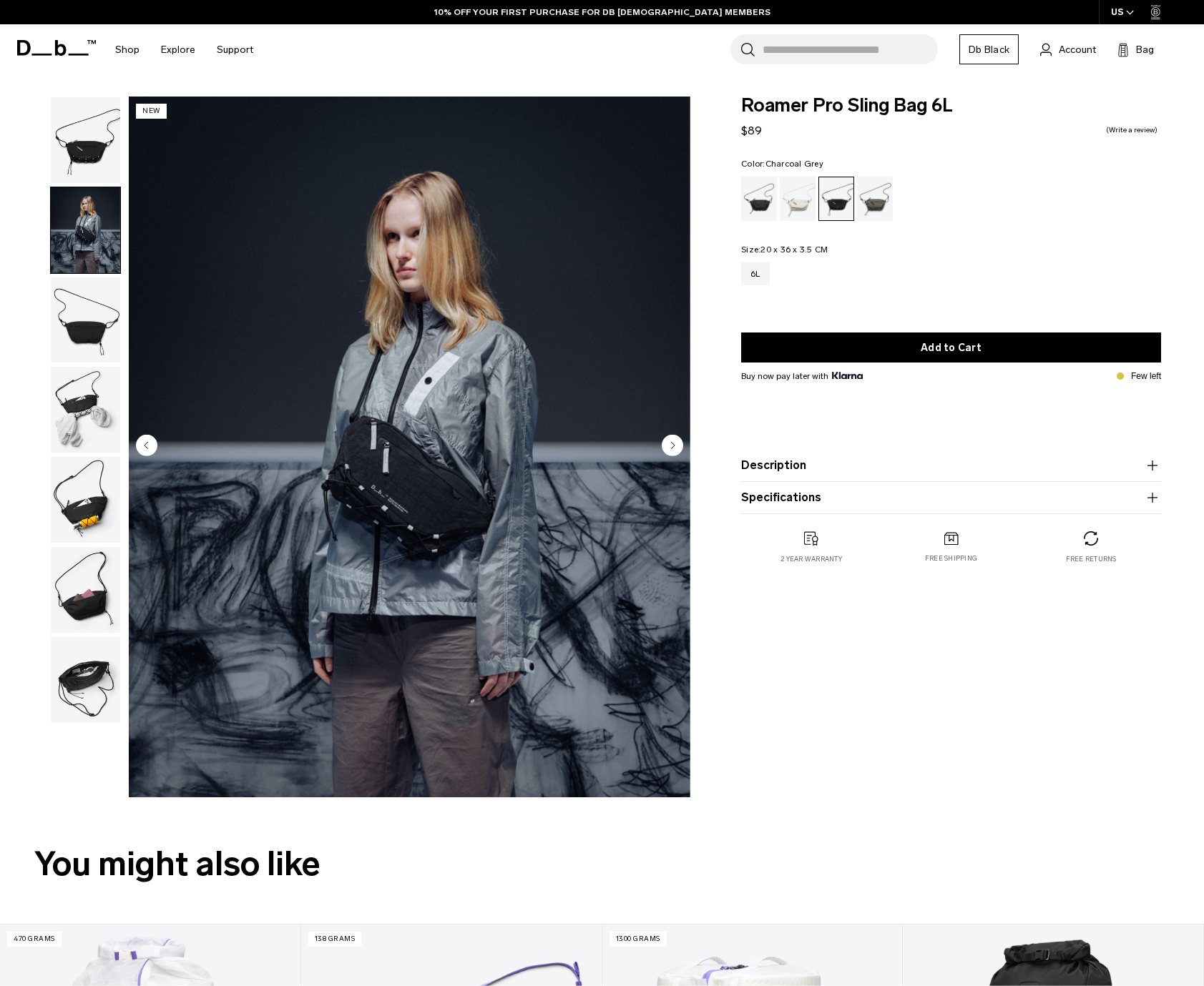
click at [92, 312] on img "button" at bounding box center [86, 320] width 70 height 86
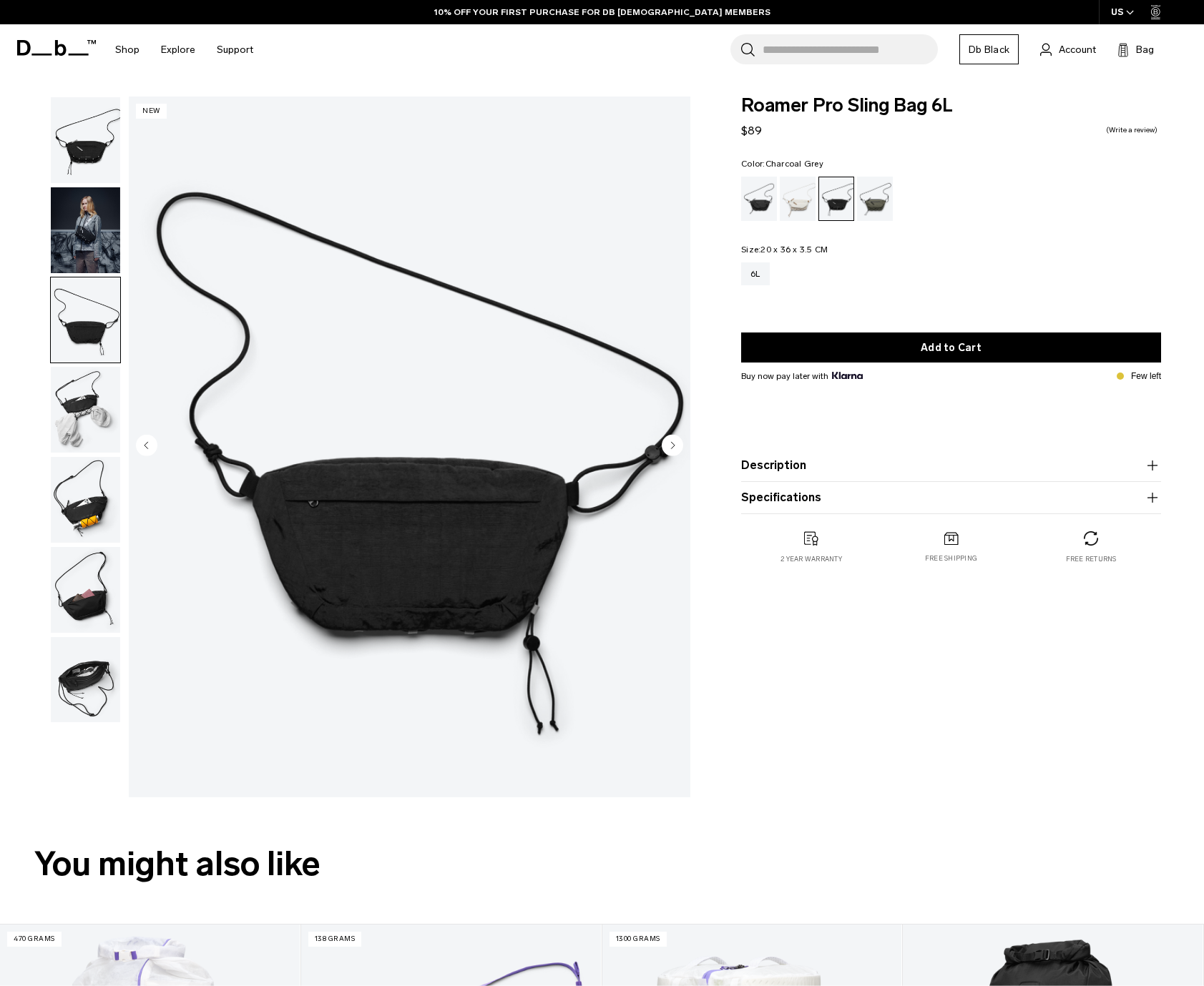
click at [88, 387] on img "button" at bounding box center [86, 410] width 70 height 86
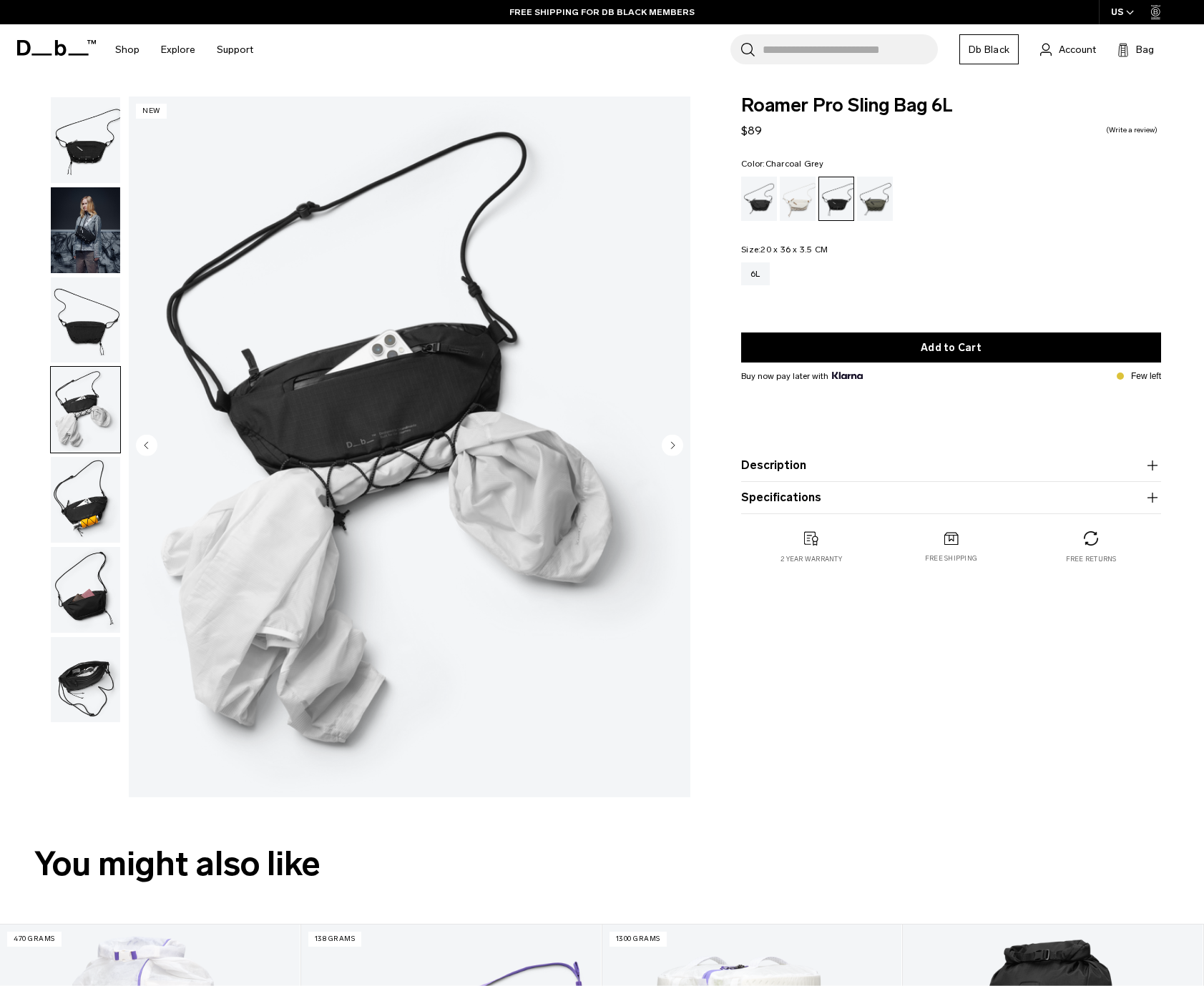
click at [86, 511] on img "button" at bounding box center [86, 499] width 70 height 86
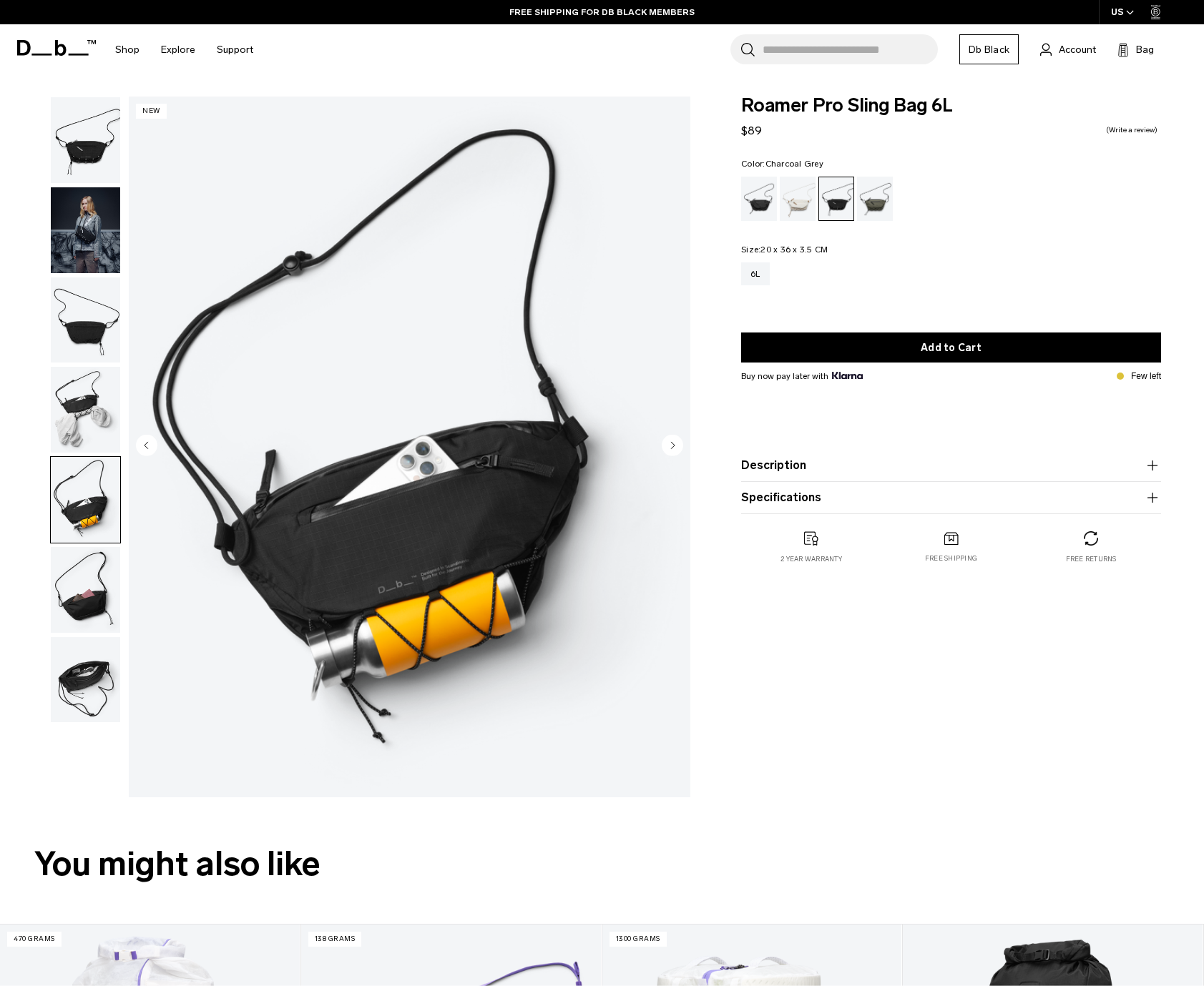
click at [81, 616] on img "button" at bounding box center [86, 590] width 70 height 86
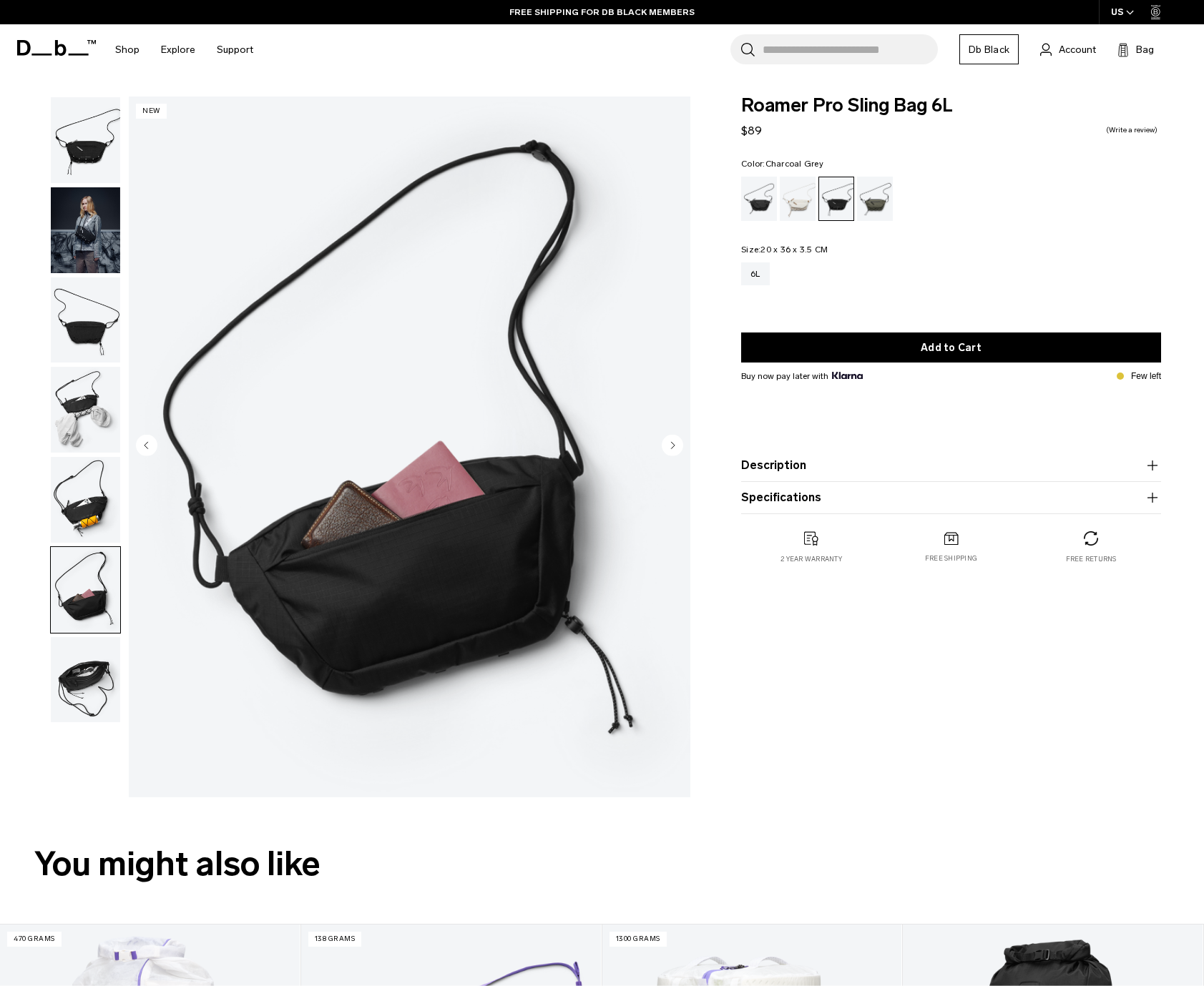
click at [79, 667] on img "button" at bounding box center [86, 680] width 70 height 86
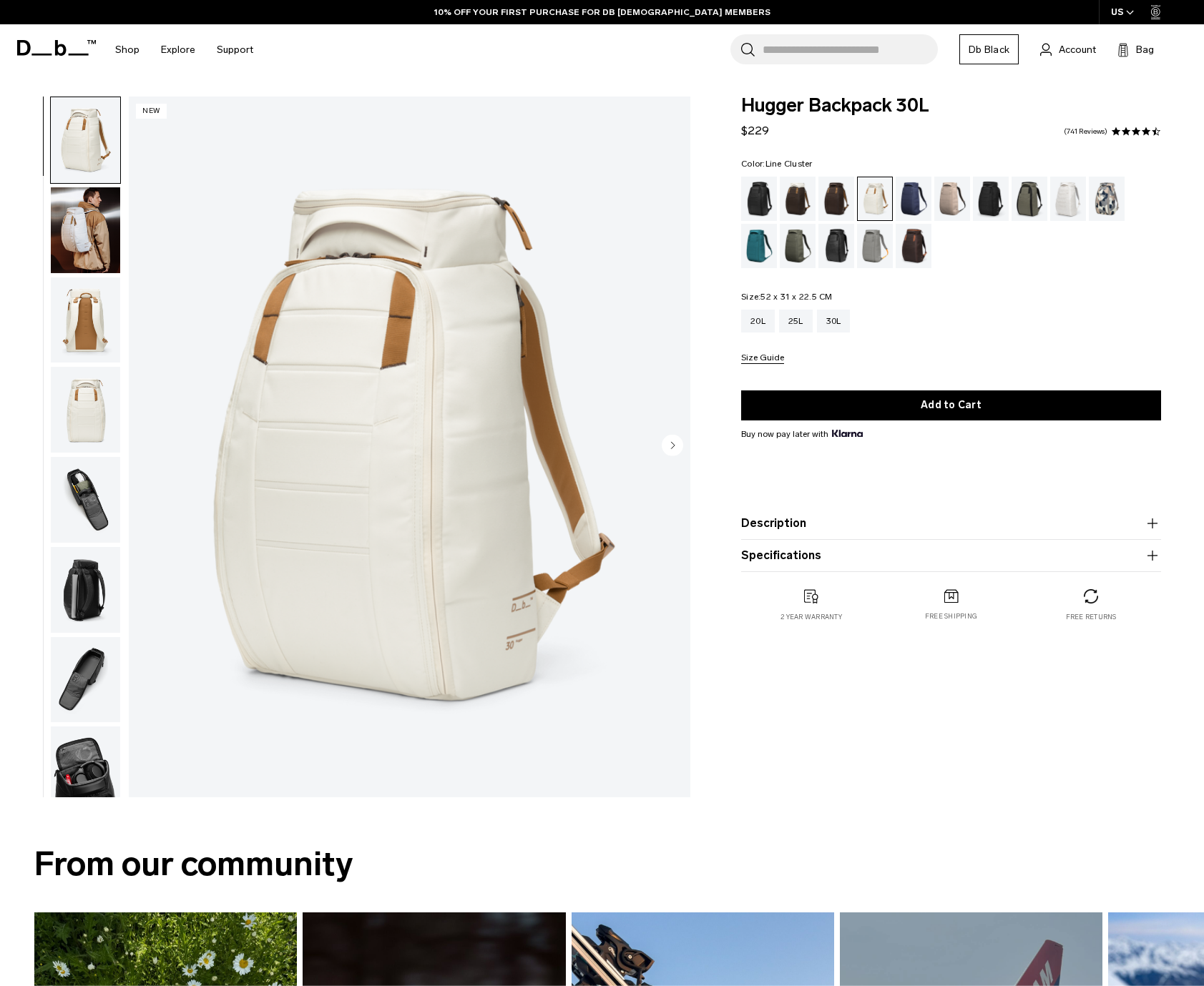
click at [1125, 210] on div "Line Cluster" at bounding box center [1107, 199] width 37 height 44
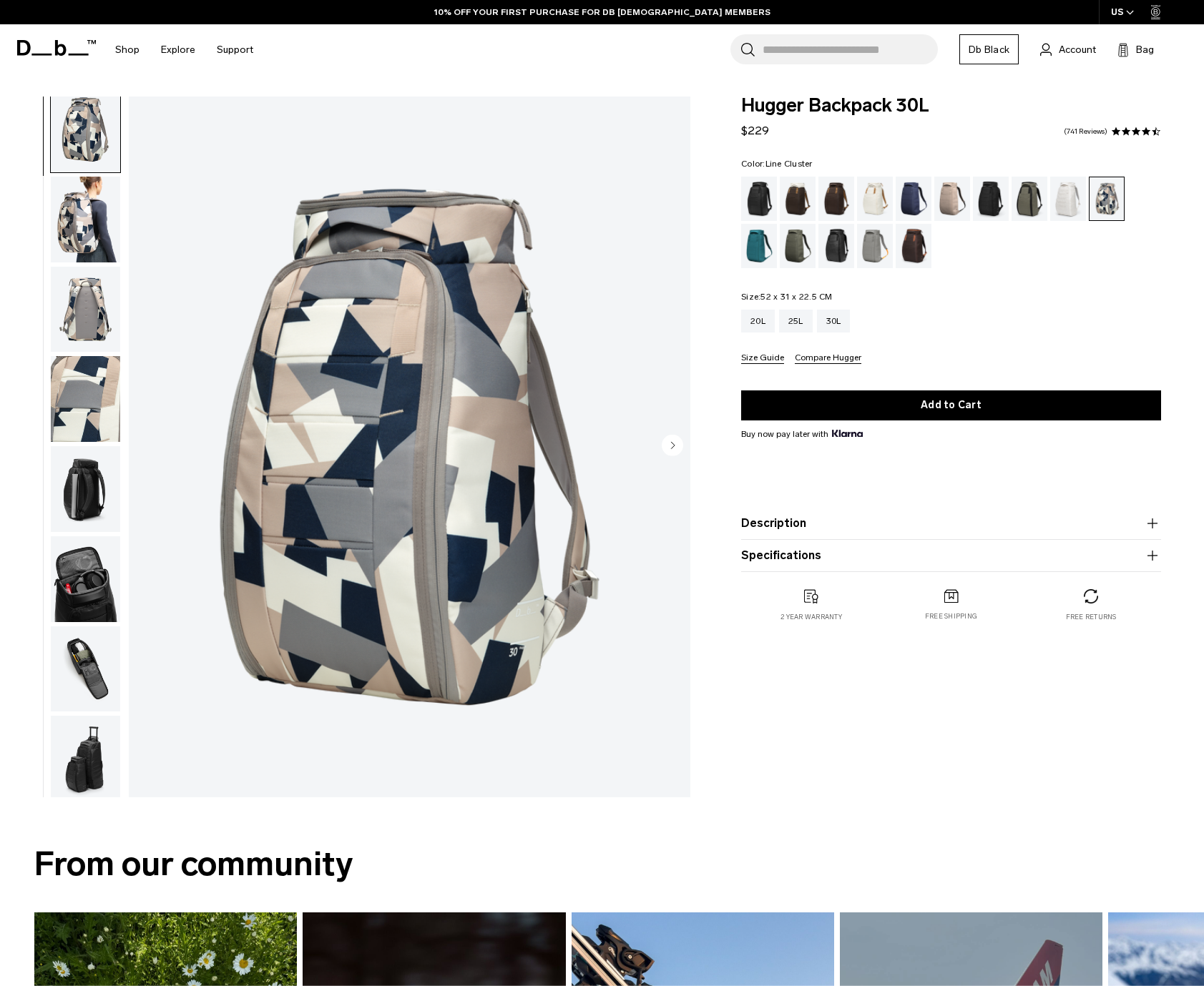
scroll to position [16, 0]
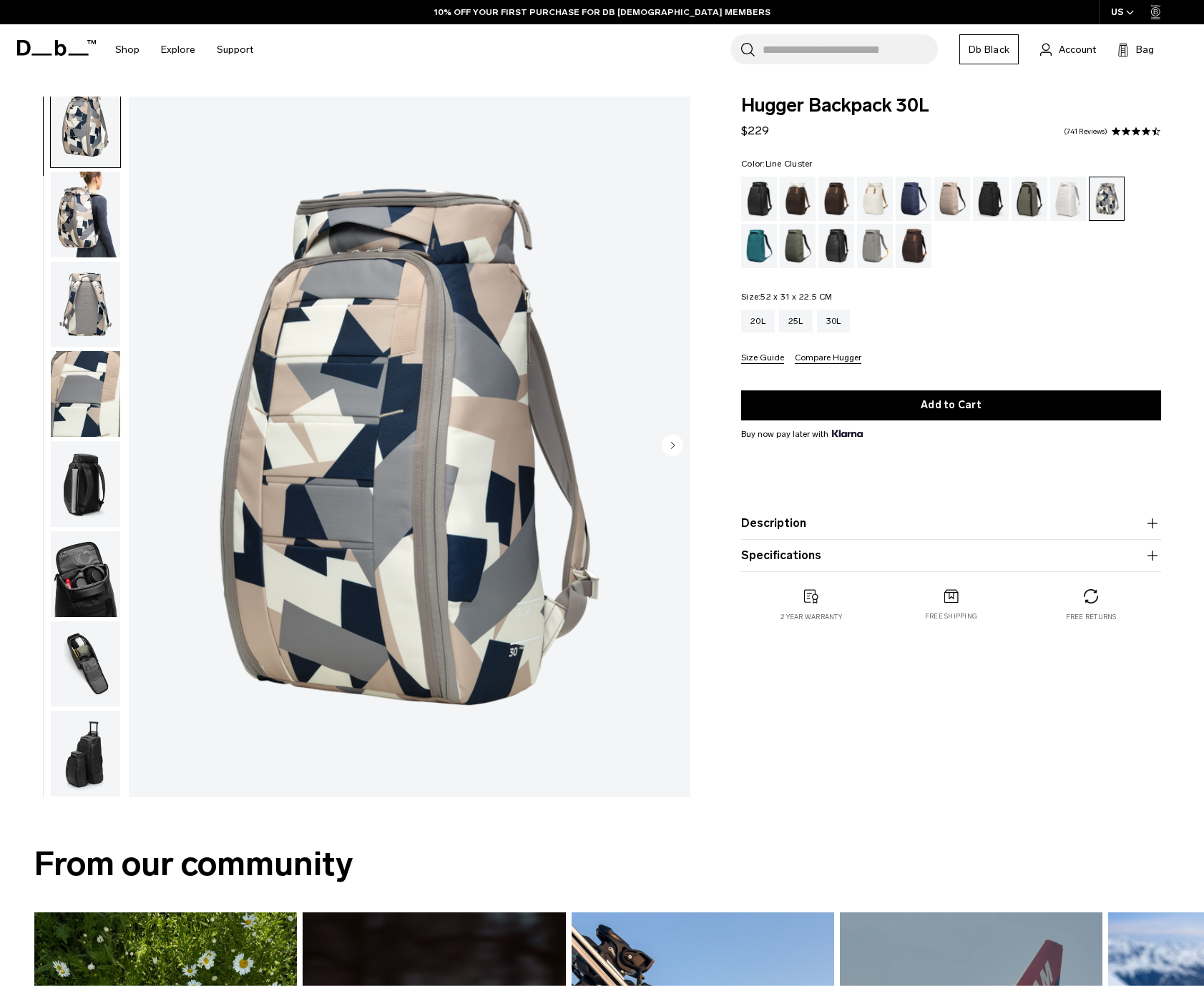
click at [86, 584] on img "button" at bounding box center [86, 574] width 70 height 86
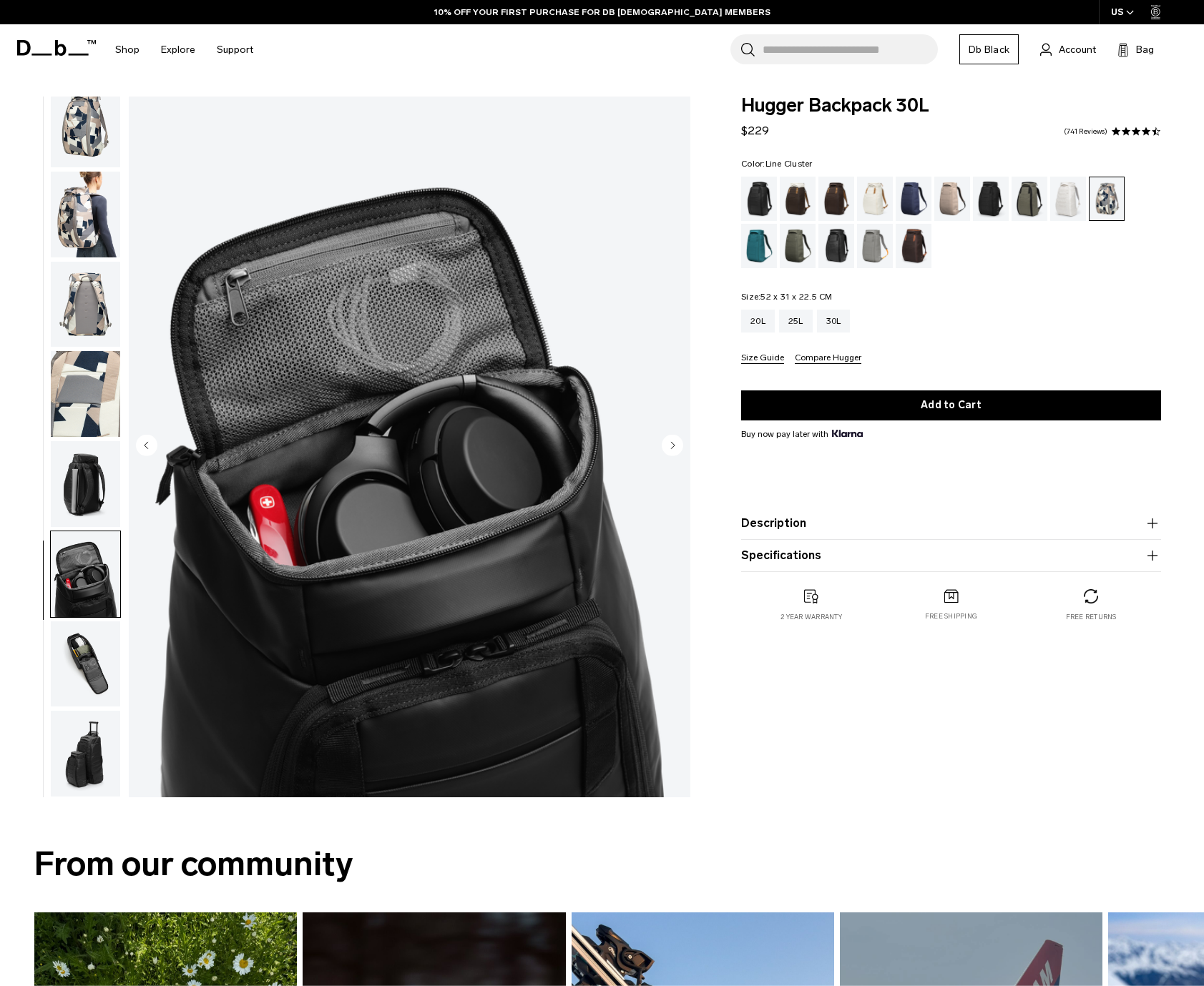
click at [85, 490] on img "button" at bounding box center [86, 484] width 70 height 86
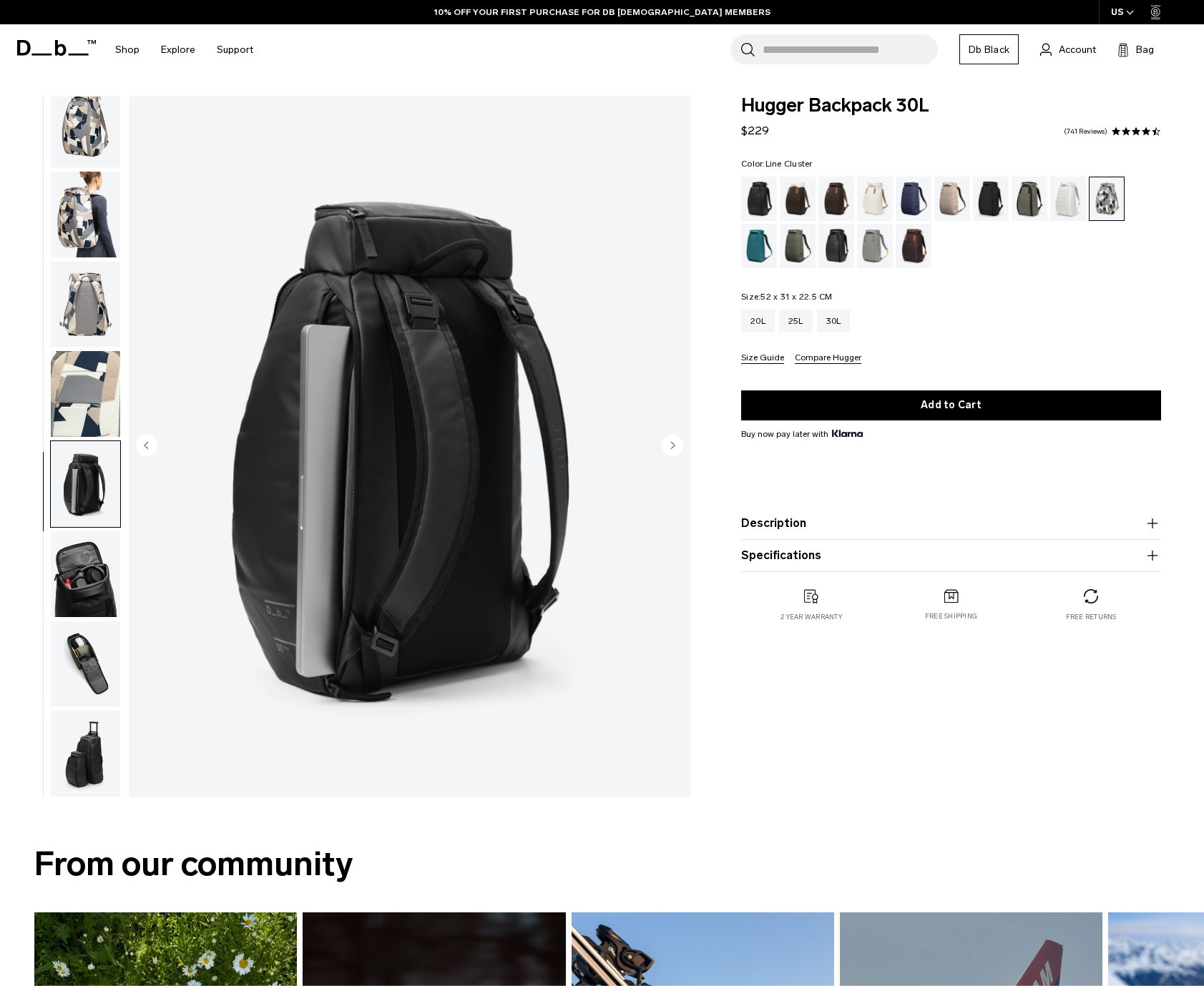
click at [88, 591] on img "button" at bounding box center [86, 574] width 70 height 86
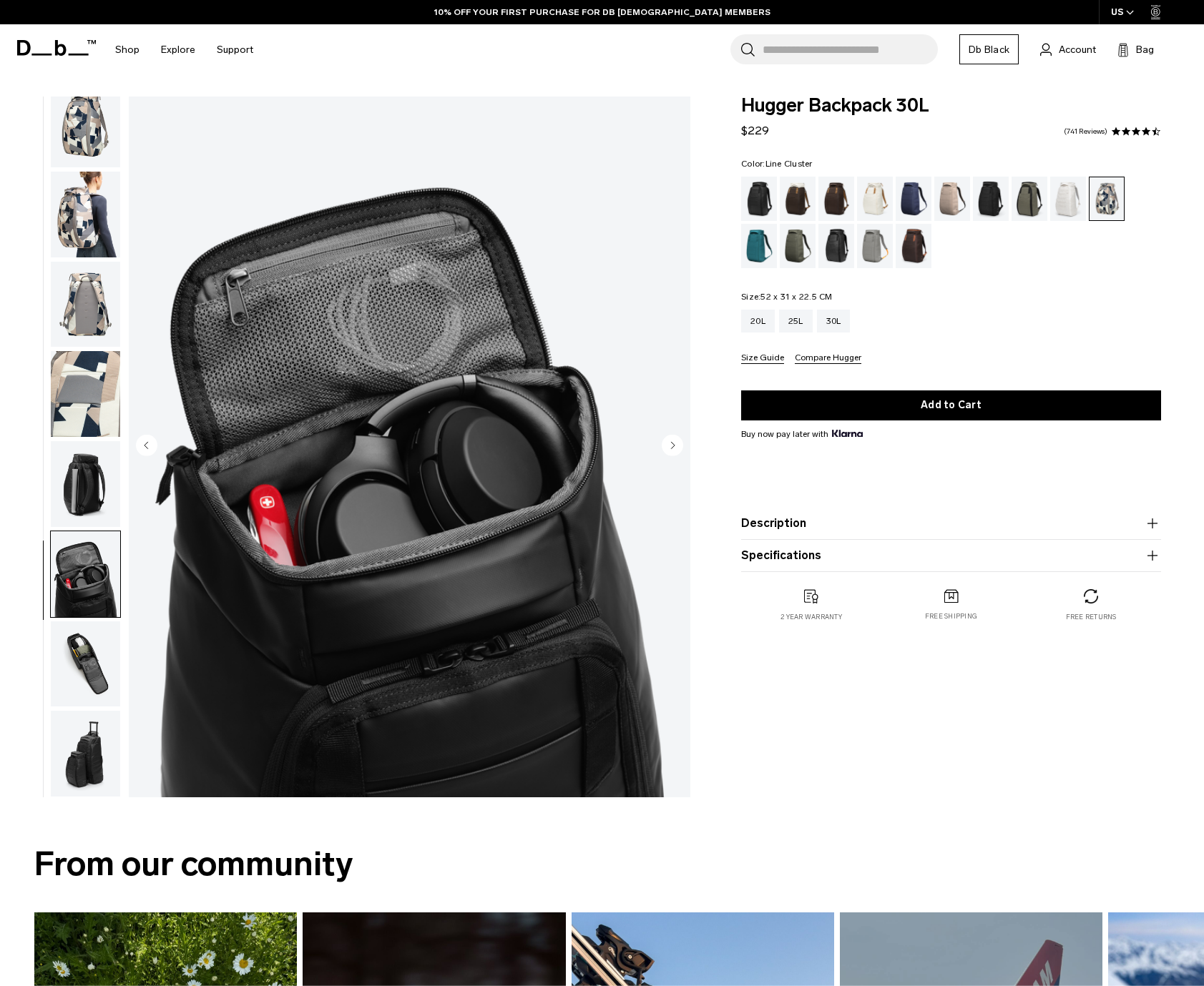
click at [97, 508] on img "button" at bounding box center [86, 484] width 70 height 86
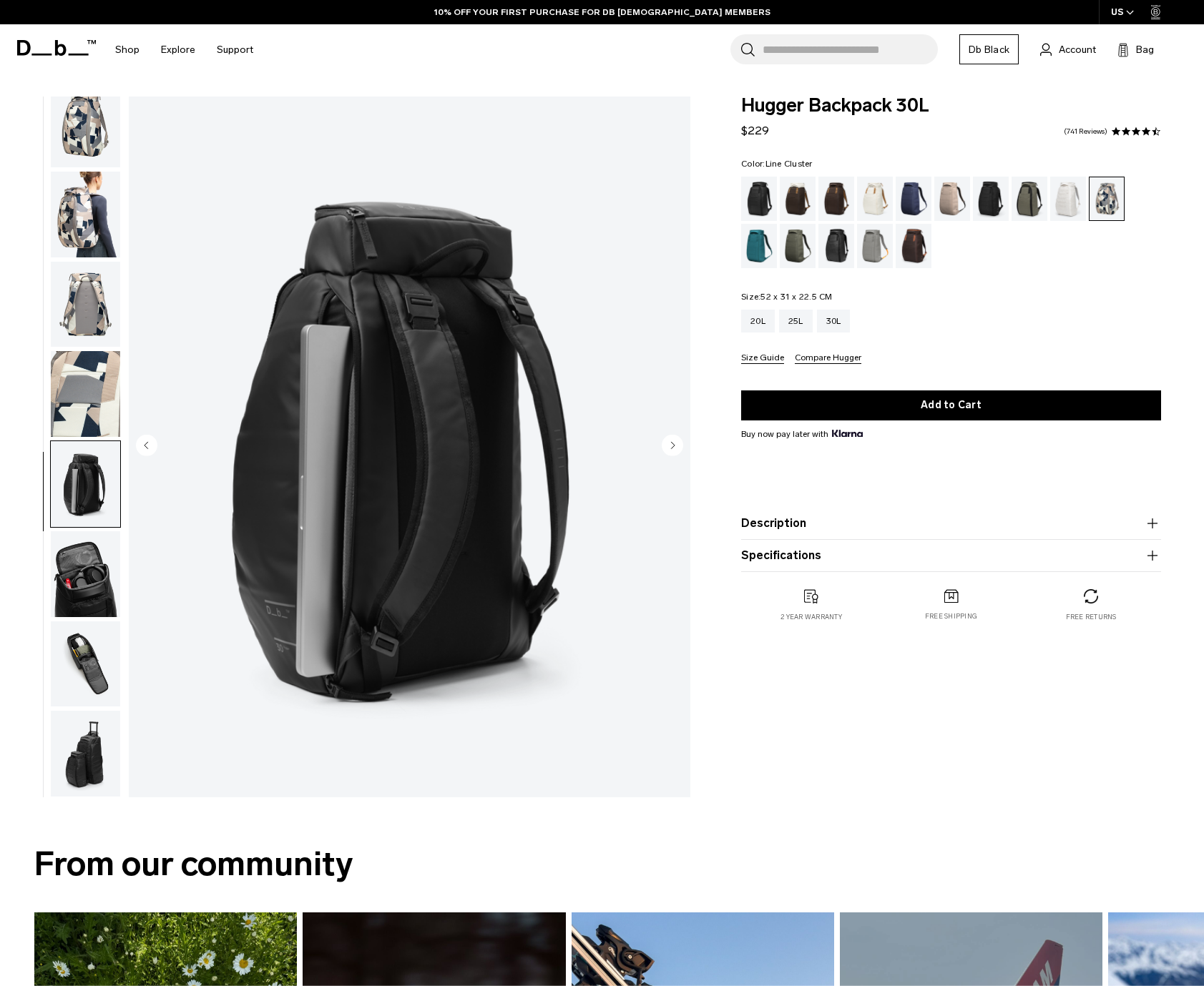
click at [85, 673] on img "button" at bounding box center [86, 664] width 70 height 86
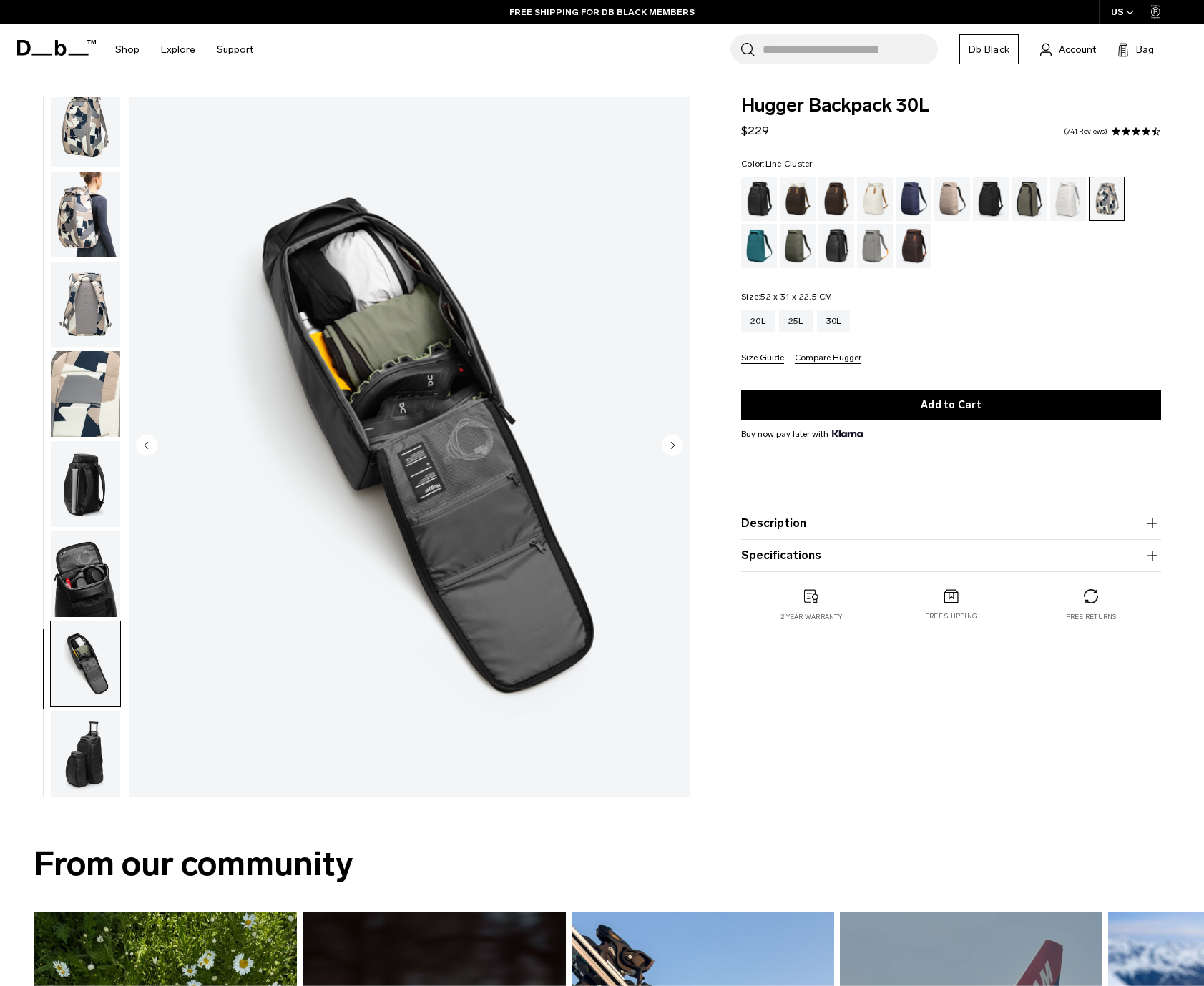
click at [80, 753] on img "button" at bounding box center [86, 753] width 70 height 86
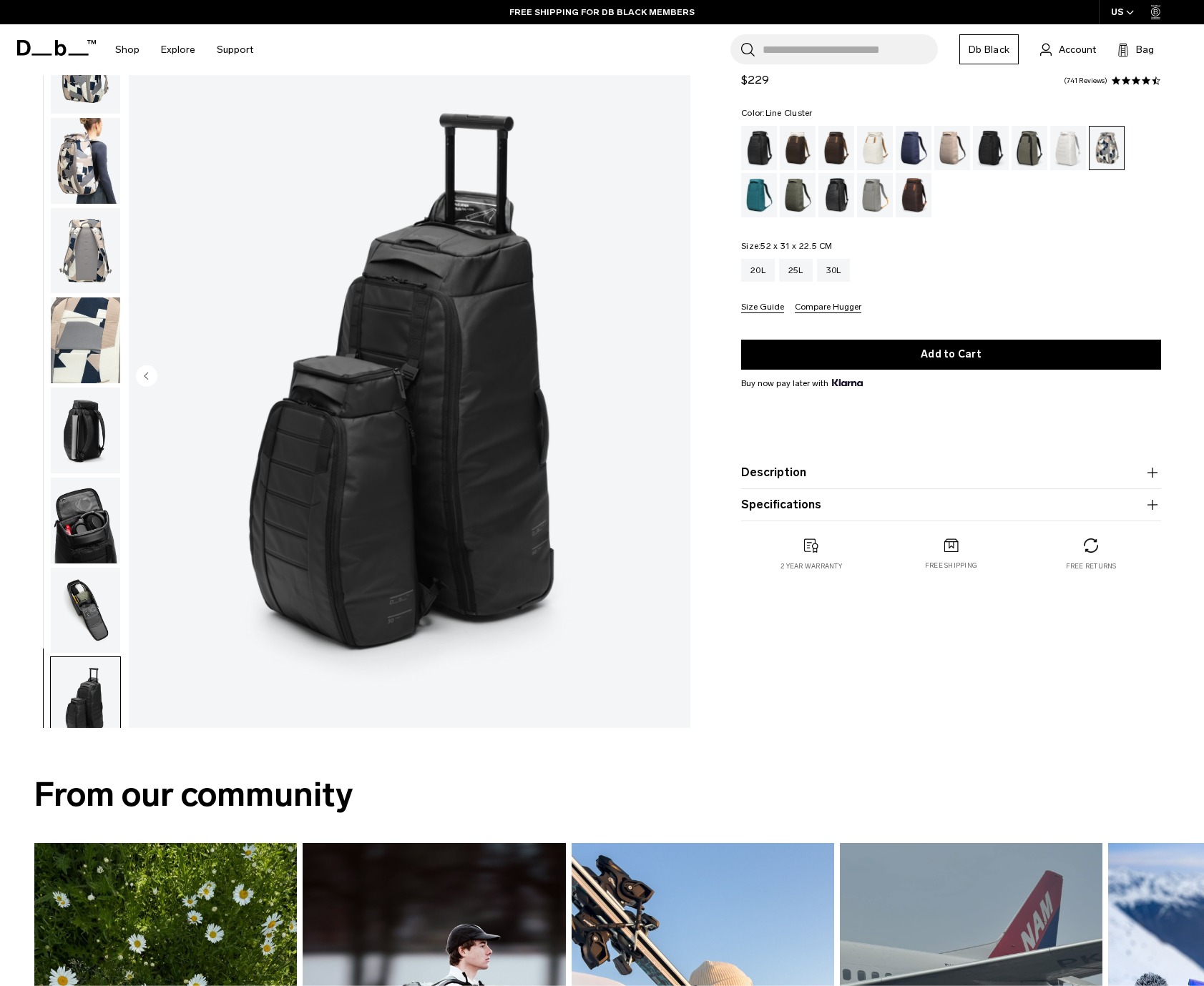
scroll to position [0, 0]
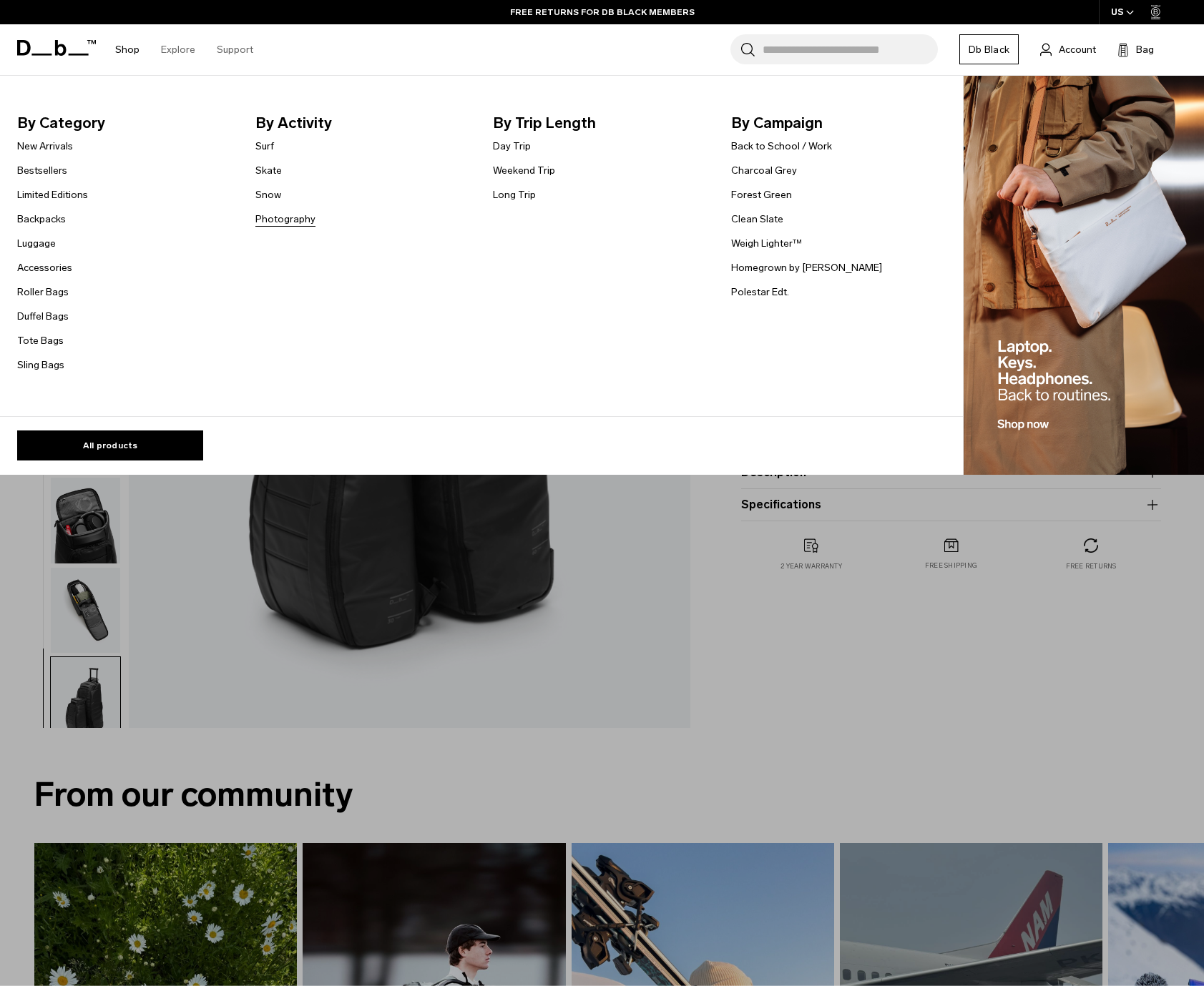
click at [260, 218] on link "Photography" at bounding box center [285, 219] width 60 height 15
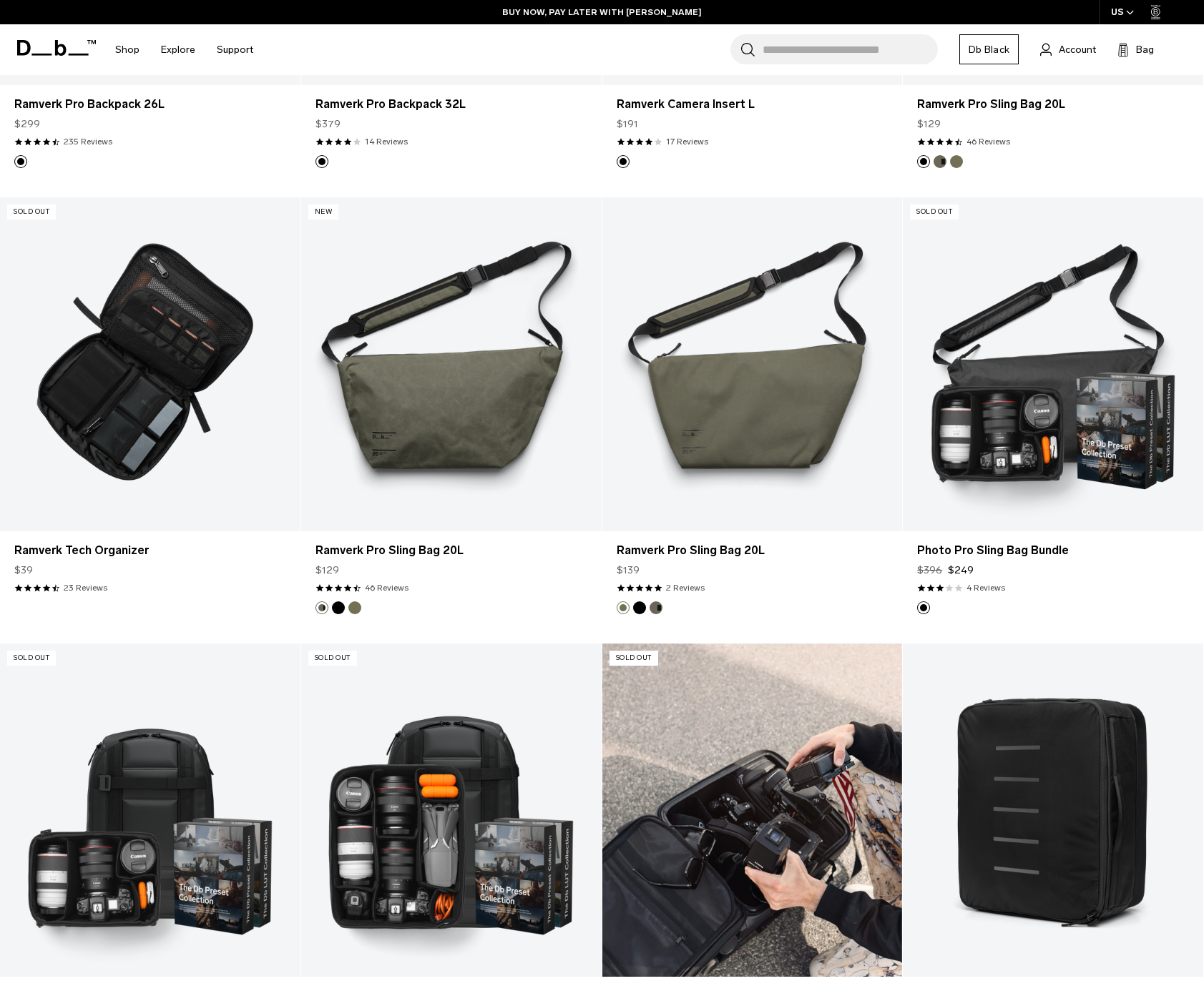
scroll to position [7, 0]
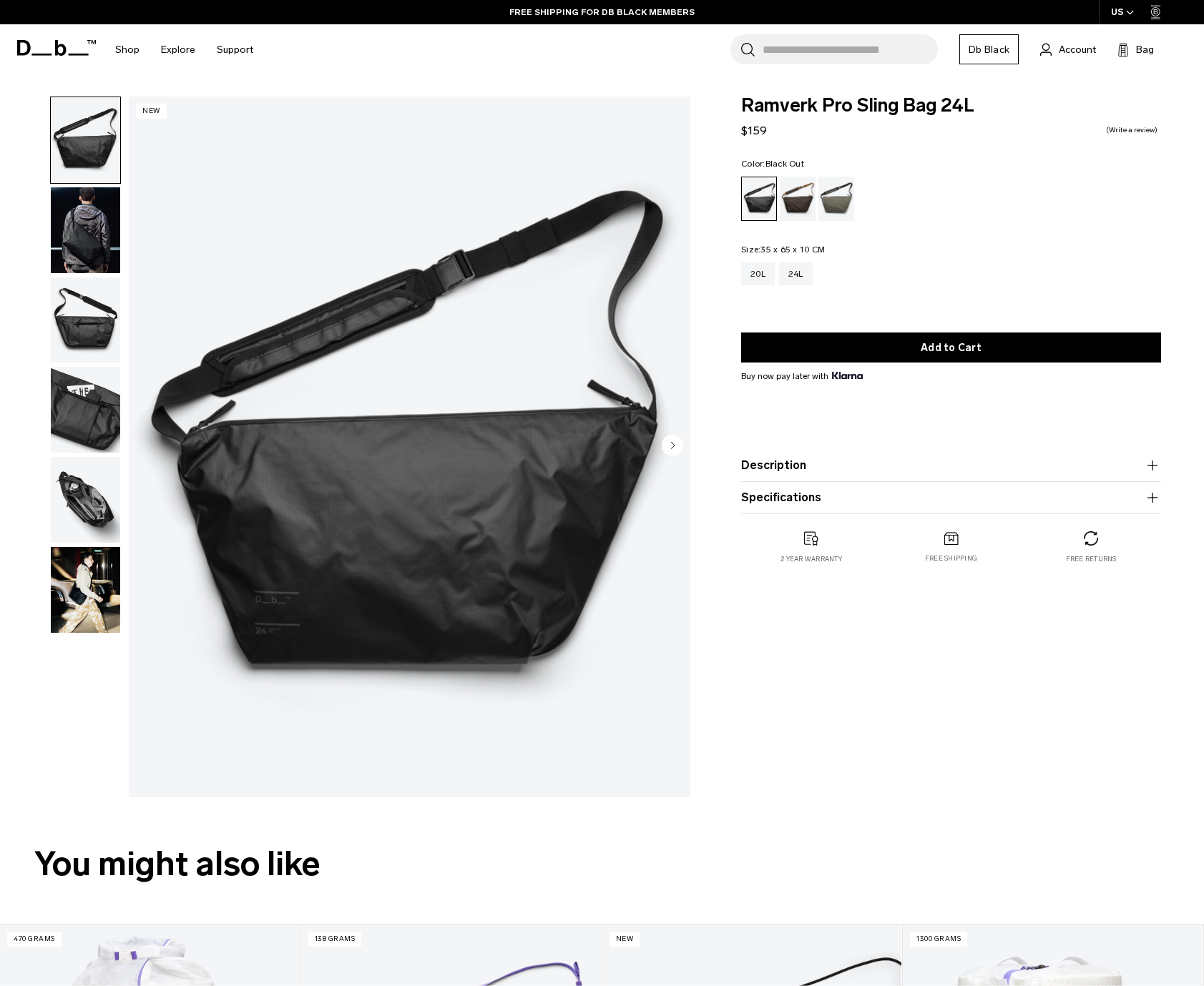
click at [90, 228] on img "button" at bounding box center [86, 230] width 70 height 86
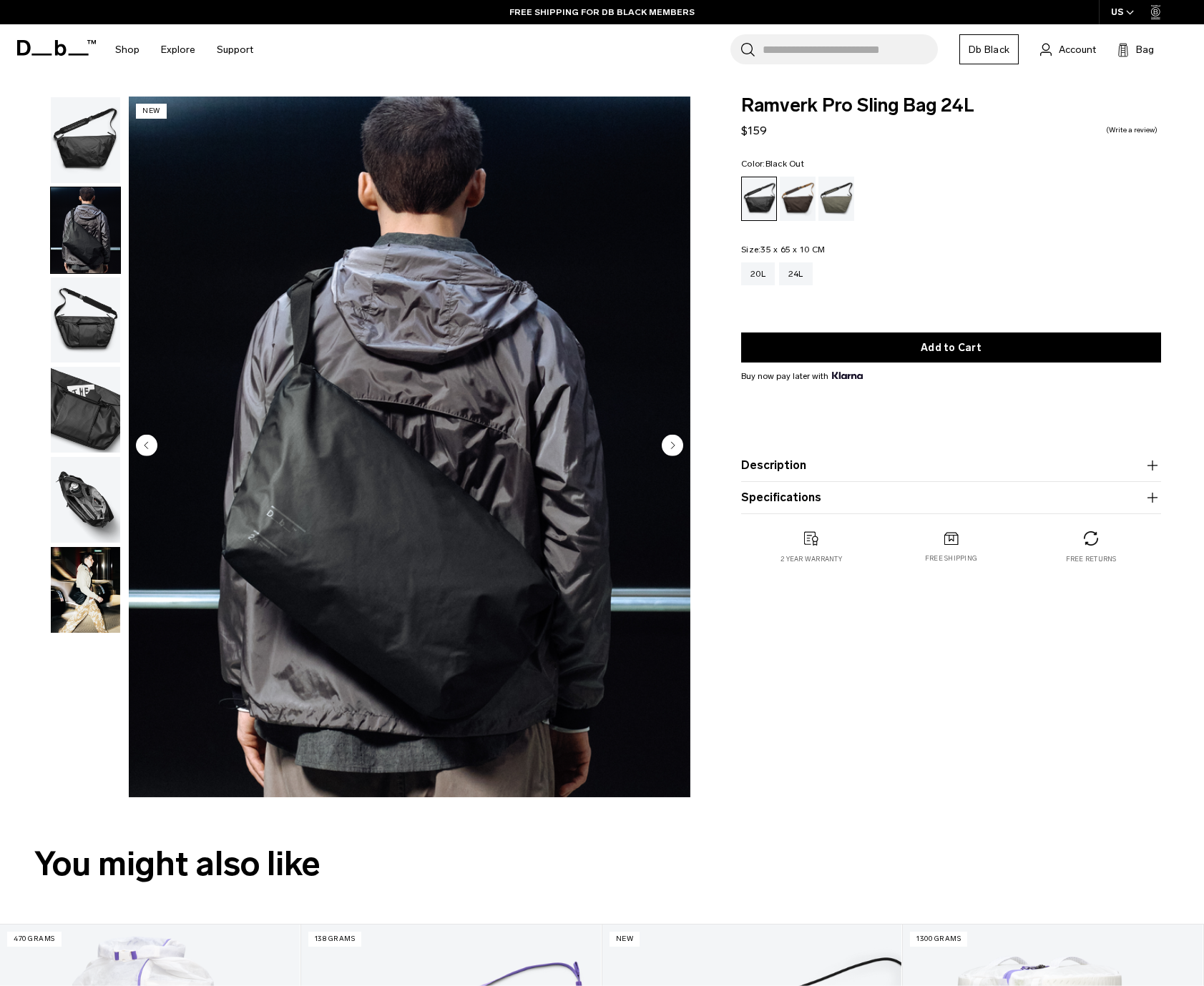
click at [69, 293] on img "button" at bounding box center [86, 320] width 70 height 86
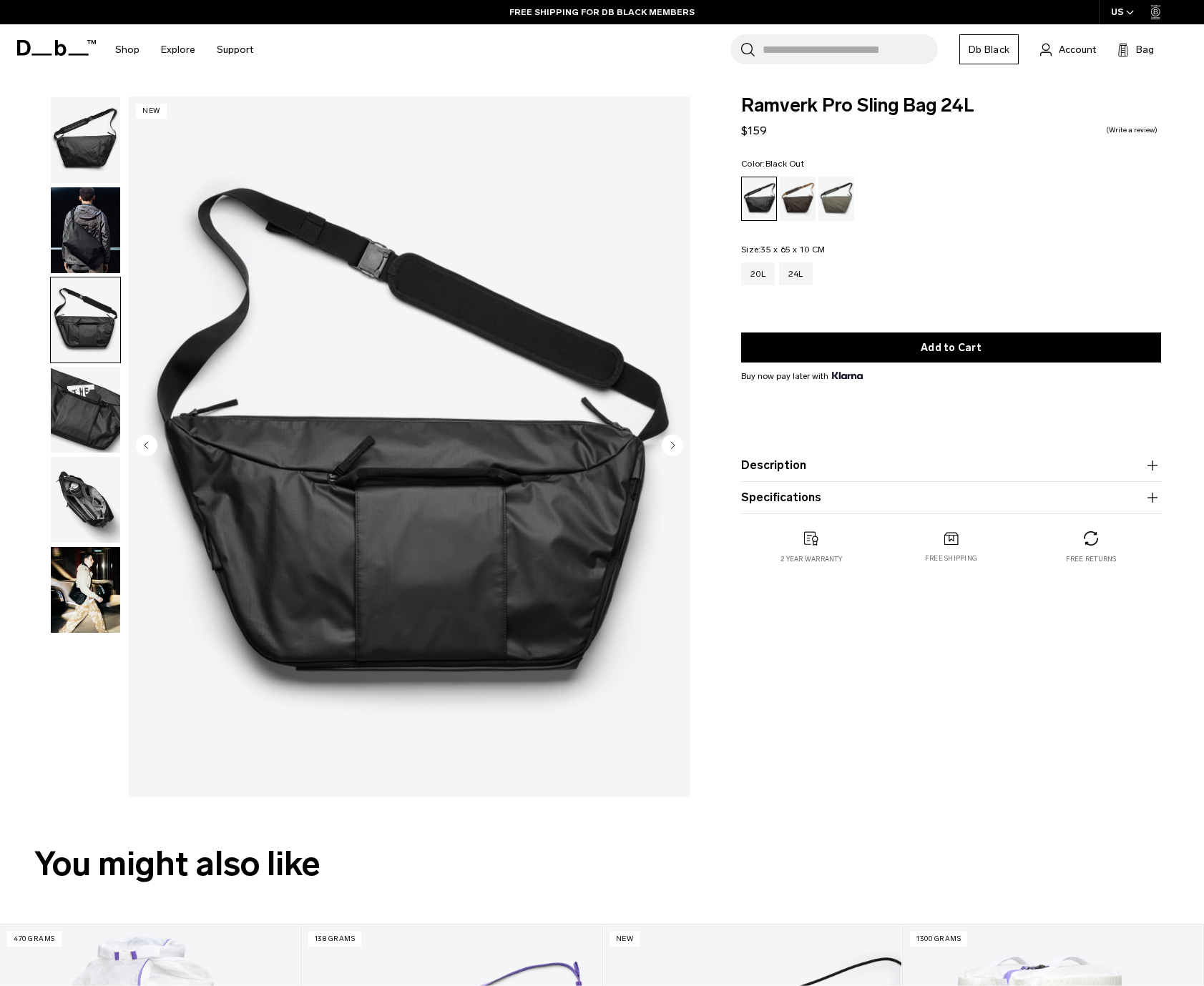
click at [85, 407] on img "button" at bounding box center [86, 410] width 70 height 86
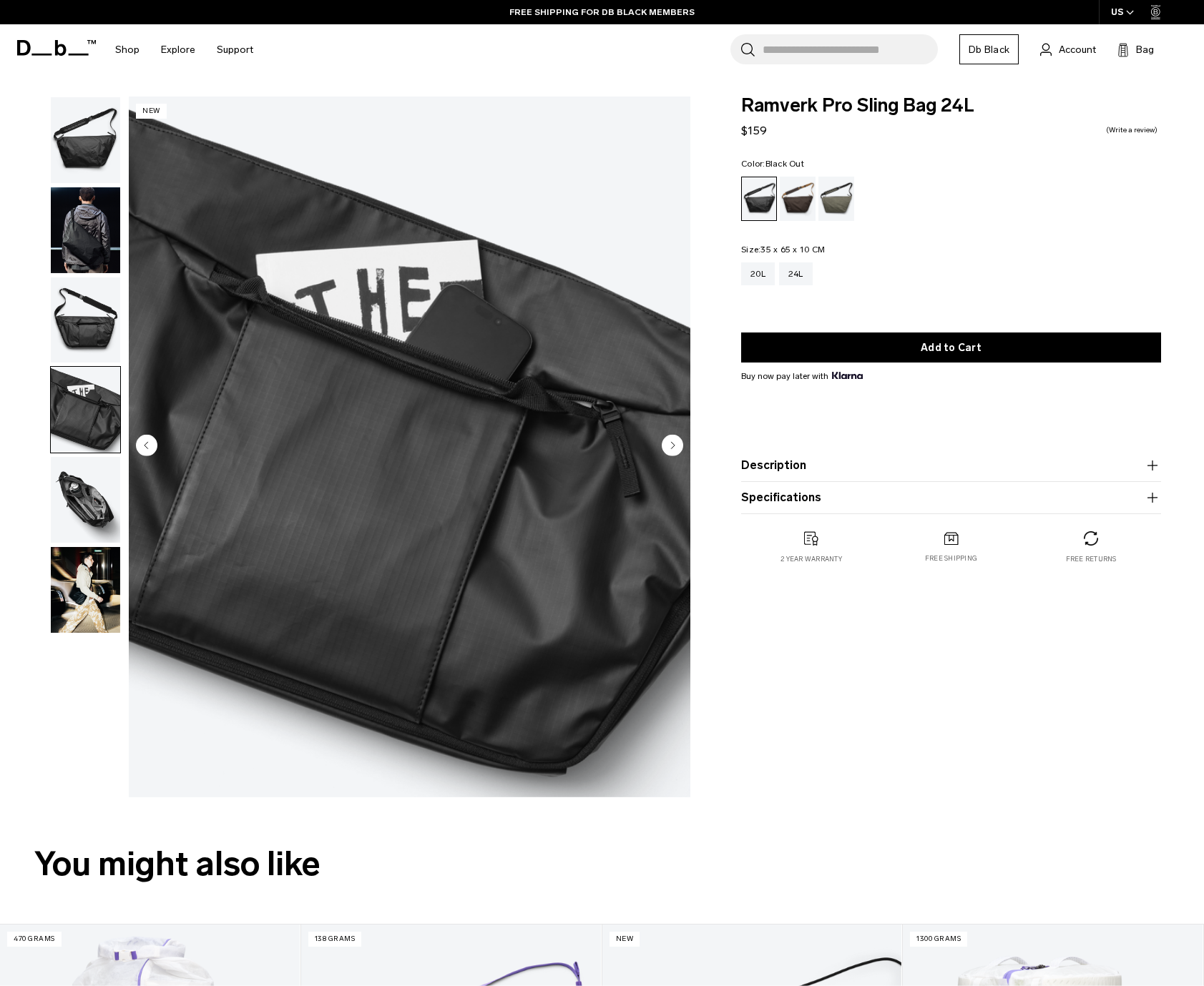
click at [89, 468] on img "button" at bounding box center [86, 499] width 70 height 86
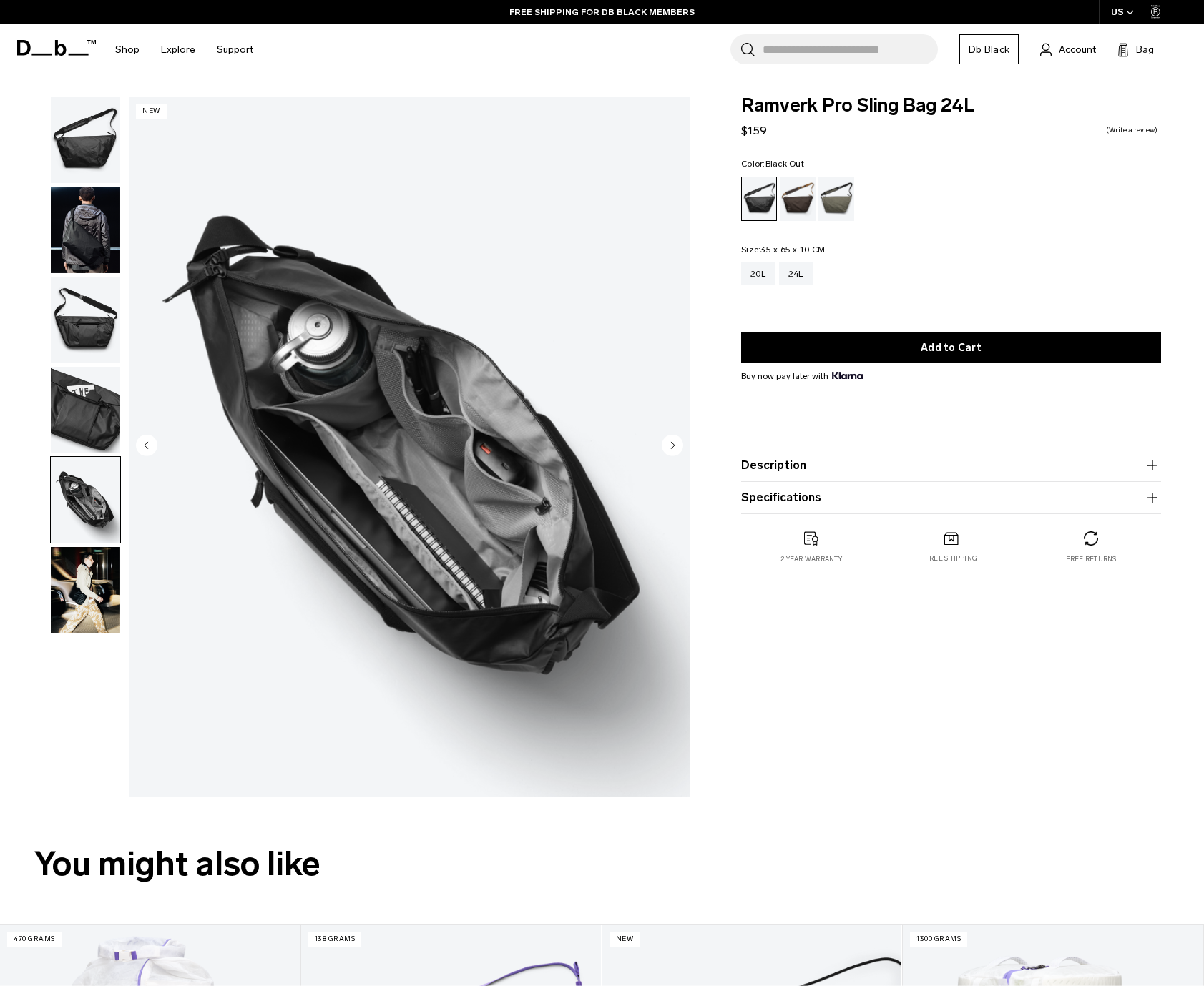
click at [89, 605] on img "button" at bounding box center [86, 590] width 70 height 86
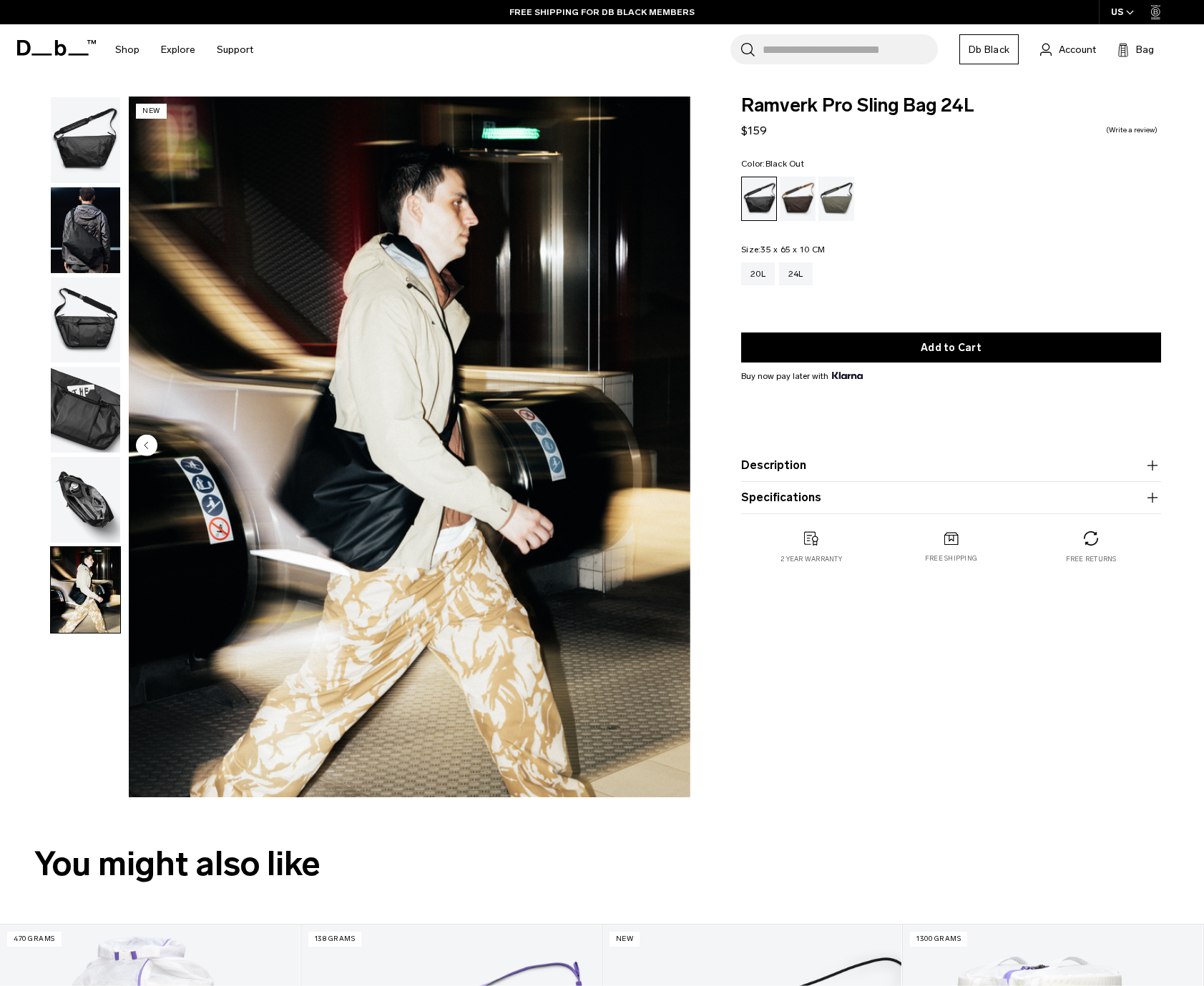
click at [79, 241] on img "button" at bounding box center [86, 230] width 70 height 86
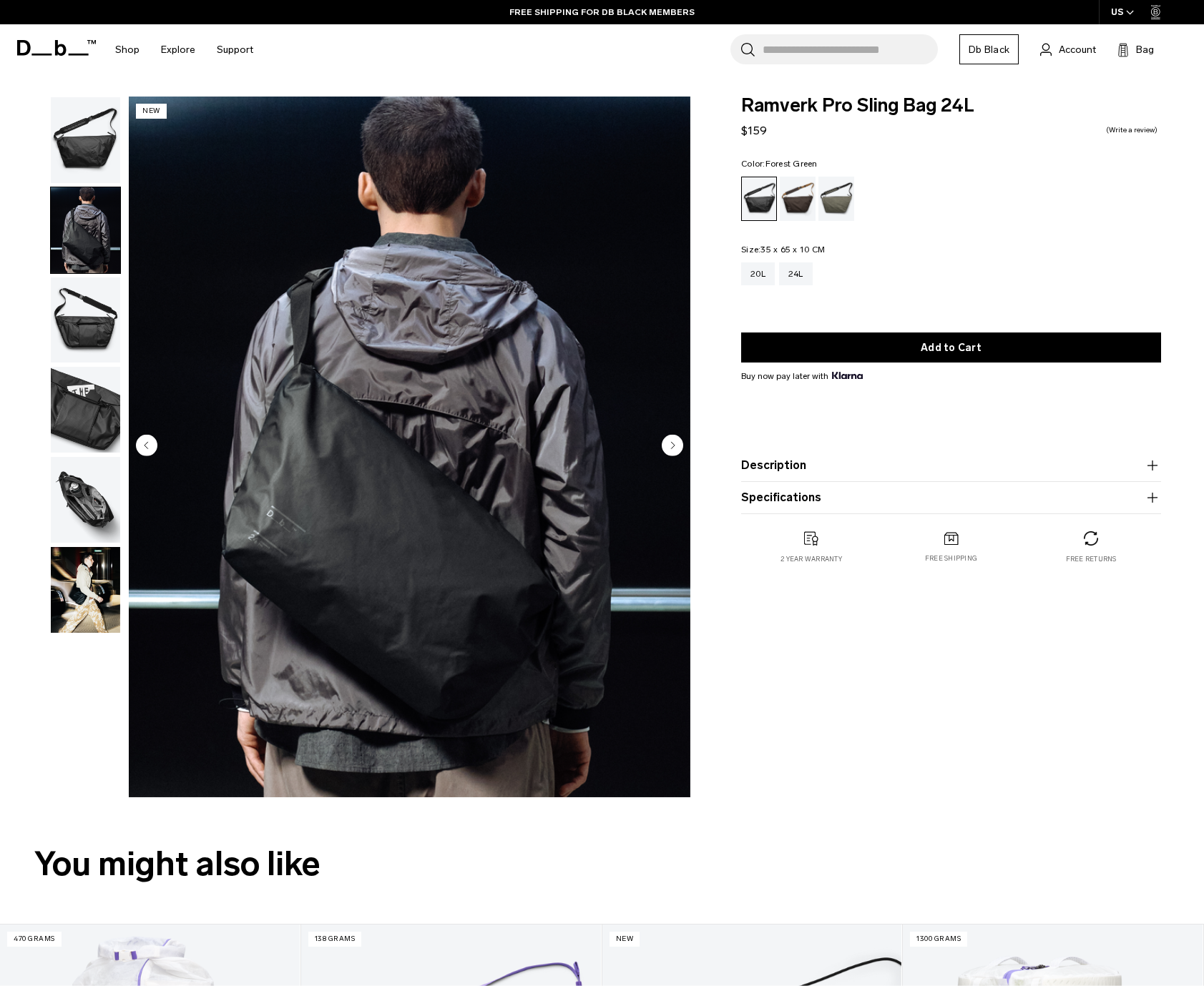
click at [832, 196] on div "Forest Green" at bounding box center [837, 199] width 37 height 44
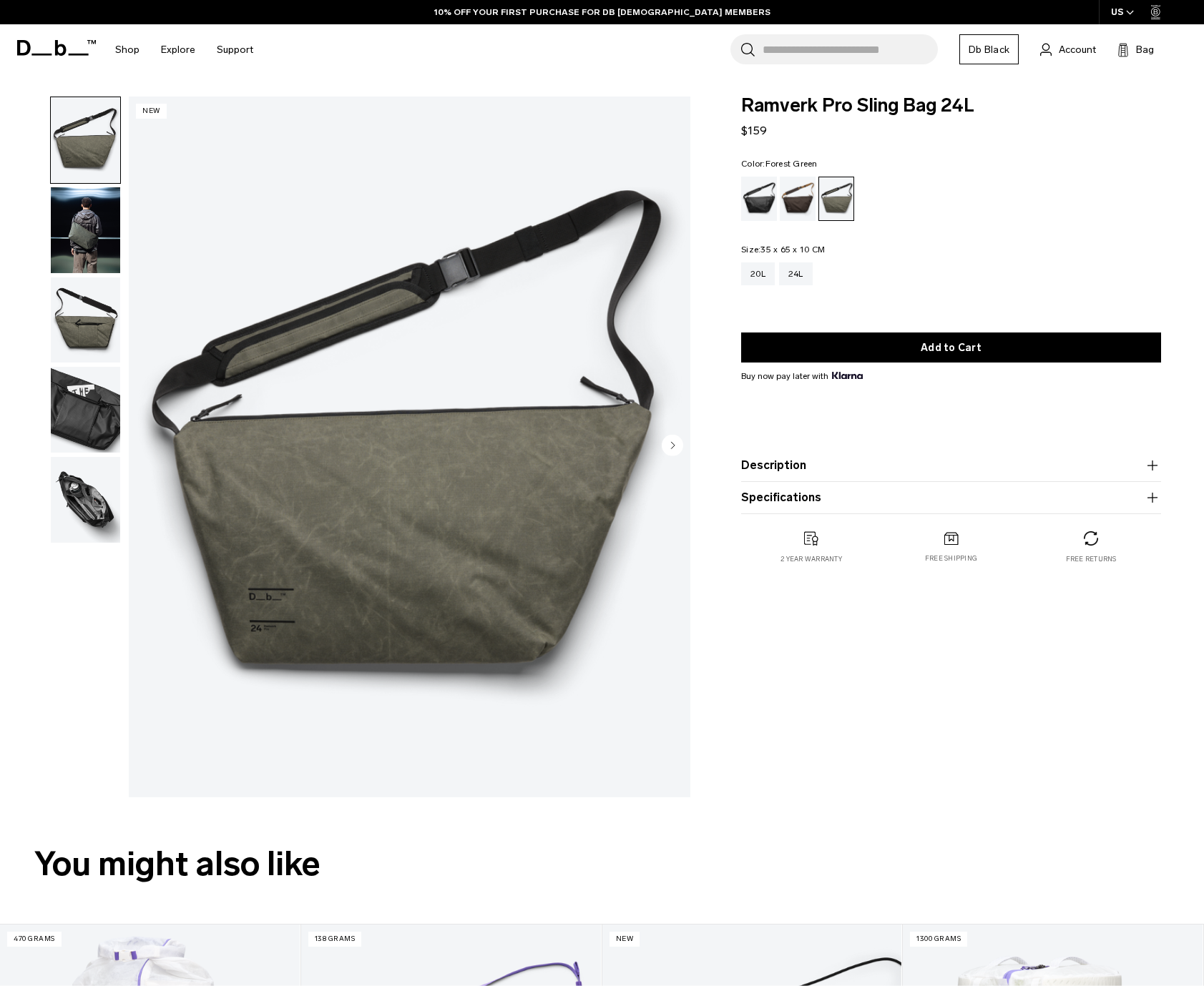
click at [82, 219] on img "button" at bounding box center [86, 230] width 70 height 86
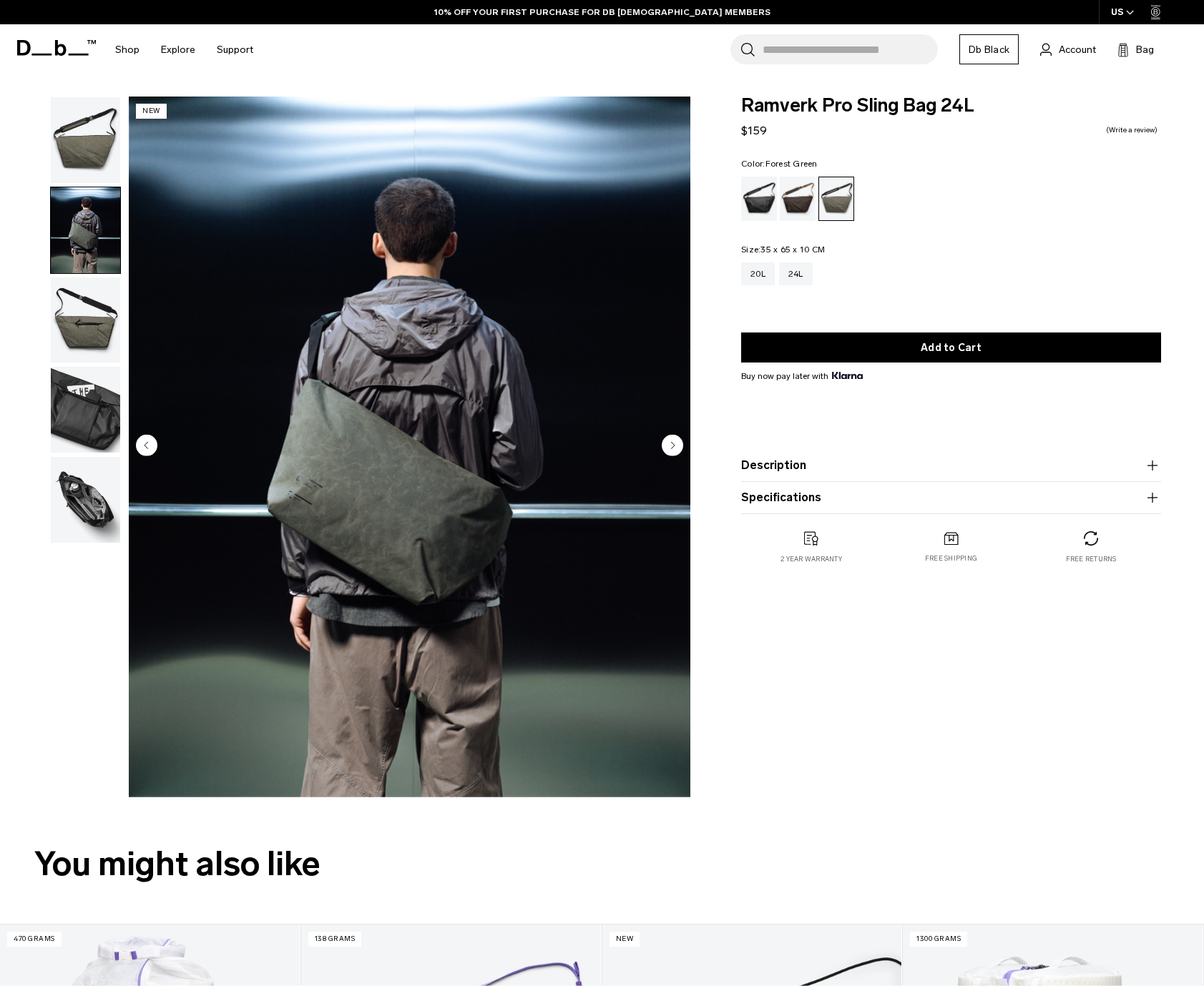
click at [86, 290] on img "button" at bounding box center [86, 320] width 70 height 86
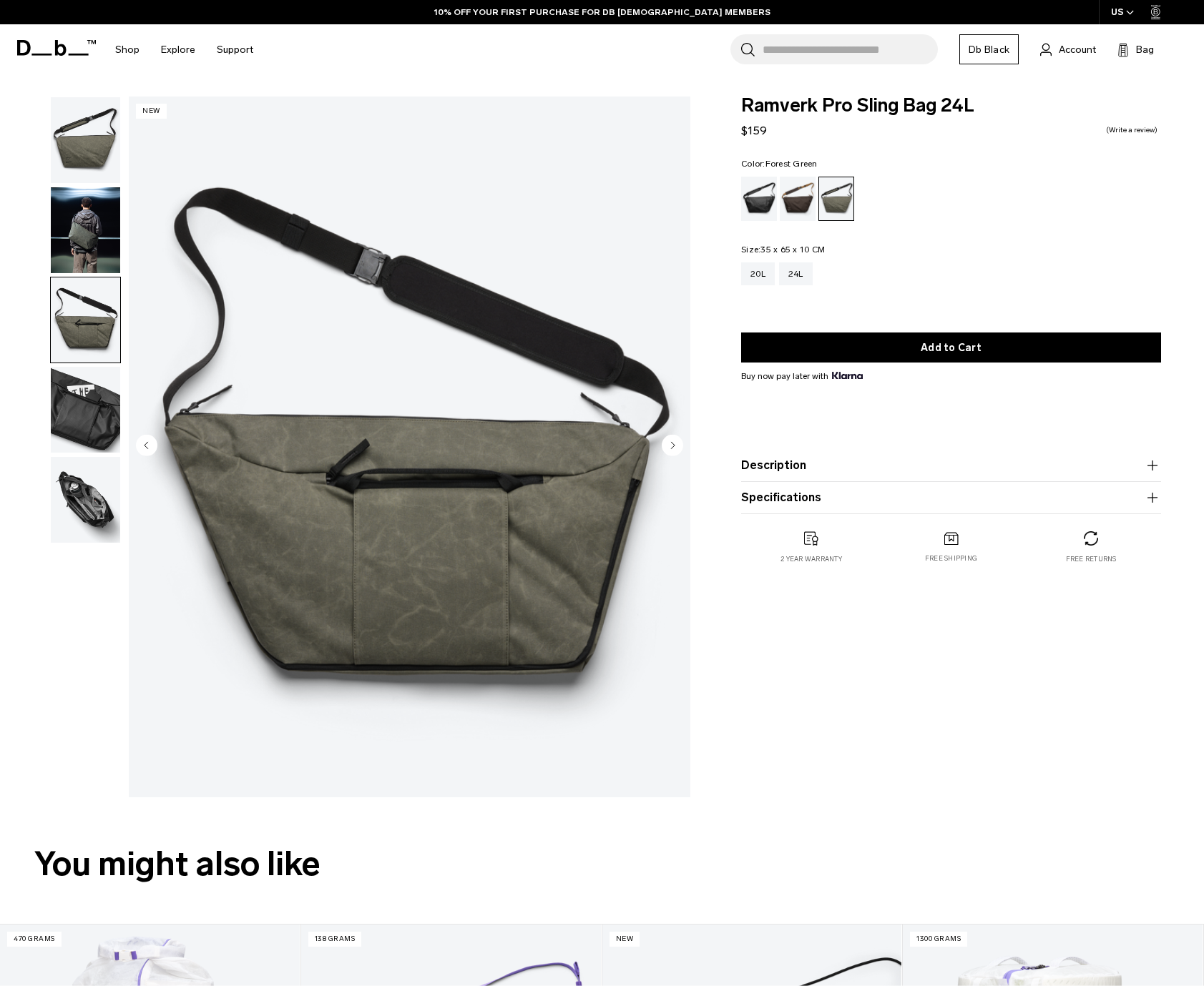
click at [73, 137] on img "button" at bounding box center [86, 139] width 70 height 86
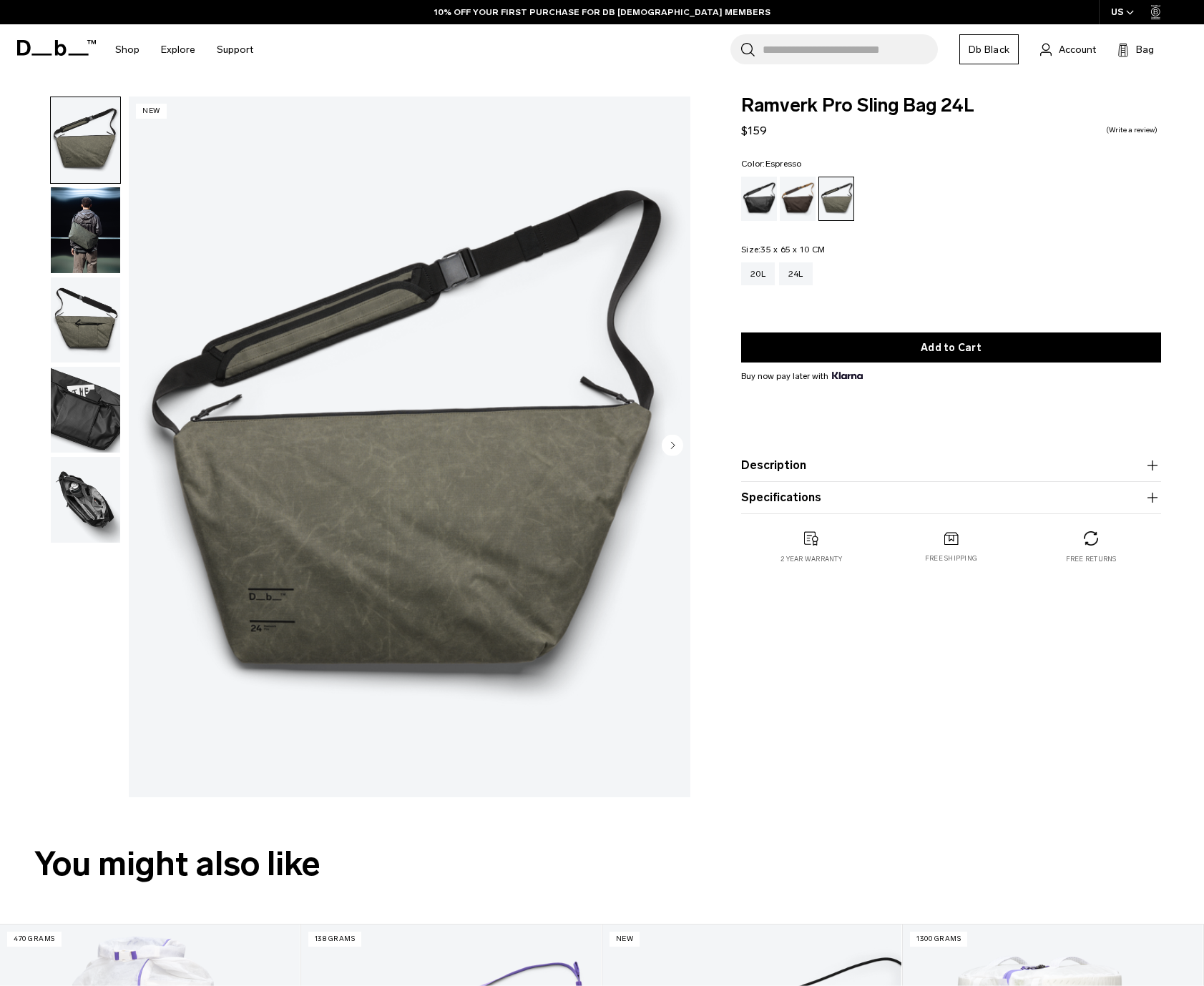
click at [789, 195] on div "Espresso" at bounding box center [798, 199] width 37 height 44
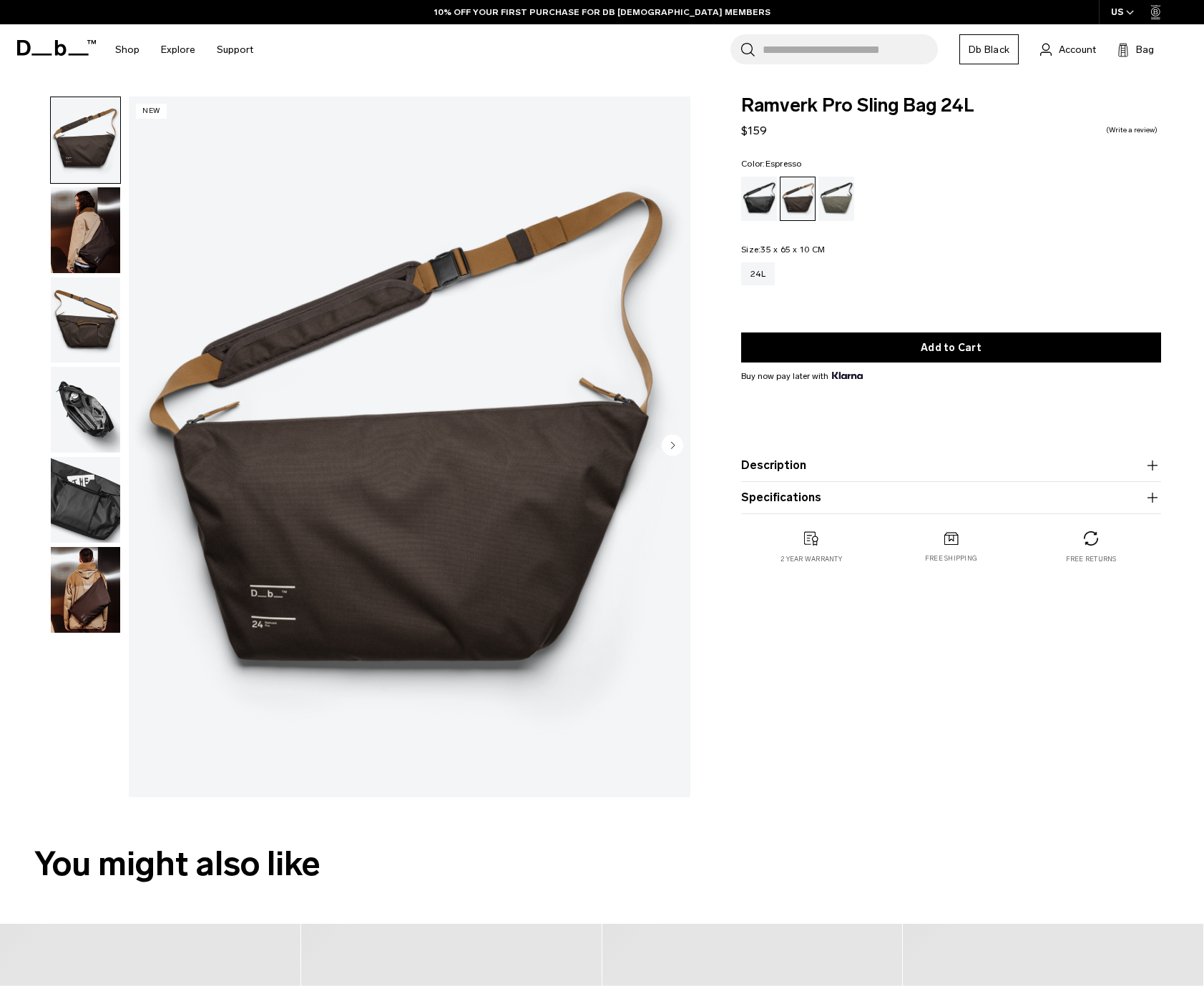
click at [76, 225] on img "button" at bounding box center [86, 230] width 70 height 86
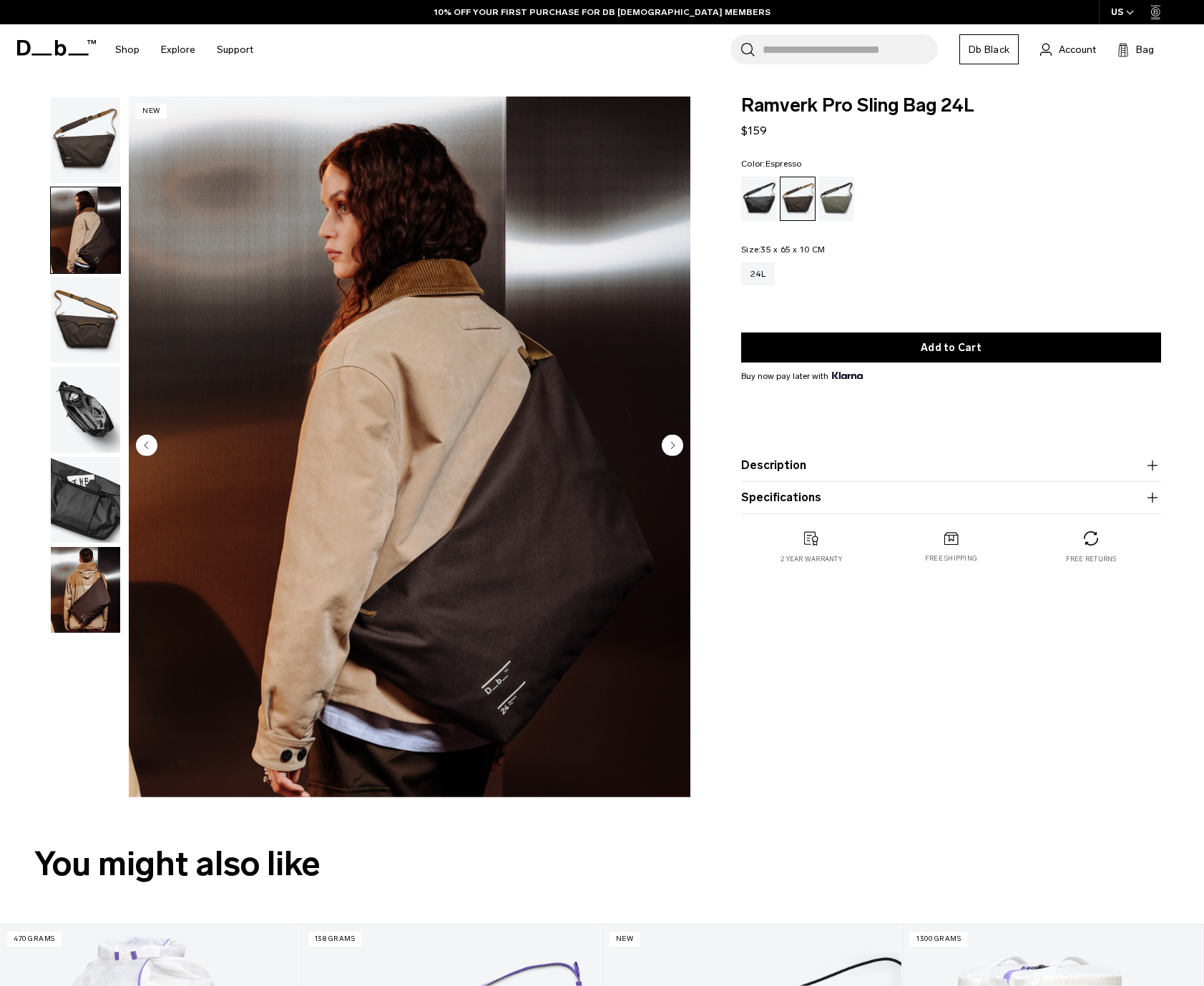
click at [83, 367] on img "button" at bounding box center [86, 410] width 70 height 86
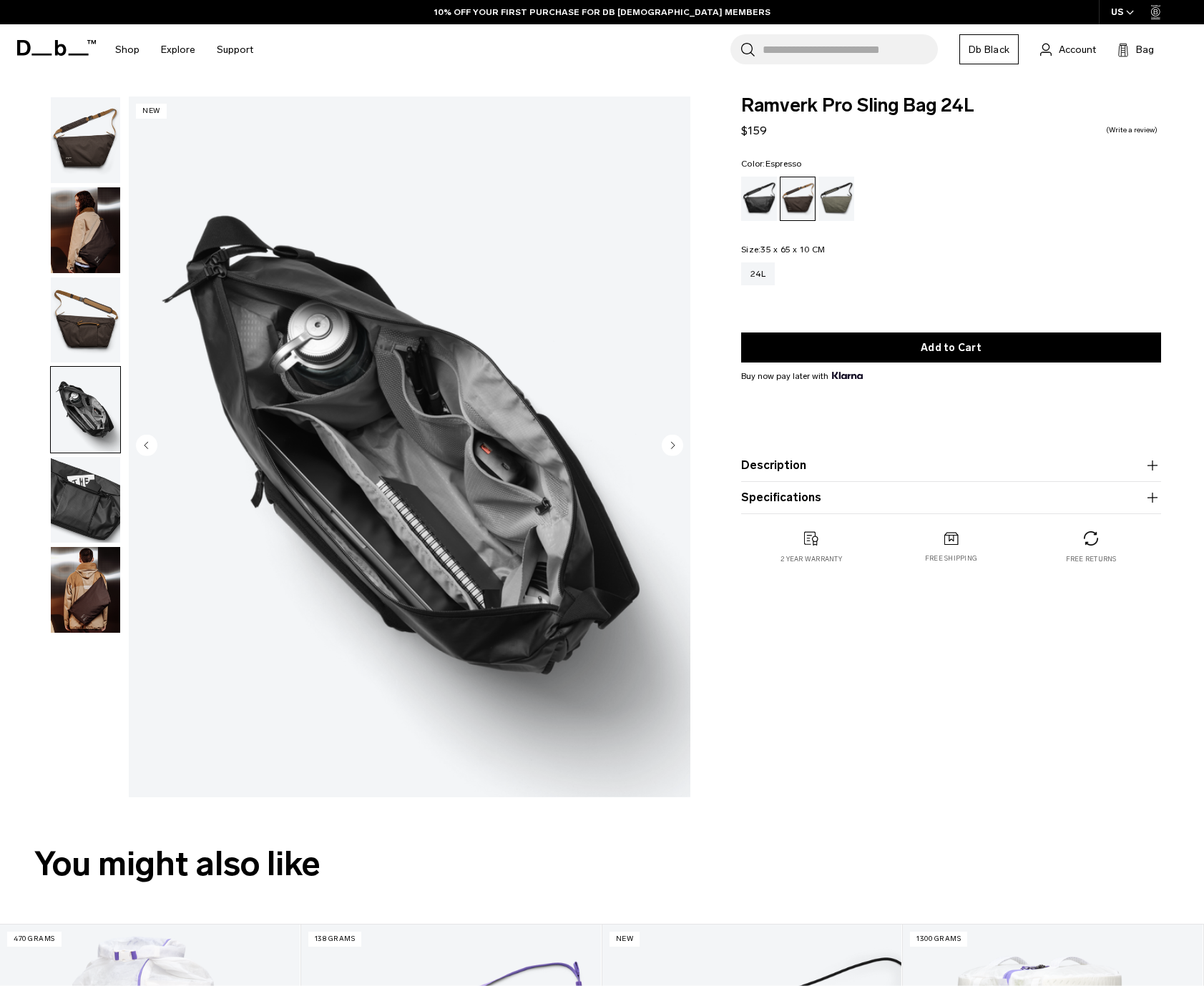
click at [94, 434] on img "button" at bounding box center [86, 410] width 70 height 86
click at [86, 496] on img "button" at bounding box center [86, 499] width 70 height 86
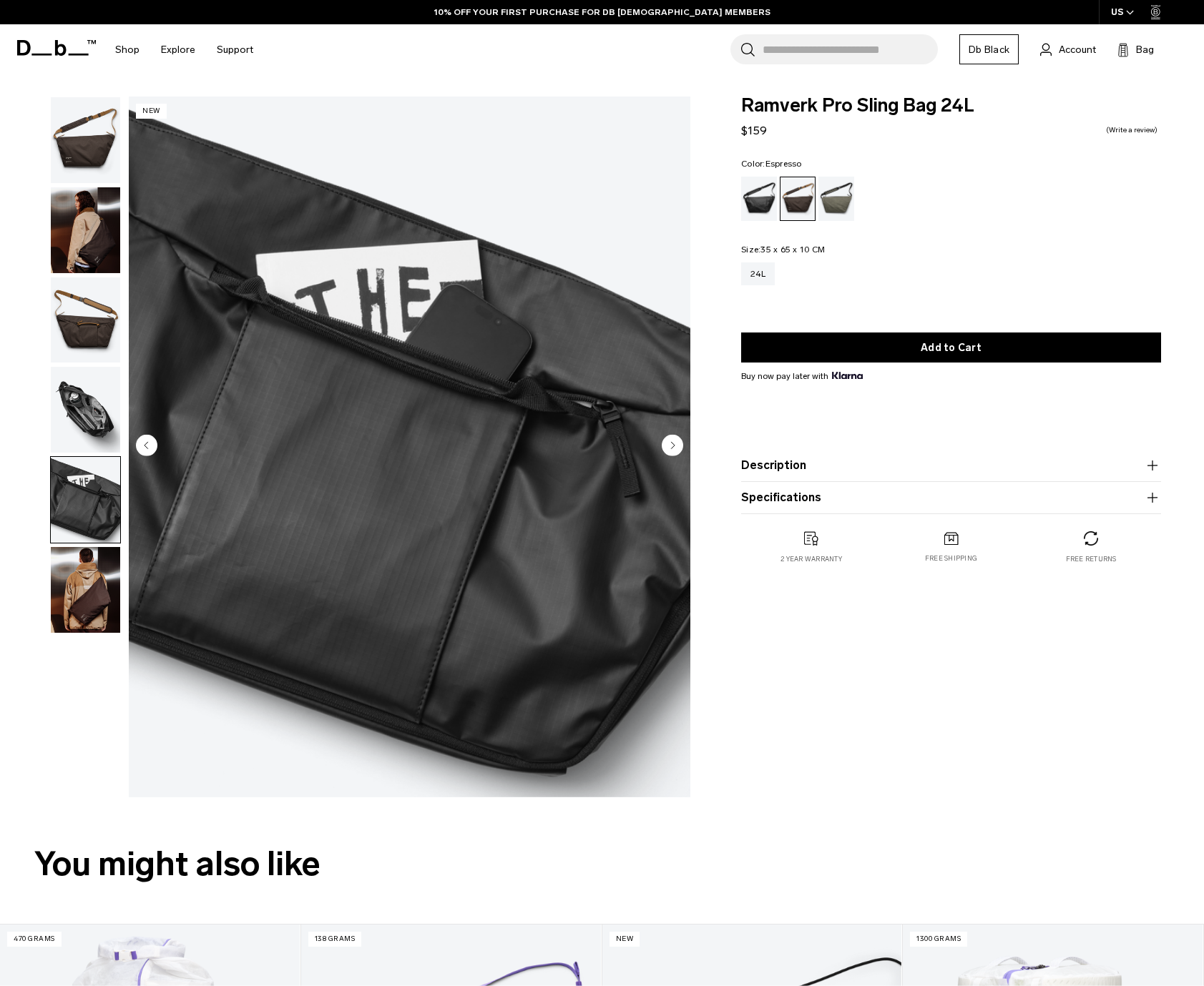
click at [79, 577] on img "button" at bounding box center [86, 590] width 70 height 86
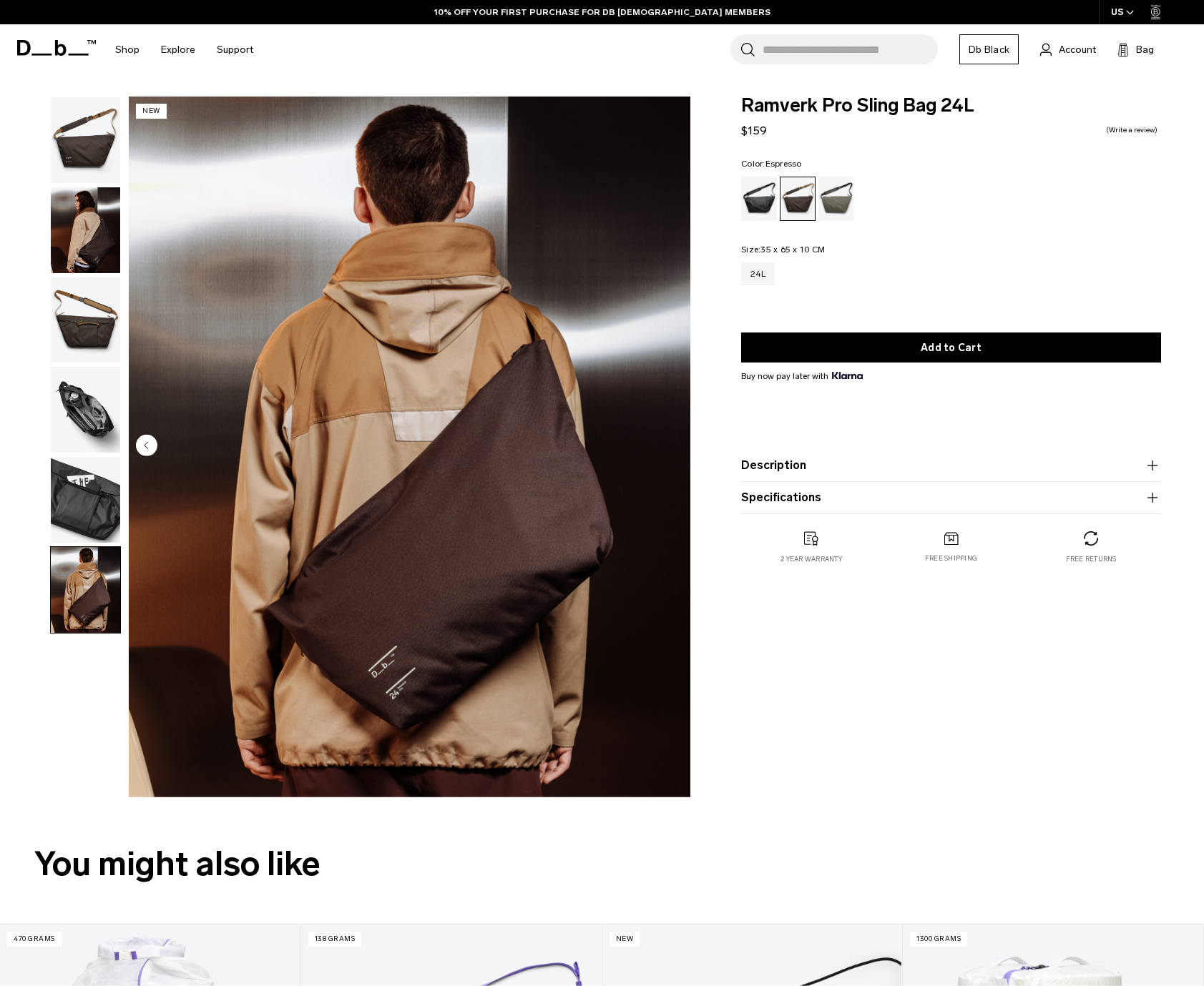
click at [84, 154] on img "button" at bounding box center [86, 139] width 70 height 86
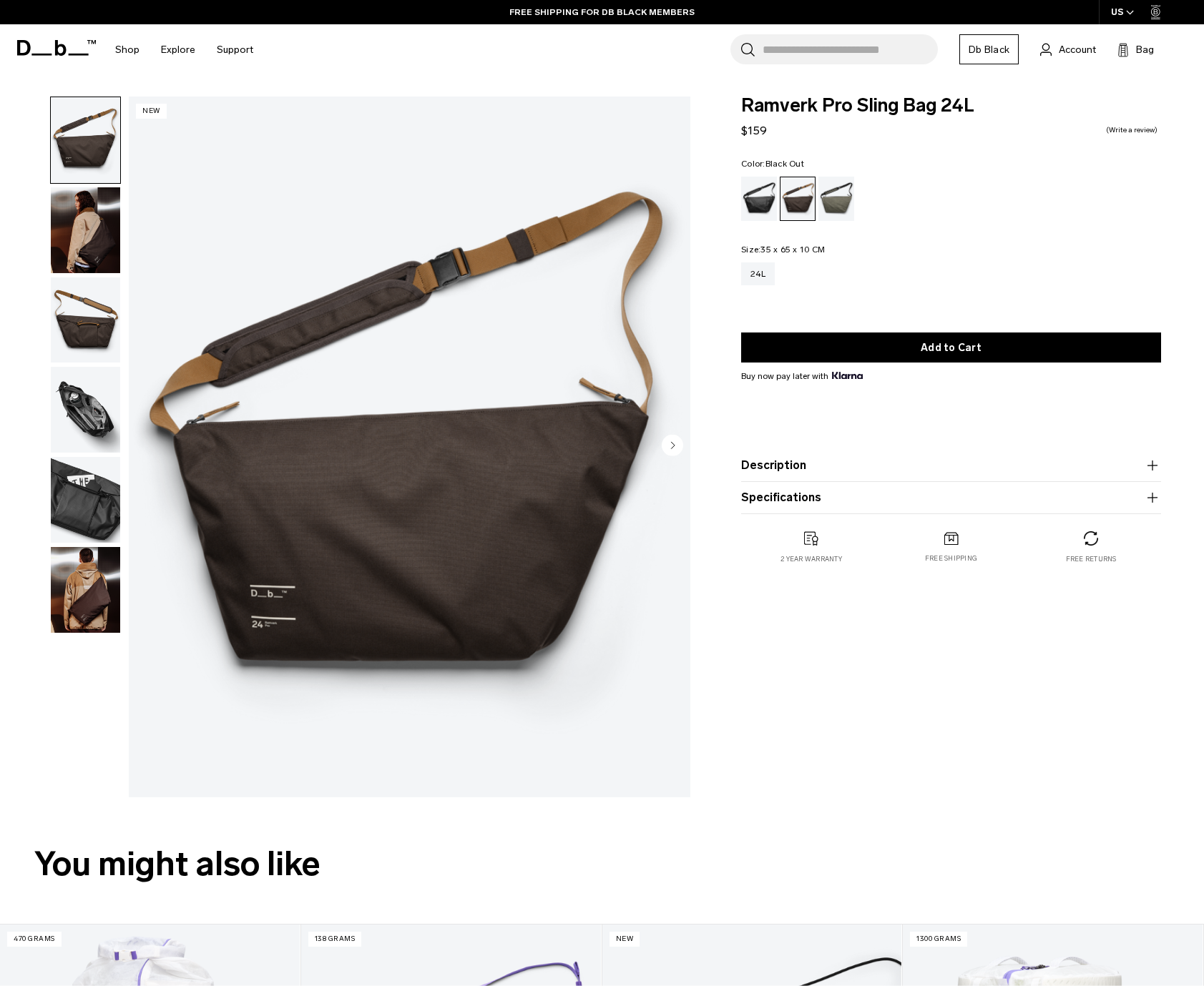
click at [766, 187] on div "Black Out" at bounding box center [759, 199] width 37 height 44
